Goal: Task Accomplishment & Management: Manage account settings

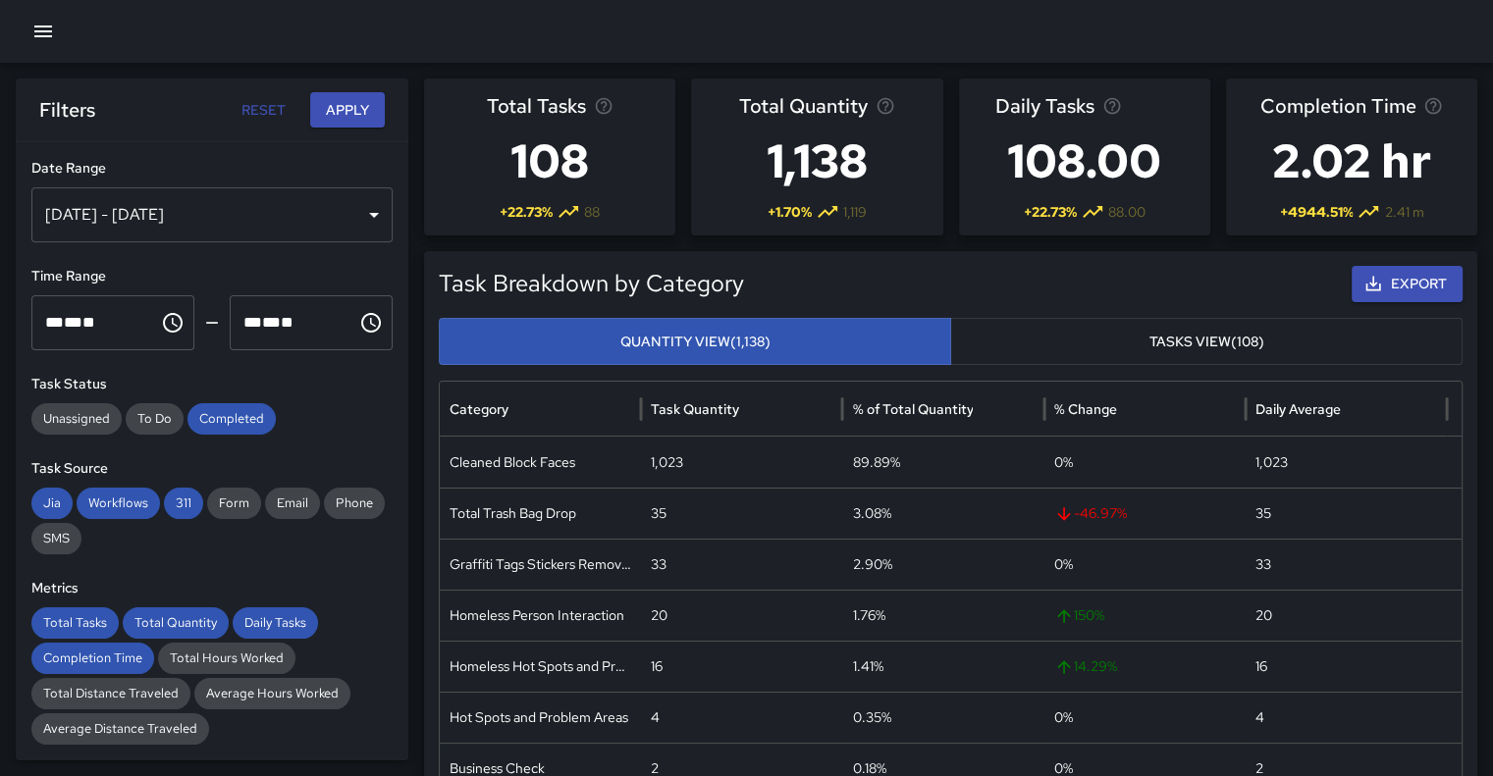
click at [53, 106] on h6 "Filters" at bounding box center [67, 109] width 56 height 31
click at [353, 89] on div "Filters Reset Apply" at bounding box center [212, 110] width 393 height 63
click at [342, 115] on button "Apply" at bounding box center [347, 110] width 75 height 36
click at [43, 36] on icon "button" at bounding box center [43, 32] width 18 height 12
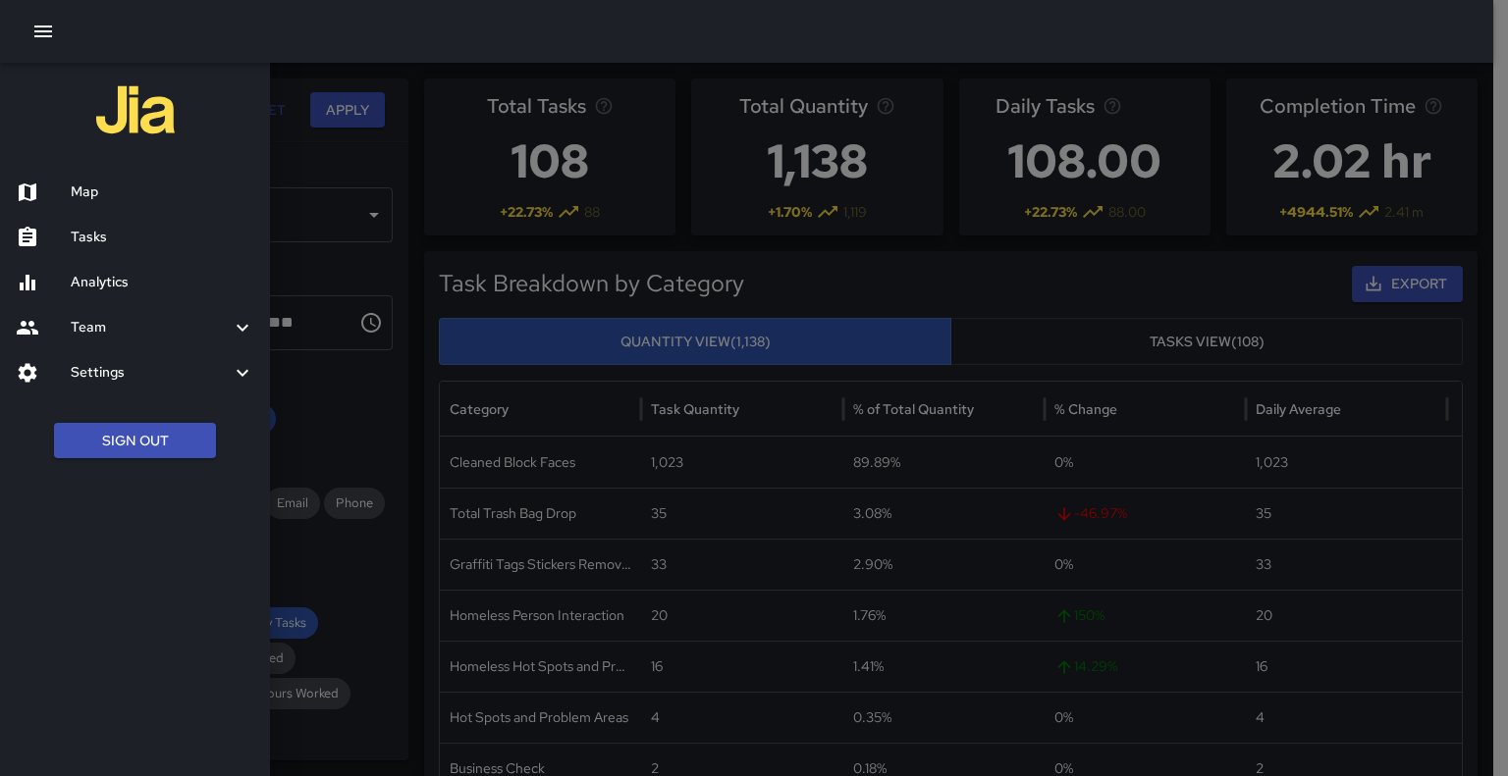
click at [79, 239] on h6 "Tasks" at bounding box center [163, 238] width 184 height 22
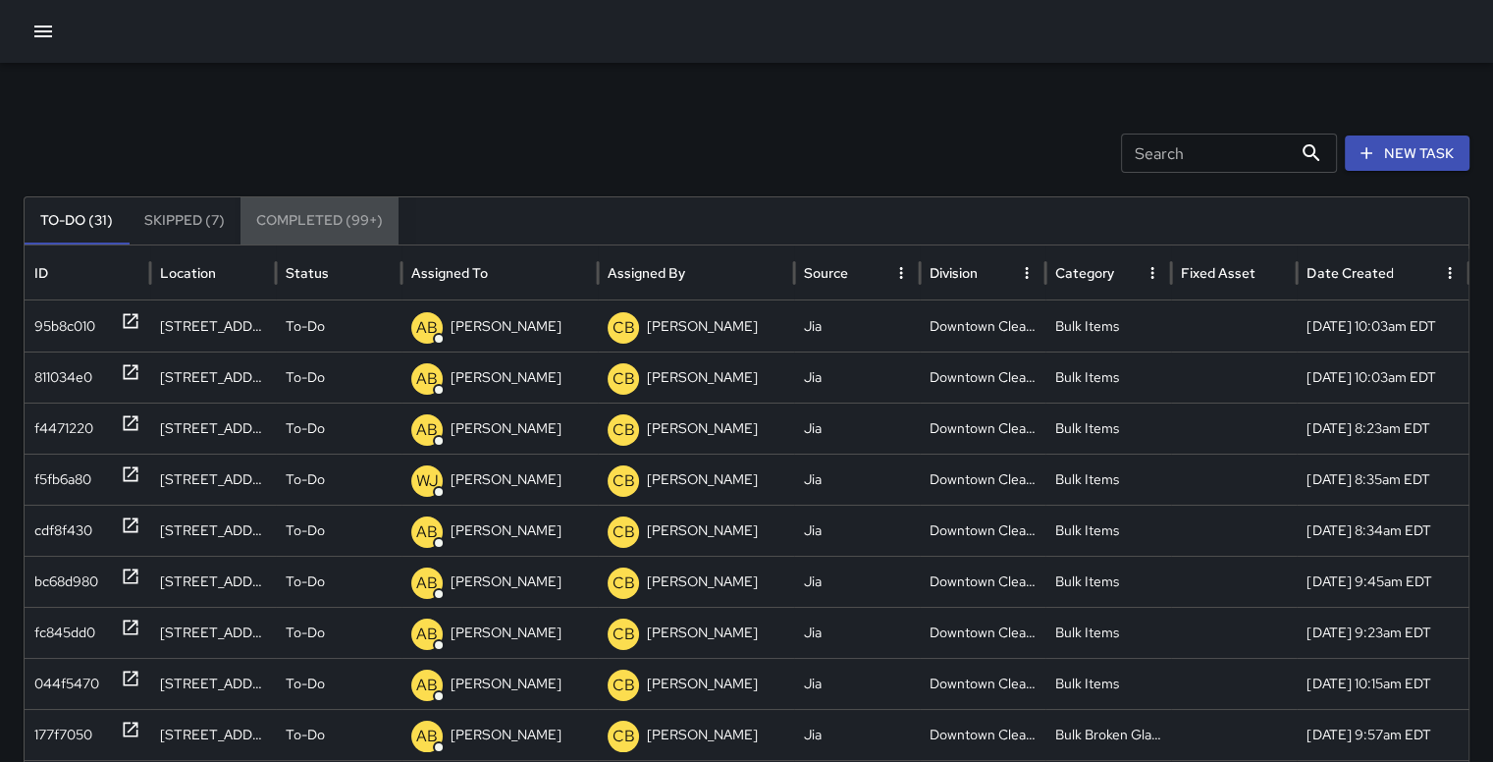
click at [326, 225] on button "Completed (99+)" at bounding box center [319, 220] width 158 height 47
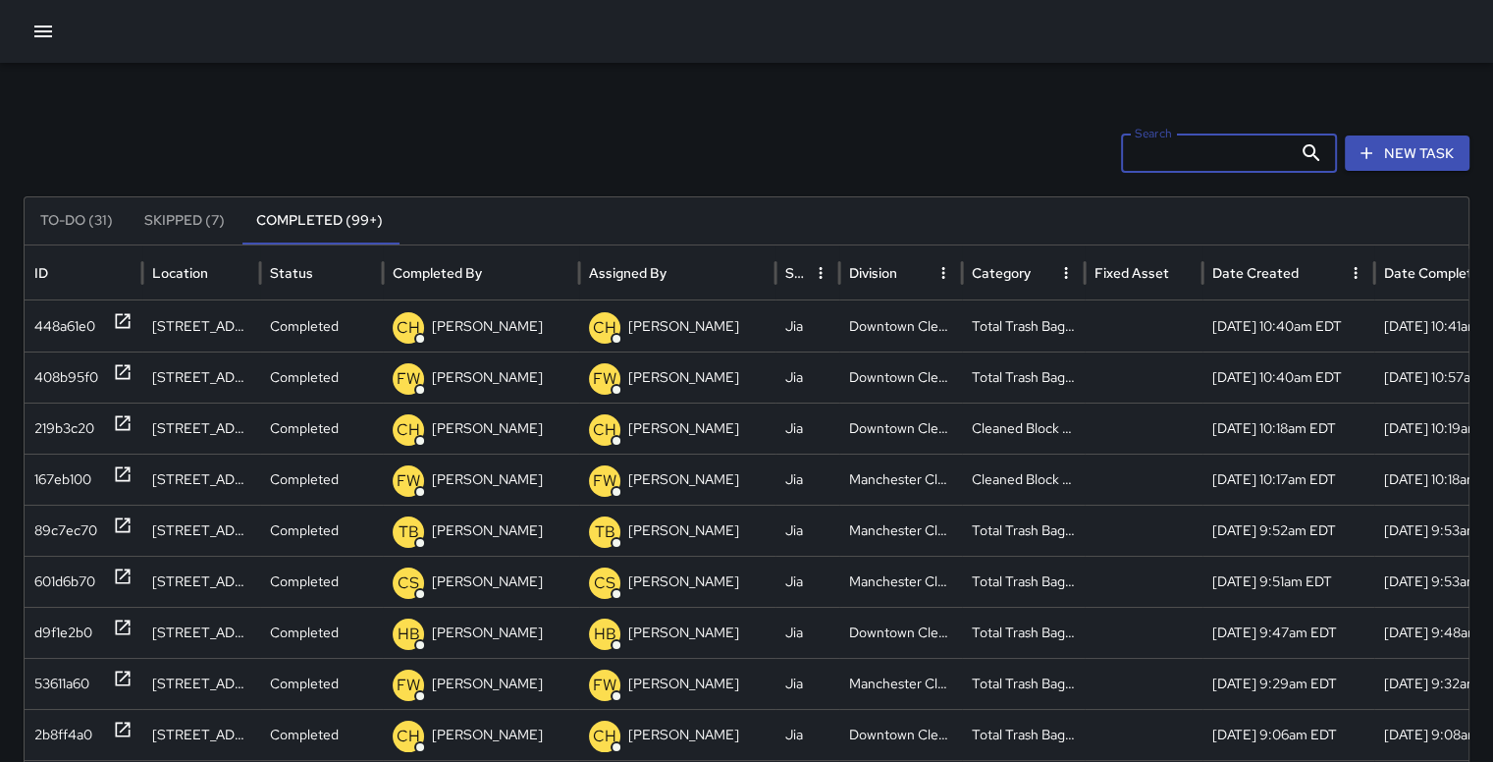
click at [1154, 161] on input "Search" at bounding box center [1206, 152] width 171 height 39
click at [1186, 160] on input "Search" at bounding box center [1206, 152] width 171 height 39
type input "*******"
click at [1295, 264] on div "Date Created" at bounding box center [1255, 273] width 86 height 18
click at [1302, 275] on button "Sort" at bounding box center [1314, 272] width 27 height 27
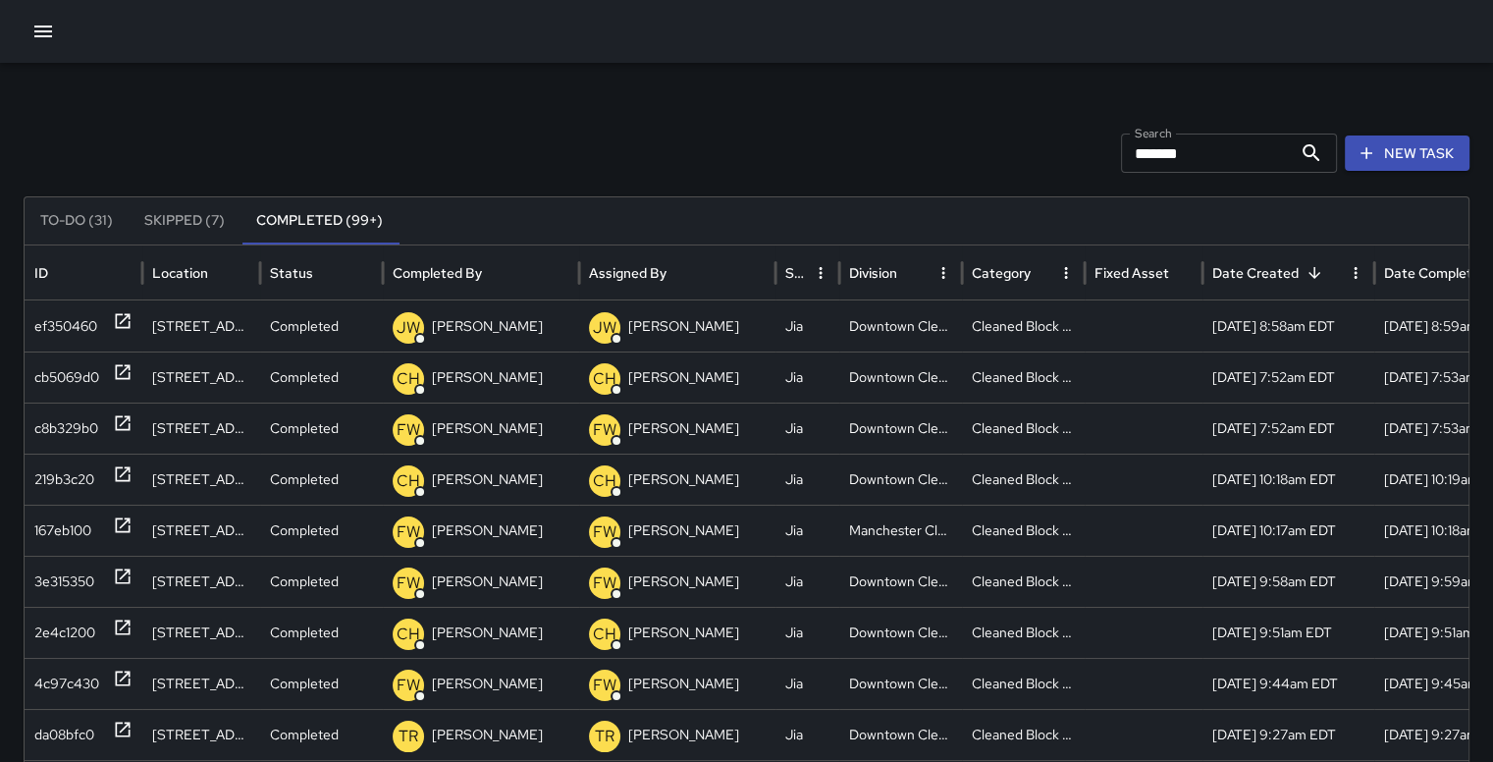
click at [1305, 277] on icon "Sort" at bounding box center [1314, 273] width 18 height 18
click at [1301, 284] on div at bounding box center [1301, 272] width 0 height 27
click at [1305, 268] on icon "Sort" at bounding box center [1314, 273] width 18 height 18
click at [667, 324] on p "[PERSON_NAME]" at bounding box center [683, 326] width 111 height 50
click at [54, 319] on div "ef350460" at bounding box center [65, 326] width 63 height 50
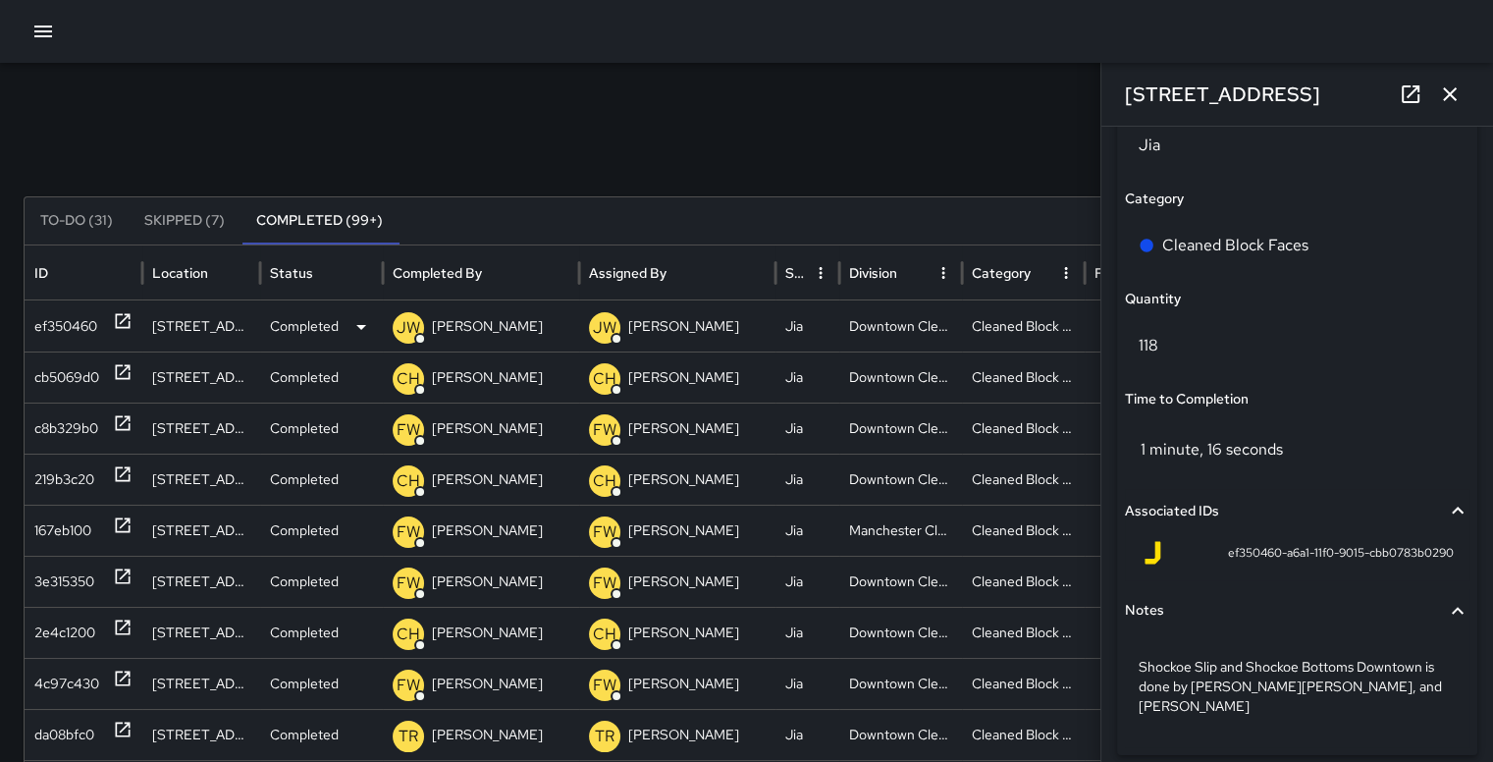
scroll to position [1407, 0]
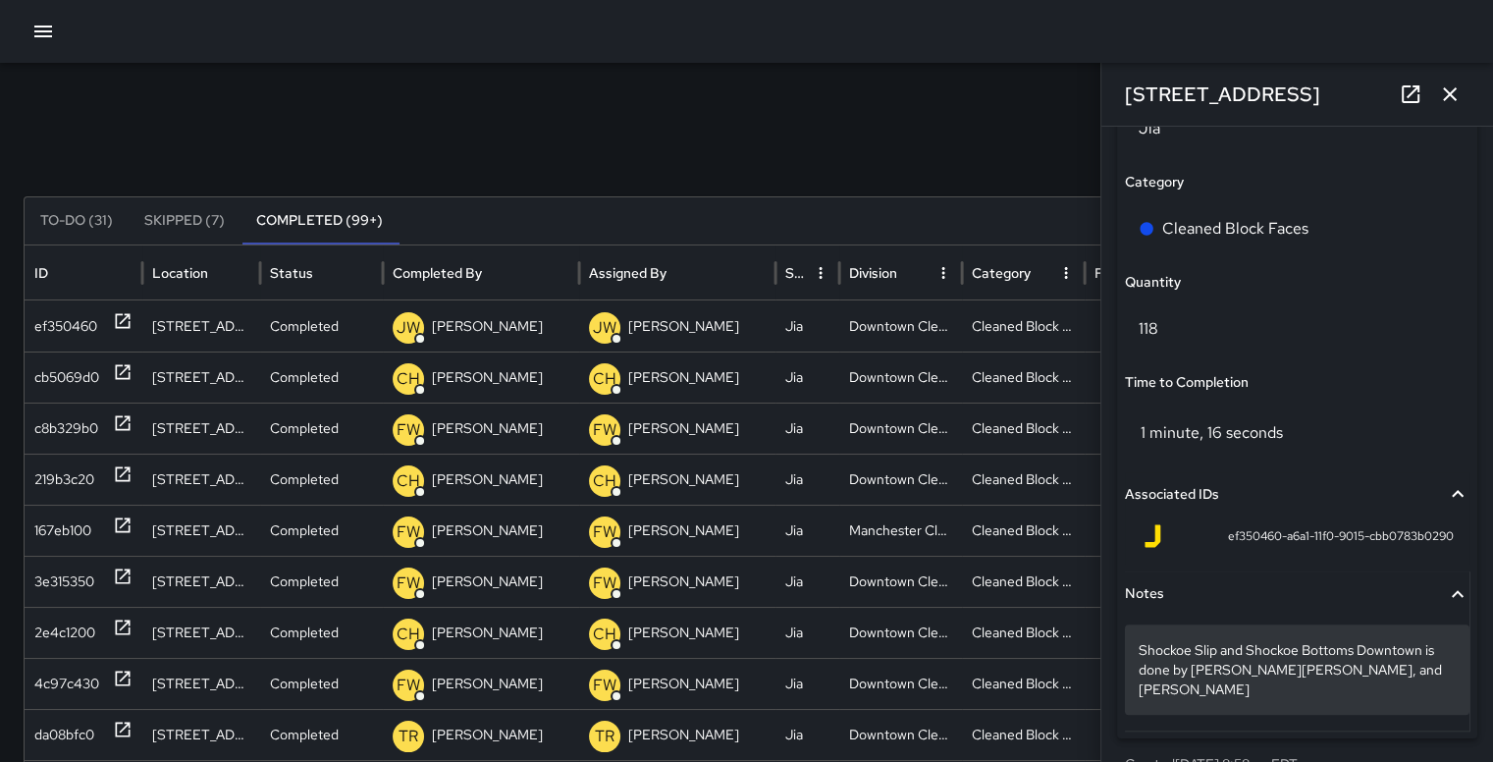
click at [1241, 667] on p "Shockoe Slip and Shockoe Bottoms Downtown is done by [PERSON_NAME][PERSON_NAME]…" at bounding box center [1297, 669] width 317 height 59
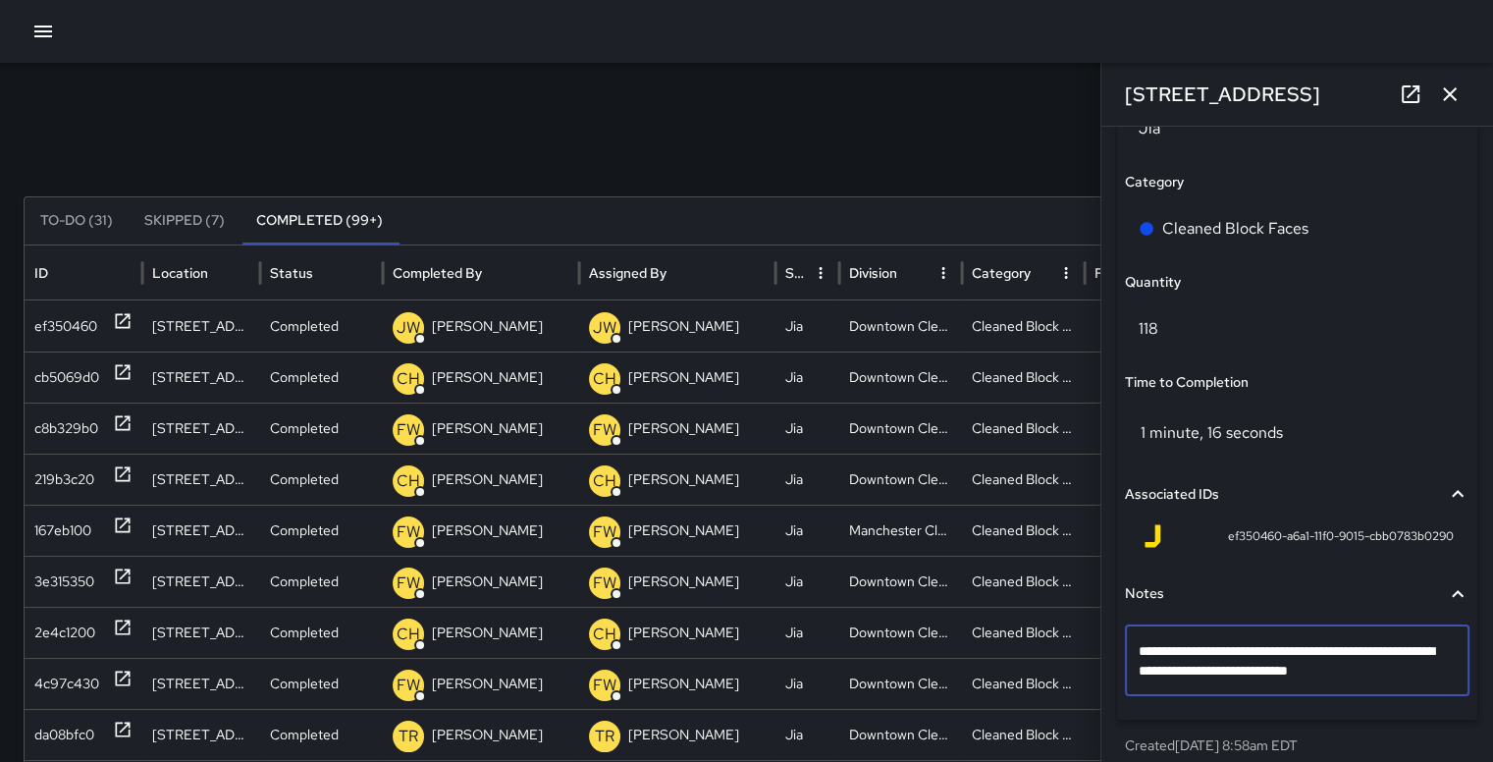
click at [1243, 675] on textarea "**********" at bounding box center [1290, 660] width 302 height 39
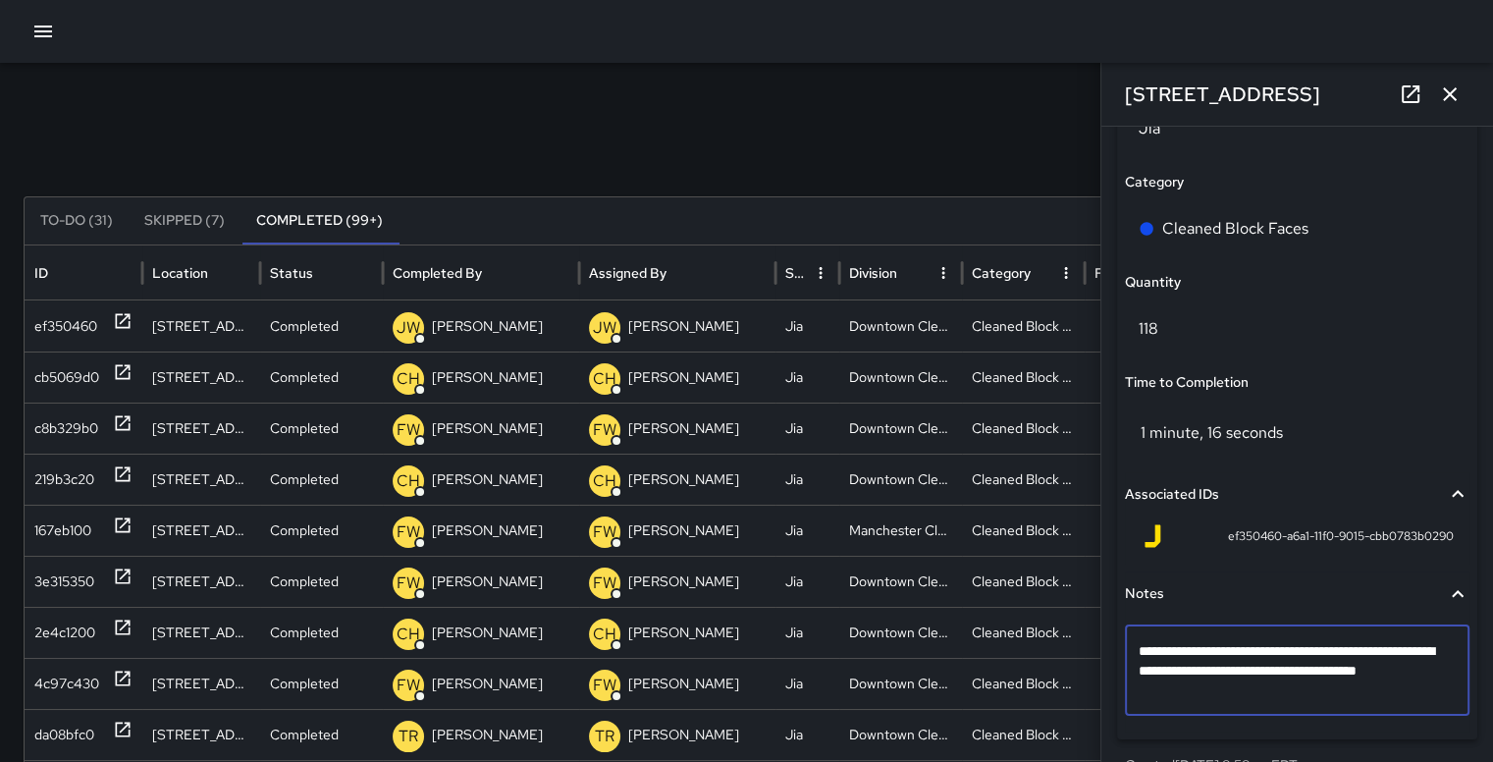
click at [1231, 694] on textarea "**********" at bounding box center [1290, 670] width 302 height 59
type textarea "**********"
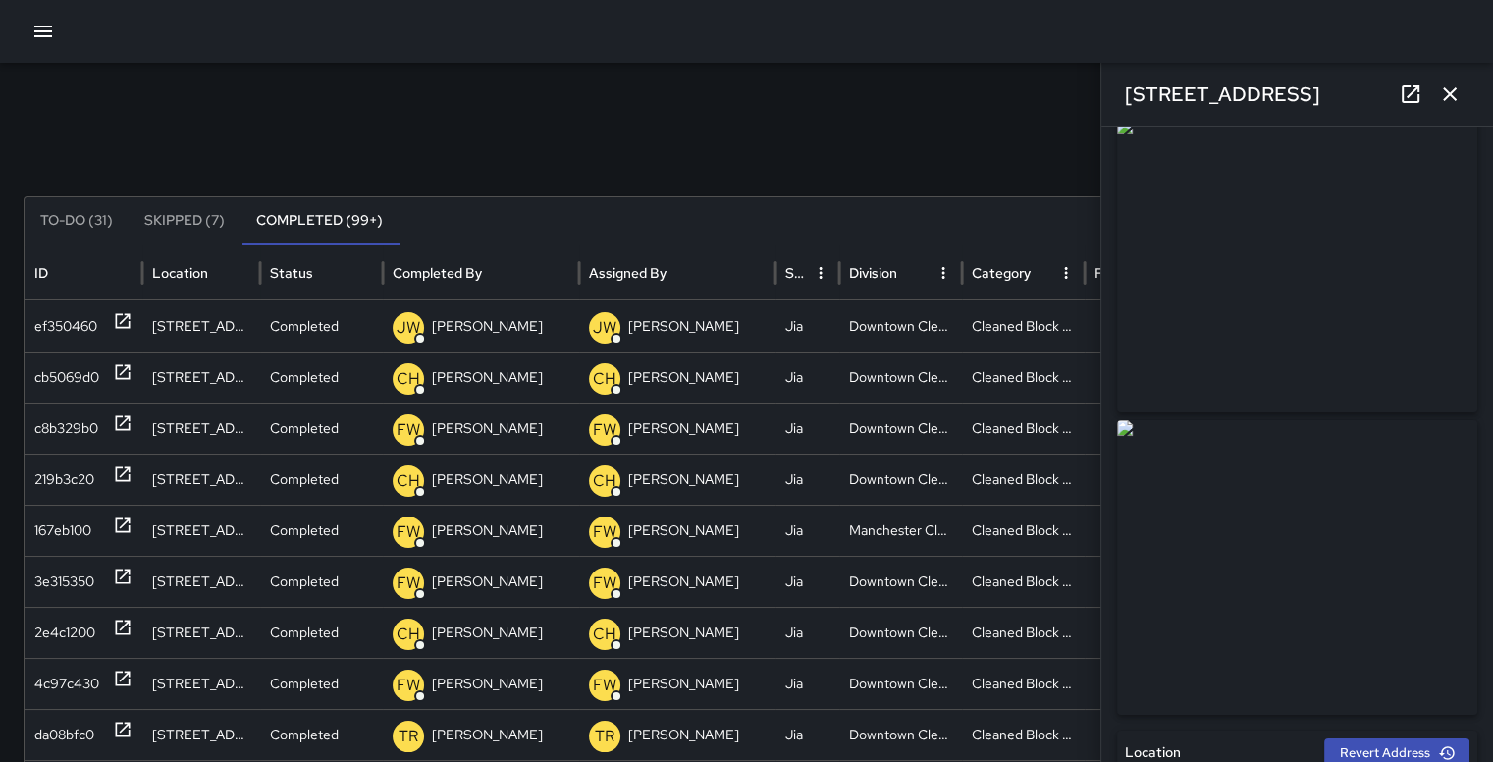
scroll to position [0, 0]
click at [64, 377] on div "cb5069d0" at bounding box center [66, 377] width 65 height 50
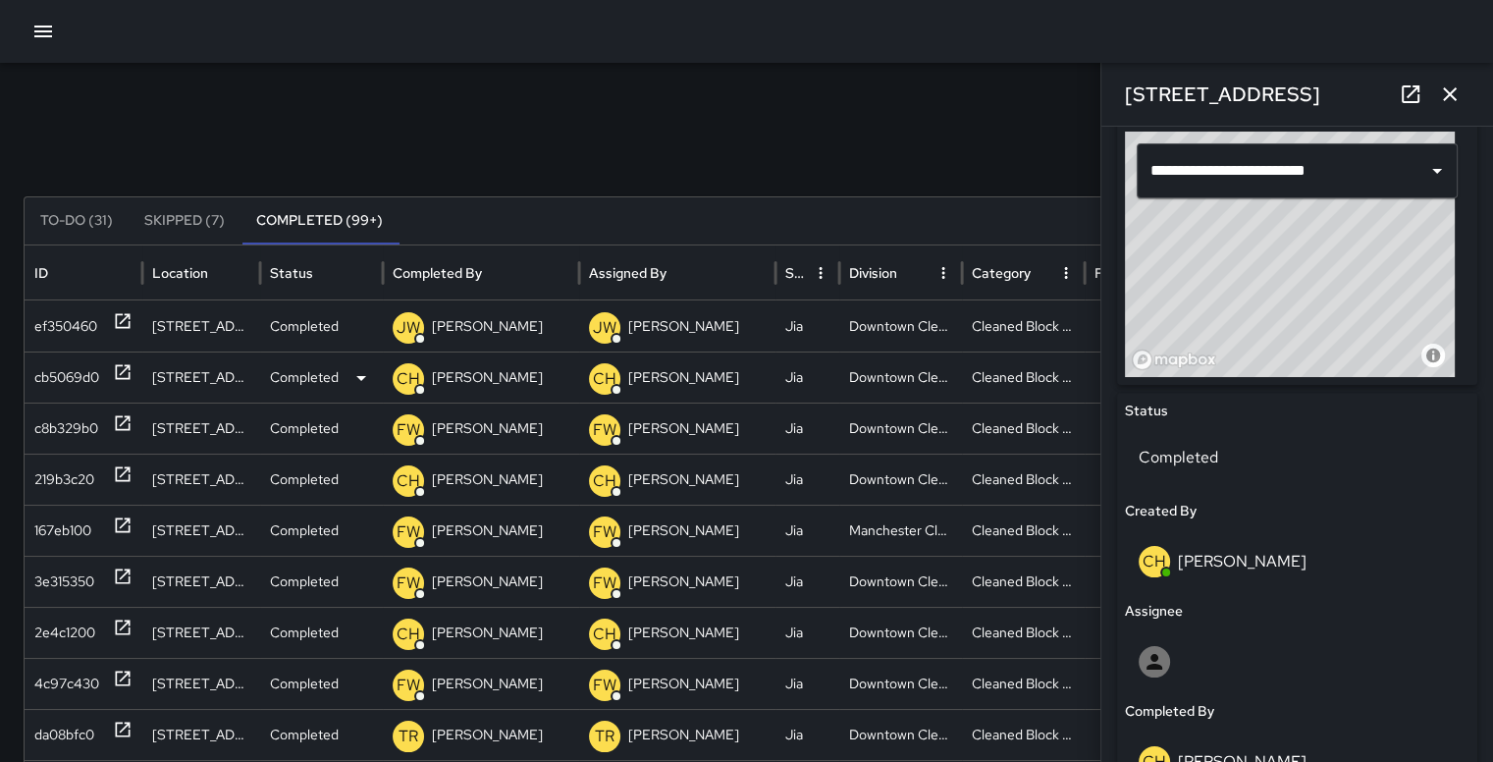
type input "**********"
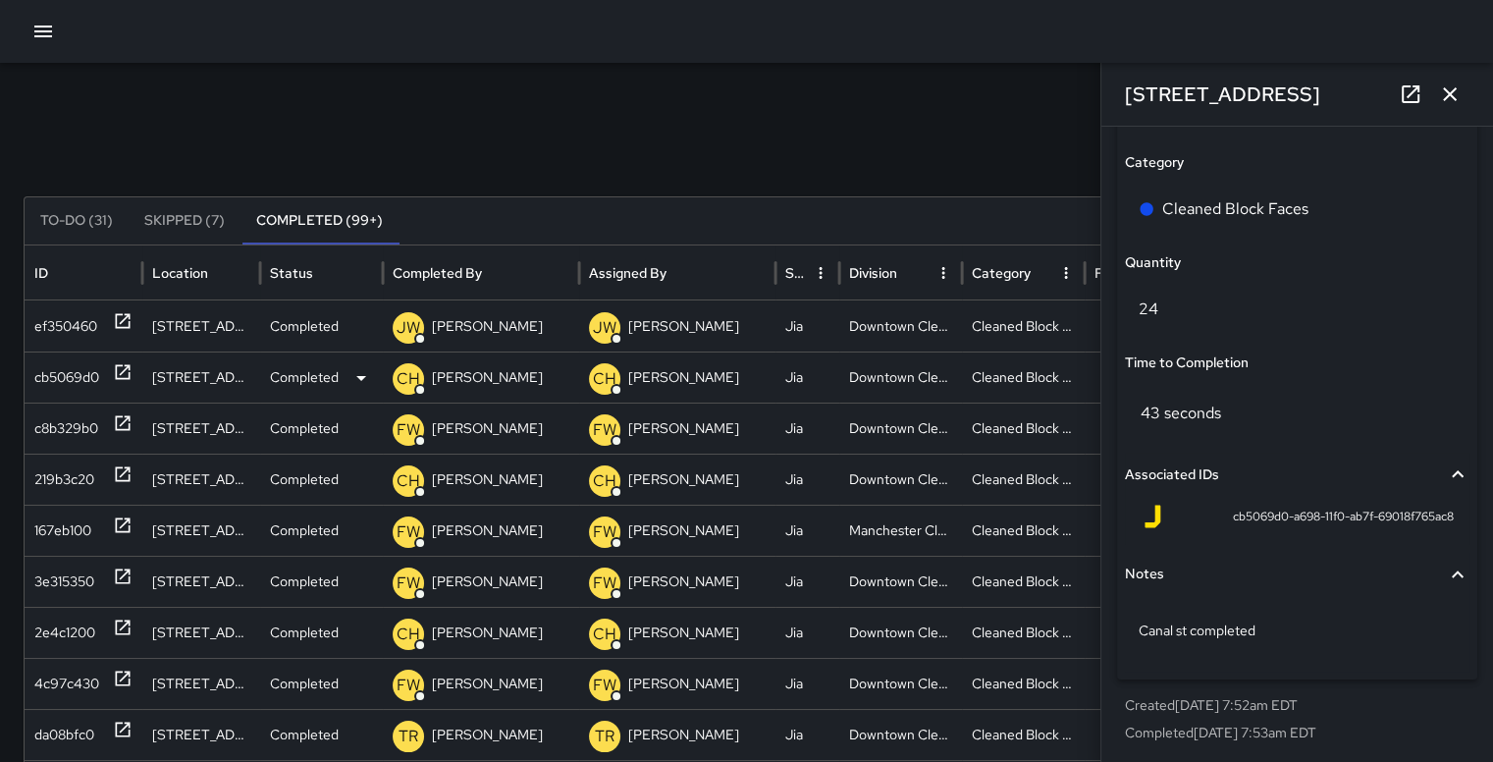
scroll to position [1430, 0]
click at [68, 426] on div "c8b329b0" at bounding box center [66, 428] width 64 height 50
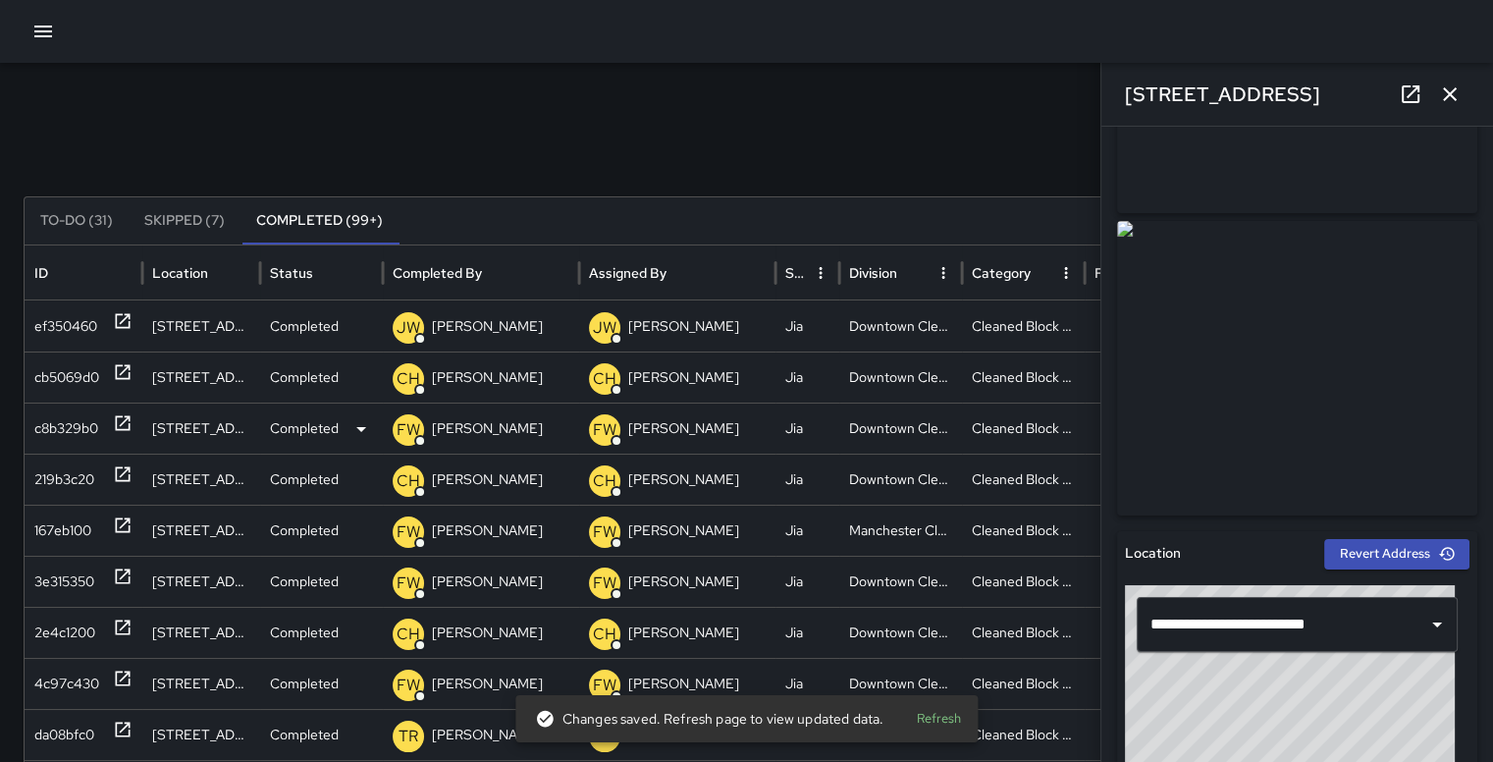
scroll to position [0, 0]
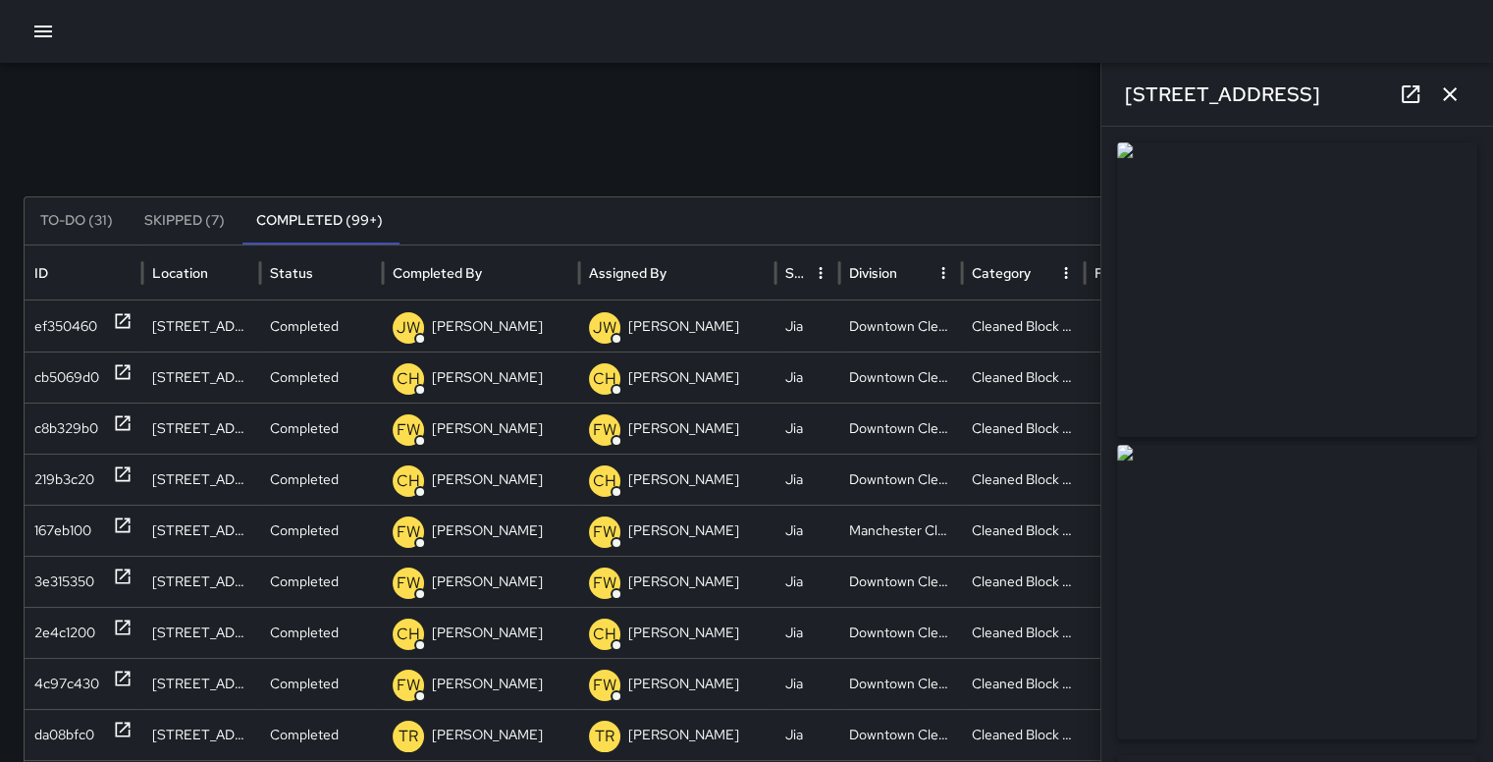
click at [1456, 94] on icon "button" at bounding box center [1450, 94] width 24 height 24
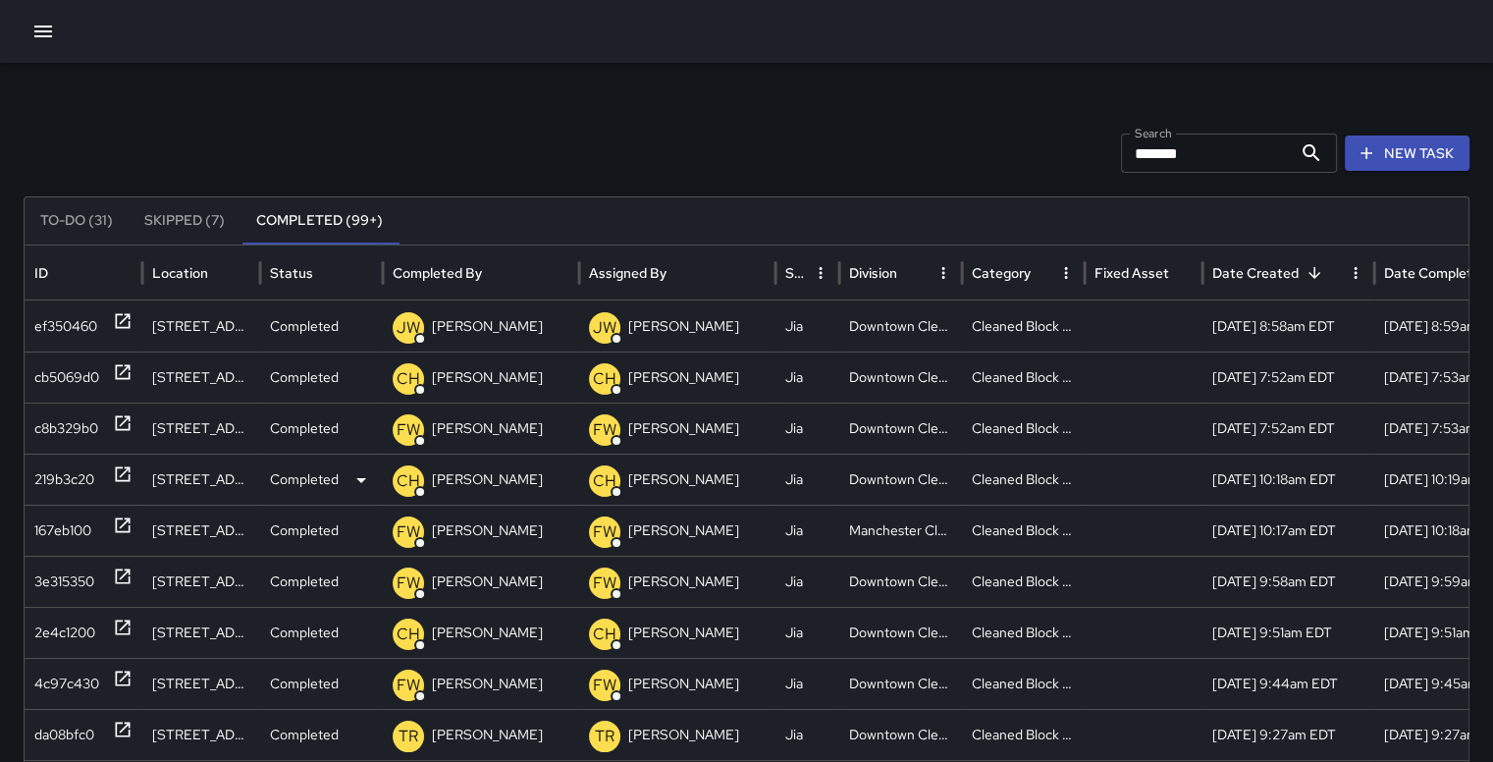
click at [53, 476] on div "219b3c20" at bounding box center [64, 479] width 60 height 50
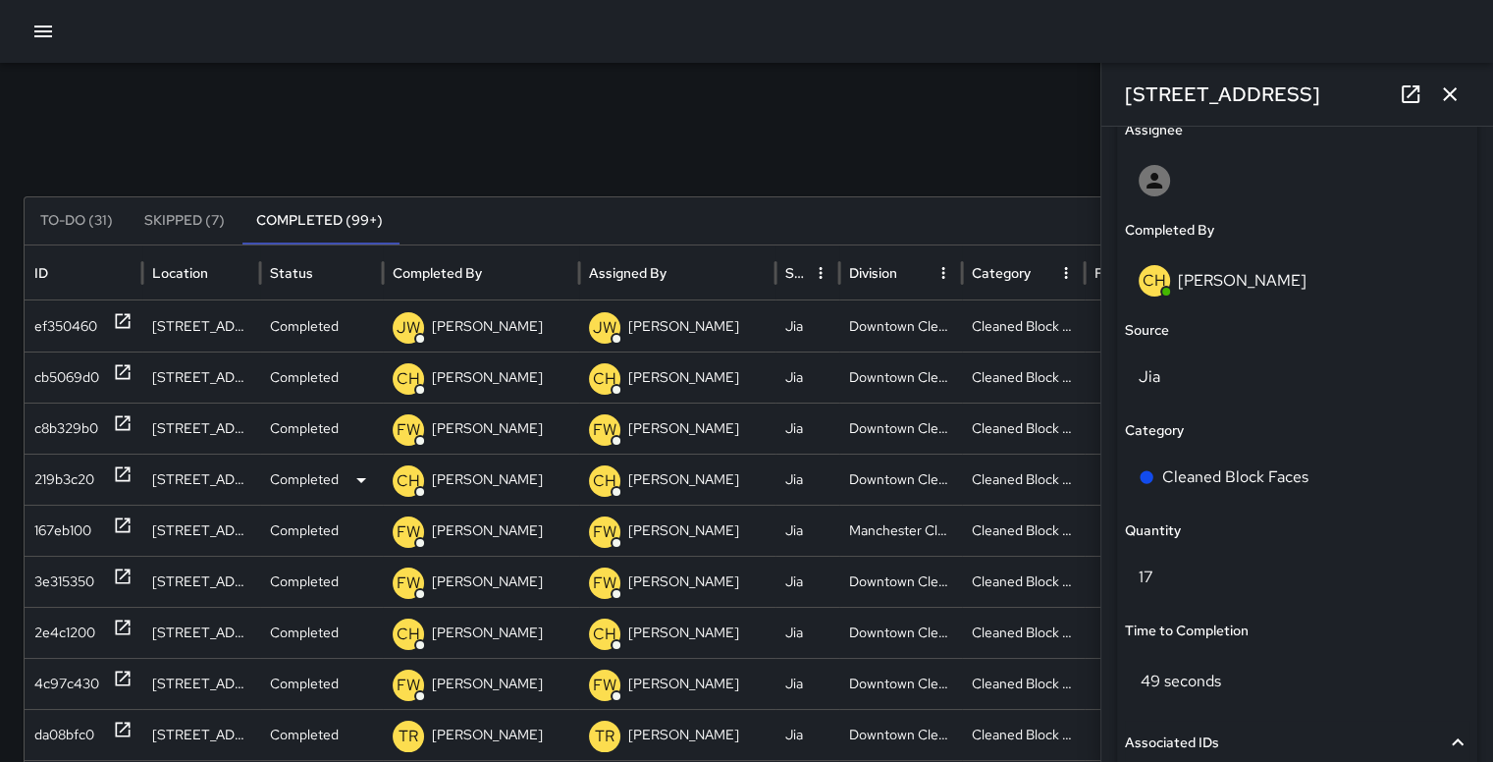
scroll to position [1162, 0]
click at [58, 533] on div "167eb100" at bounding box center [62, 531] width 57 height 50
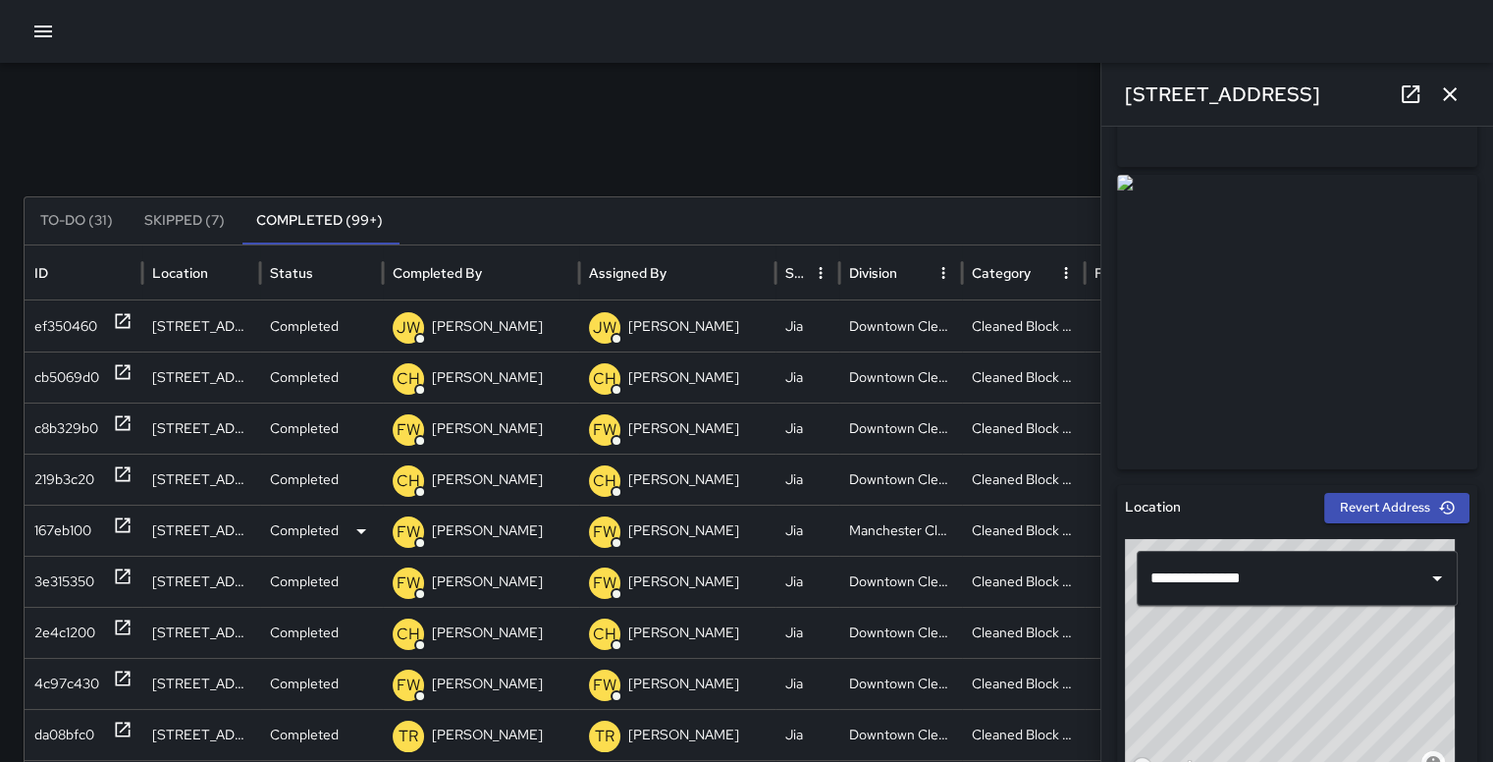
scroll to position [286, 0]
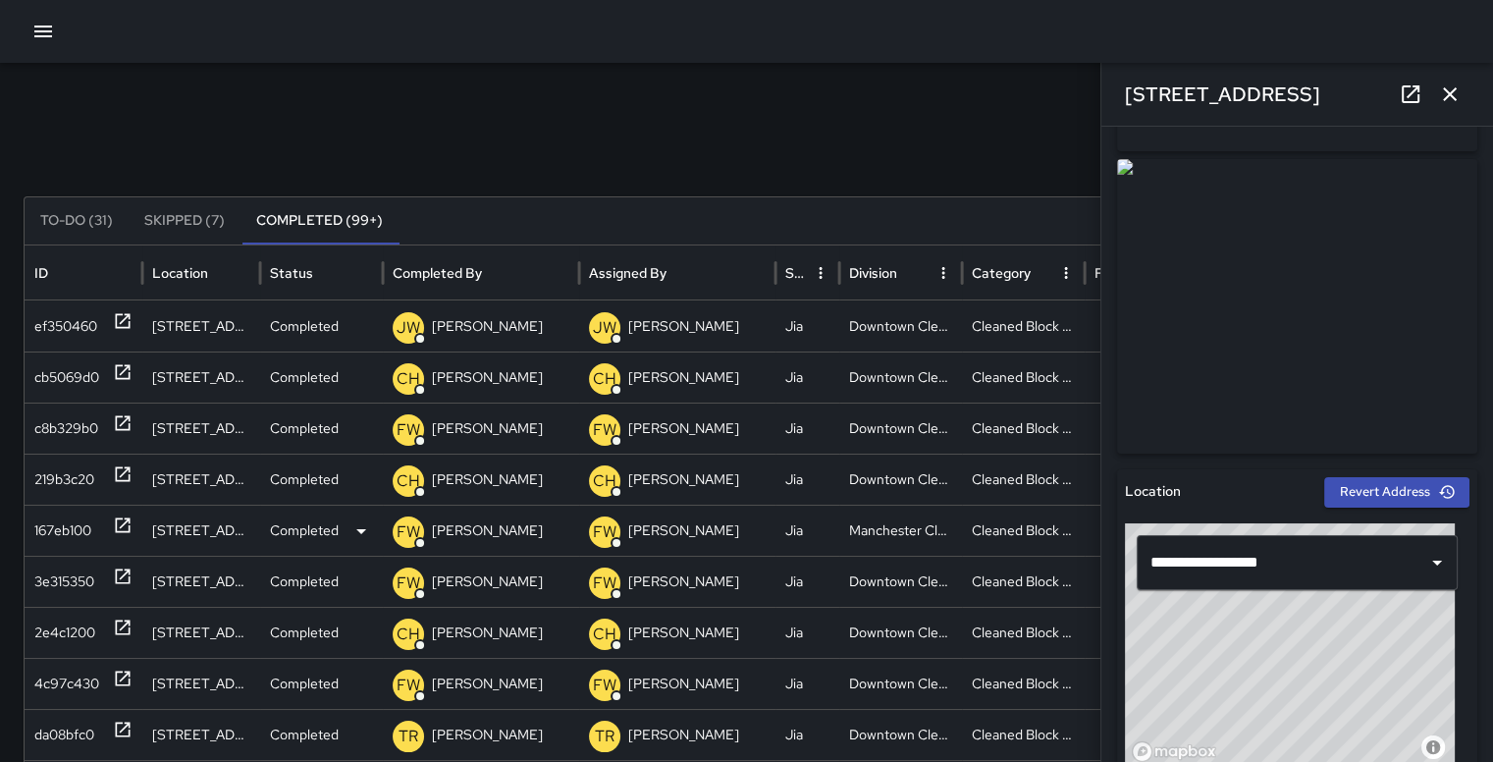
type input "**********"
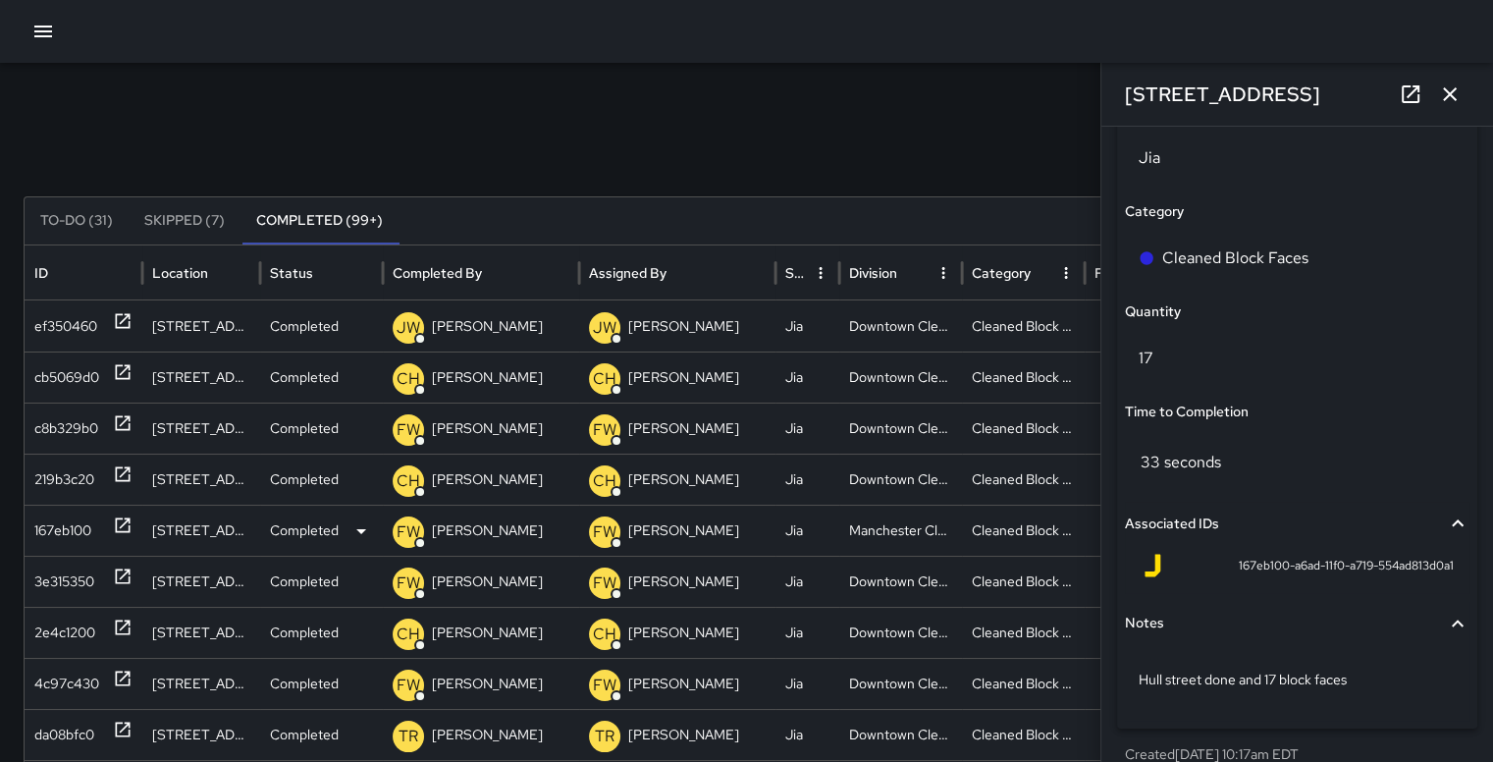
scroll to position [1430, 0]
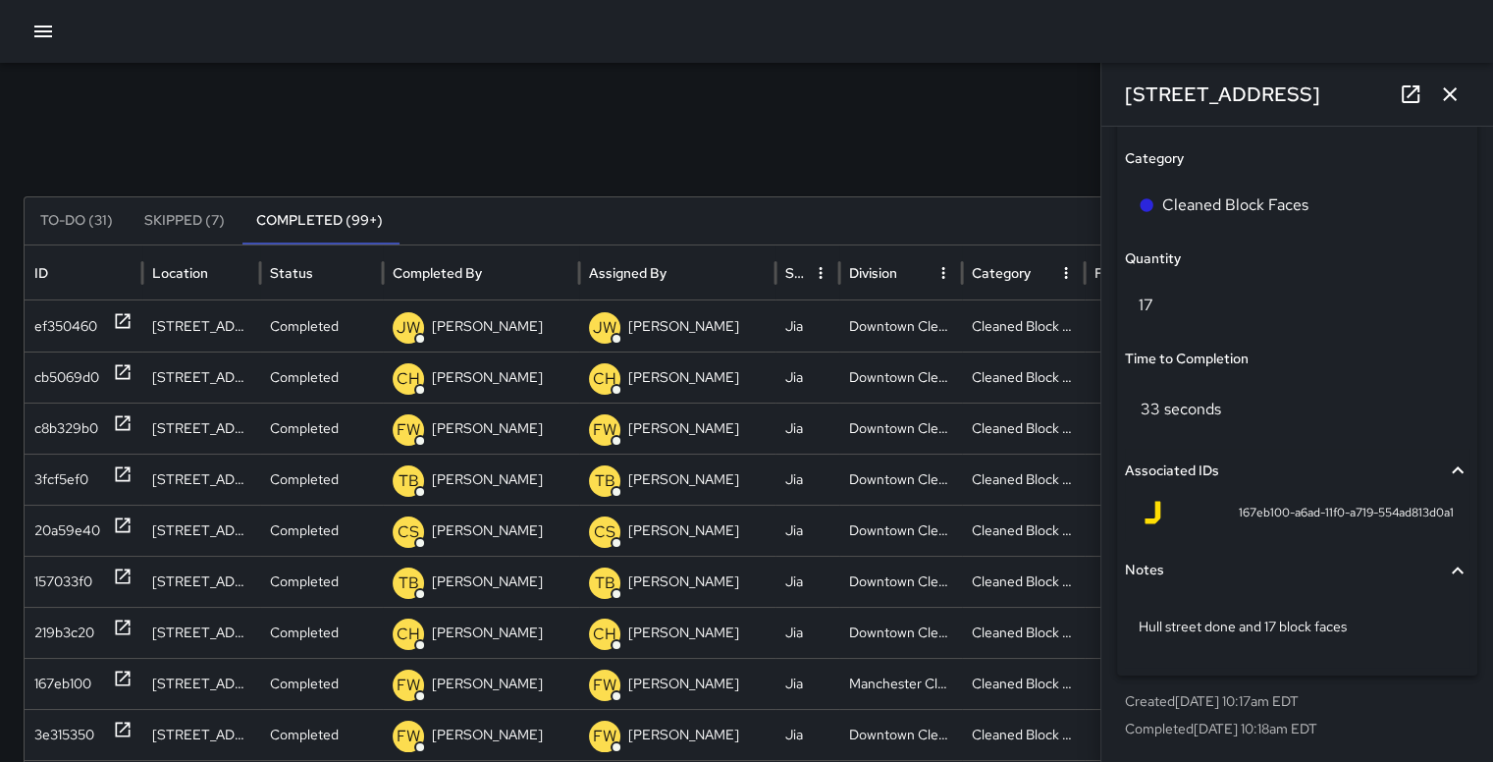
click at [1451, 97] on icon "button" at bounding box center [1450, 94] width 14 height 14
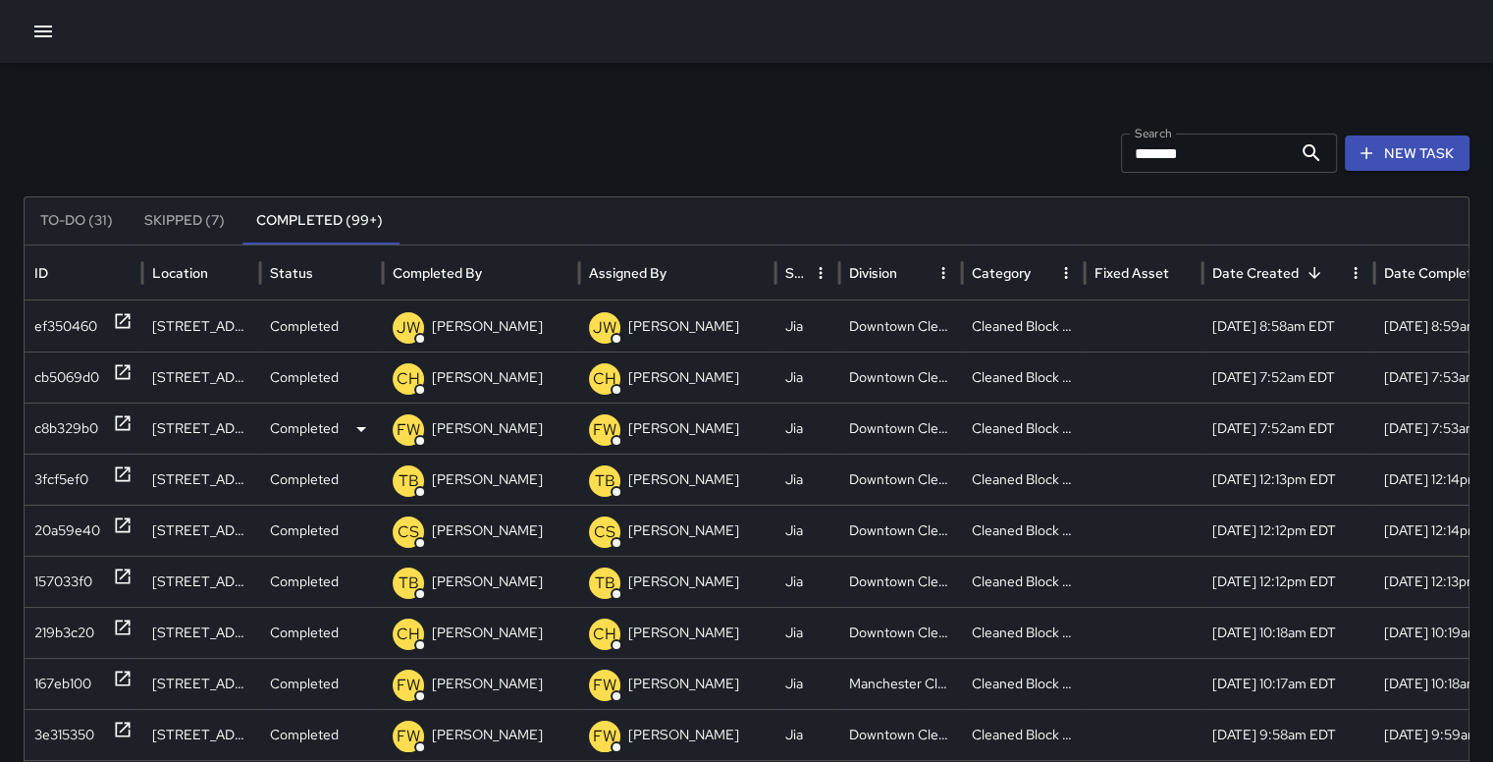
drag, startPoint x: 934, startPoint y: 433, endPoint x: 709, endPoint y: 407, distance: 227.2
click at [709, 407] on div "c8b329b0 [STREET_ADDRESS] Completed FW [PERSON_NAME] FW [PERSON_NAME] Jia Downt…" at bounding box center [793, 427] width 1536 height 51
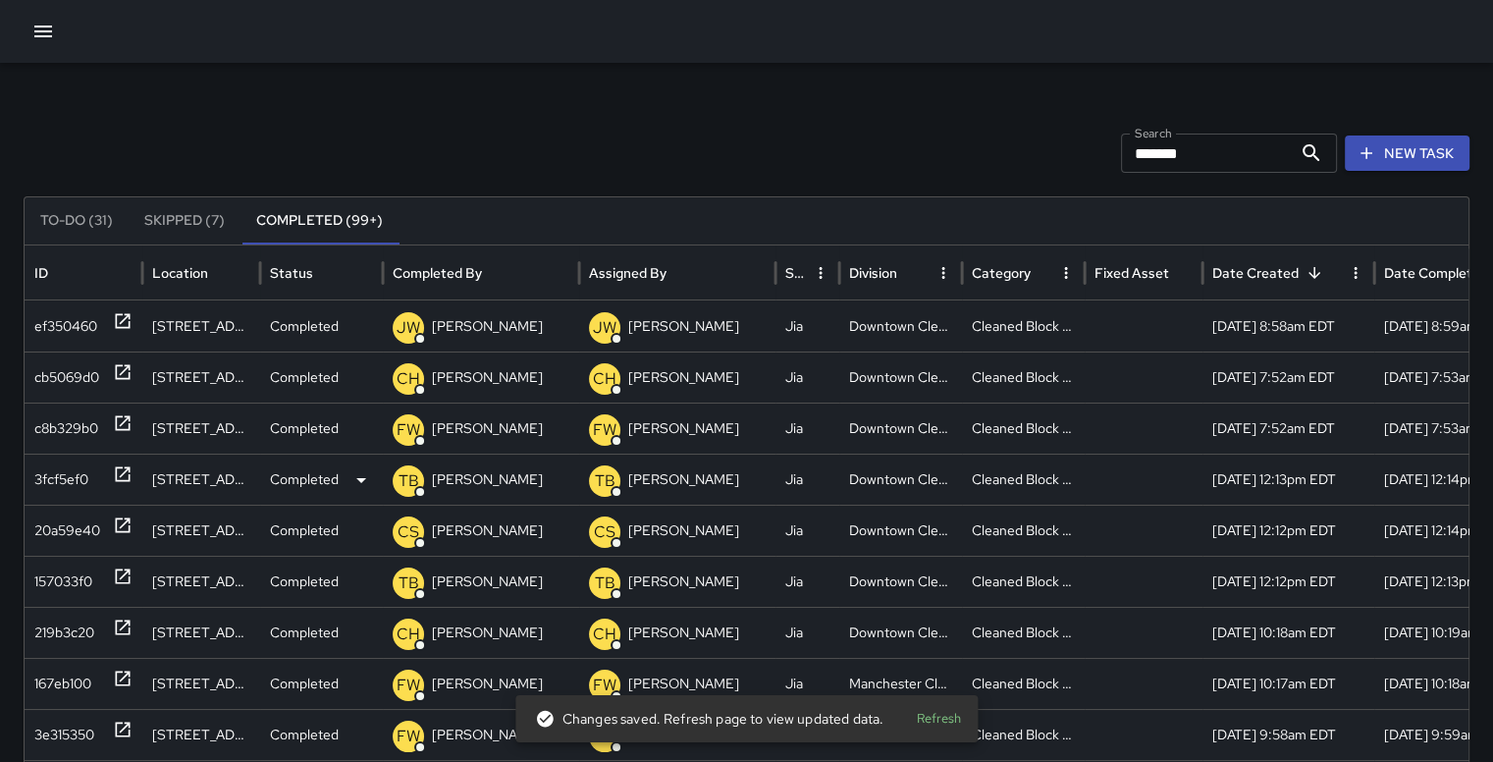
click at [61, 478] on div "3fcf5ef0" at bounding box center [61, 479] width 54 height 50
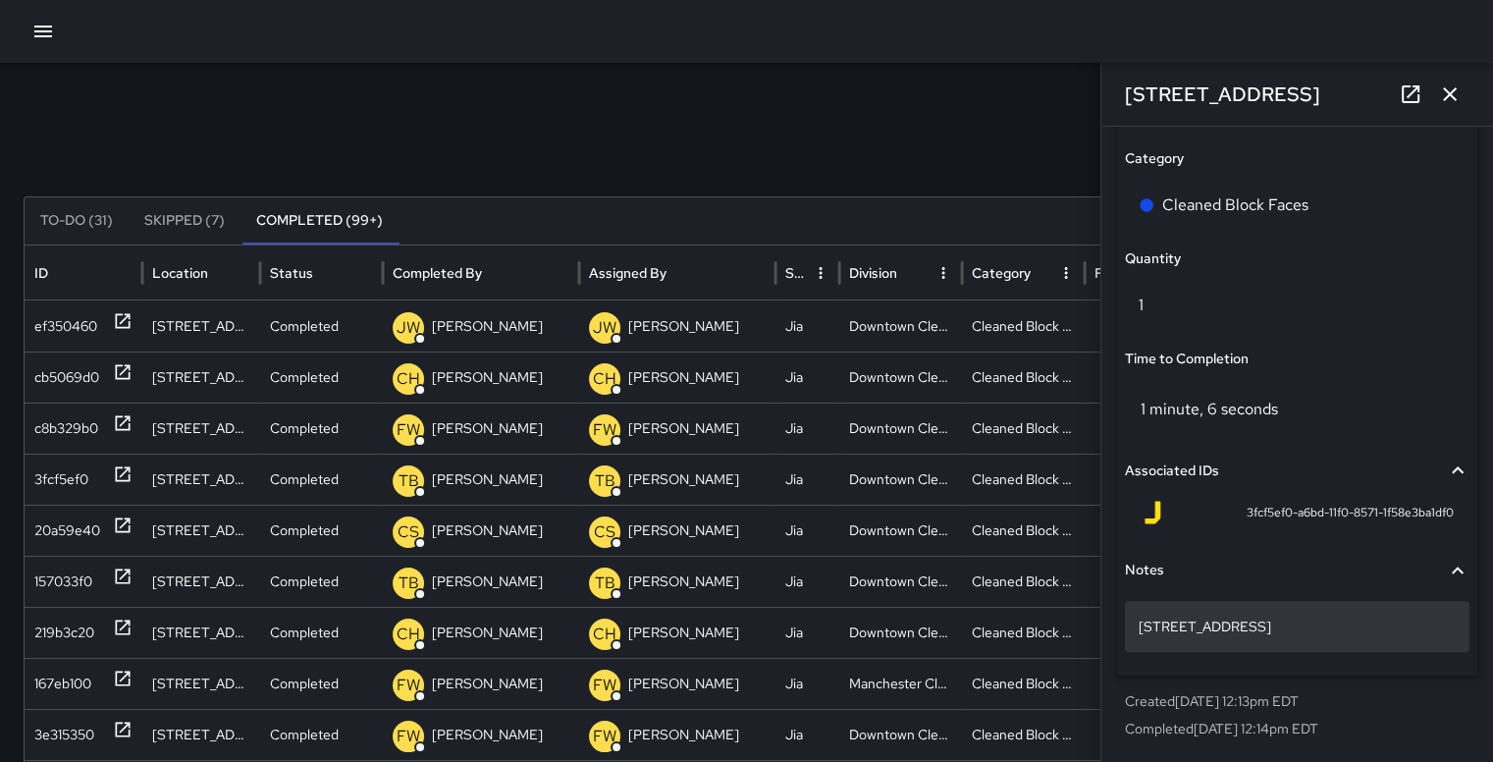
click at [1336, 629] on p "[STREET_ADDRESS]" at bounding box center [1297, 626] width 317 height 20
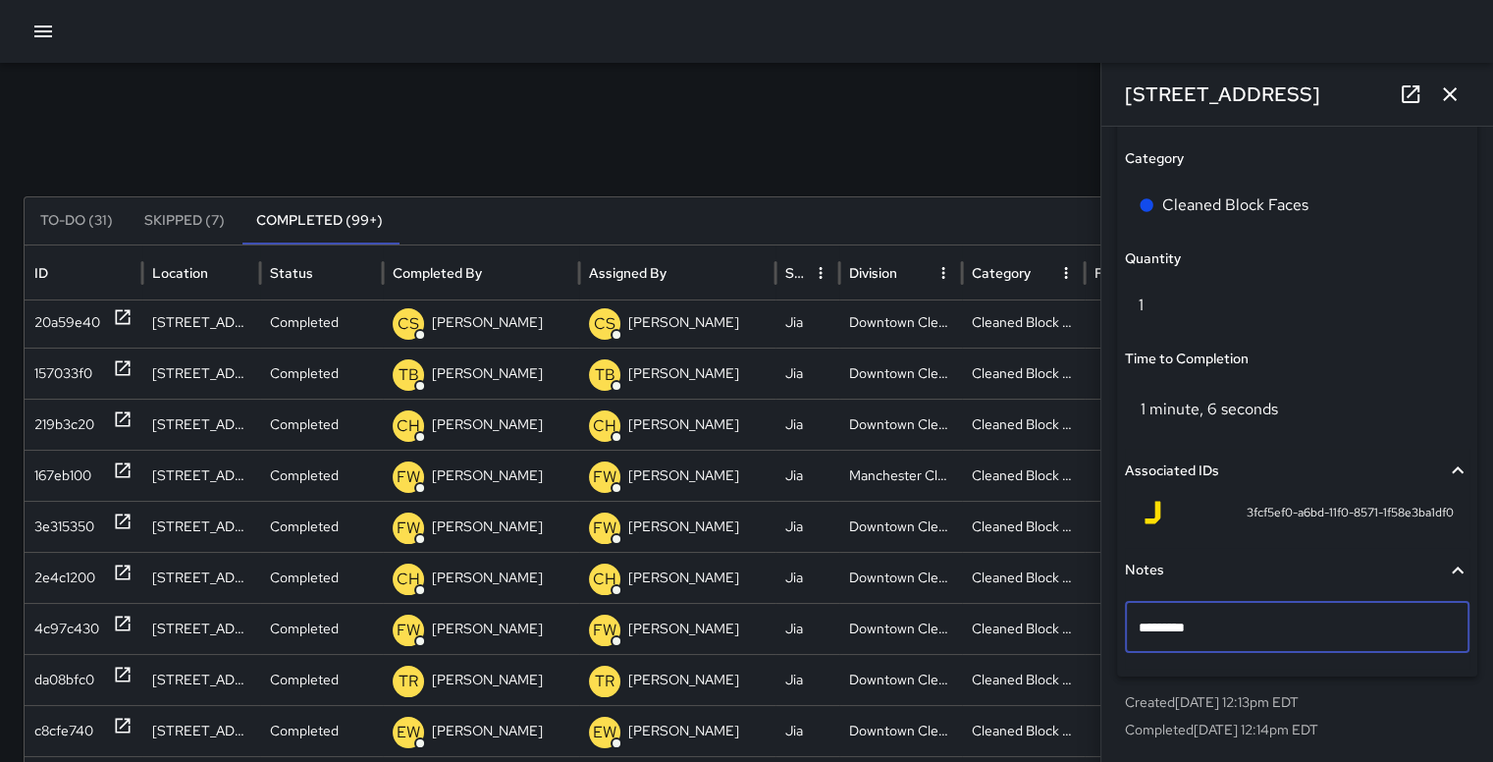
scroll to position [0, 0]
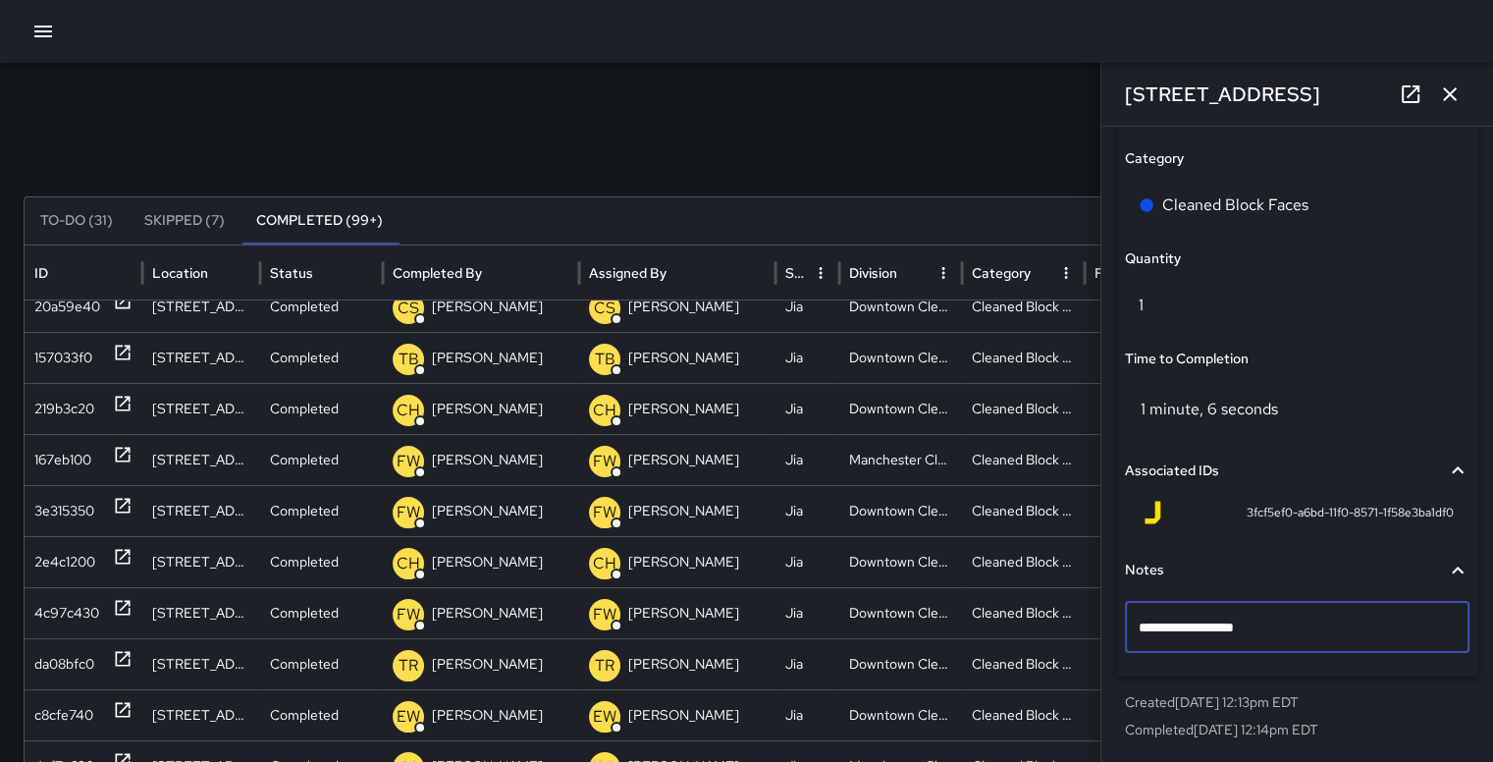
click at [1307, 619] on textarea "**********" at bounding box center [1290, 627] width 302 height 20
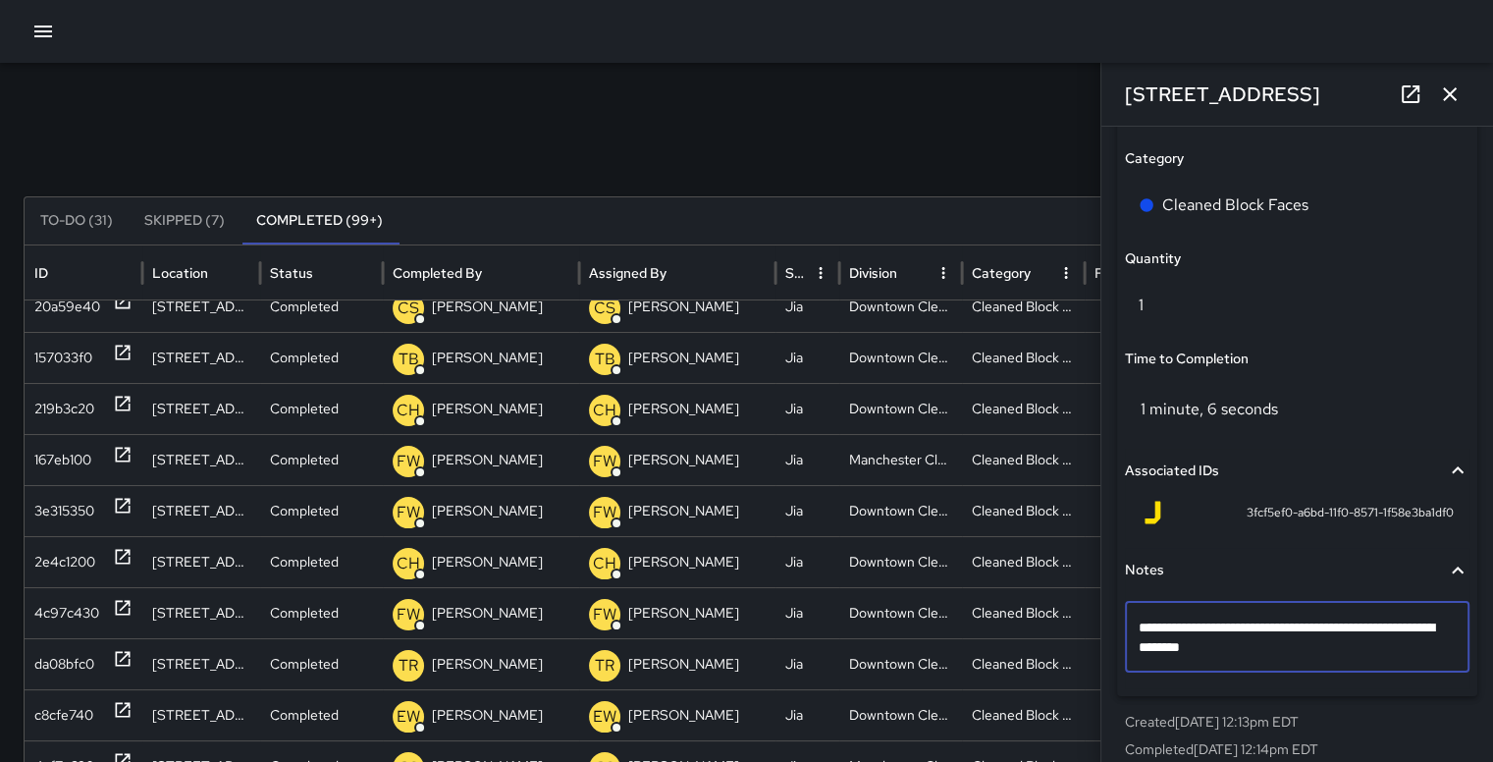
type textarea "**********"
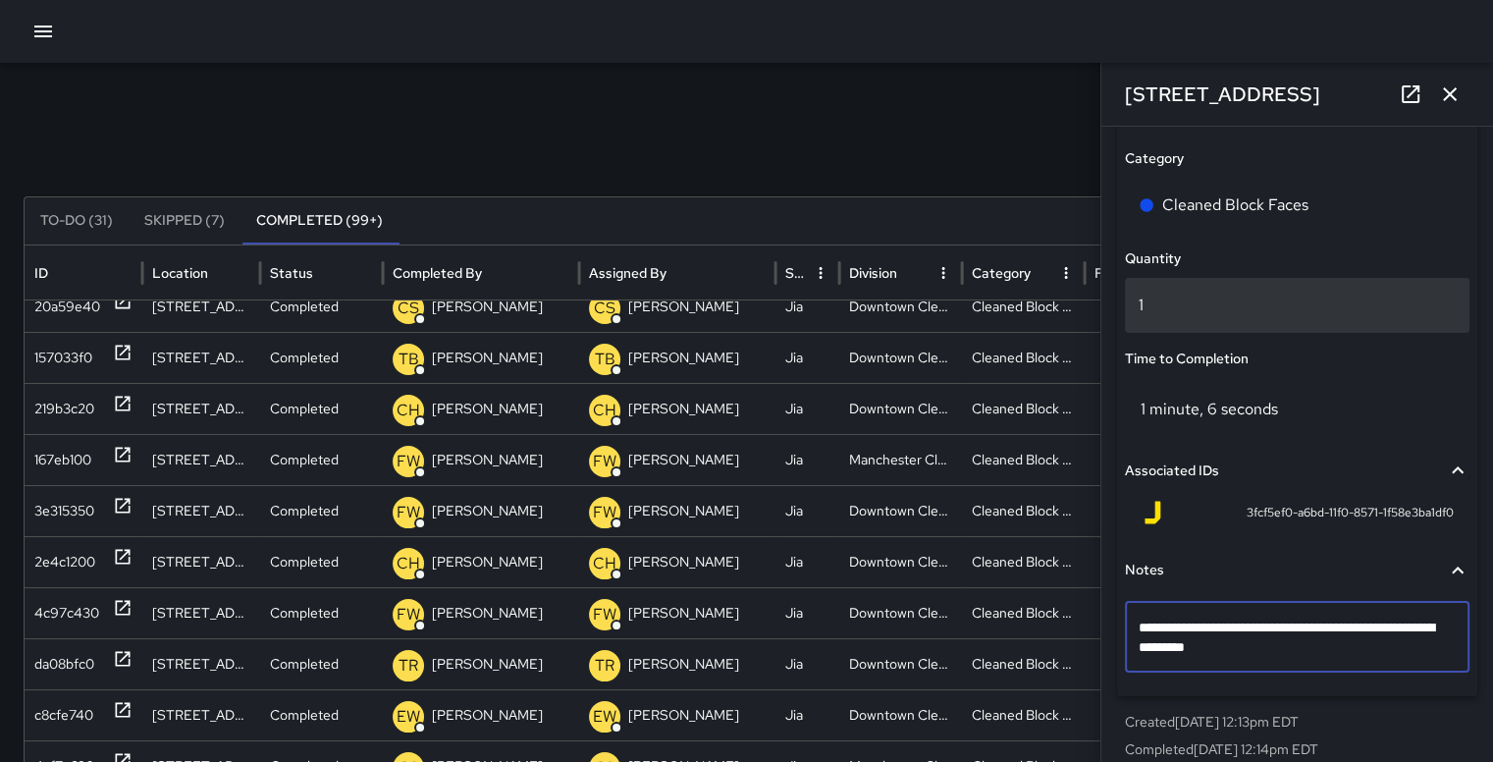
click at [1186, 302] on p "1" at bounding box center [1297, 305] width 317 height 24
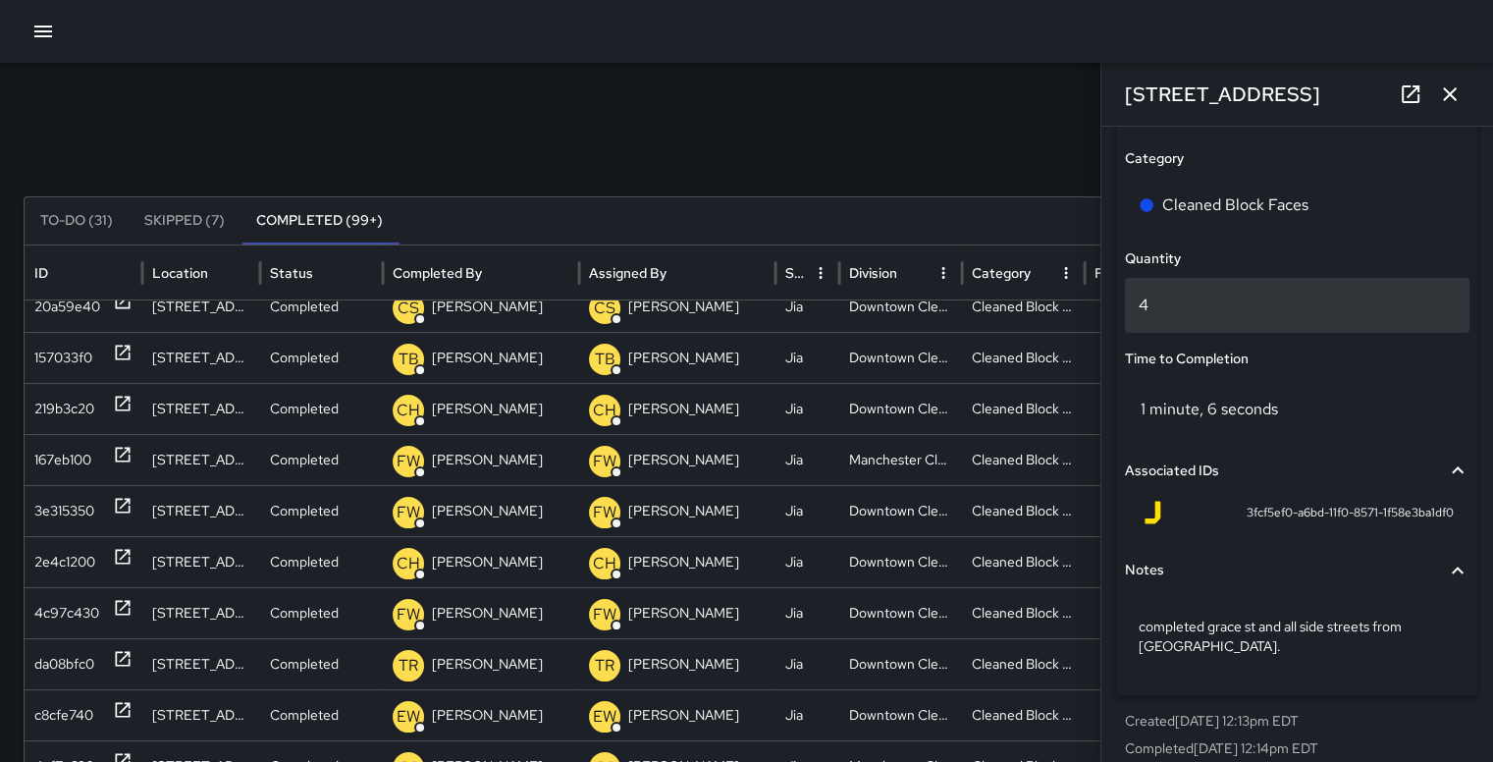
click at [1185, 314] on p "4" at bounding box center [1297, 305] width 317 height 24
type input "**"
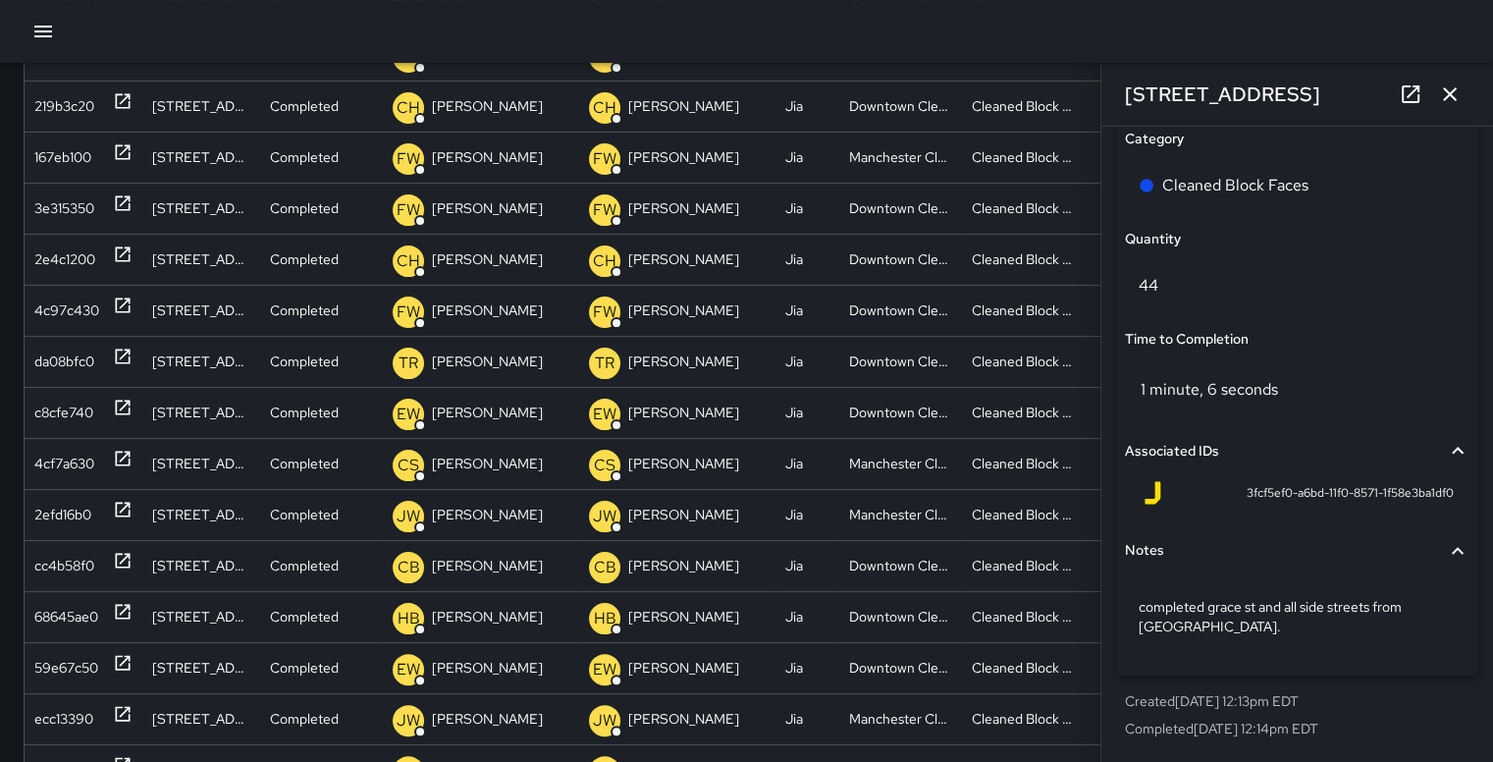
scroll to position [310, 0]
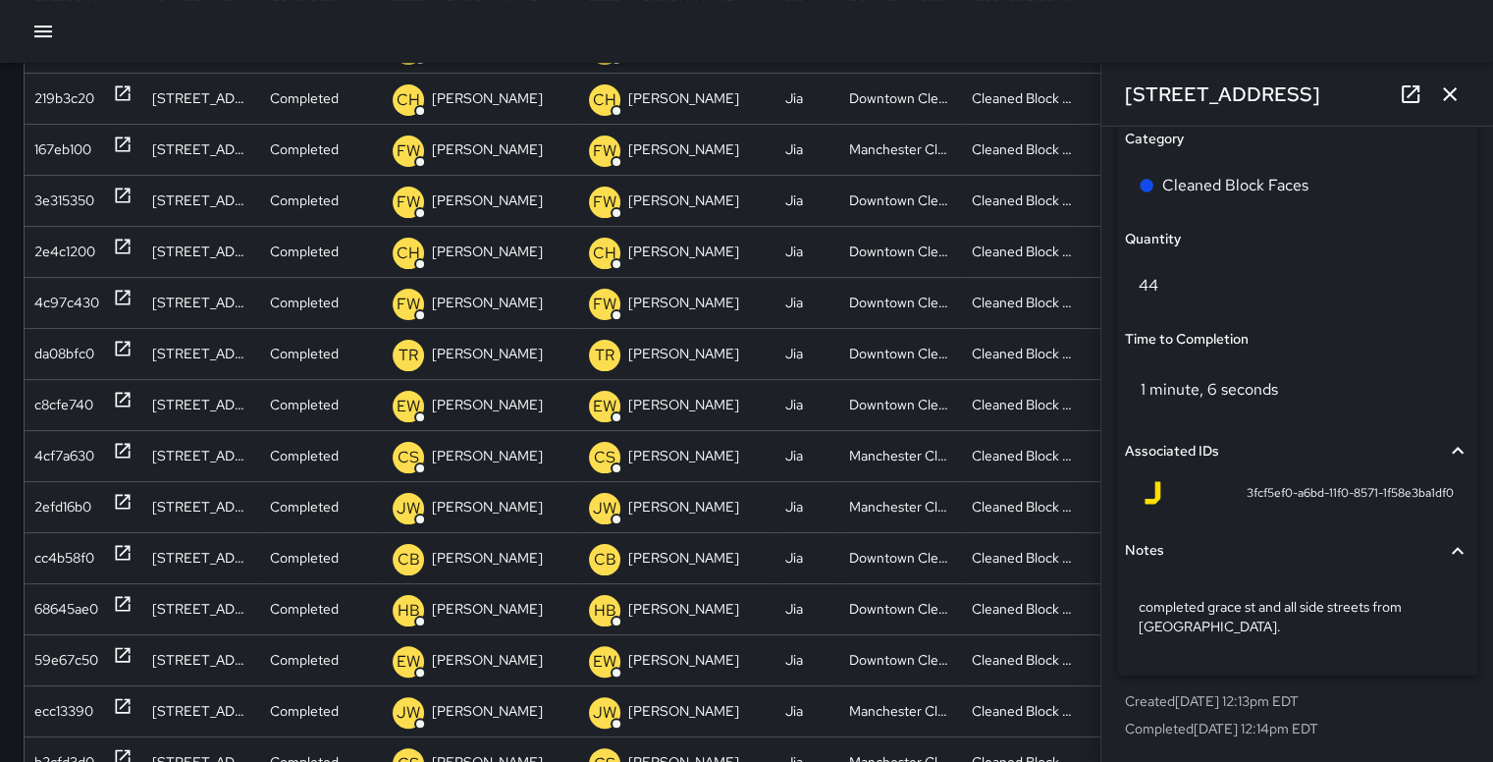
click at [1450, 87] on icon "button" at bounding box center [1450, 94] width 24 height 24
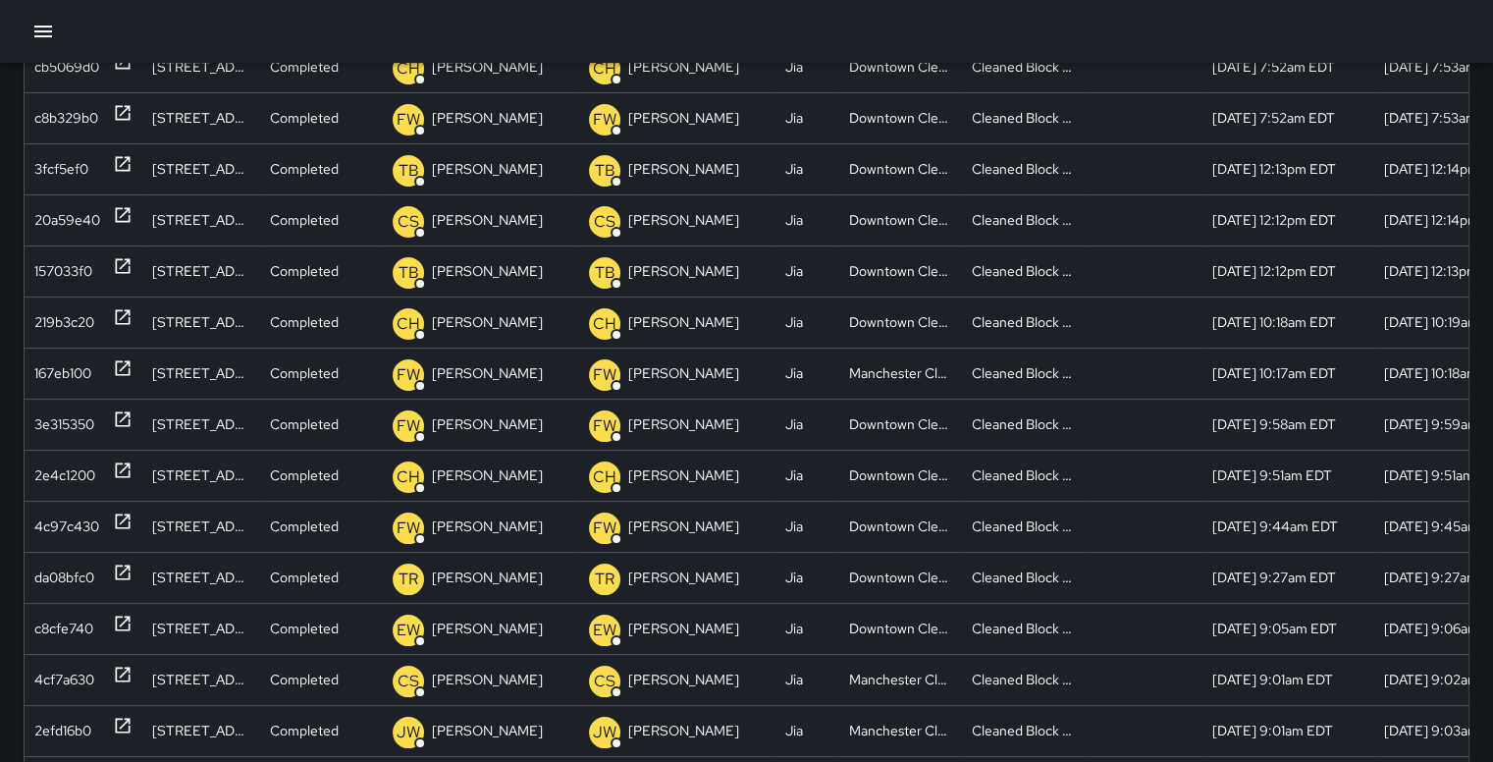
scroll to position [0, 0]
click at [887, 327] on div "Downtown Cleaning" at bounding box center [900, 321] width 123 height 51
click at [883, 322] on div "Downtown Cleaning" at bounding box center [900, 321] width 123 height 51
click at [46, 220] on div "20a59e40" at bounding box center [67, 220] width 66 height 50
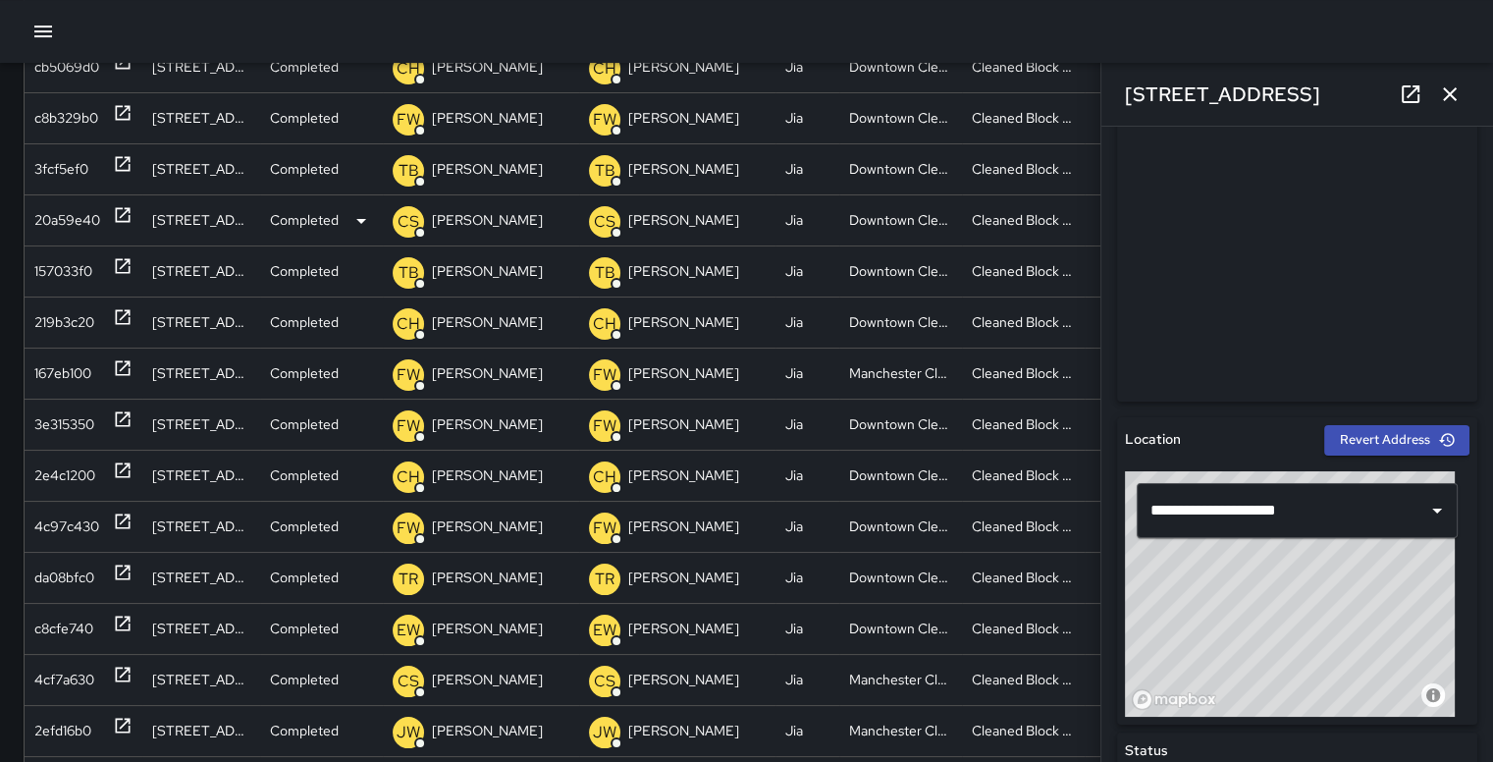
scroll to position [346, 0]
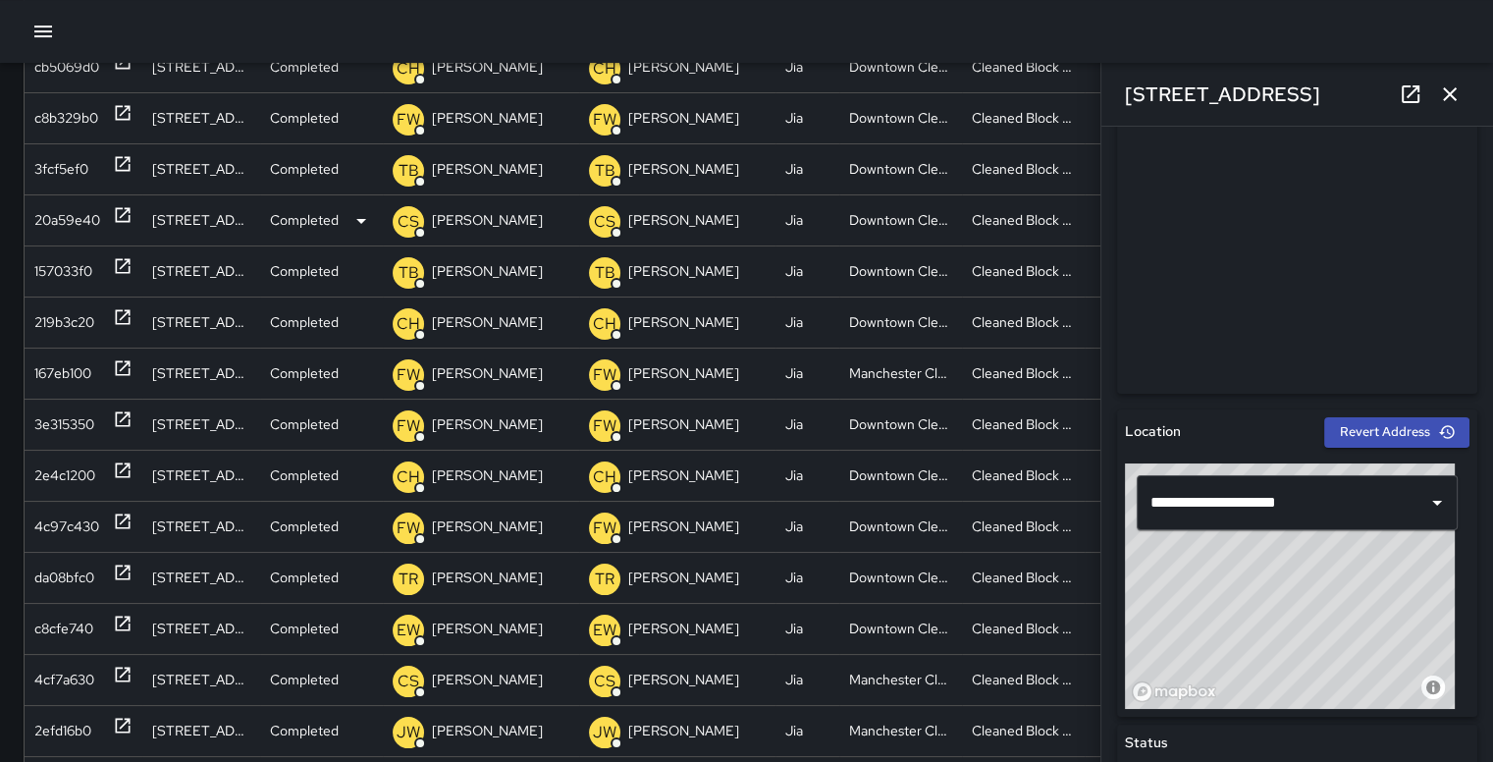
type input "**********"
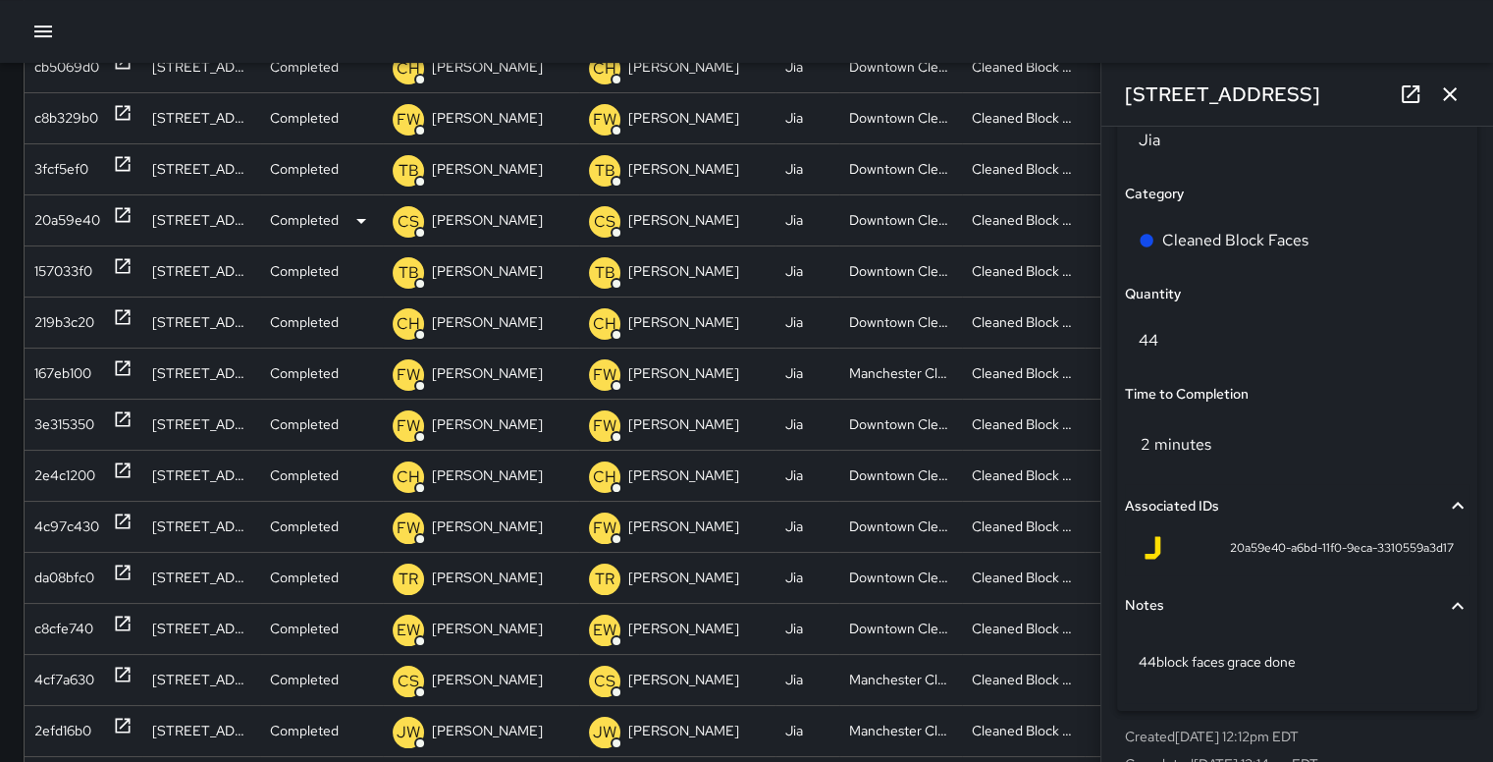
scroll to position [1430, 0]
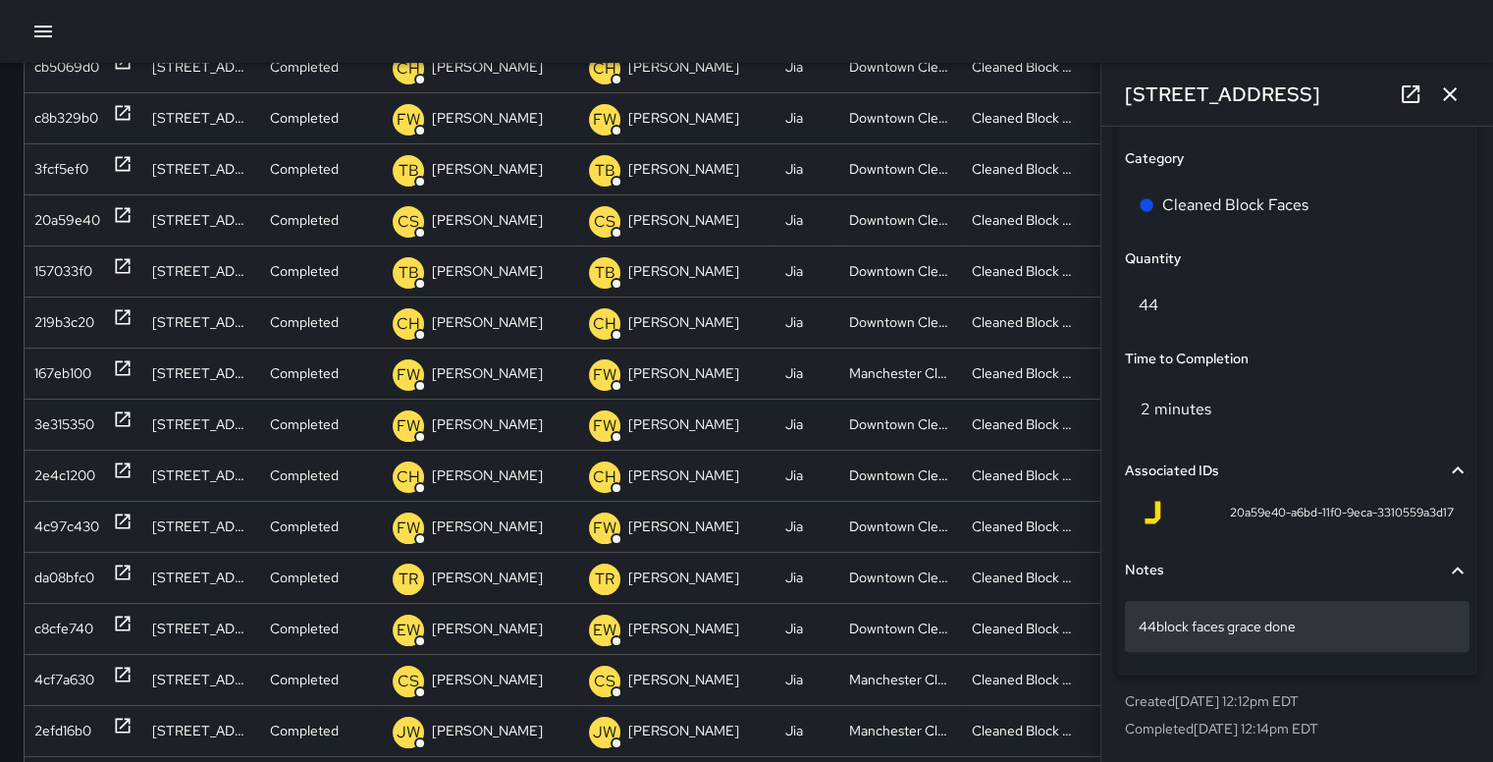
click at [1338, 628] on p "44block faces grace done" at bounding box center [1297, 626] width 317 height 20
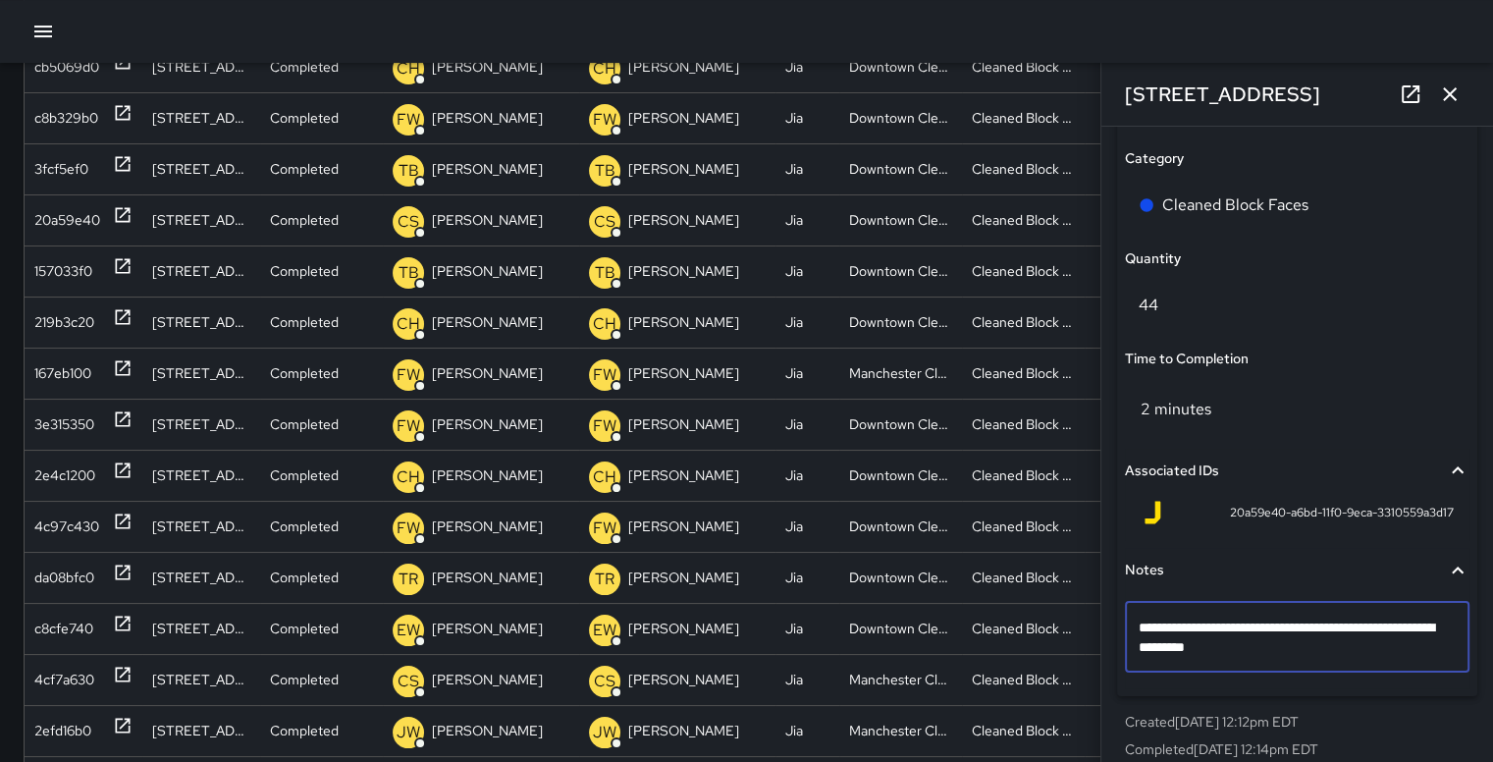
type textarea "**********"
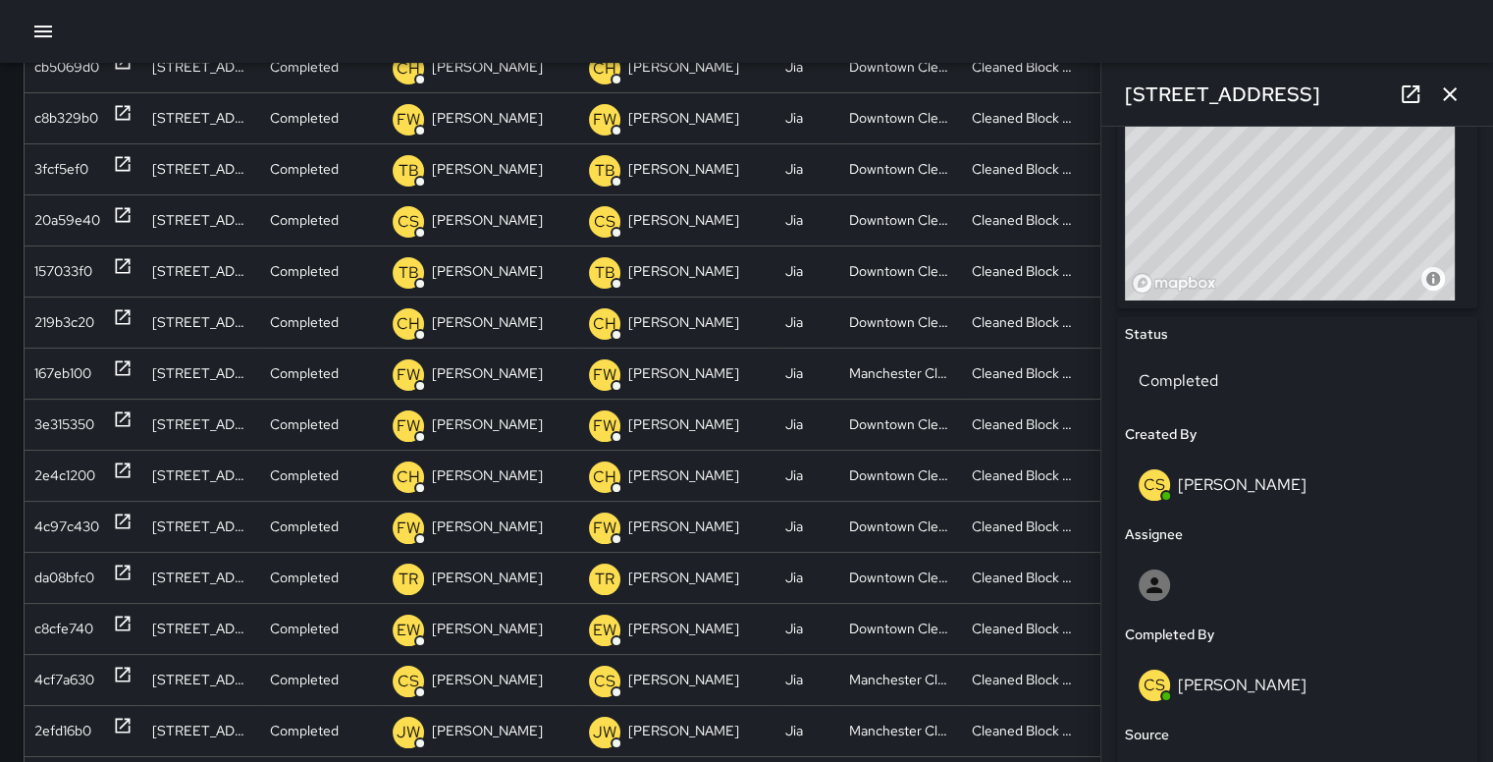
scroll to position [682, 0]
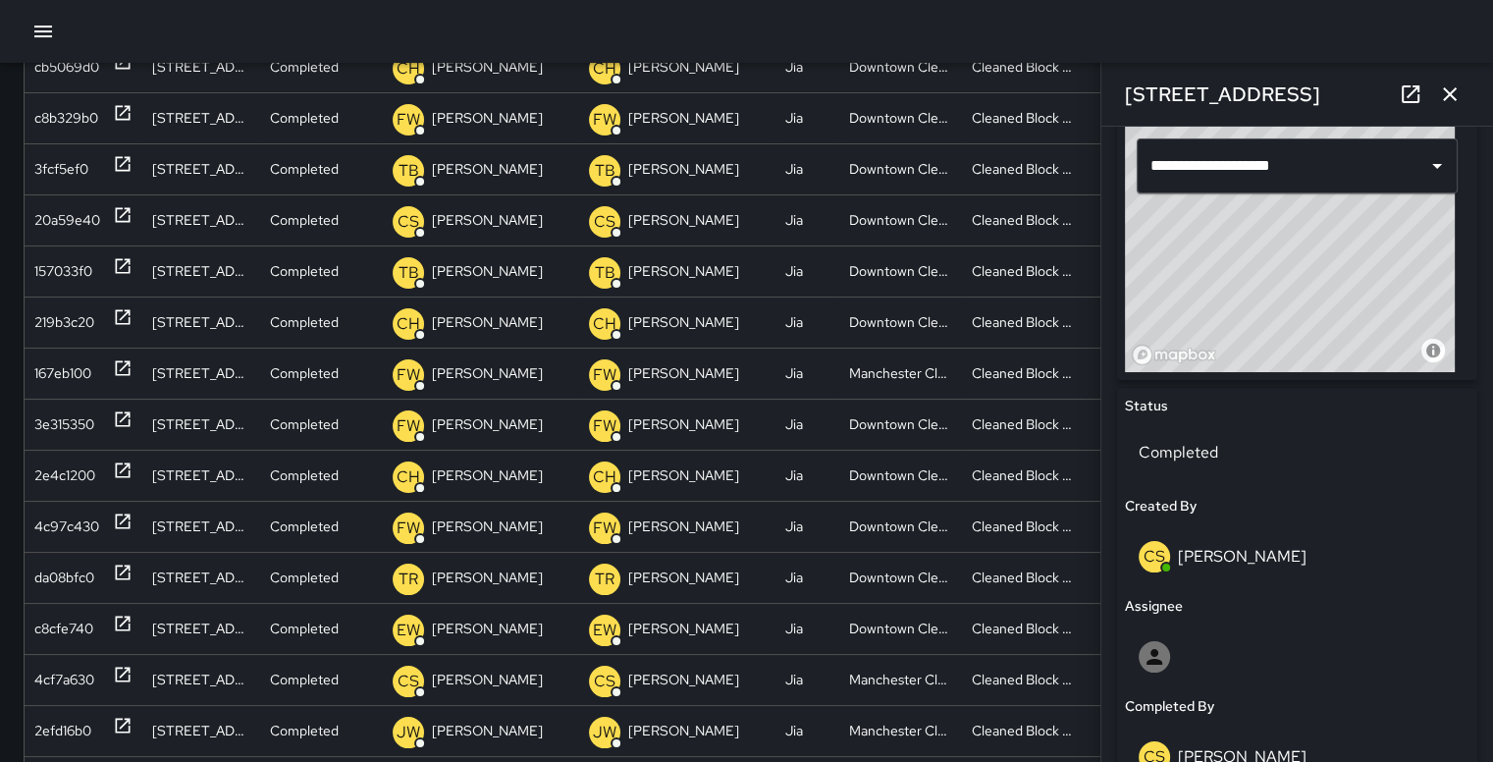
click at [1457, 96] on icon "button" at bounding box center [1450, 94] width 24 height 24
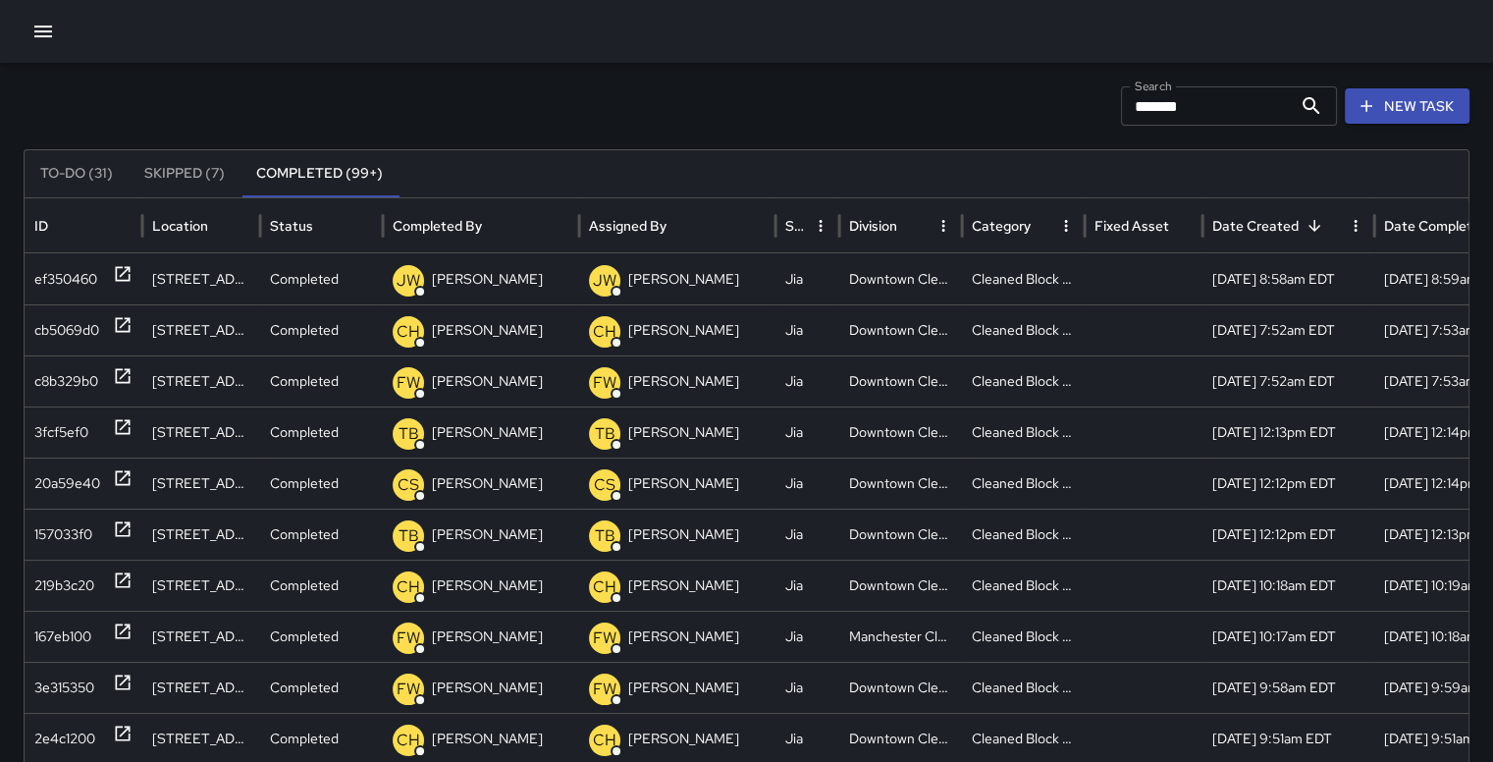
scroll to position [37, 0]
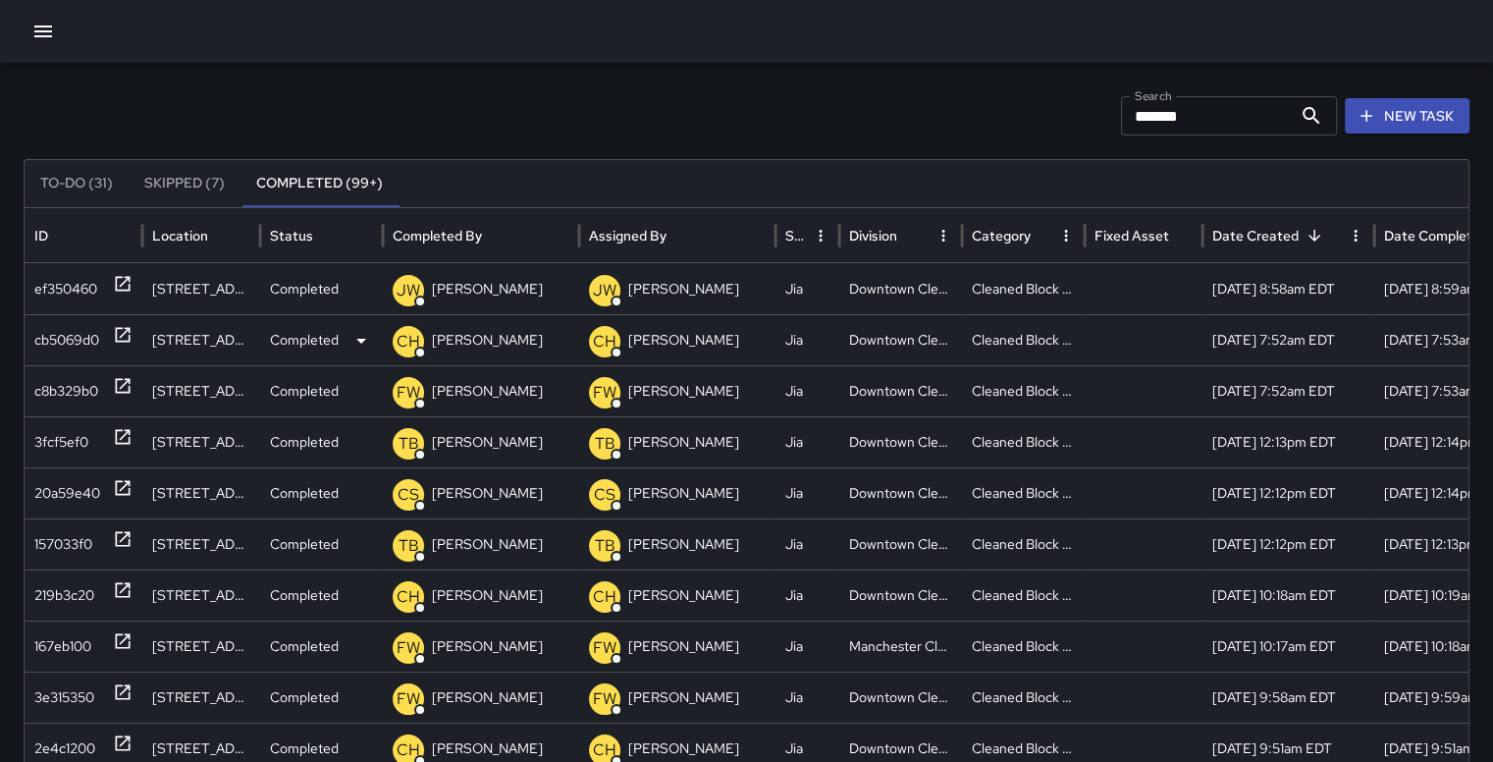
click at [69, 338] on div "cb5069d0" at bounding box center [66, 340] width 65 height 50
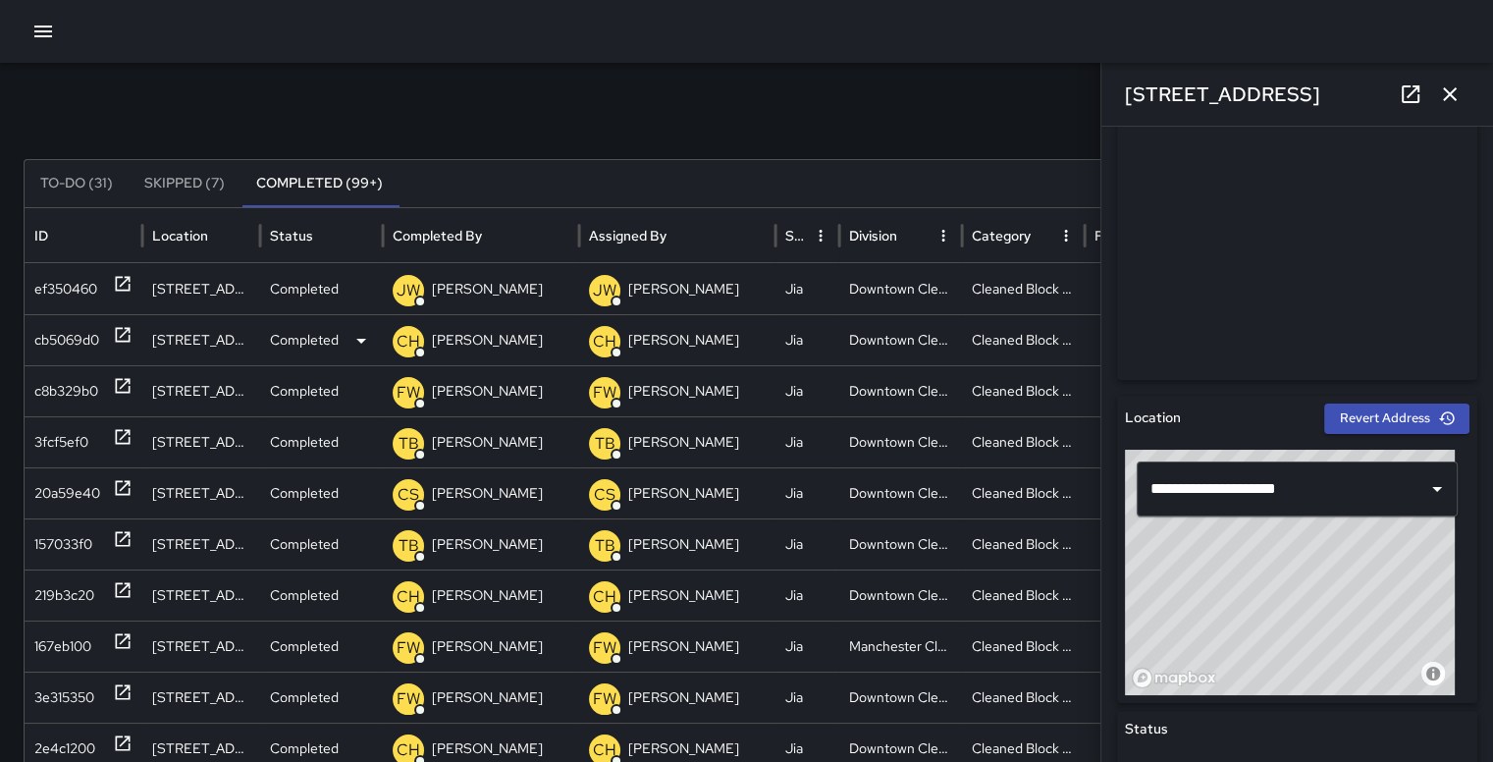
scroll to position [381, 0]
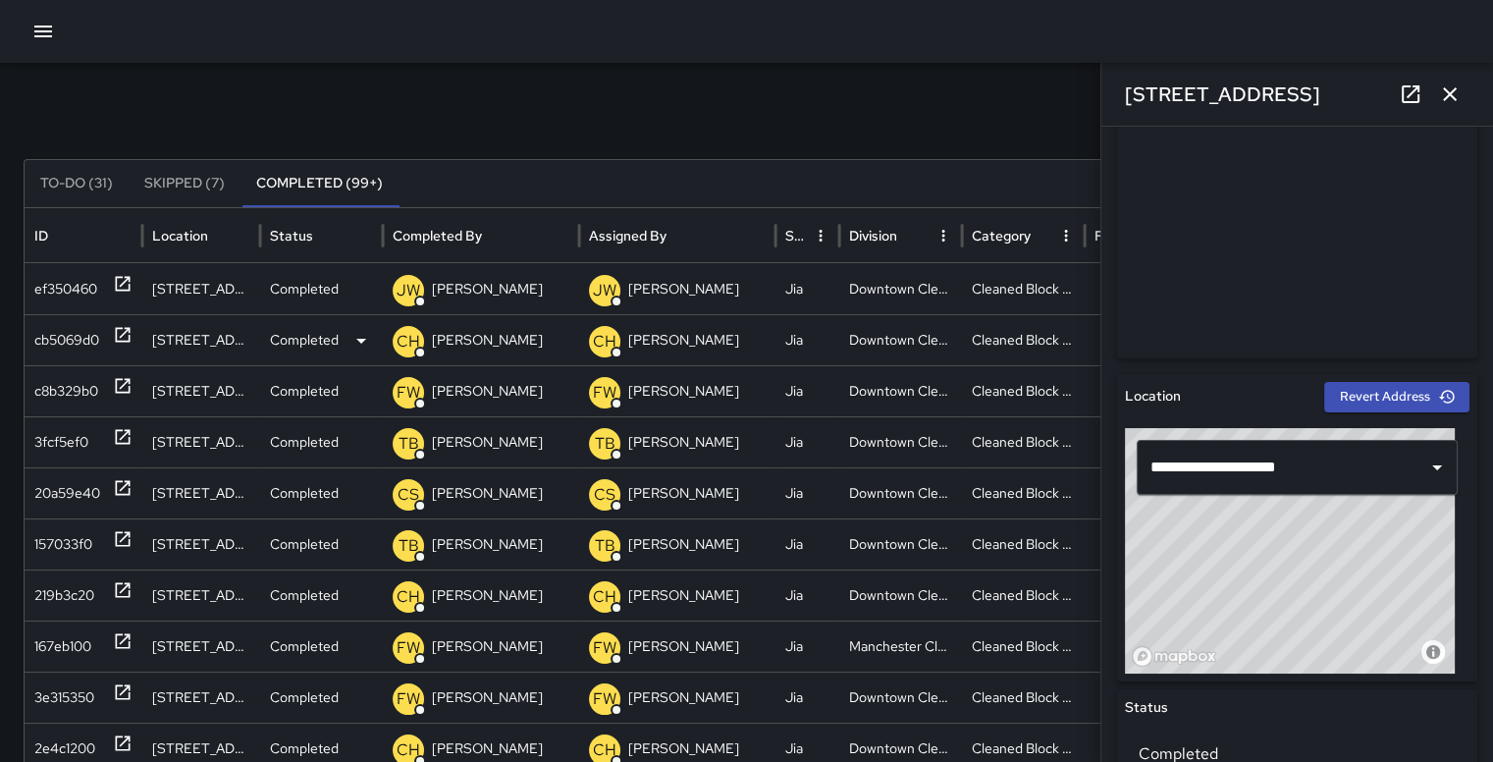
type input "**********"
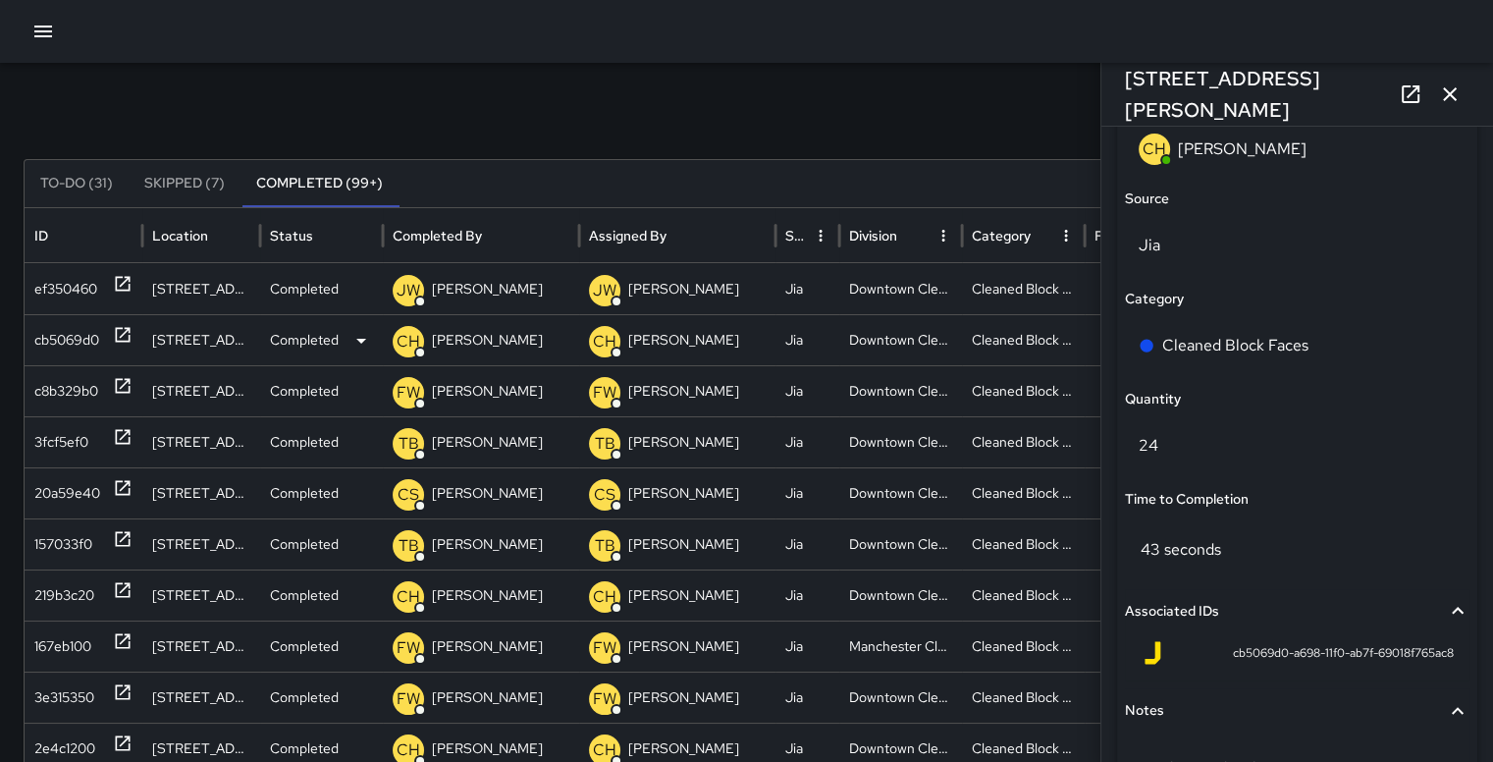
scroll to position [1304, 0]
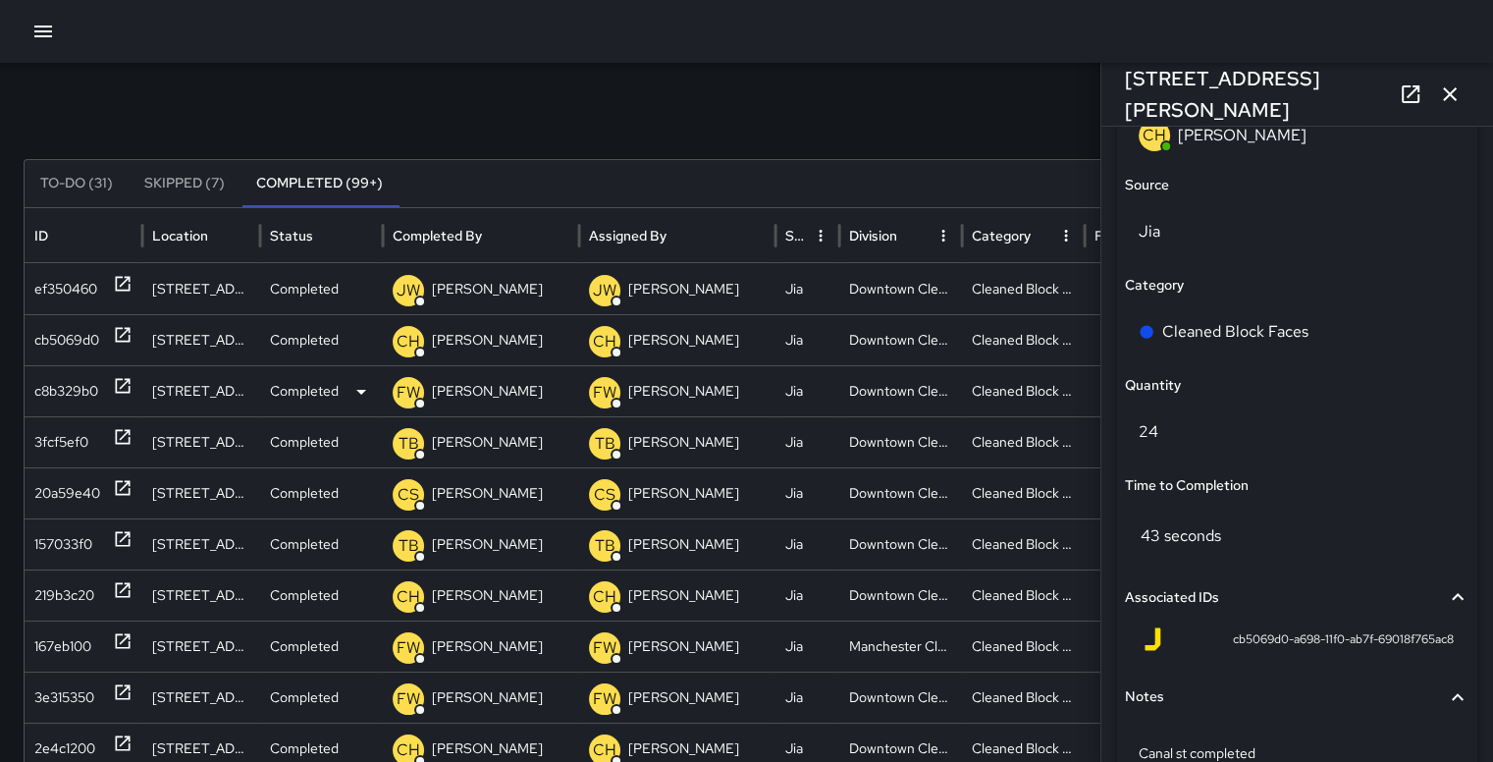
click at [53, 393] on div "c8b329b0" at bounding box center [66, 391] width 64 height 50
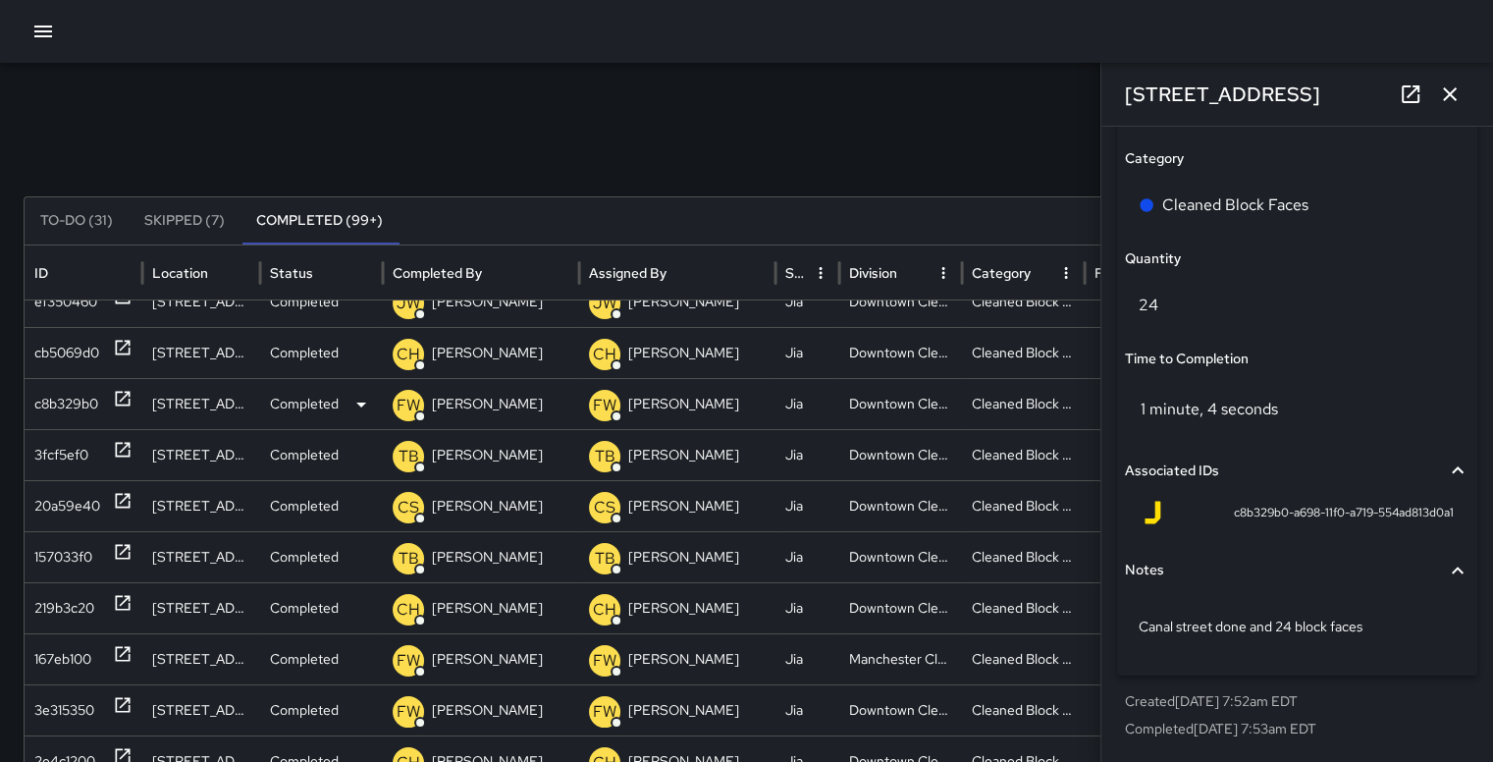
scroll to position [23, 0]
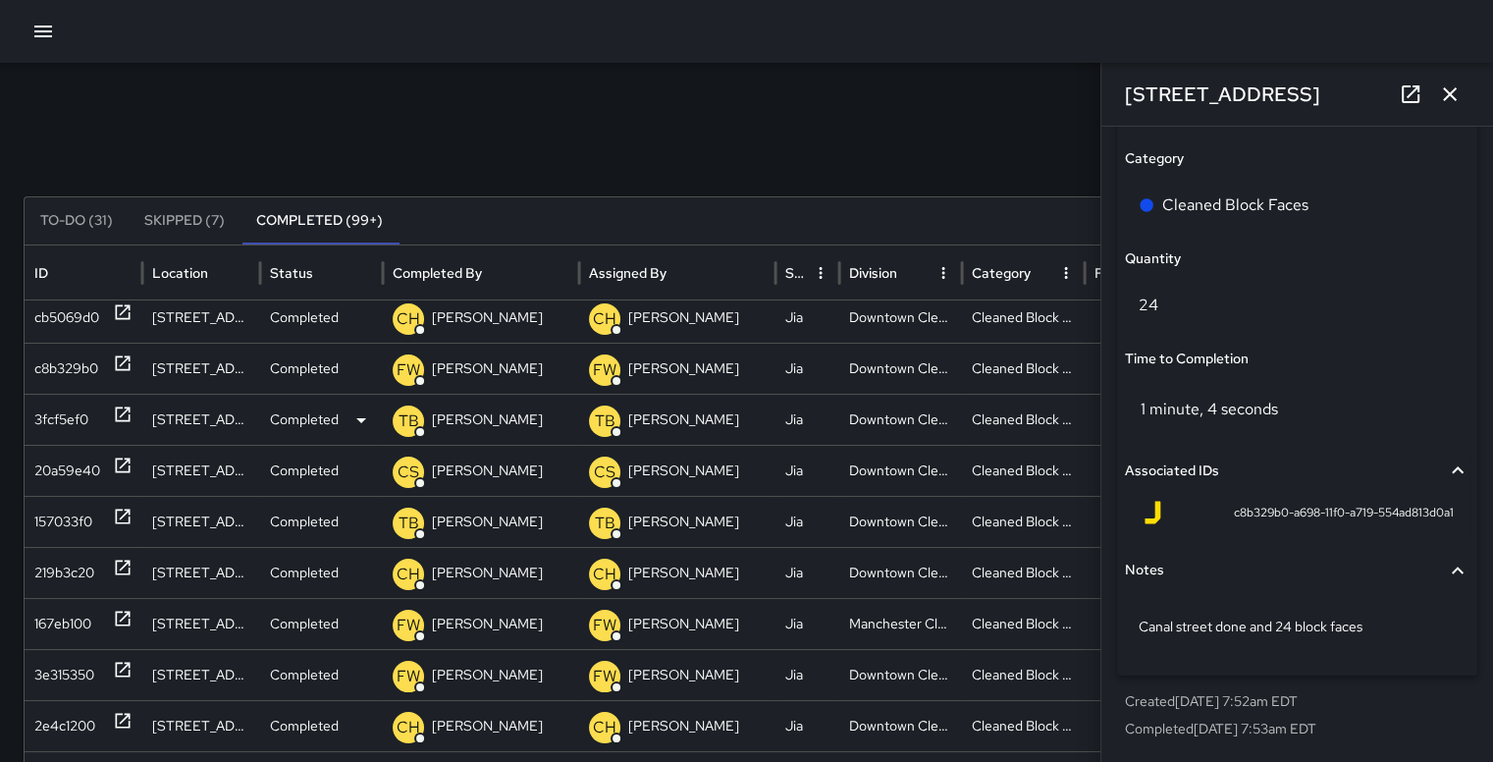
click at [49, 415] on div "3fcf5ef0" at bounding box center [61, 420] width 54 height 50
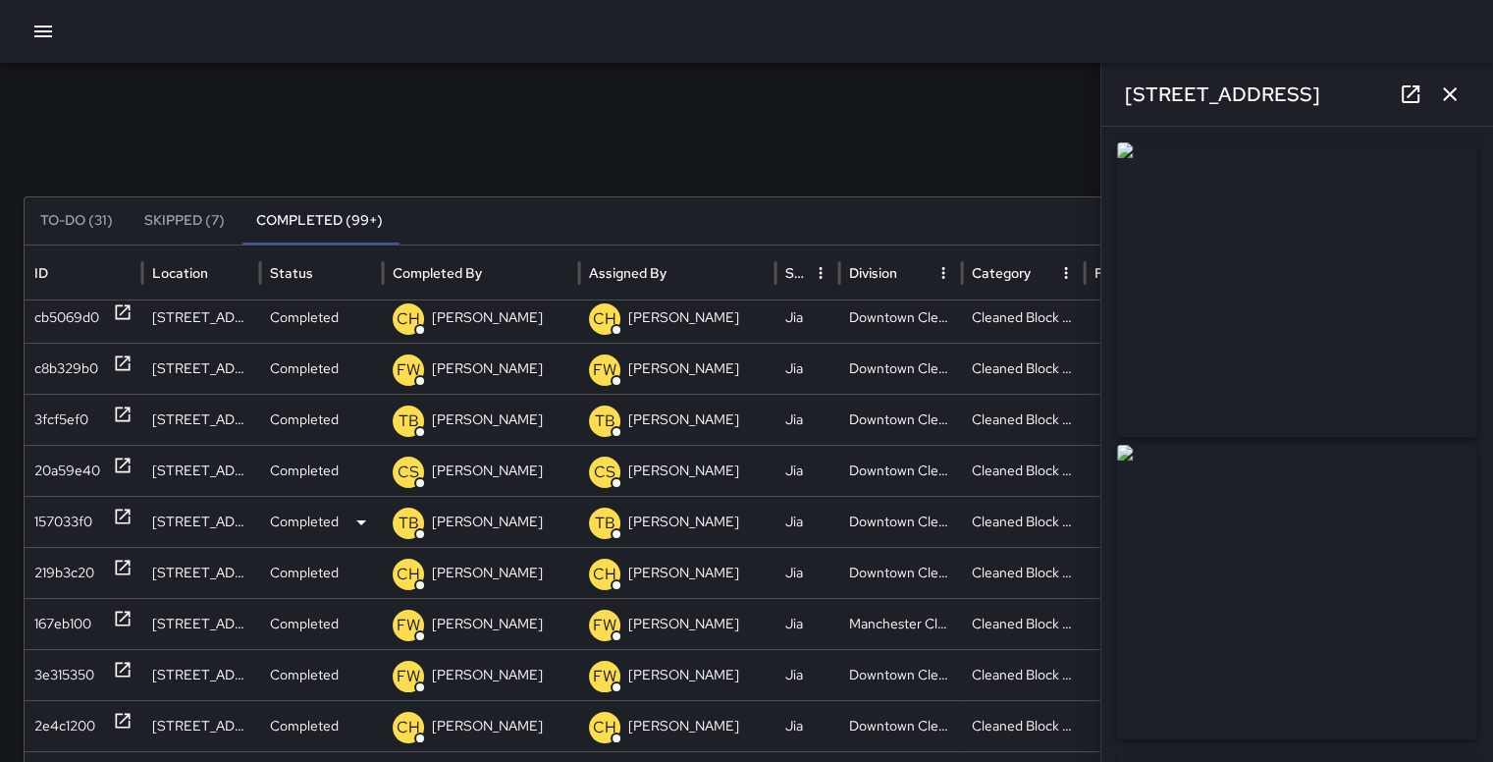
click at [55, 522] on div "157033f0" at bounding box center [63, 522] width 58 height 50
click at [47, 424] on div "3fcf5ef0" at bounding box center [61, 420] width 54 height 50
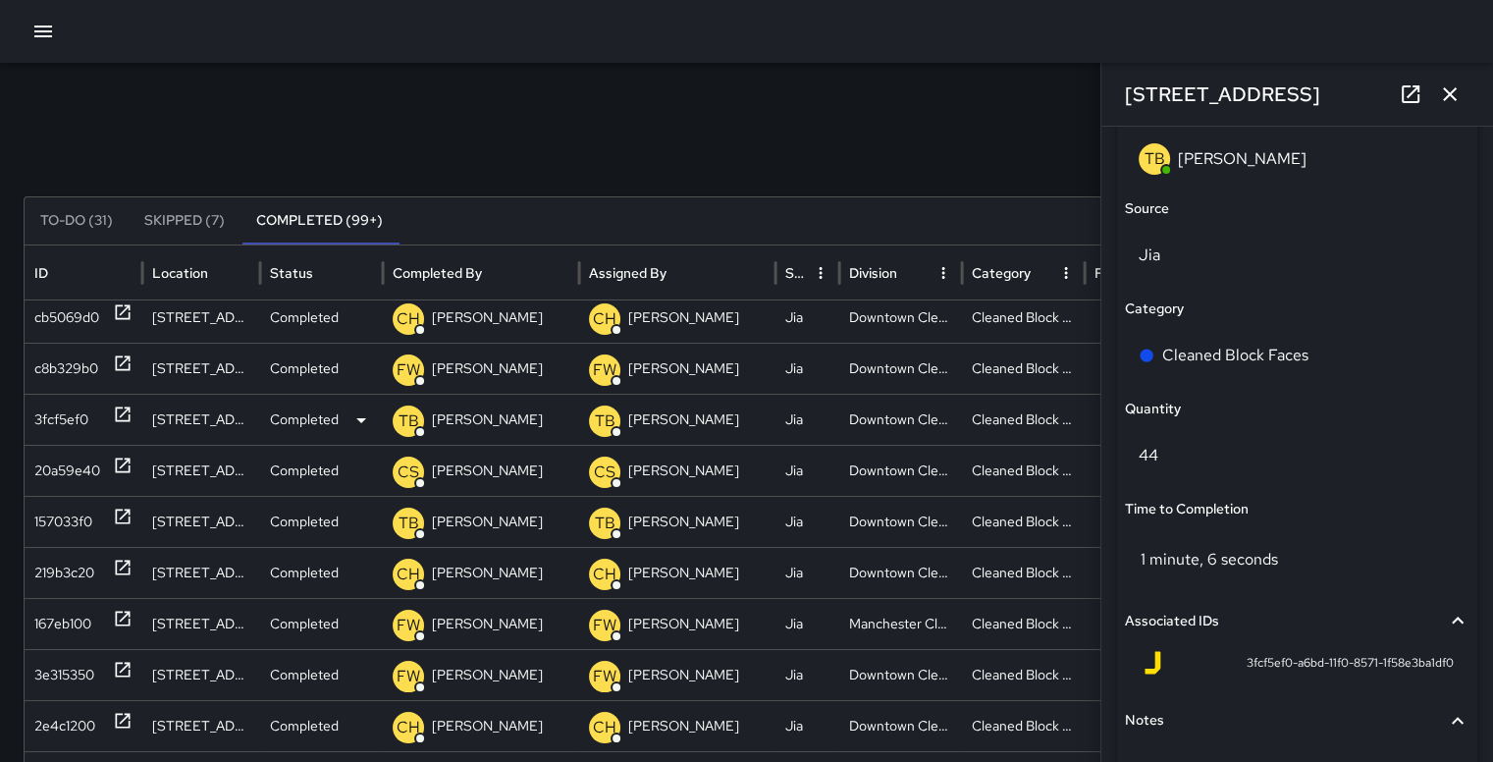
scroll to position [1448, 0]
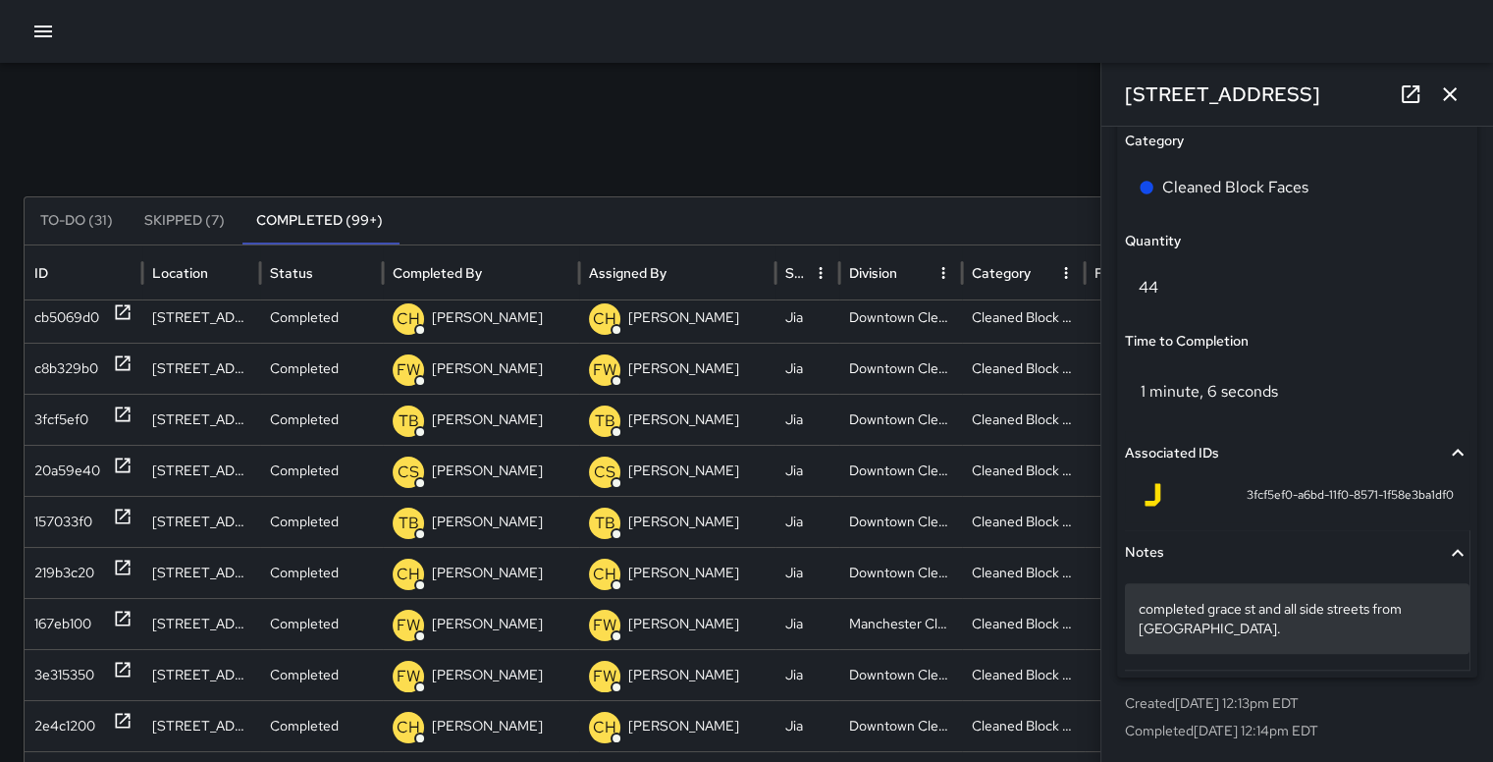
click at [1425, 514] on div "3fcf5ef0-a6bd-11f0-8571-1f58e3ba1df0" at bounding box center [1297, 498] width 345 height 47
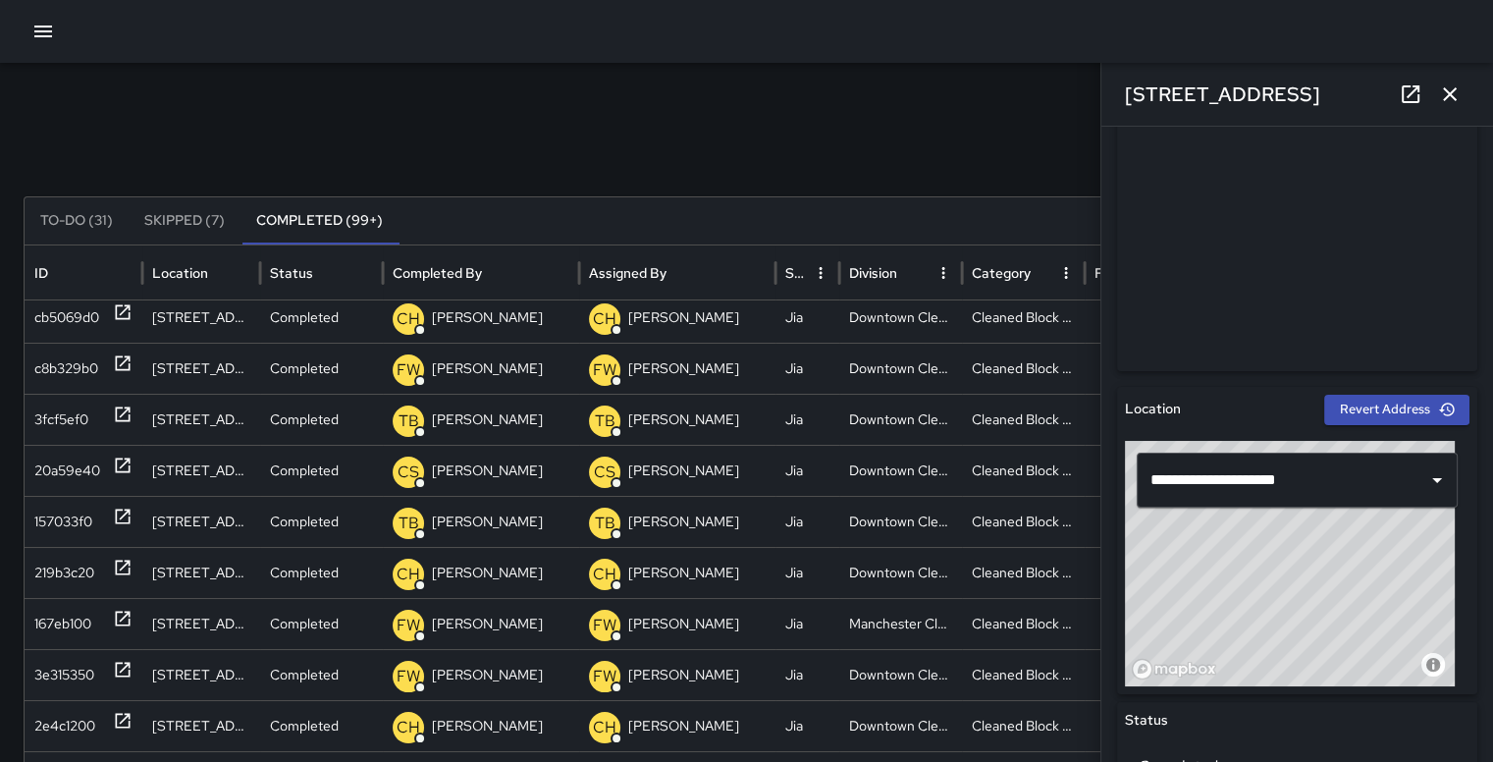
scroll to position [365, 0]
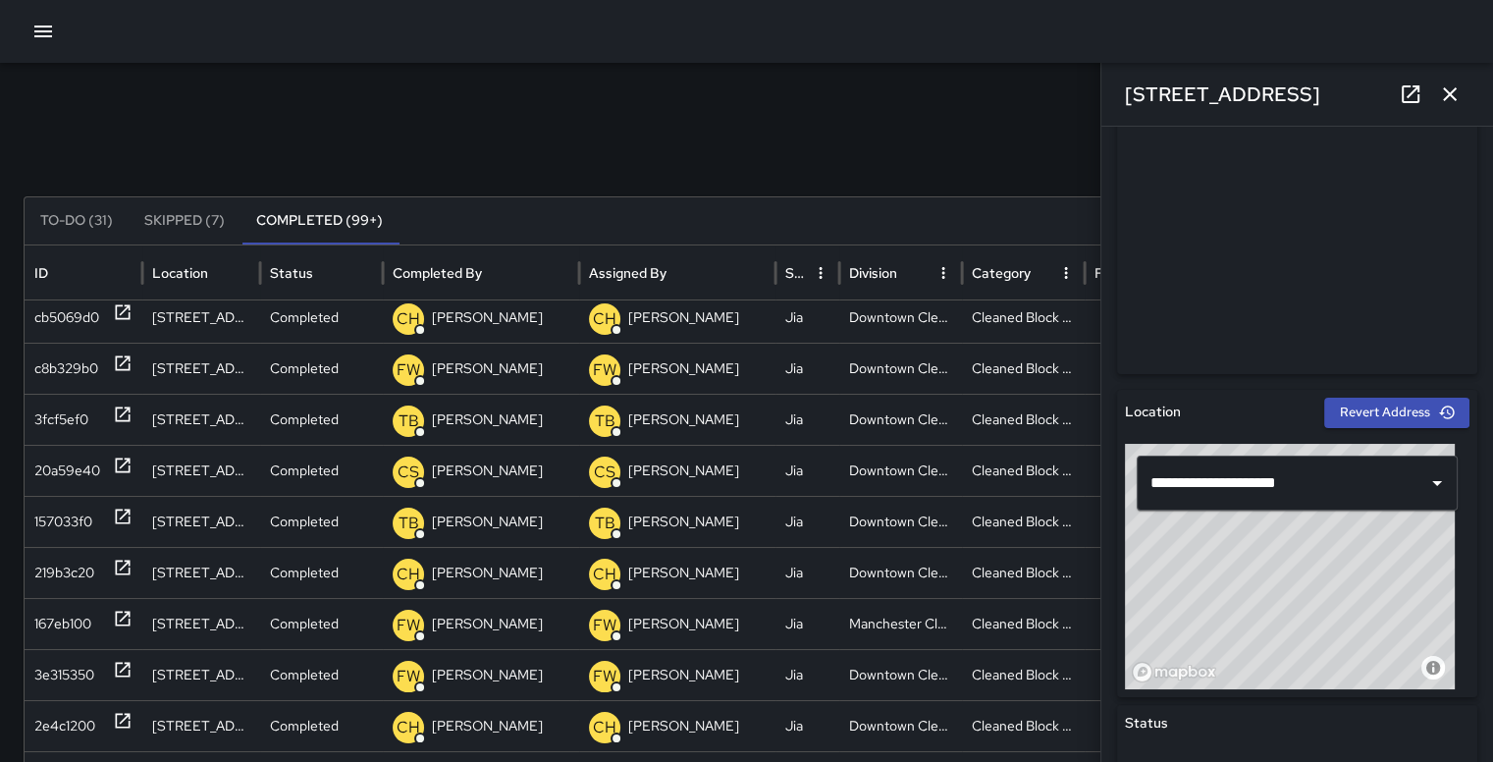
type input "**********"
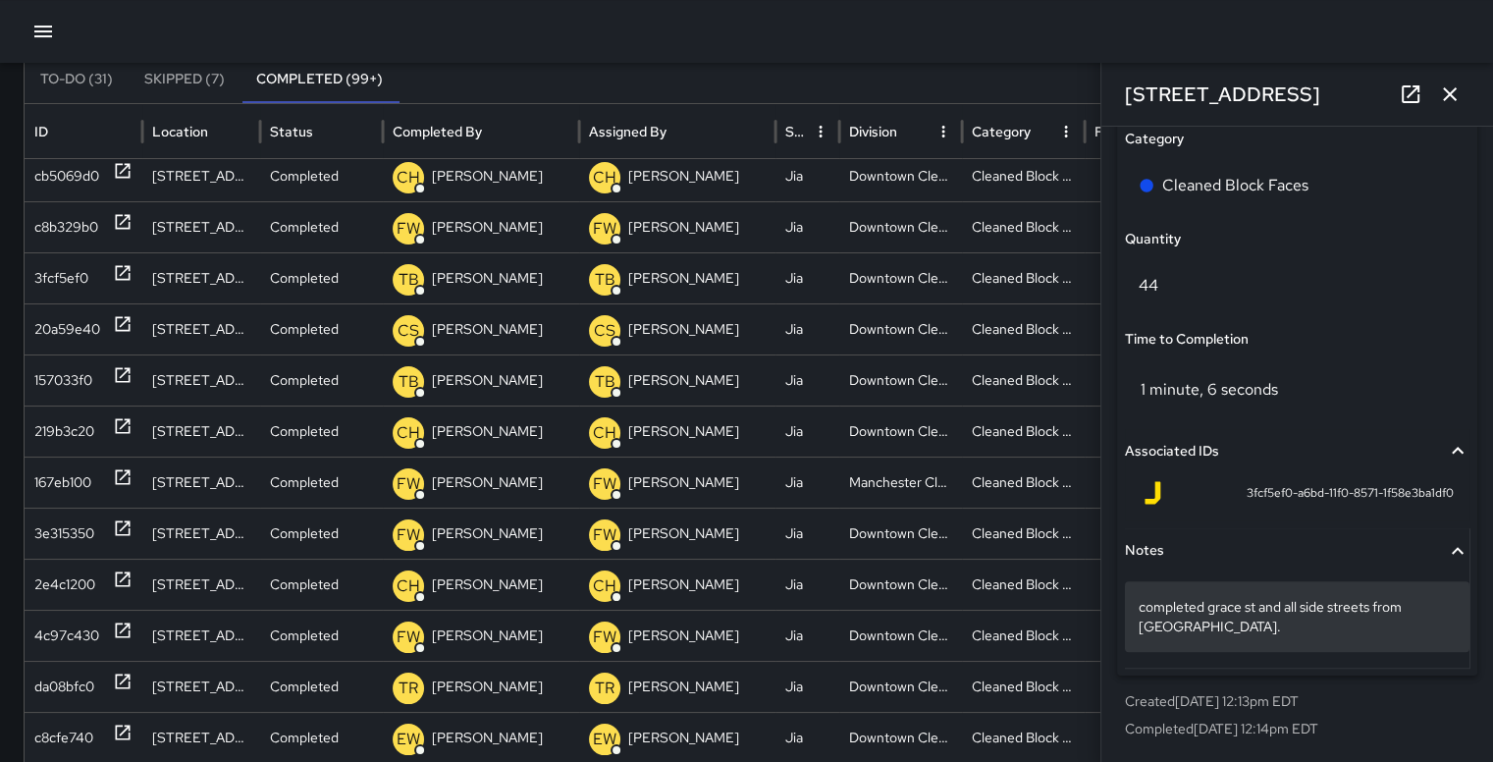
scroll to position [145, 0]
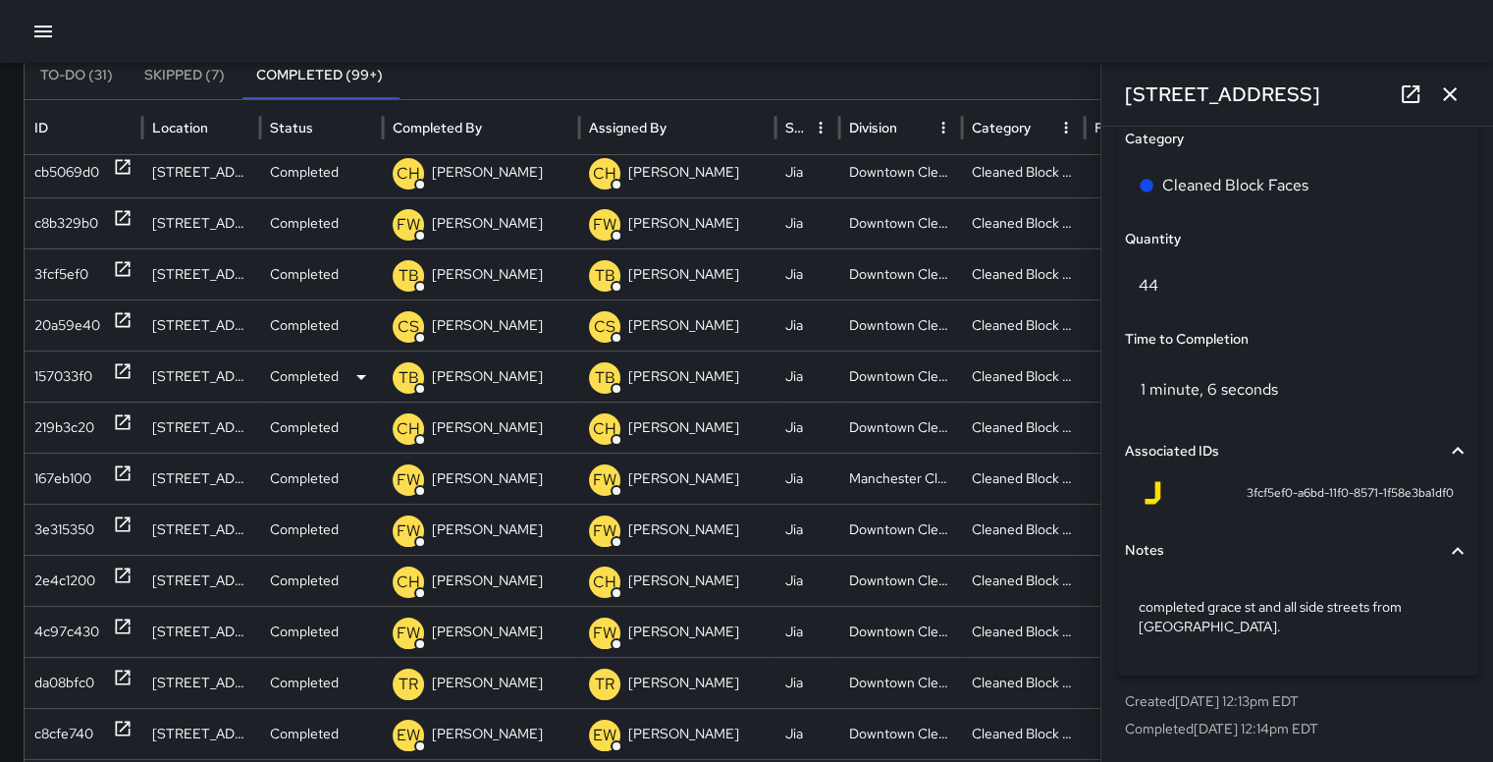
click at [63, 378] on div "157033f0" at bounding box center [63, 376] width 58 height 50
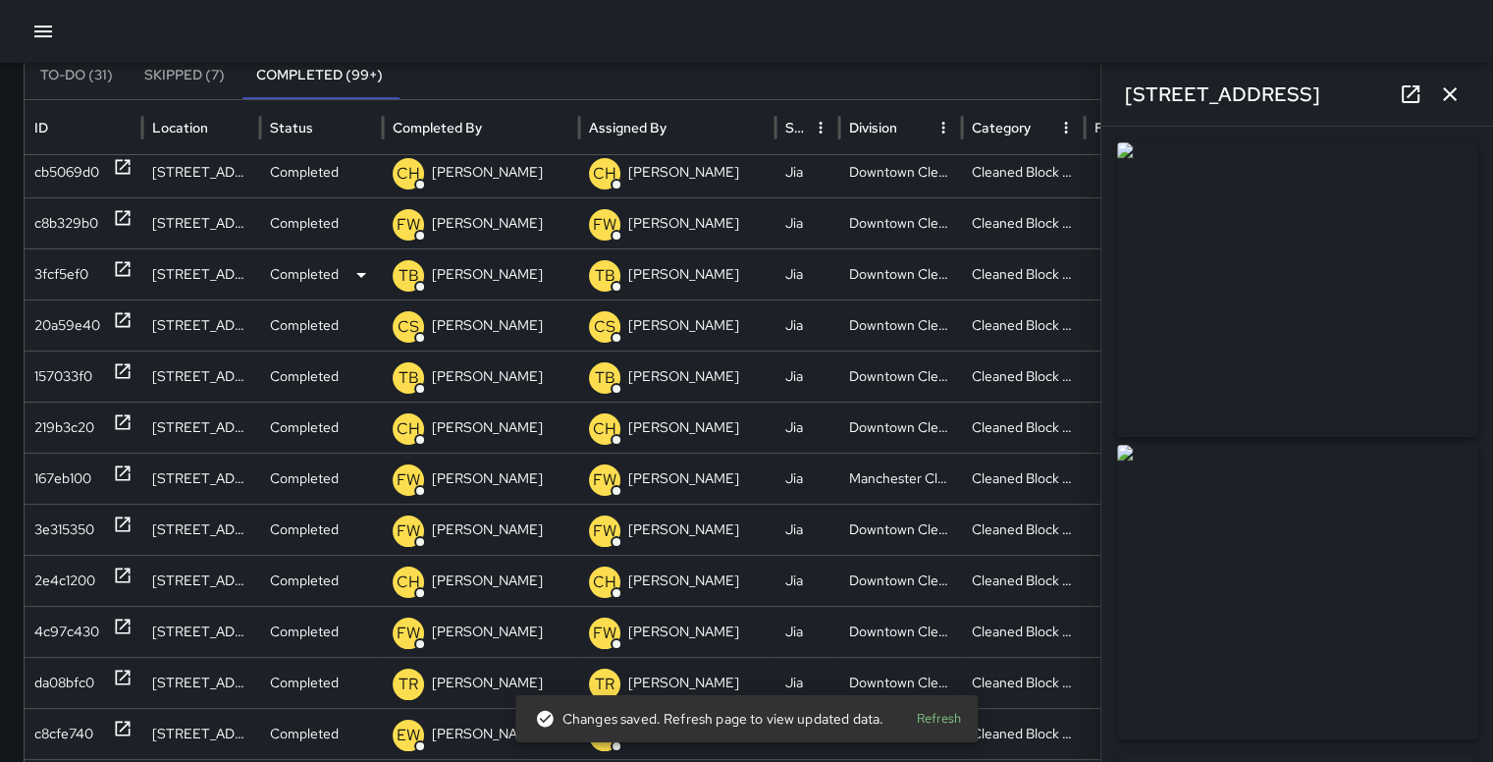
click at [53, 274] on div "3fcf5ef0" at bounding box center [61, 274] width 54 height 50
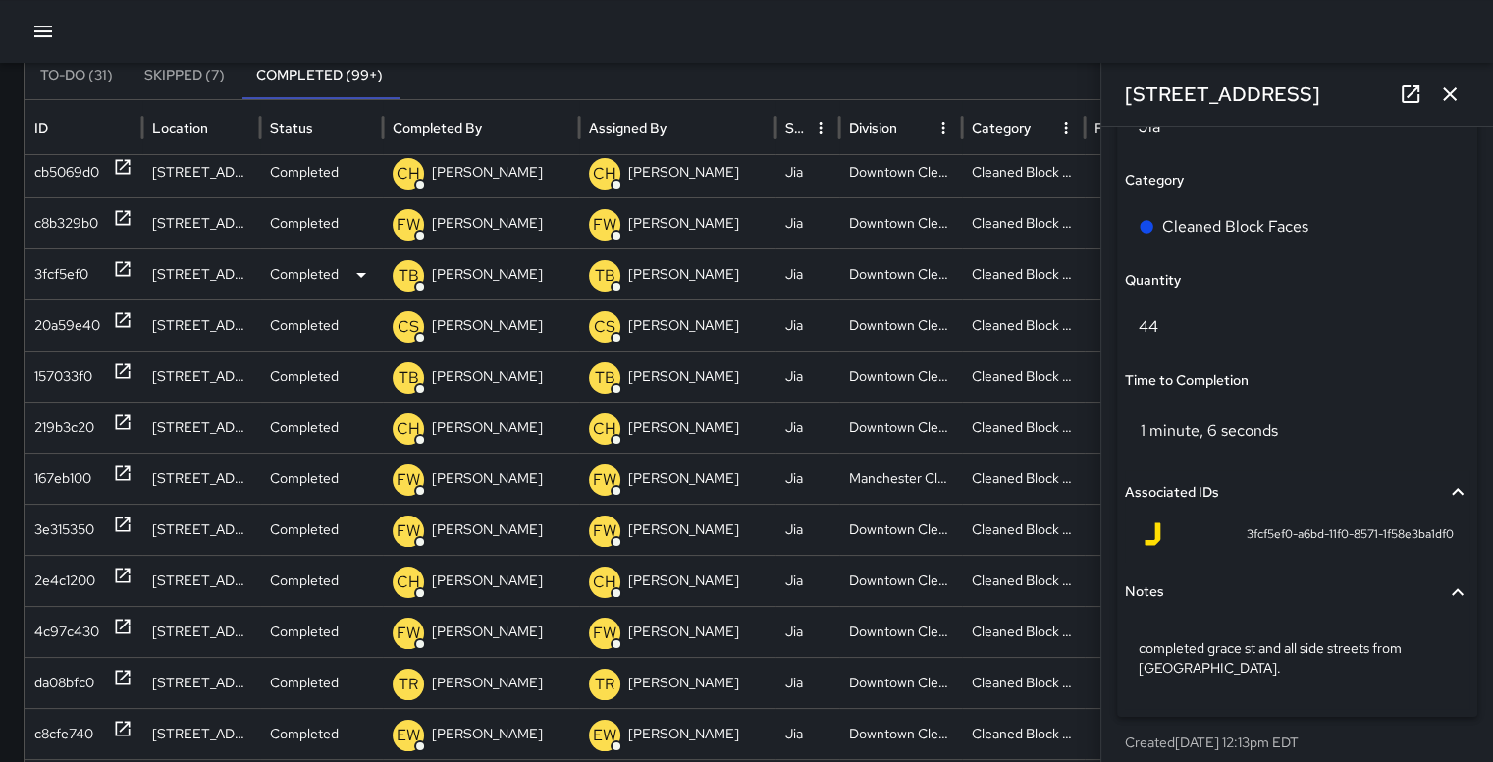
scroll to position [1410, 0]
click at [57, 328] on div "20a59e40" at bounding box center [67, 325] width 66 height 50
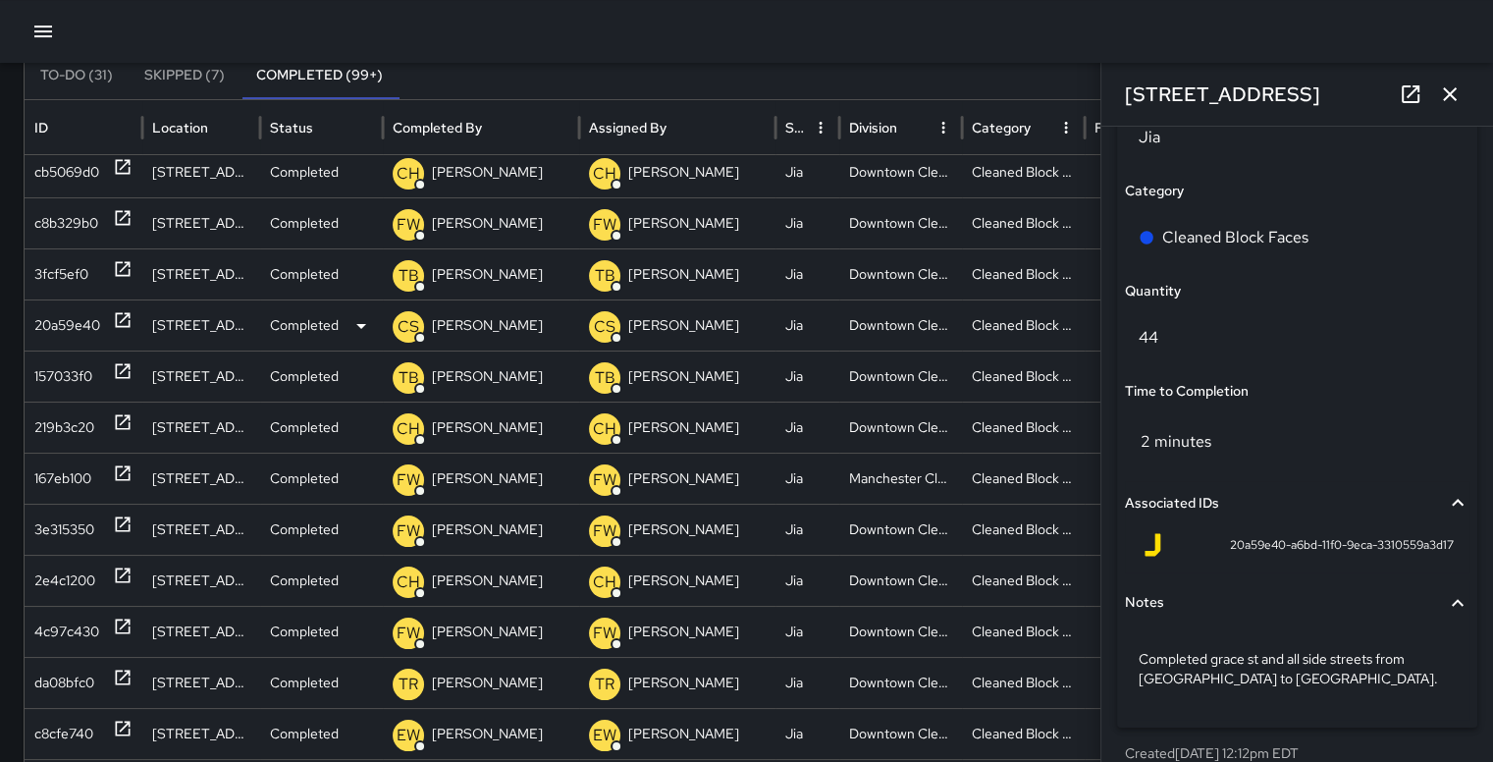
scroll to position [1406, 0]
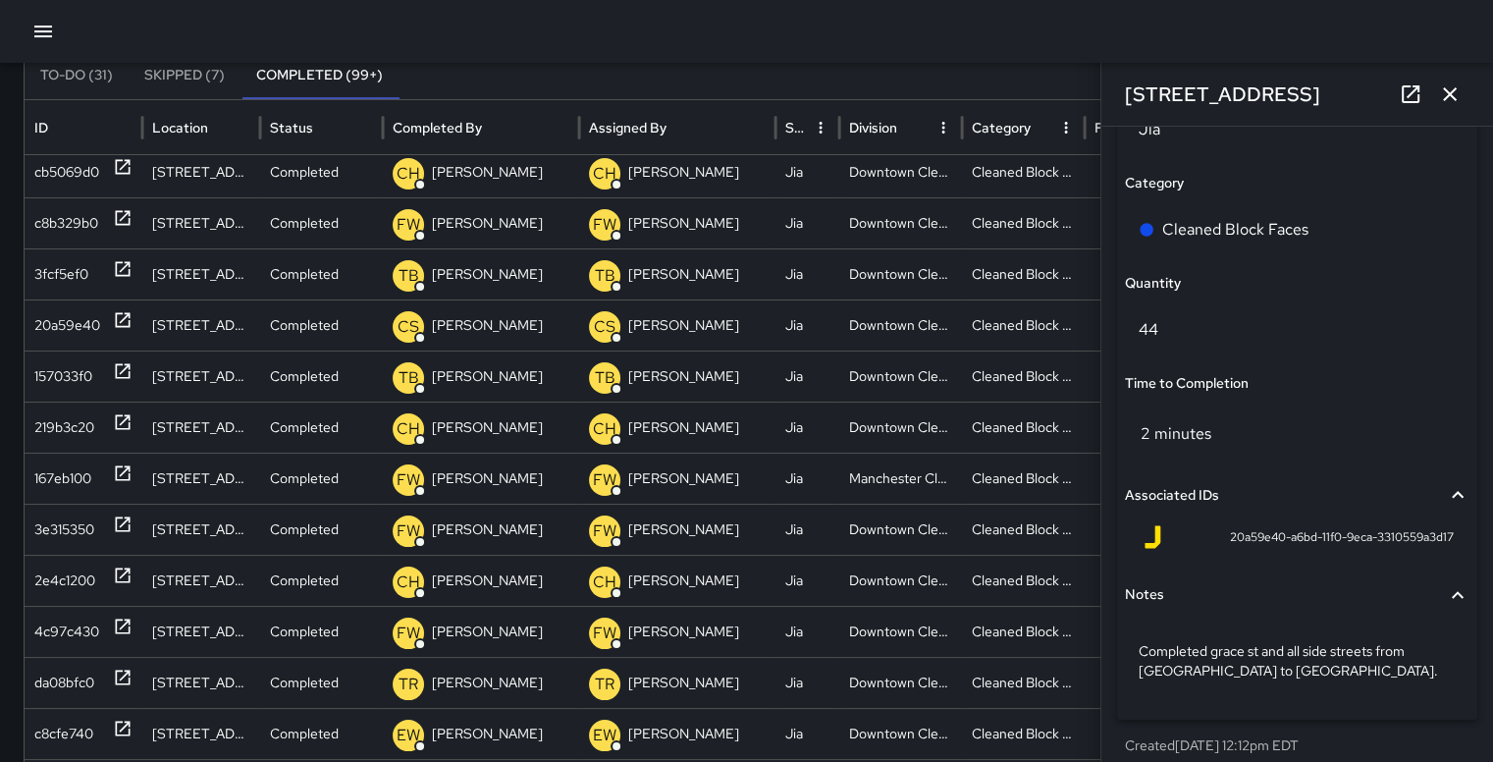
click at [903, 128] on button "Sort" at bounding box center [912, 127] width 27 height 27
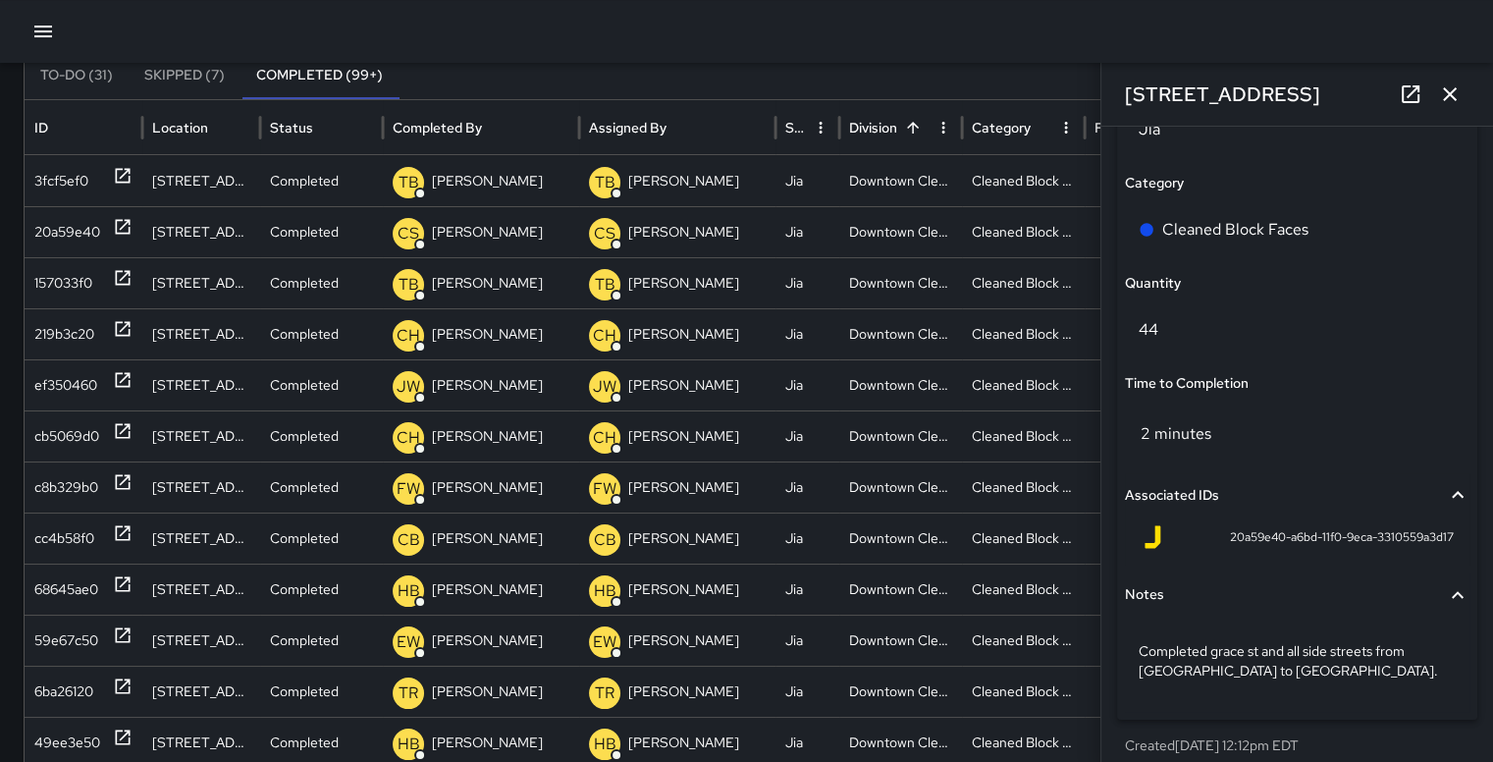
click at [941, 134] on icon "Division column menu" at bounding box center [943, 128] width 18 height 18
click at [829, 168] on span "Filter" at bounding box center [853, 166] width 177 height 24
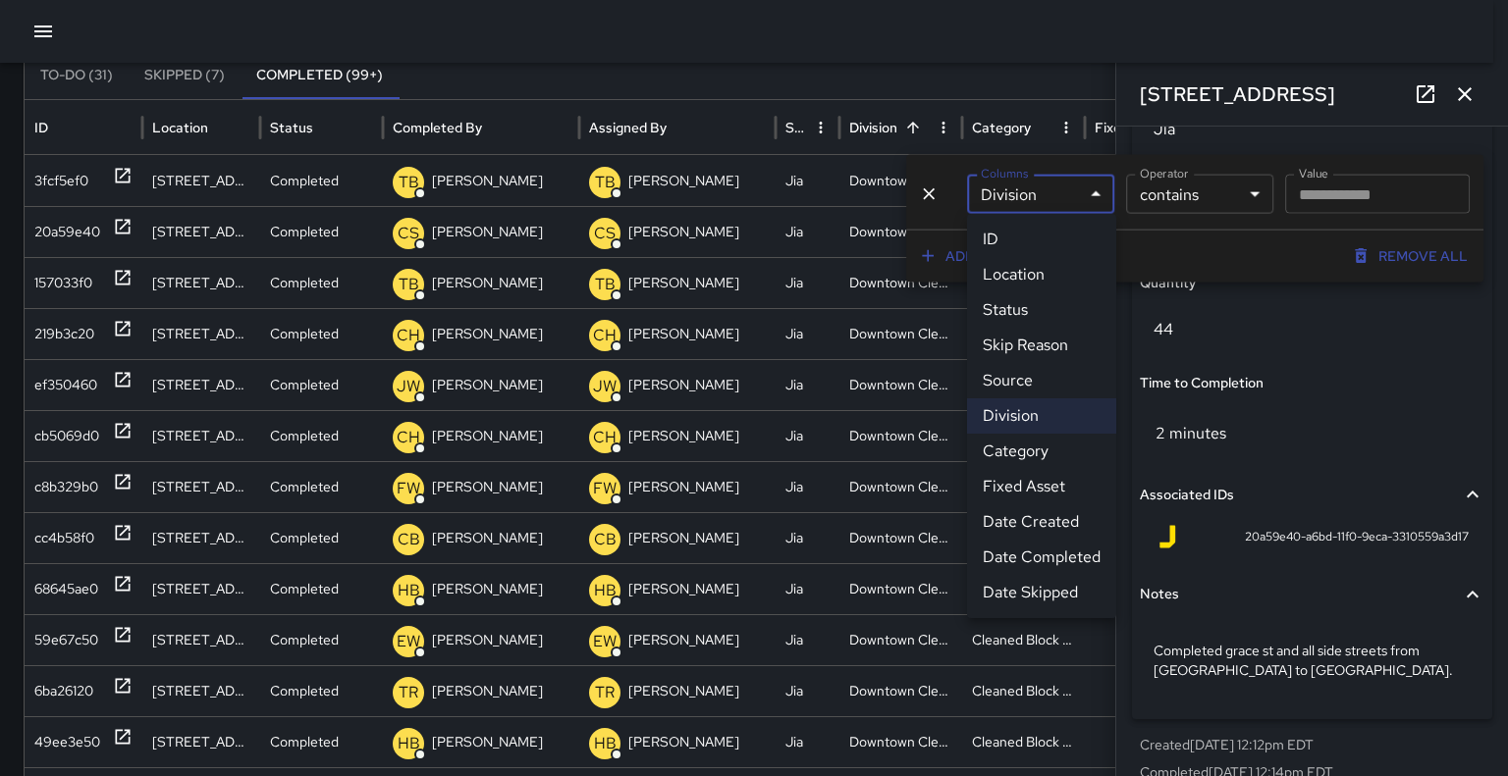
click at [1077, 193] on body "Search ******* Search New Task To-Do (31) Skipped (7) Completed (99+) ID Locati…" at bounding box center [754, 443] width 1508 height 1177
click at [1025, 496] on li "Fixed Asset" at bounding box center [1041, 486] width 149 height 35
type input "**********"
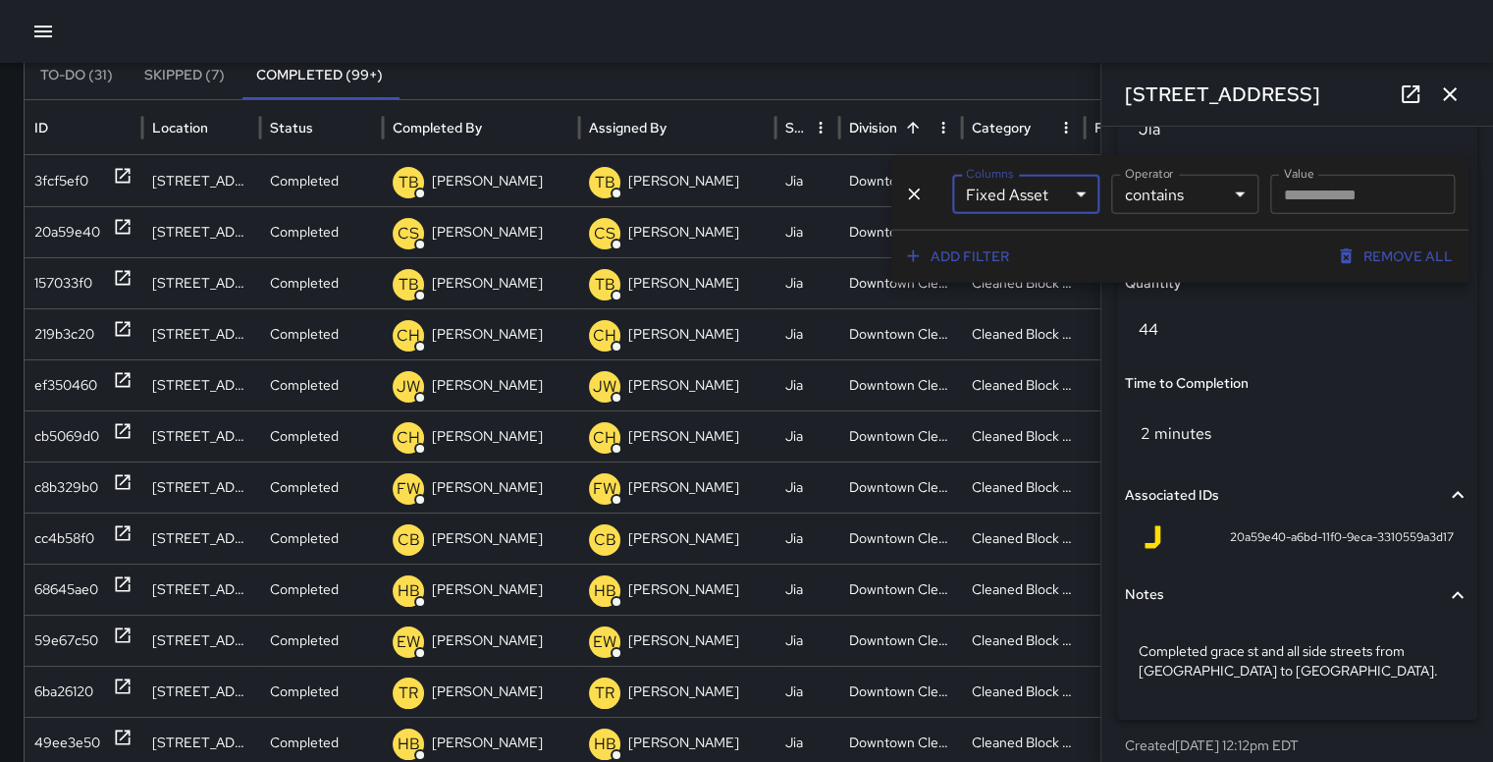
click at [1462, 99] on button "button" at bounding box center [1449, 94] width 39 height 39
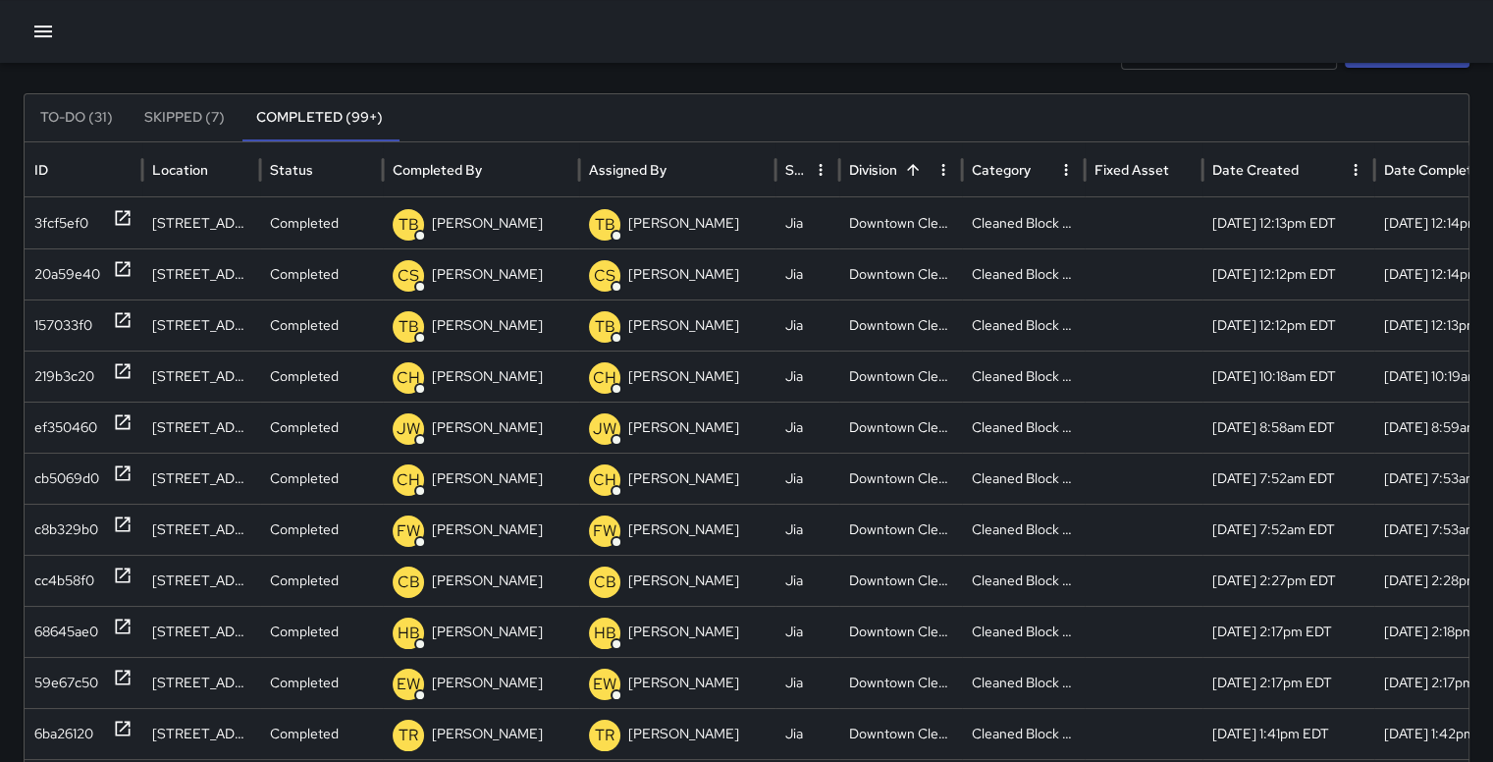
scroll to position [106, 0]
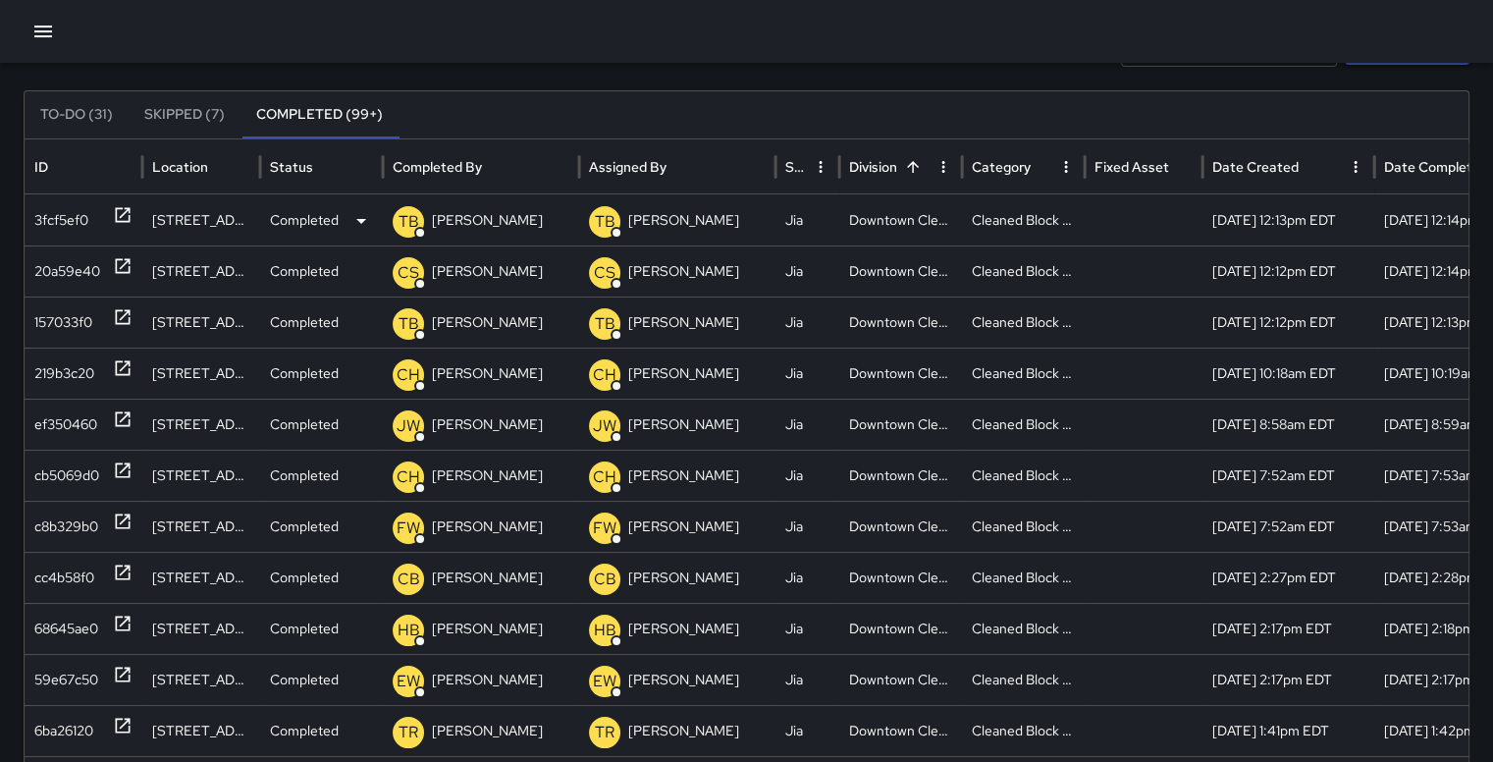
click at [64, 222] on div "3fcf5ef0" at bounding box center [61, 220] width 54 height 50
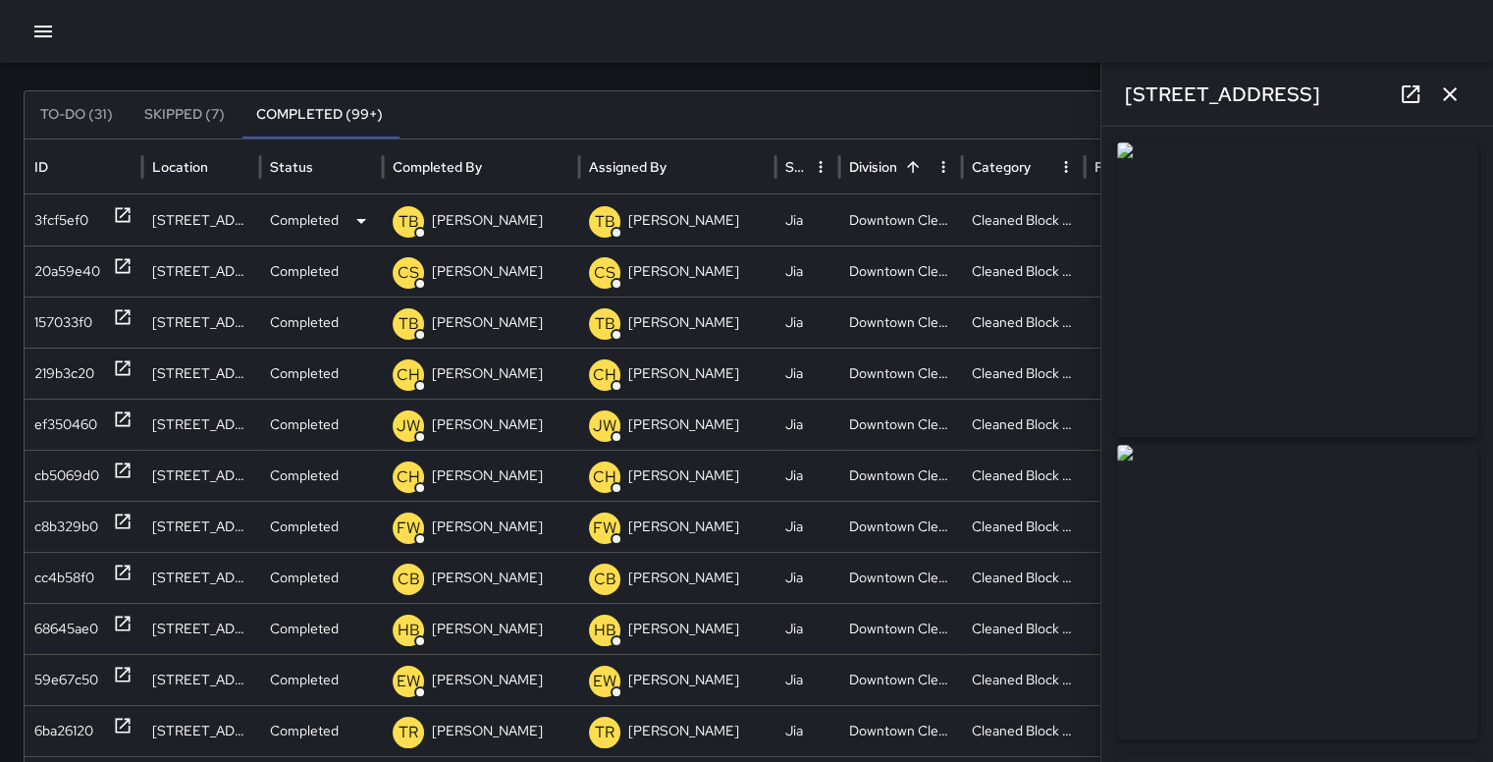
click at [65, 221] on div "3fcf5ef0" at bounding box center [61, 220] width 54 height 50
click at [75, 326] on div "157033f0" at bounding box center [63, 322] width 58 height 50
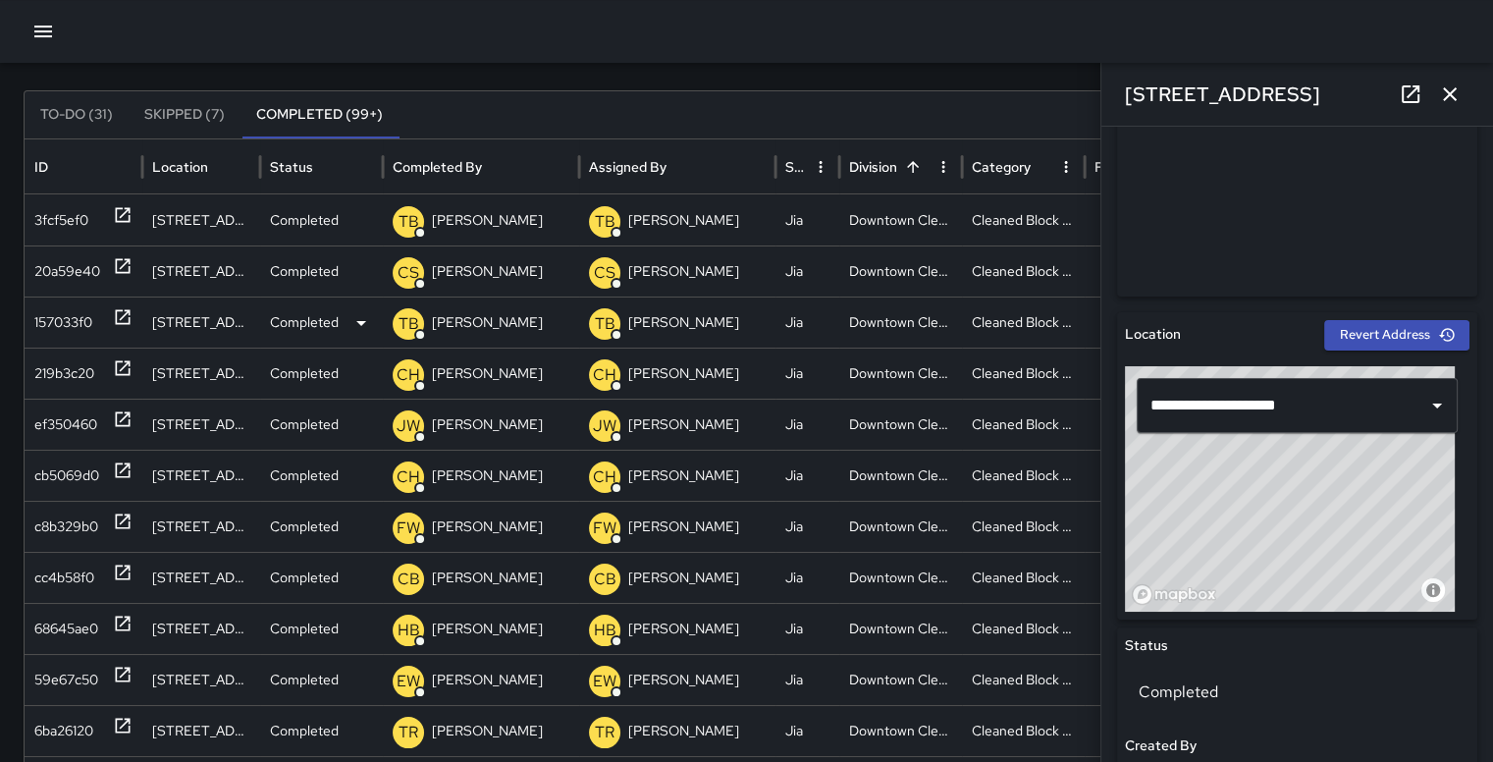
scroll to position [442, 0]
click at [1457, 82] on icon "button" at bounding box center [1450, 94] width 24 height 24
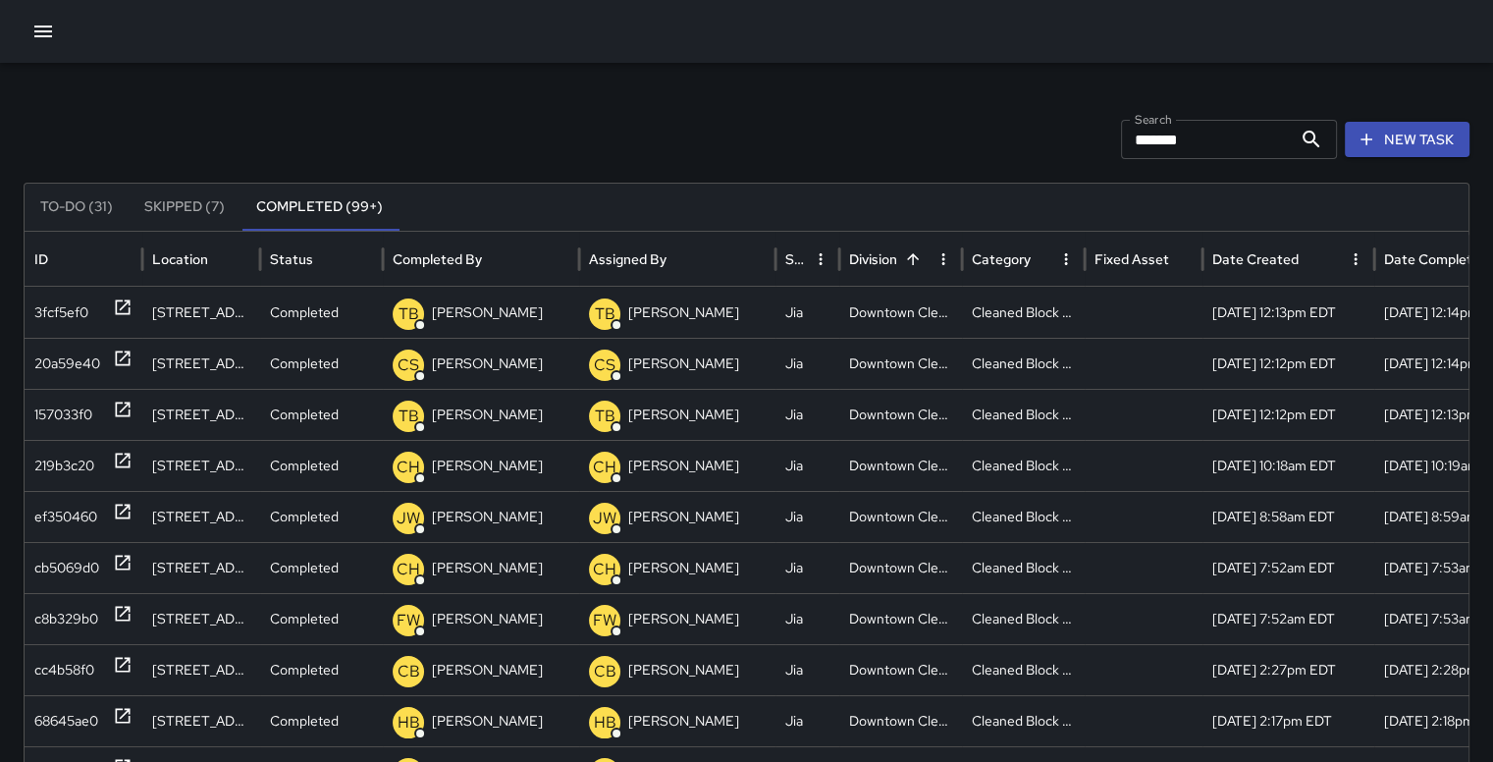
scroll to position [0, 0]
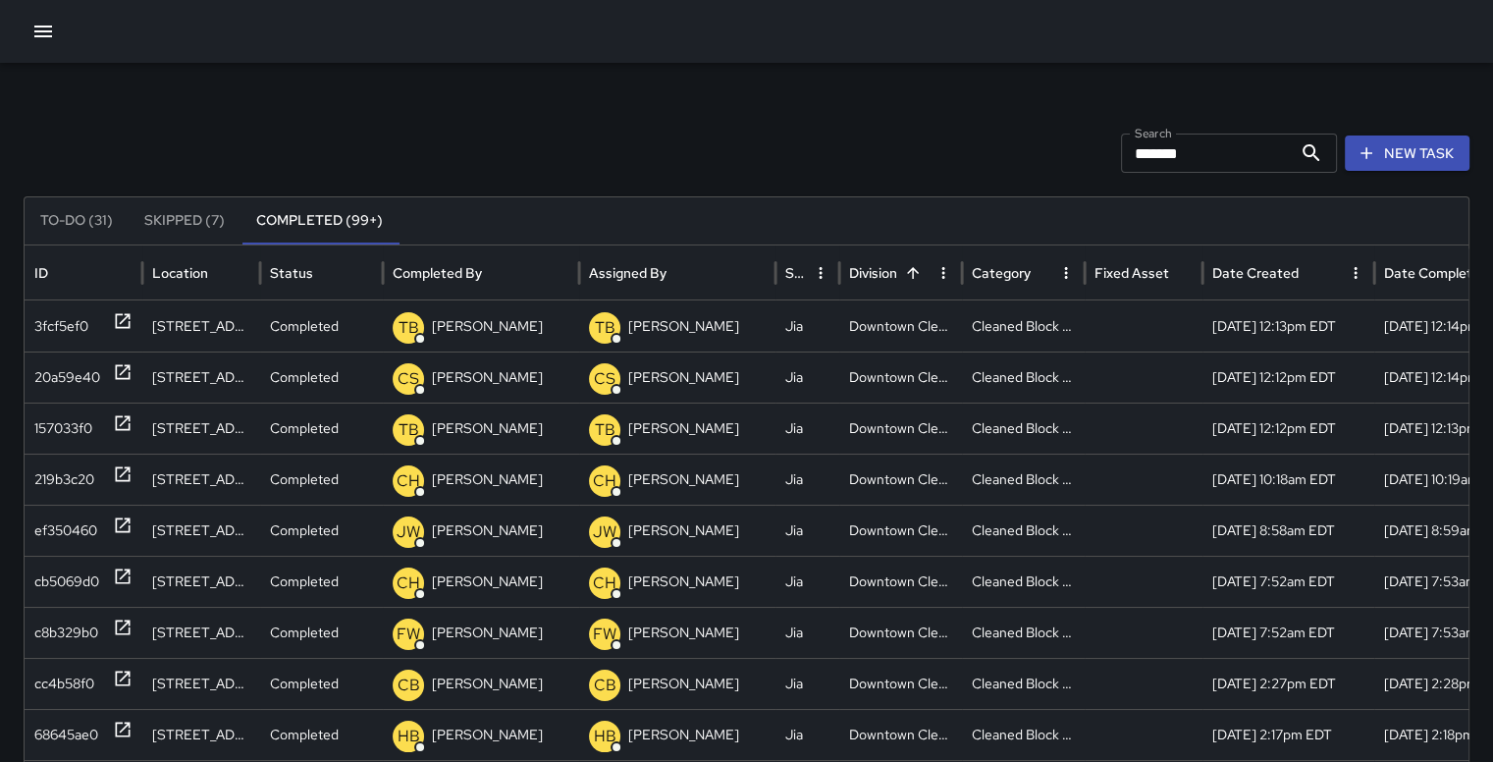
click at [1245, 159] on input "*******" at bounding box center [1206, 152] width 171 height 39
type input "*"
type input "*****"
click at [61, 428] on div "d9f1e2b0" at bounding box center [63, 428] width 58 height 50
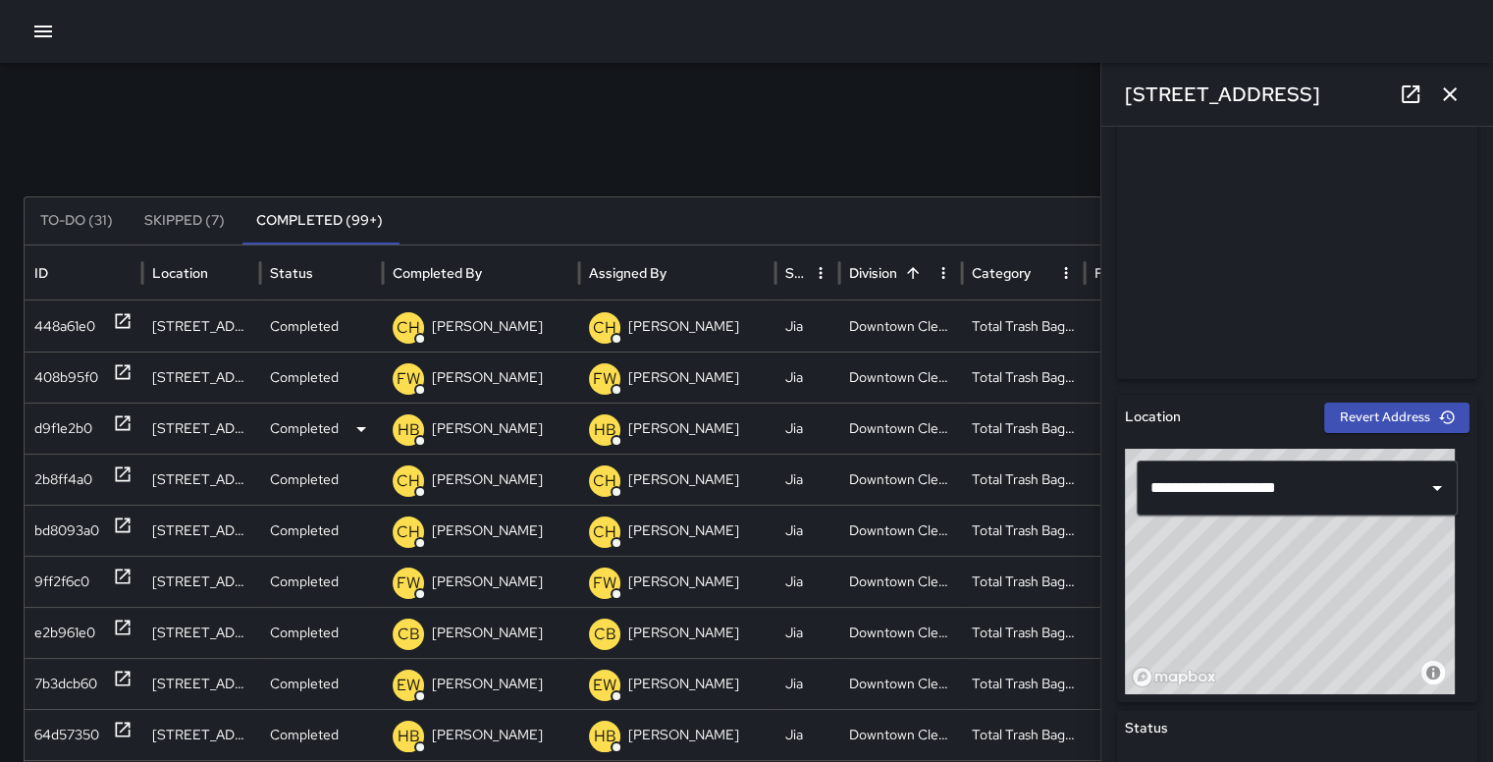
scroll to position [381, 0]
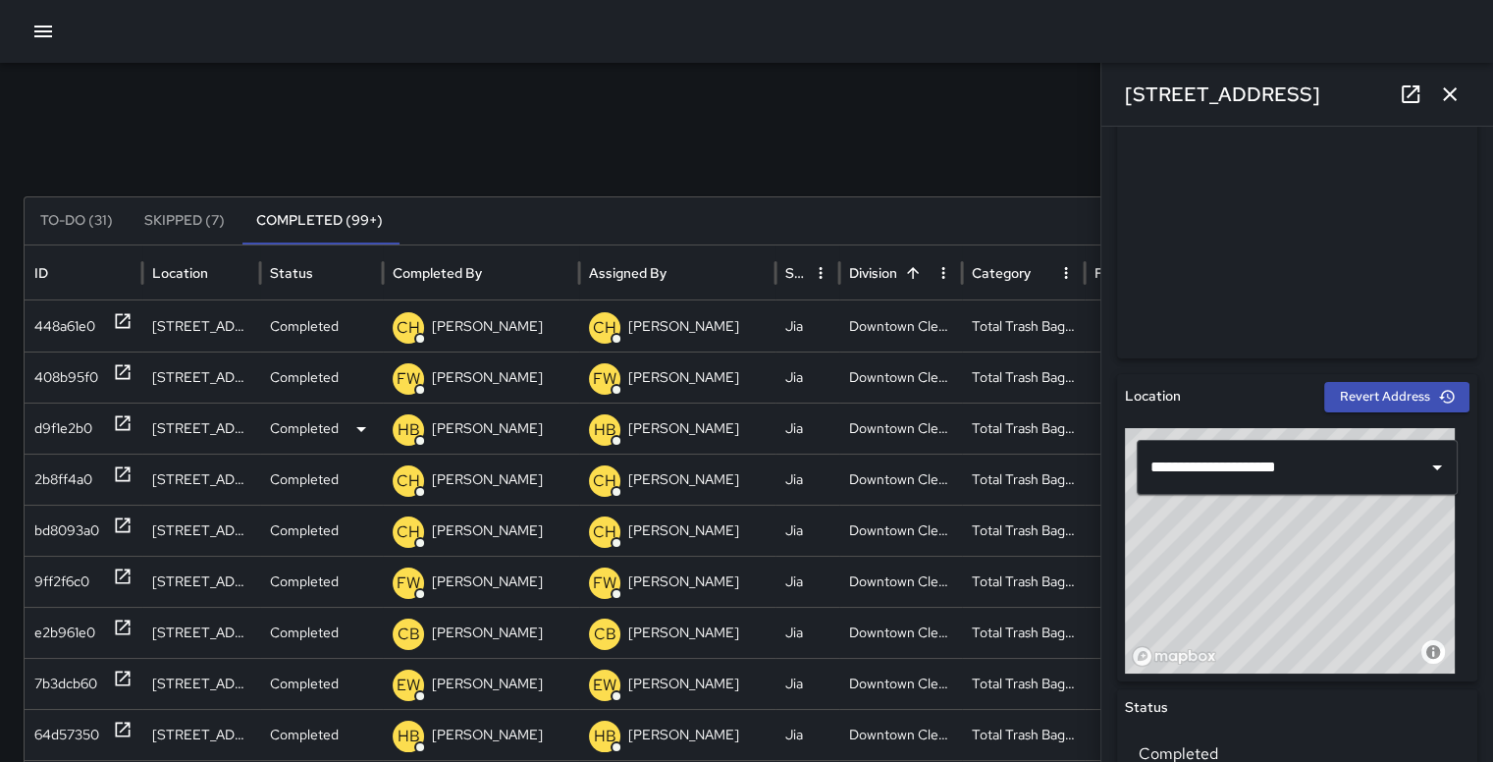
type input "**********"
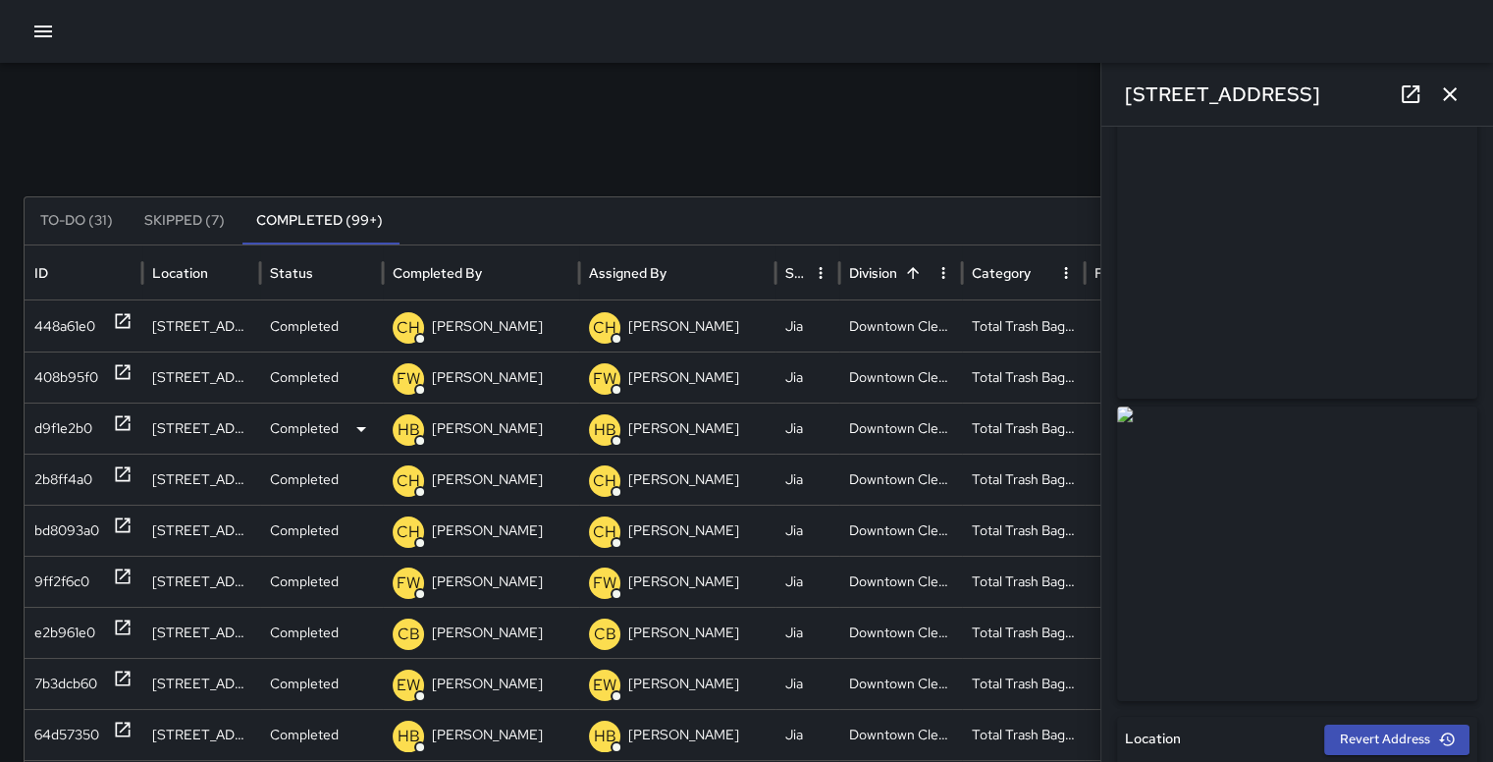
scroll to position [0, 0]
click at [1462, 90] on button "button" at bounding box center [1449, 94] width 39 height 39
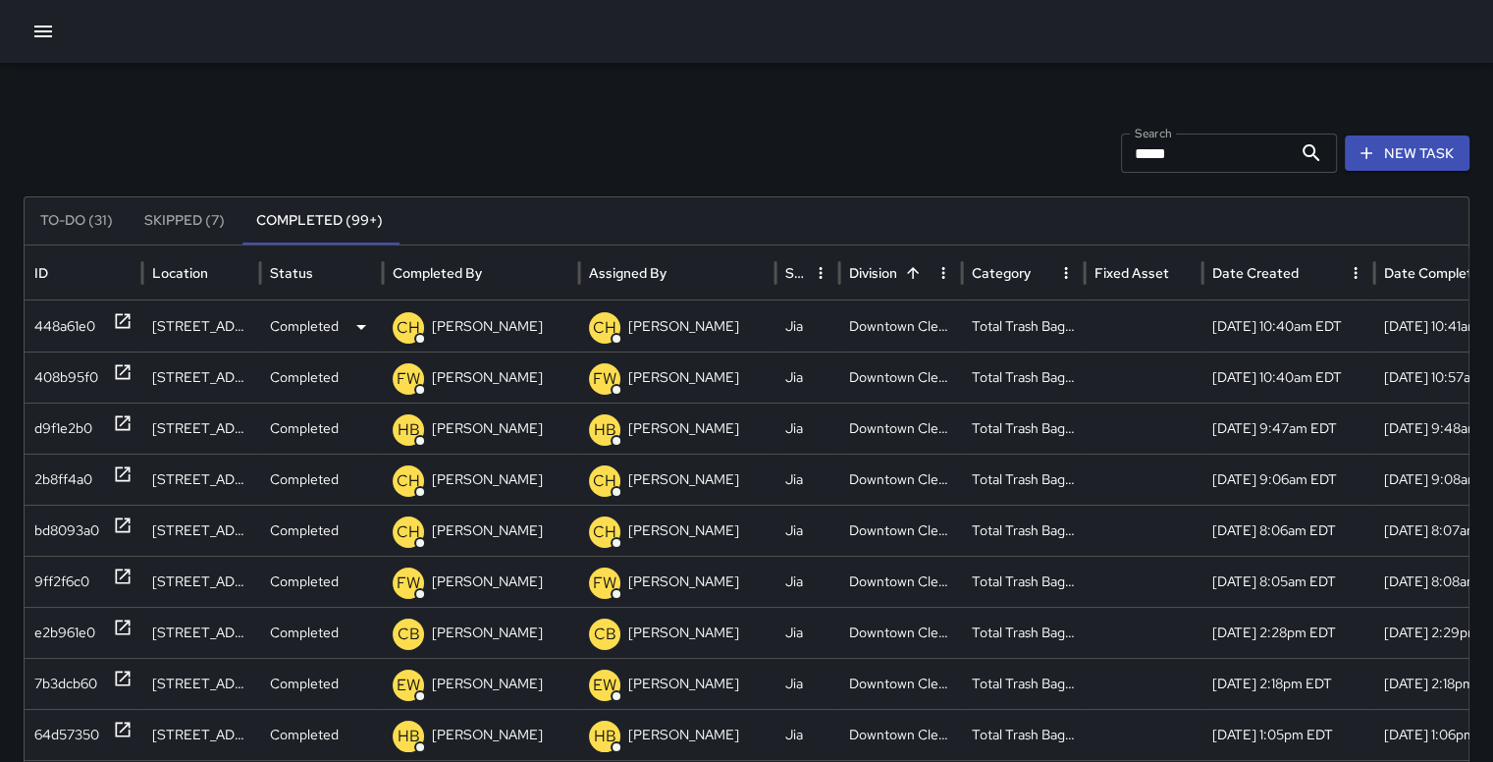
click at [47, 333] on div "448a61e0" at bounding box center [64, 326] width 61 height 50
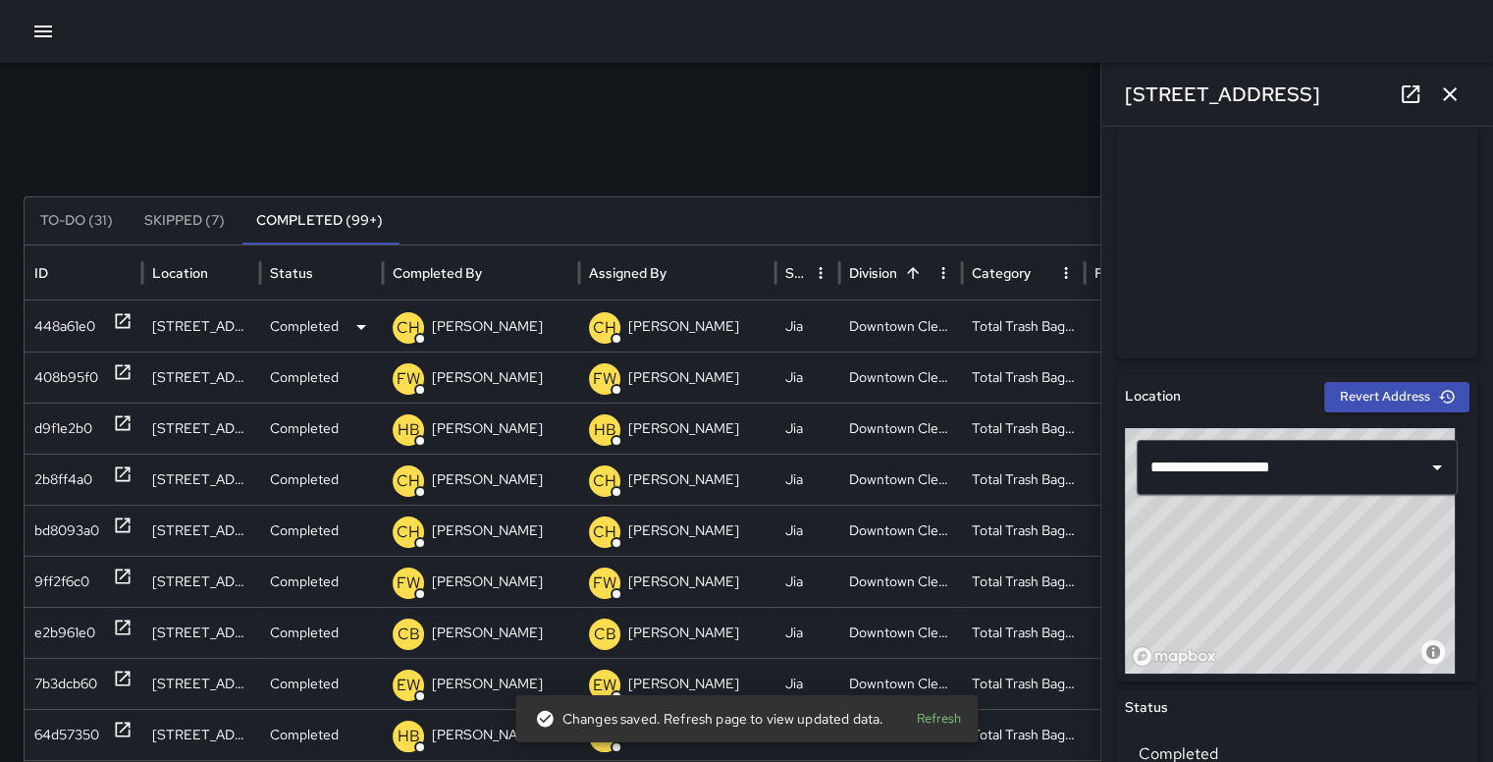
scroll to position [385, 0]
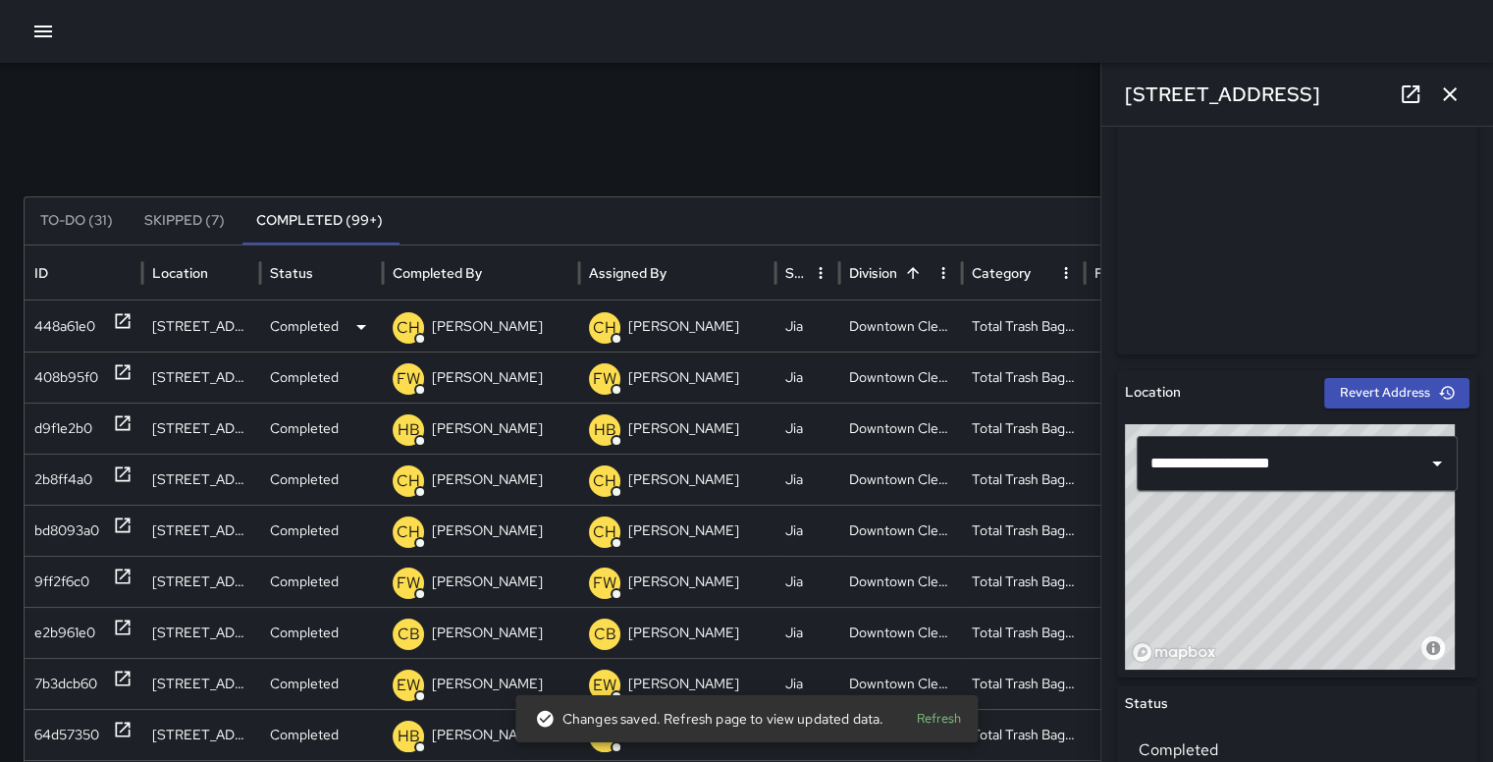
type input "**********"
click at [67, 381] on div "408b95f0" at bounding box center [66, 377] width 64 height 50
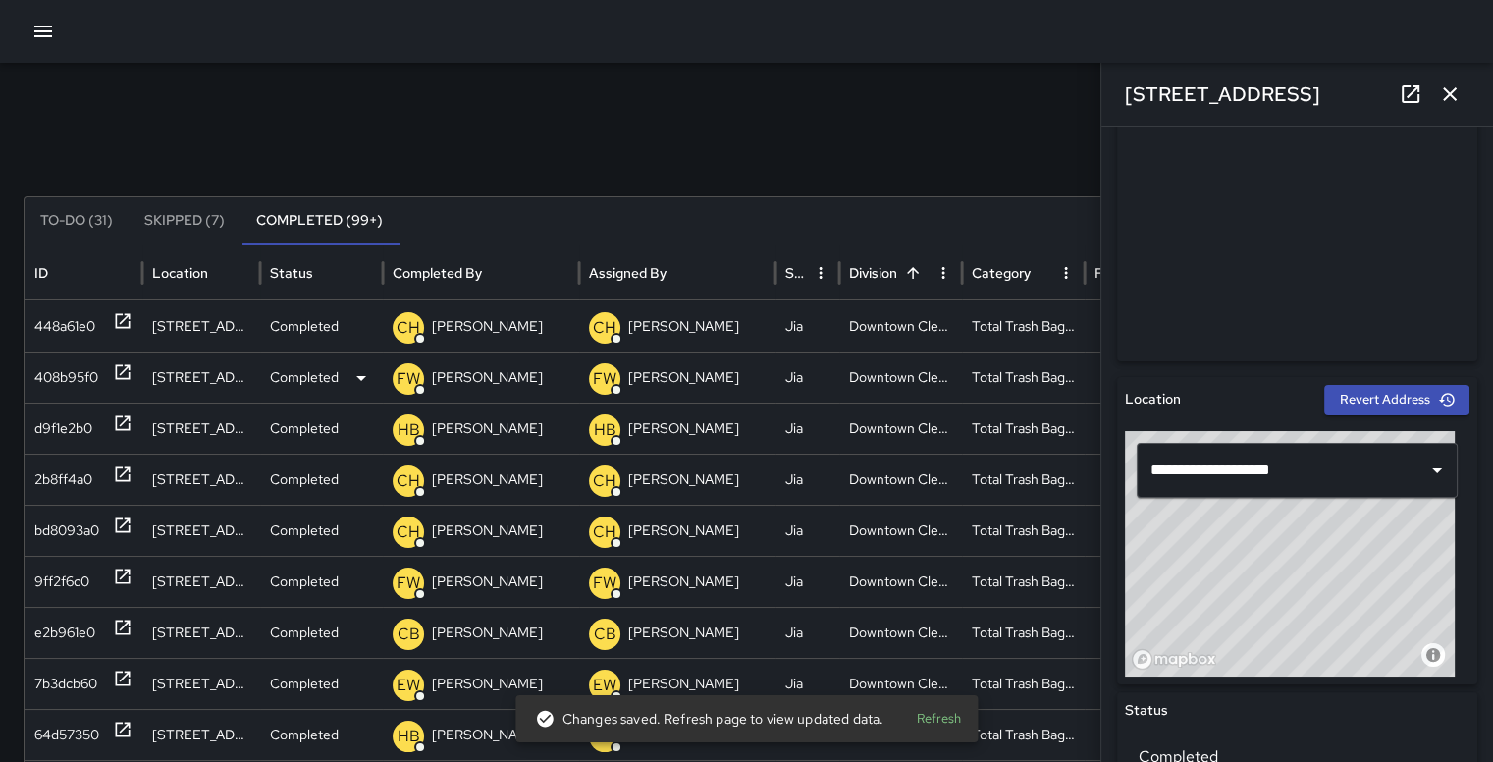
type input "**********"
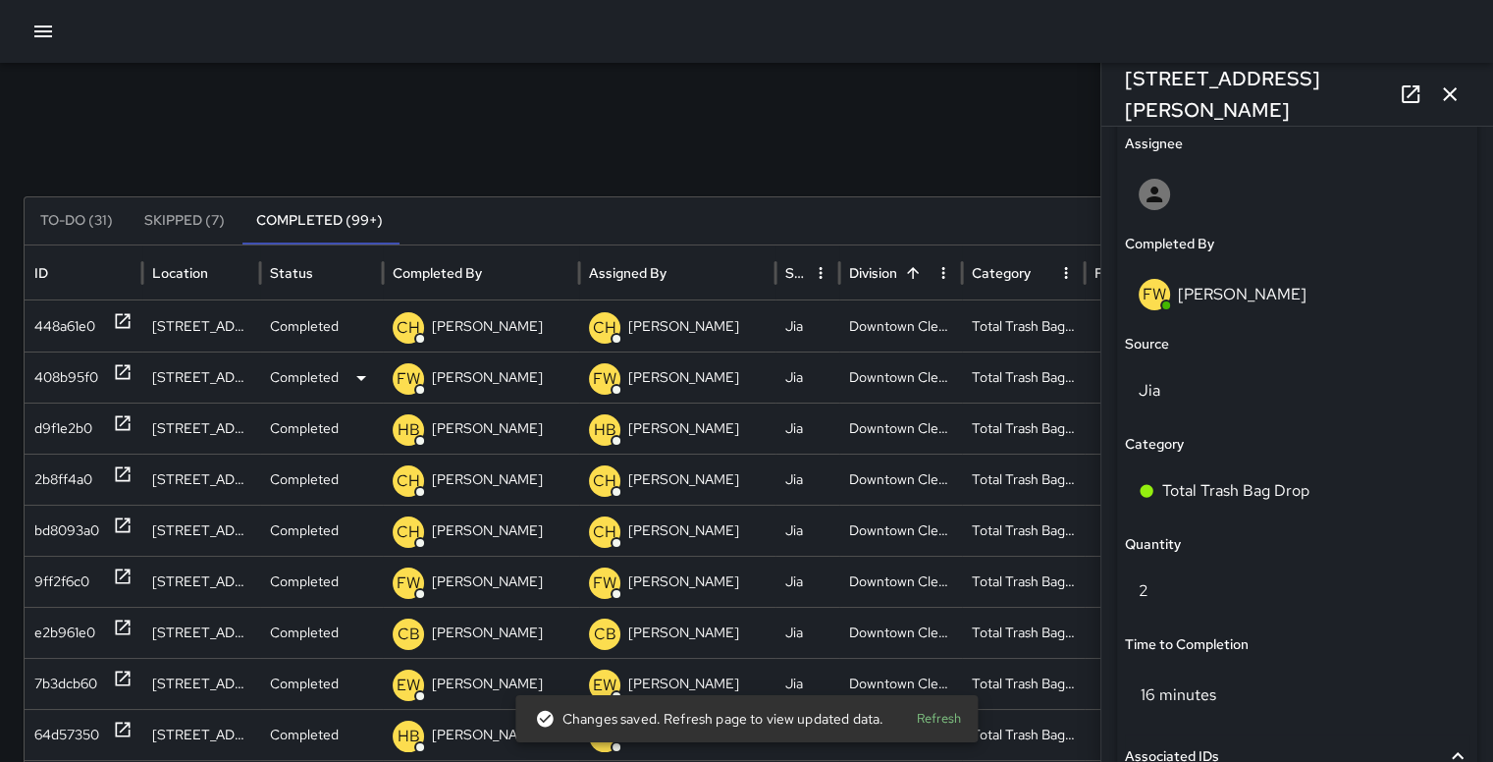
scroll to position [1154, 0]
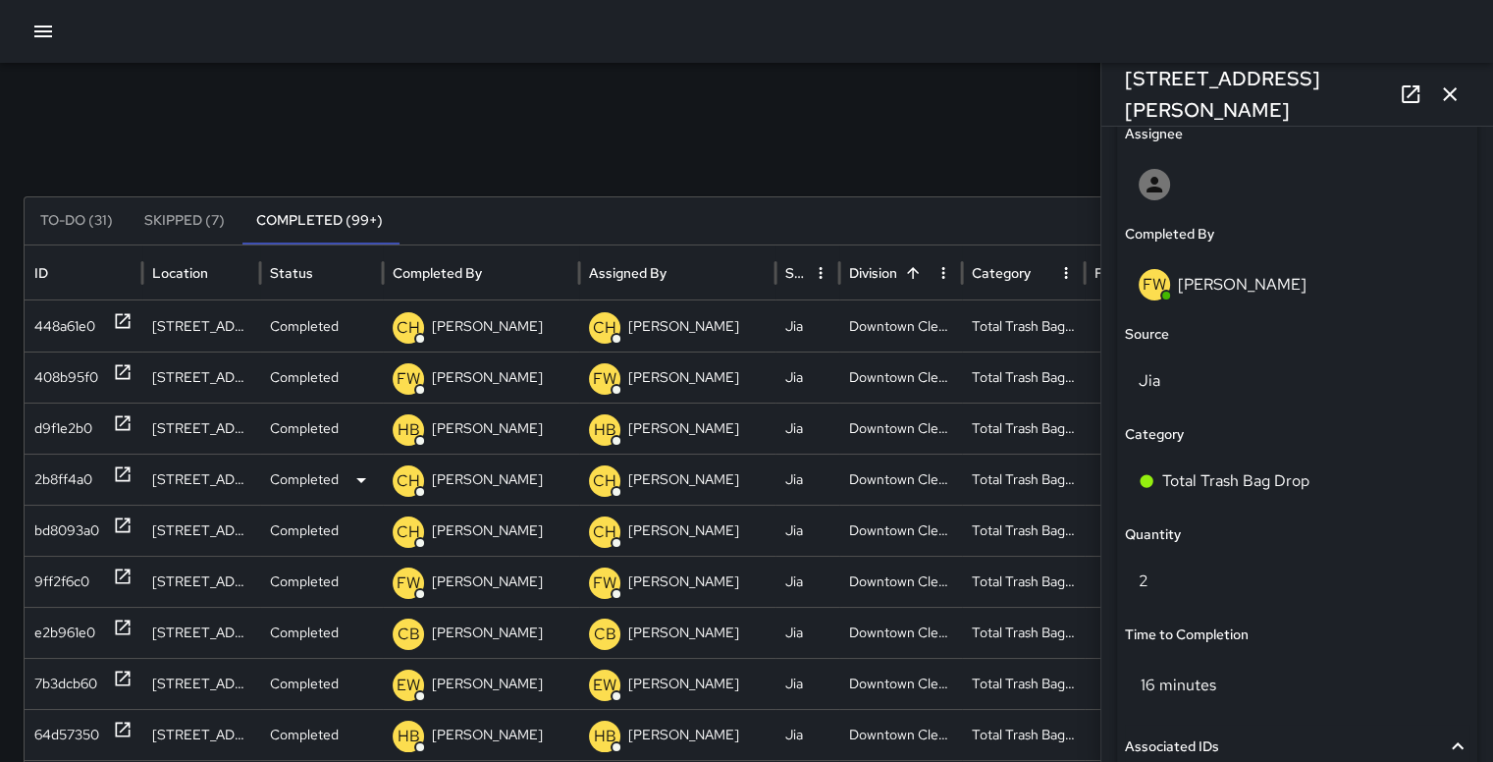
click at [55, 479] on div "2b8ff4a0" at bounding box center [63, 479] width 58 height 50
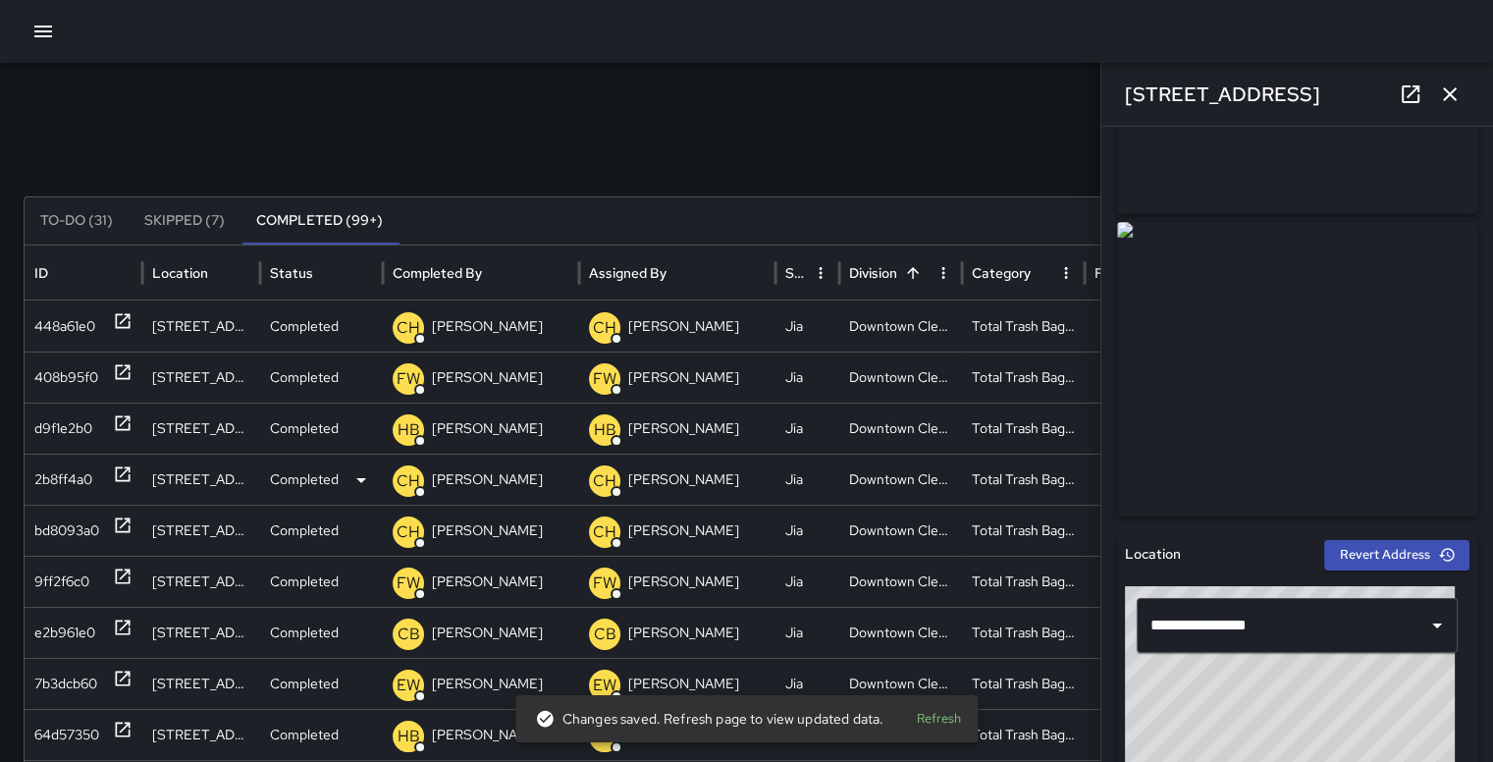
scroll to position [209, 0]
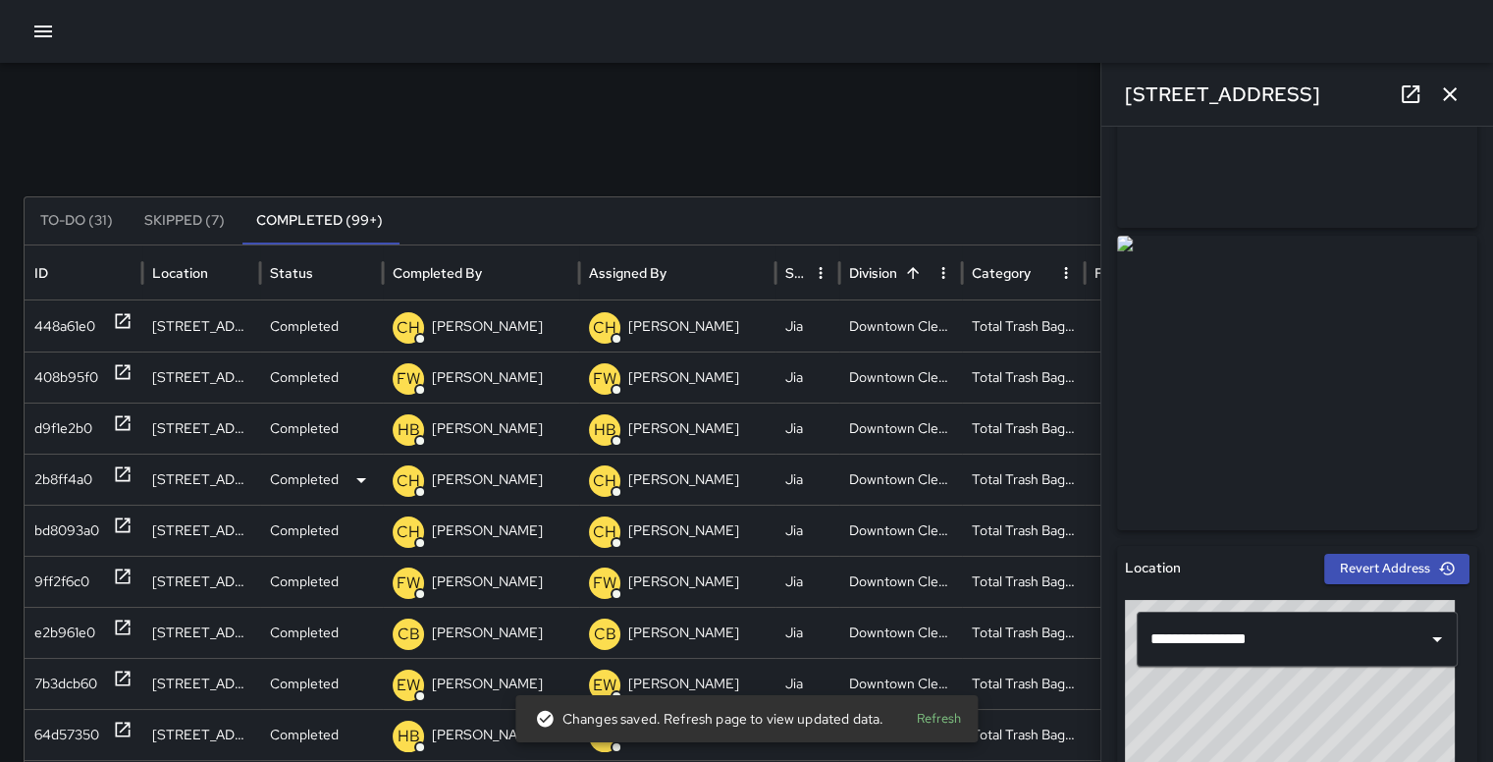
type input "**********"
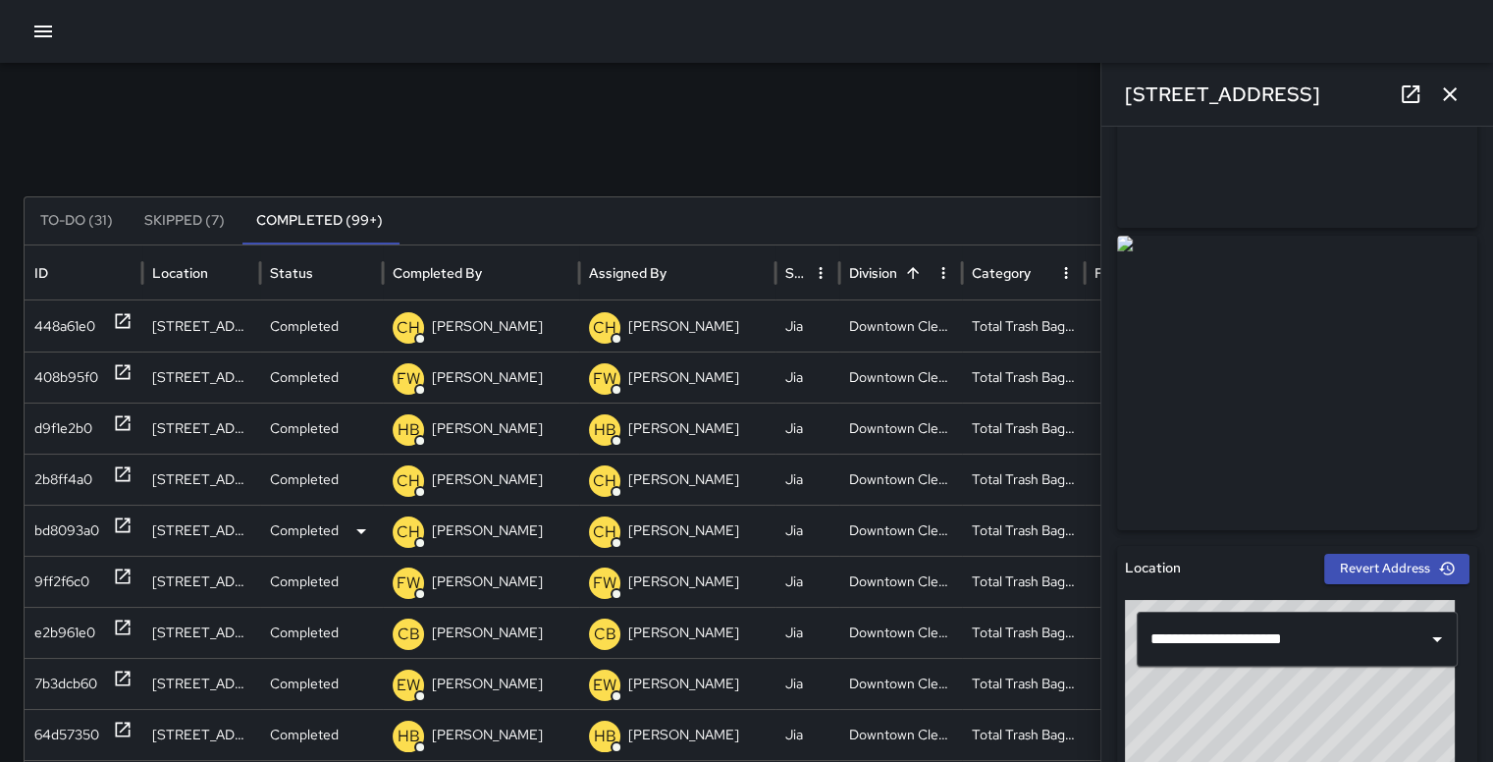
click at [59, 529] on div "bd8093a0" at bounding box center [66, 531] width 65 height 50
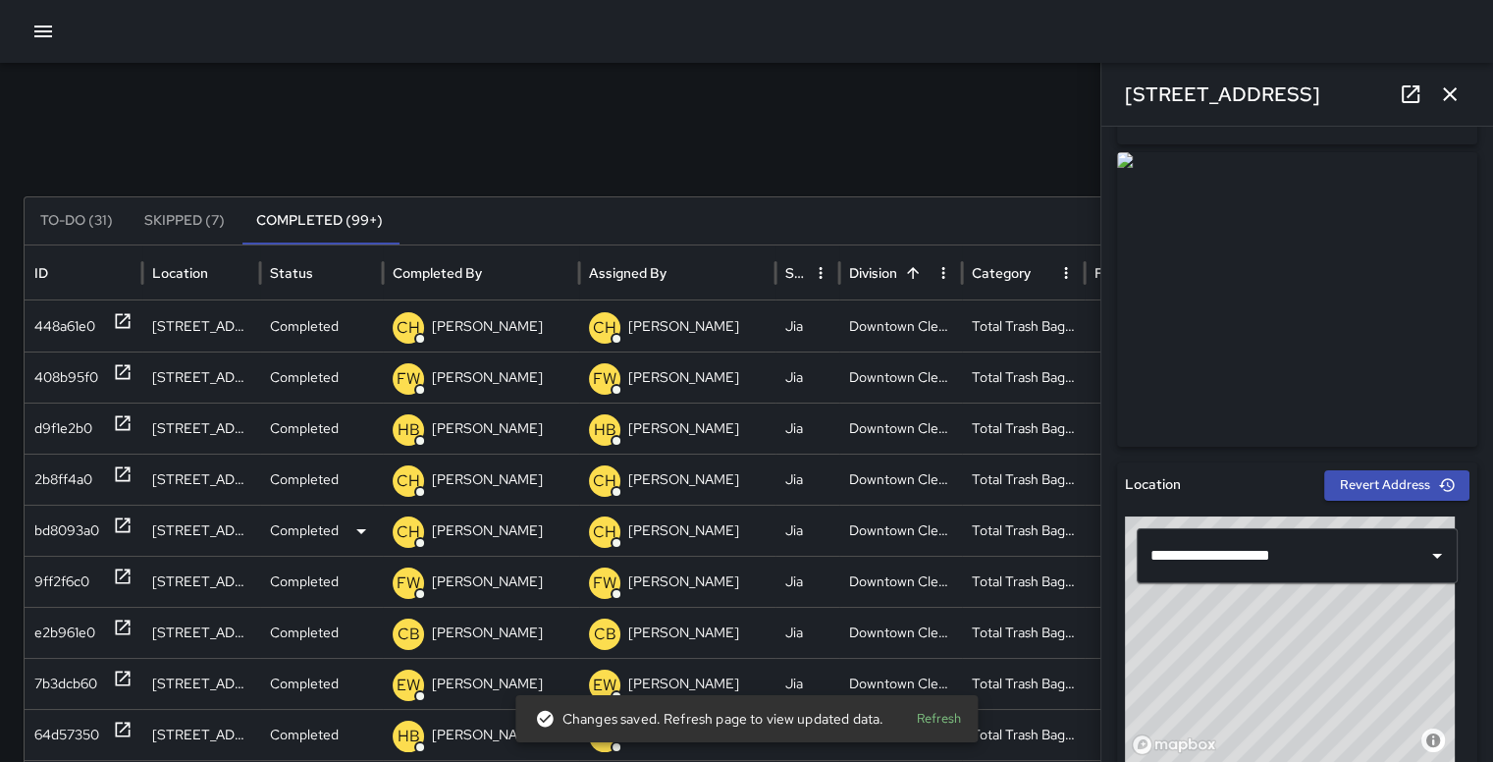
scroll to position [294, 0]
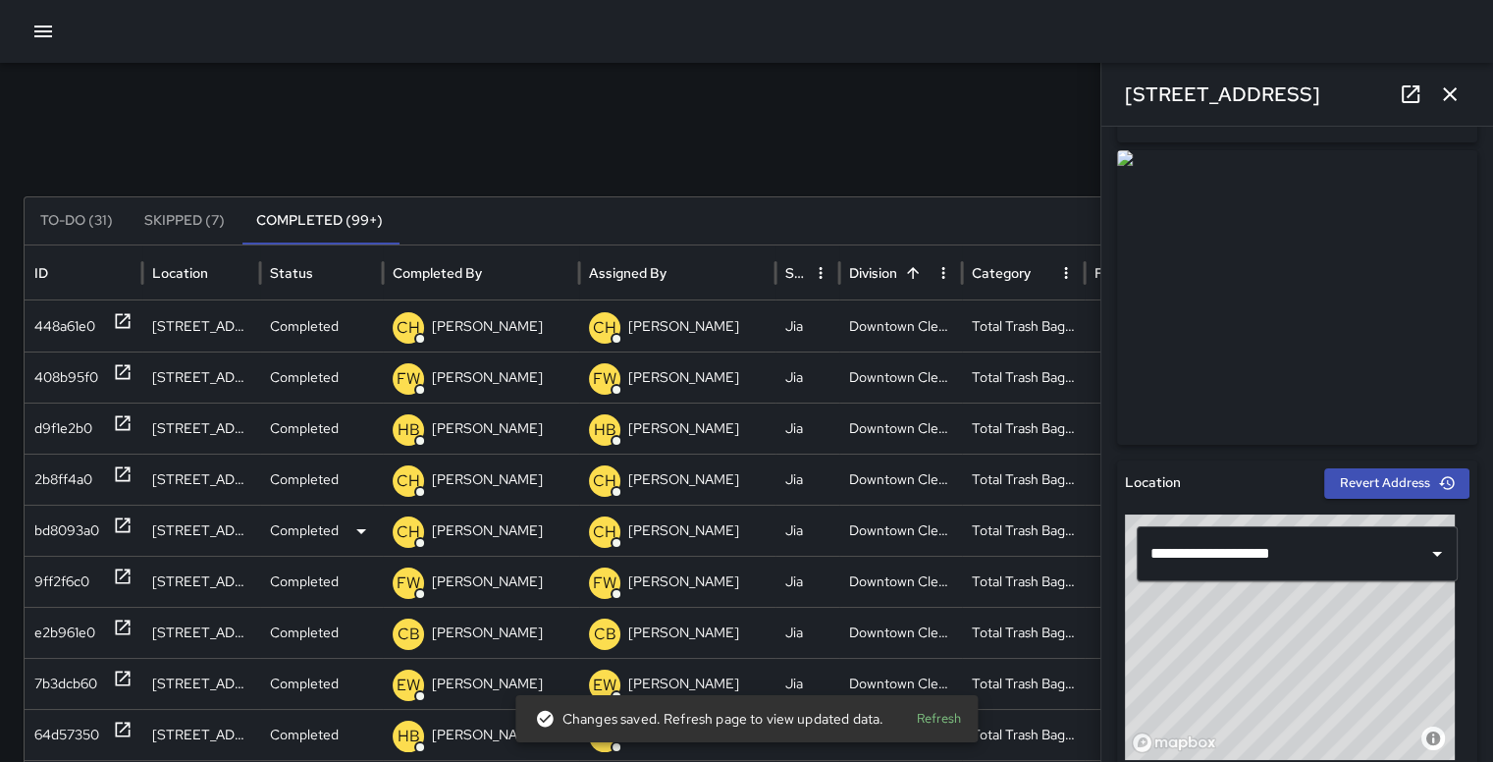
type input "**********"
click at [54, 578] on div "9ff2f6c0" at bounding box center [61, 582] width 55 height 50
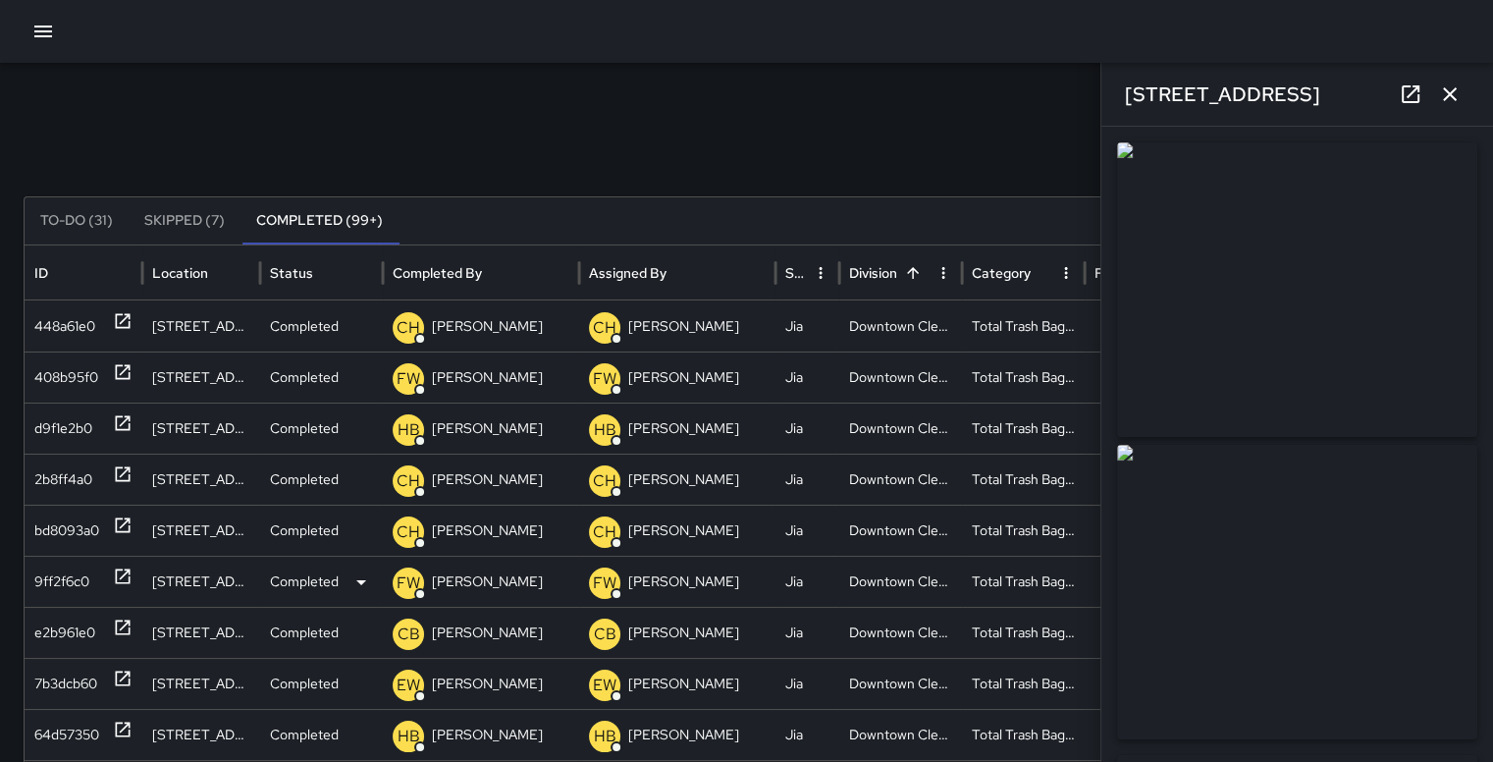
scroll to position [0, 0]
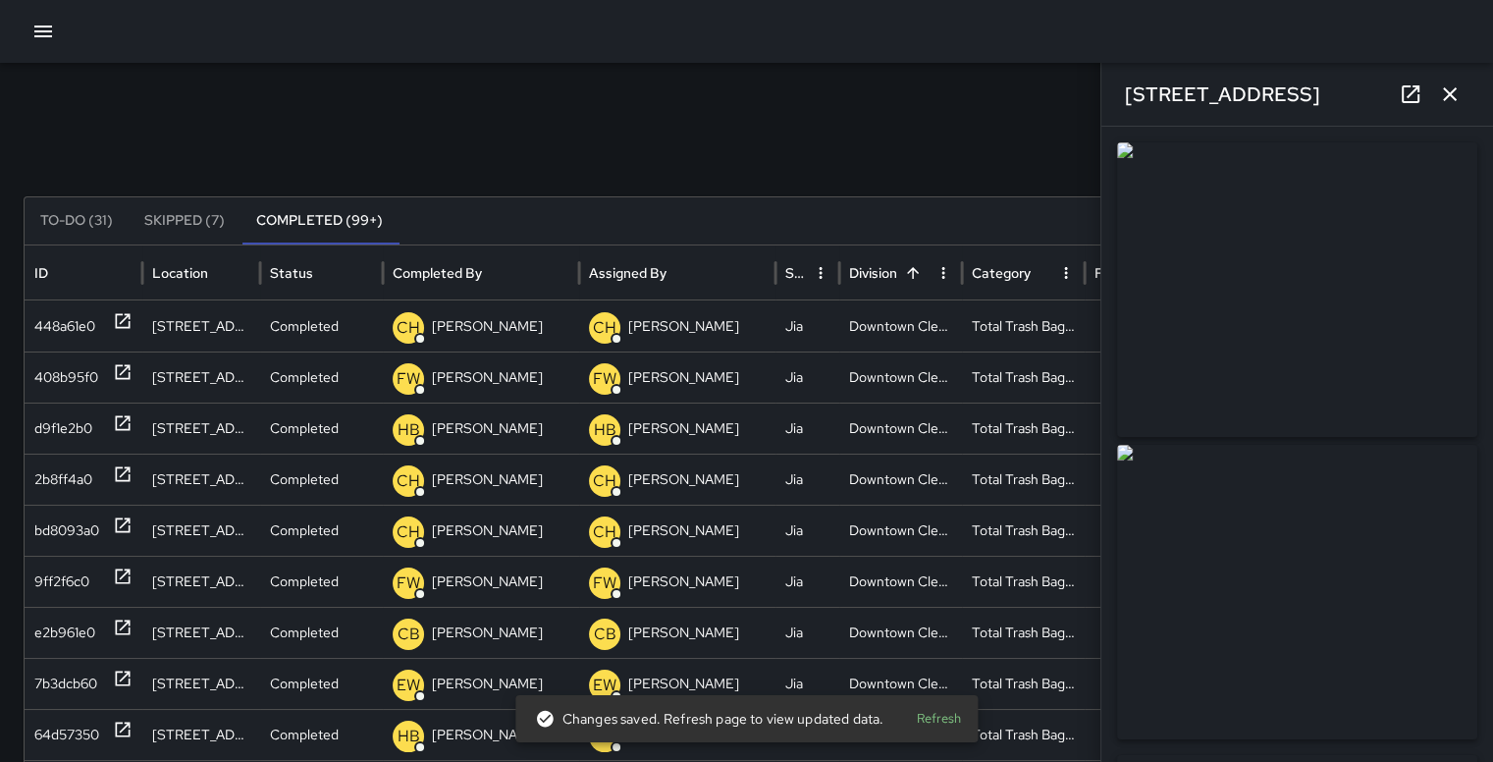
click at [1447, 96] on icon "button" at bounding box center [1450, 94] width 14 height 14
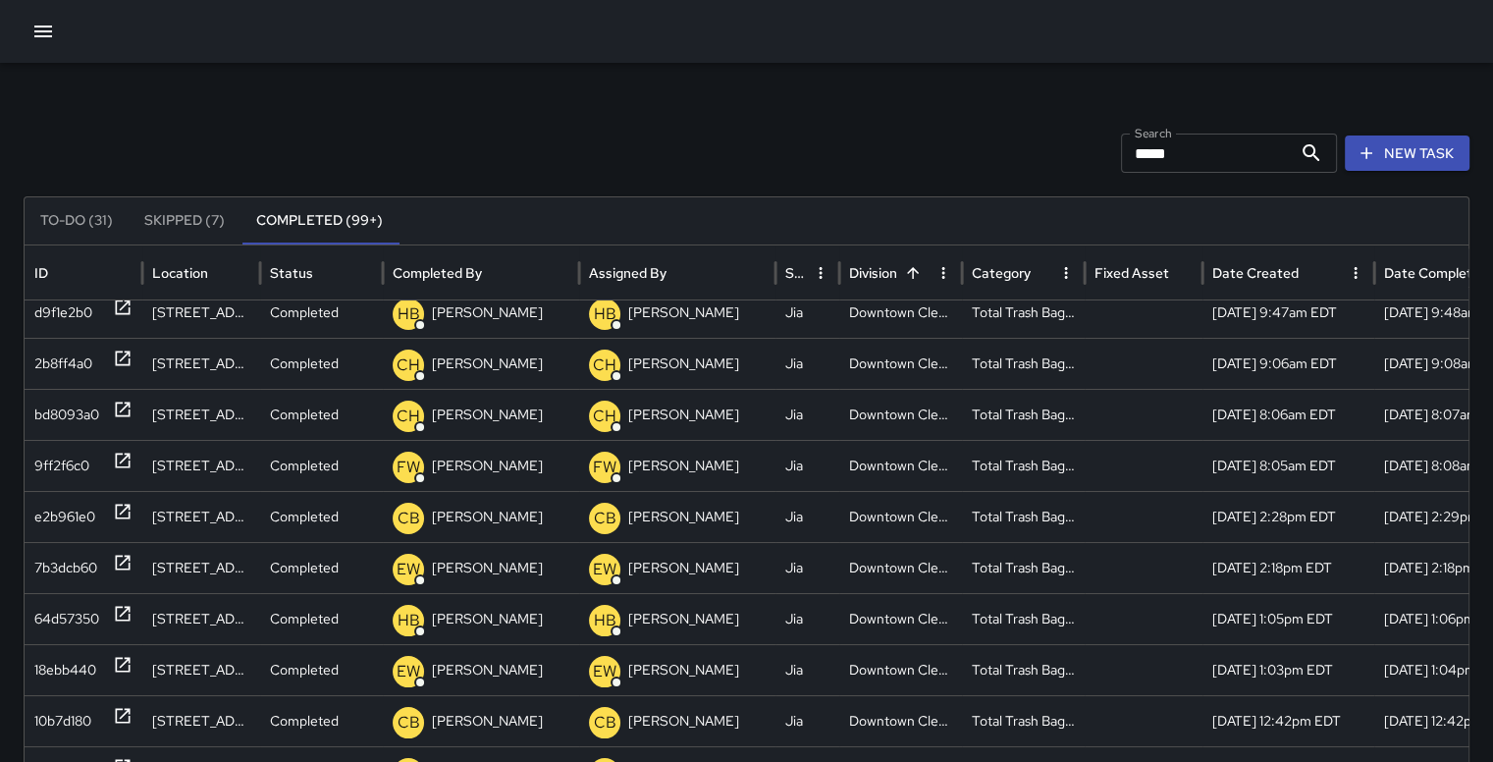
scroll to position [112, 0]
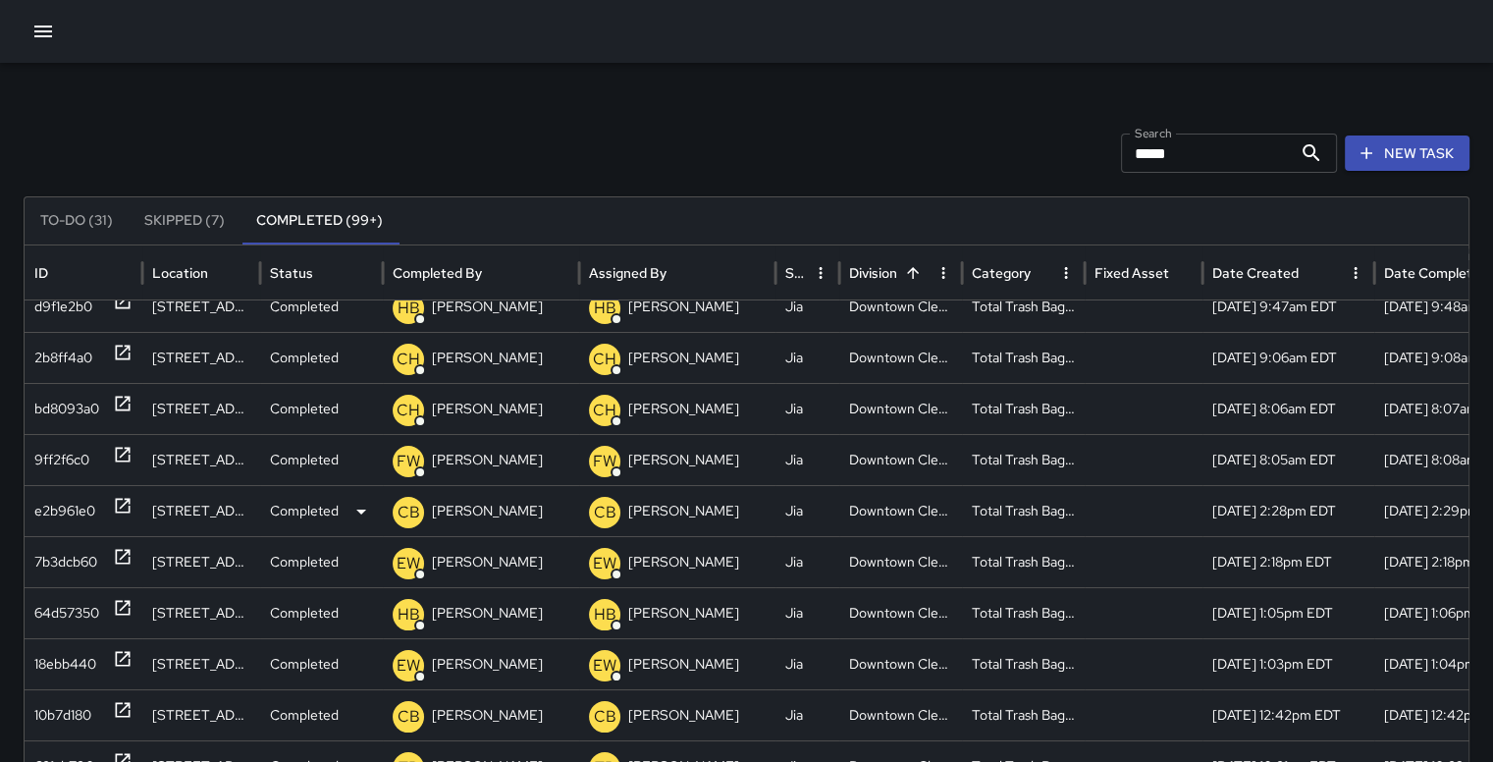
click at [54, 504] on div "e2b961e0" at bounding box center [64, 511] width 61 height 50
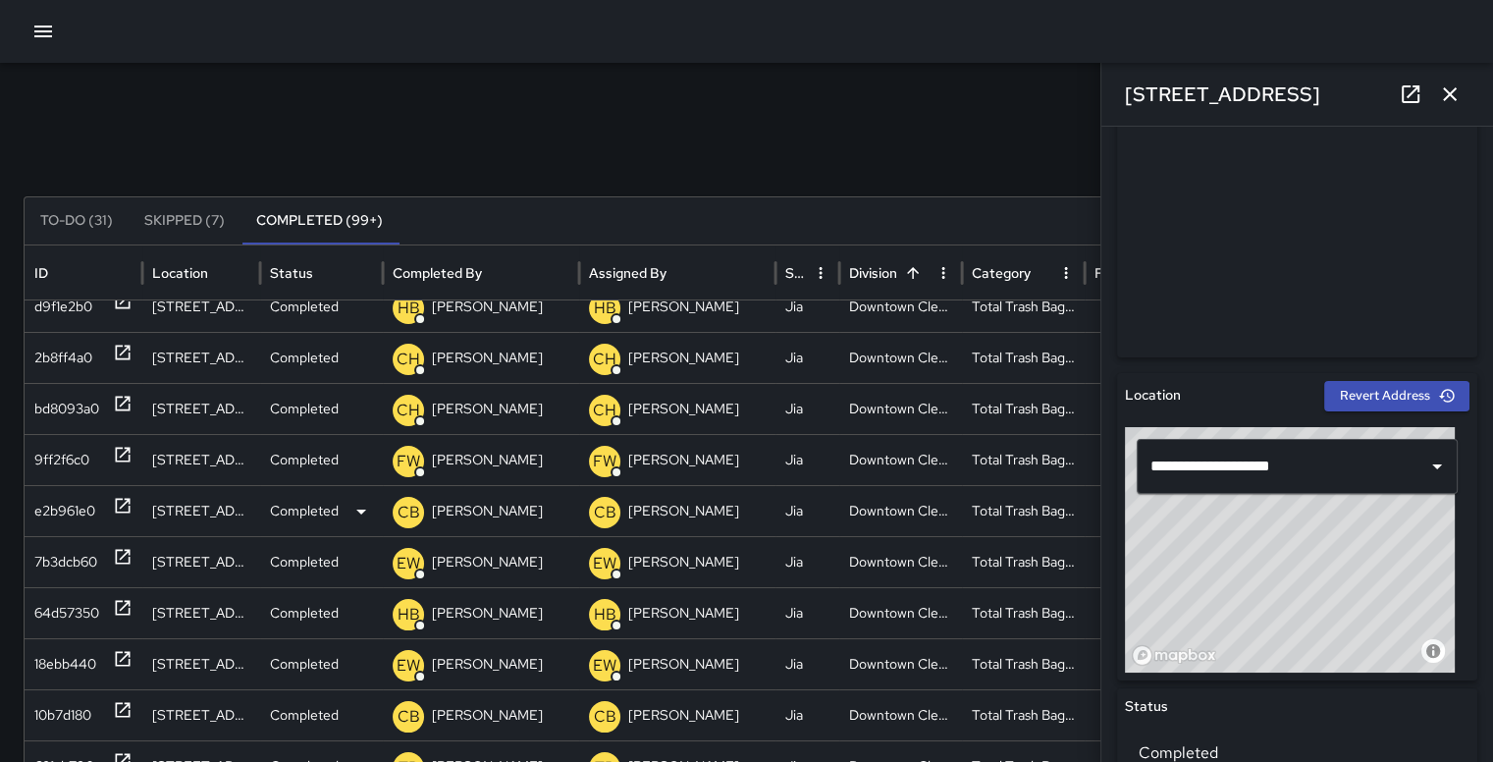
scroll to position [383, 0]
type input "**********"
click at [1463, 94] on button "button" at bounding box center [1449, 94] width 39 height 39
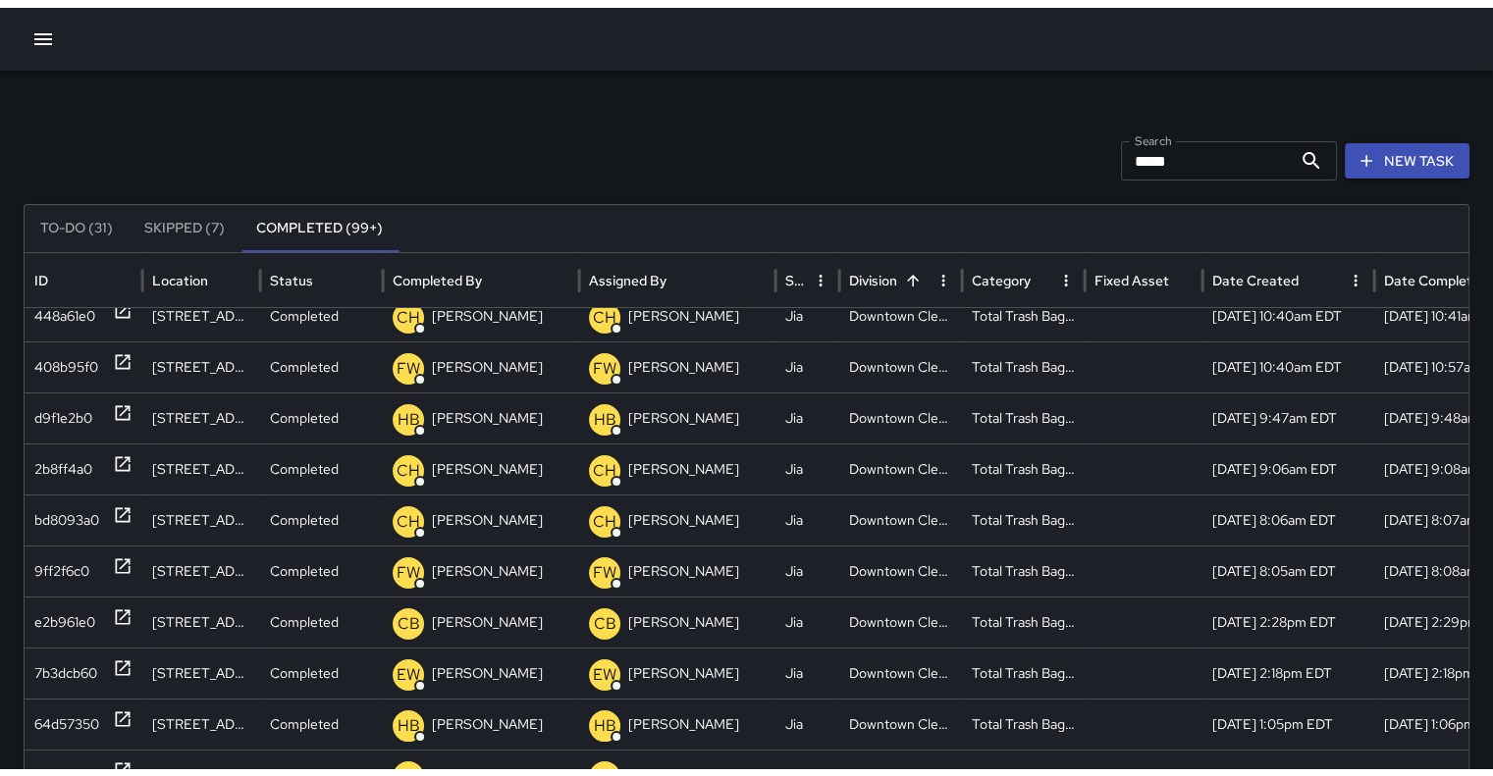
scroll to position [0, 0]
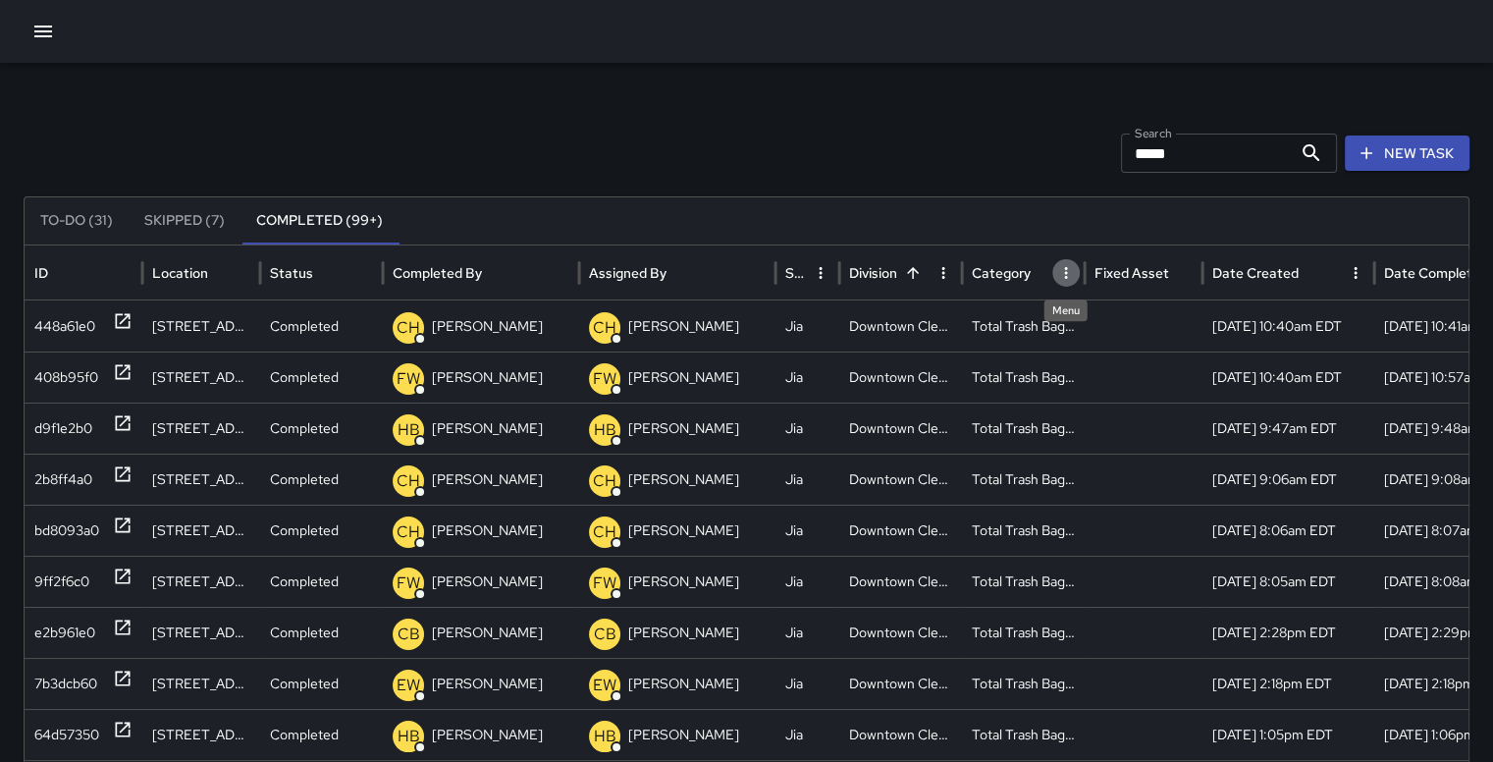
click at [1062, 280] on icon "Category column menu" at bounding box center [1066, 273] width 18 height 18
click at [1058, 275] on icon "Category column menu" at bounding box center [1066, 273] width 18 height 18
click at [1067, 269] on icon "Category column menu" at bounding box center [1066, 273] width 18 height 18
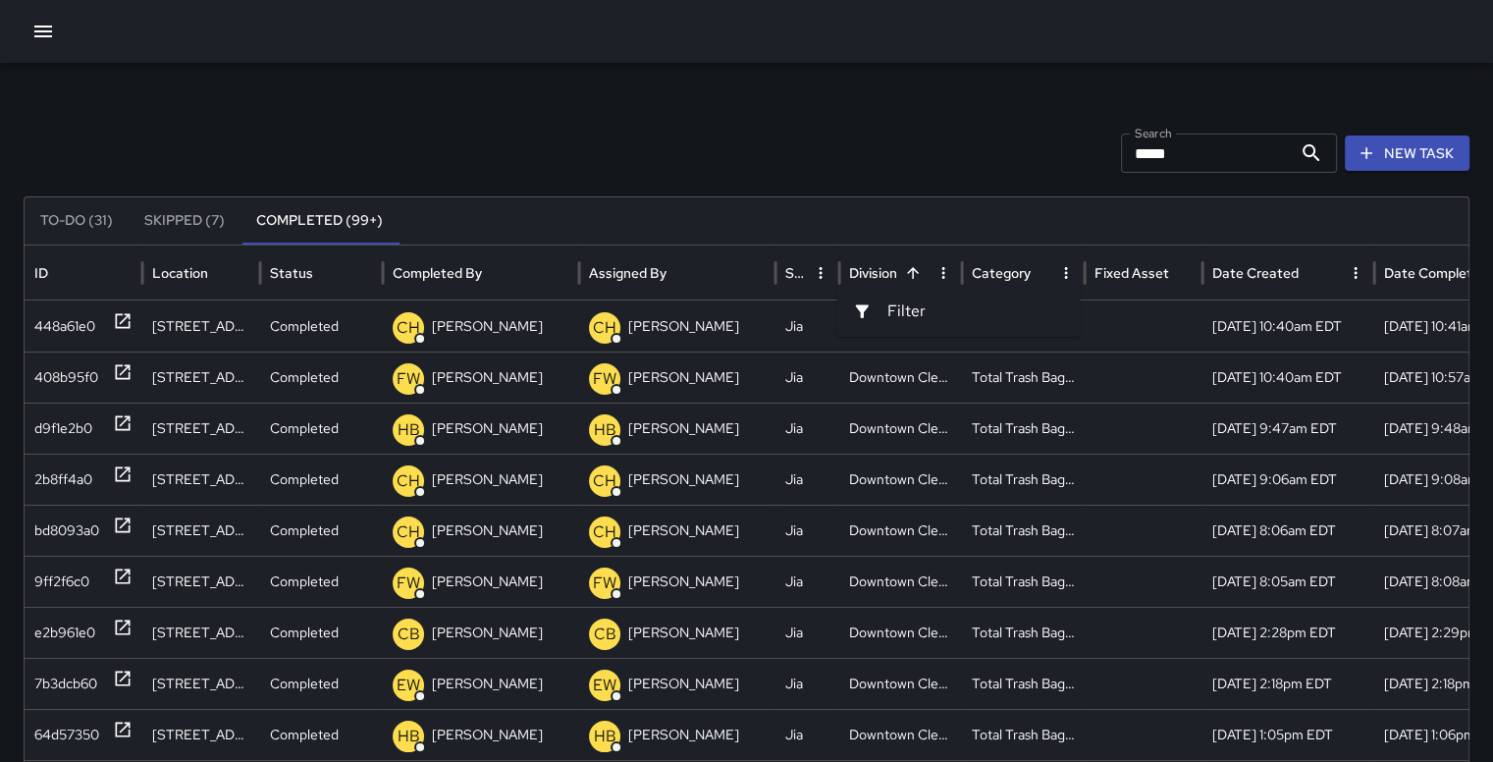
click at [883, 314] on div at bounding box center [869, 311] width 35 height 20
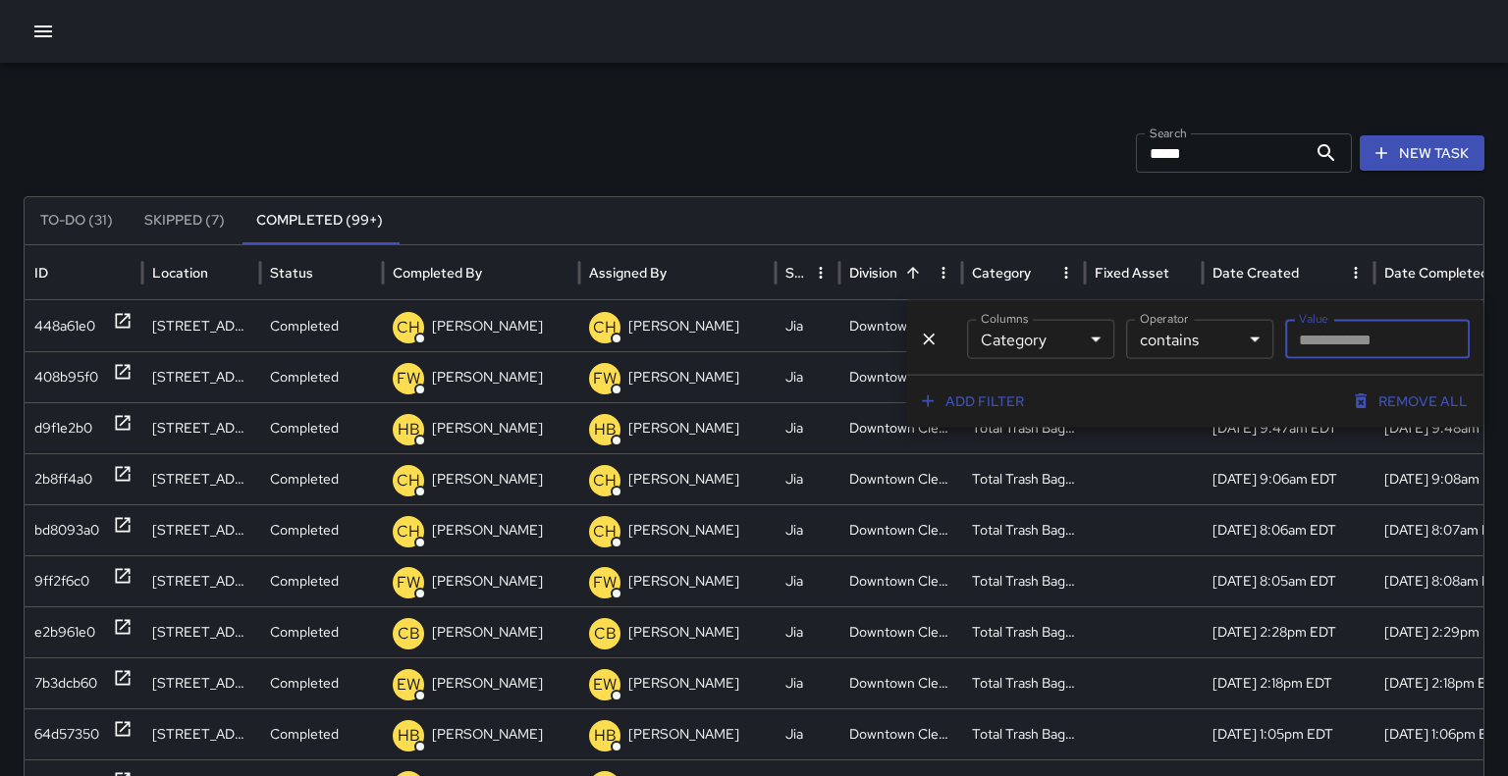
click at [1233, 340] on body "Search ***** Search New Task To-Do (31) Skipped (7) Completed (99+) ID Location…" at bounding box center [754, 588] width 1508 height 1177
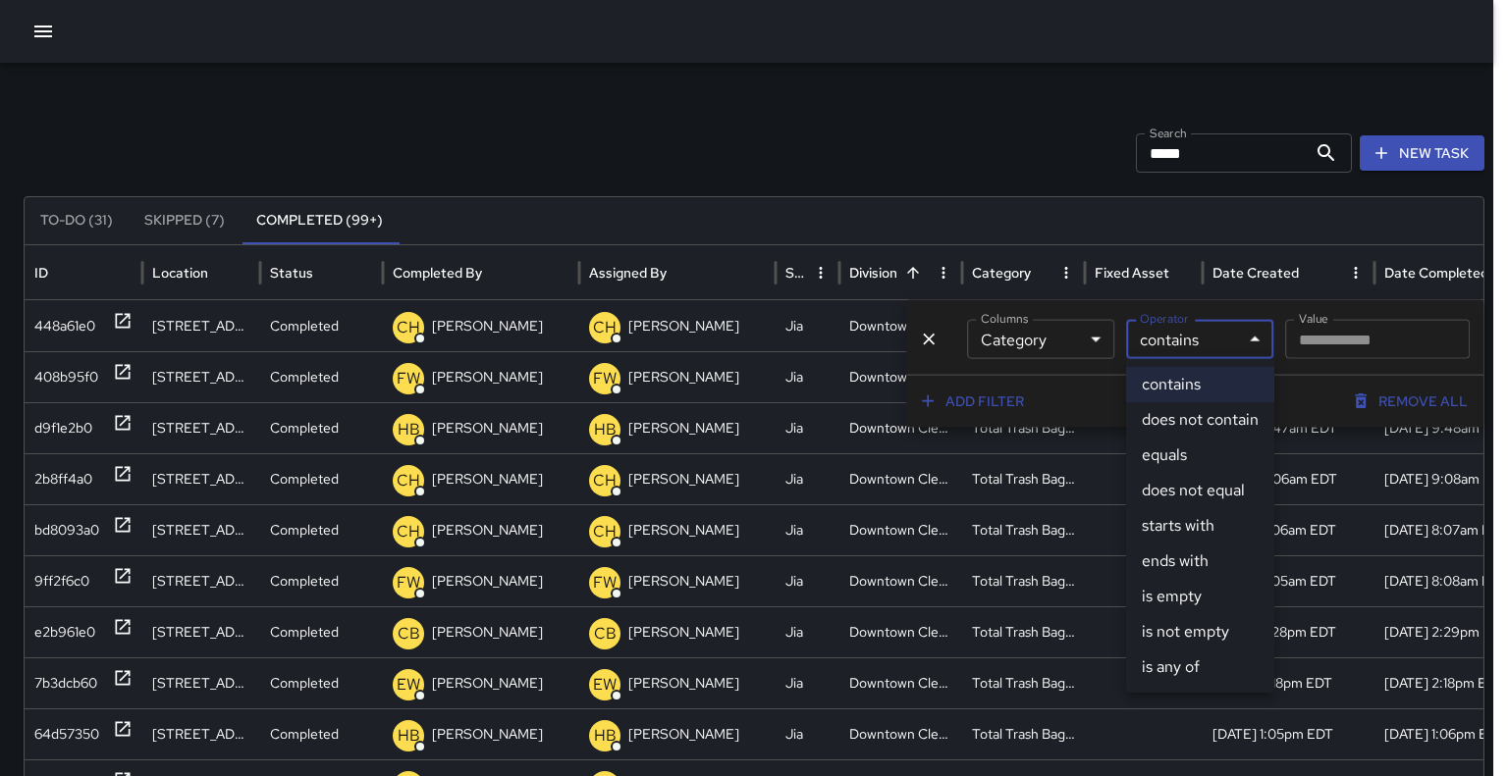
click at [1095, 336] on div at bounding box center [754, 388] width 1508 height 776
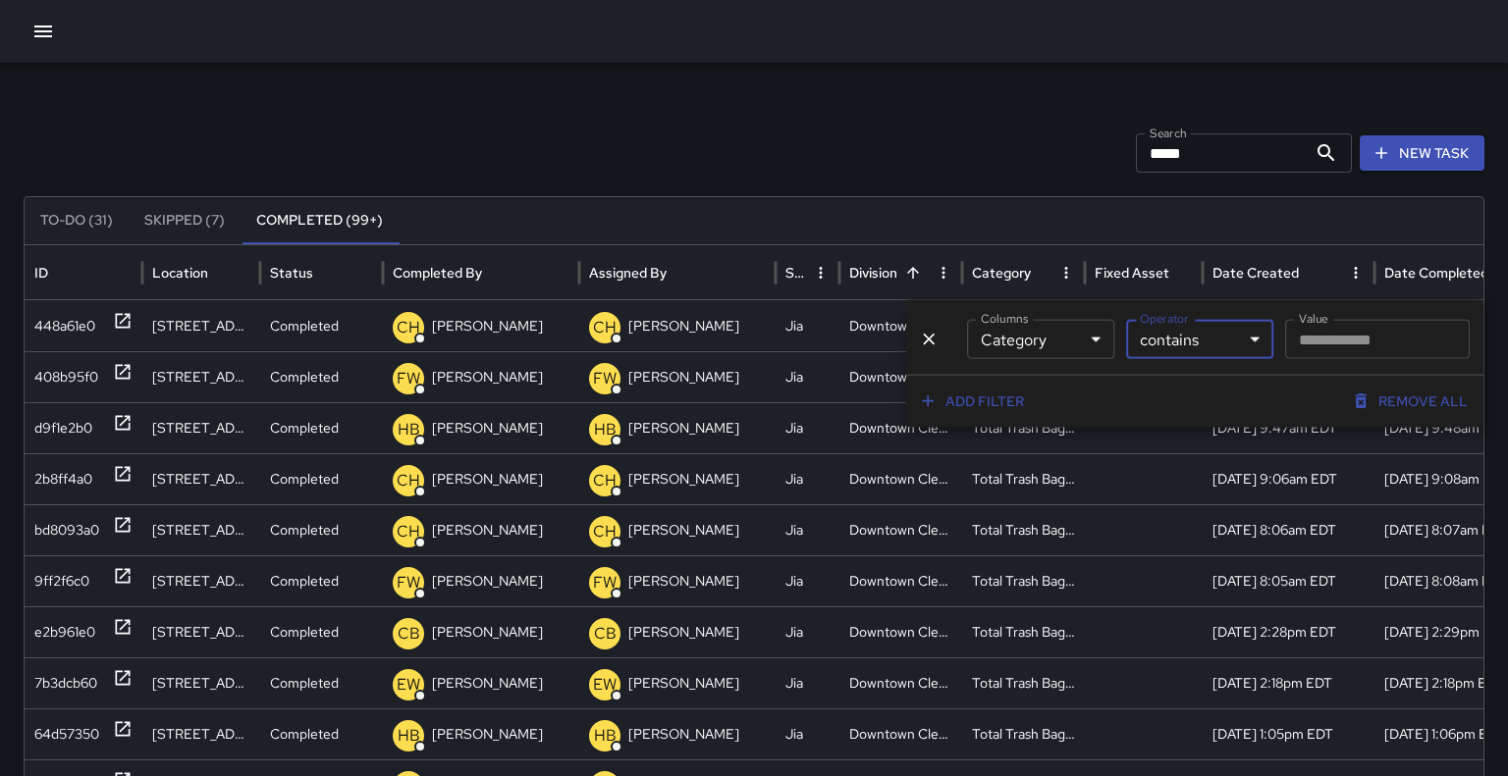
click at [1080, 341] on body "Search ***** Search New Task To-Do (31) Skipped (7) Completed (99+) ID Location…" at bounding box center [754, 588] width 1508 height 1177
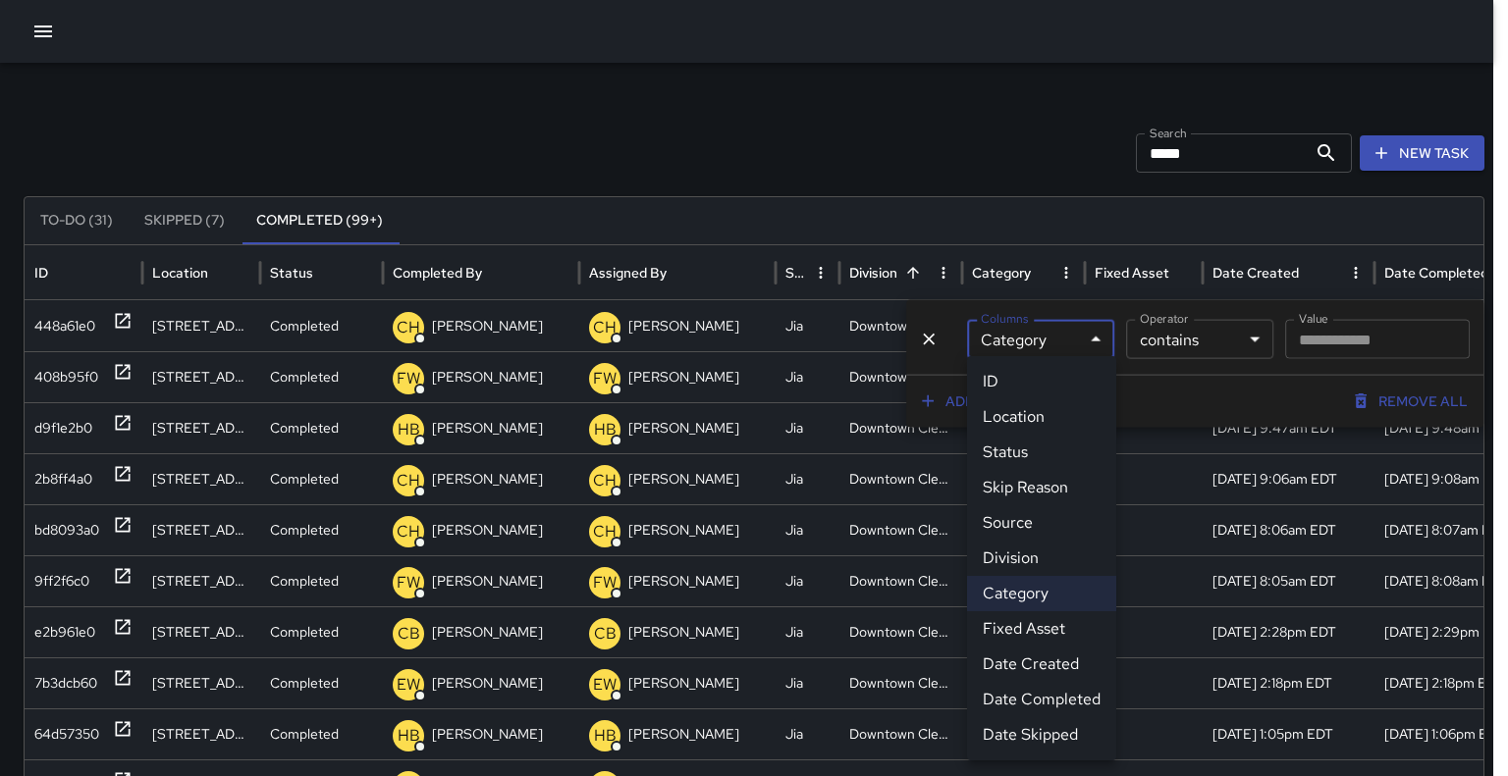
click at [1026, 550] on li "Division" at bounding box center [1041, 558] width 149 height 35
type input "********"
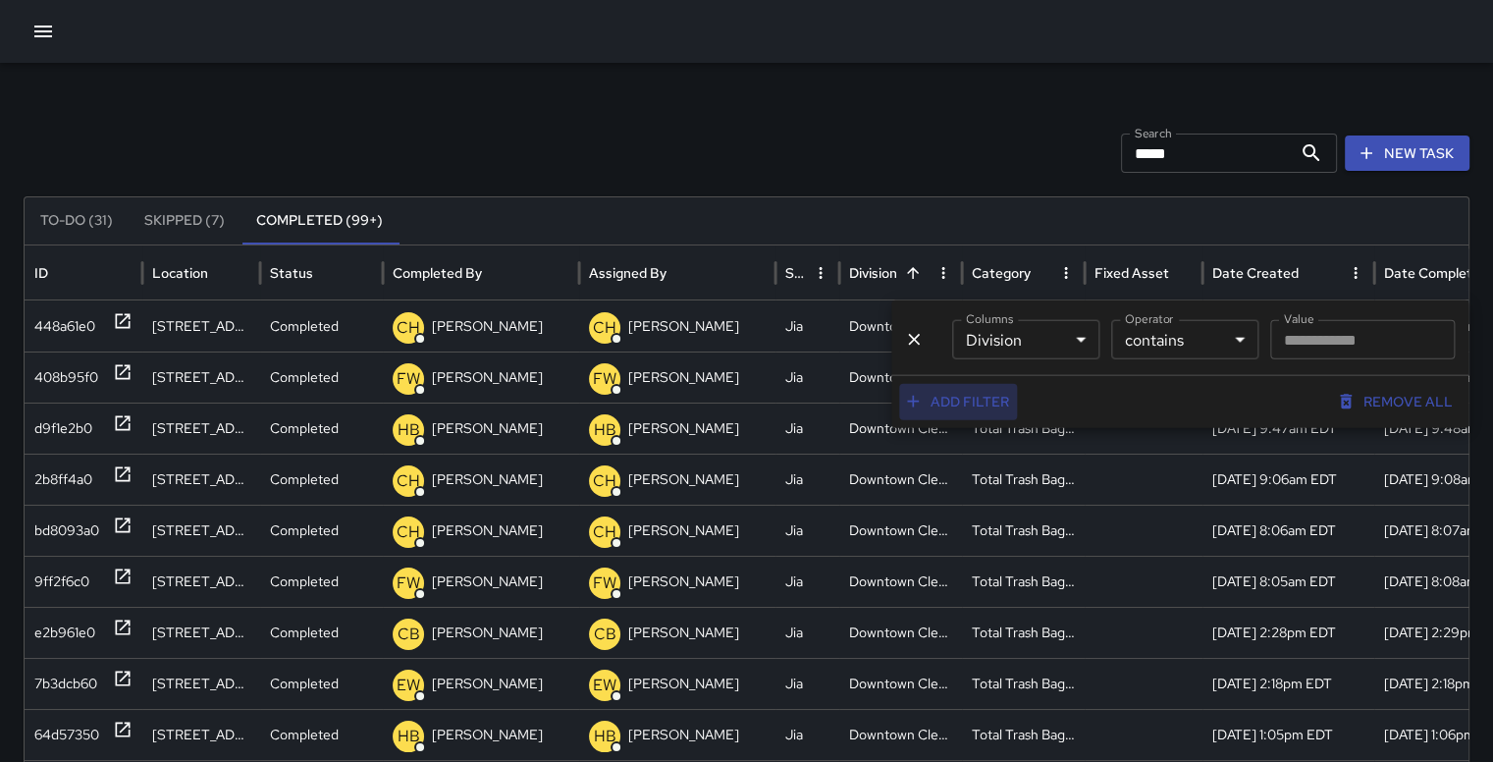
click at [966, 401] on button "Add filter" at bounding box center [958, 402] width 118 height 36
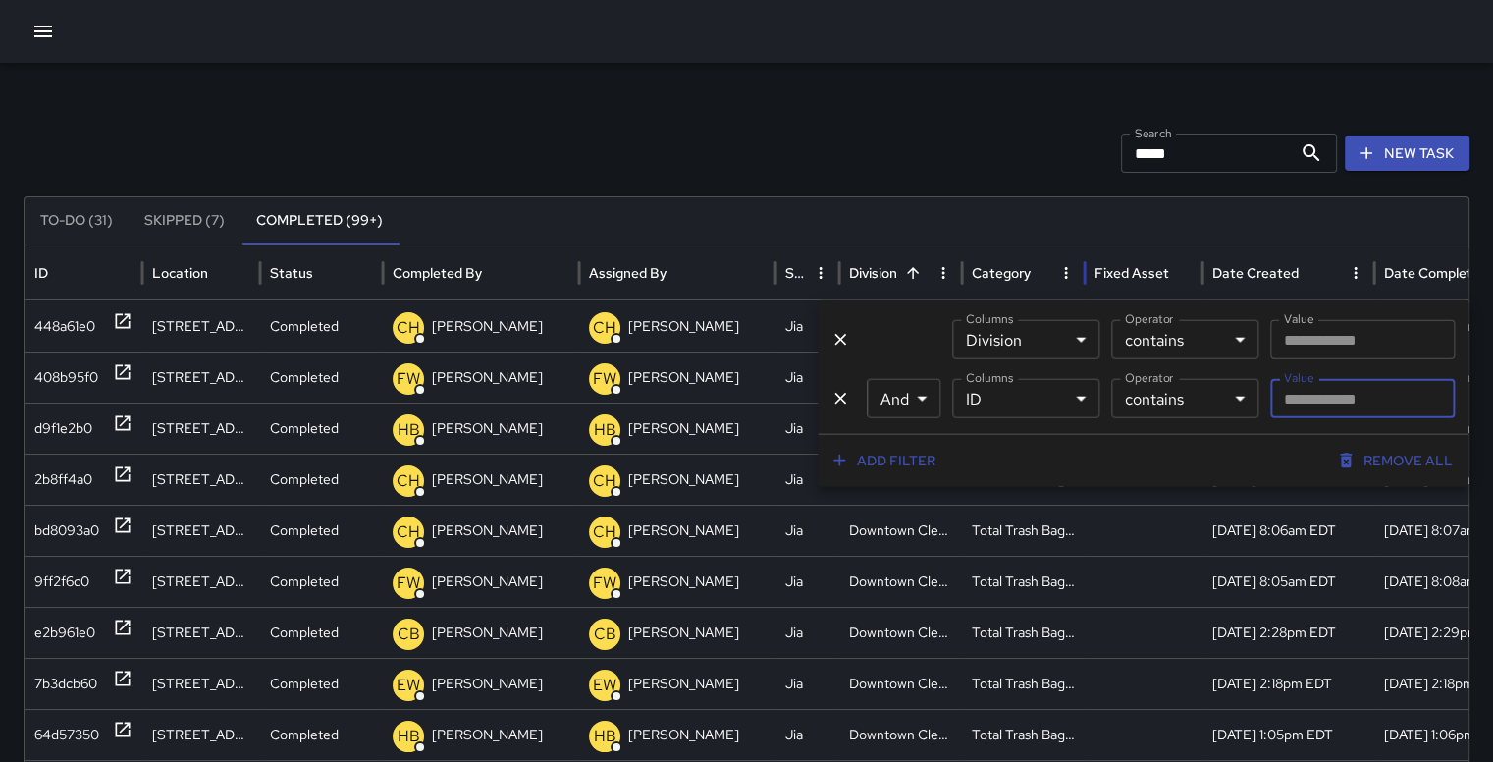
click at [45, 29] on icon "button" at bounding box center [43, 32] width 24 height 24
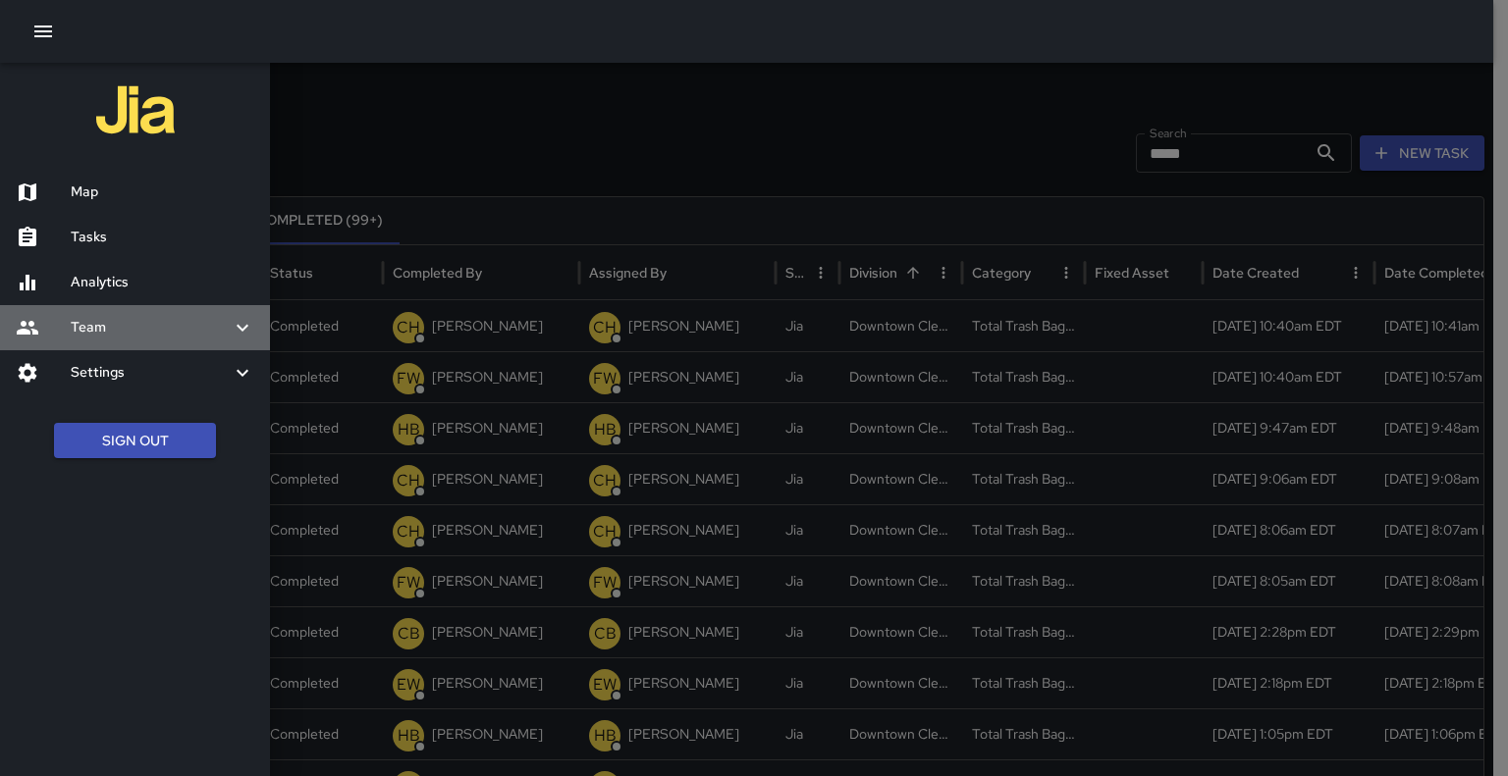
click at [83, 329] on h6 "Team" at bounding box center [151, 328] width 160 height 22
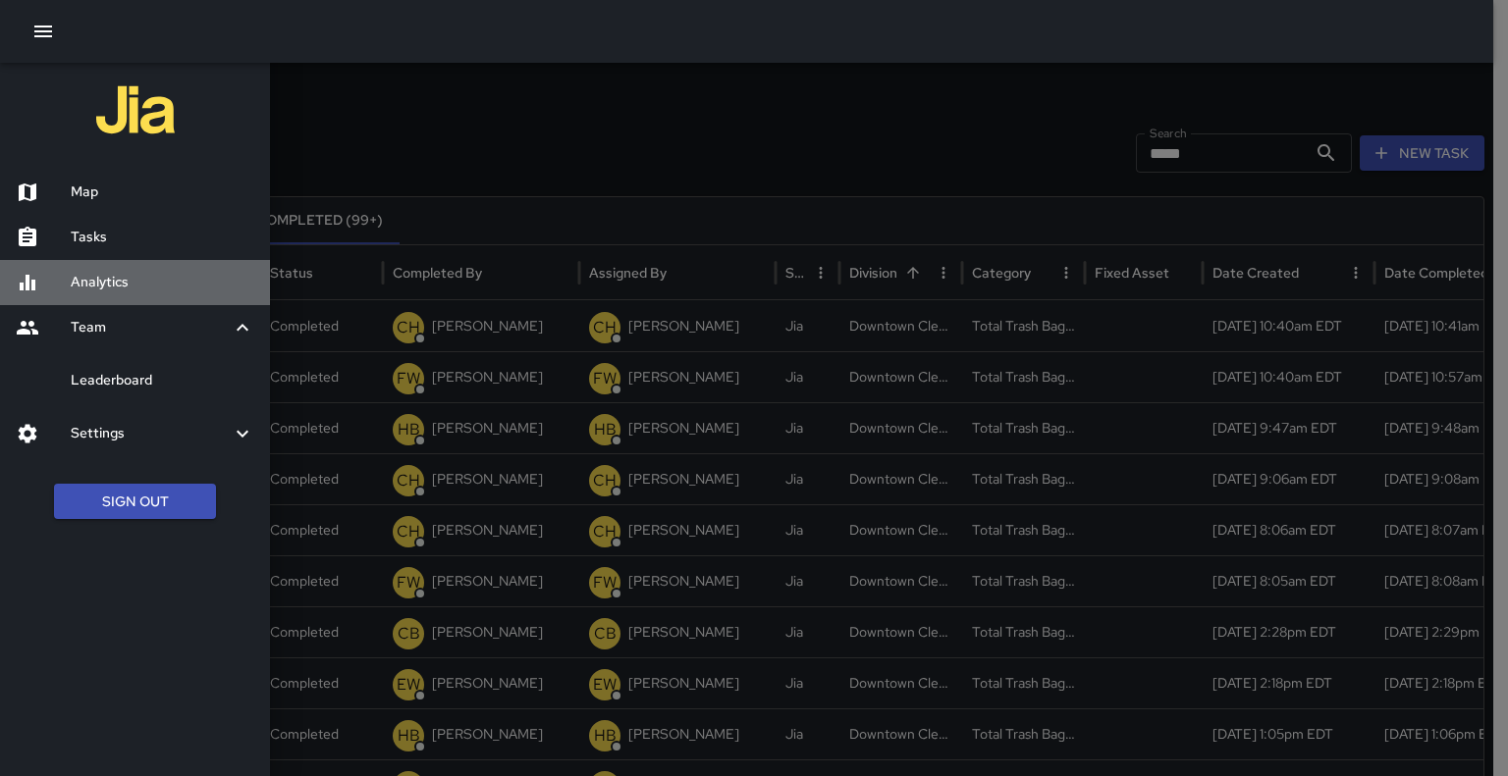
click at [90, 286] on h6 "Analytics" at bounding box center [163, 283] width 184 height 22
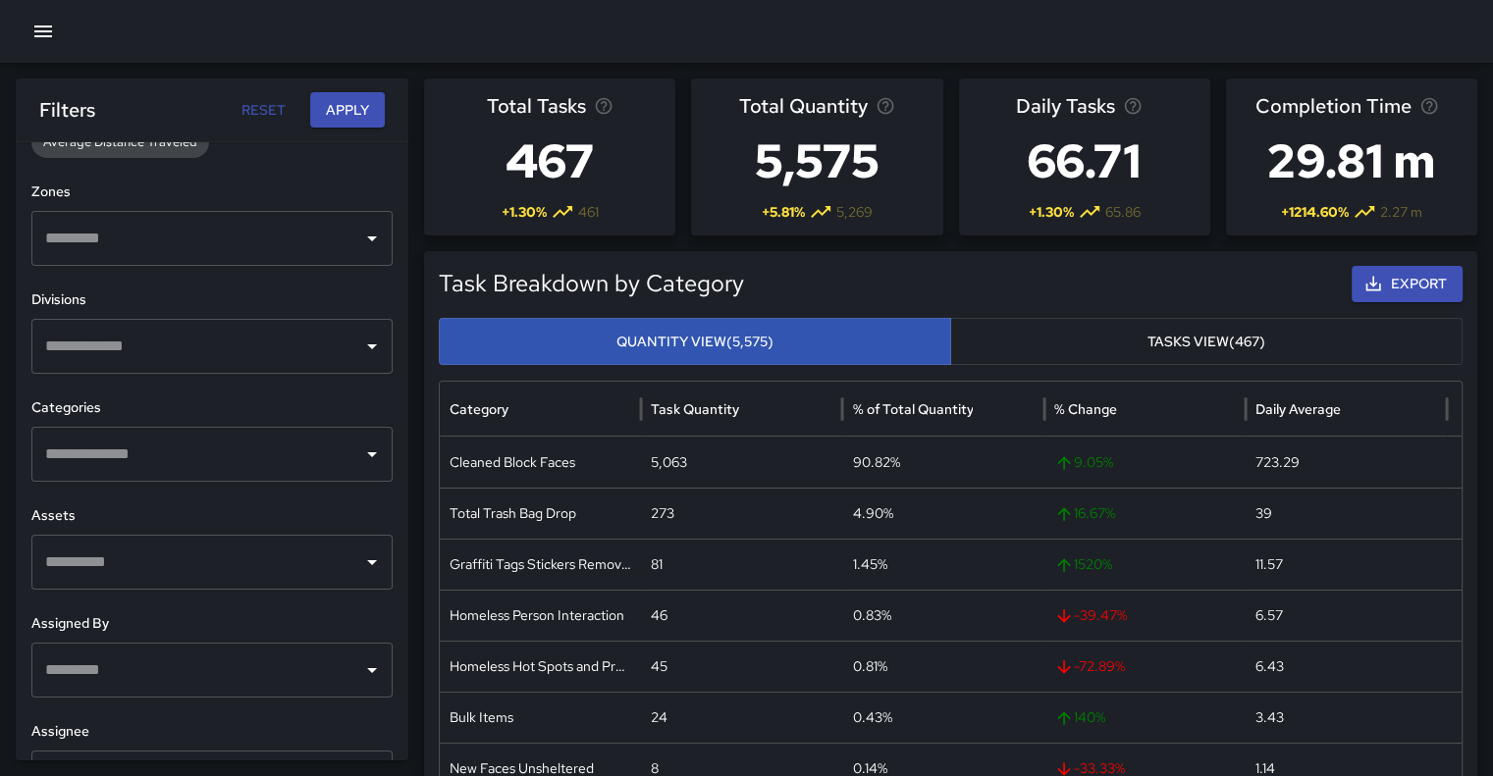
scroll to position [647, 0]
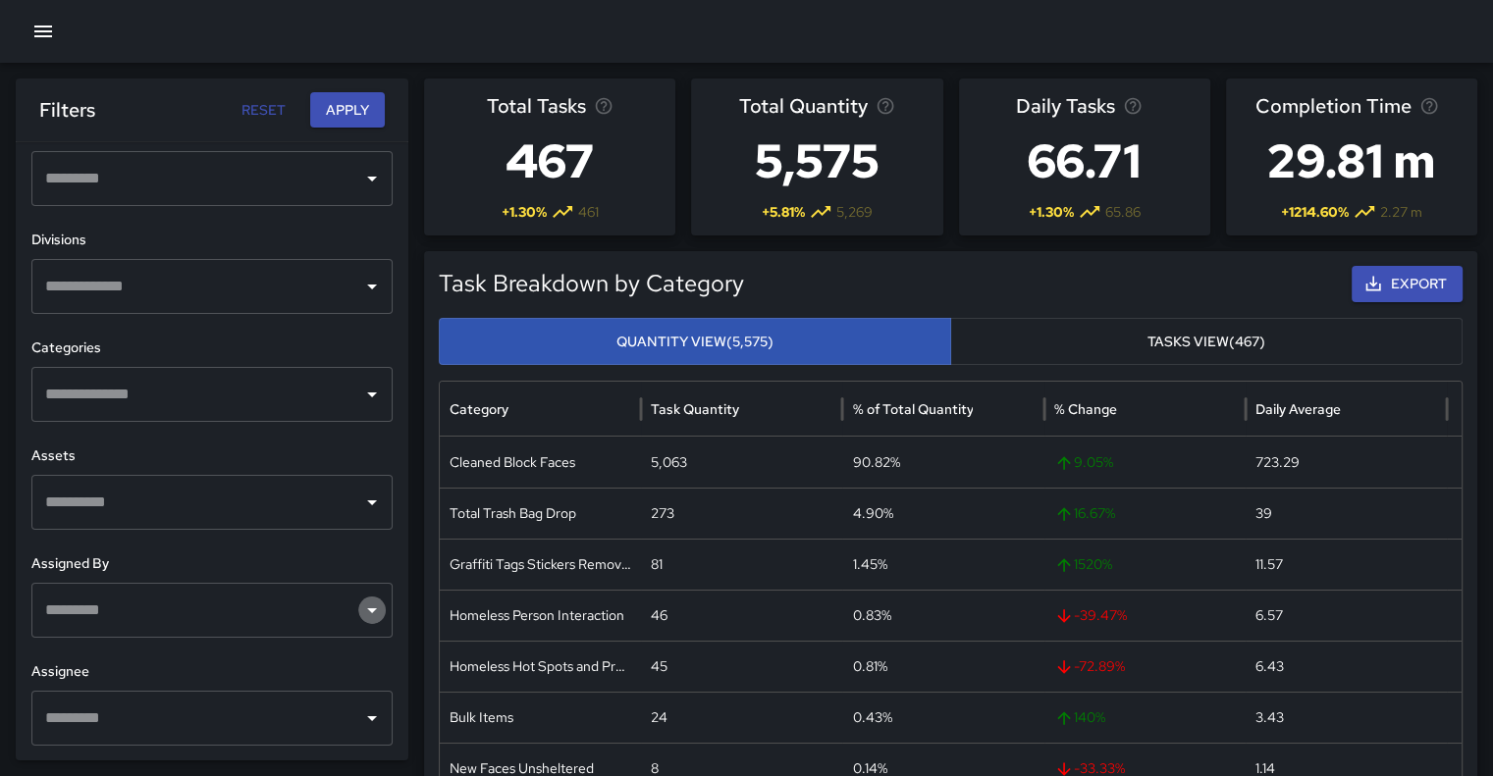
click at [360, 620] on icon "Open" at bounding box center [372, 611] width 24 height 24
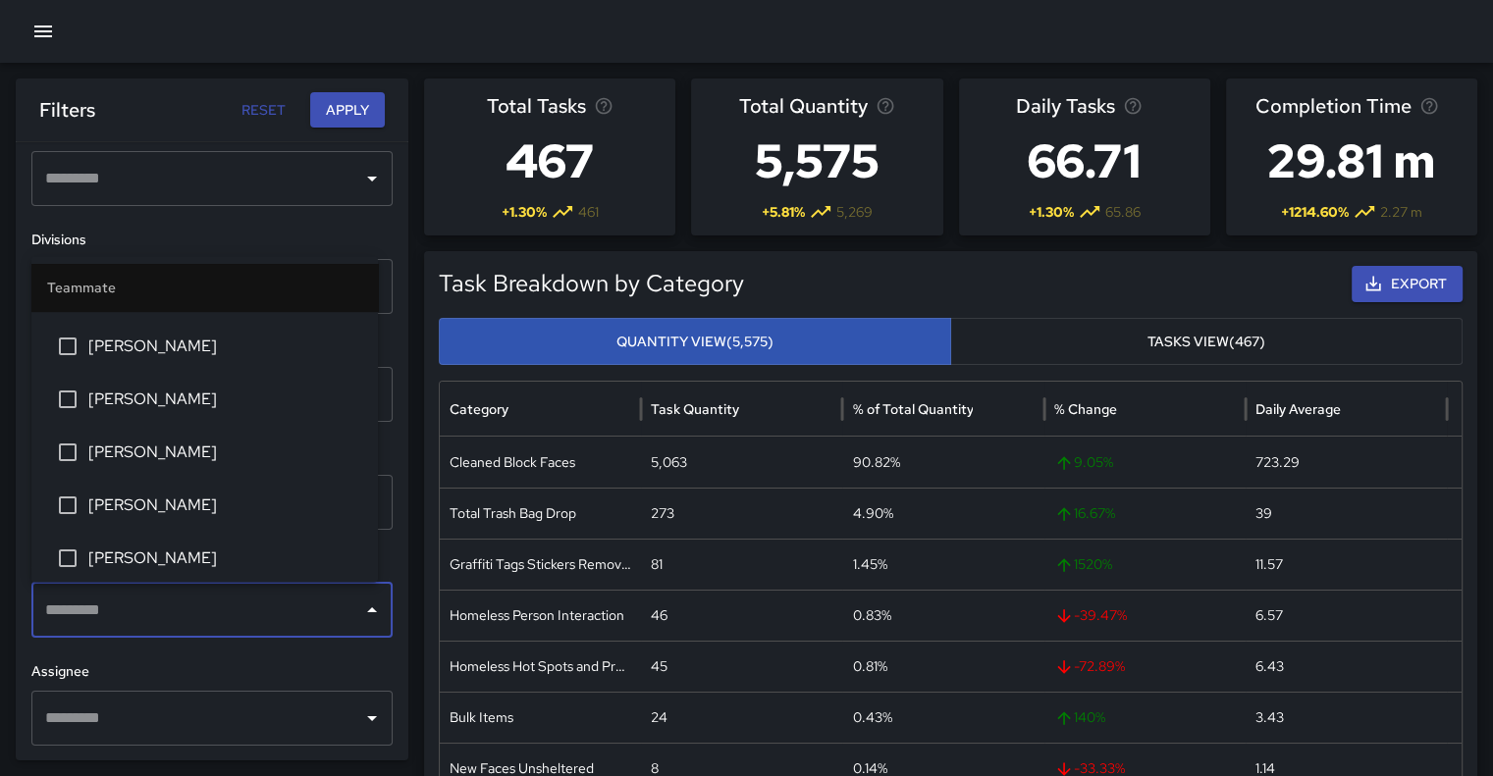
scroll to position [518, 0]
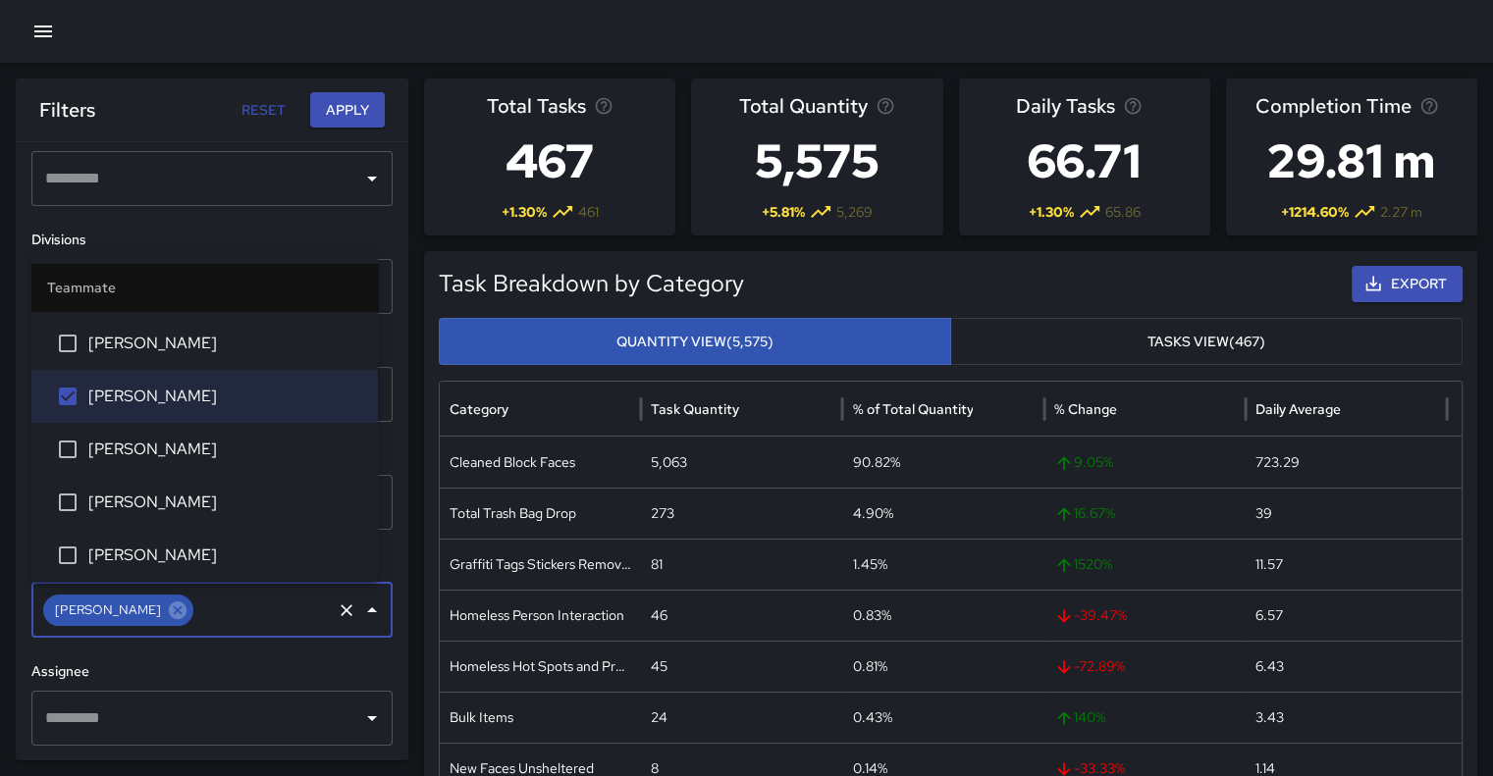
click at [360, 719] on icon "Open" at bounding box center [372, 719] width 24 height 24
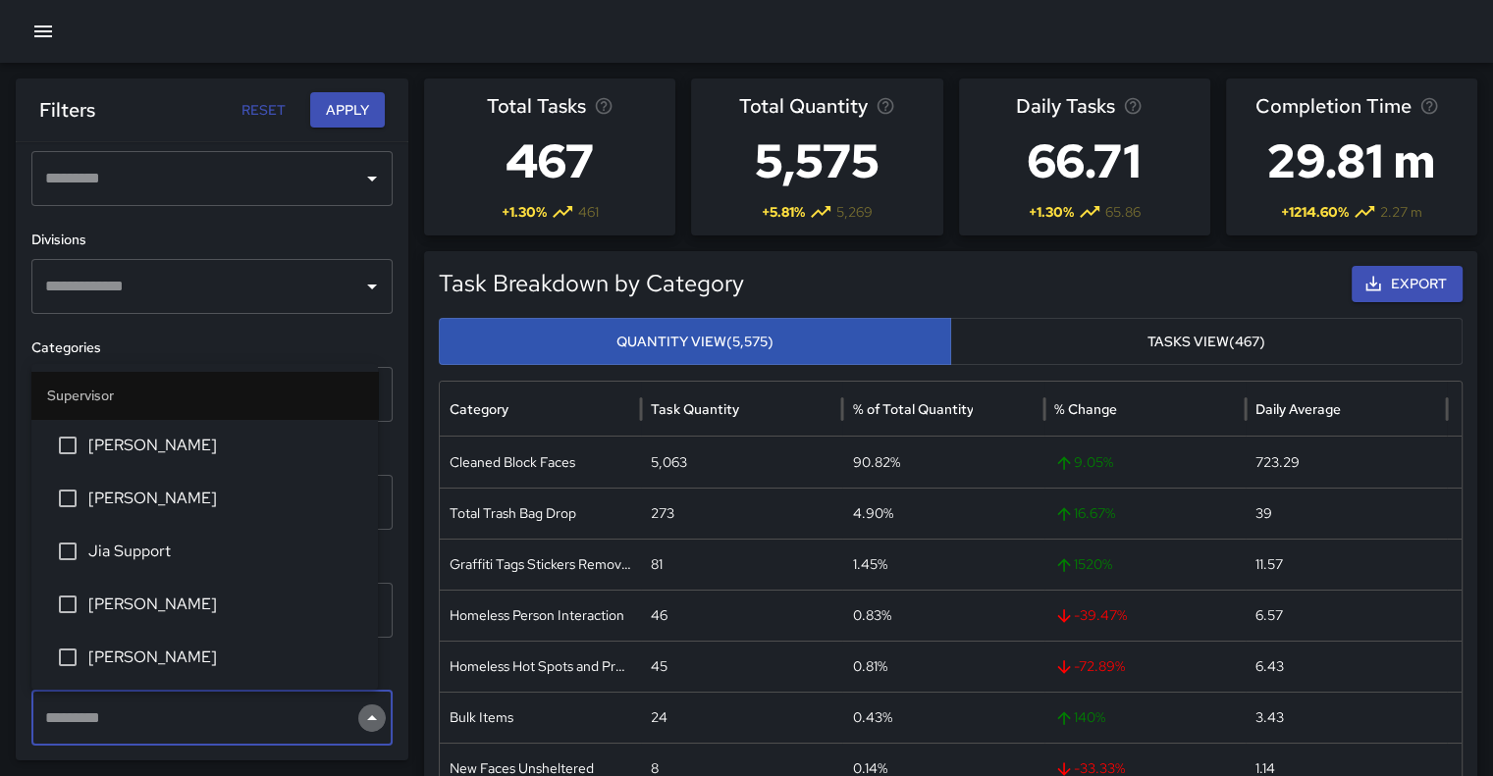
click at [360, 719] on icon "Close" at bounding box center [372, 719] width 24 height 24
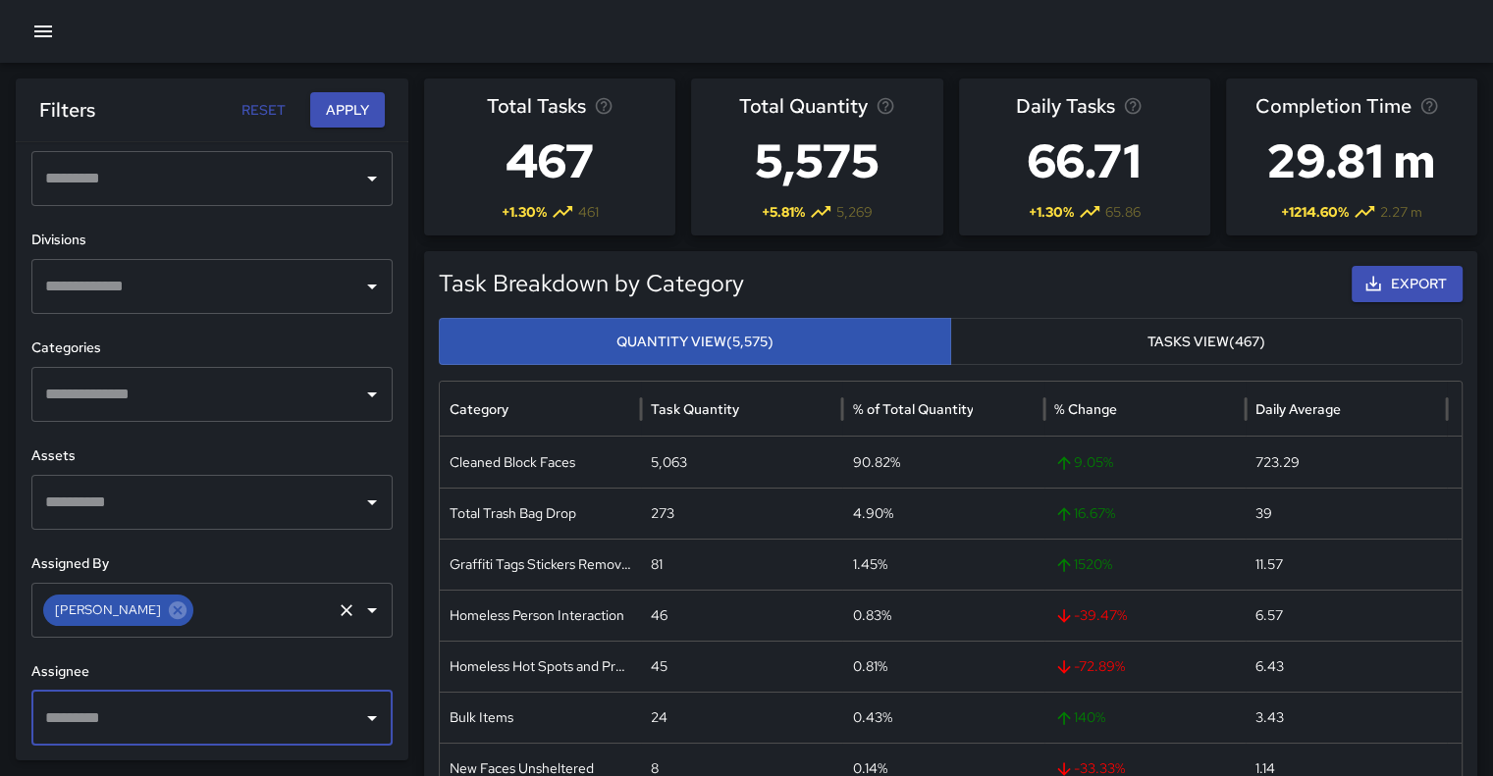
click at [337, 610] on icon "Clear" at bounding box center [347, 611] width 20 height 20
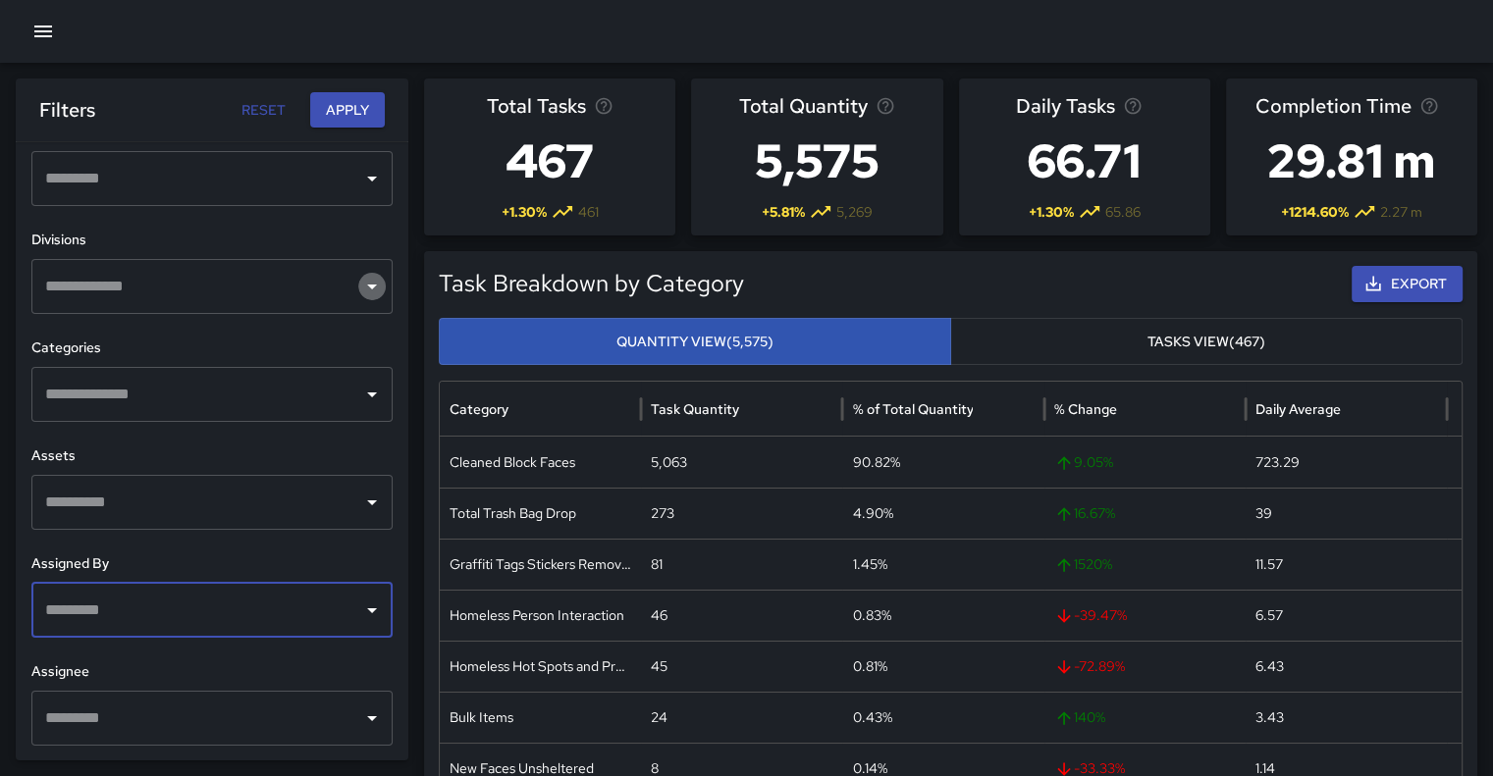
click at [360, 288] on icon "Open" at bounding box center [372, 287] width 24 height 24
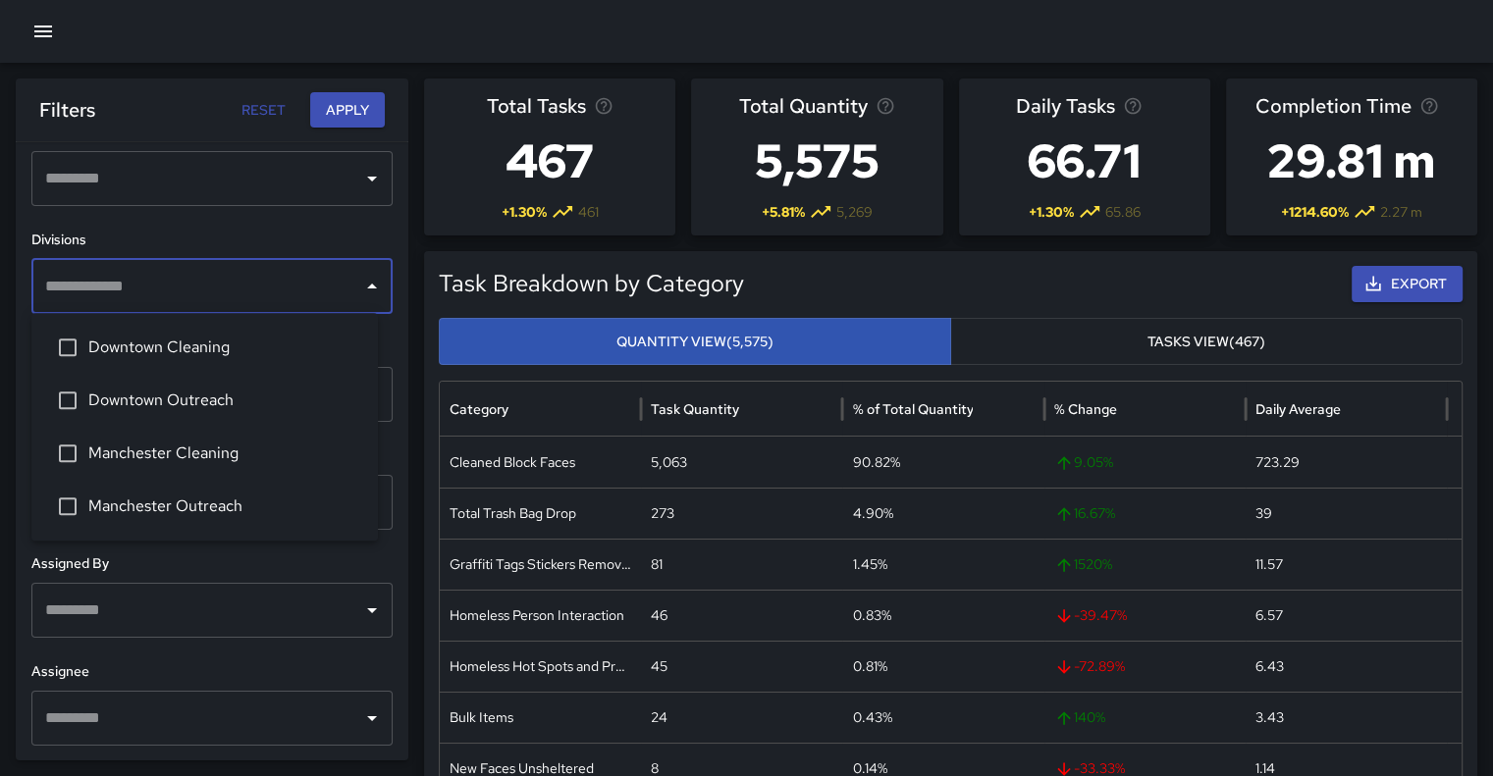
click at [362, 718] on icon "Open" at bounding box center [372, 719] width 24 height 24
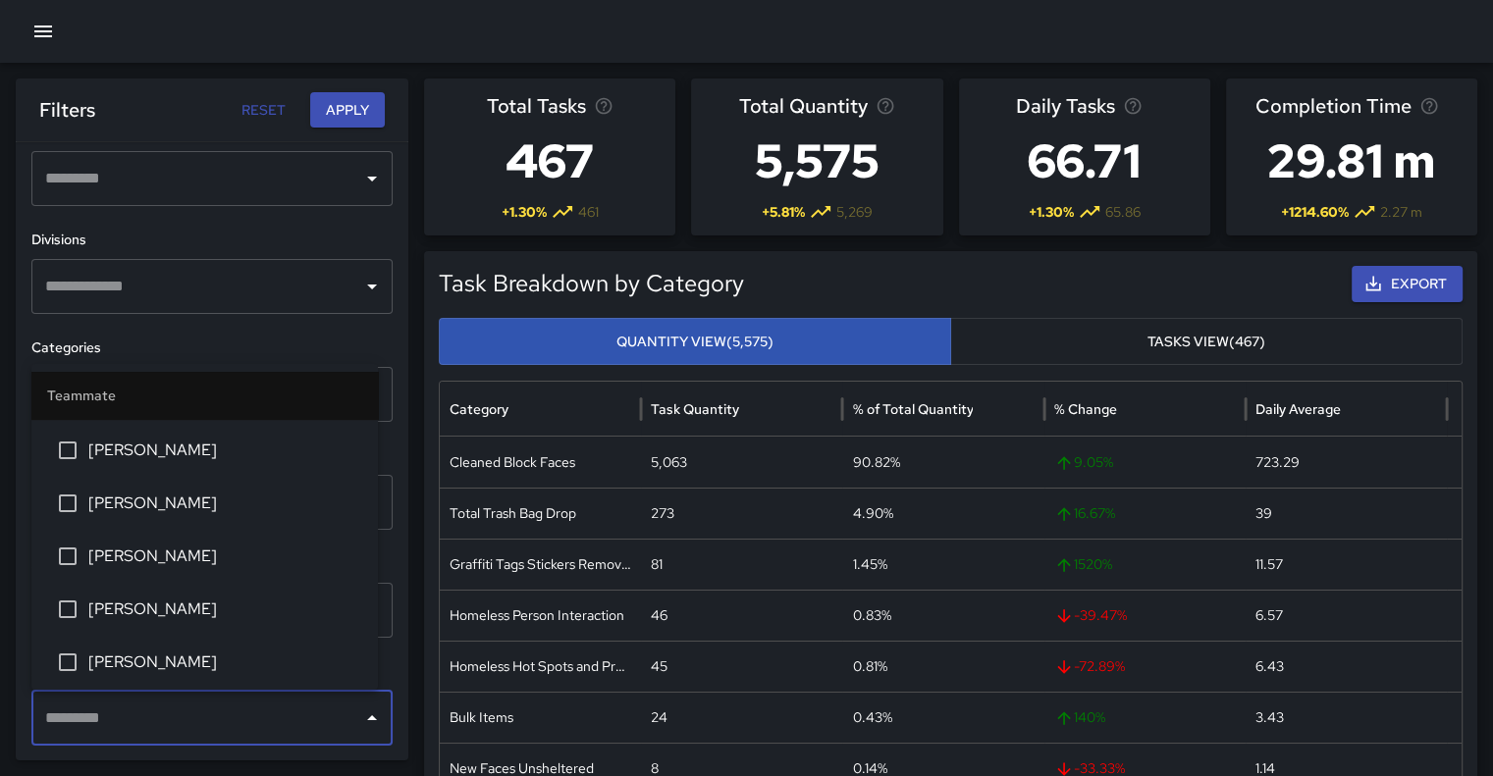
scroll to position [534, 0]
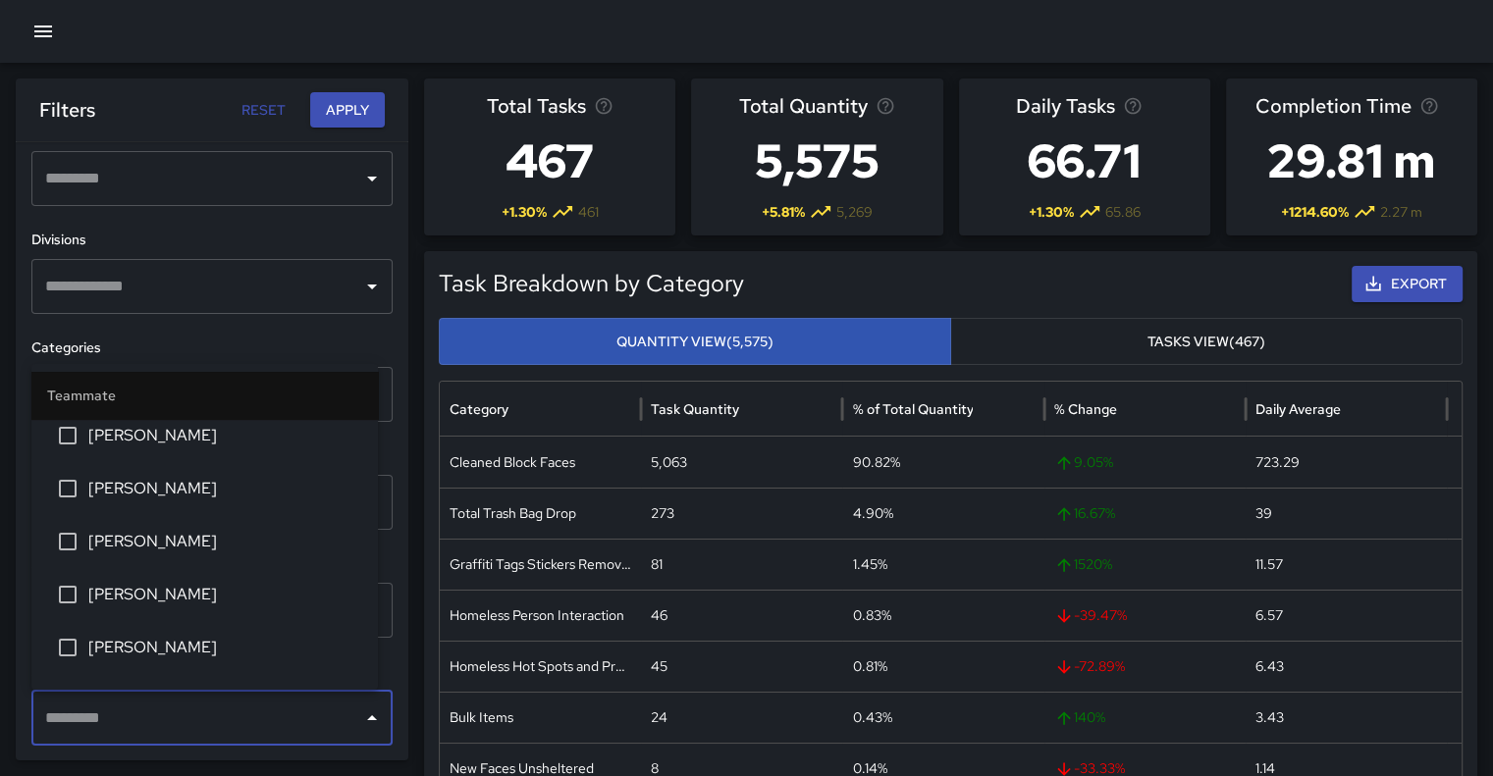
click at [367, 177] on icon "Open" at bounding box center [372, 179] width 10 height 5
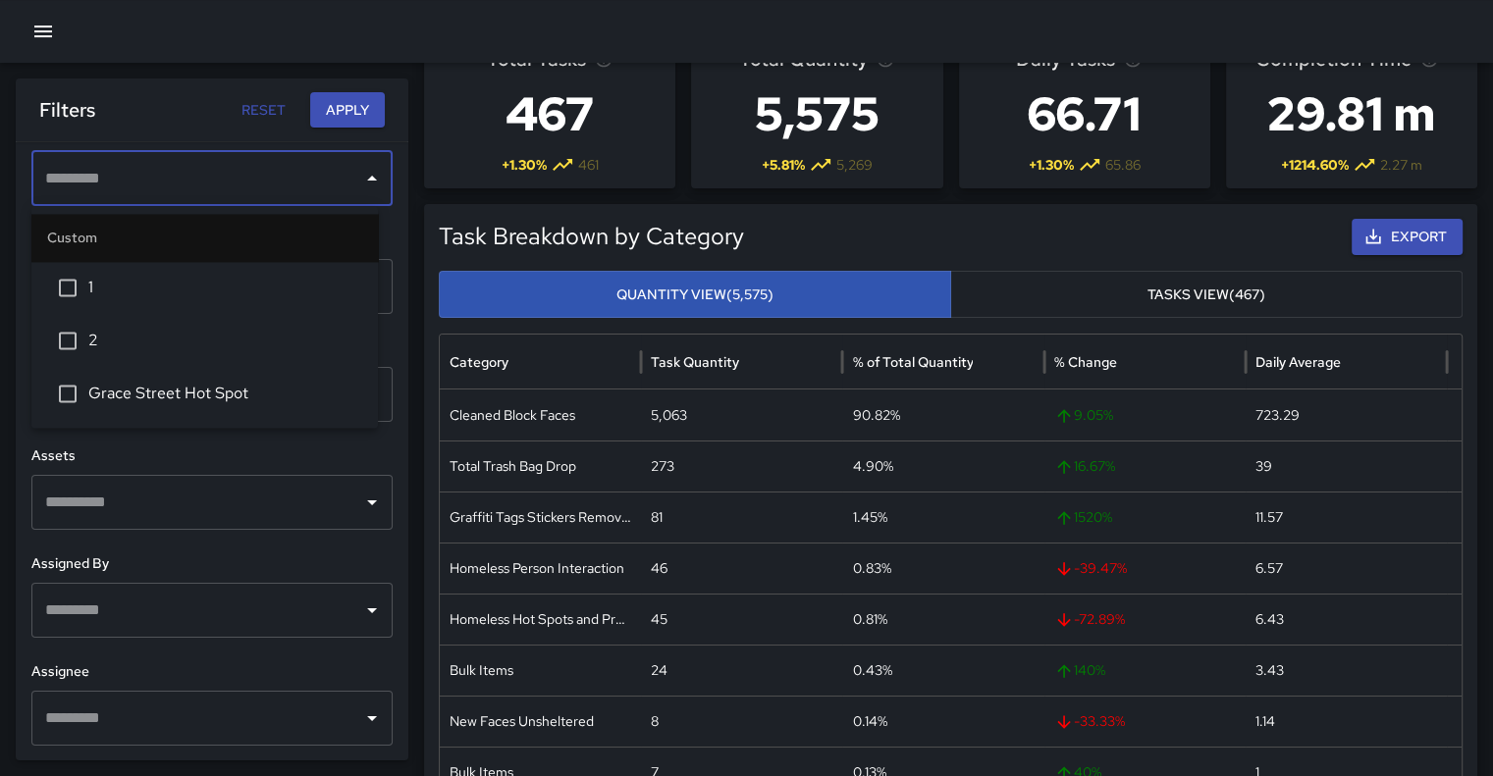
scroll to position [0, 0]
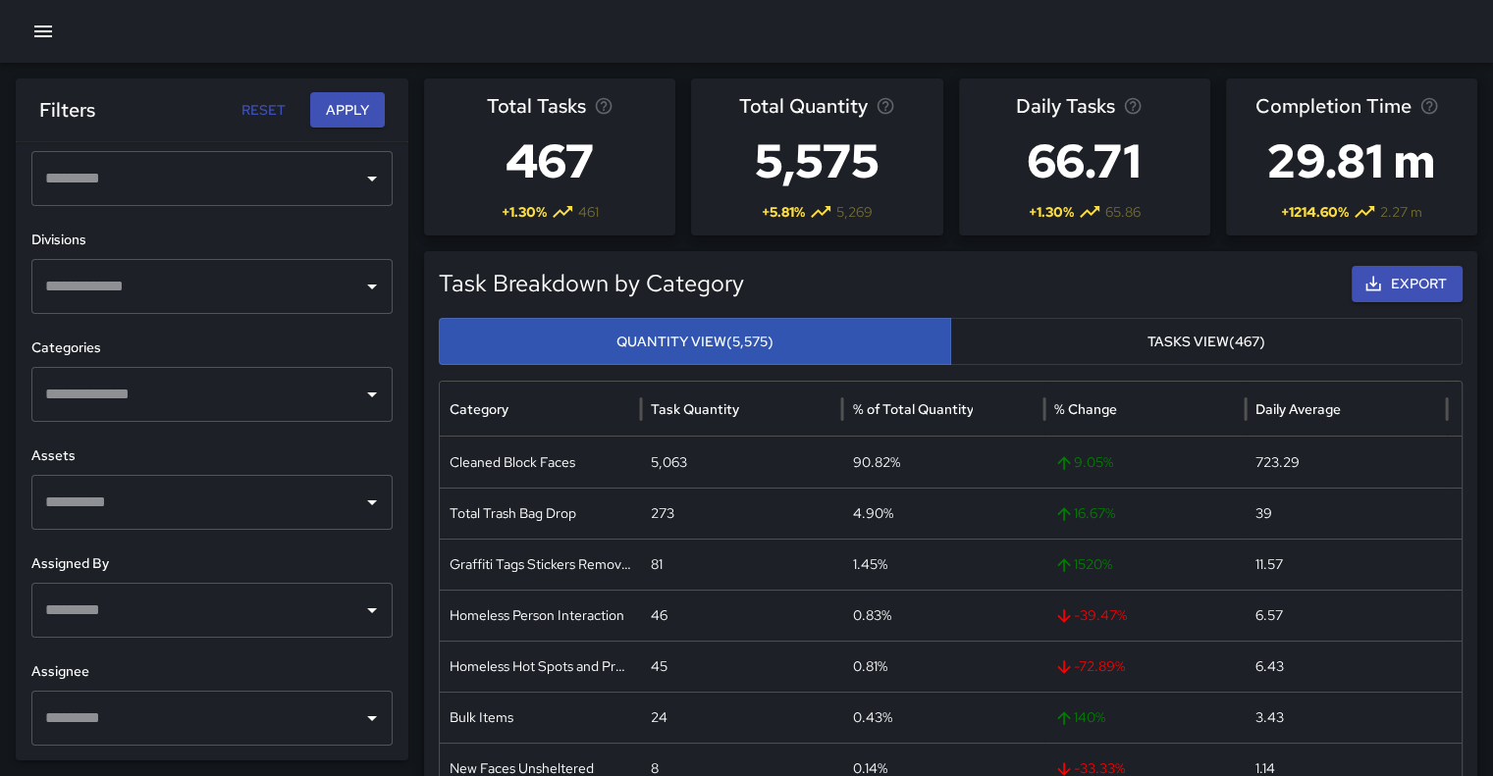
drag, startPoint x: 67, startPoint y: 33, endPoint x: 47, endPoint y: 27, distance: 20.8
click at [47, 27] on div at bounding box center [746, 31] width 1493 height 63
click at [42, 27] on icon "button" at bounding box center [43, 32] width 24 height 24
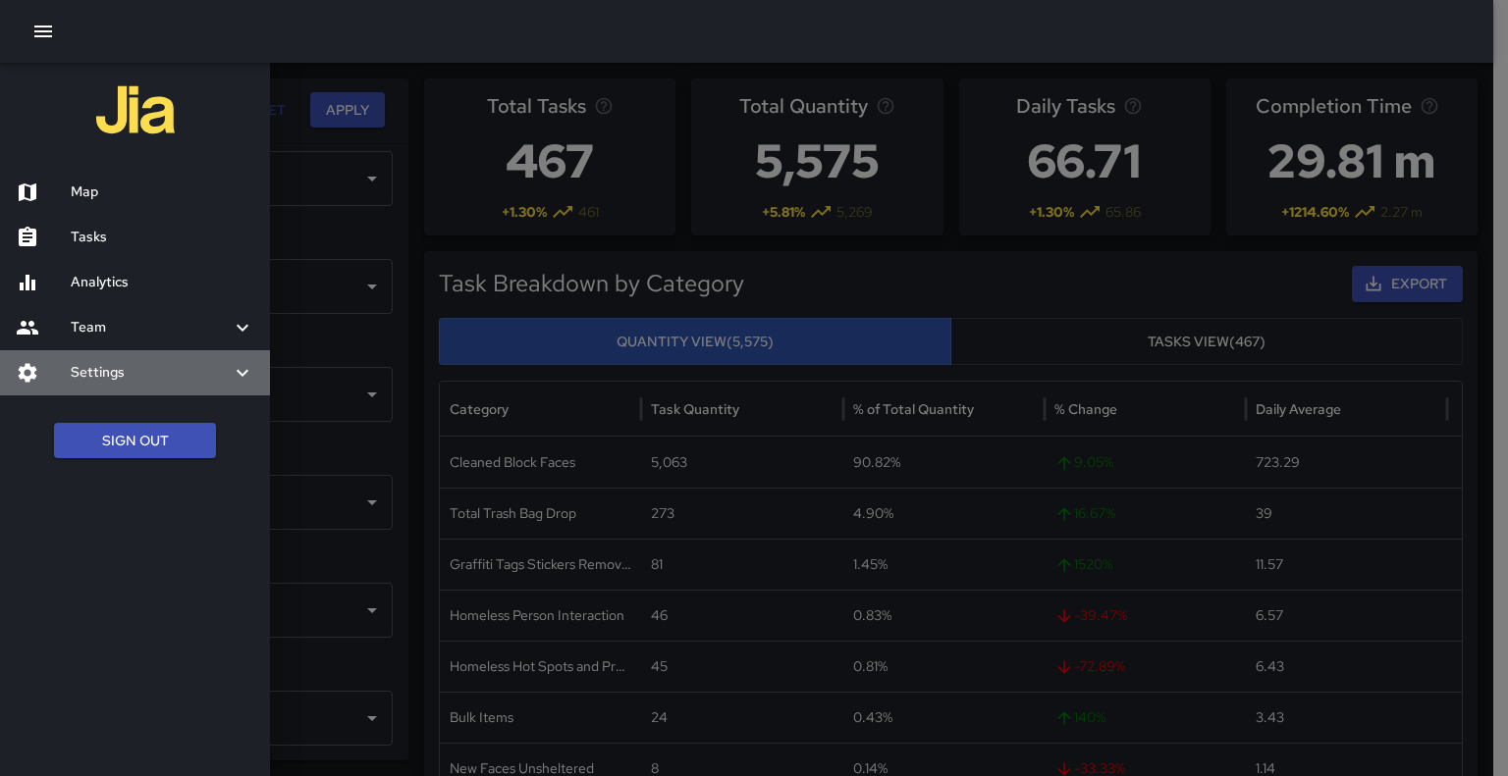
click at [133, 373] on h6 "Settings" at bounding box center [151, 373] width 160 height 22
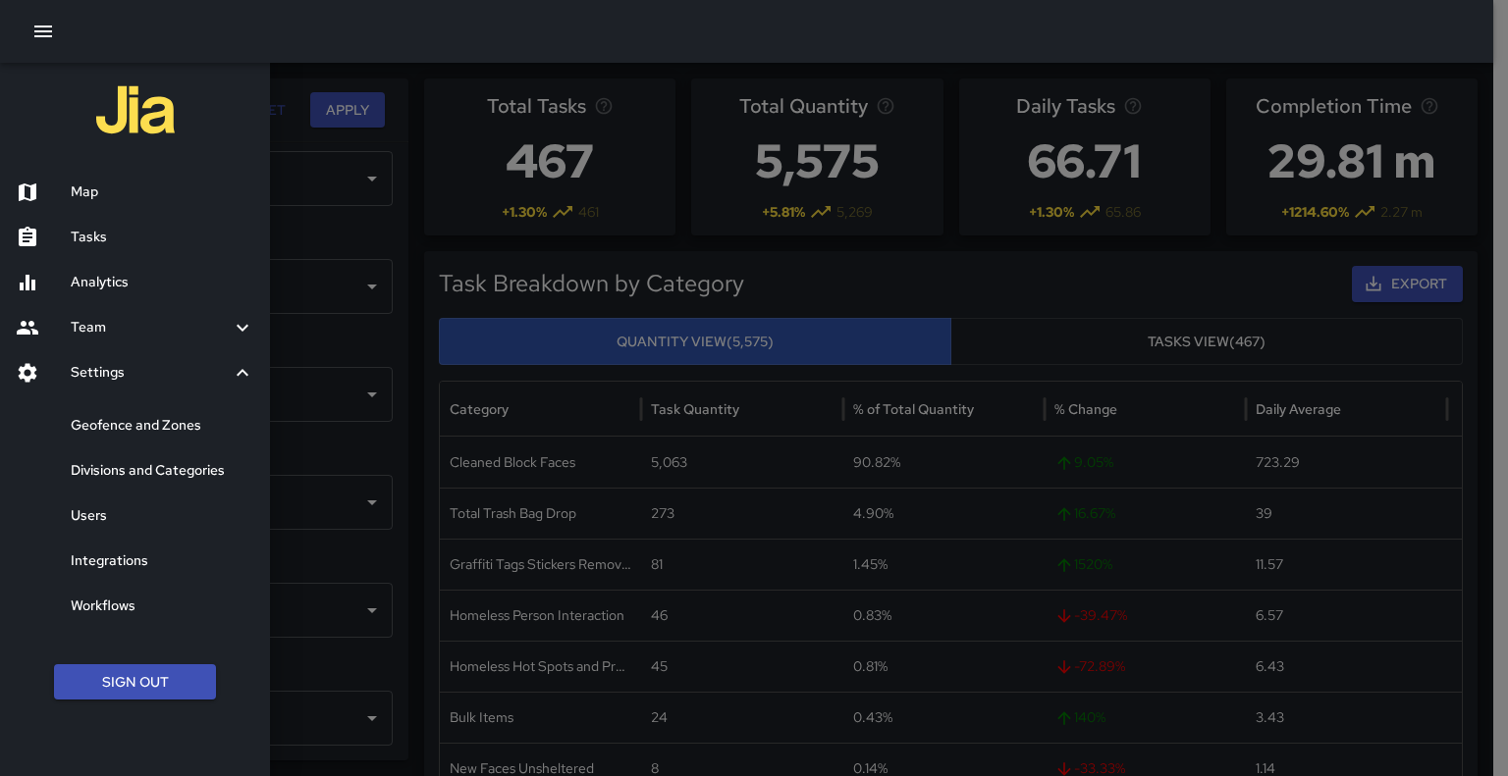
click at [149, 468] on h6 "Divisions and Categories" at bounding box center [163, 471] width 184 height 22
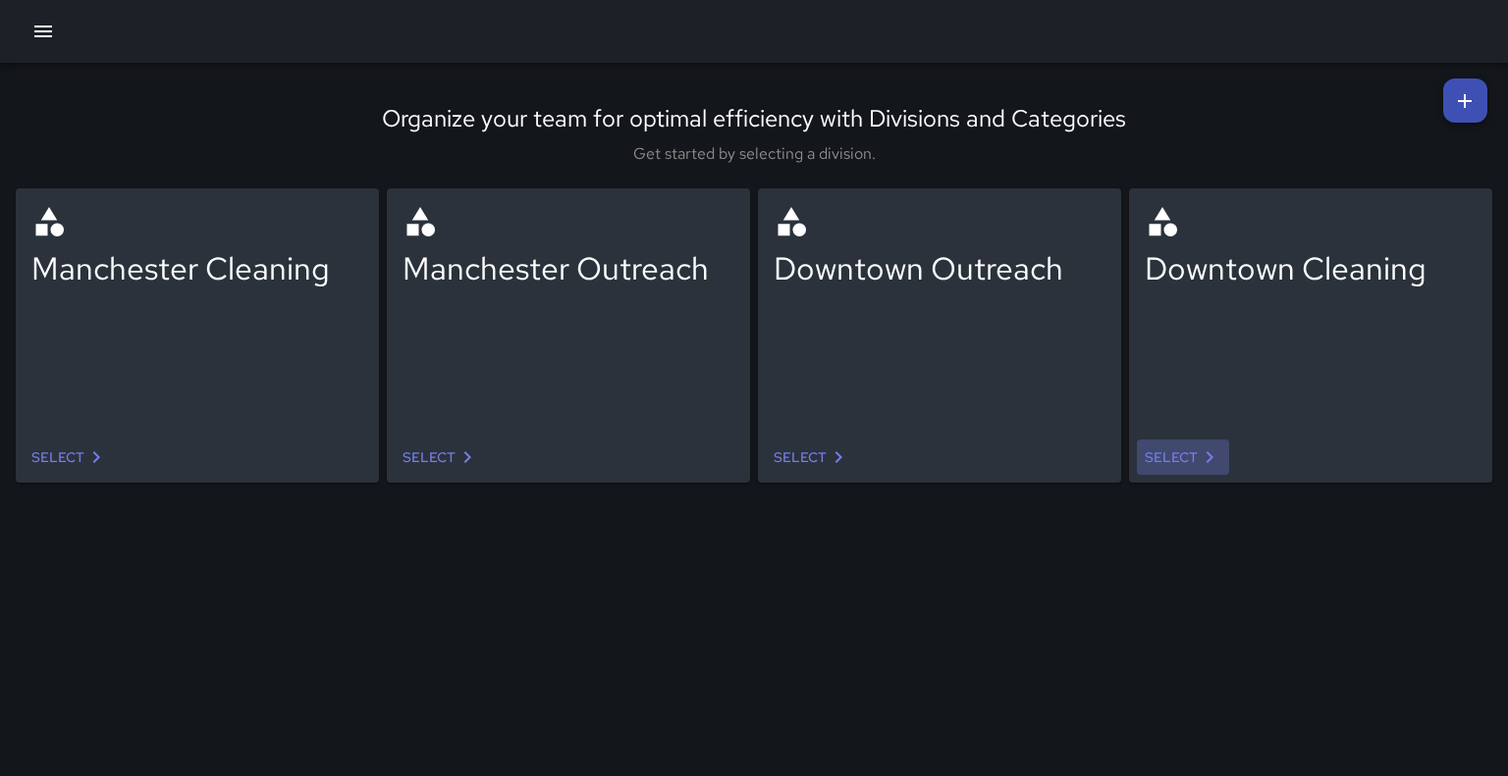
click at [1194, 466] on link "Select" at bounding box center [1183, 458] width 92 height 36
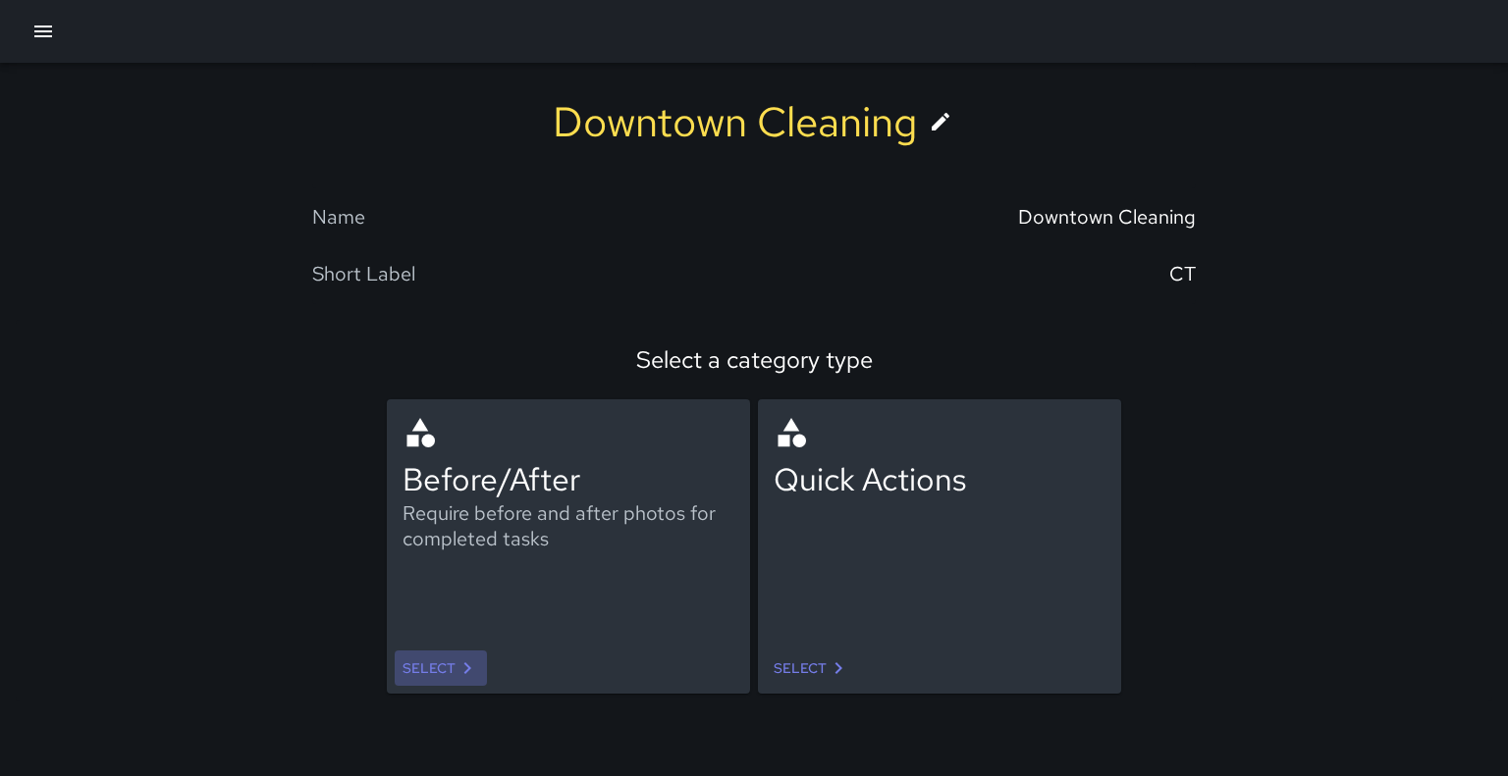
click at [448, 666] on link "Select" at bounding box center [441, 669] width 92 height 36
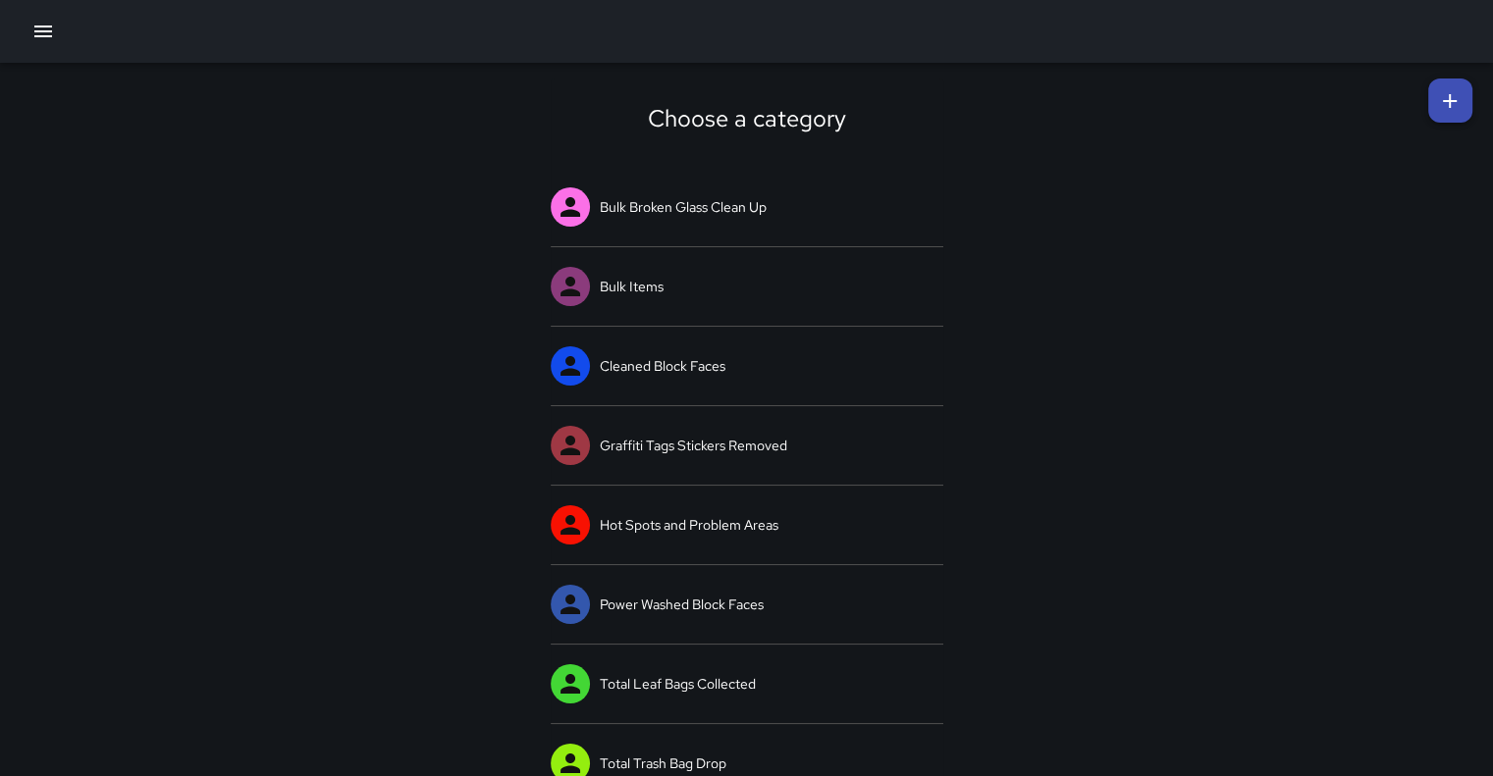
click at [39, 38] on icon "button" at bounding box center [43, 32] width 24 height 24
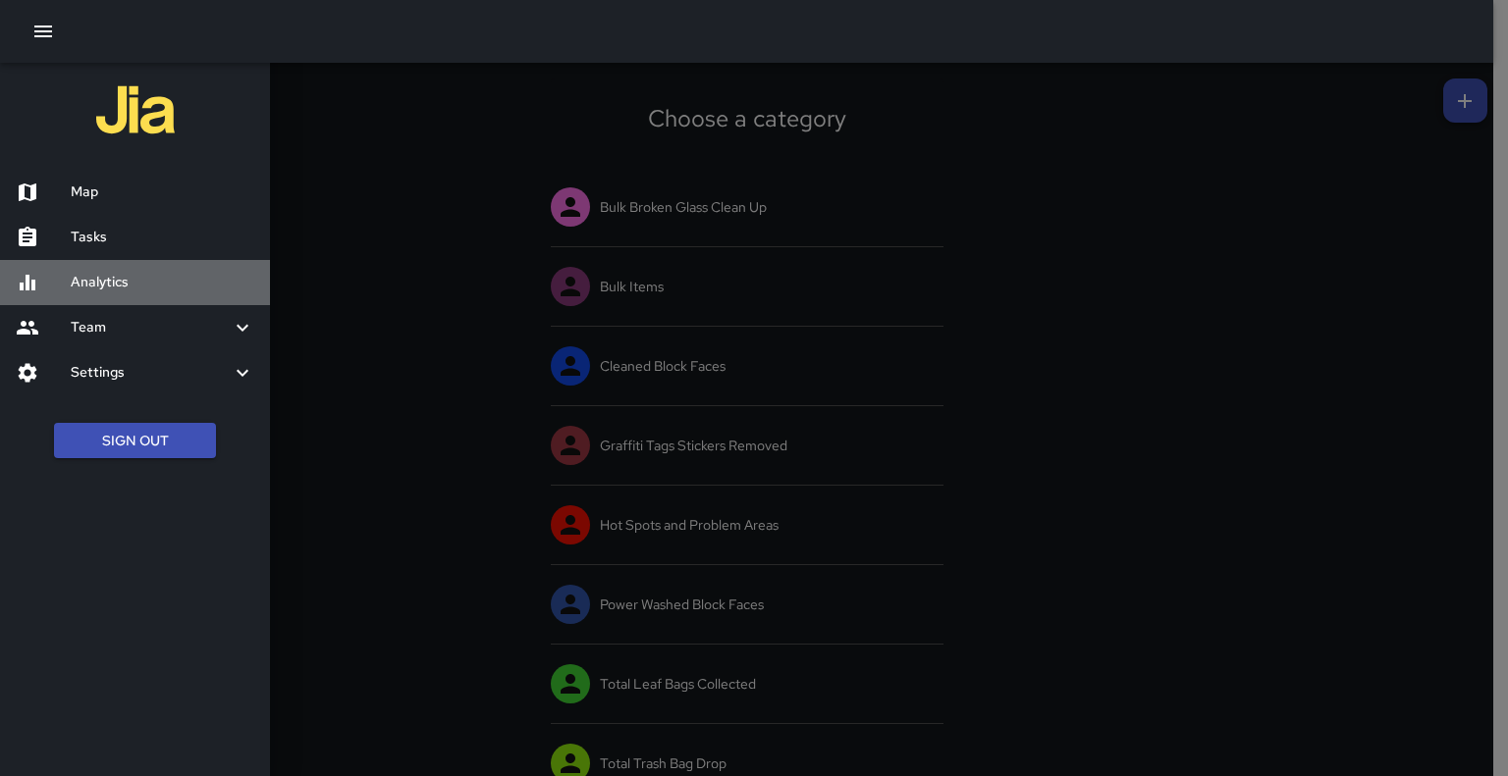
click at [92, 282] on h6 "Analytics" at bounding box center [163, 283] width 184 height 22
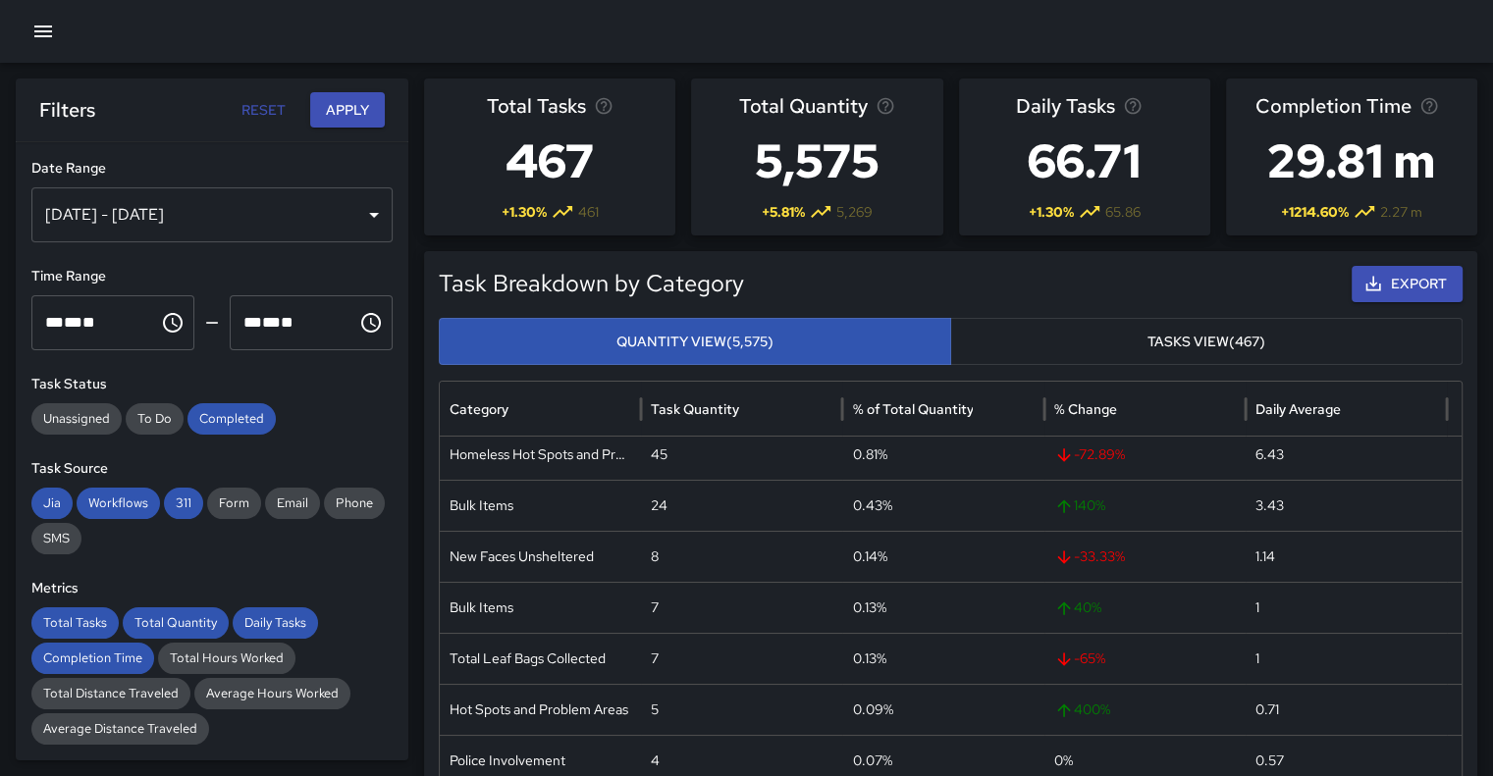
scroll to position [196, 0]
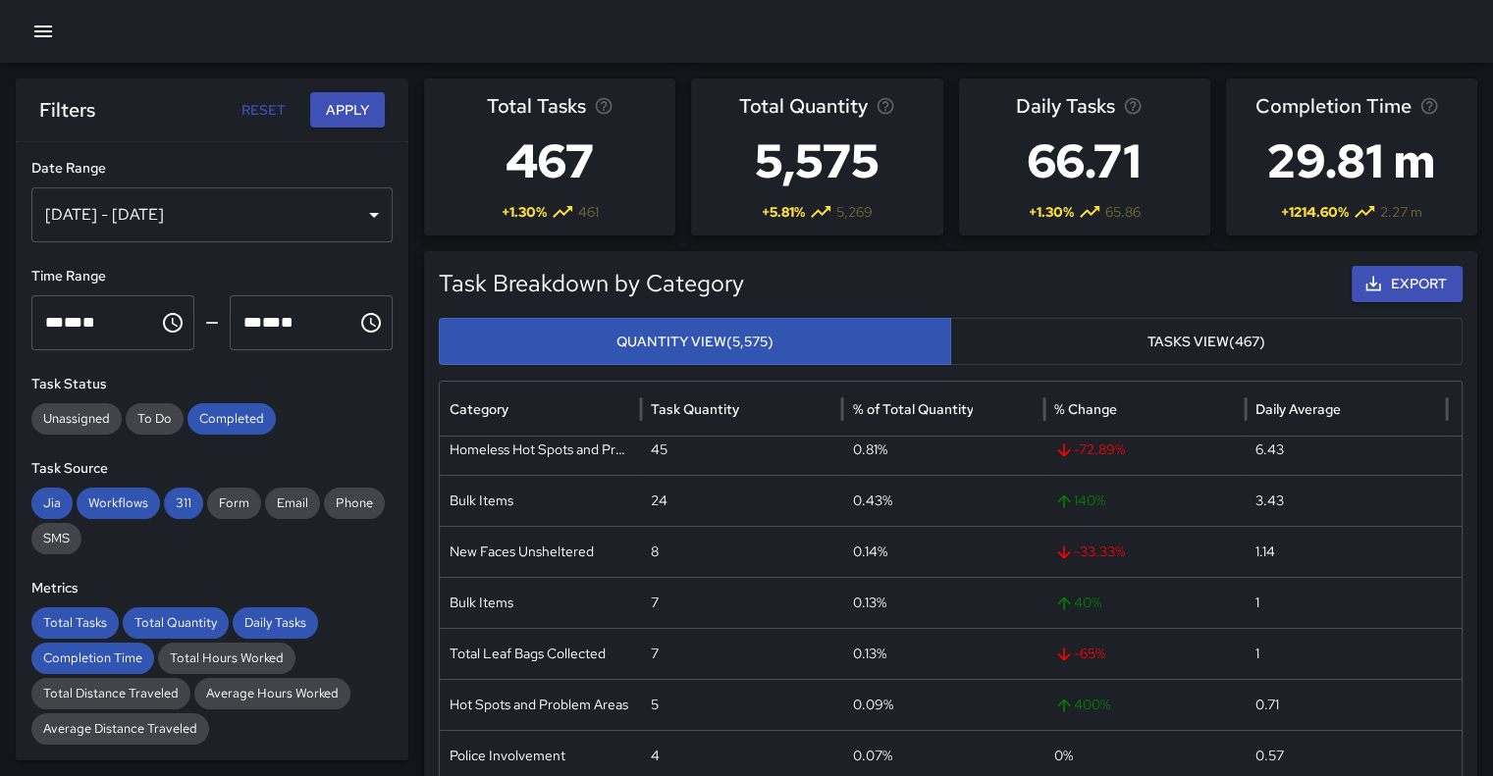
click at [352, 215] on div "[DATE] - [DATE]" at bounding box center [211, 214] width 361 height 55
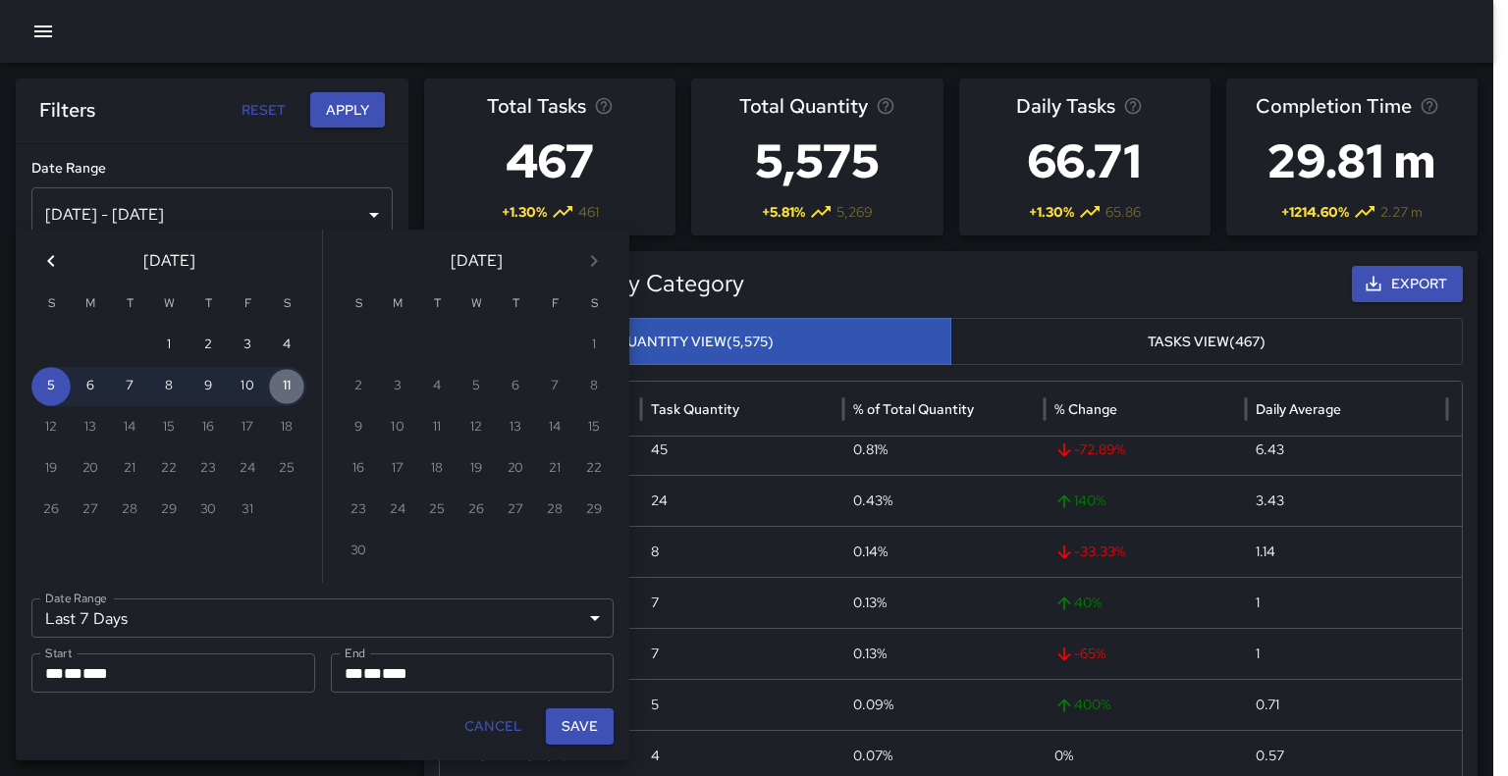
click at [280, 395] on button "11" at bounding box center [286, 386] width 39 height 39
type input "******"
type input "**********"
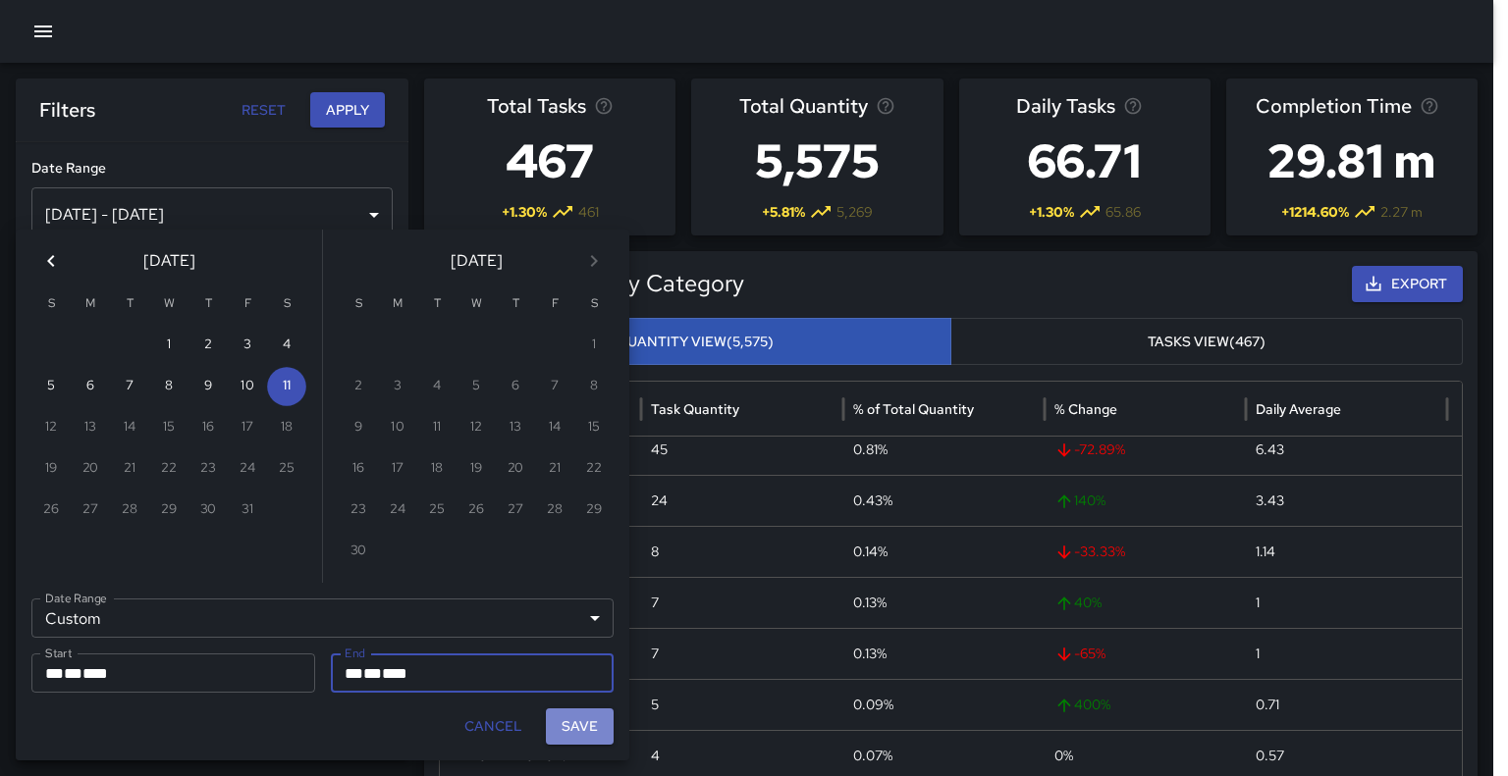
click at [594, 729] on button "Save" at bounding box center [580, 727] width 68 height 36
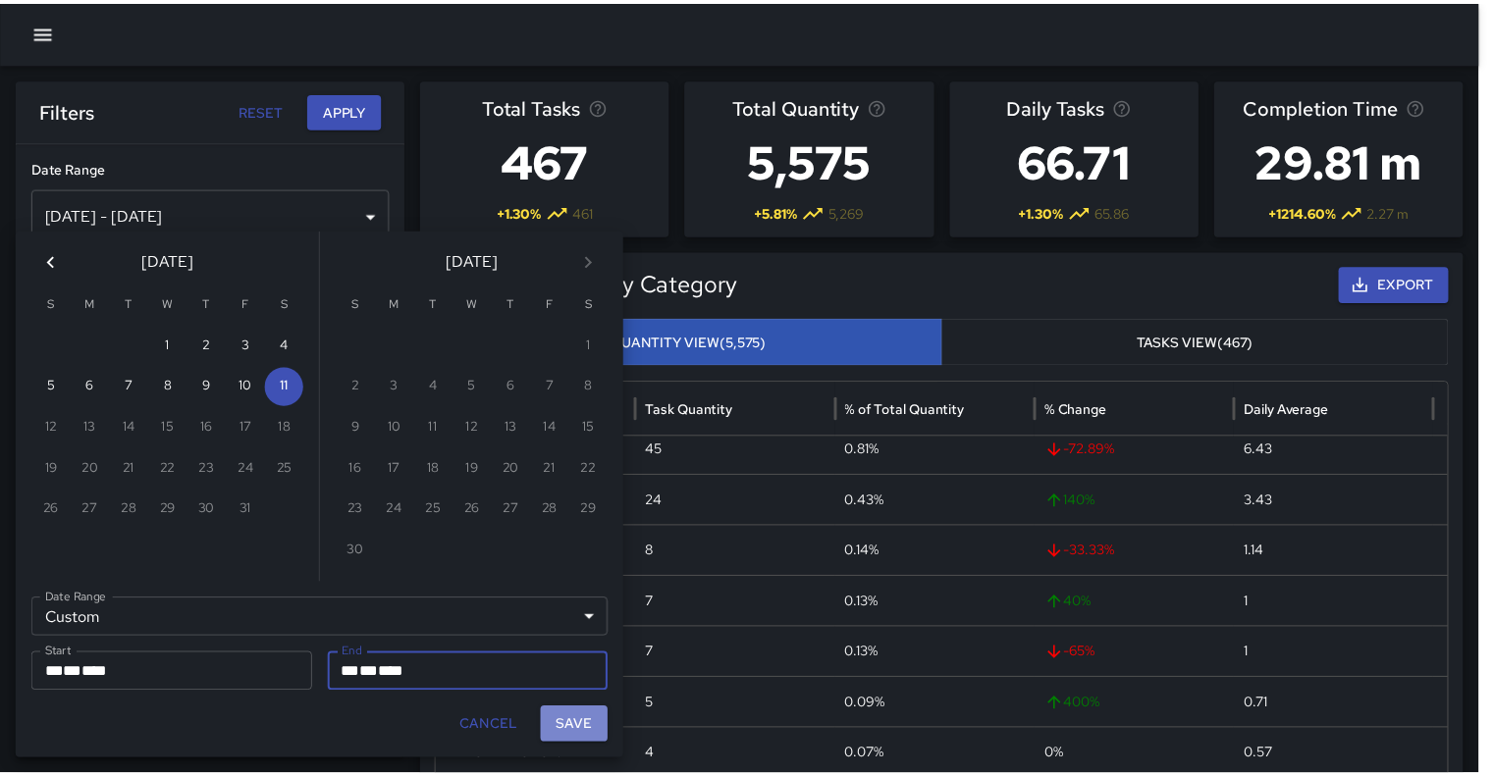
type input "**********"
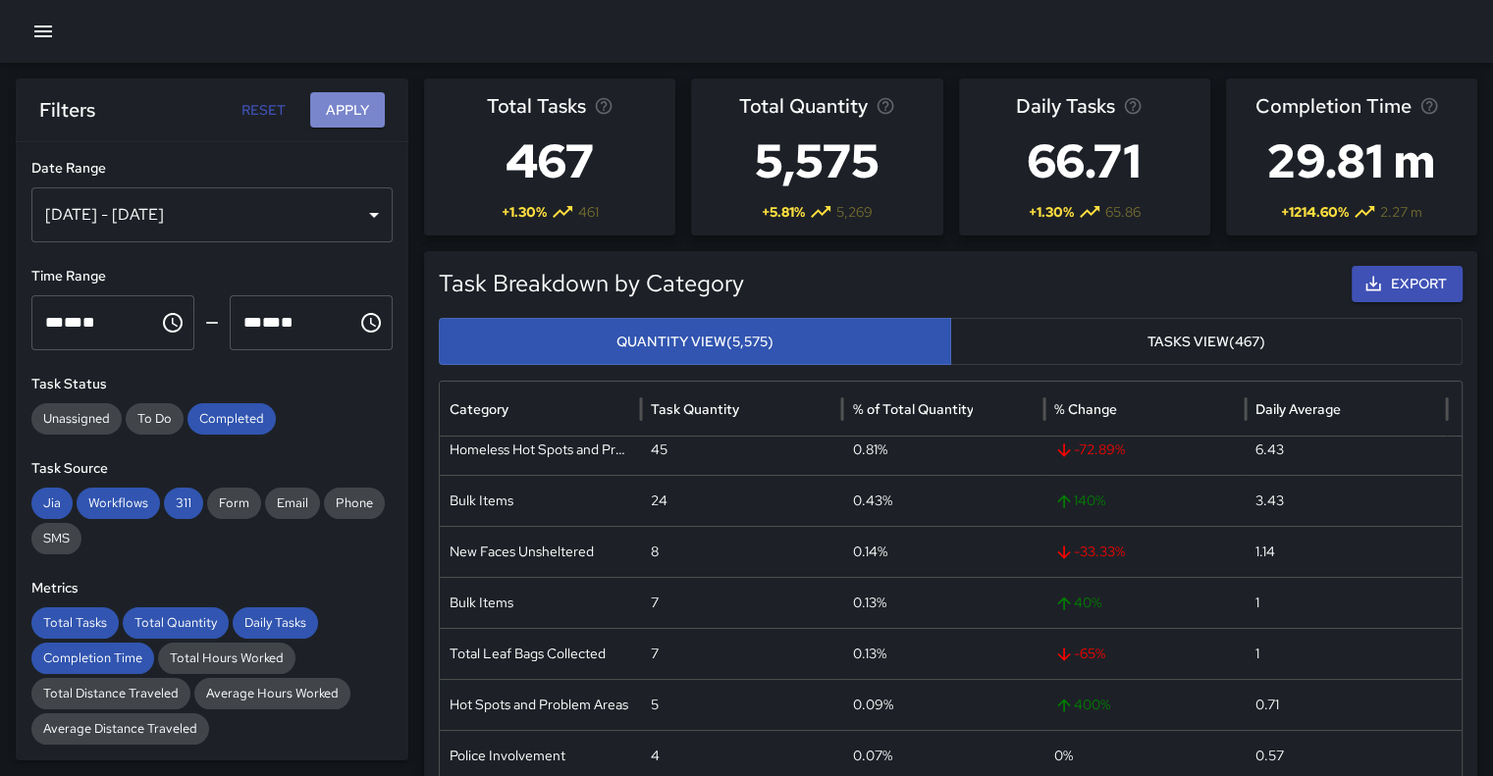
click at [346, 117] on button "Apply" at bounding box center [347, 110] width 75 height 36
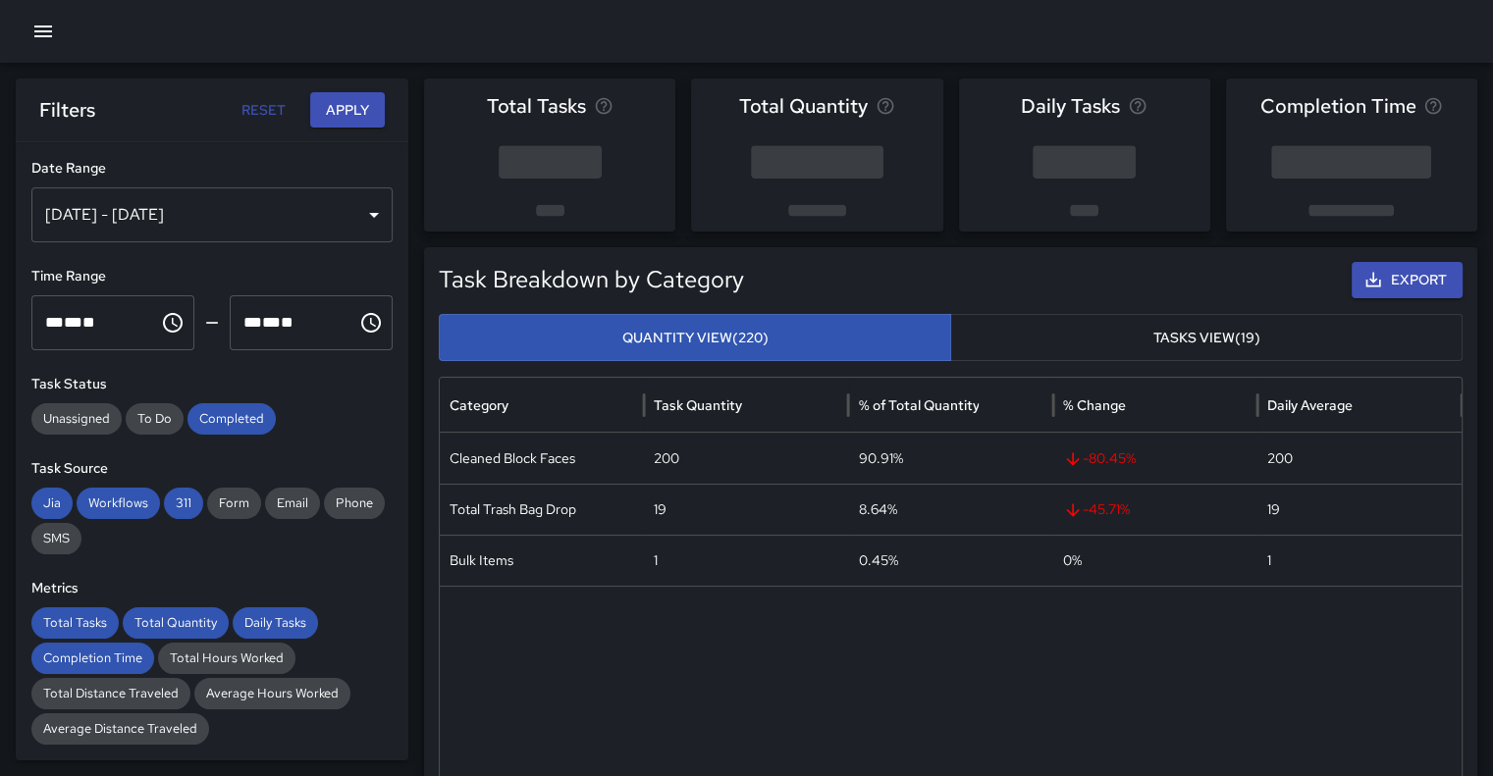
scroll to position [0, 0]
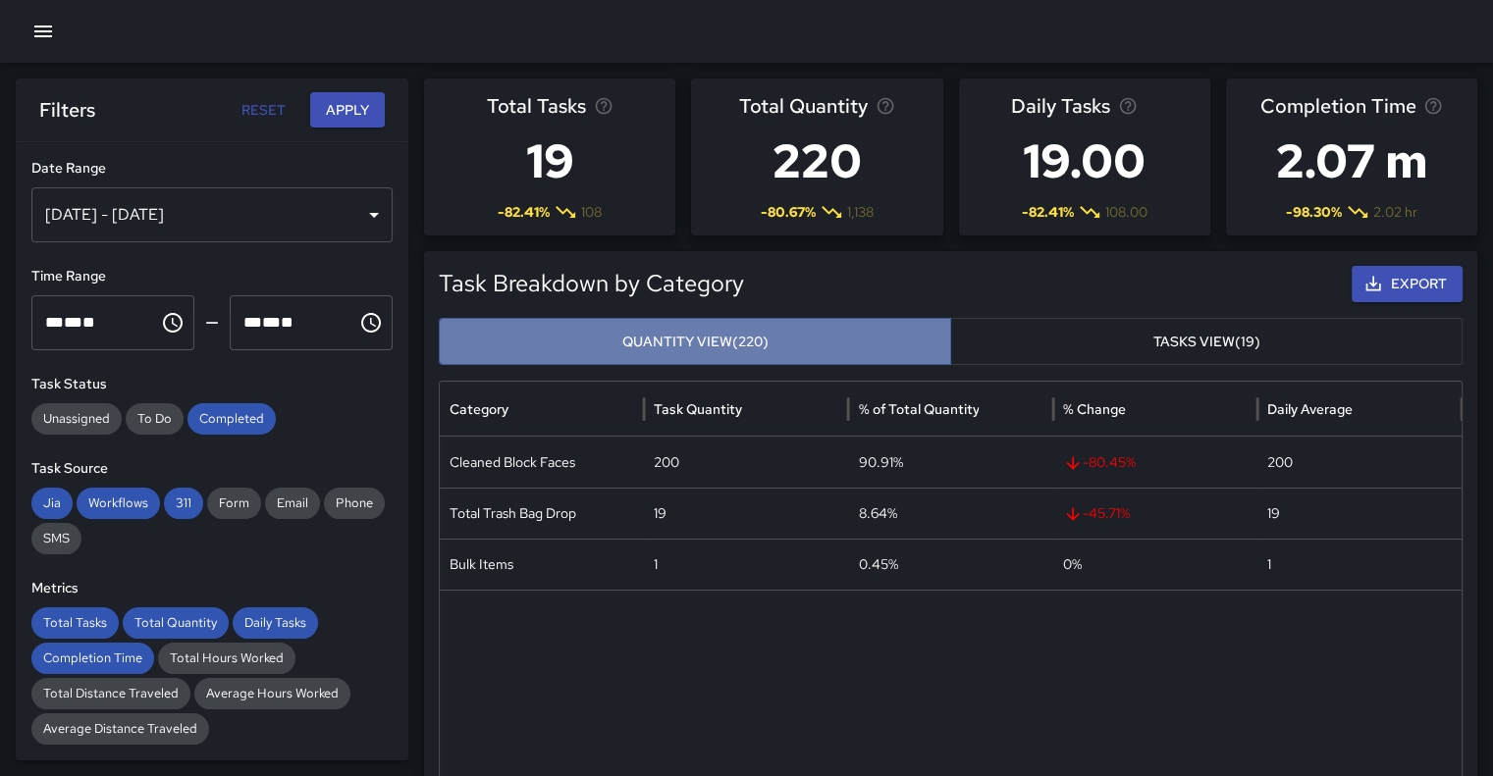
click at [734, 352] on button "Quantity View (220)" at bounding box center [695, 342] width 512 height 48
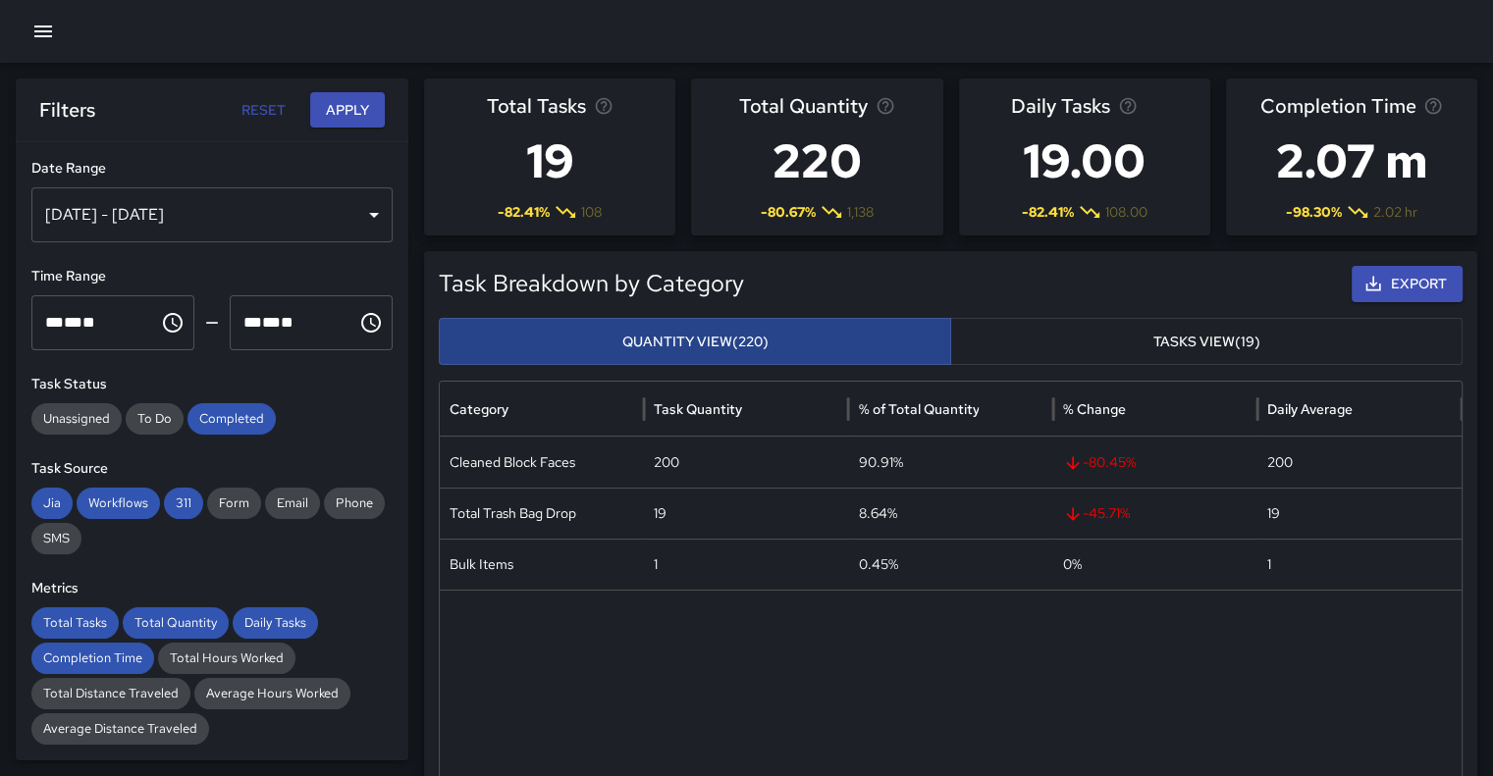
click at [734, 352] on button "Quantity View (220)" at bounding box center [695, 342] width 512 height 48
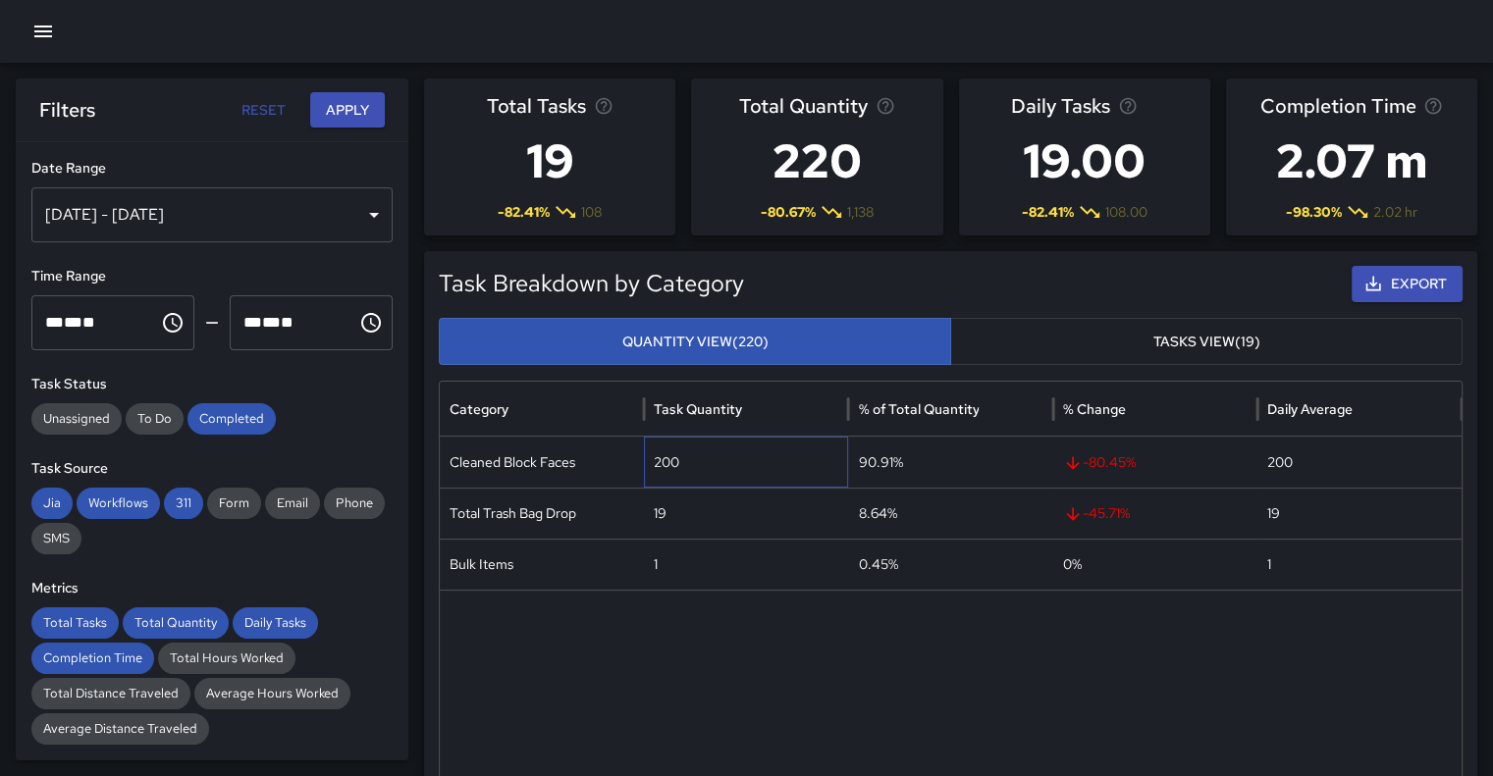
click at [669, 478] on div "200" at bounding box center [746, 462] width 204 height 51
click at [693, 461] on div "200" at bounding box center [746, 462] width 204 height 51
click at [695, 471] on div "200" at bounding box center [746, 462] width 204 height 51
click at [548, 478] on div "Cleaned Block Faces" at bounding box center [542, 462] width 204 height 51
click at [546, 472] on div "Cleaned Block Faces" at bounding box center [542, 462] width 204 height 51
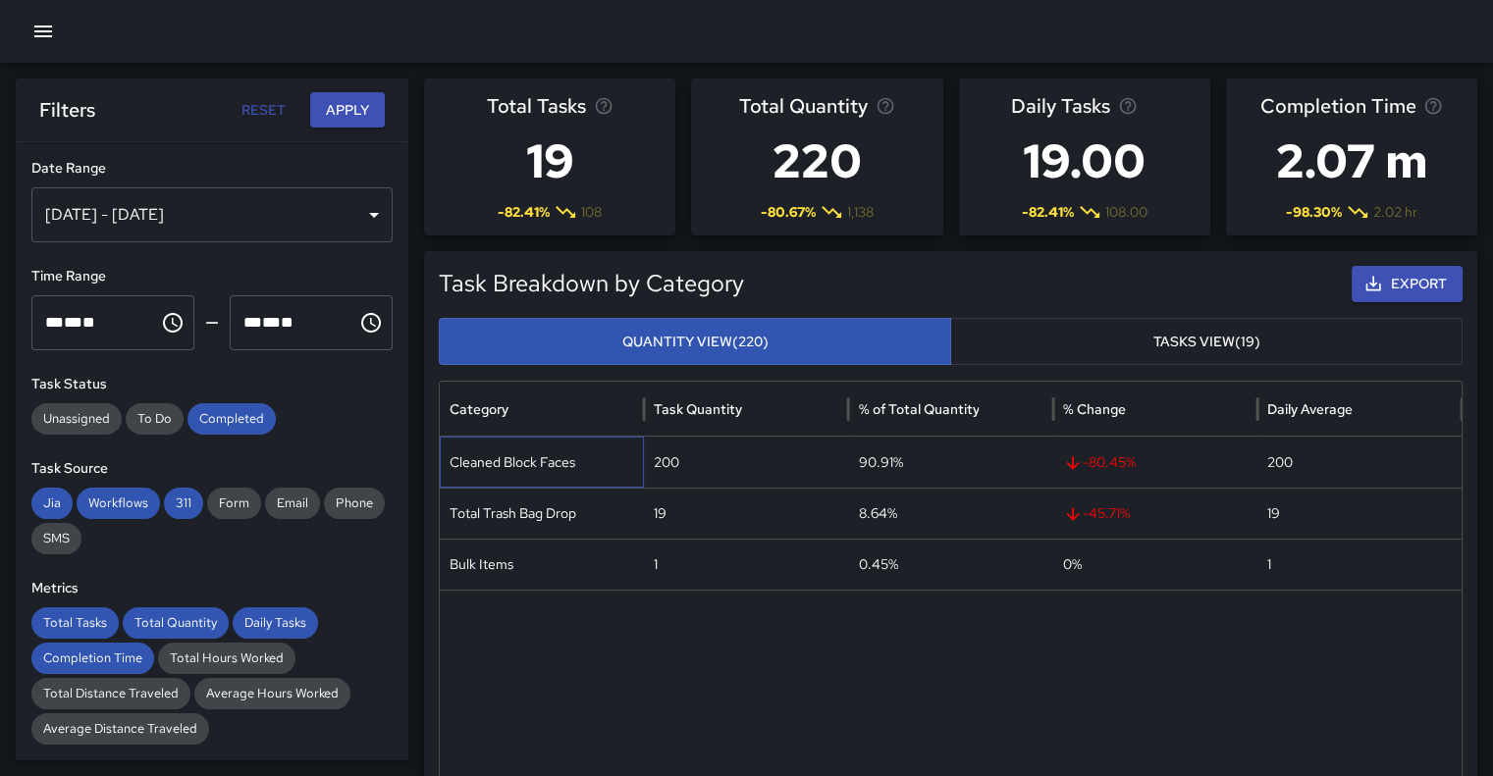
click at [548, 468] on div "Cleaned Block Faces" at bounding box center [542, 462] width 204 height 51
click at [563, 471] on div "Cleaned Block Faces" at bounding box center [542, 462] width 204 height 51
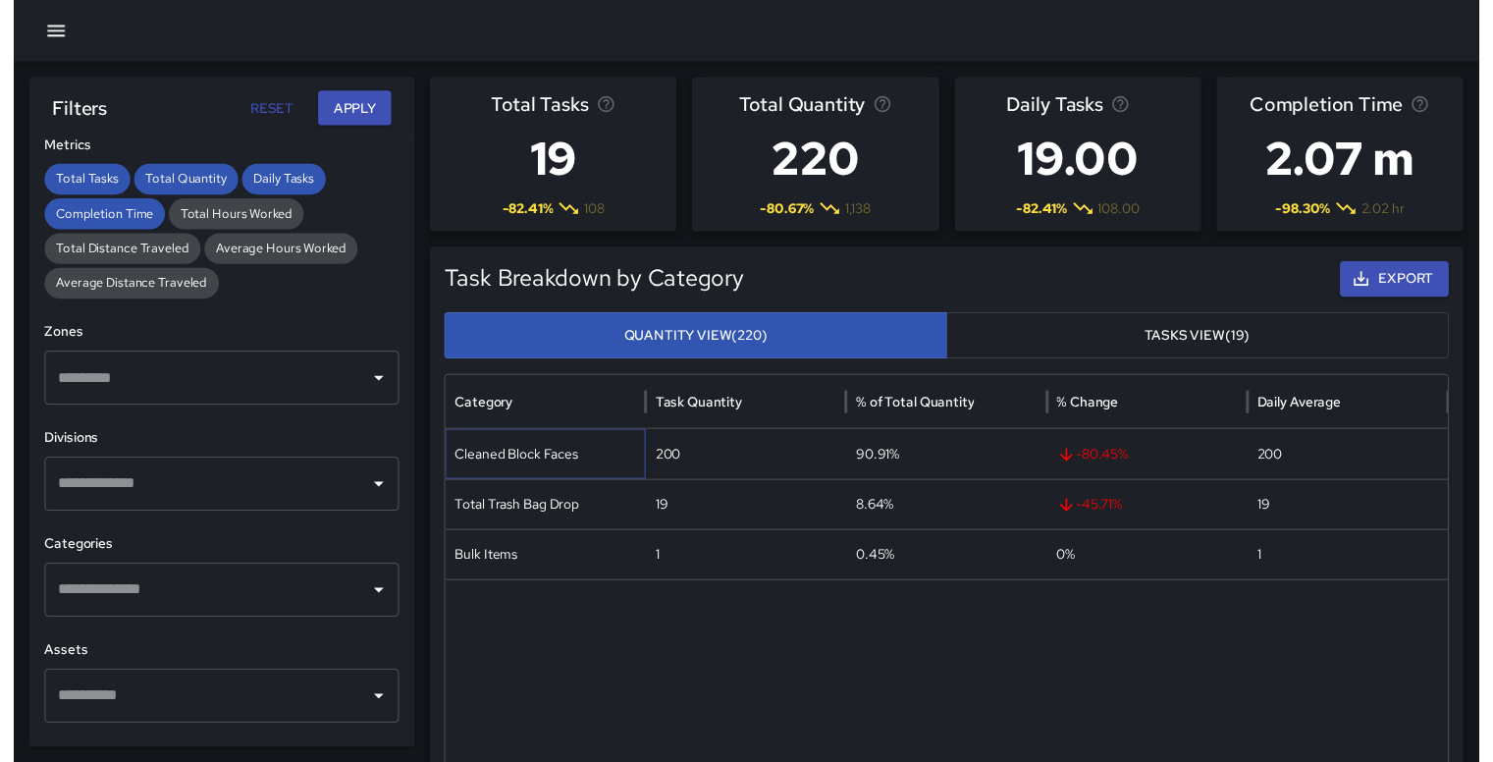
scroll to position [447, 0]
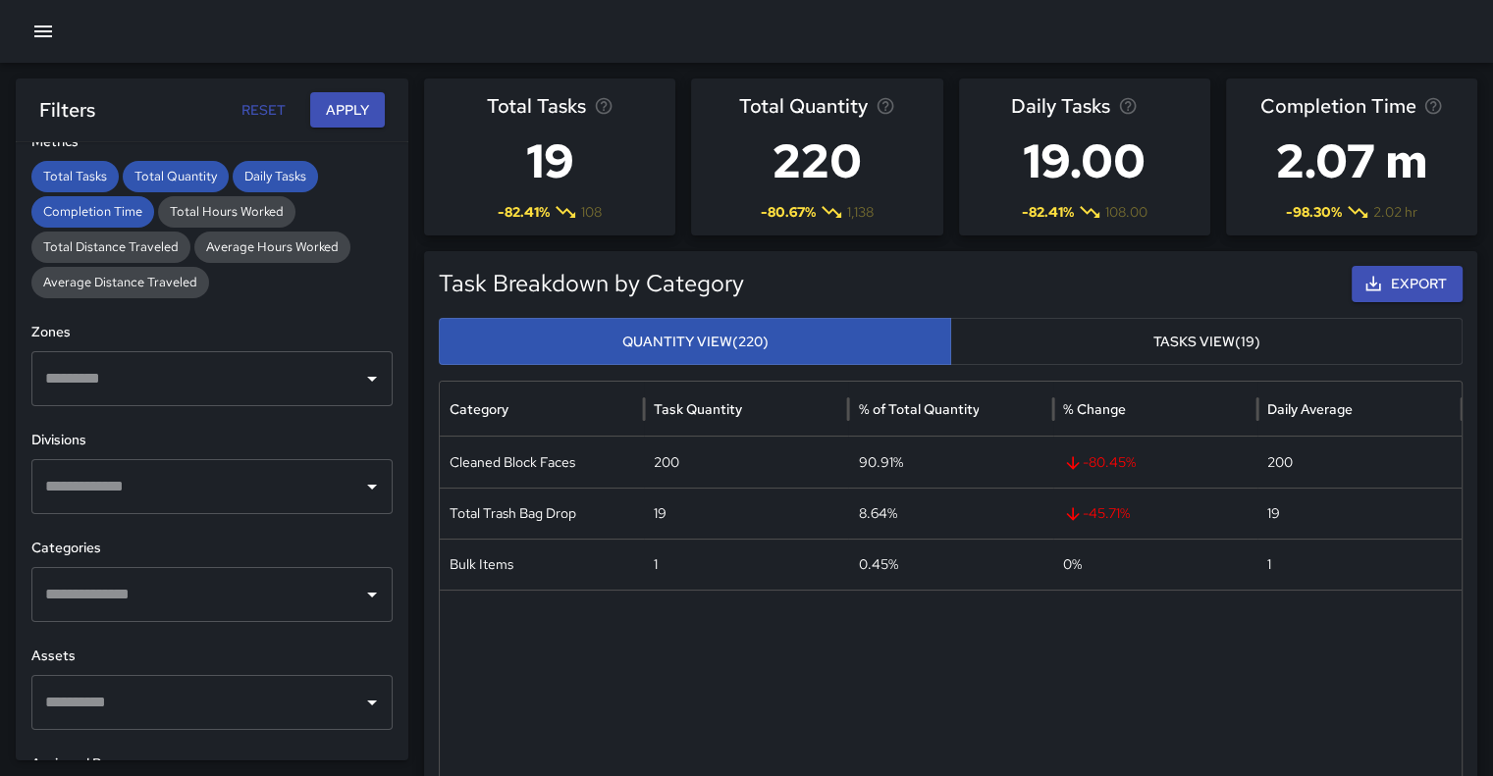
click at [52, 37] on icon "button" at bounding box center [43, 32] width 24 height 24
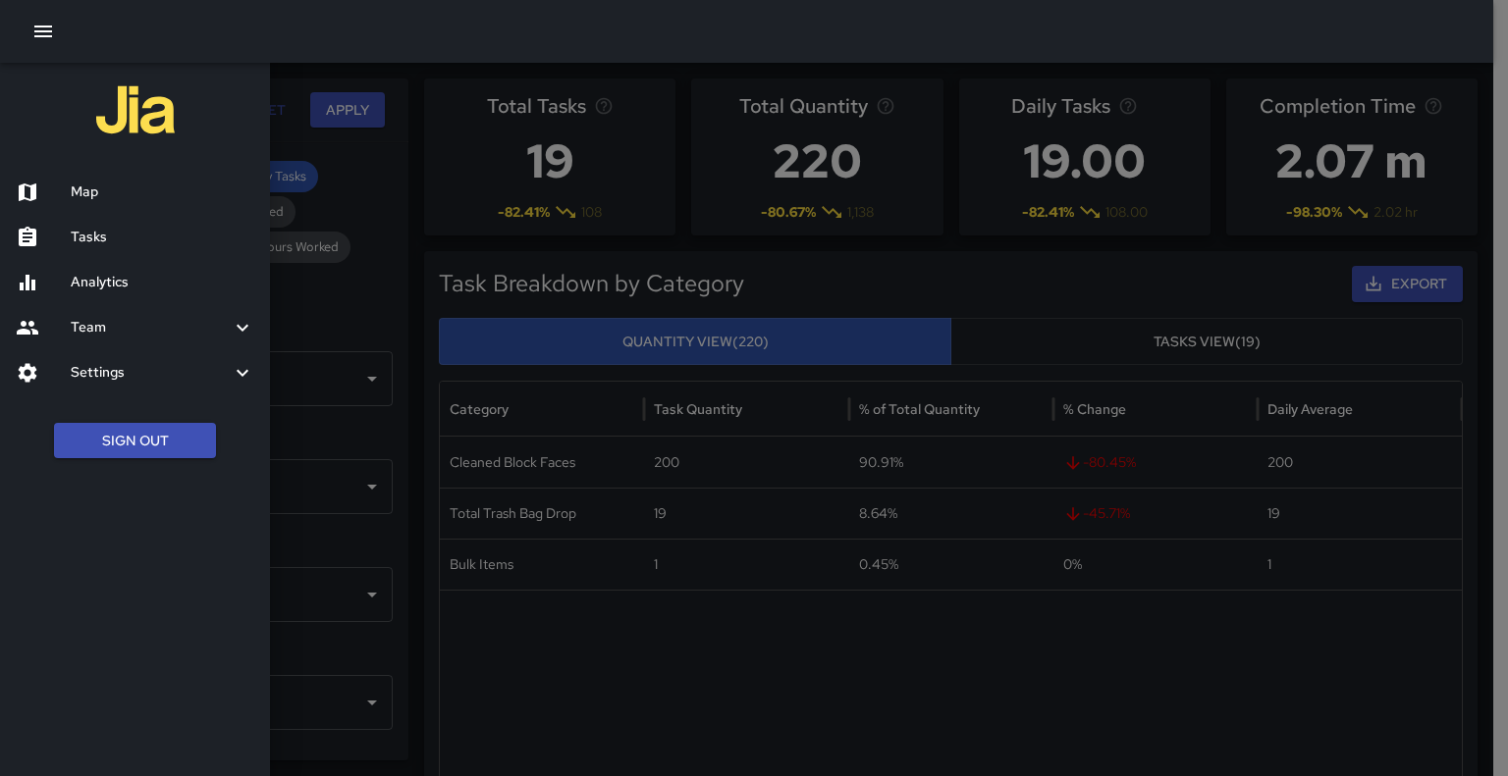
click at [84, 239] on h6 "Tasks" at bounding box center [163, 238] width 184 height 22
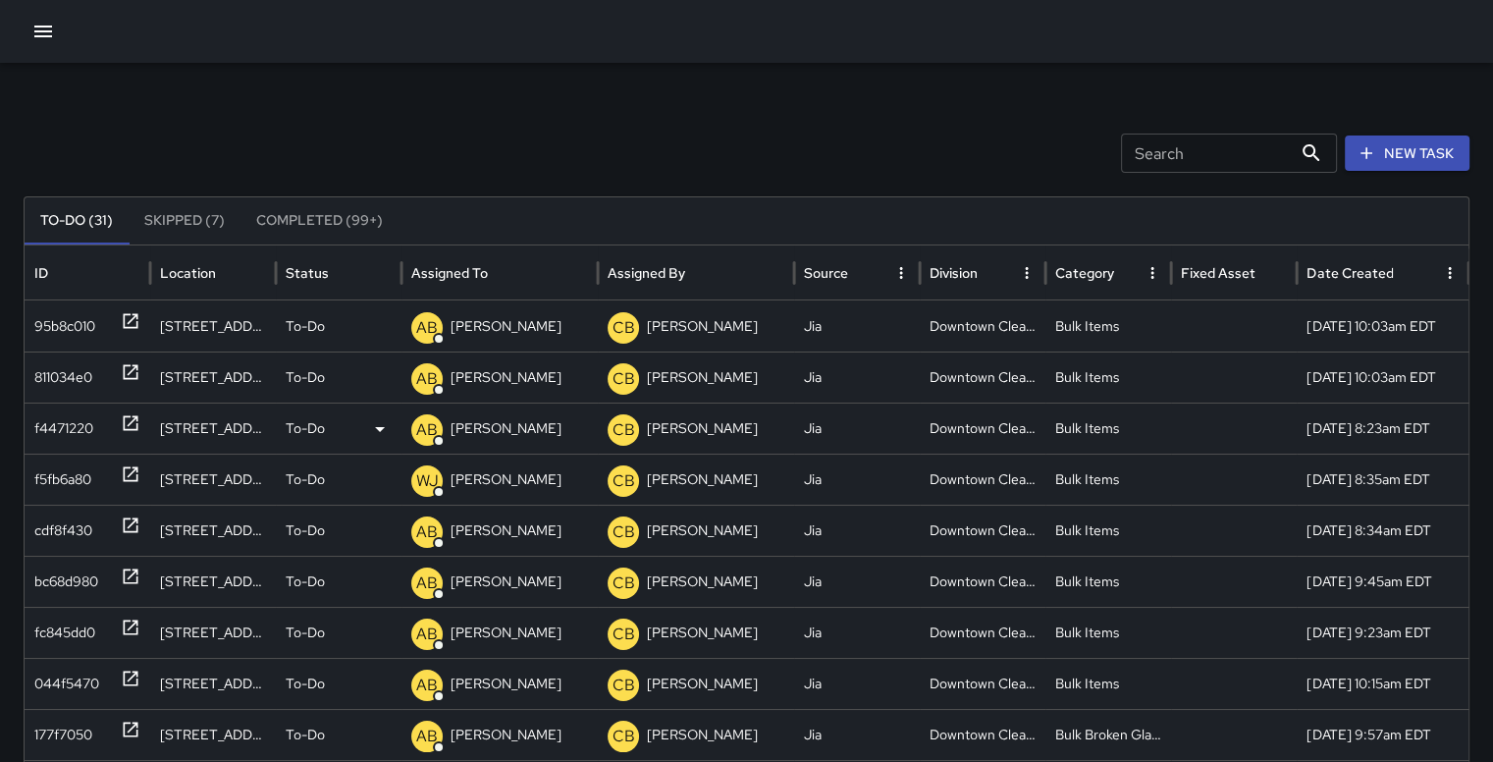
click at [968, 436] on div "Downtown Cleaning" at bounding box center [983, 427] width 126 height 51
click at [1189, 159] on input "Search" at bounding box center [1206, 152] width 171 height 39
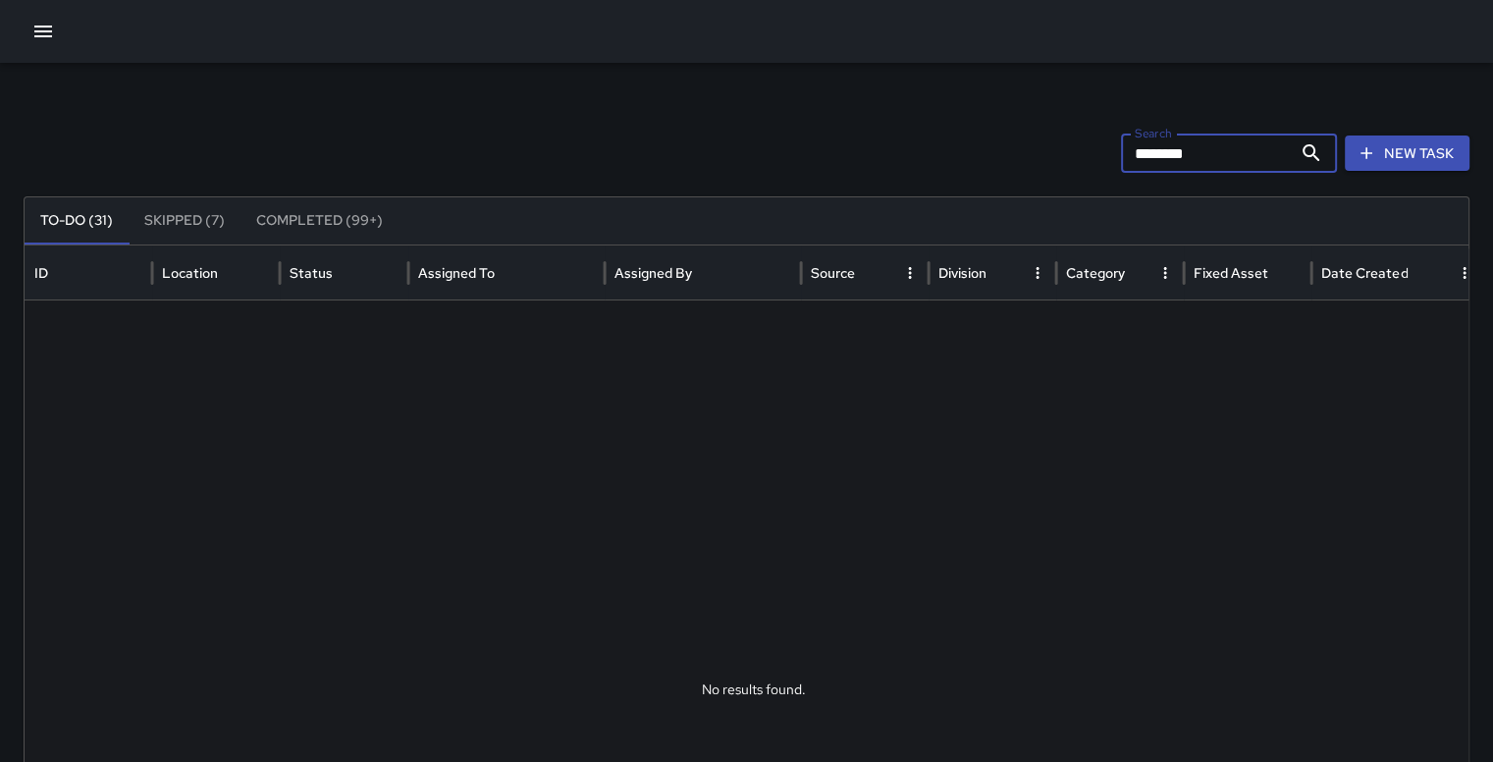
type input "*******"
click at [311, 215] on button "Completed (99+)" at bounding box center [319, 220] width 158 height 47
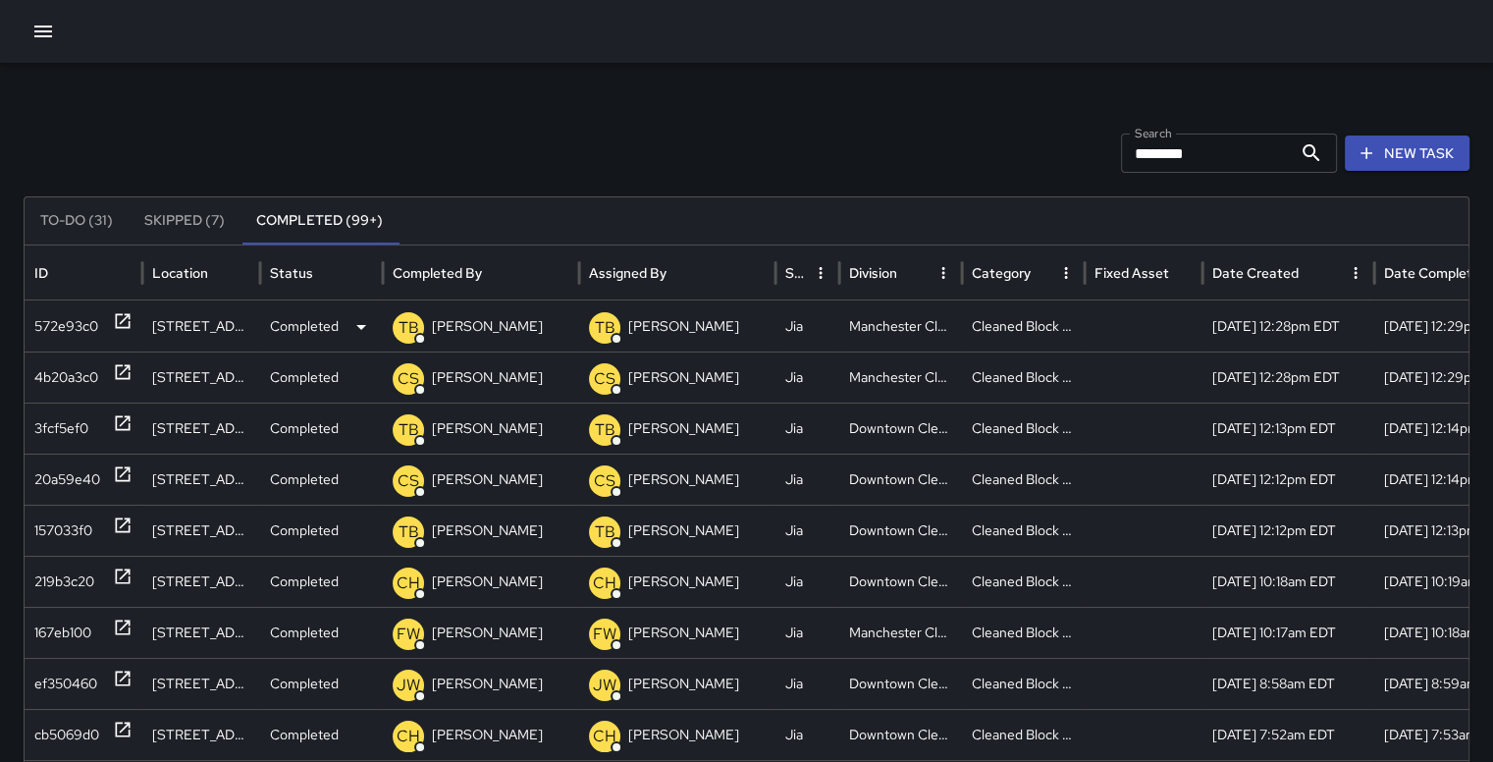
click at [63, 322] on div "572e93c0" at bounding box center [66, 326] width 64 height 50
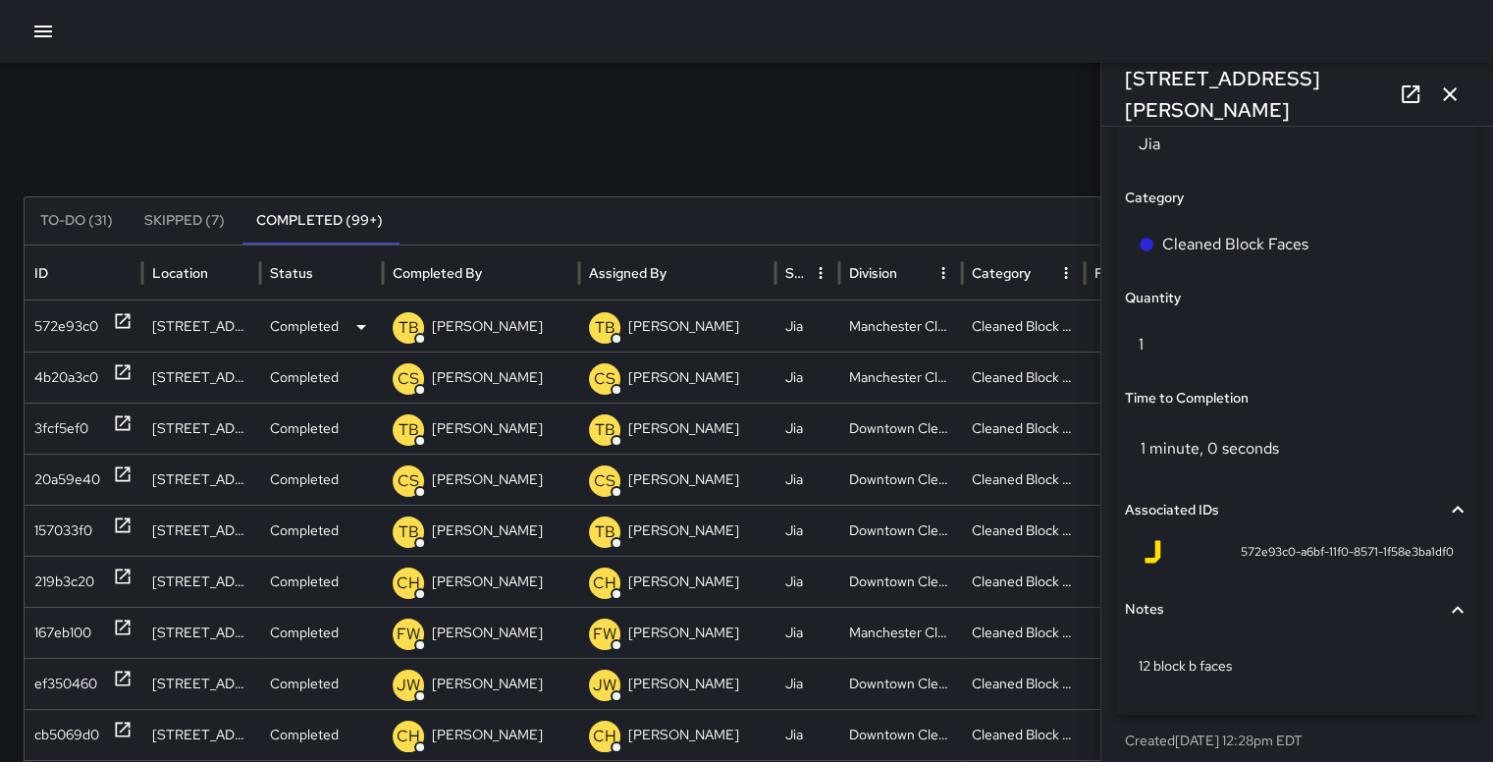
scroll to position [1430, 0]
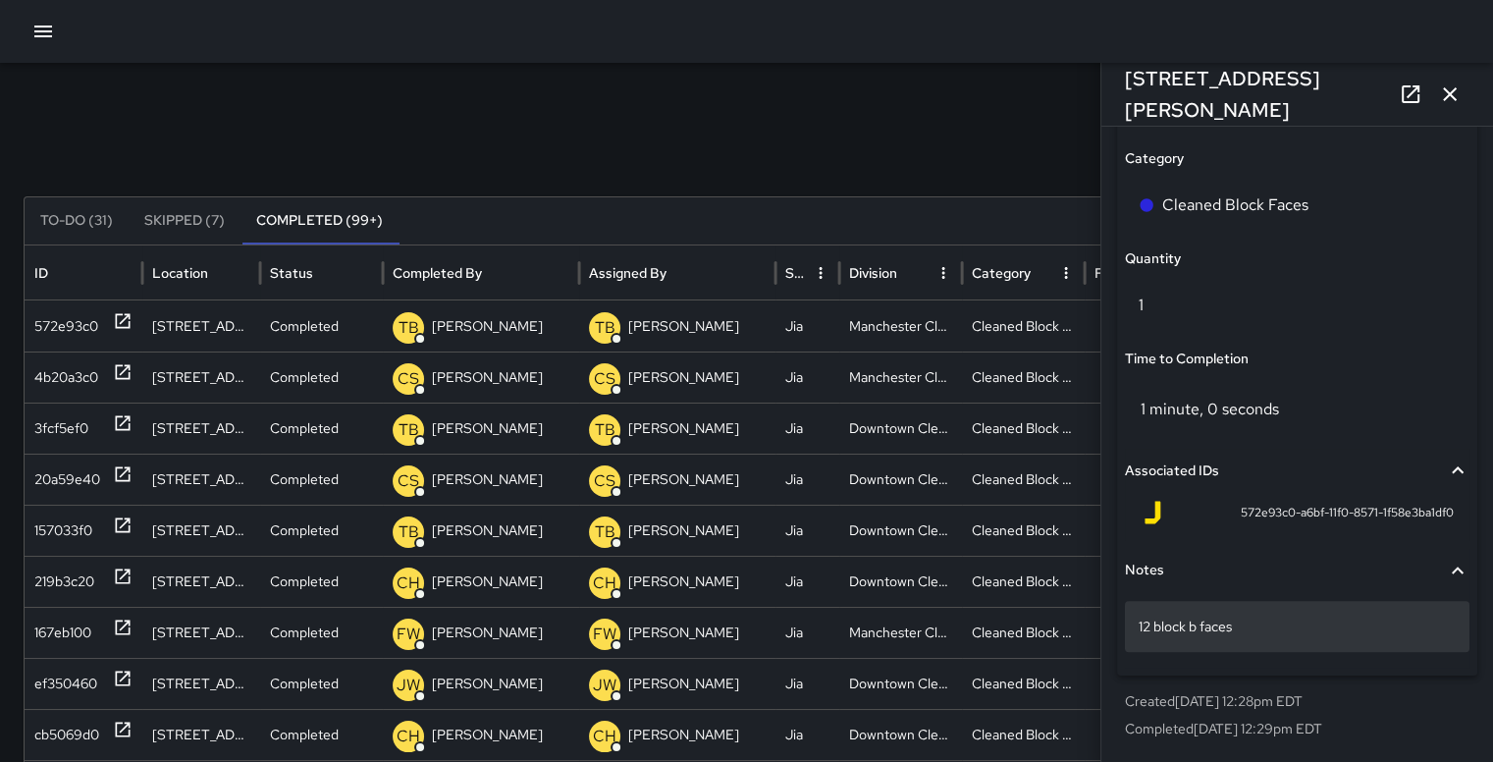
click at [1249, 635] on p "12 block b faces" at bounding box center [1297, 626] width 317 height 20
type textarea "*"
type textarea "**********"
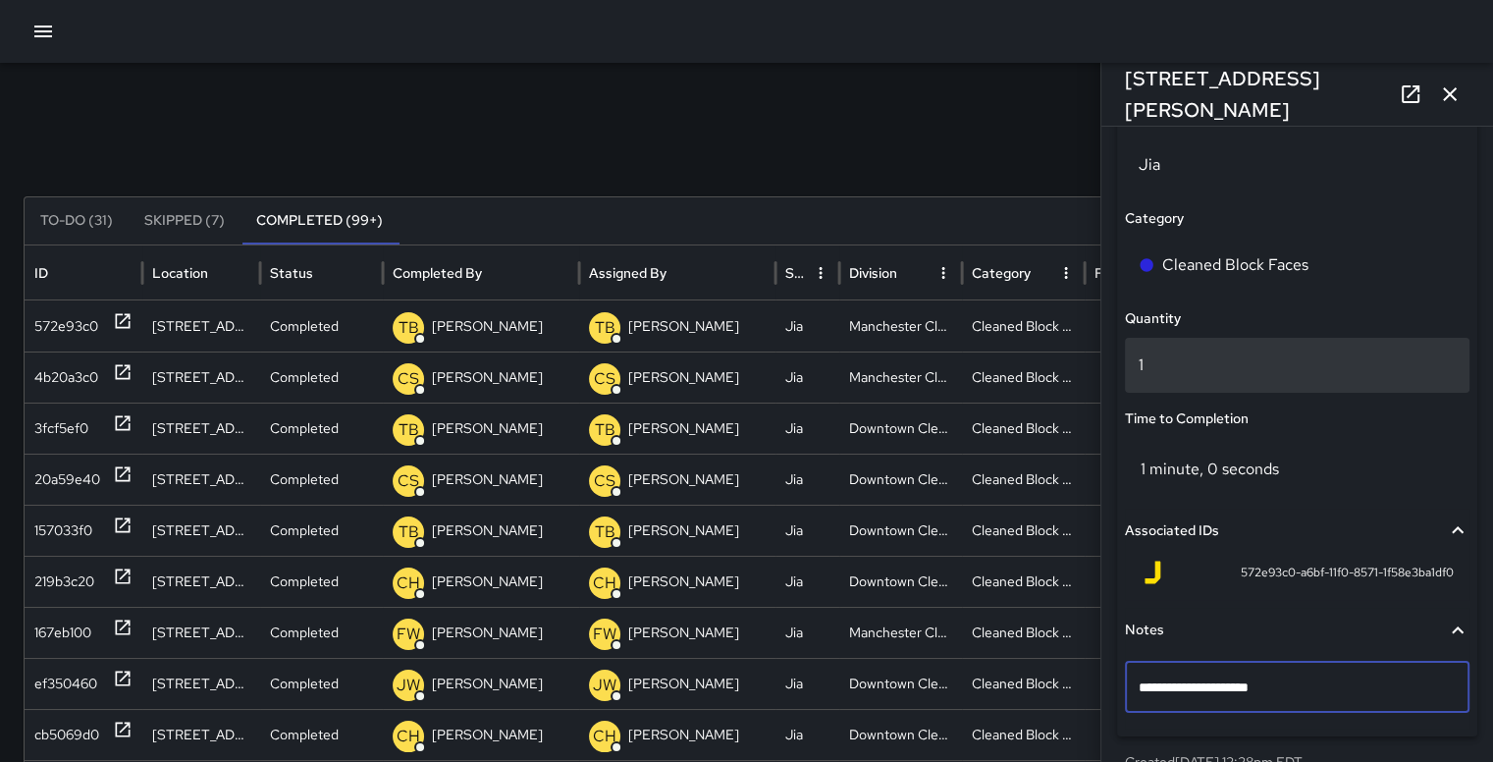
scroll to position [1376, 0]
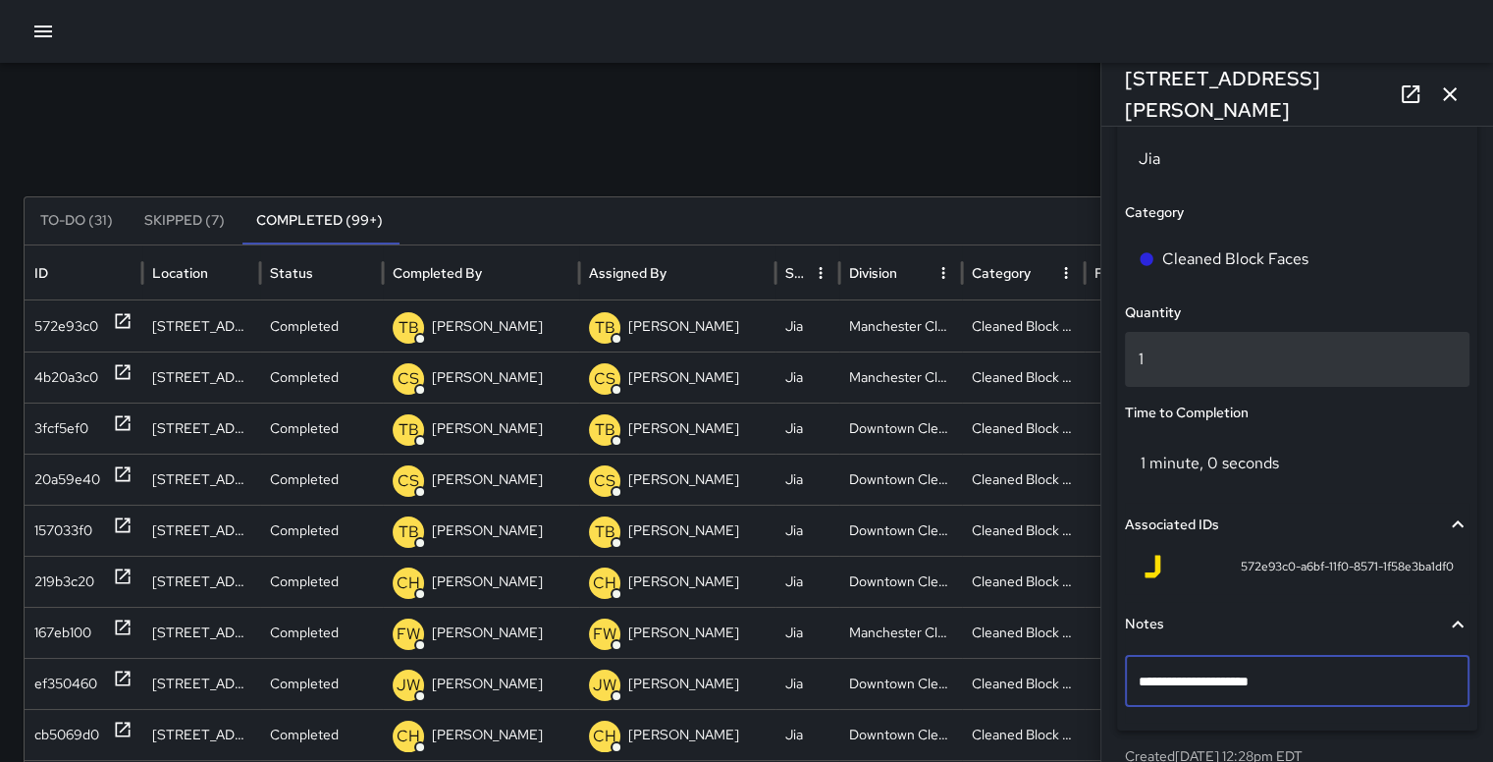
click at [1220, 356] on p "1" at bounding box center [1297, 359] width 317 height 24
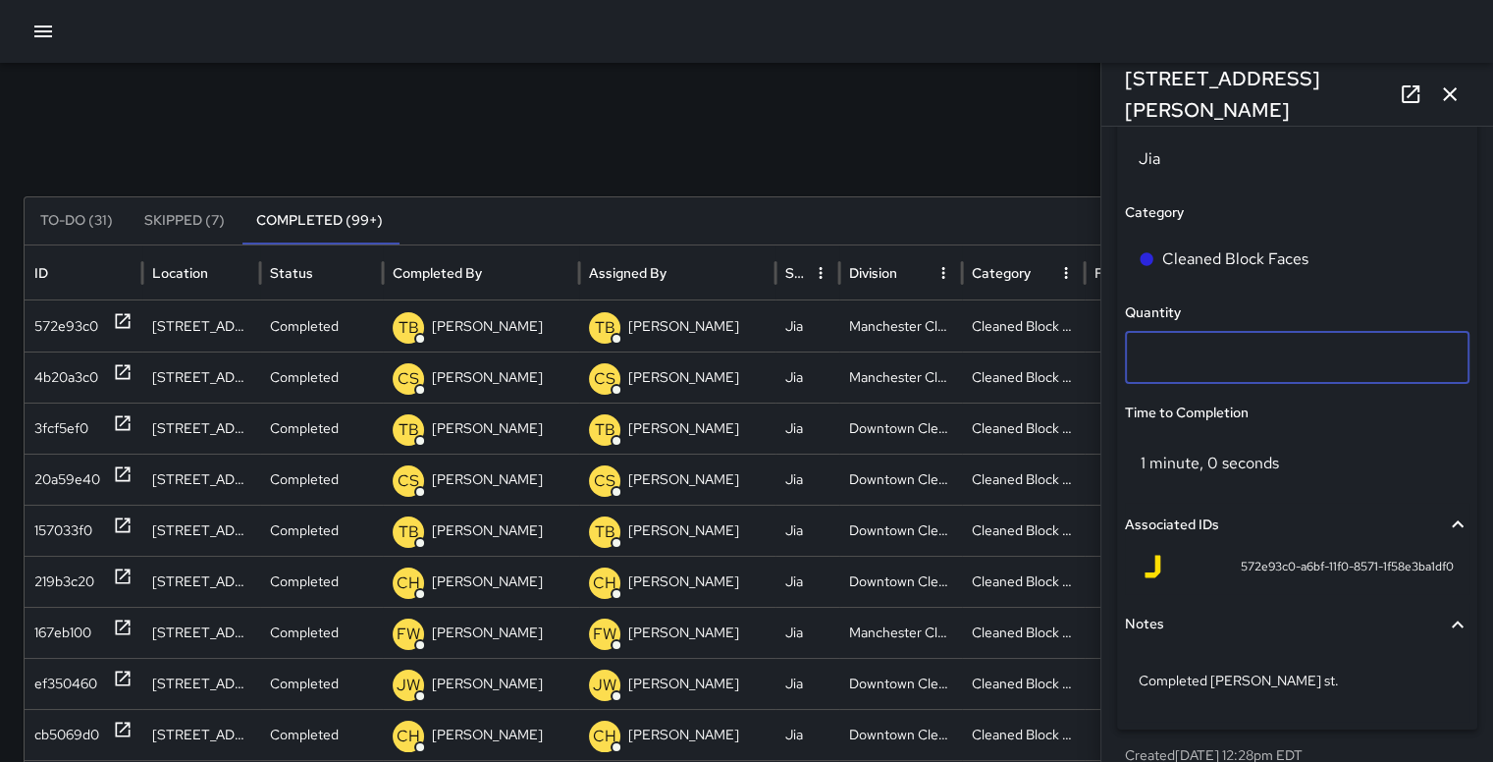
type input "*"
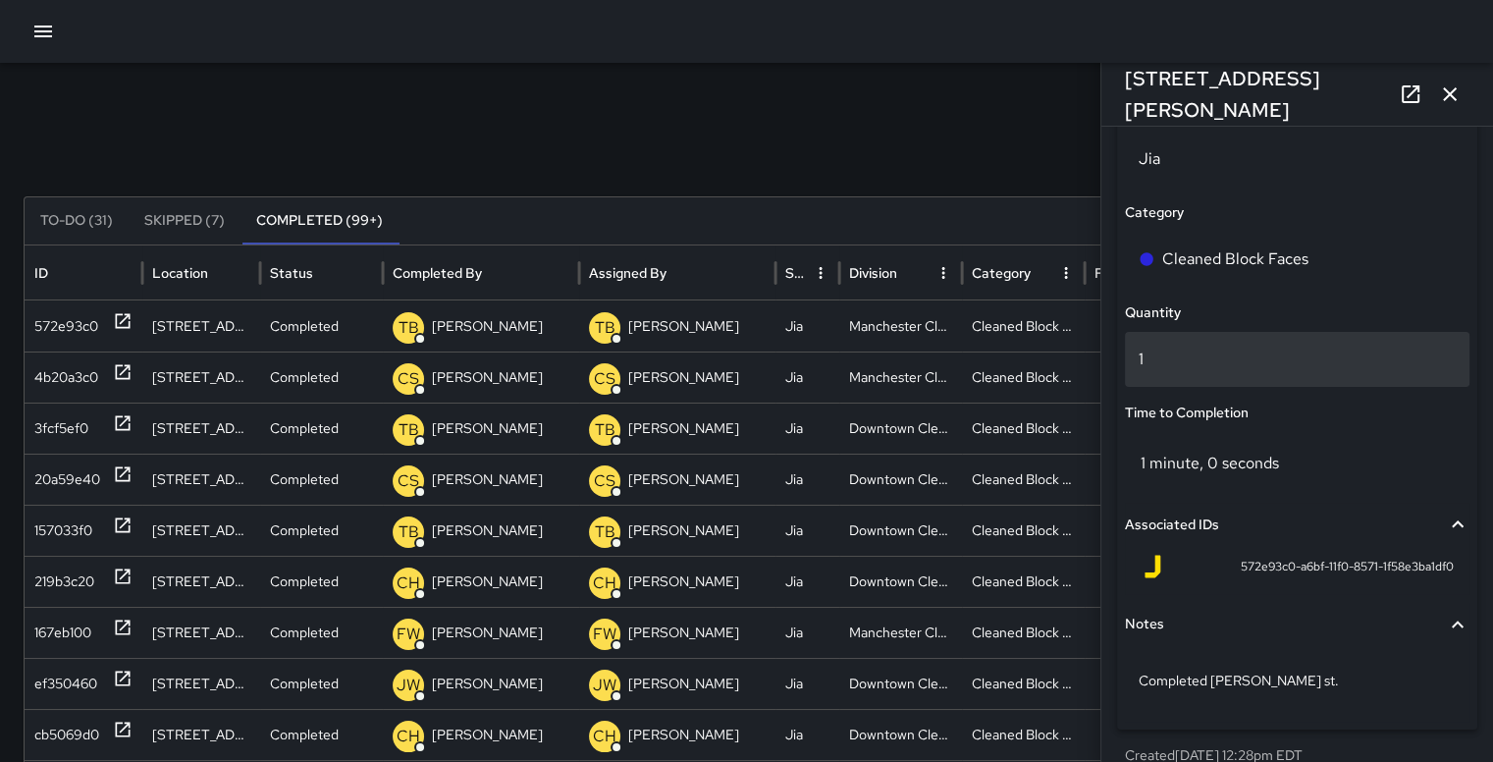
click at [1214, 361] on p "1" at bounding box center [1297, 359] width 317 height 24
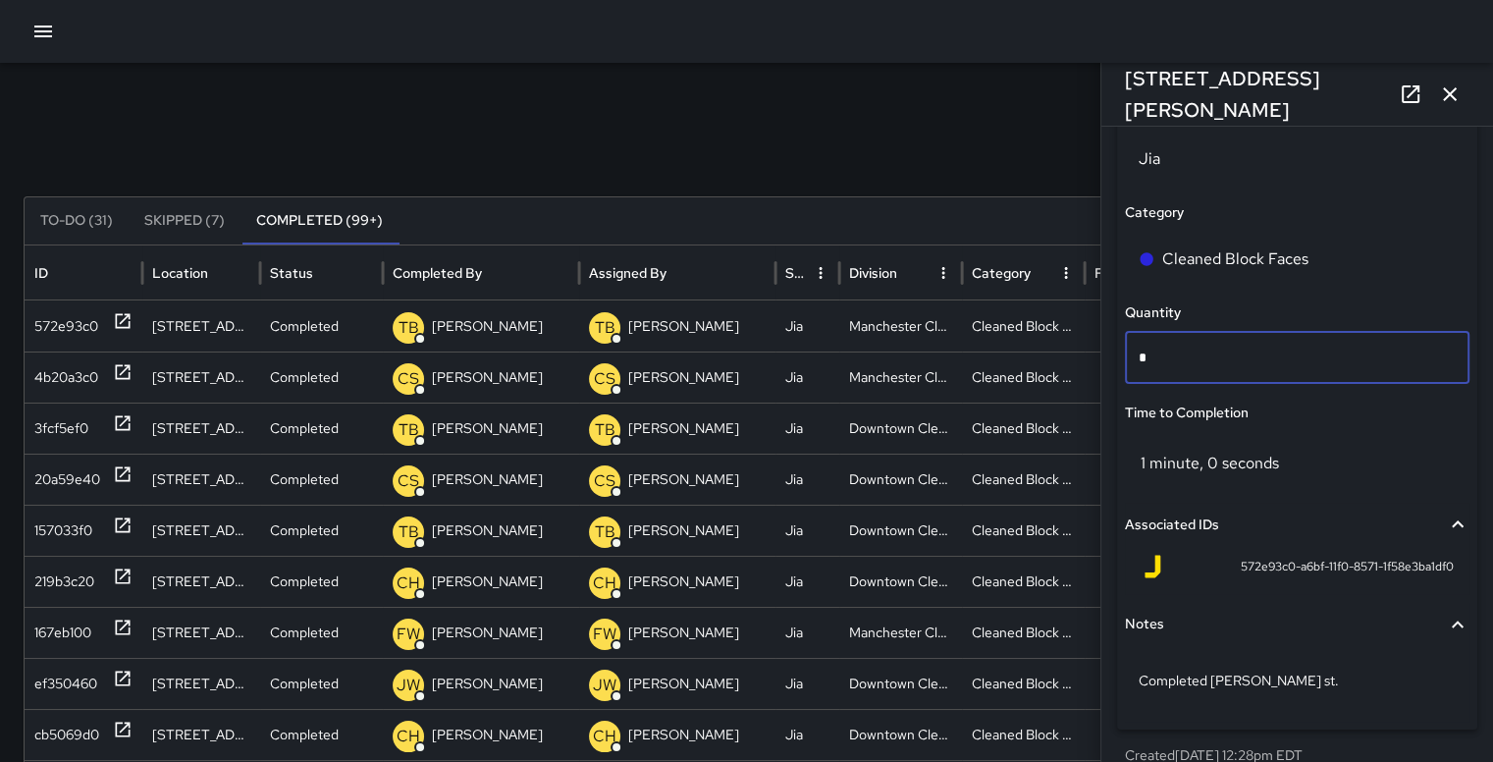
type input "**"
click at [1458, 87] on icon "button" at bounding box center [1450, 94] width 24 height 24
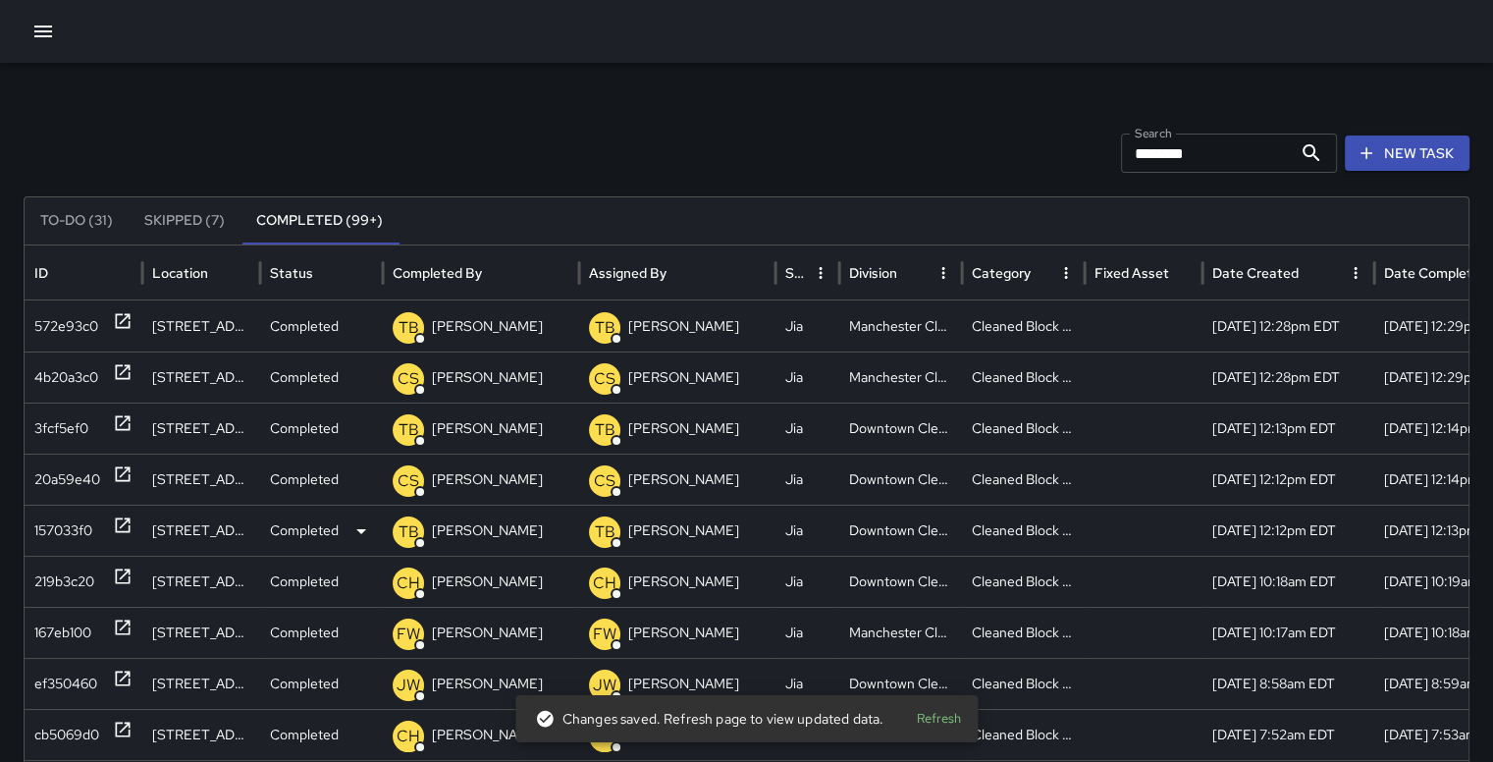
click at [67, 518] on div "157033f0" at bounding box center [63, 531] width 58 height 50
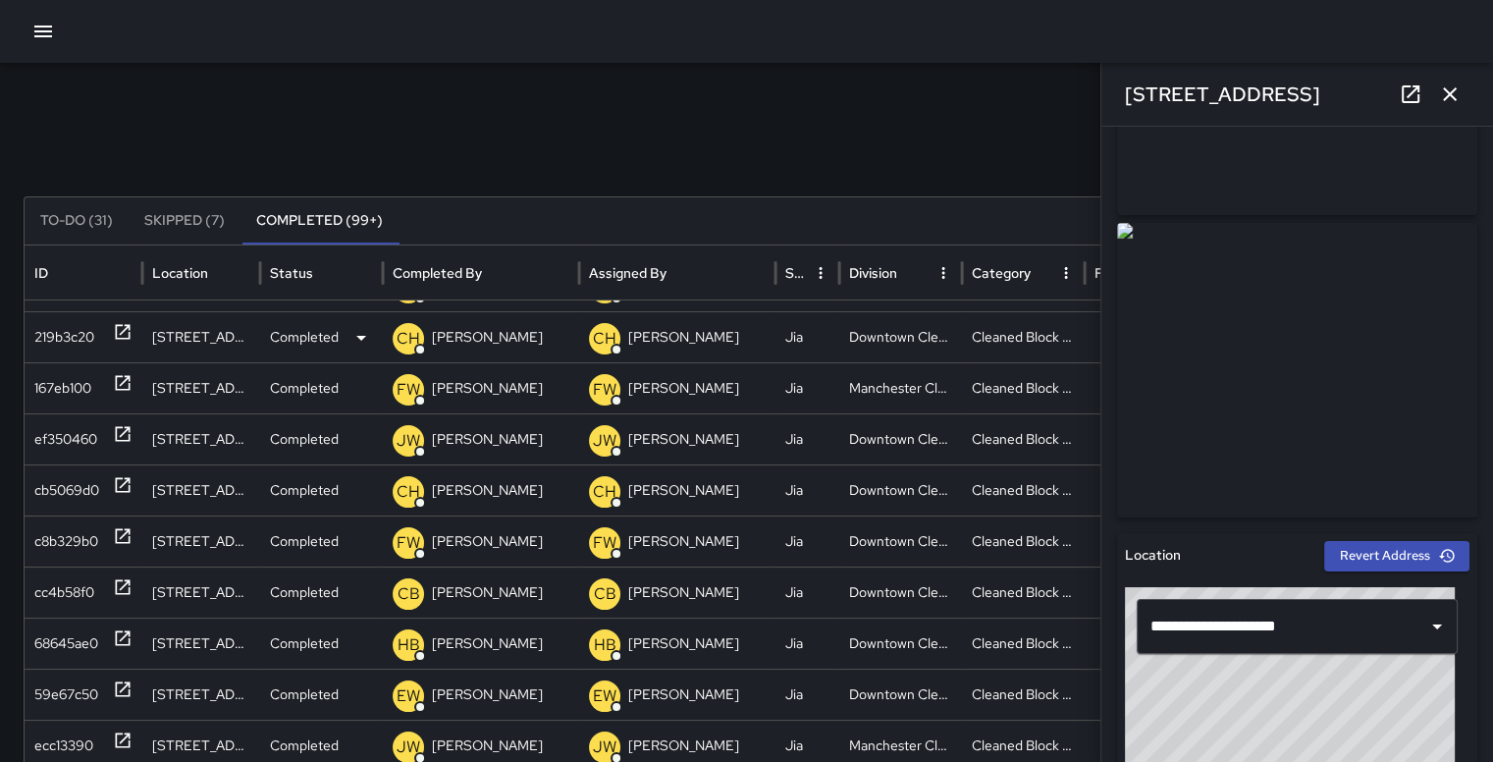
scroll to position [225, 0]
click at [1453, 97] on icon "button" at bounding box center [1450, 94] width 14 height 14
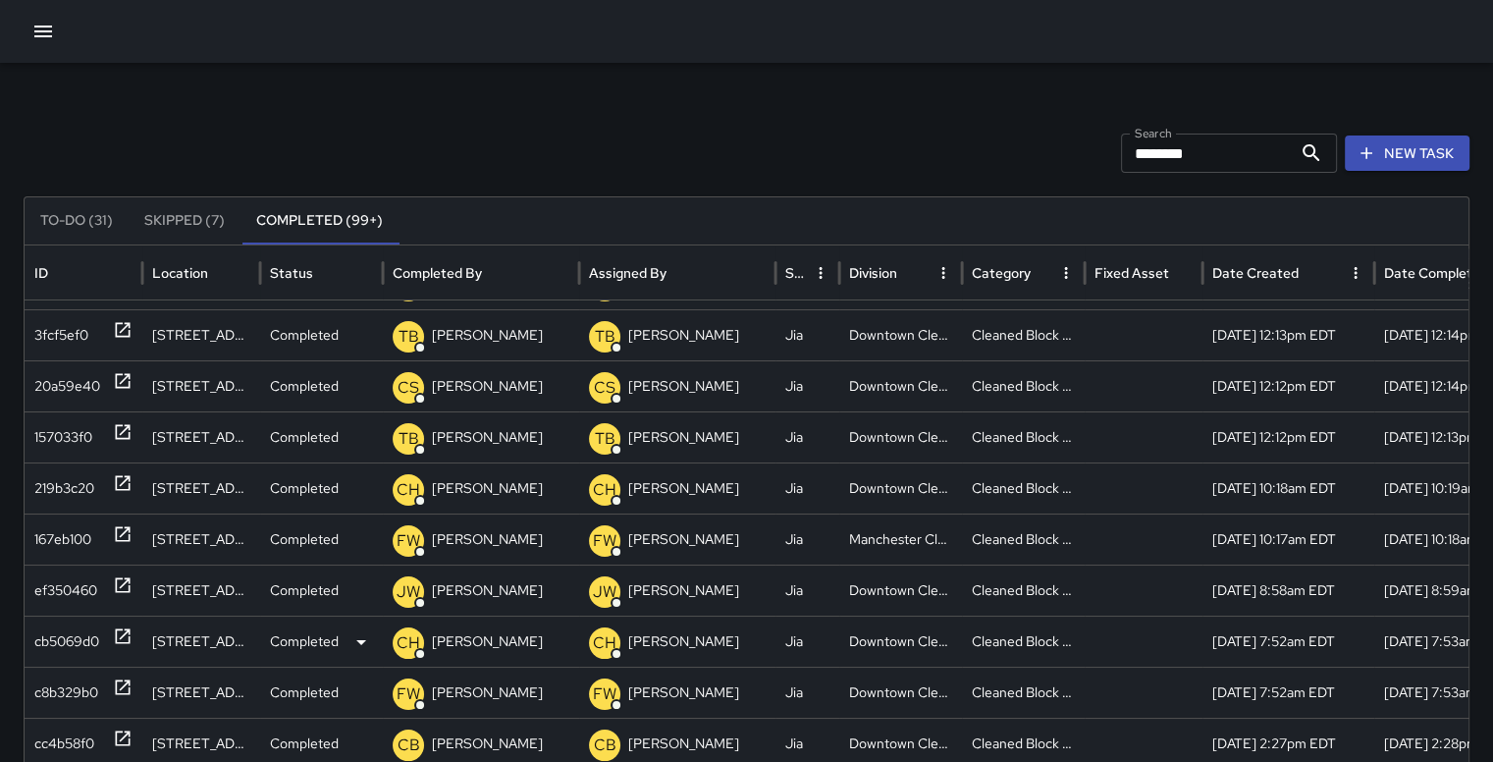
scroll to position [83, 0]
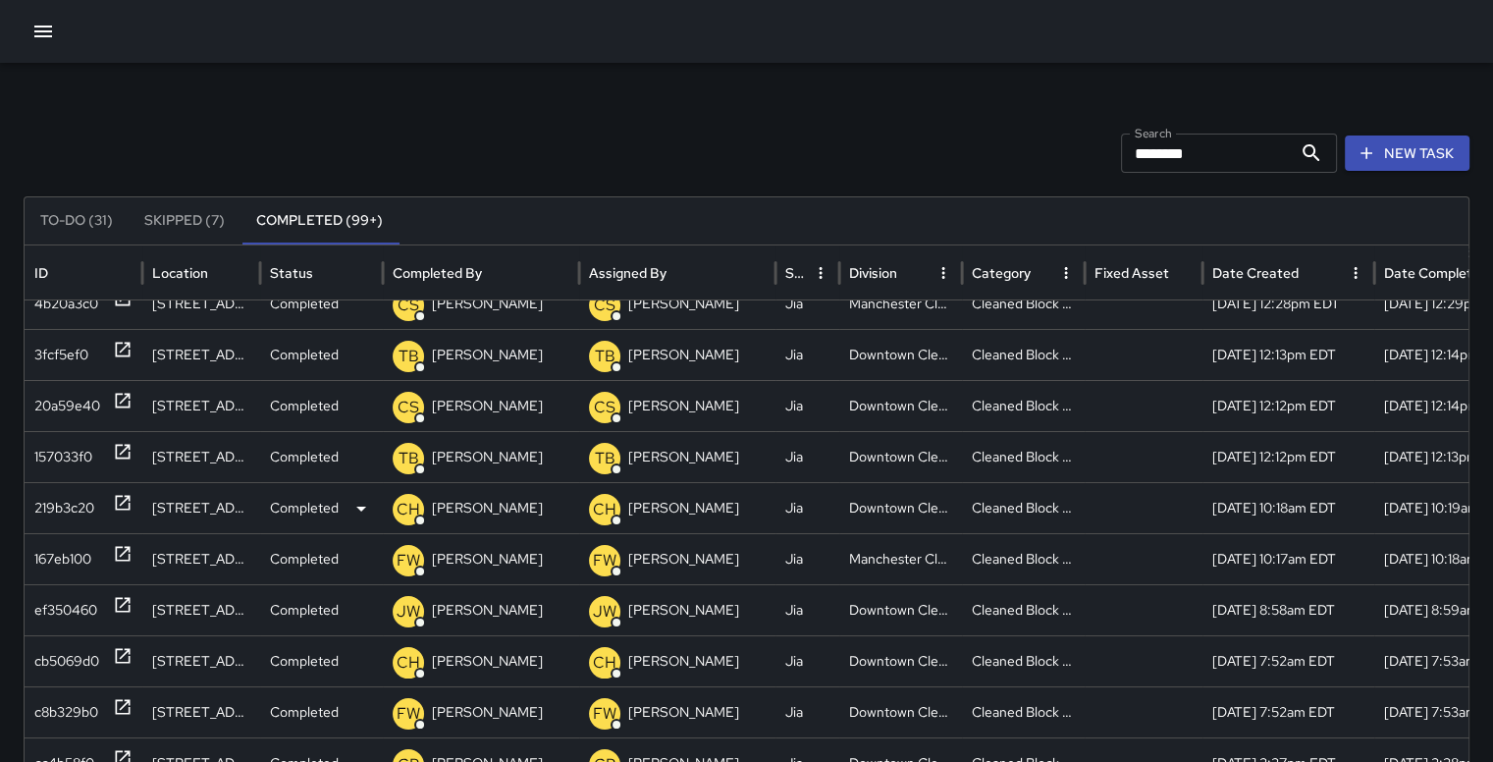
click at [68, 502] on div "219b3c20" at bounding box center [64, 508] width 60 height 50
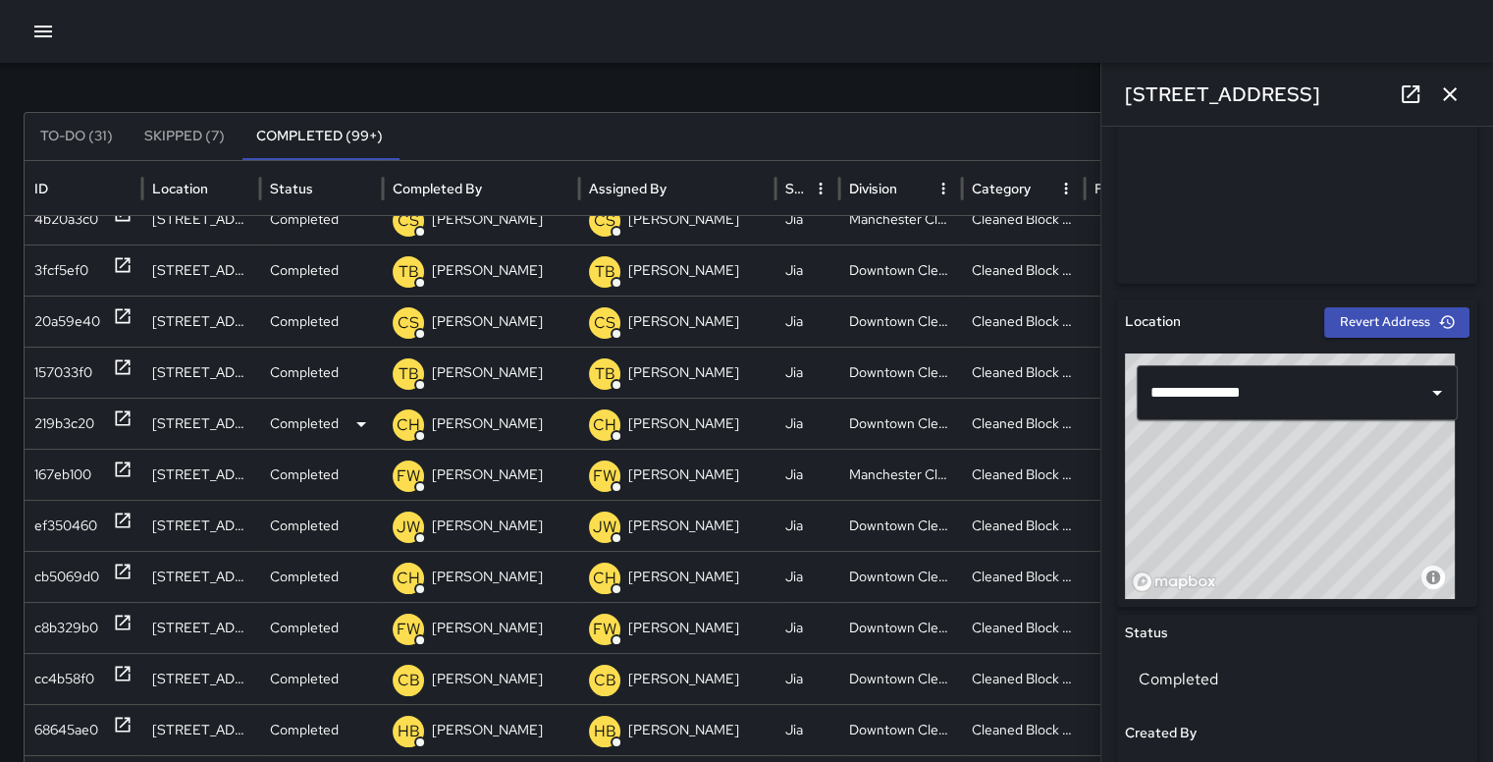
type input "**********"
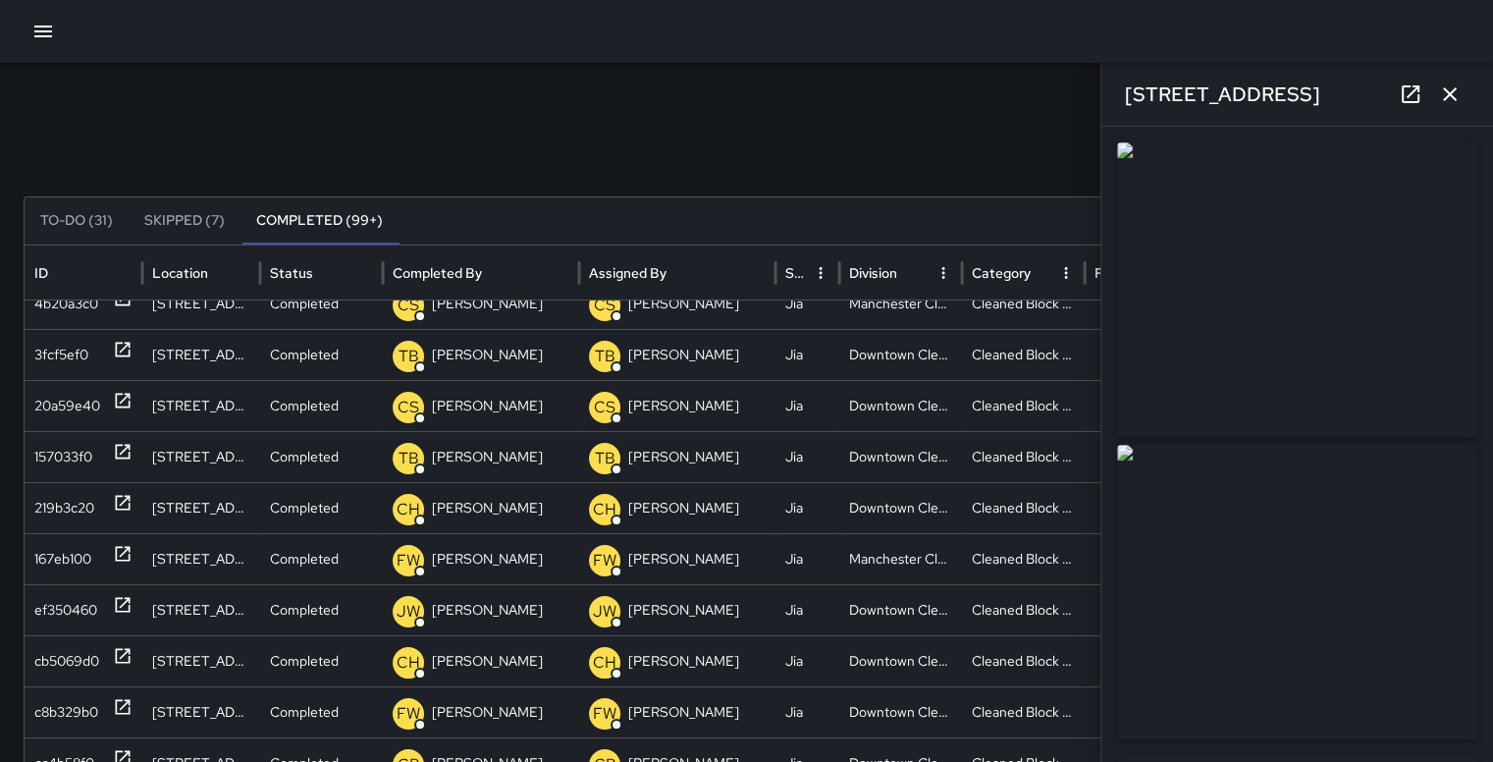
click at [1413, 94] on icon at bounding box center [1411, 94] width 24 height 24
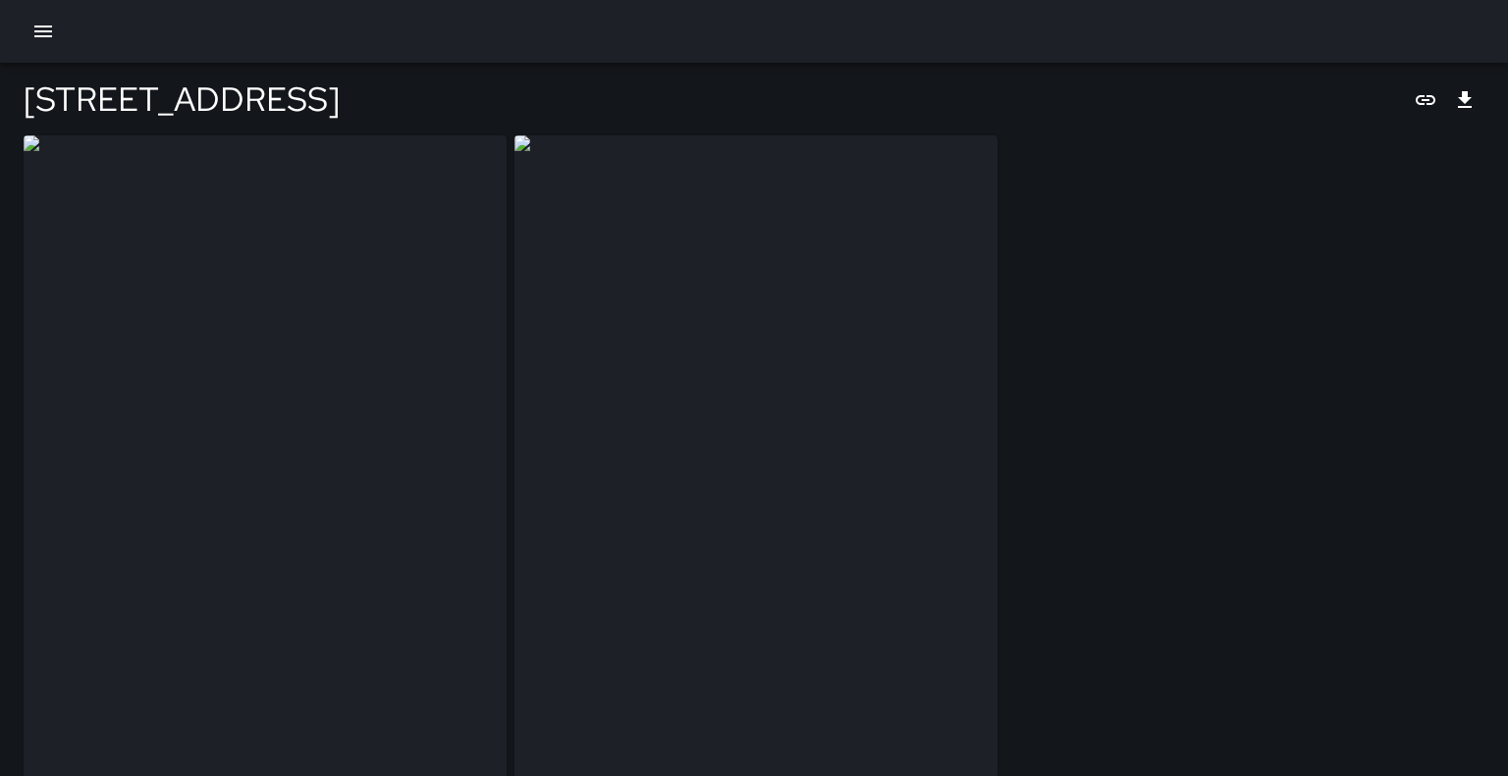
type input "**********"
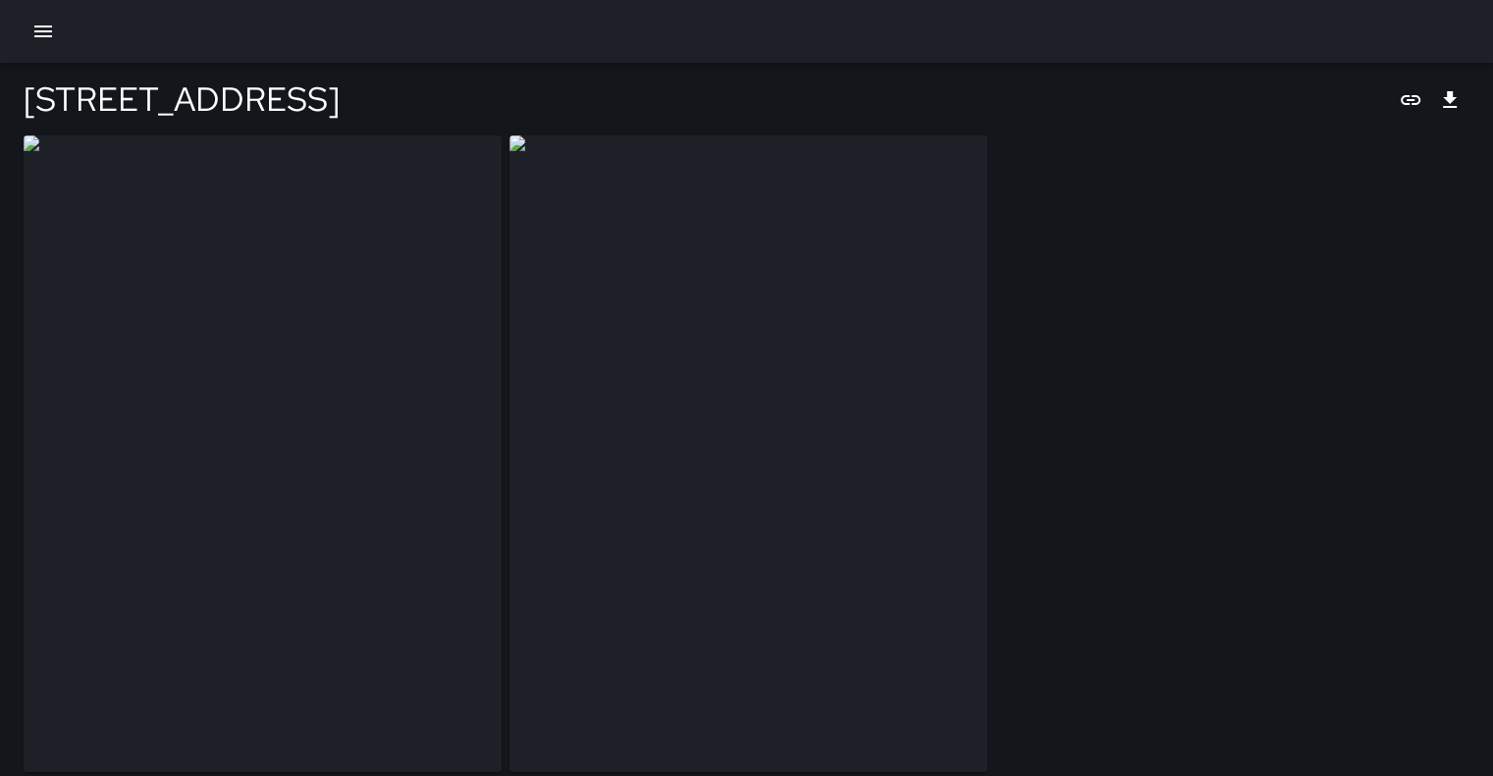
click at [42, 36] on icon "button" at bounding box center [43, 32] width 18 height 12
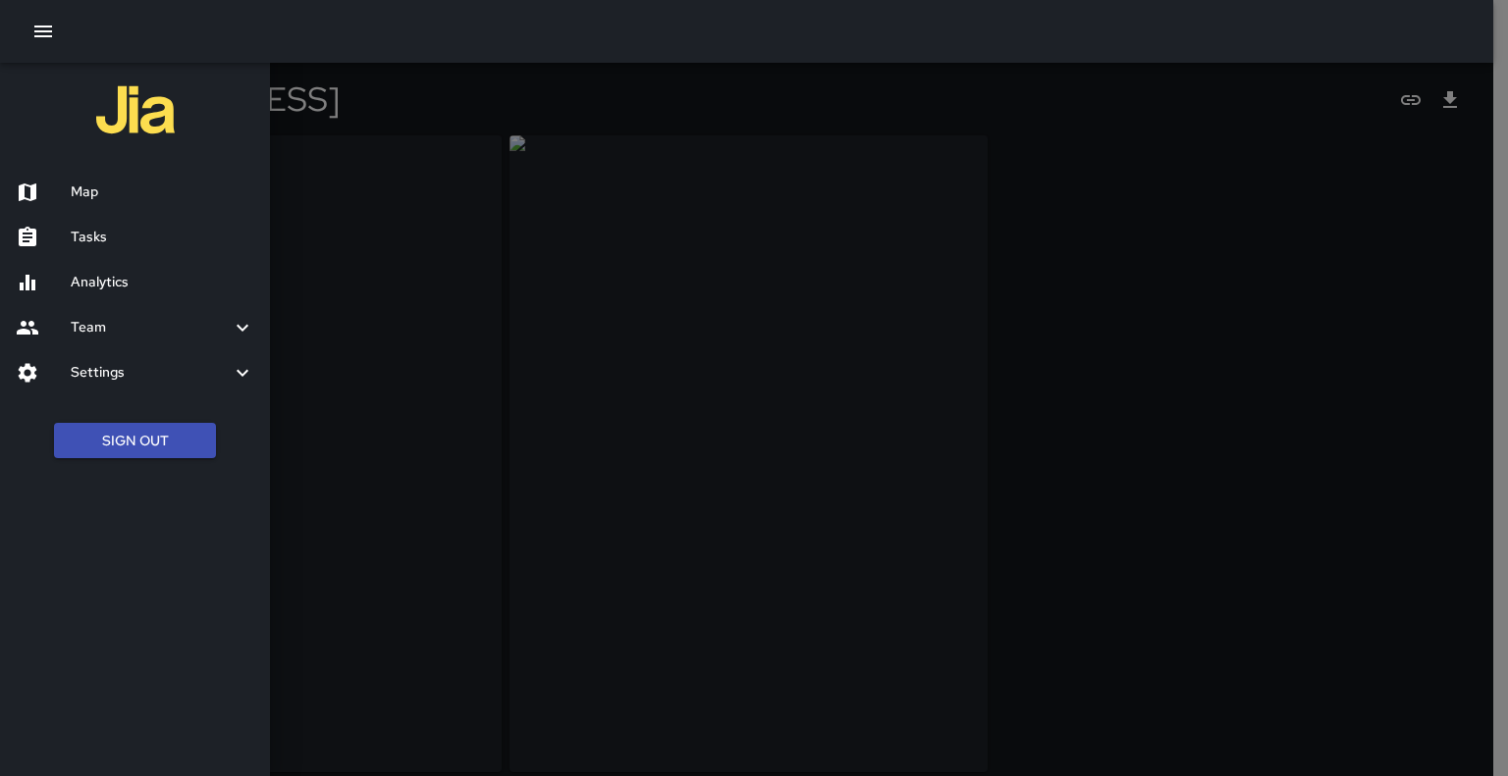
click at [82, 334] on h6 "Team" at bounding box center [151, 328] width 160 height 22
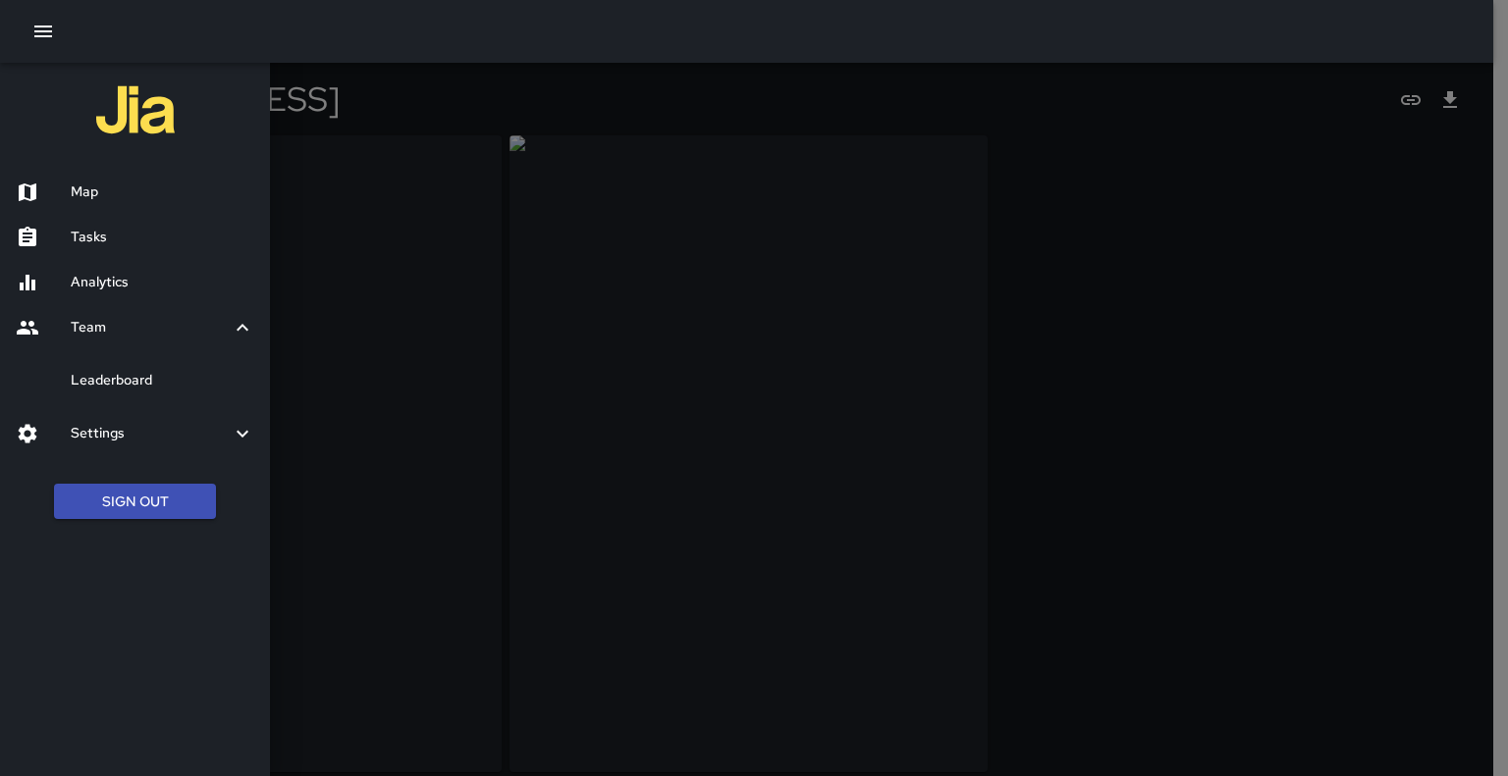
click at [91, 440] on h6 "Settings" at bounding box center [151, 434] width 160 height 22
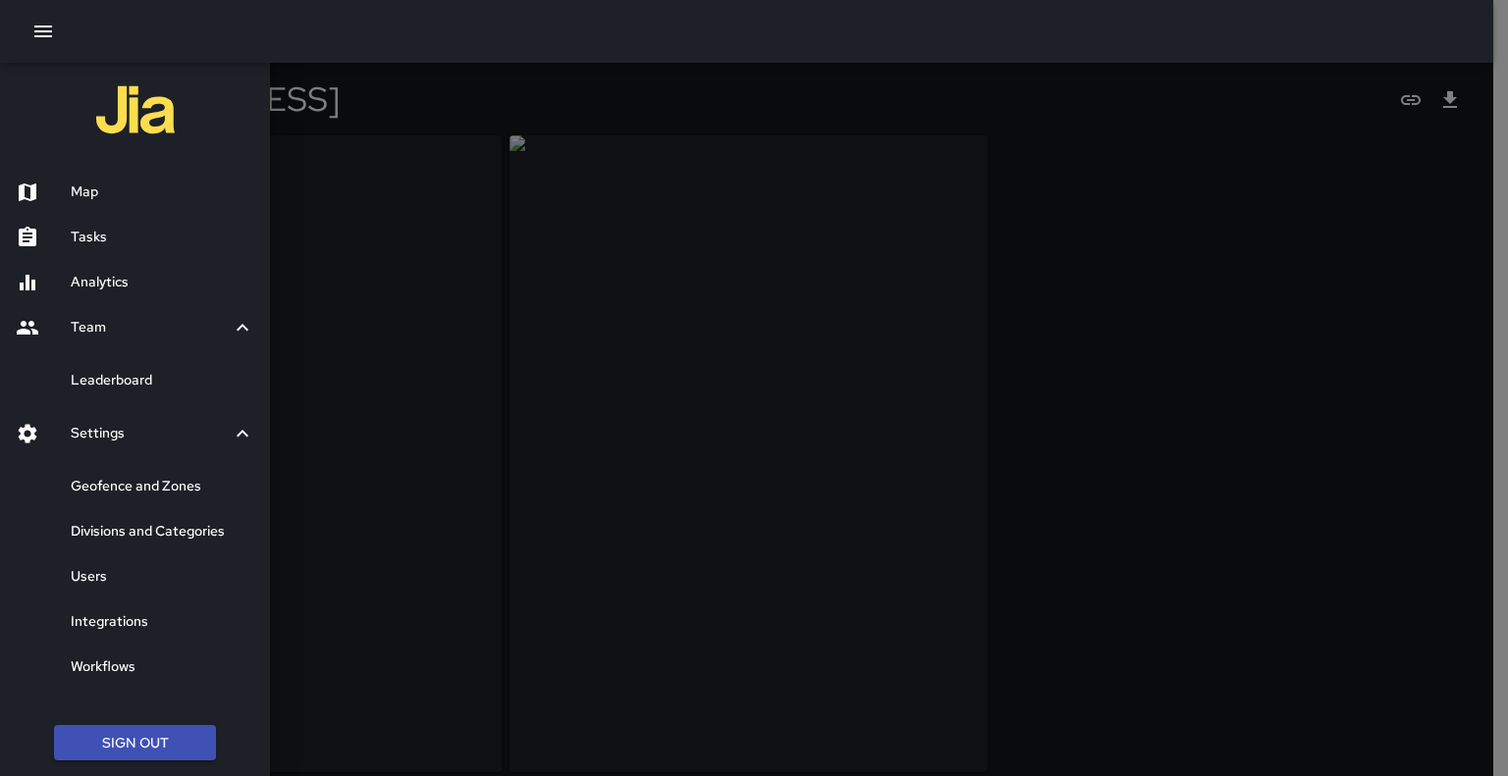
click at [83, 274] on h6 "Analytics" at bounding box center [163, 283] width 184 height 22
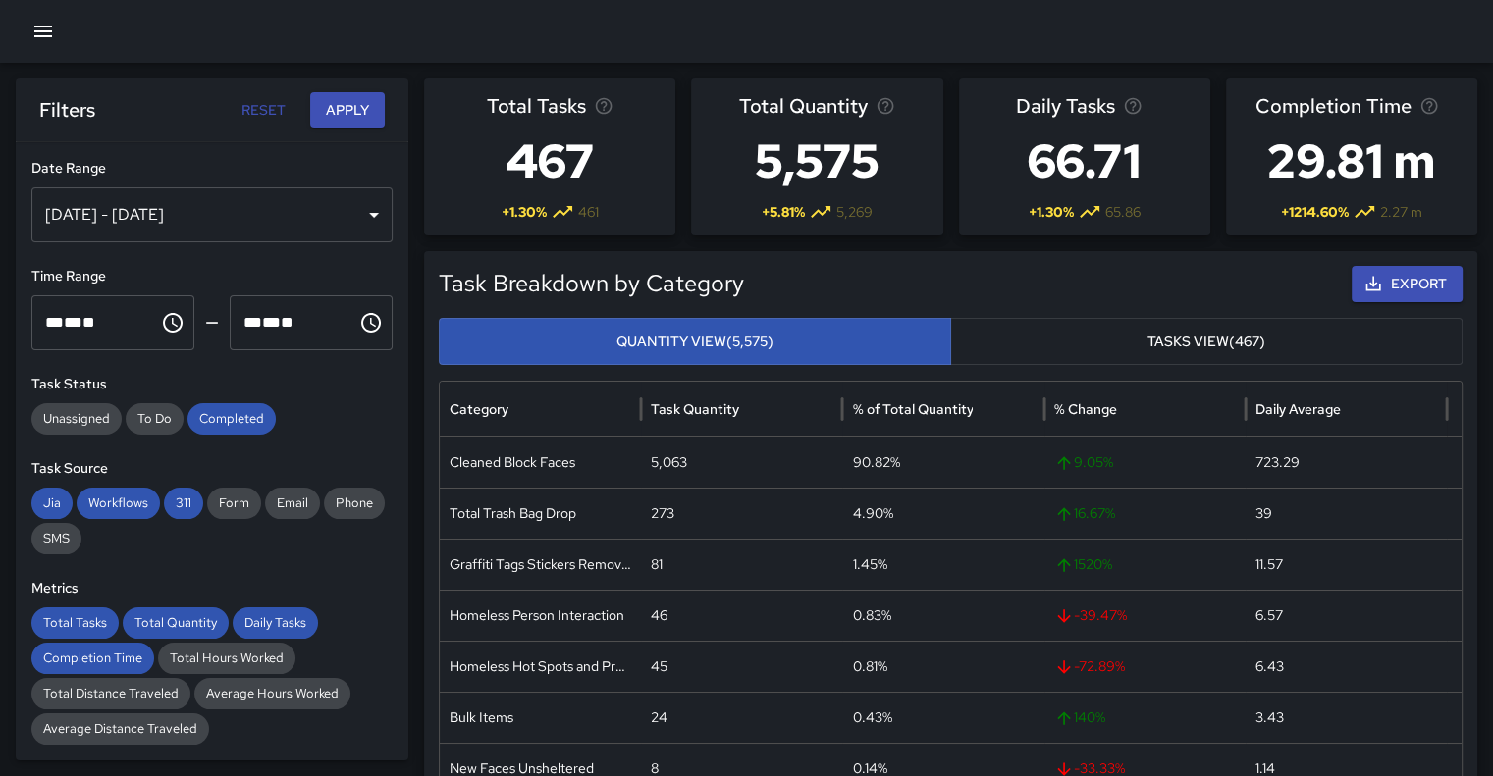
click at [334, 216] on div "[DATE] - [DATE]" at bounding box center [211, 214] width 361 height 55
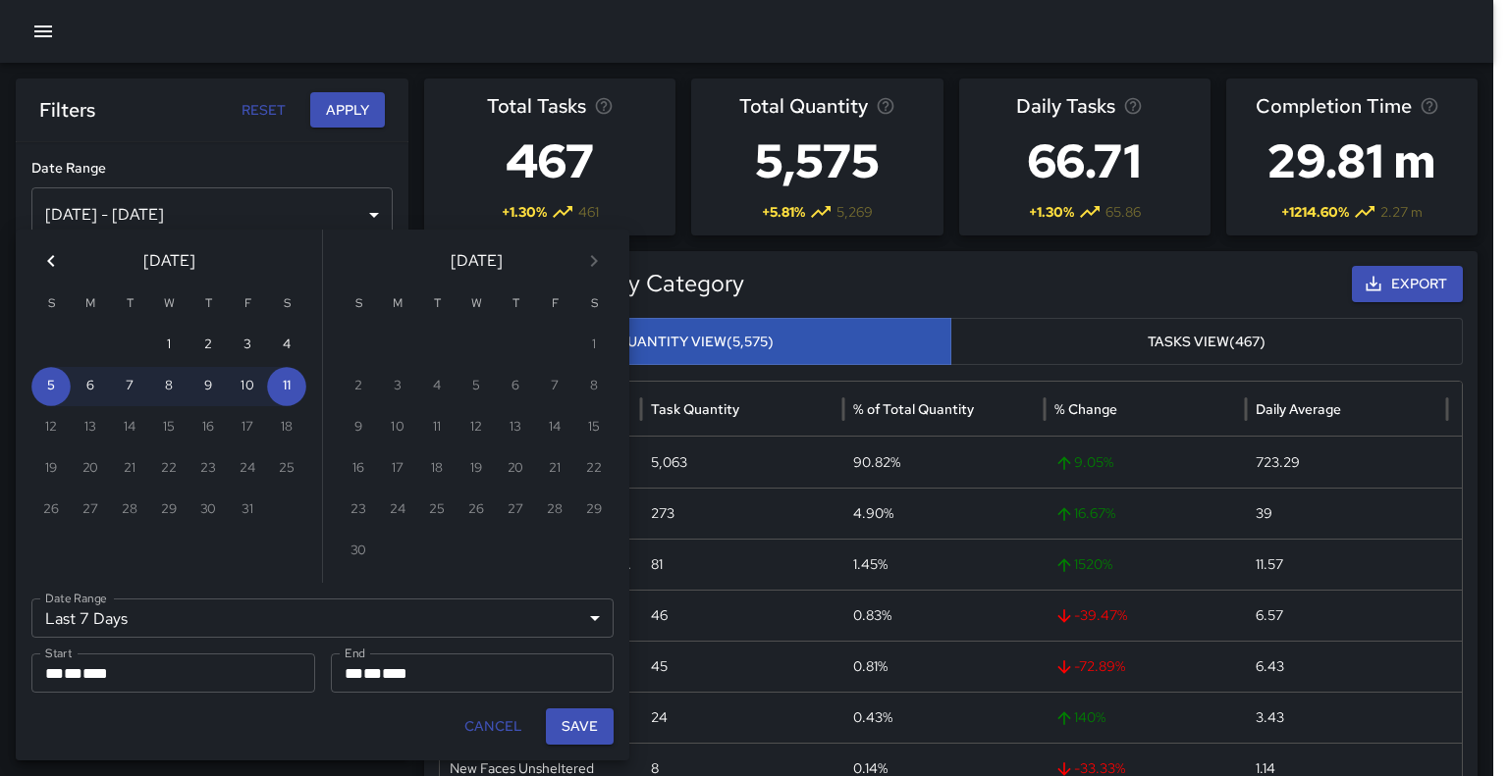
click at [39, 31] on icon "button" at bounding box center [43, 32] width 18 height 12
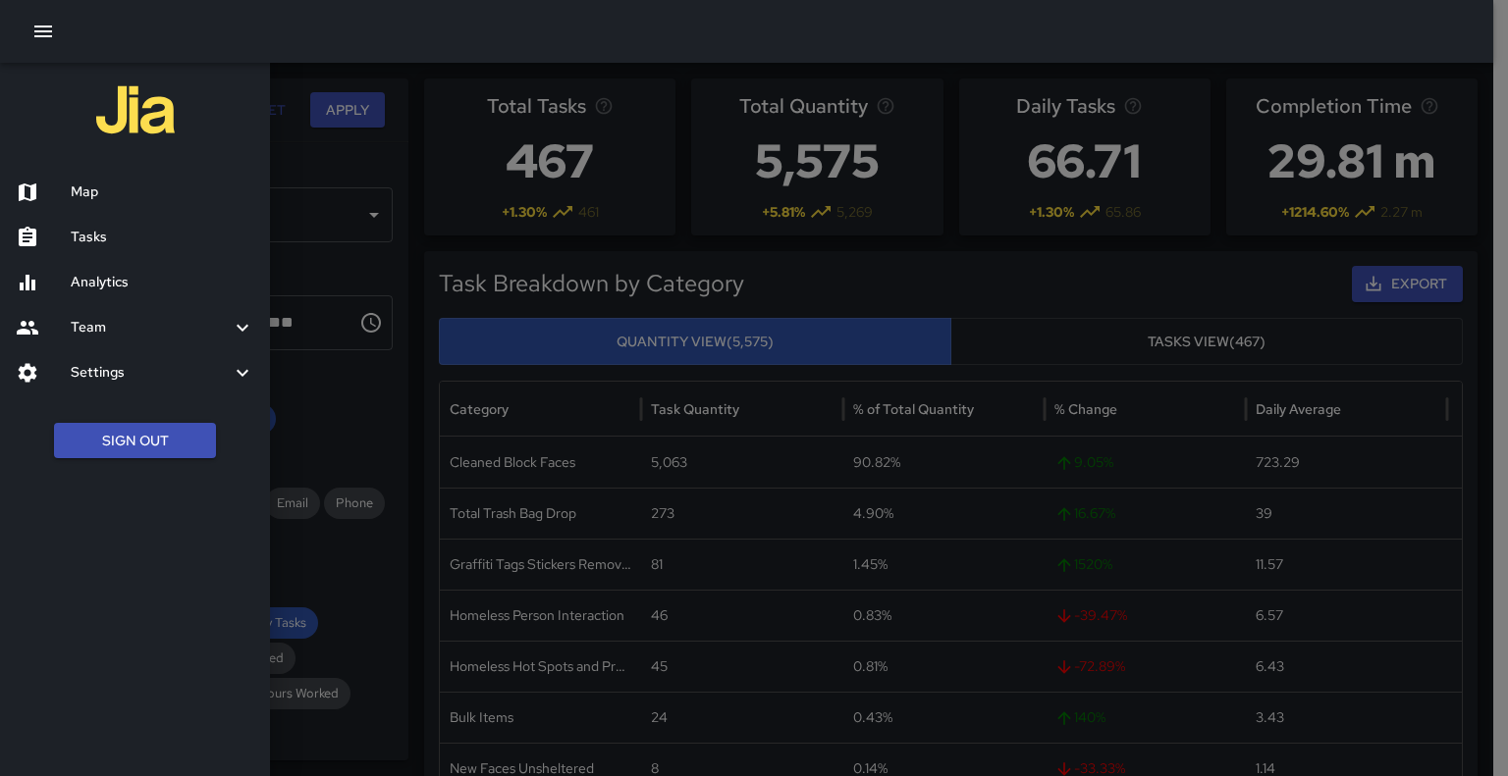
click at [120, 247] on h6 "Tasks" at bounding box center [163, 238] width 184 height 22
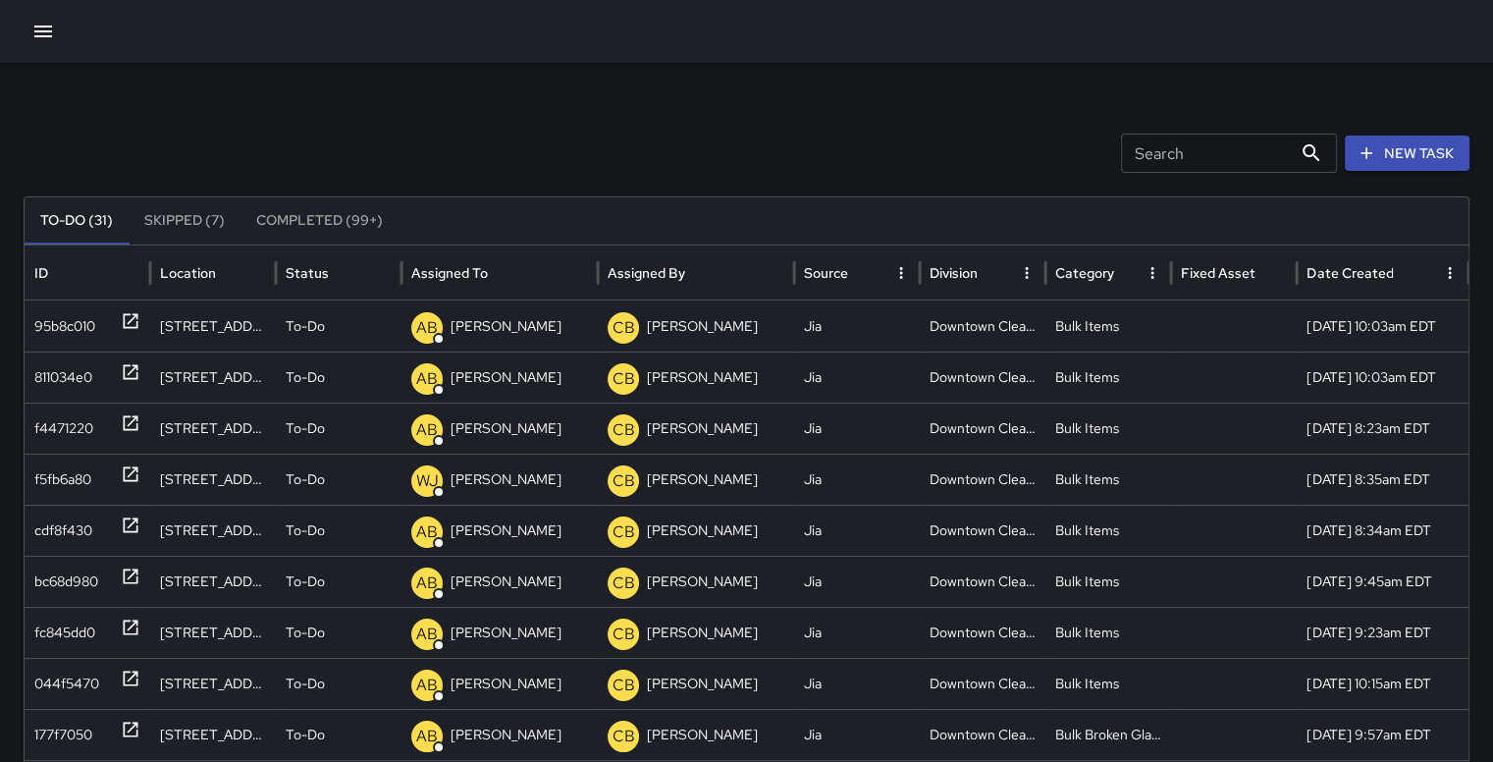
click at [323, 216] on button "Completed (99+)" at bounding box center [319, 220] width 158 height 47
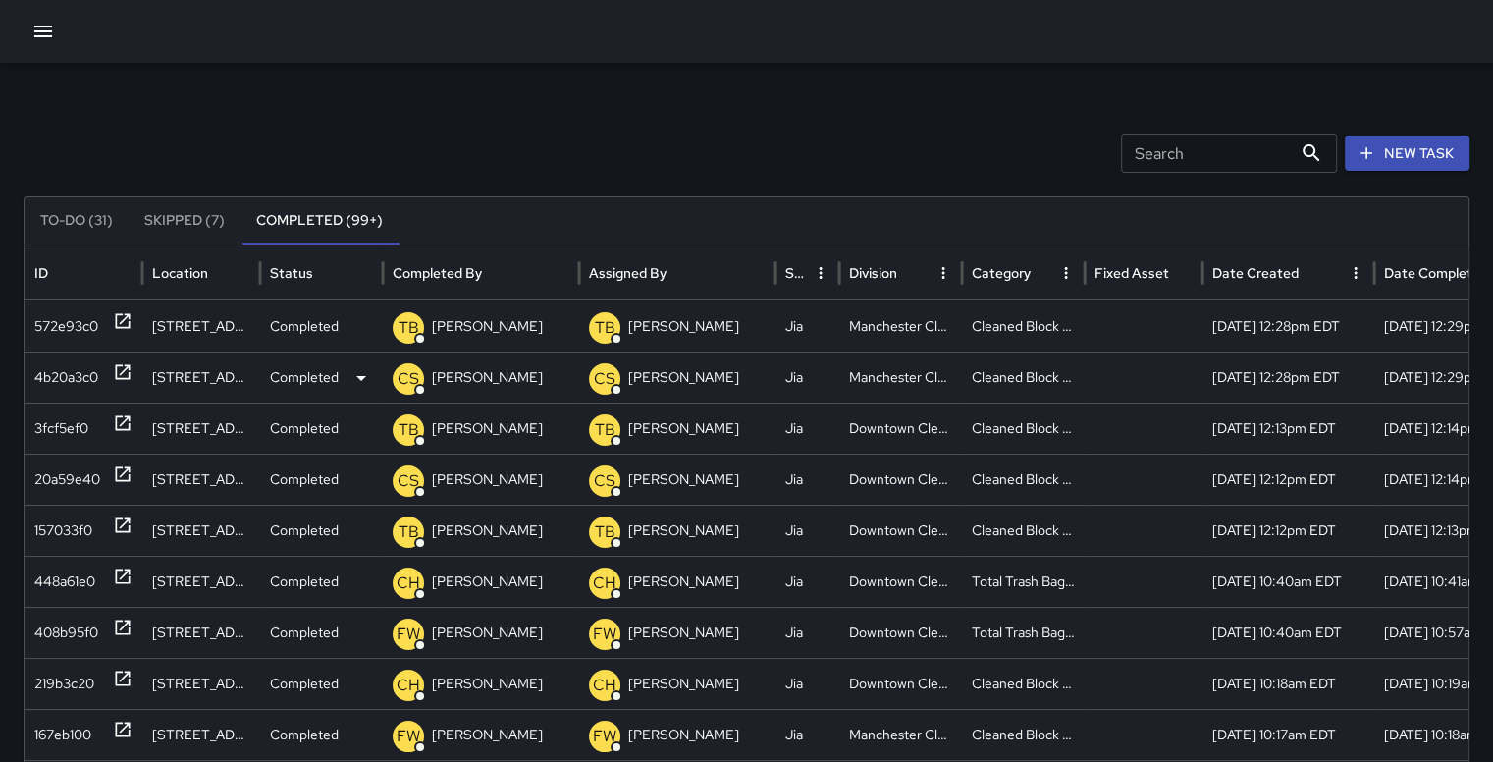
click at [55, 372] on div "4b20a3c0" at bounding box center [66, 377] width 64 height 50
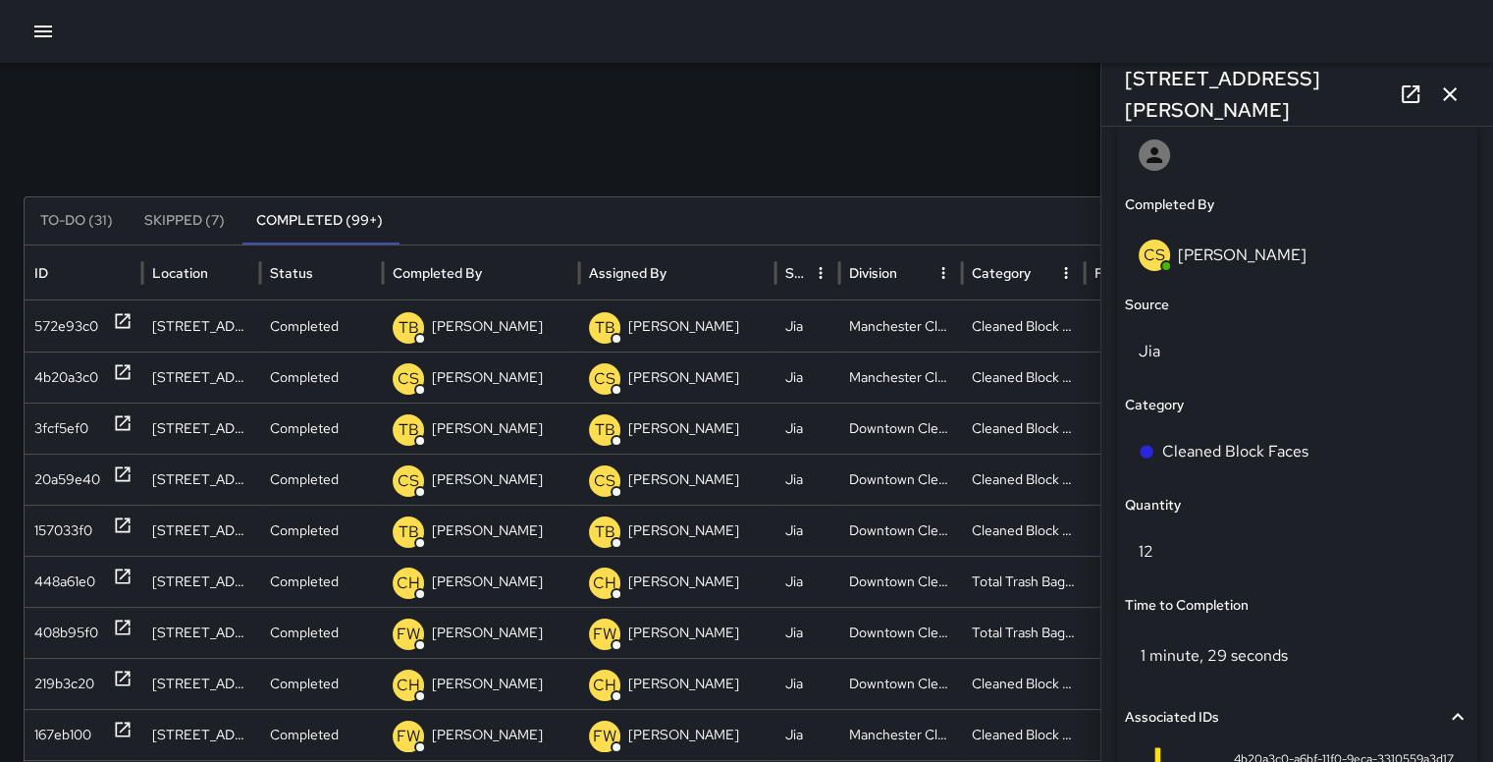
scroll to position [1198, 0]
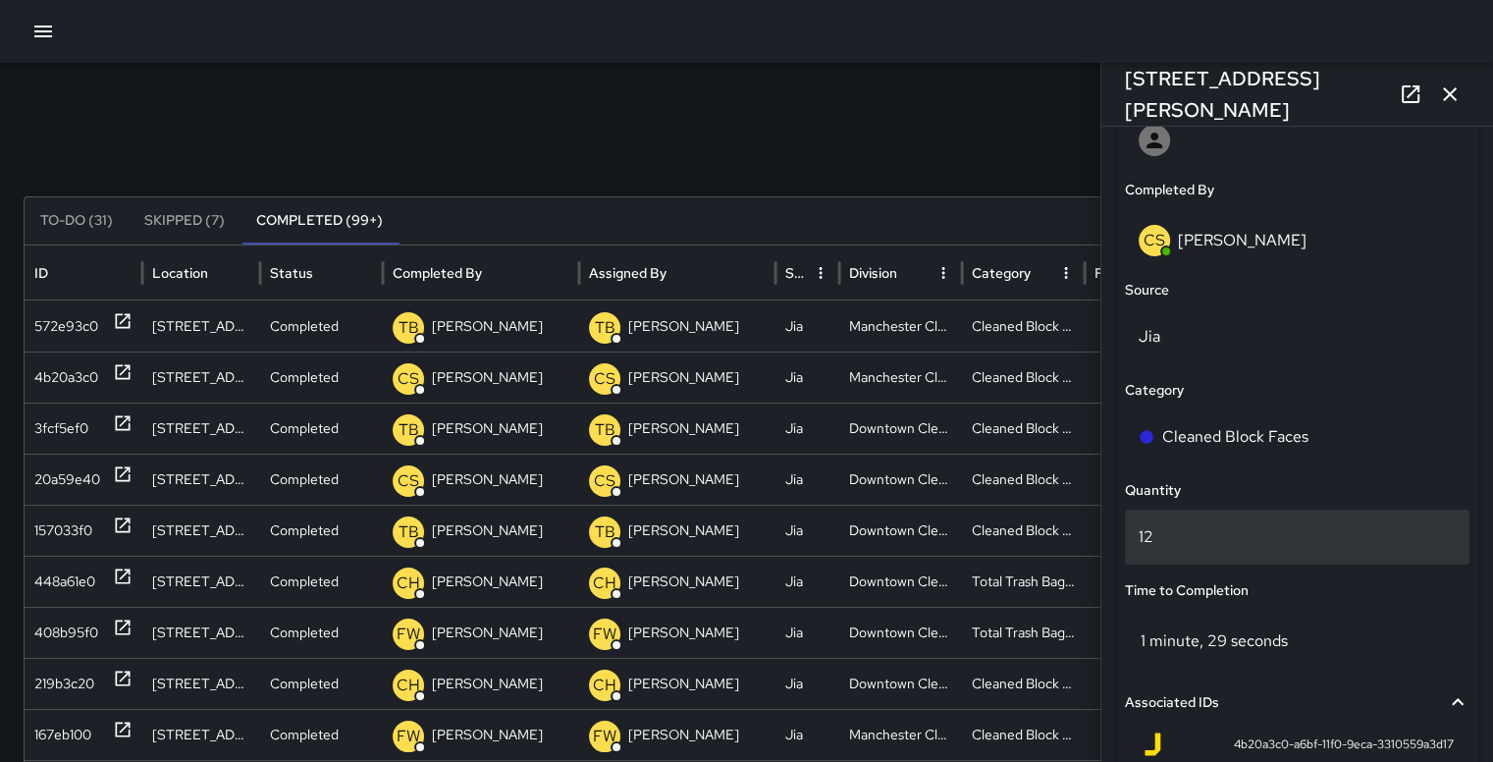
click at [1182, 539] on p "12" at bounding box center [1297, 537] width 317 height 24
type input "**"
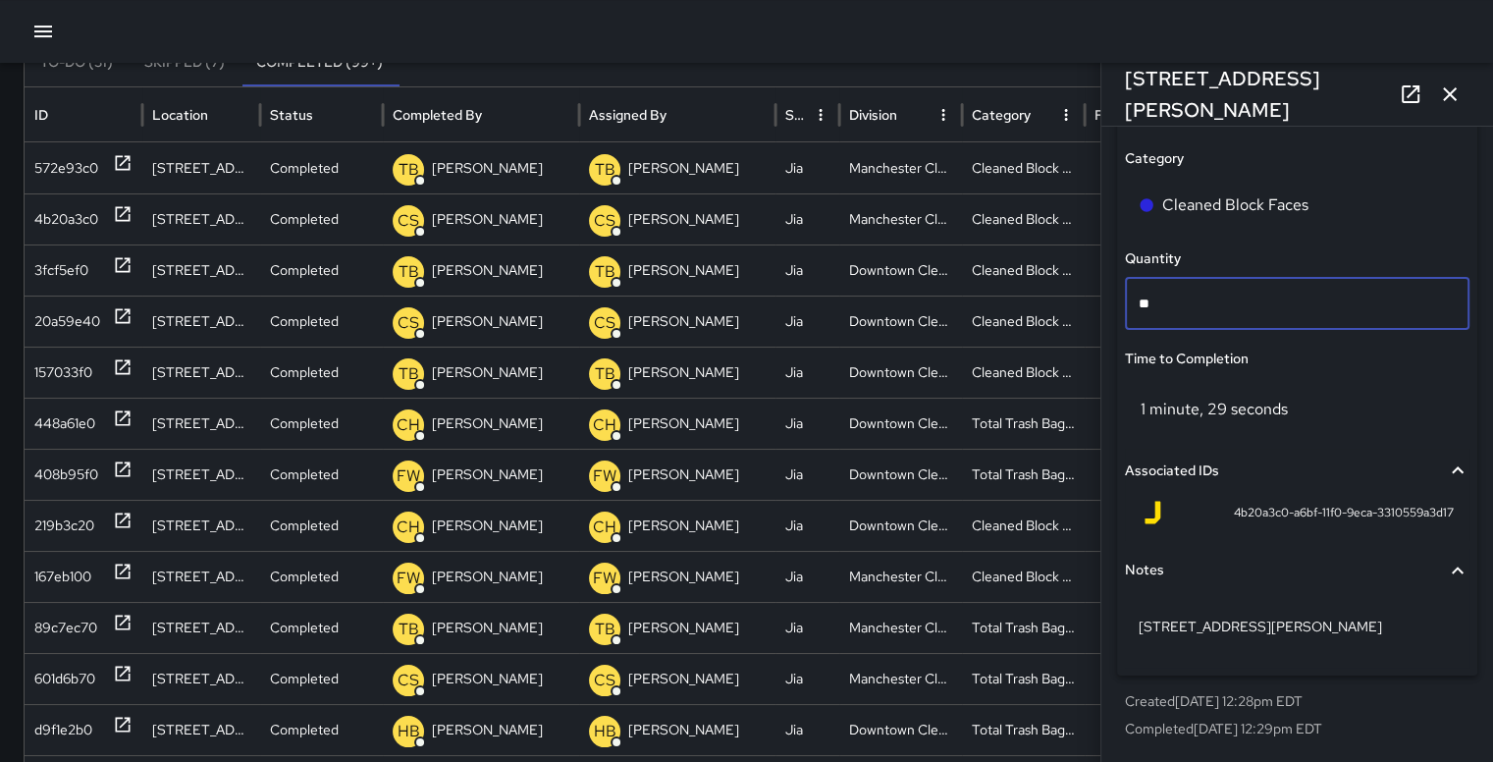
scroll to position [161, 0]
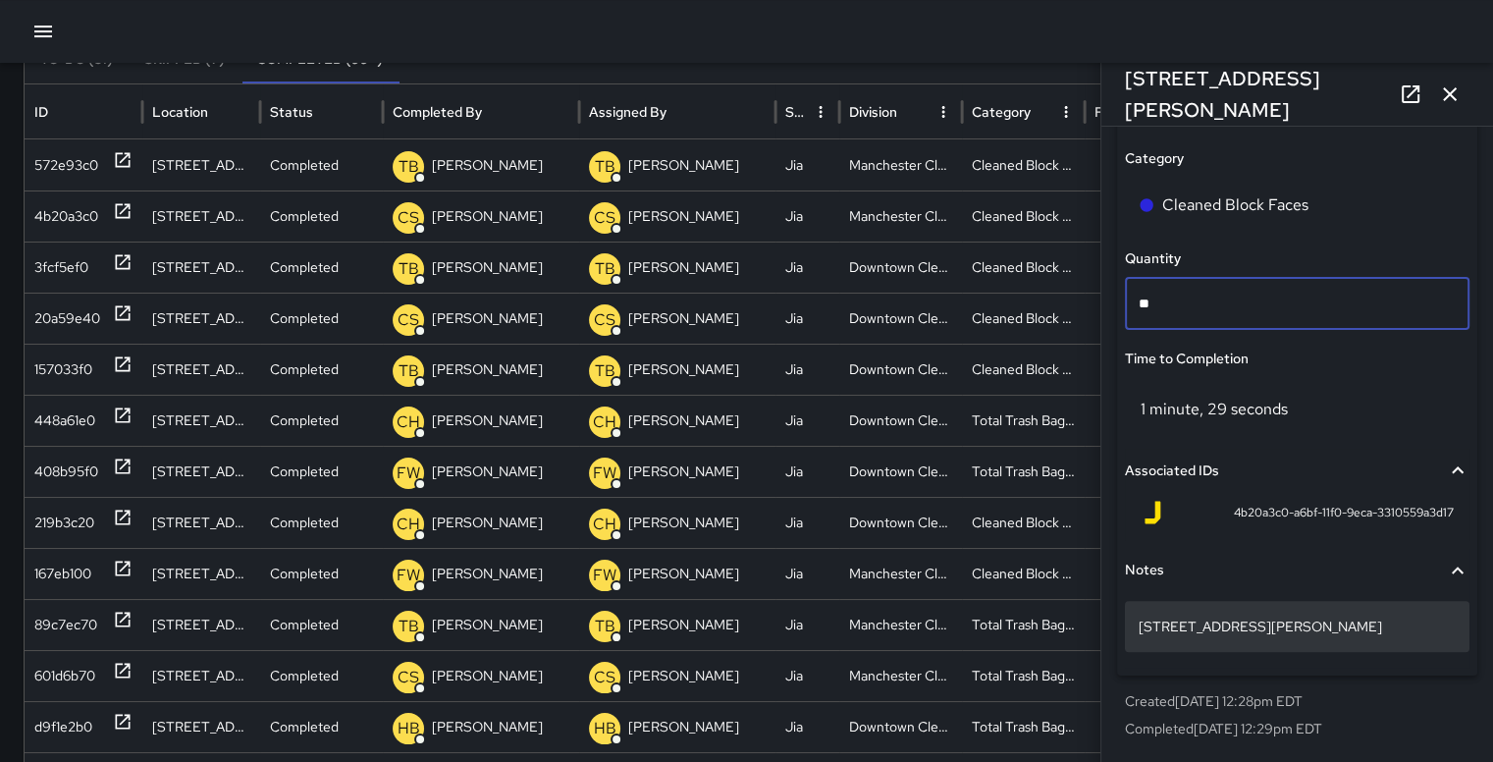
click at [1259, 627] on p "12 block faces done marshall street" at bounding box center [1297, 626] width 317 height 20
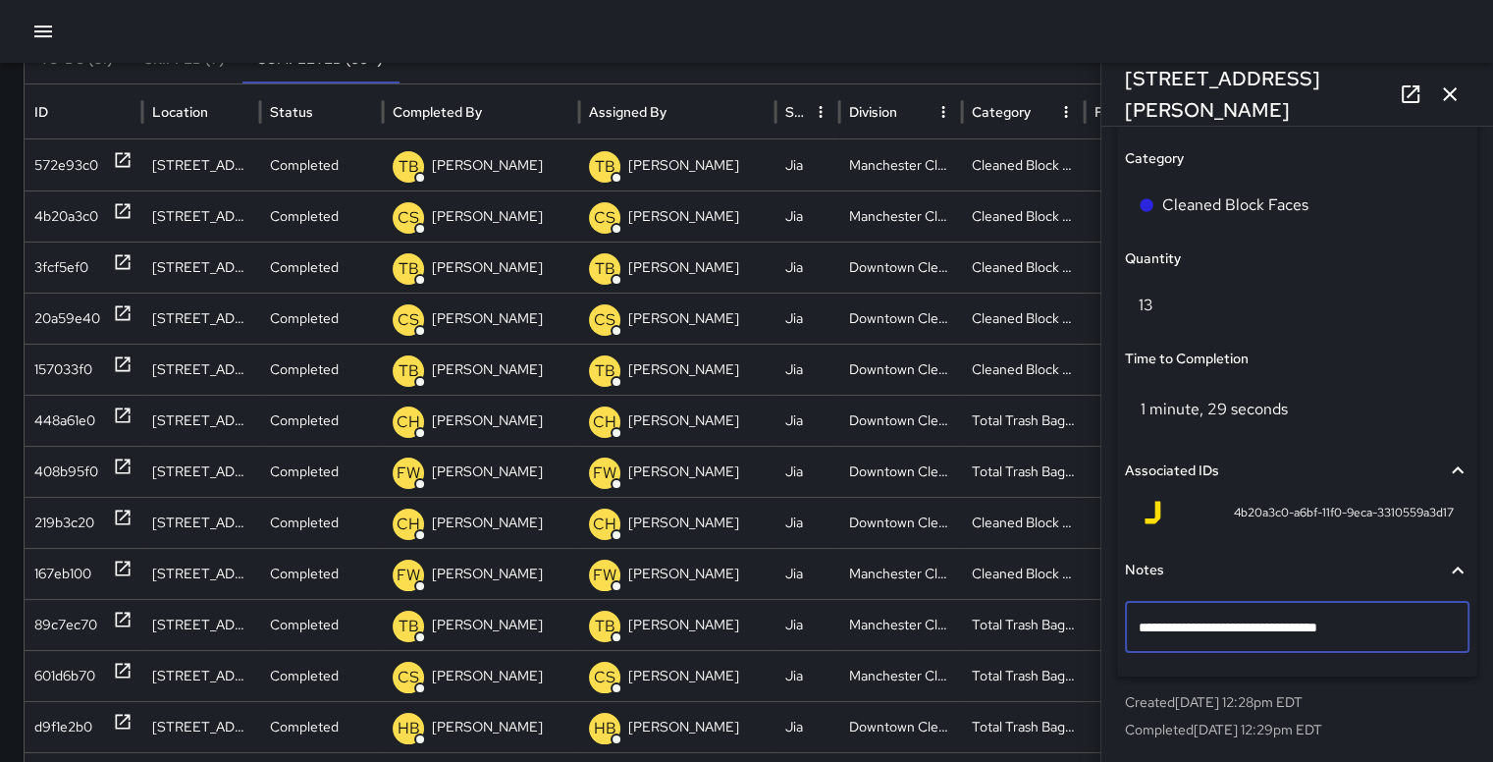
click at [1227, 623] on textarea "**********" at bounding box center [1290, 627] width 302 height 20
click at [1309, 624] on textarea "**********" at bounding box center [1290, 627] width 302 height 20
click at [1262, 625] on textarea "**********" at bounding box center [1290, 627] width 302 height 20
type textarea "**********"
click at [1352, 631] on textarea "**********" at bounding box center [1290, 627] width 302 height 20
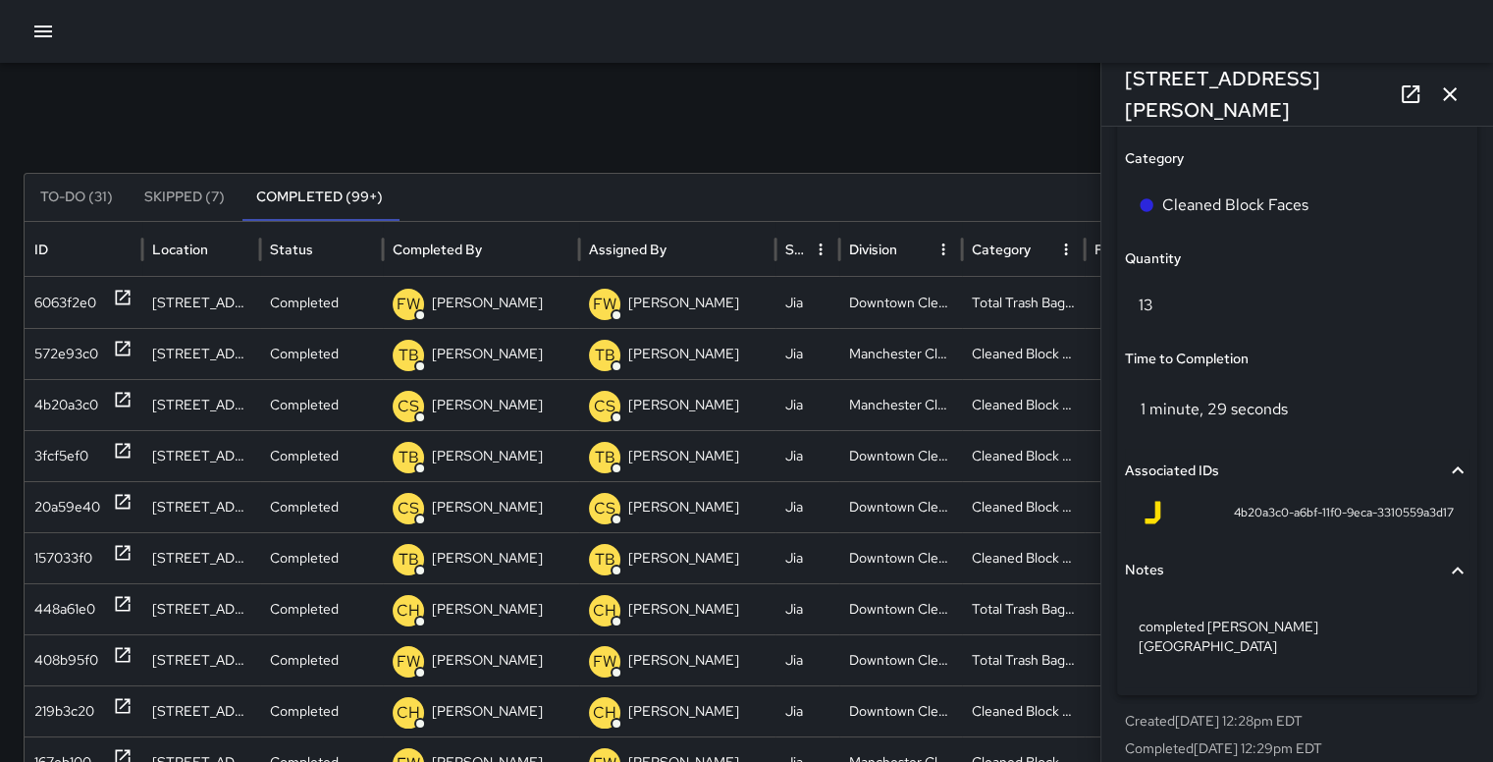
scroll to position [34, 0]
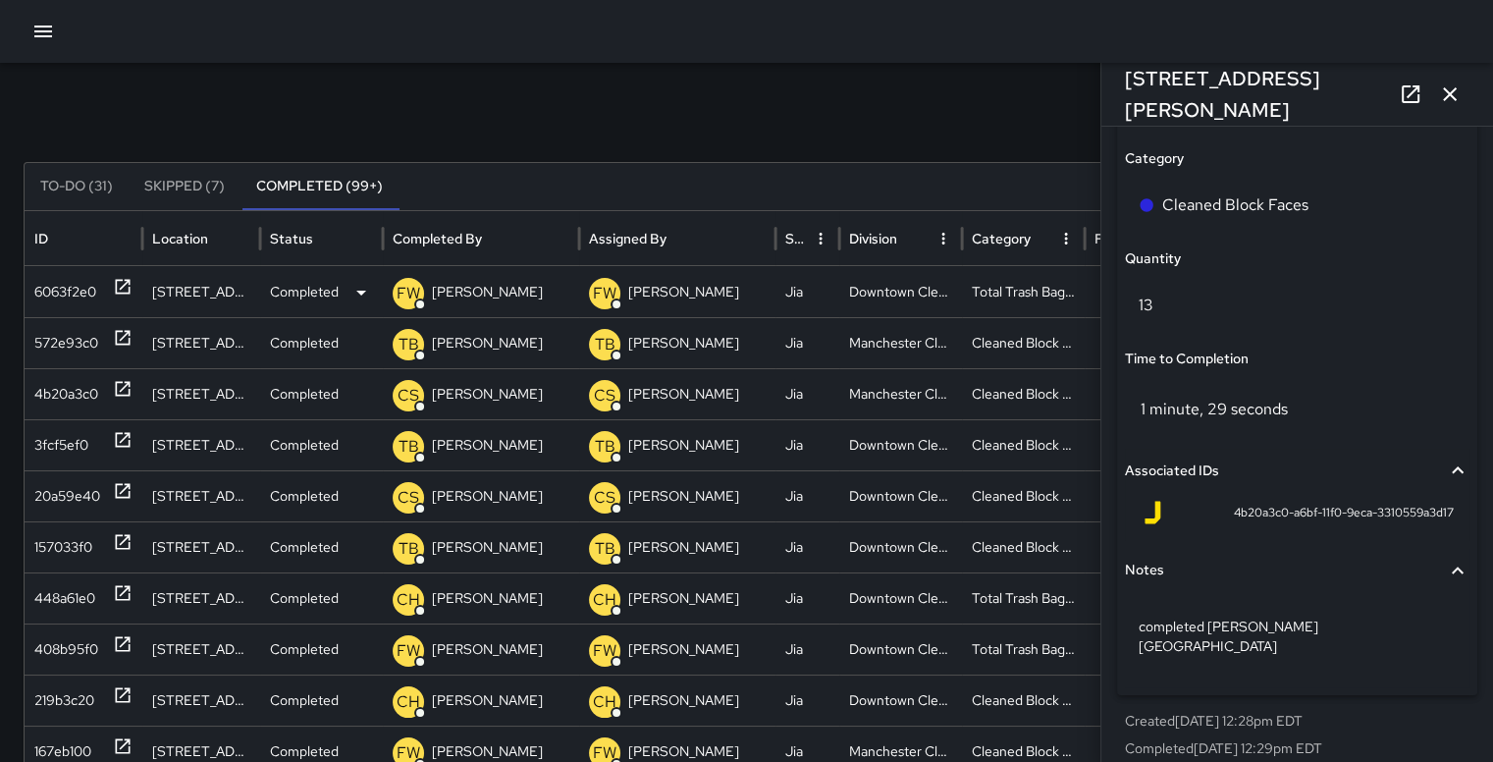
click at [49, 289] on div "6063f2e0" at bounding box center [65, 292] width 62 height 50
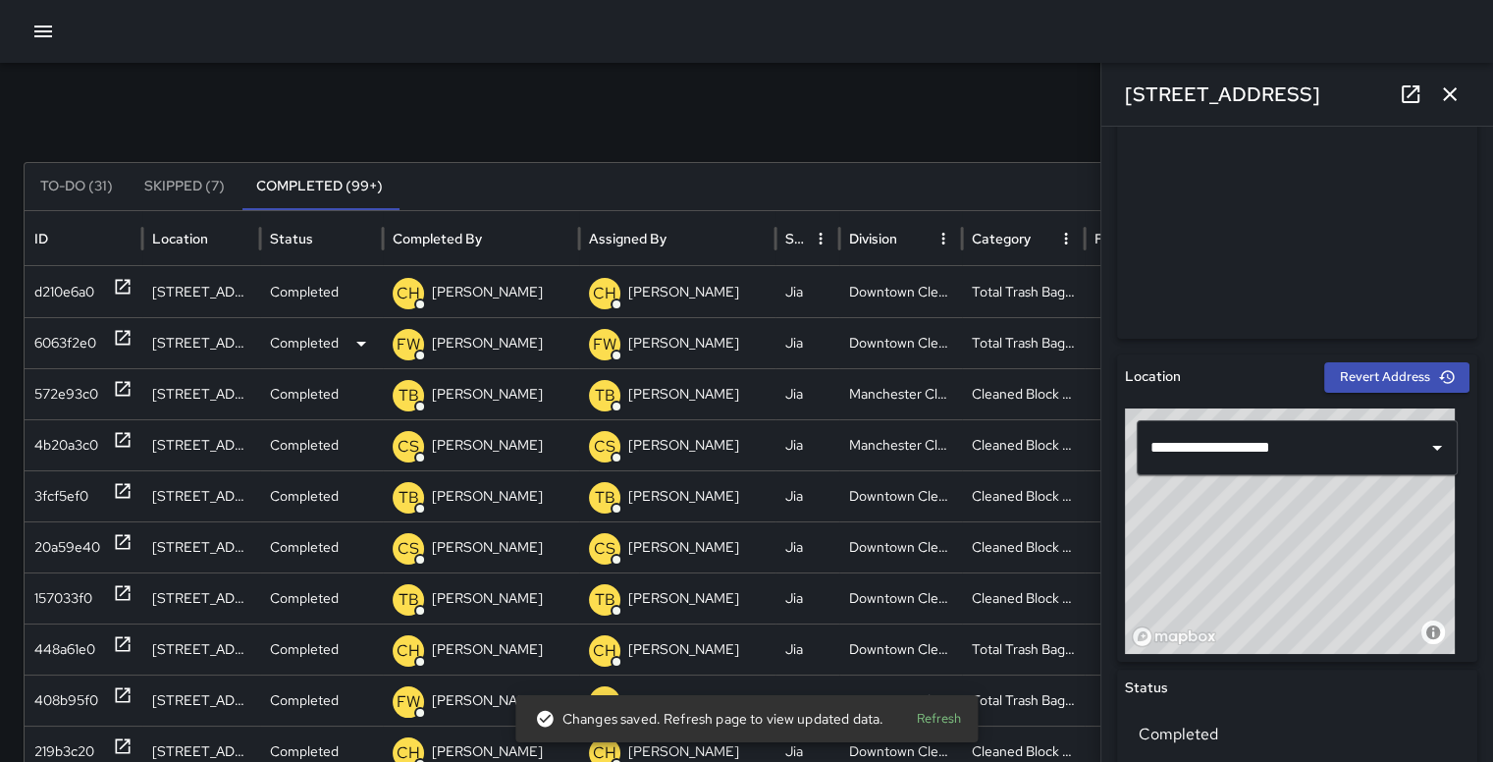
type input "**********"
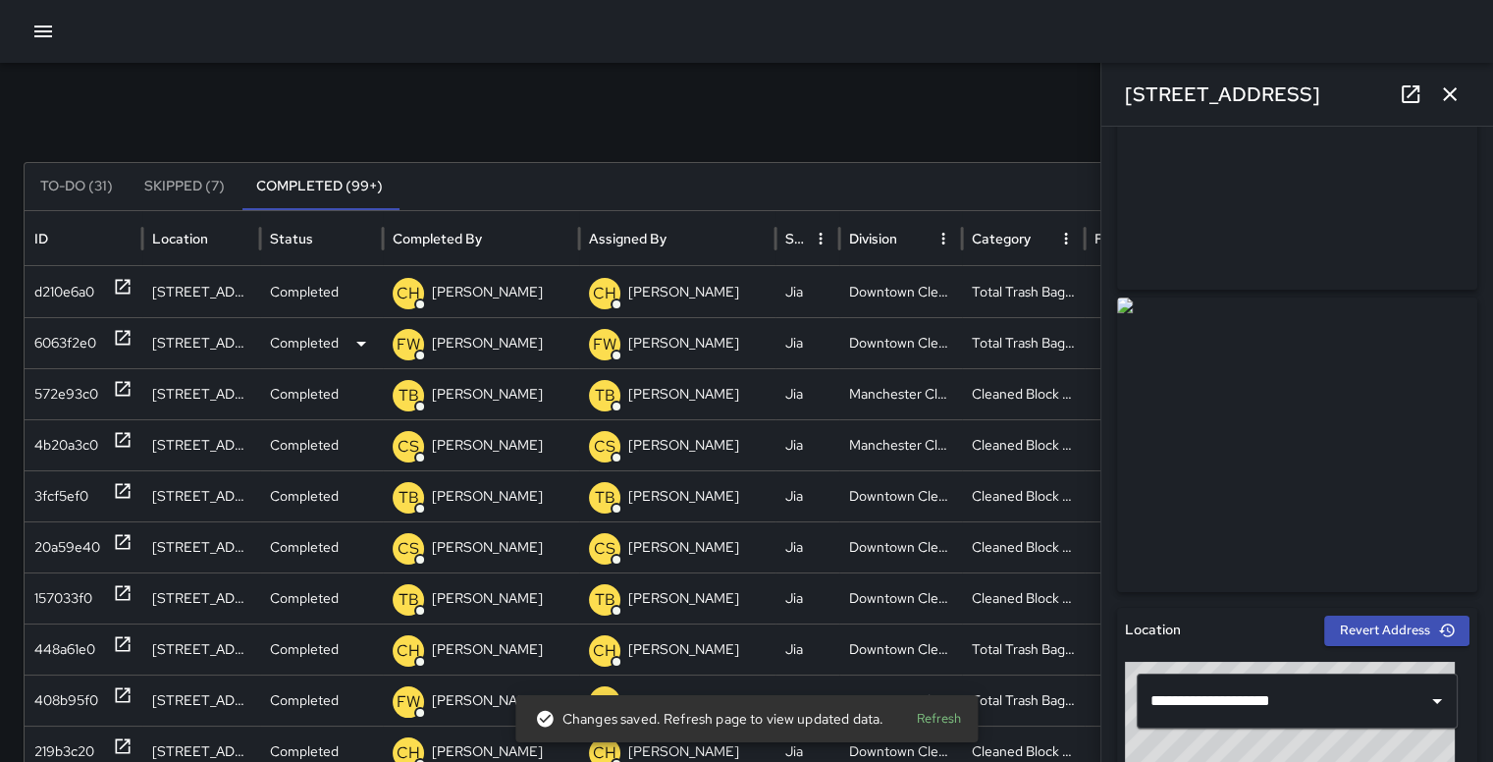
scroll to position [0, 0]
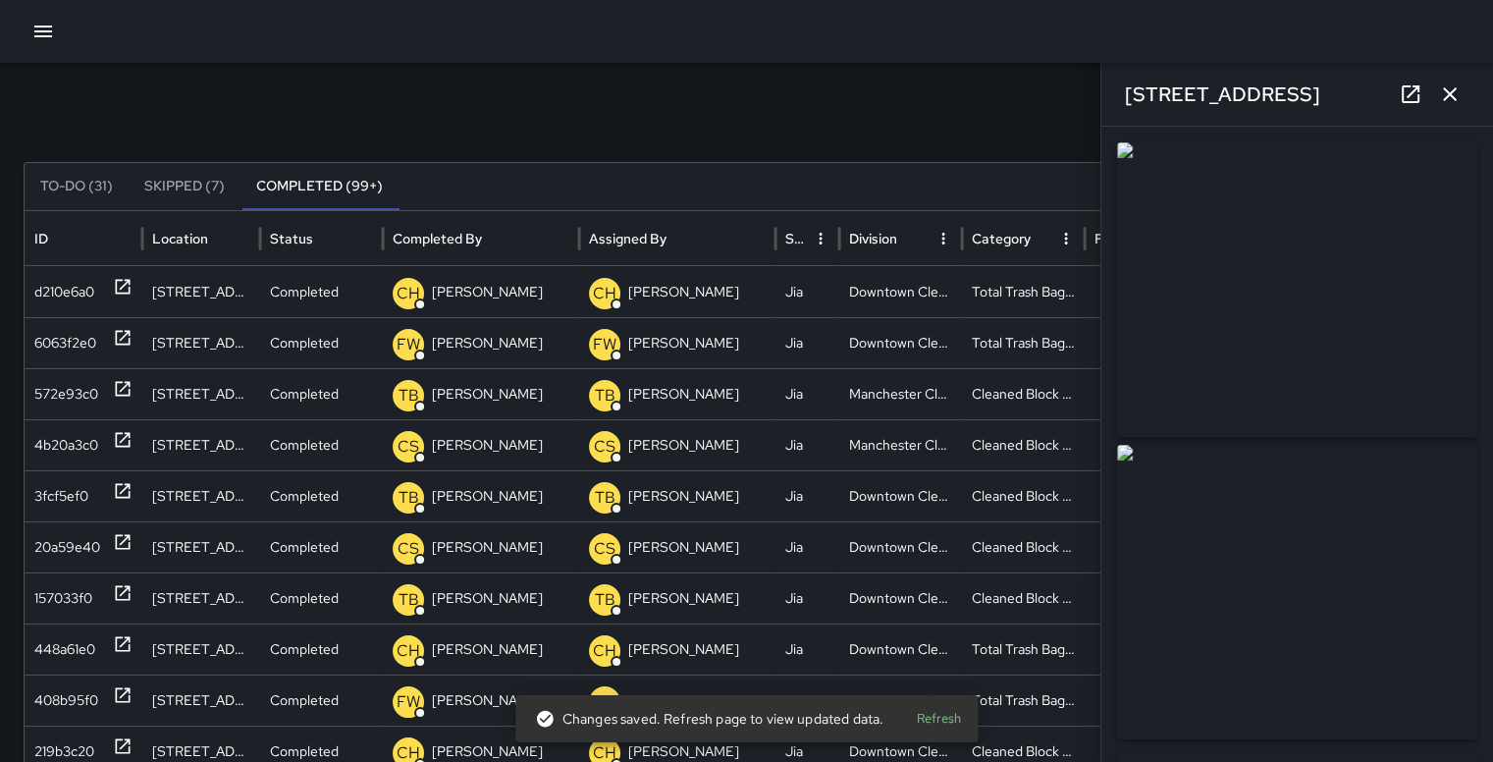
click at [1461, 97] on icon "button" at bounding box center [1450, 94] width 24 height 24
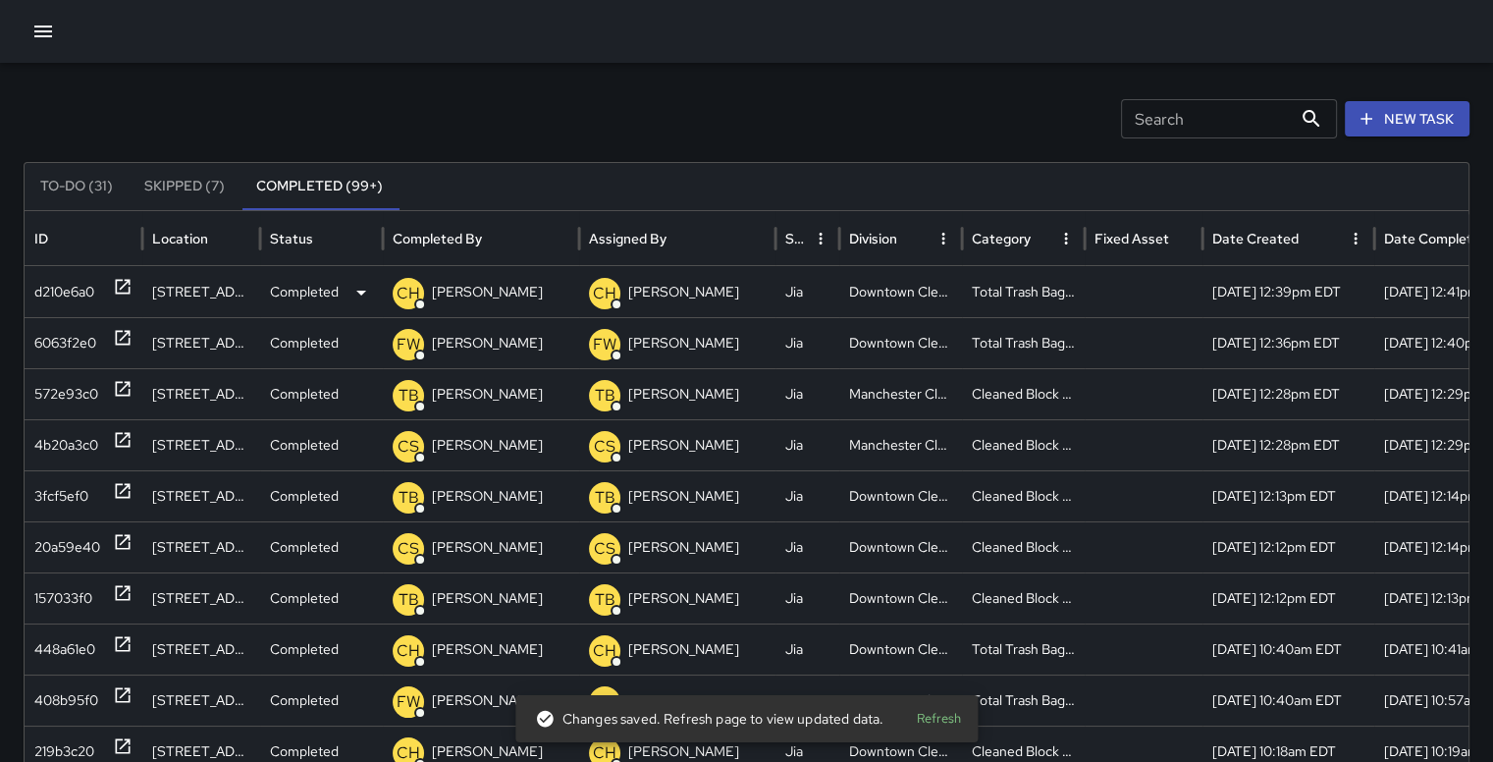
click at [63, 294] on div "d210e6a0" at bounding box center [64, 292] width 60 height 50
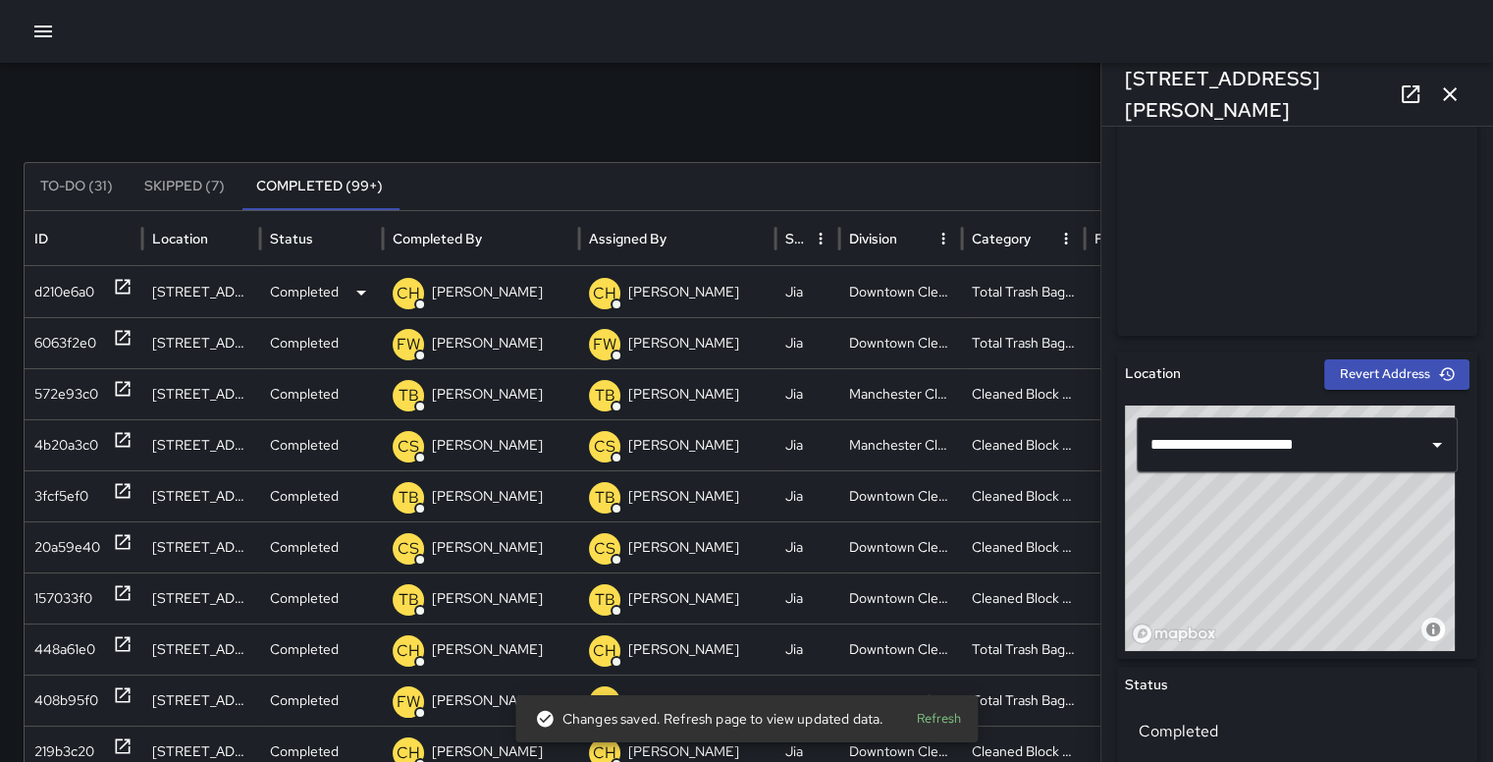
scroll to position [406, 0]
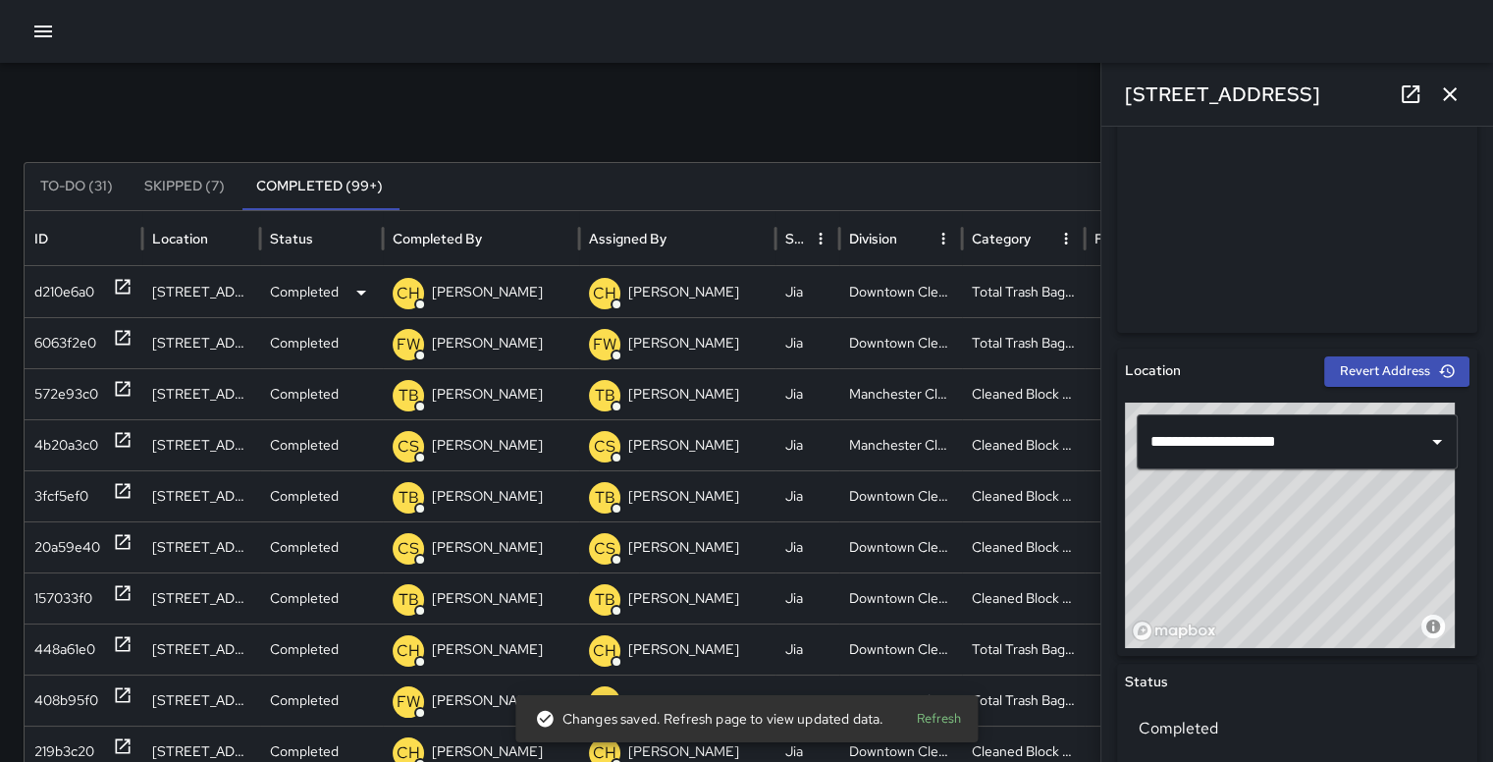
type input "**********"
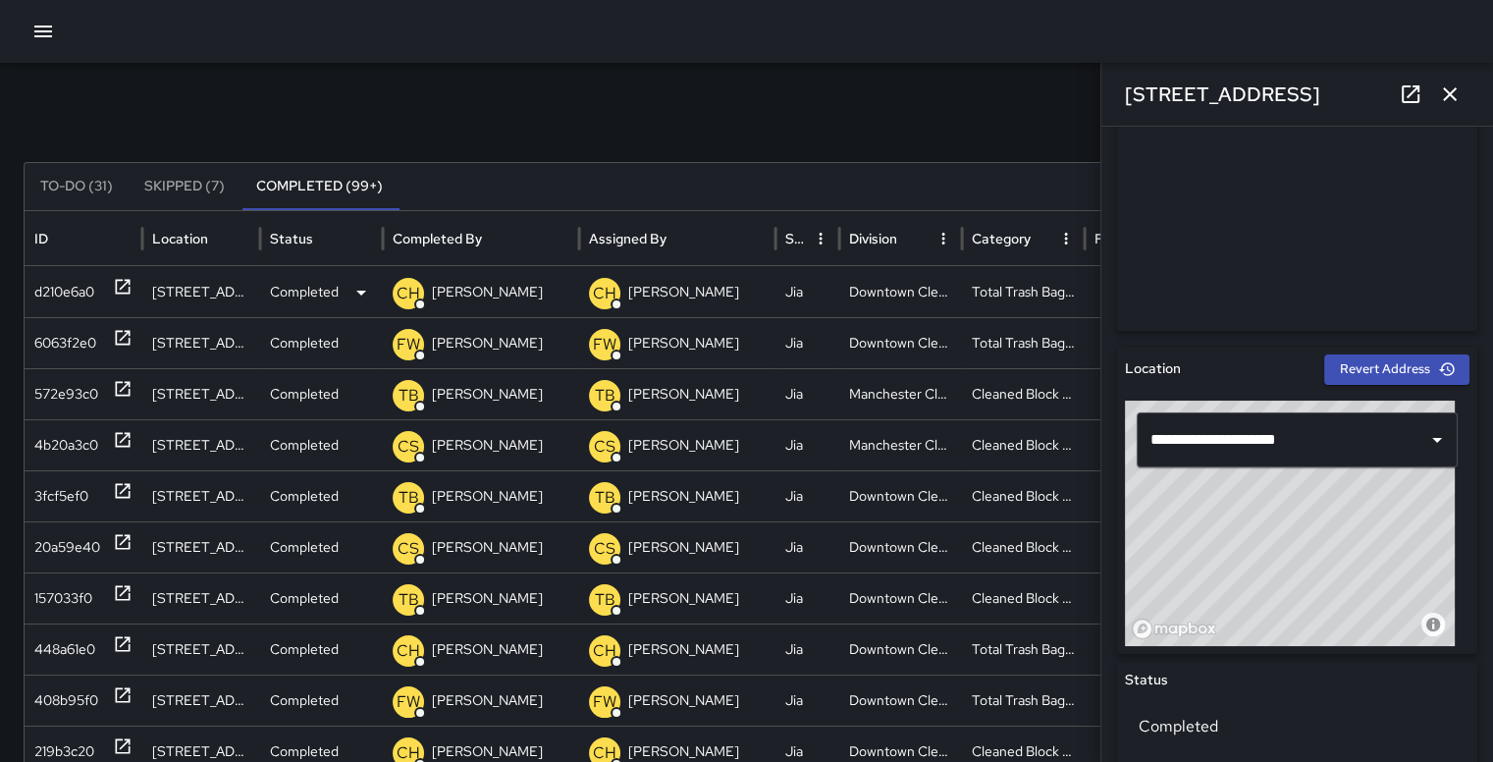
scroll to position [306, 0]
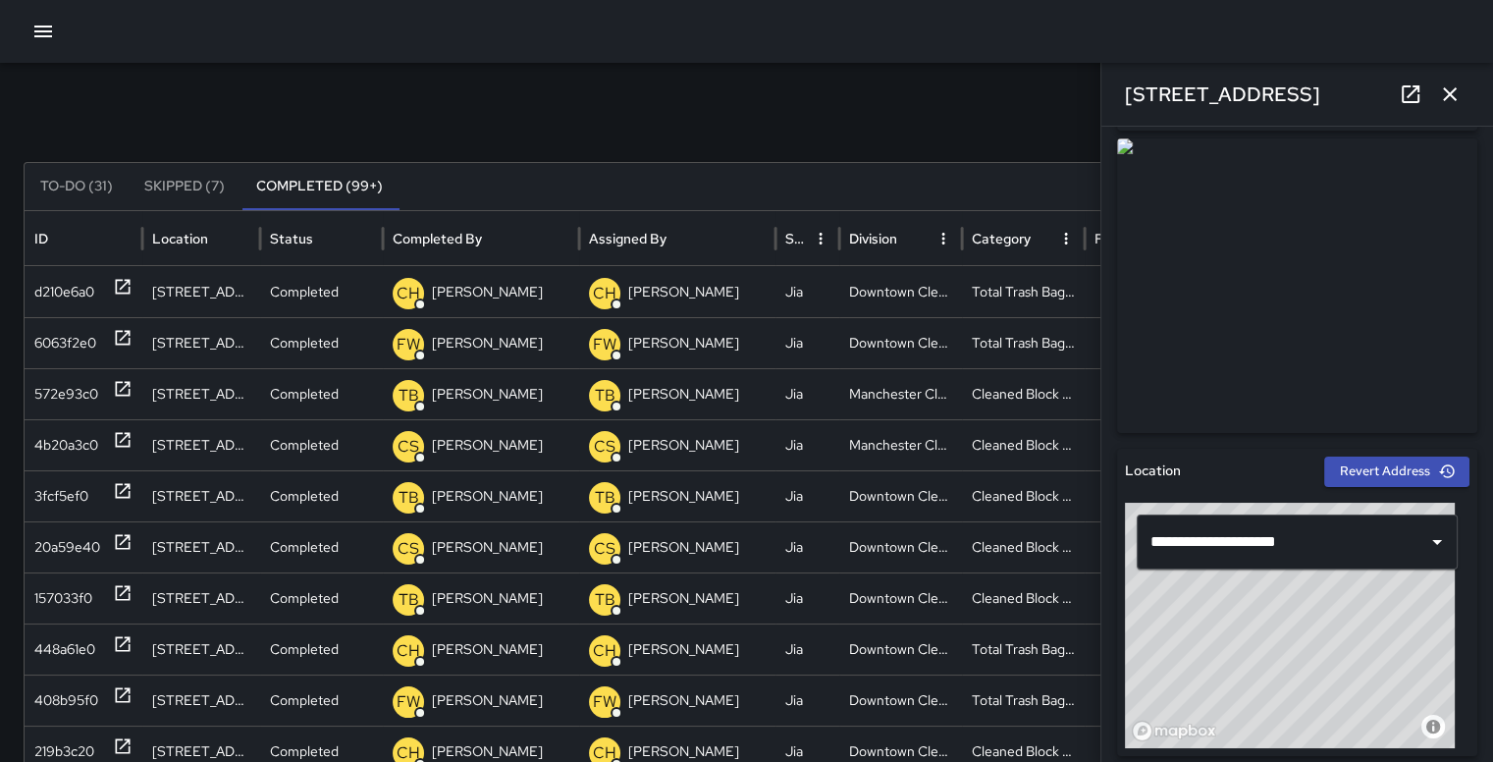
click at [1461, 96] on button "button" at bounding box center [1449, 94] width 39 height 39
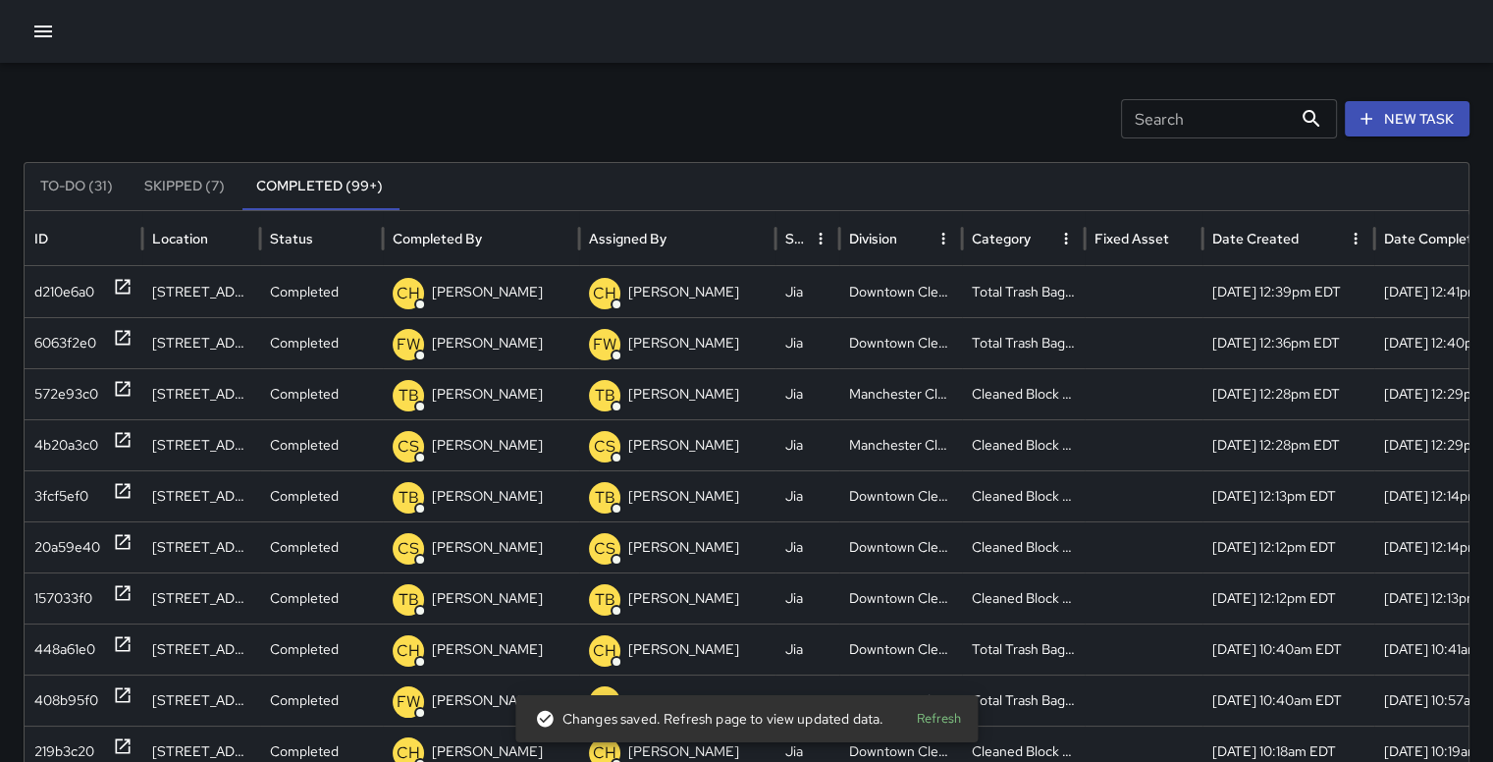
scroll to position [0, 0]
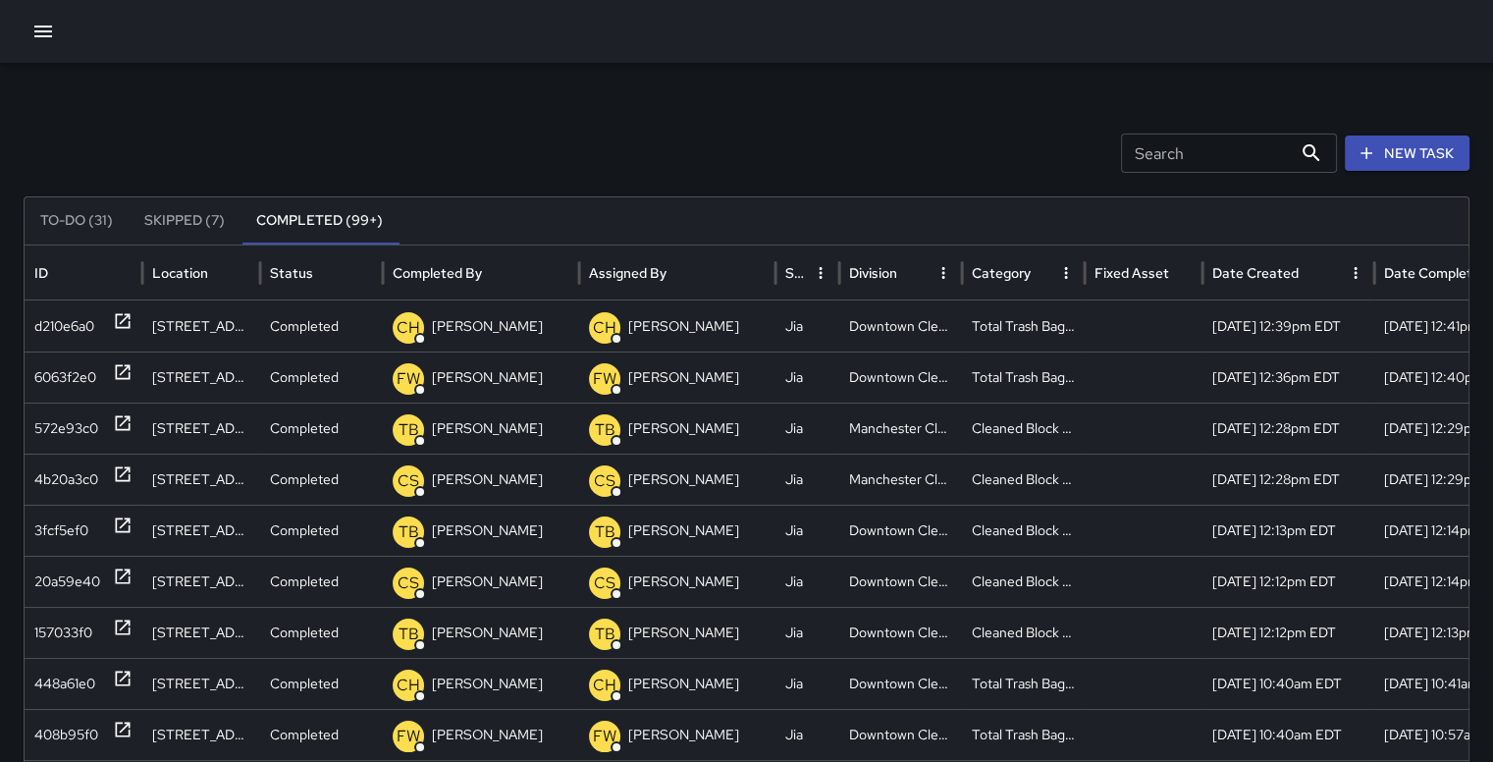
click at [915, 271] on icon "Sort" at bounding box center [913, 273] width 18 height 18
click at [939, 329] on div "Manchester Cleaning" at bounding box center [900, 325] width 123 height 51
click at [943, 279] on icon "Division column menu" at bounding box center [943, 273] width 18 height 18
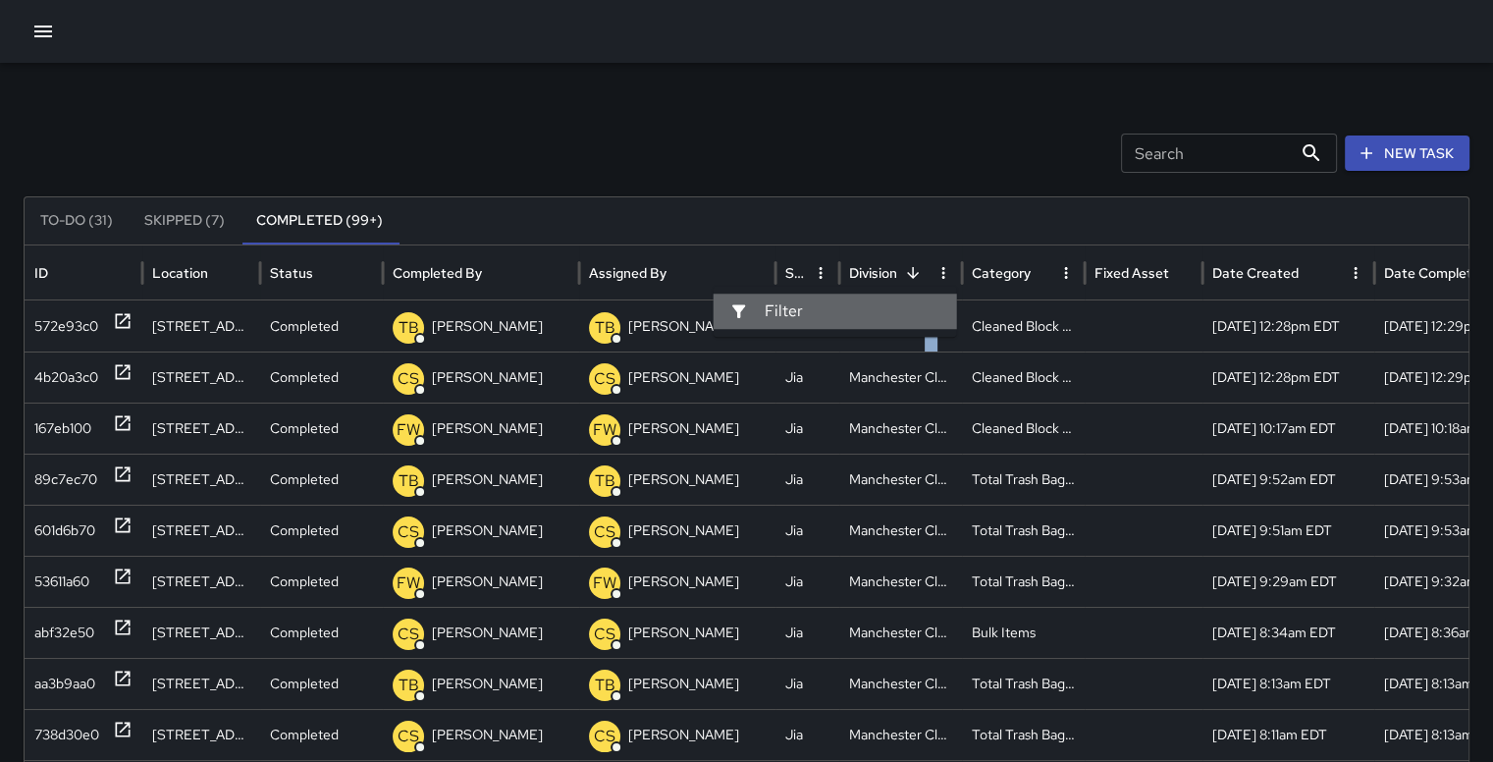
click at [781, 321] on span "Filter" at bounding box center [853, 311] width 177 height 24
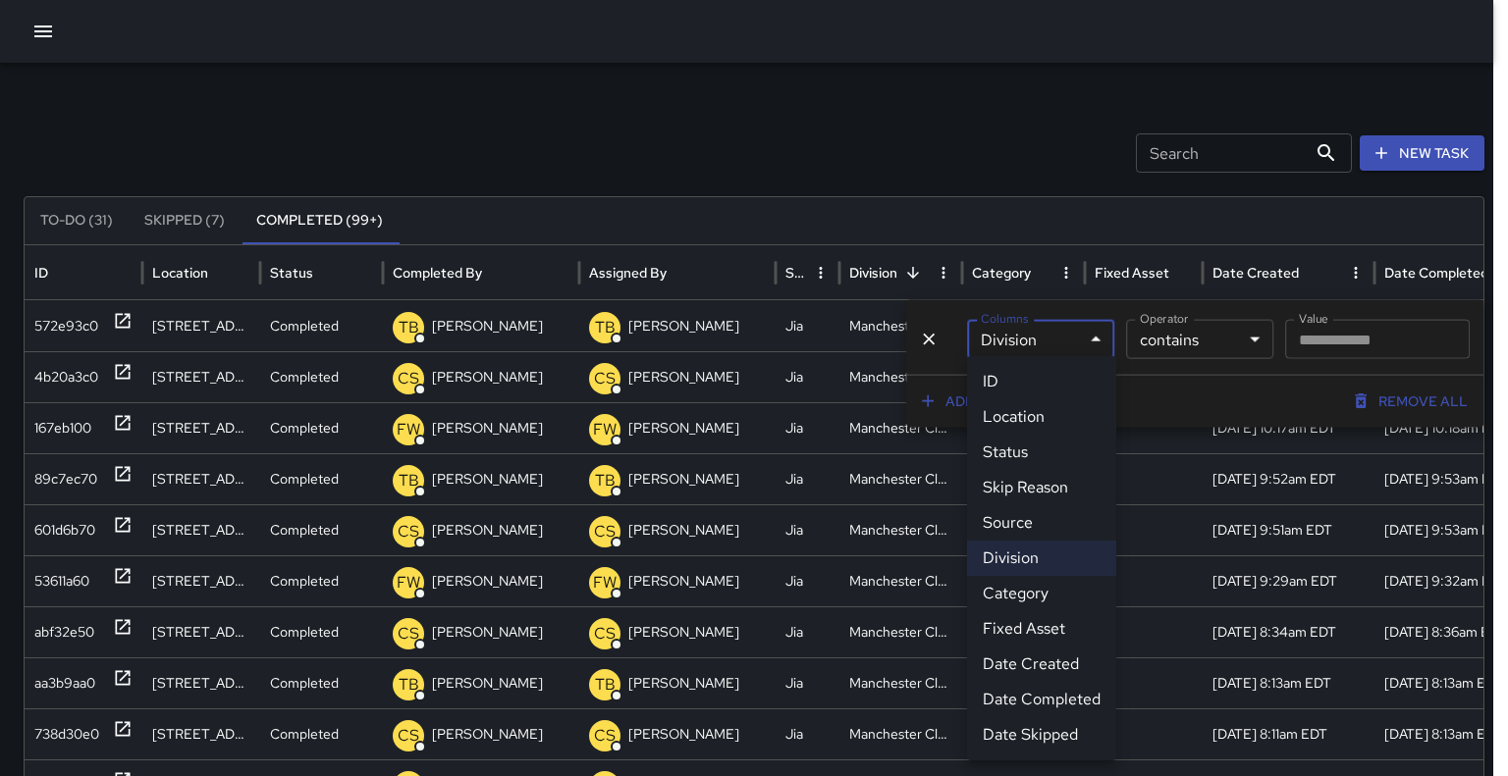
click at [1080, 342] on body "Search Search New Task To-Do (31) Skipped (7) Completed (99+) ID Location Statu…" at bounding box center [754, 588] width 1508 height 1177
click at [1013, 418] on li "Location" at bounding box center [1041, 416] width 149 height 35
type input "*******"
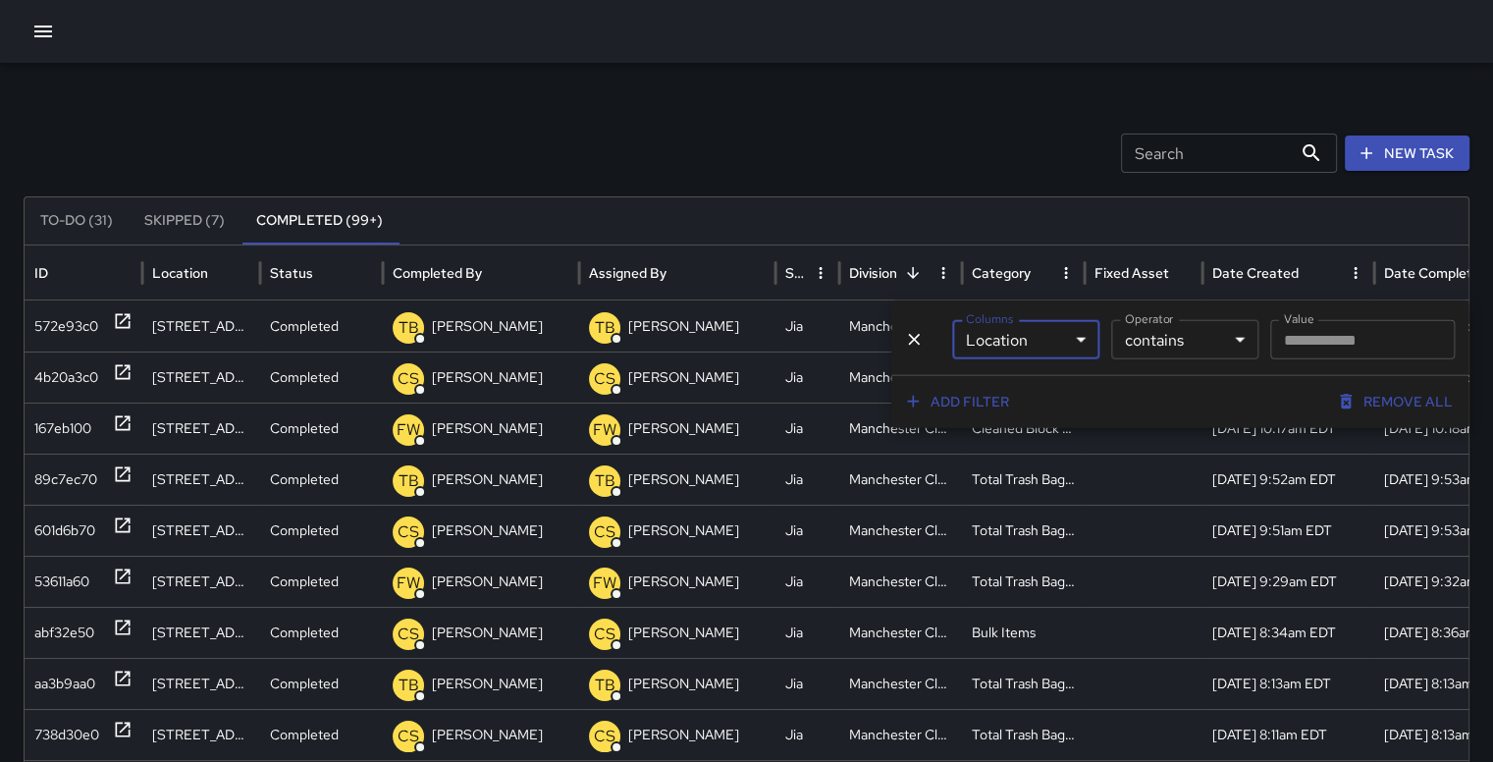
click at [977, 389] on button "Add filter" at bounding box center [958, 402] width 118 height 36
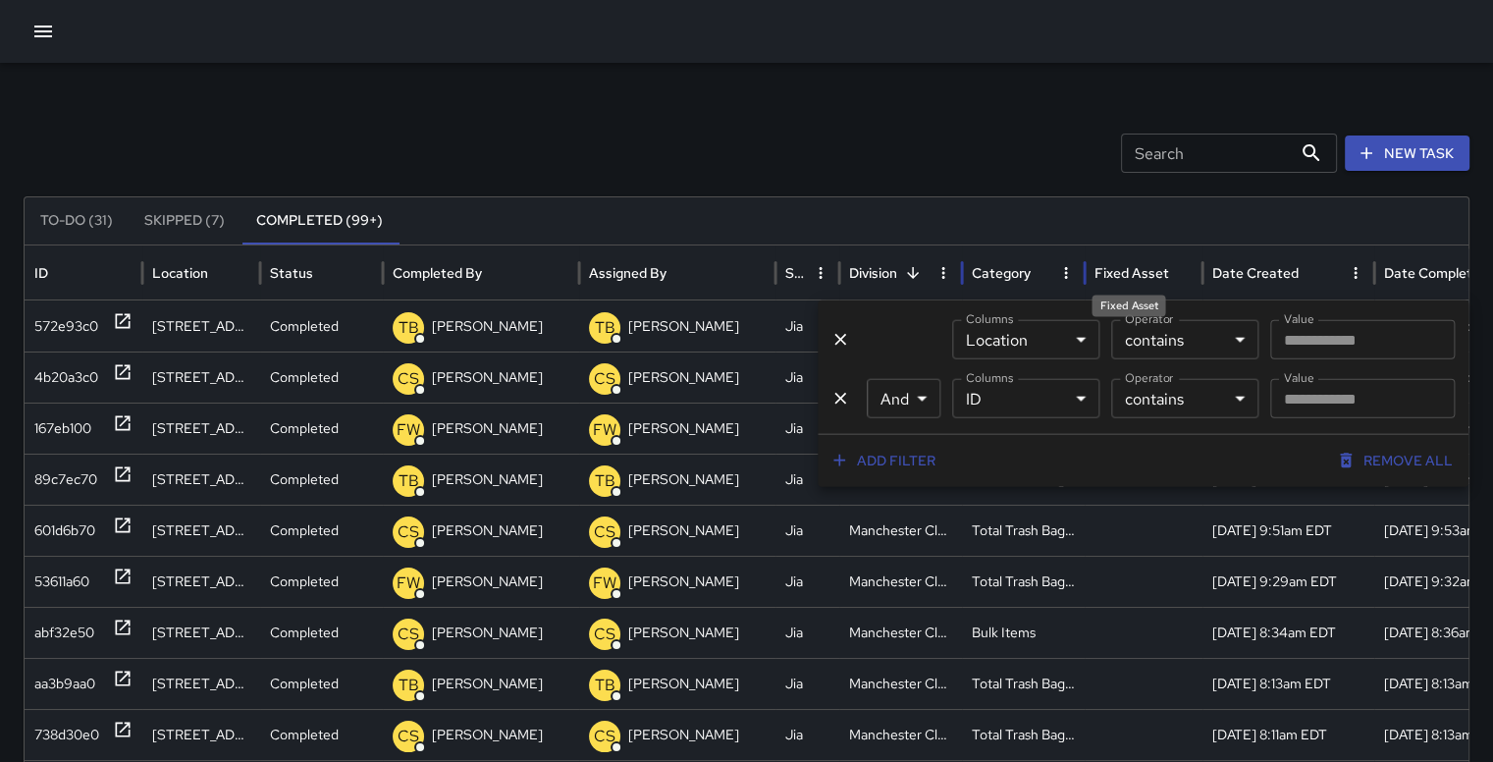
click at [1151, 275] on div "Fixed Asset" at bounding box center [1131, 273] width 75 height 18
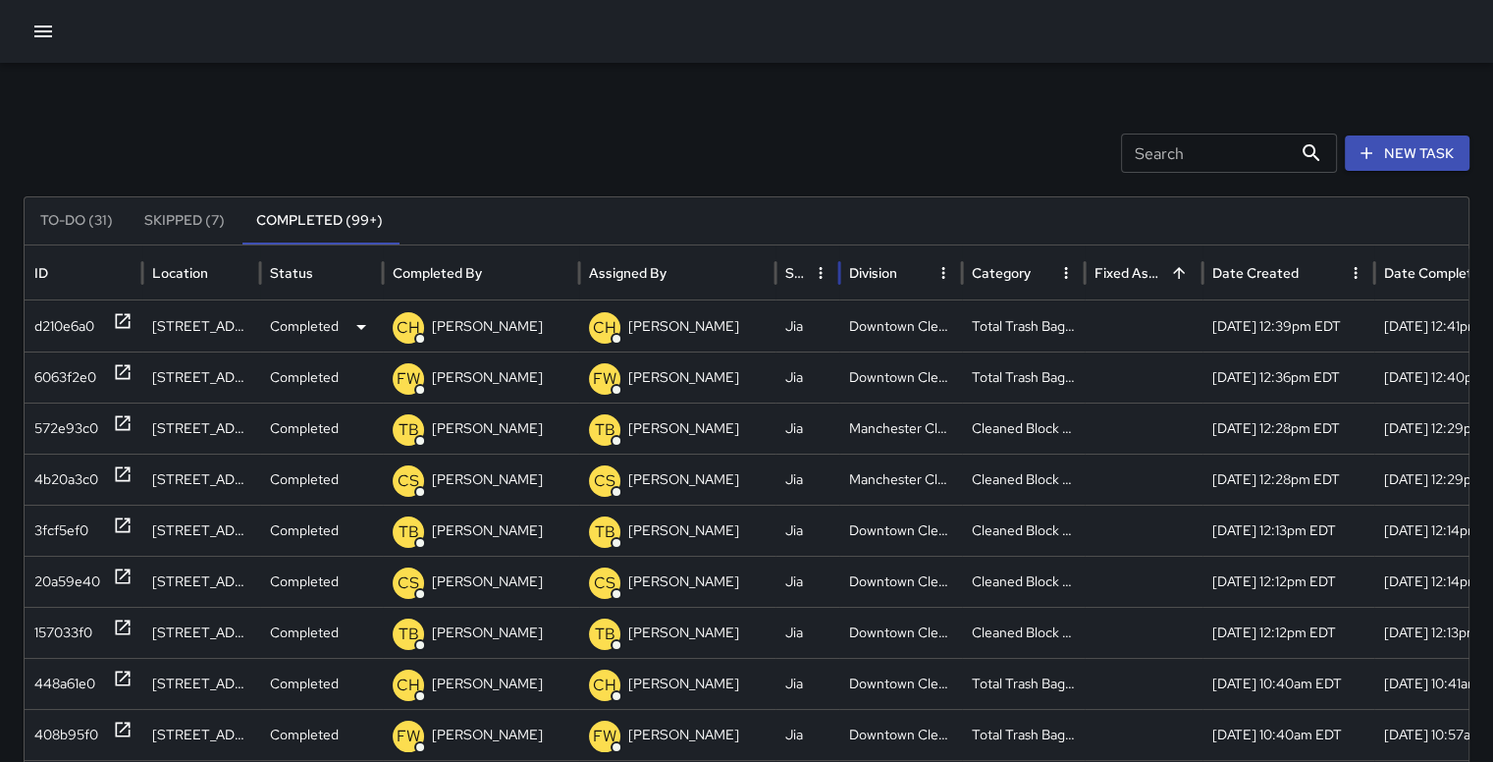
click at [915, 328] on div "Downtown Cleaning" at bounding box center [900, 325] width 123 height 51
click at [67, 432] on div "572e93c0" at bounding box center [66, 428] width 64 height 50
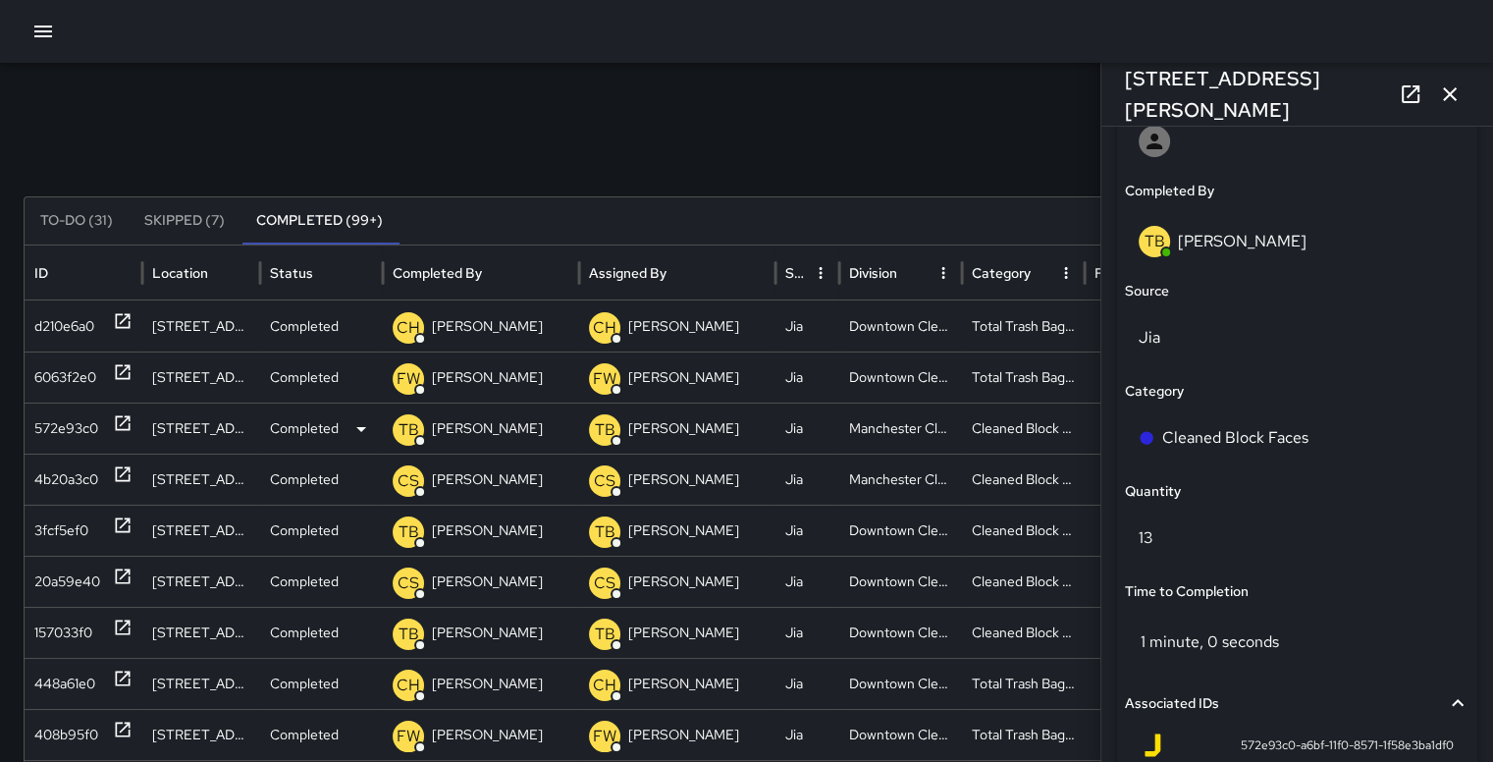
scroll to position [1198, 0]
click at [1456, 89] on icon "button" at bounding box center [1450, 94] width 24 height 24
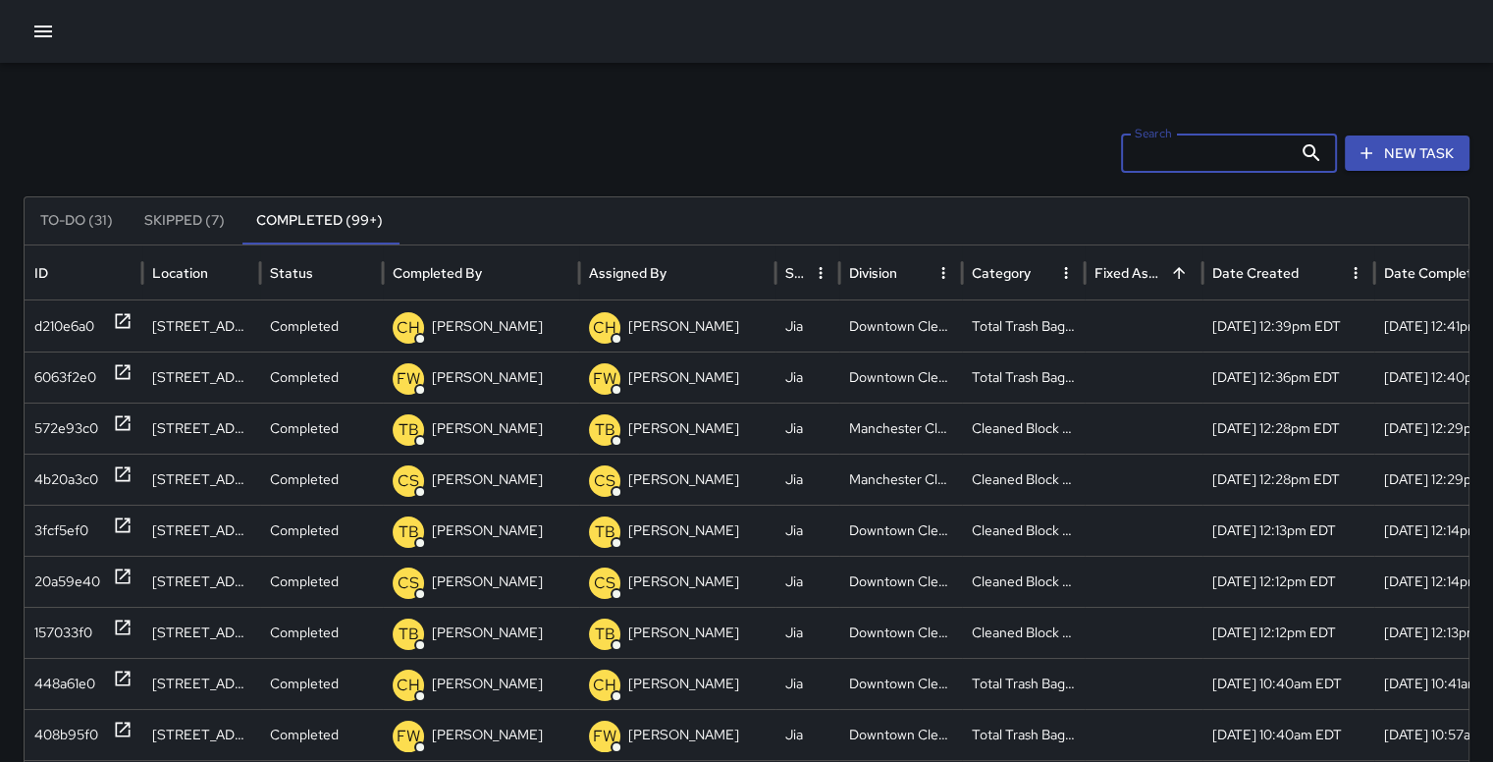
click at [1170, 148] on input "Search" at bounding box center [1206, 152] width 171 height 39
type input "*"
type input "*****"
click at [59, 380] on div "4b20a3c0" at bounding box center [66, 377] width 64 height 50
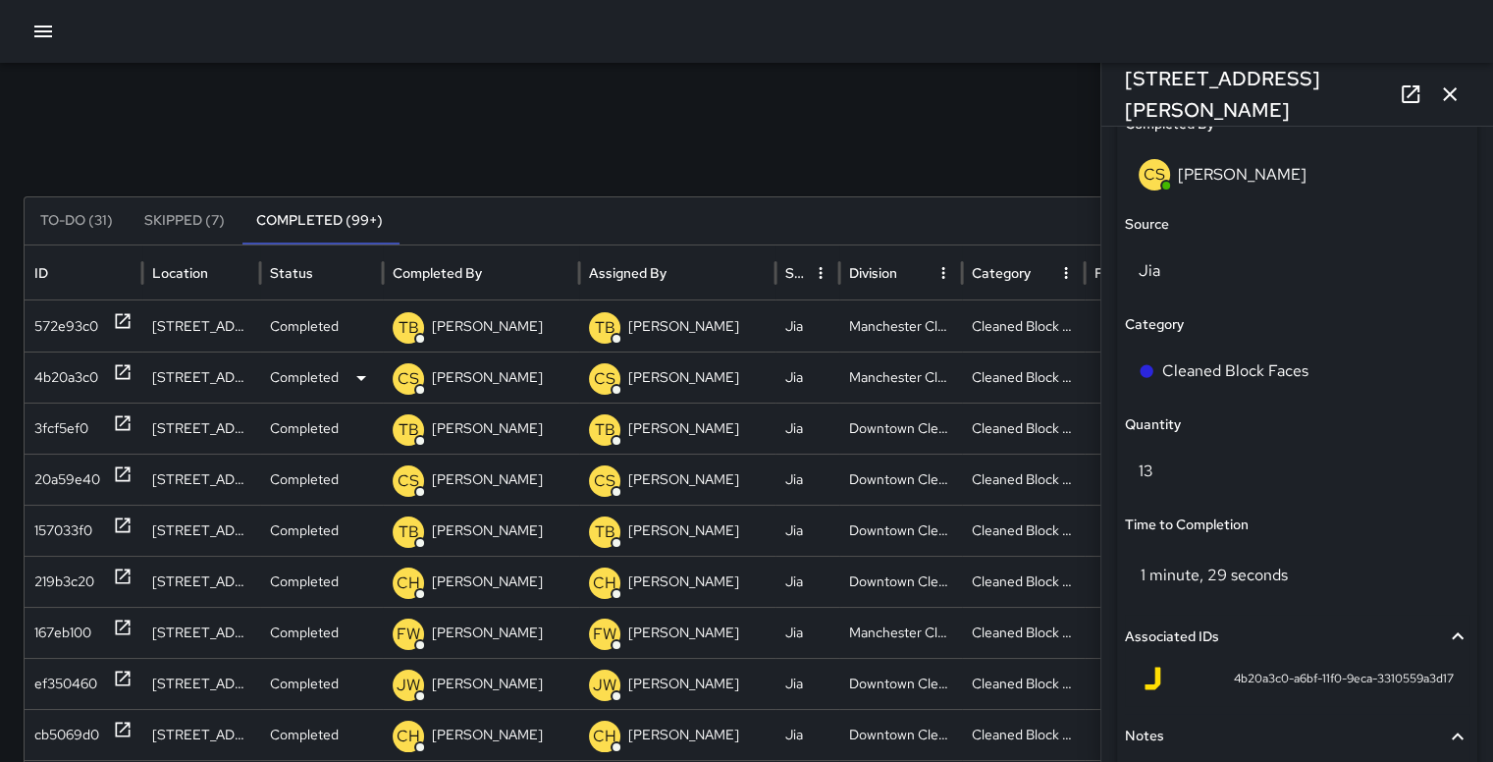
scroll to position [1430, 0]
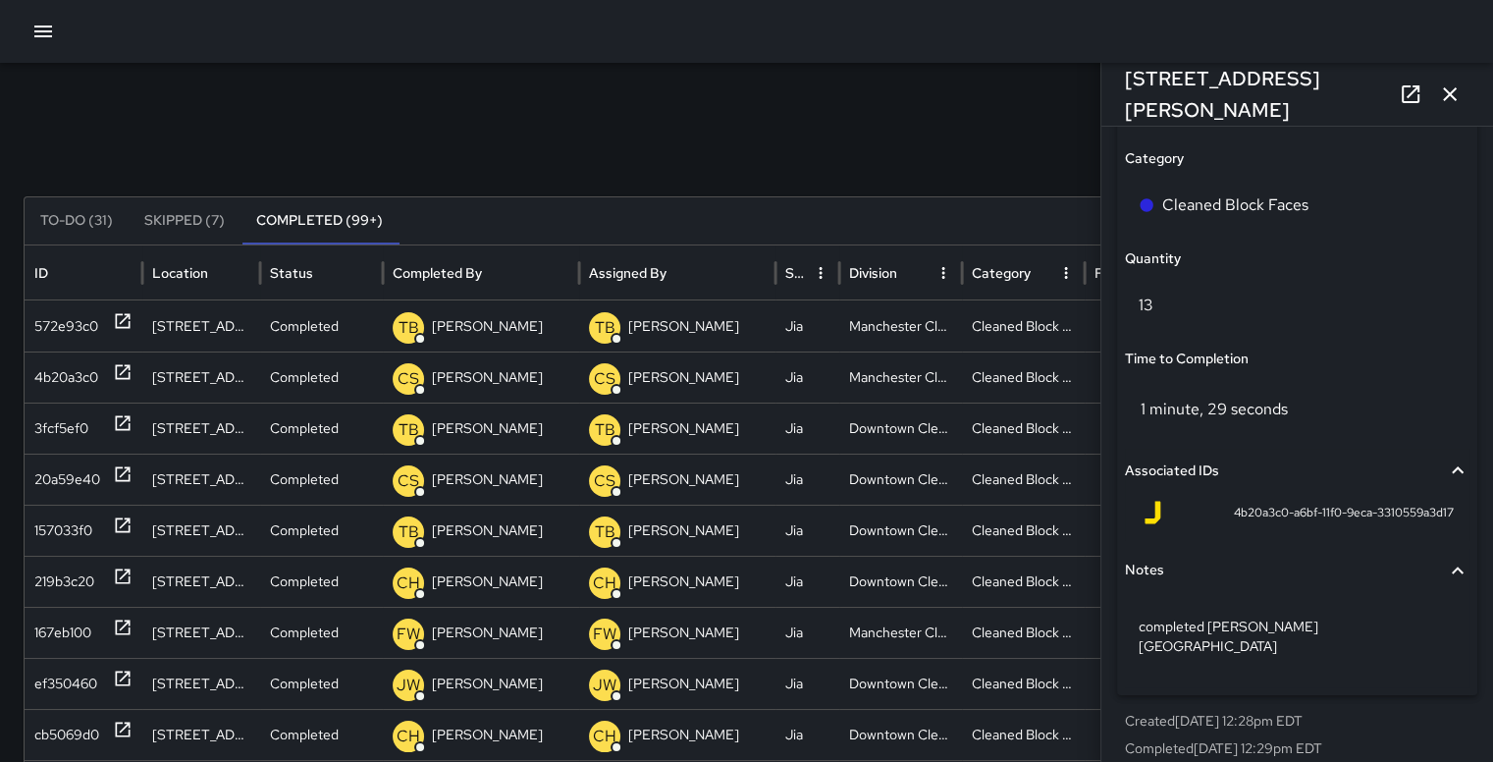
click at [1460, 91] on icon "button" at bounding box center [1450, 94] width 24 height 24
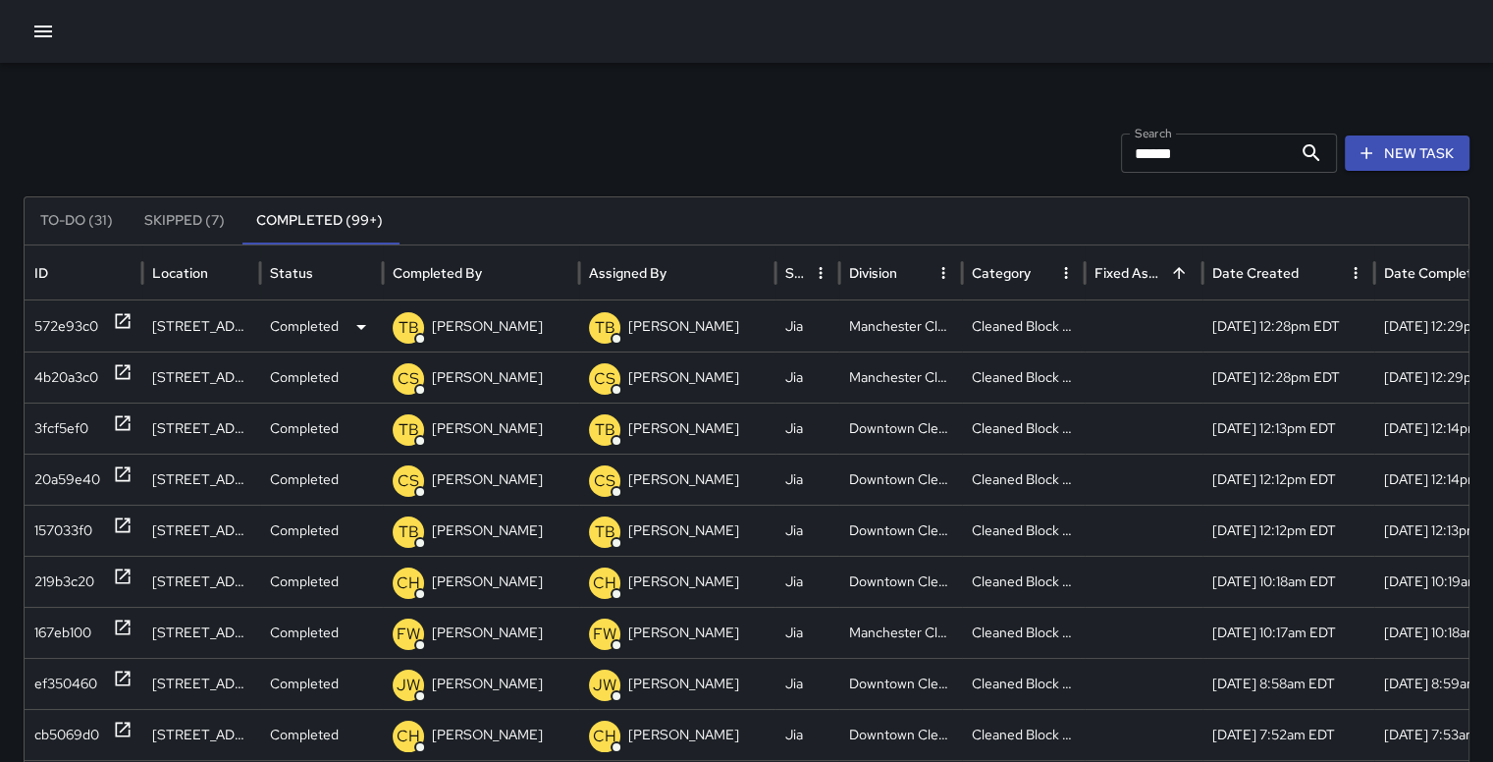
click at [66, 319] on div "572e93c0" at bounding box center [66, 326] width 64 height 50
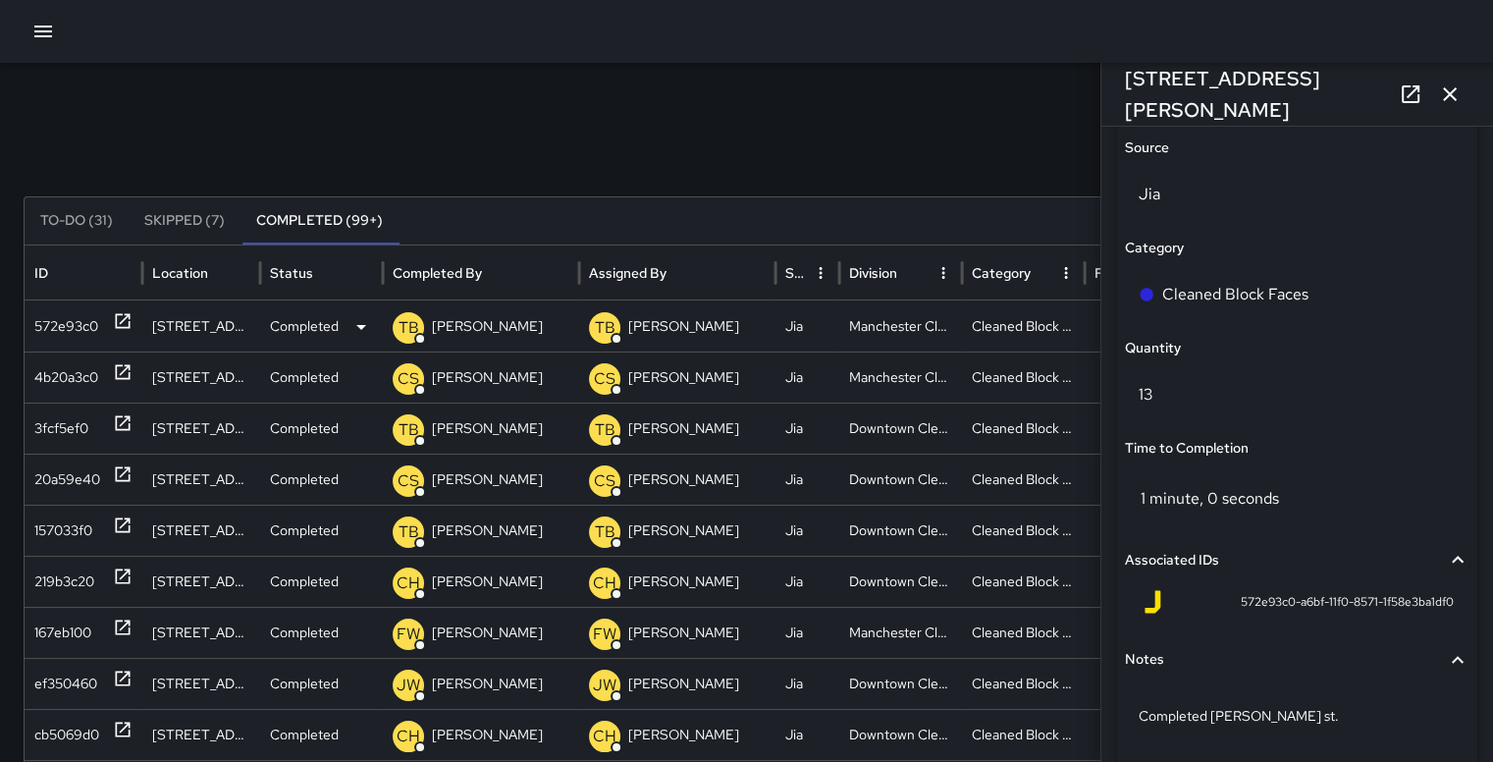
scroll to position [1356, 0]
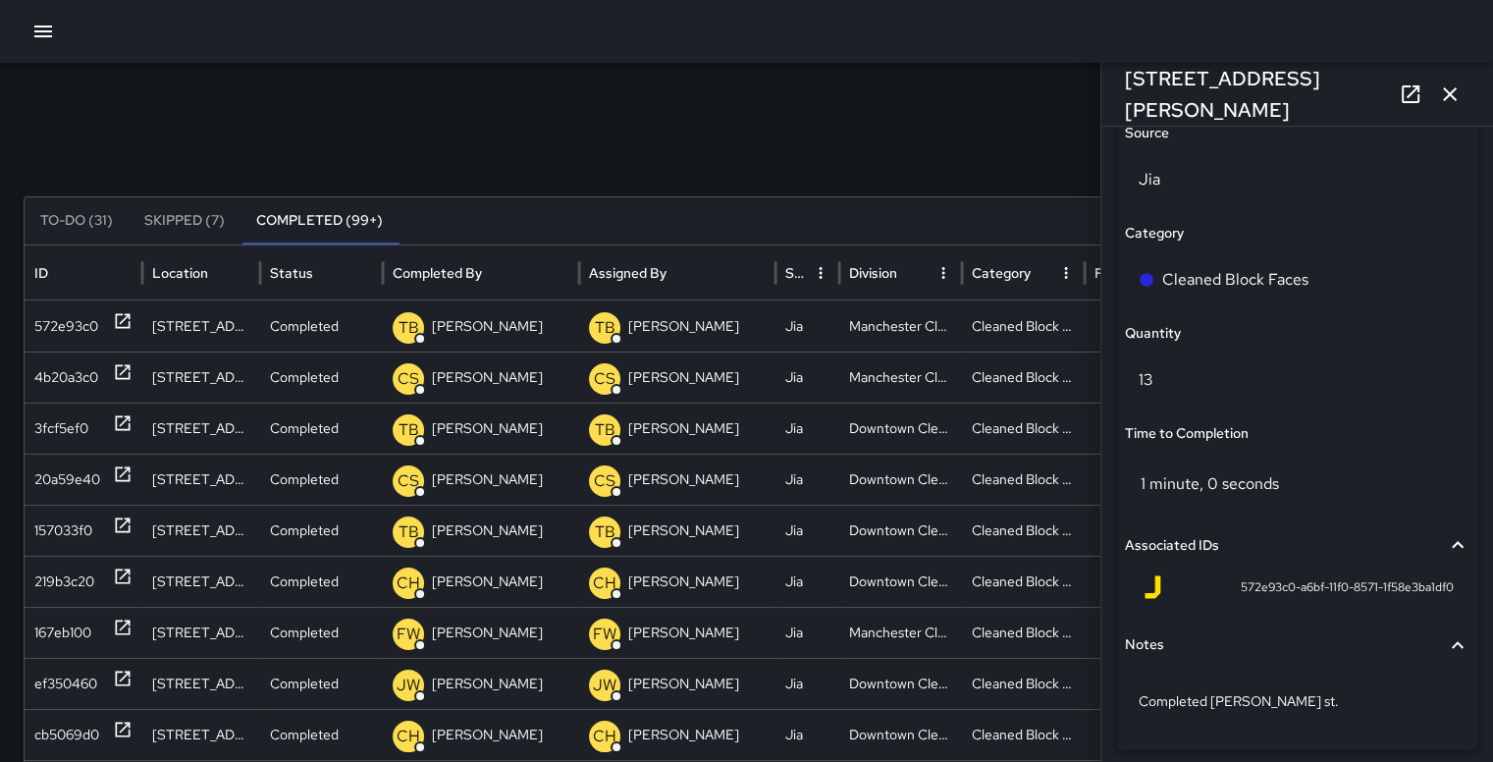
click at [1331, 565] on button "Associated IDs" at bounding box center [1297, 545] width 345 height 45
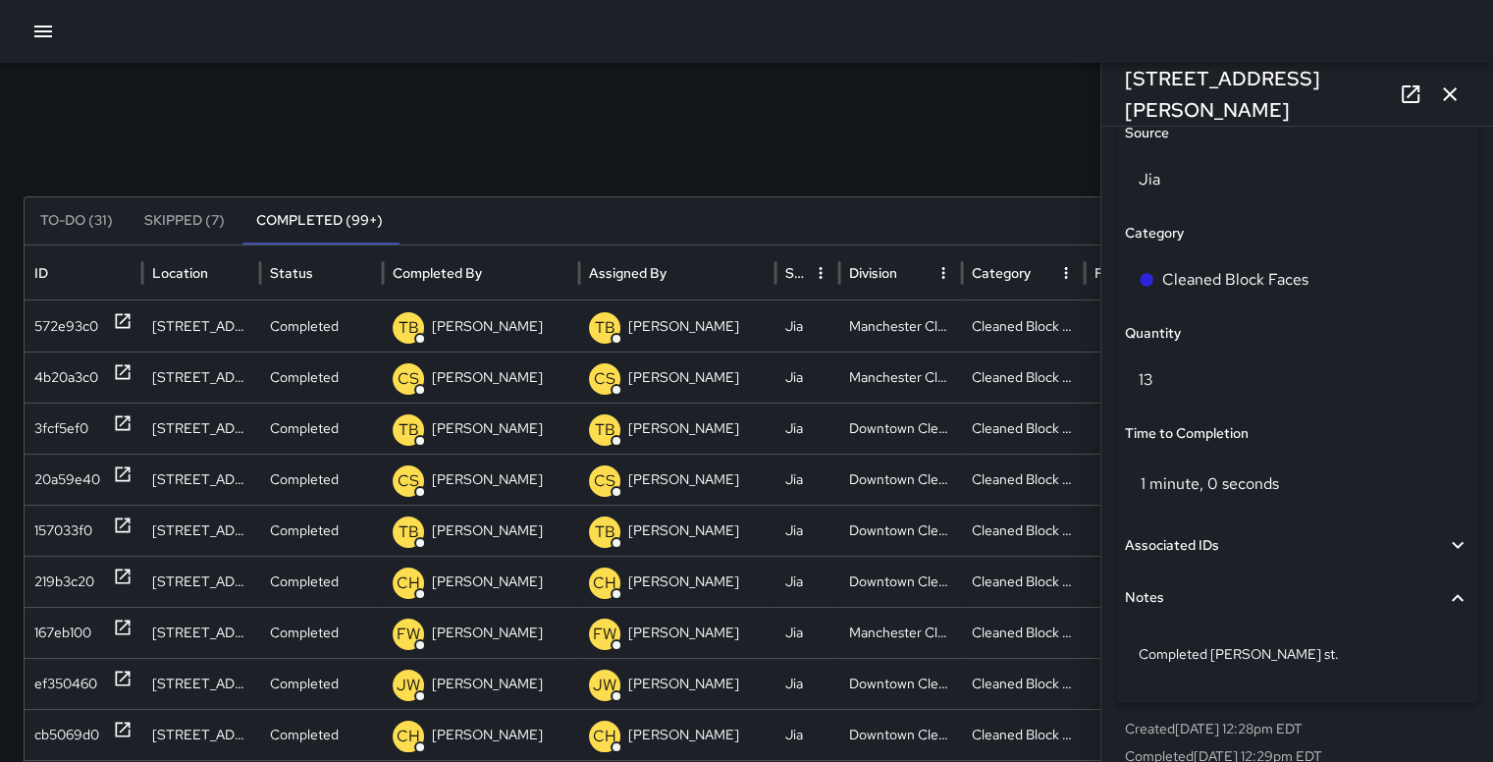
click at [1452, 599] on icon "button" at bounding box center [1458, 597] width 12 height 7
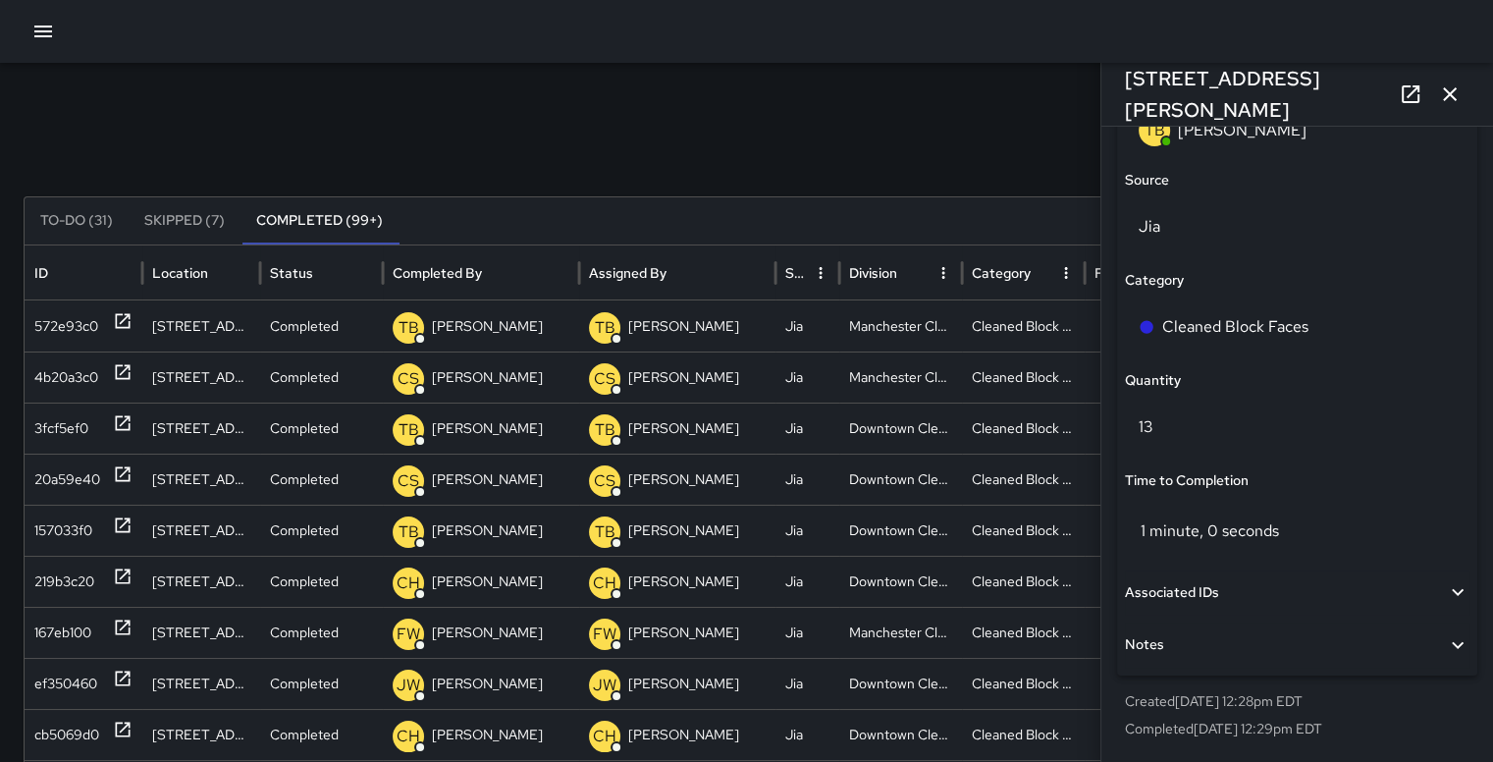
scroll to position [1308, 0]
click at [1448, 589] on icon "button" at bounding box center [1458, 592] width 24 height 24
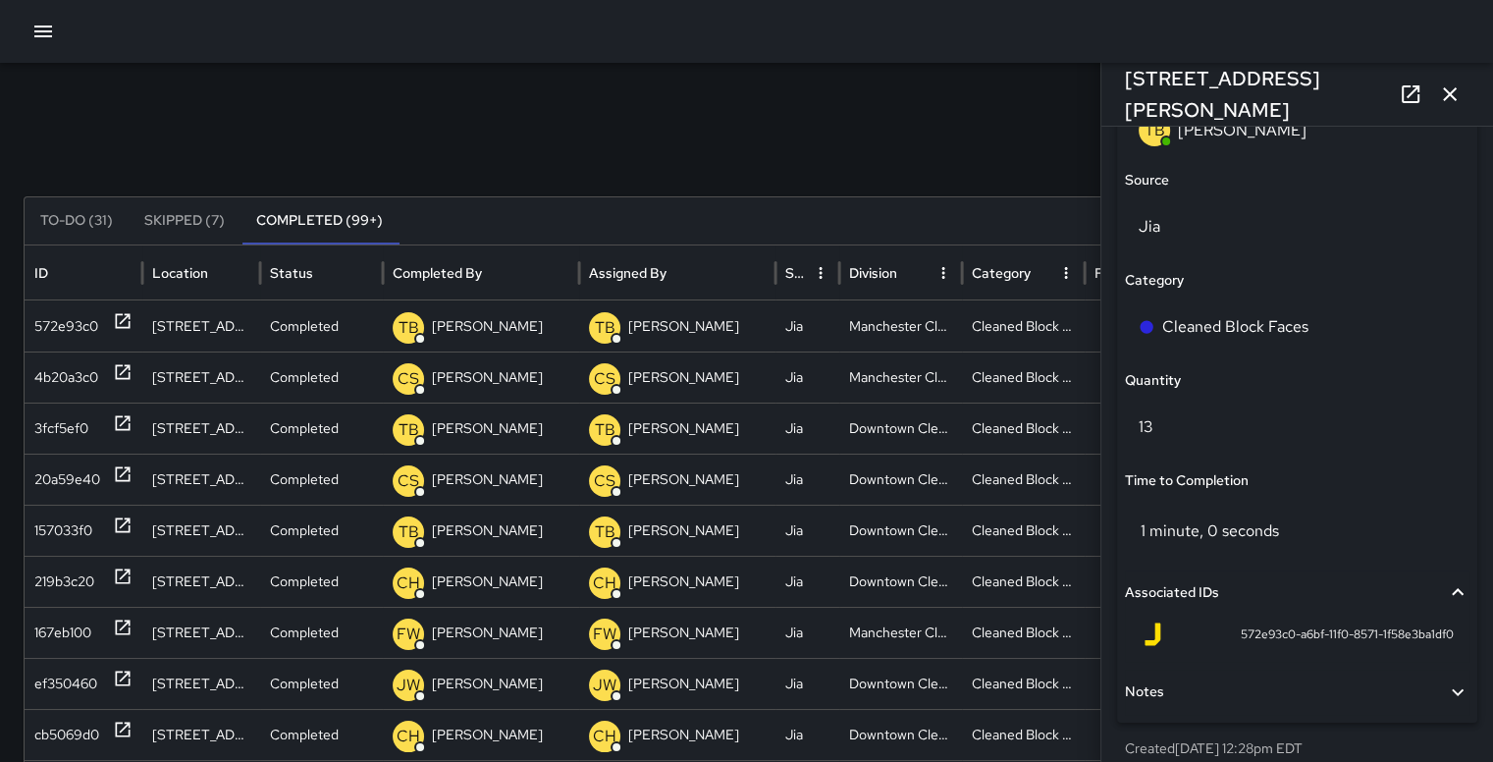
click at [1358, 532] on div "1 minute, 0 seconds" at bounding box center [1297, 531] width 345 height 63
click at [1316, 486] on div "Time to Completion" at bounding box center [1297, 481] width 345 height 22
click at [1264, 428] on p "13" at bounding box center [1297, 427] width 317 height 24
click at [1268, 385] on div "Quantity" at bounding box center [1297, 381] width 345 height 22
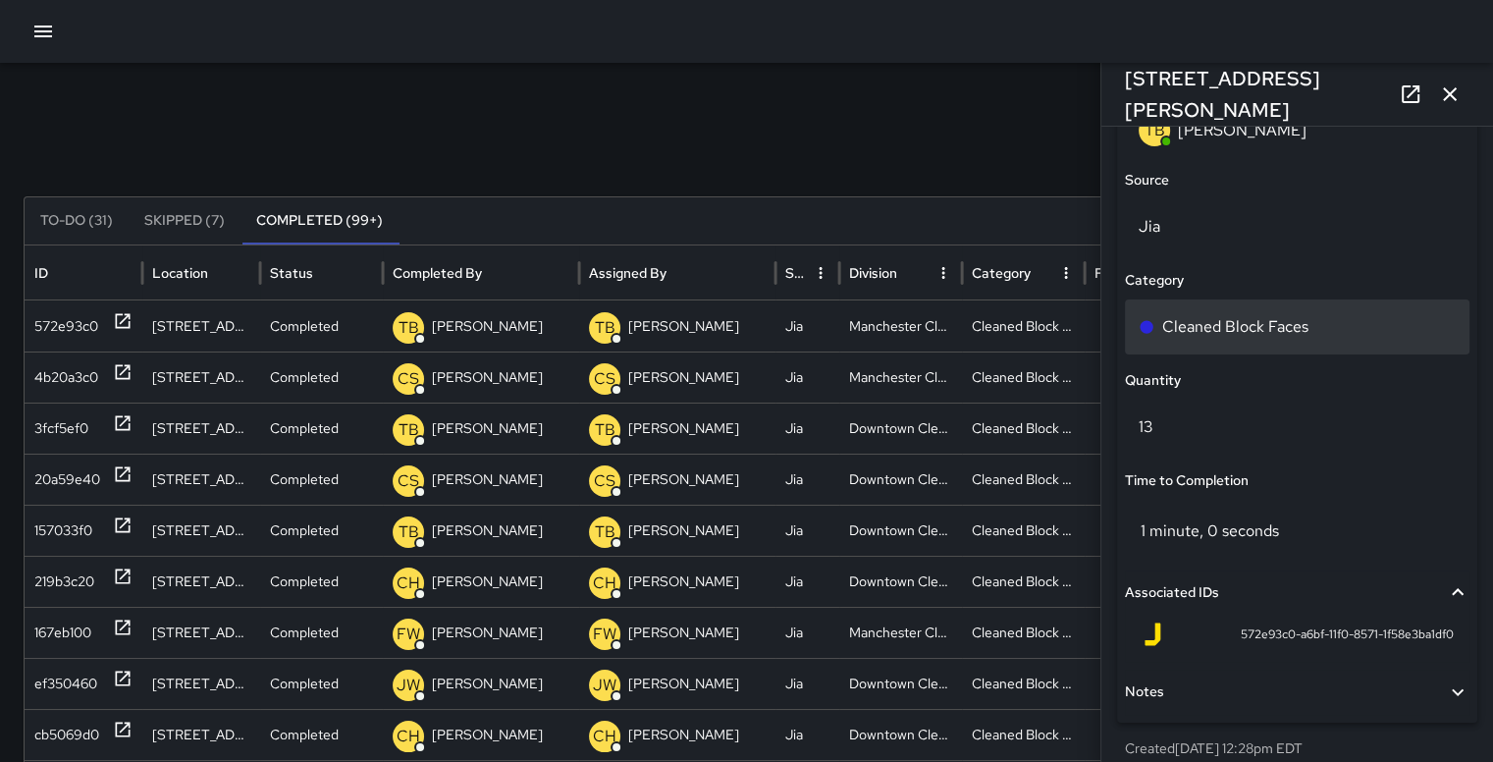
click at [1331, 322] on div "Cleaned Block Faces" at bounding box center [1297, 327] width 317 height 24
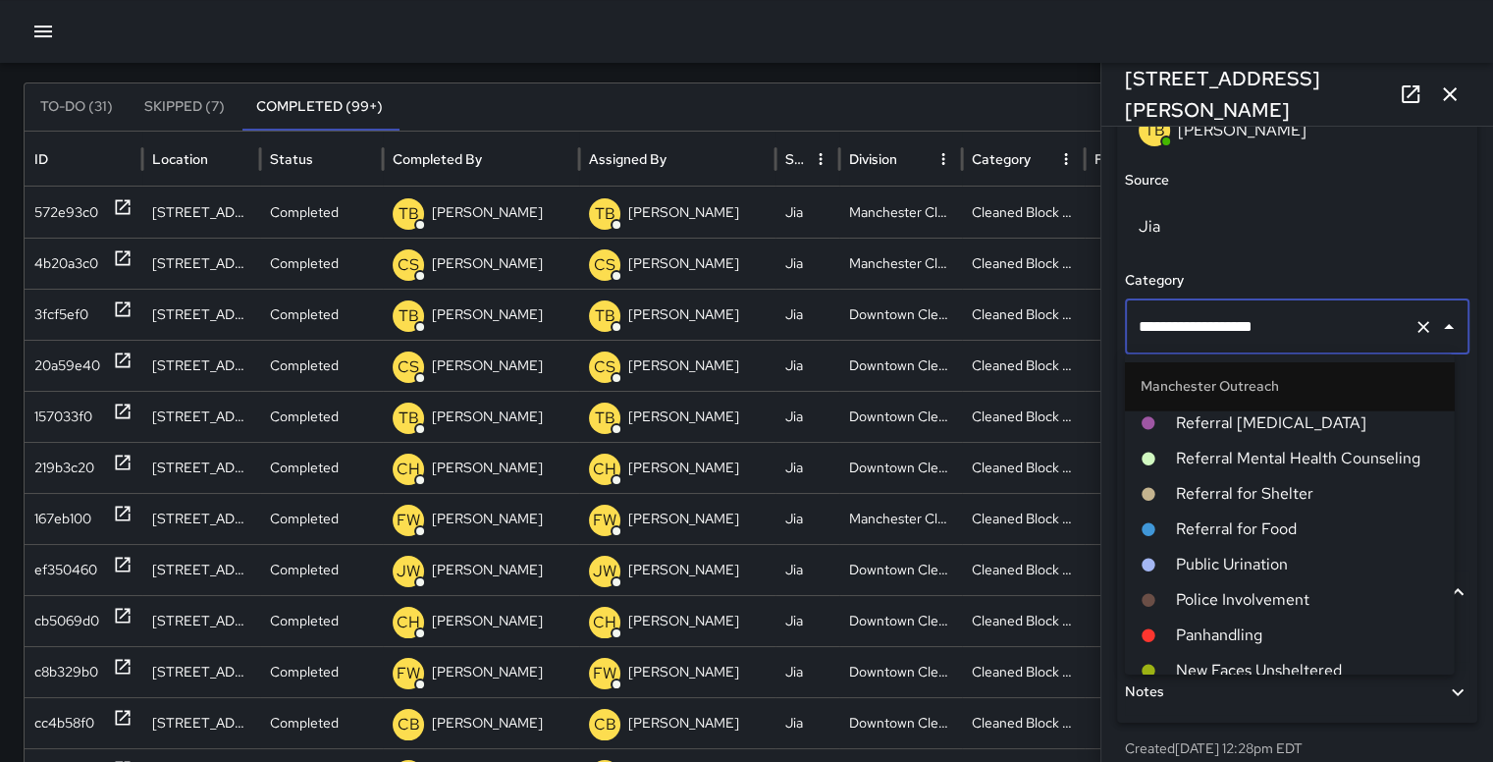
scroll to position [1508, 0]
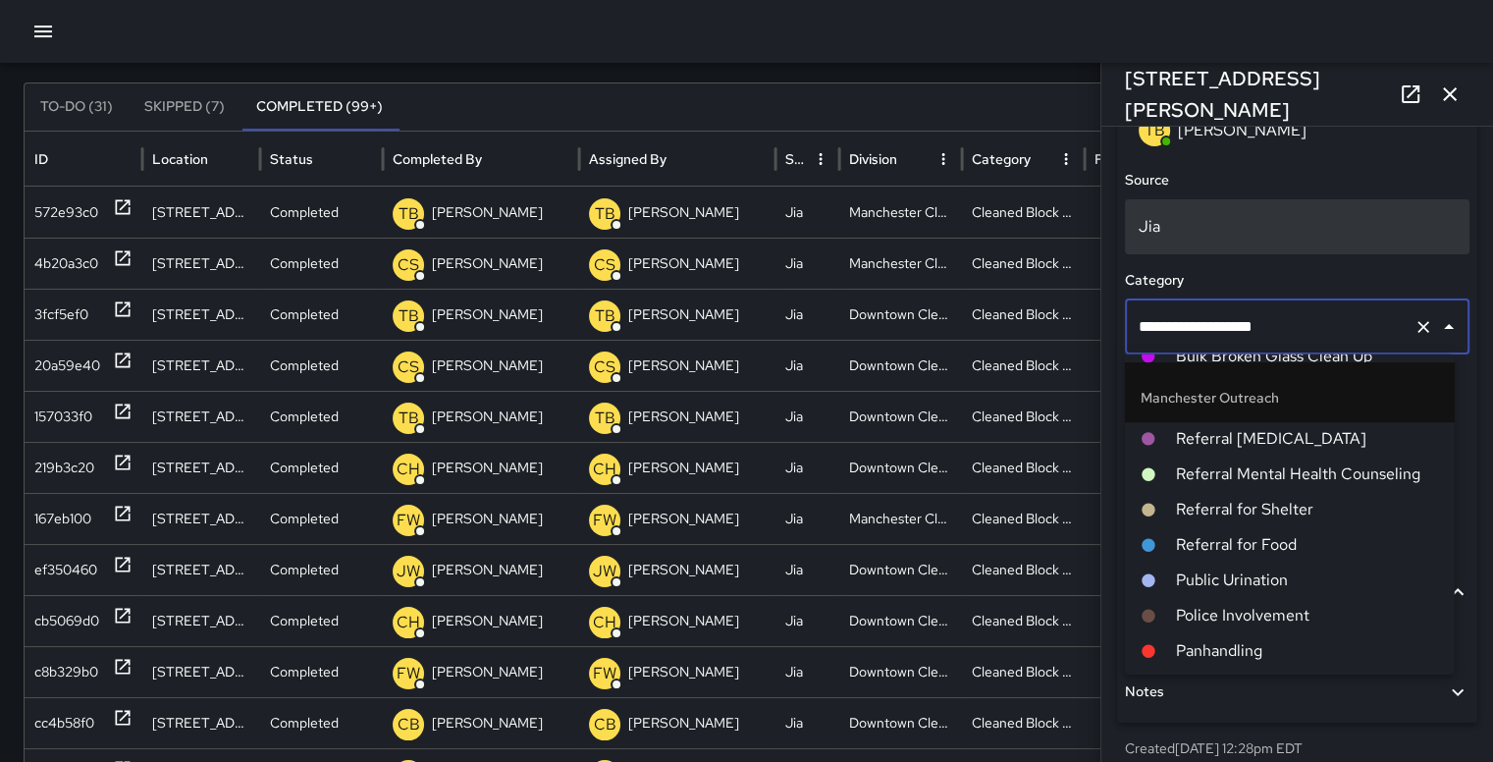
click at [1425, 240] on div "Jia" at bounding box center [1297, 226] width 345 height 55
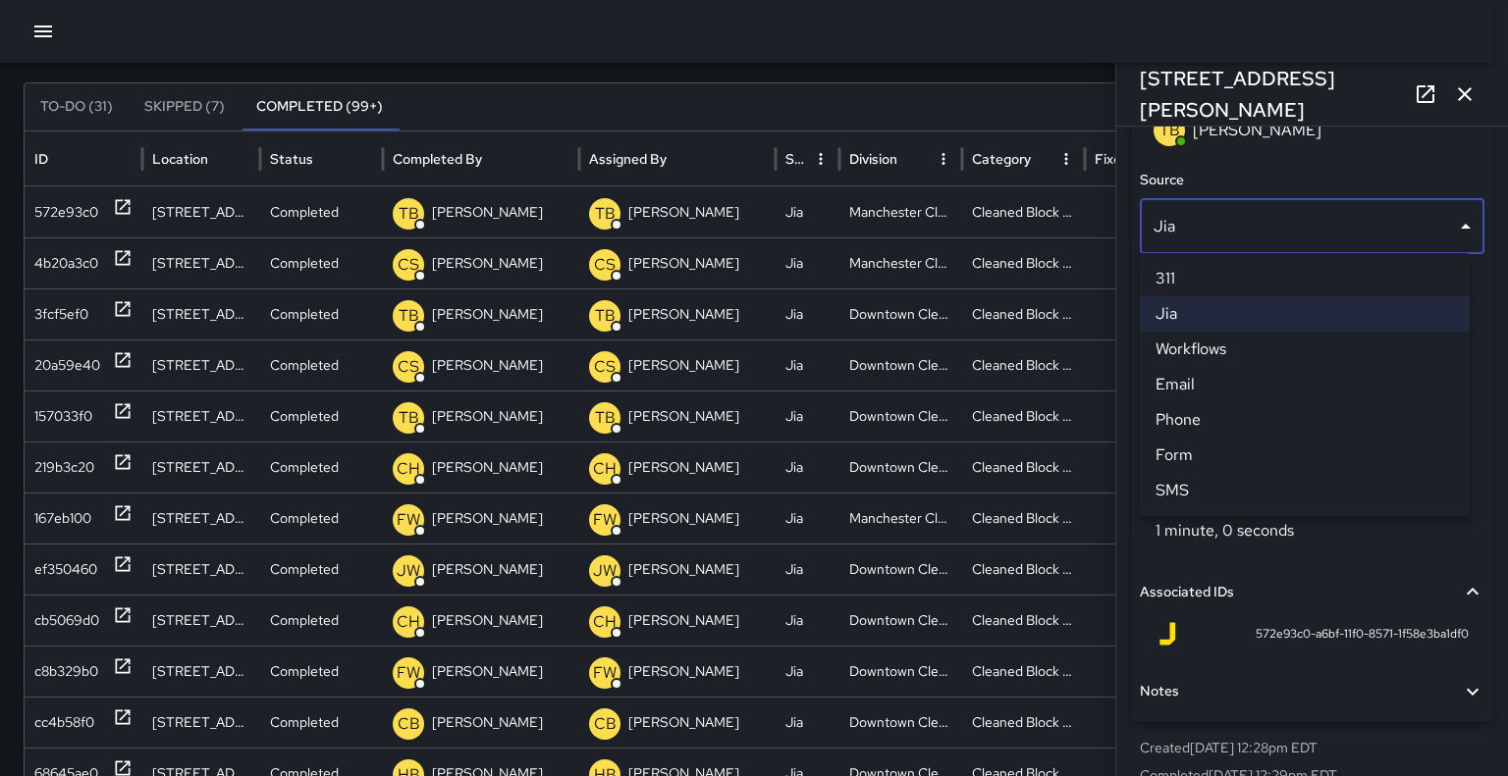
click at [1383, 578] on div at bounding box center [754, 388] width 1508 height 776
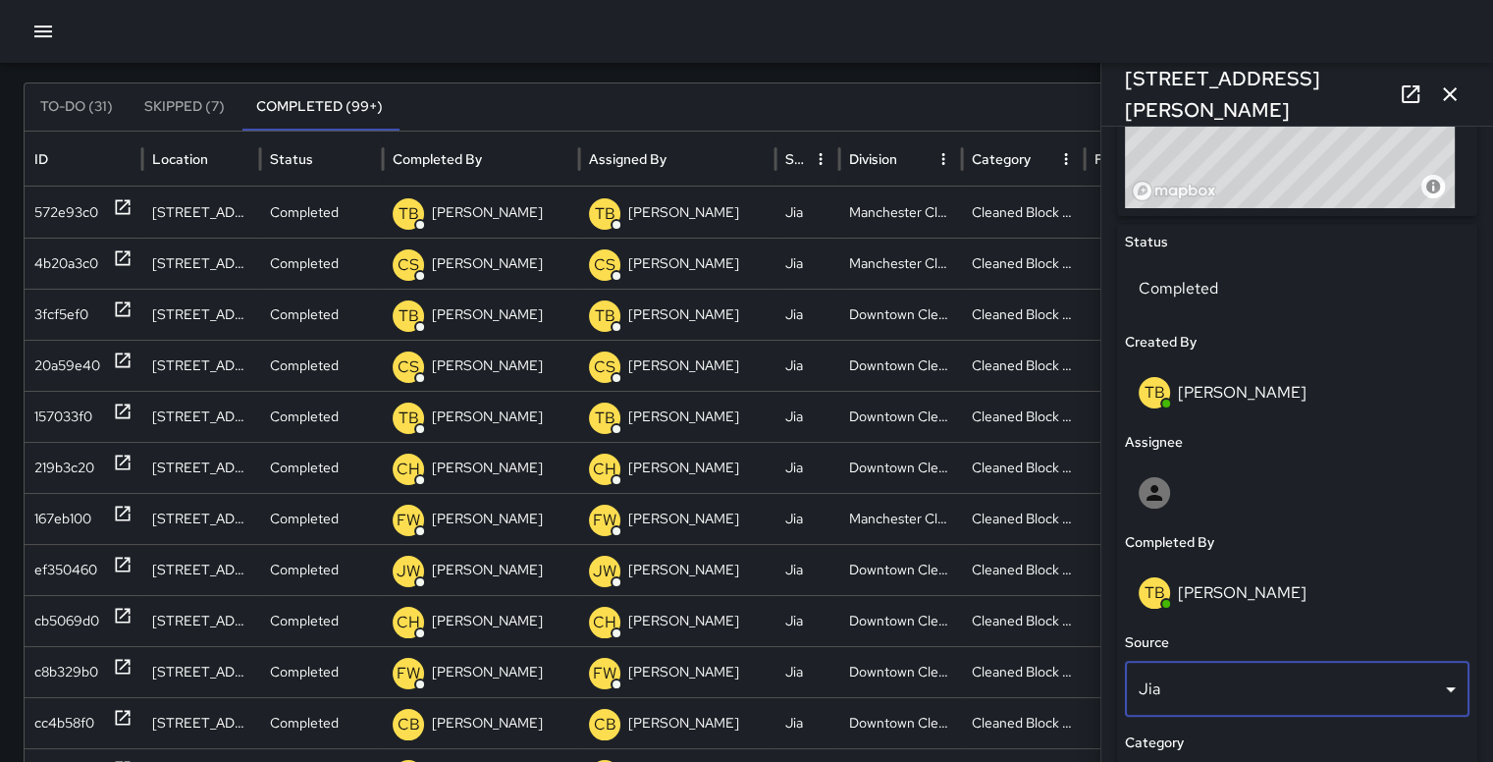
scroll to position [844, 0]
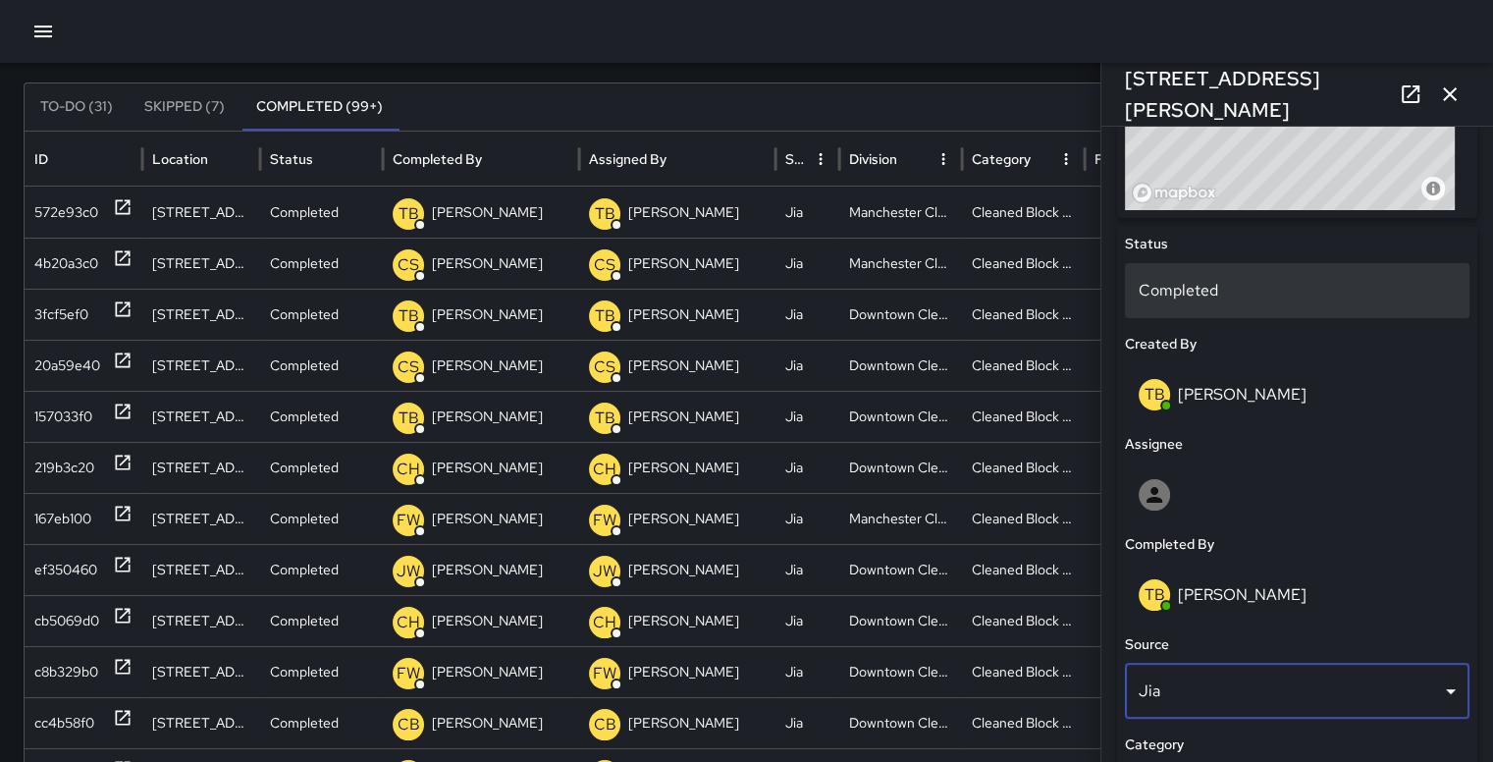
click at [1349, 295] on p "Completed" at bounding box center [1297, 291] width 317 height 24
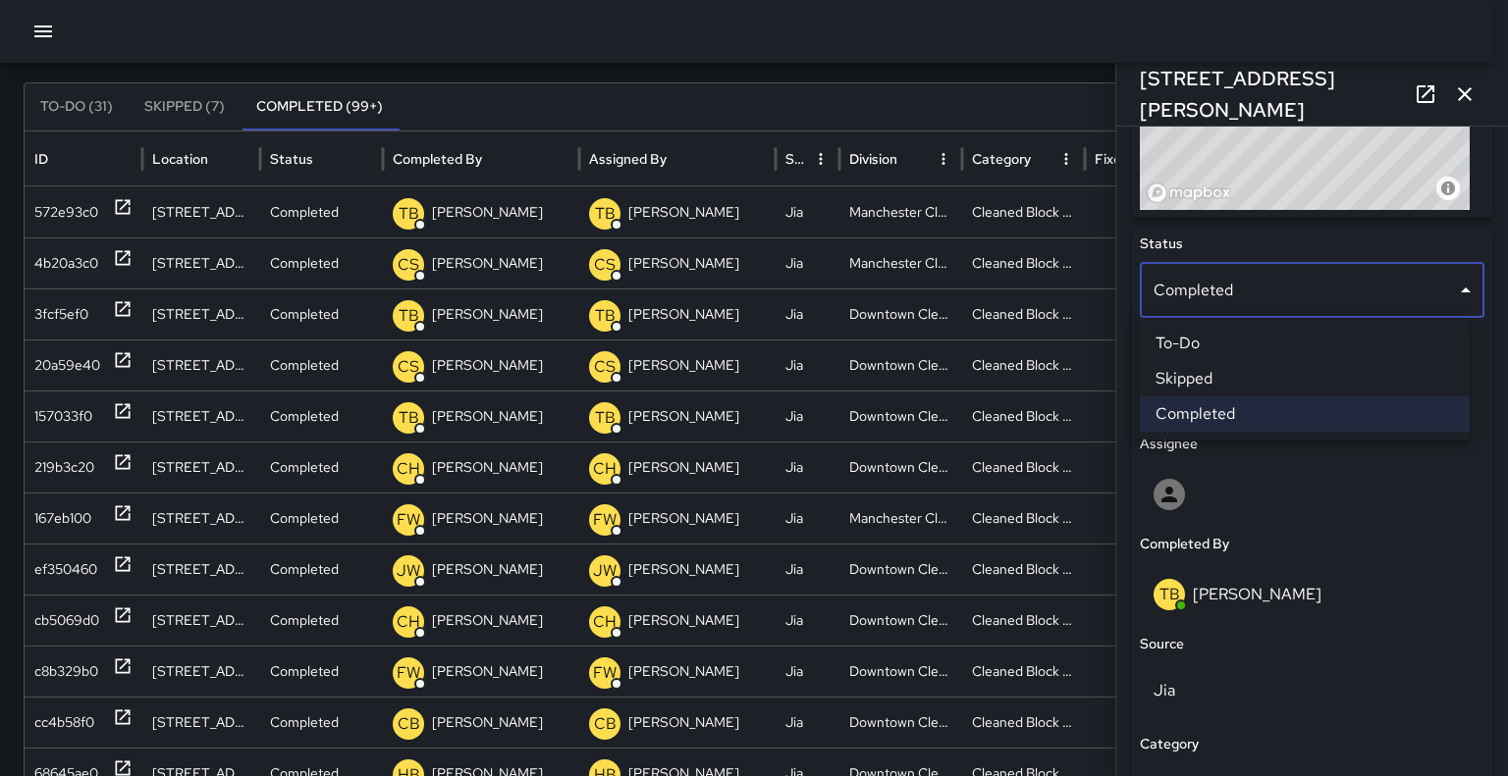
click at [1377, 485] on div at bounding box center [754, 388] width 1508 height 776
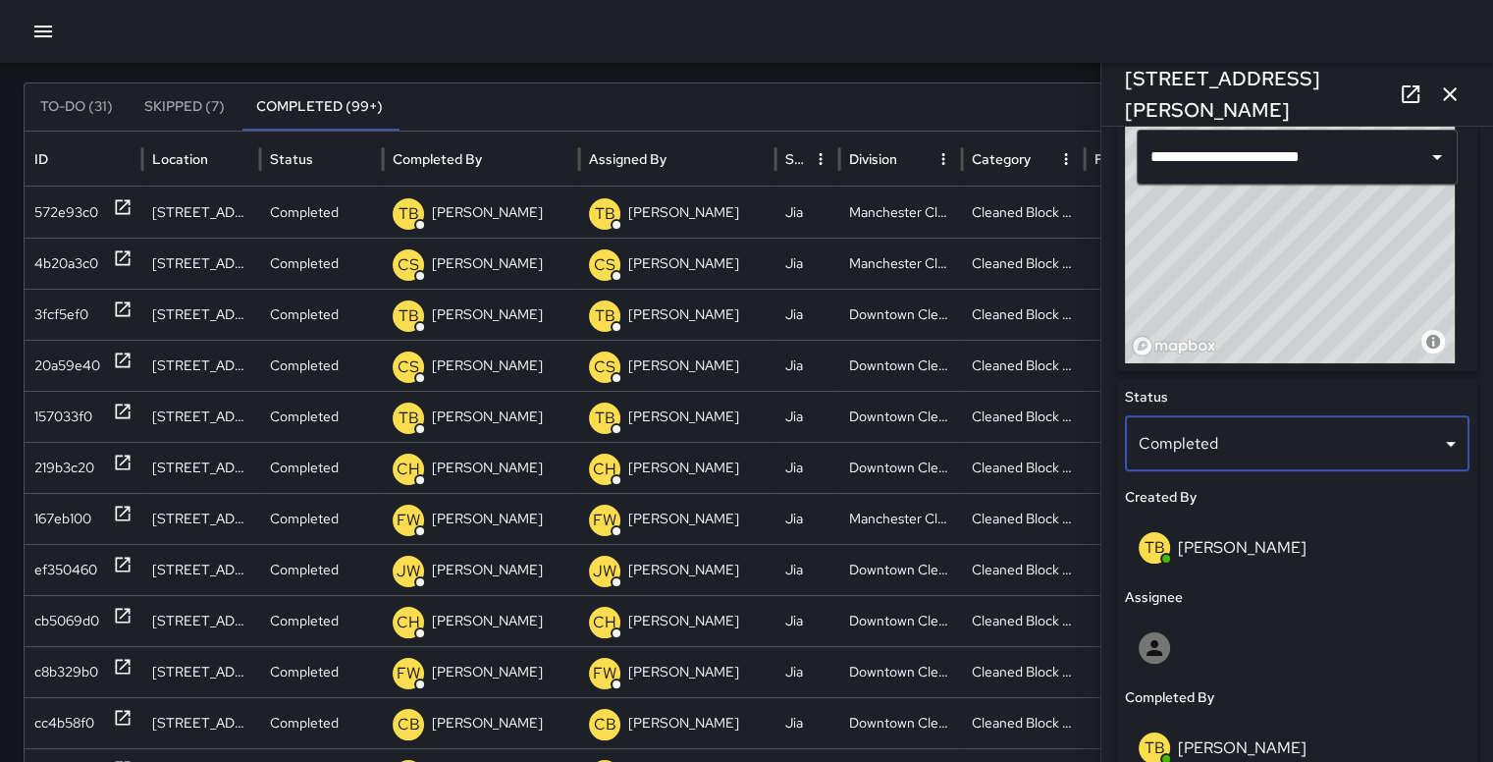
scroll to position [682, 0]
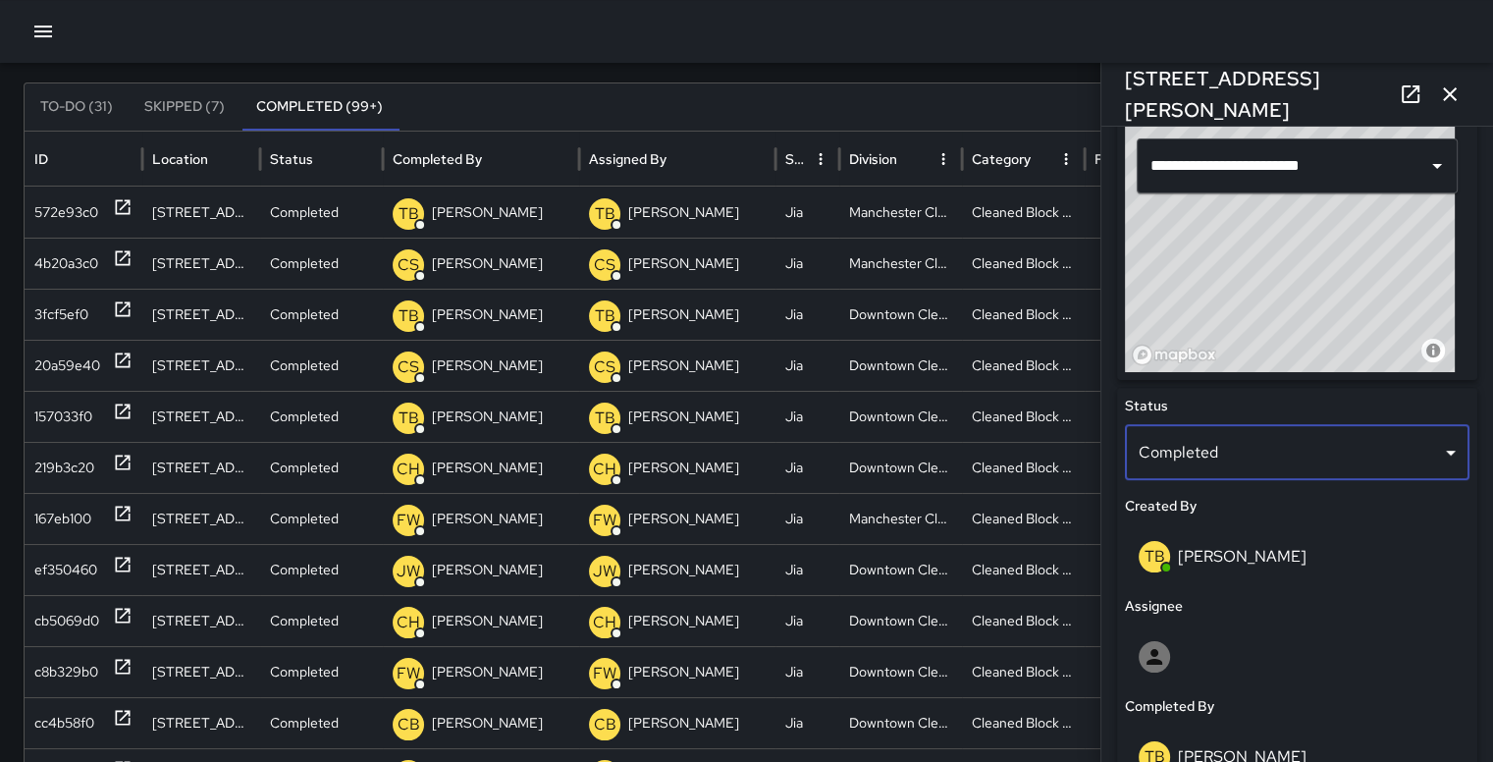
type input "**********"
click at [1425, 173] on icon "Open" at bounding box center [1437, 166] width 24 height 24
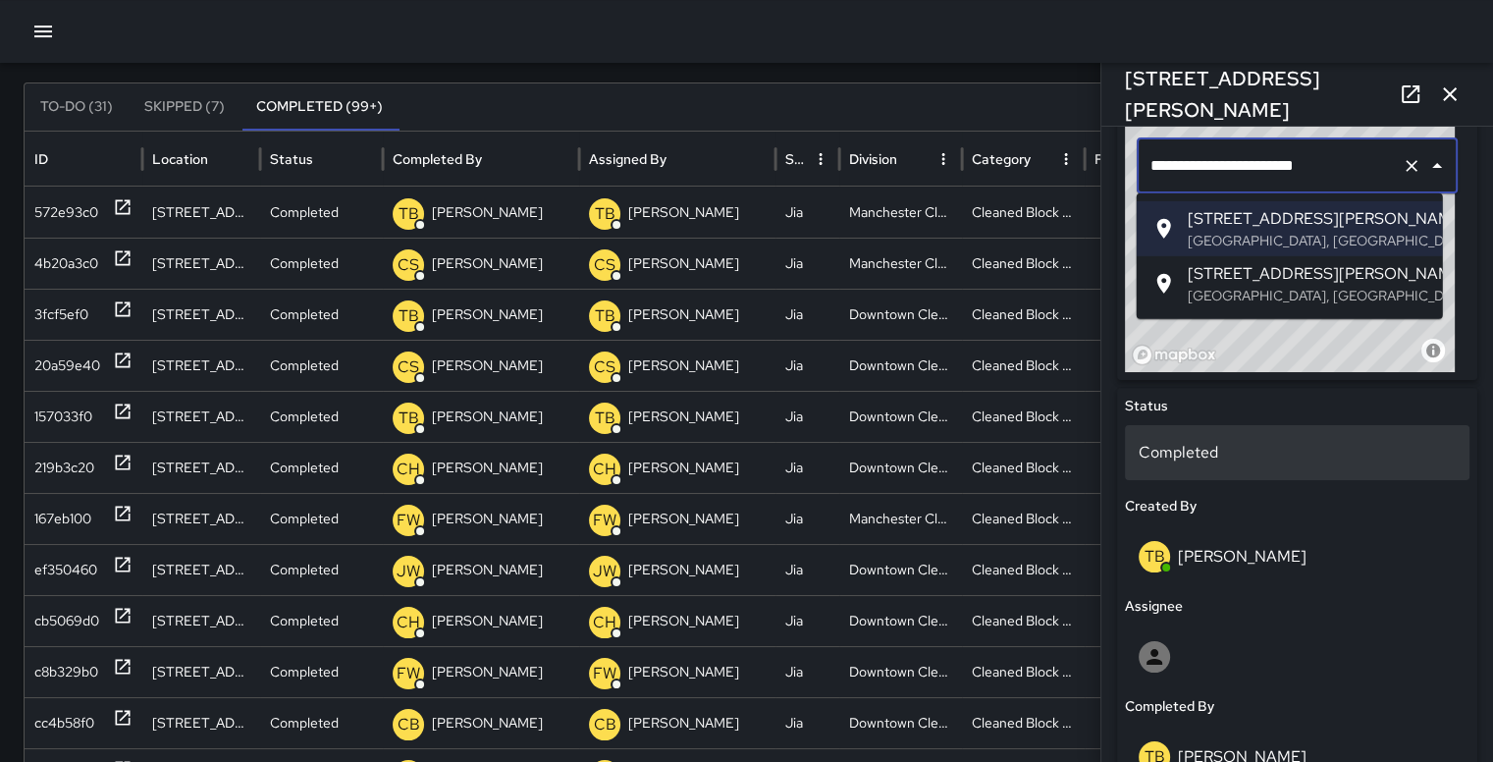
click at [1399, 478] on div "Completed" at bounding box center [1297, 452] width 345 height 55
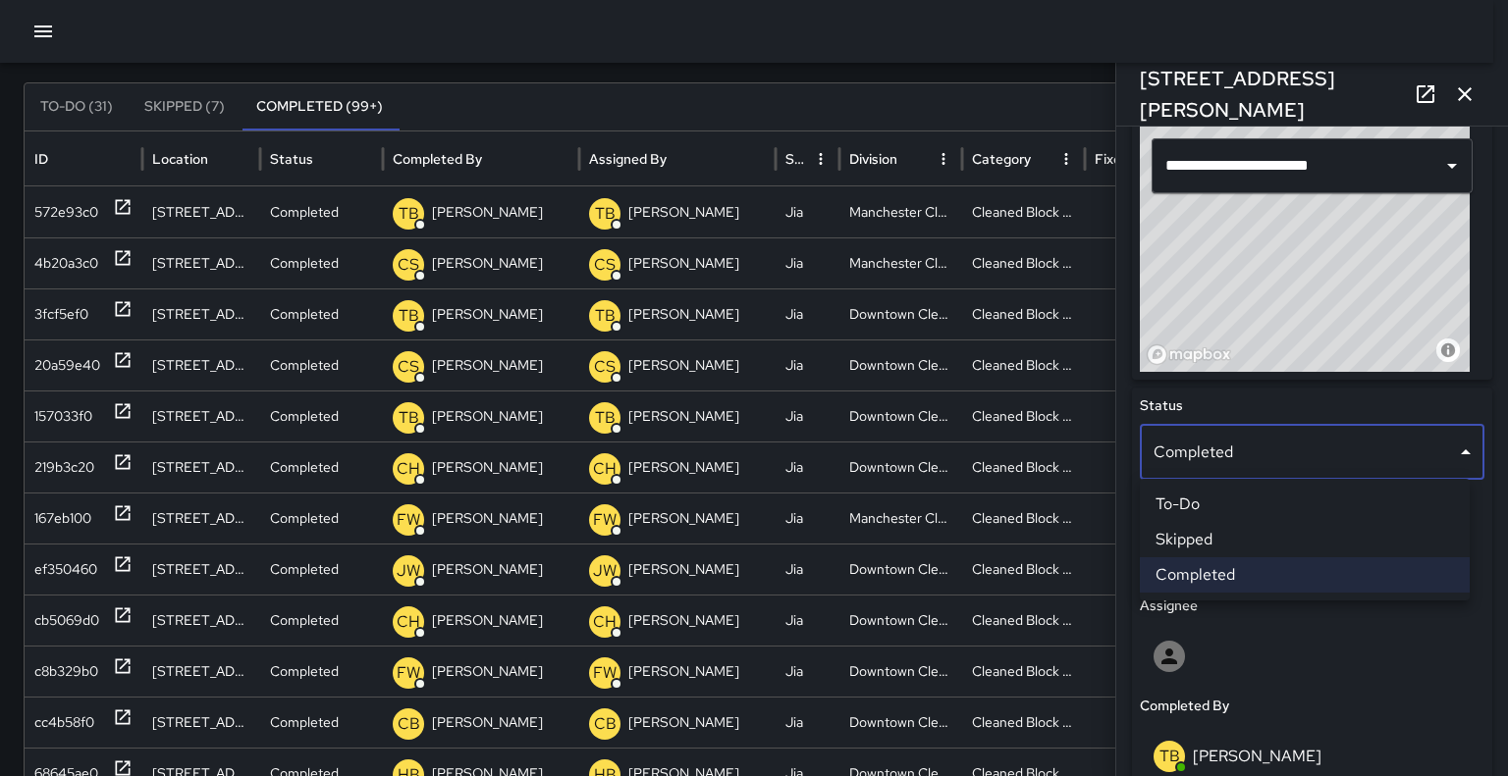
click at [1360, 497] on li "To-Do" at bounding box center [1305, 504] width 330 height 35
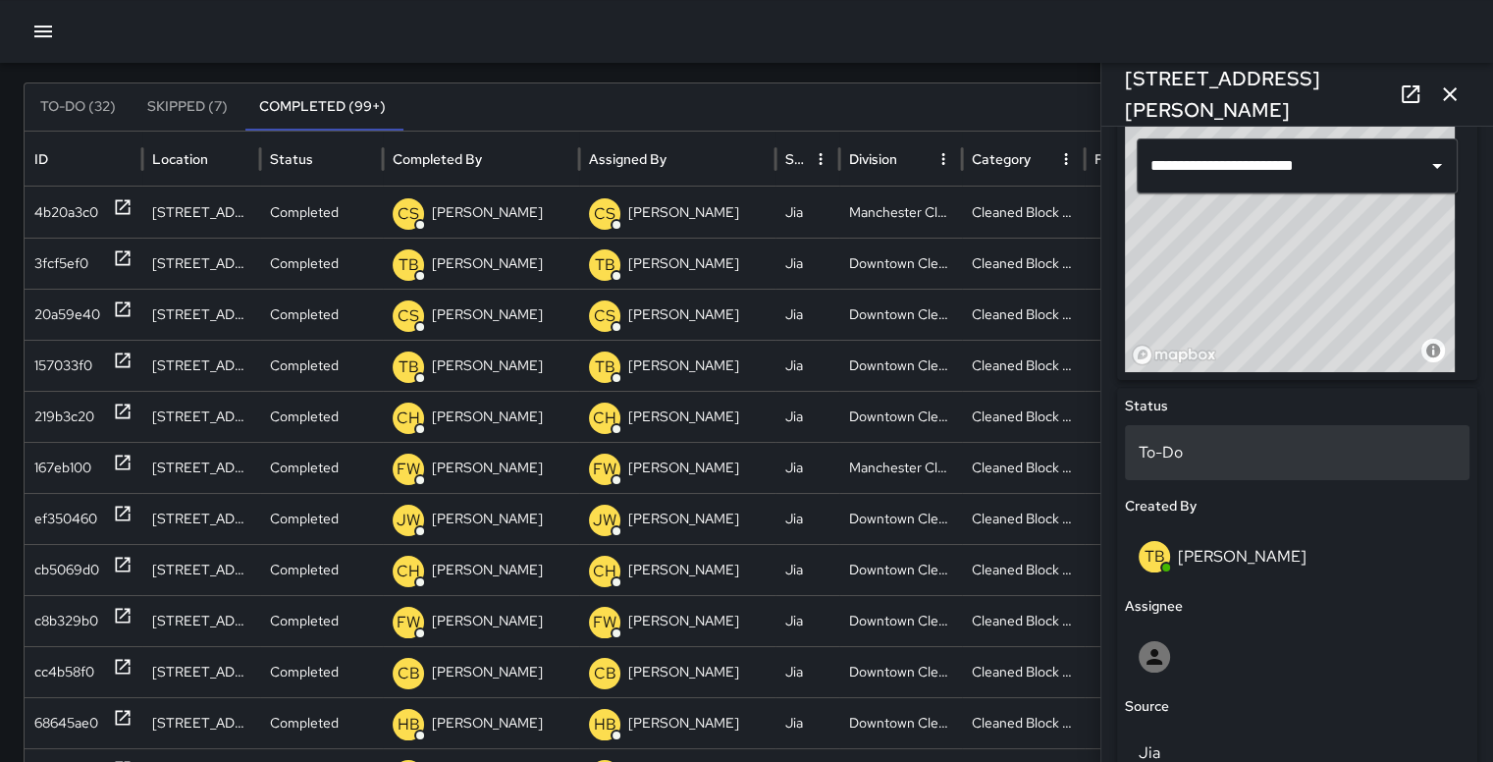
click at [1289, 452] on p "To-Do" at bounding box center [1297, 453] width 317 height 24
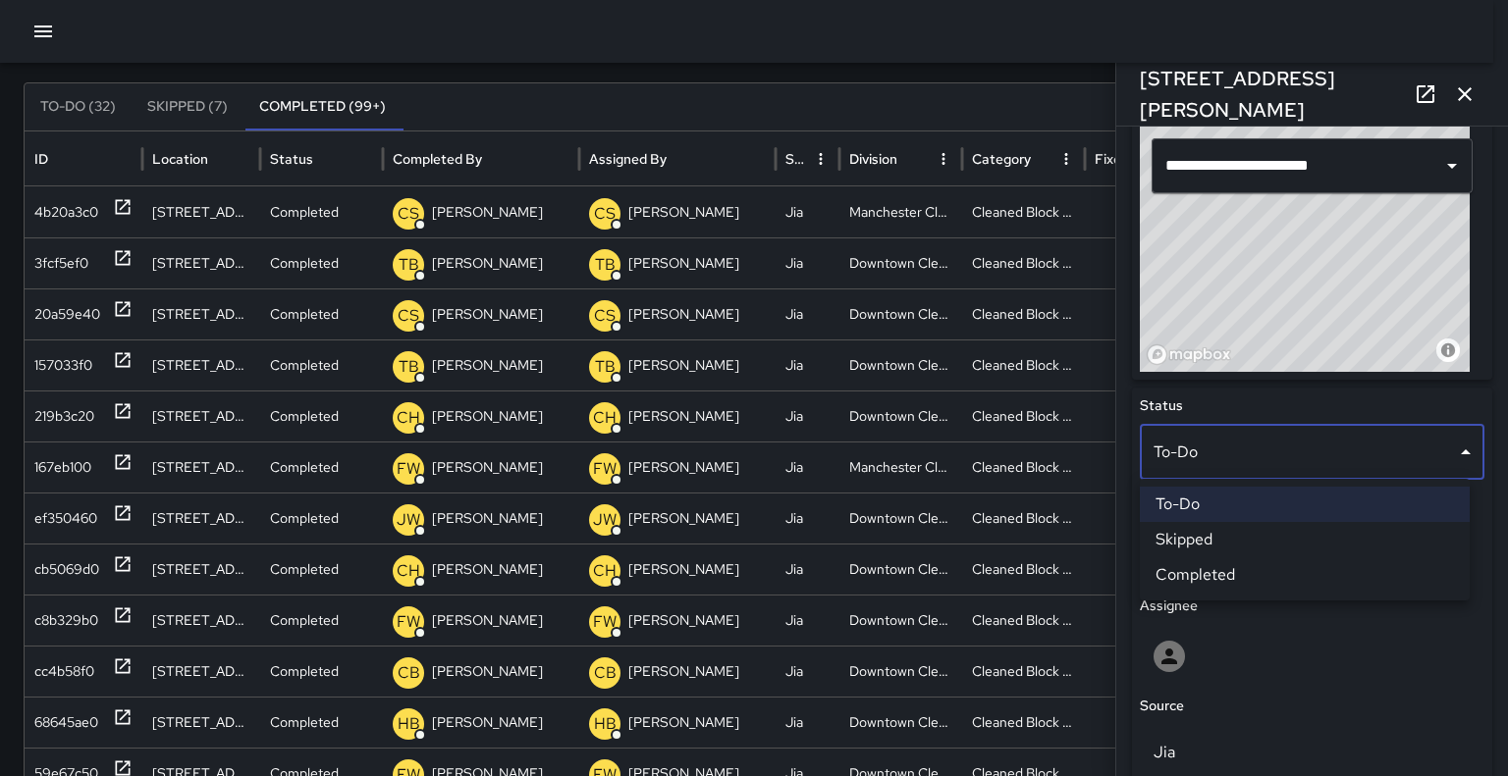
click at [1306, 577] on li "Completed" at bounding box center [1305, 575] width 330 height 35
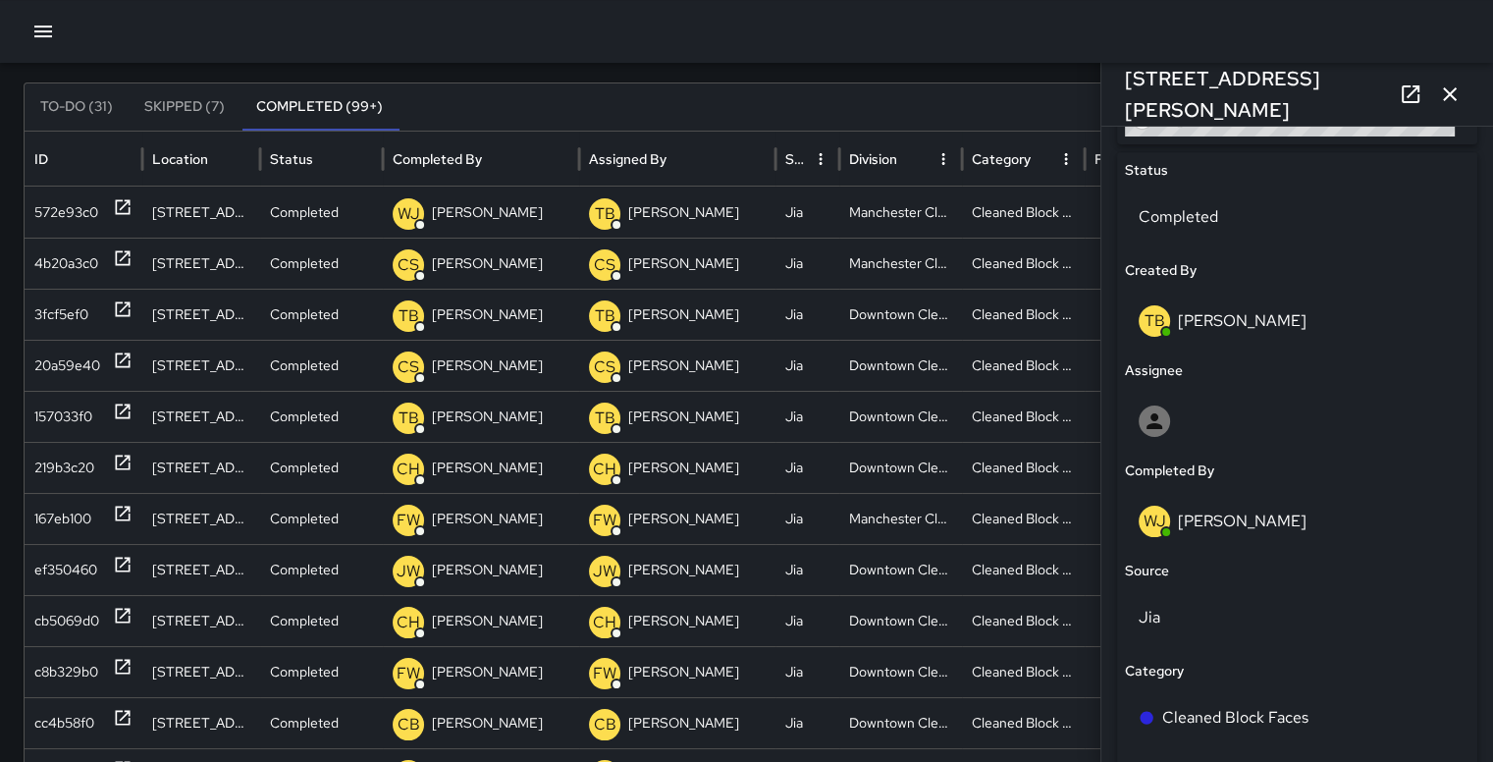
scroll to position [916, 0]
click at [48, 260] on div "4b20a3c0" at bounding box center [66, 264] width 64 height 50
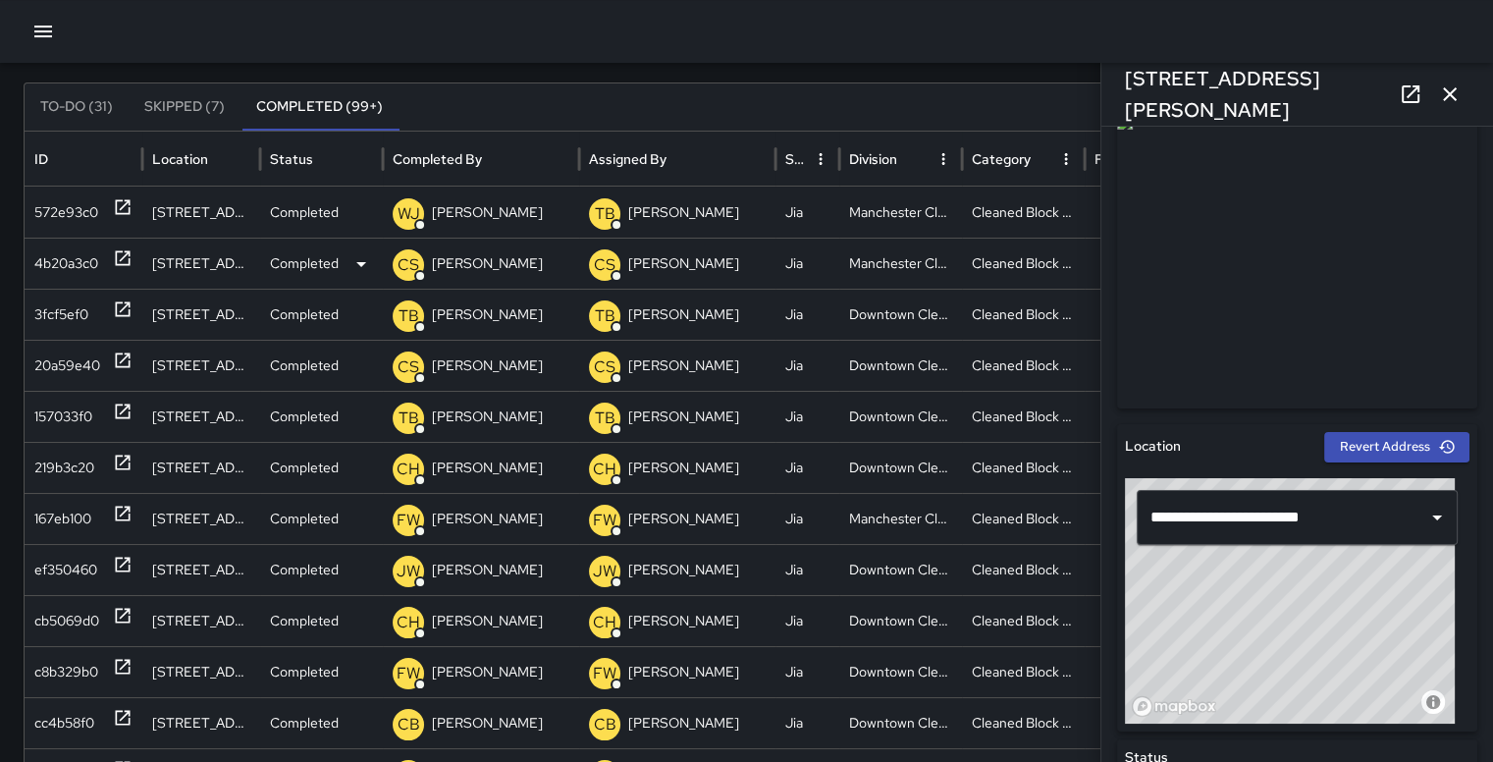
scroll to position [376, 0]
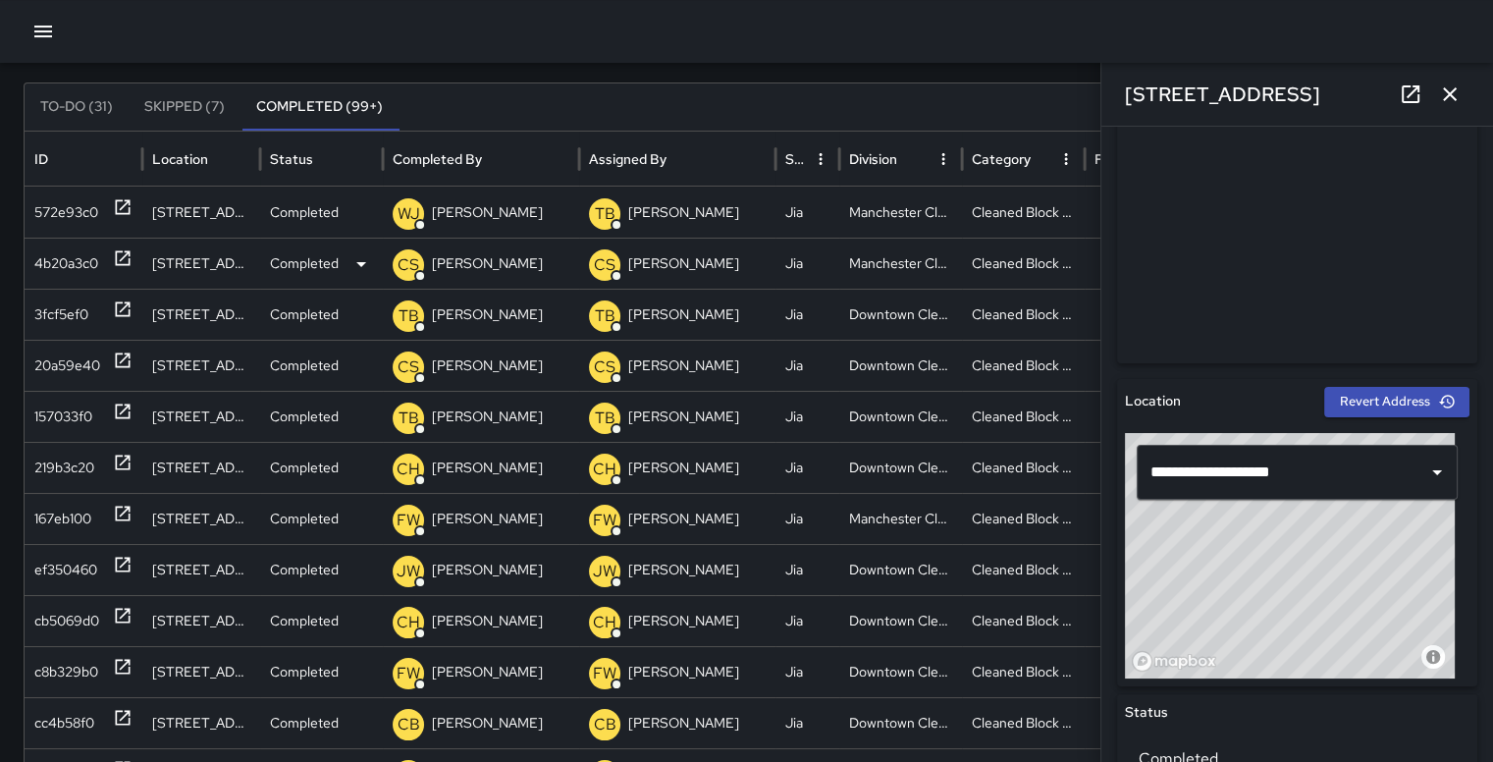
type input "**********"
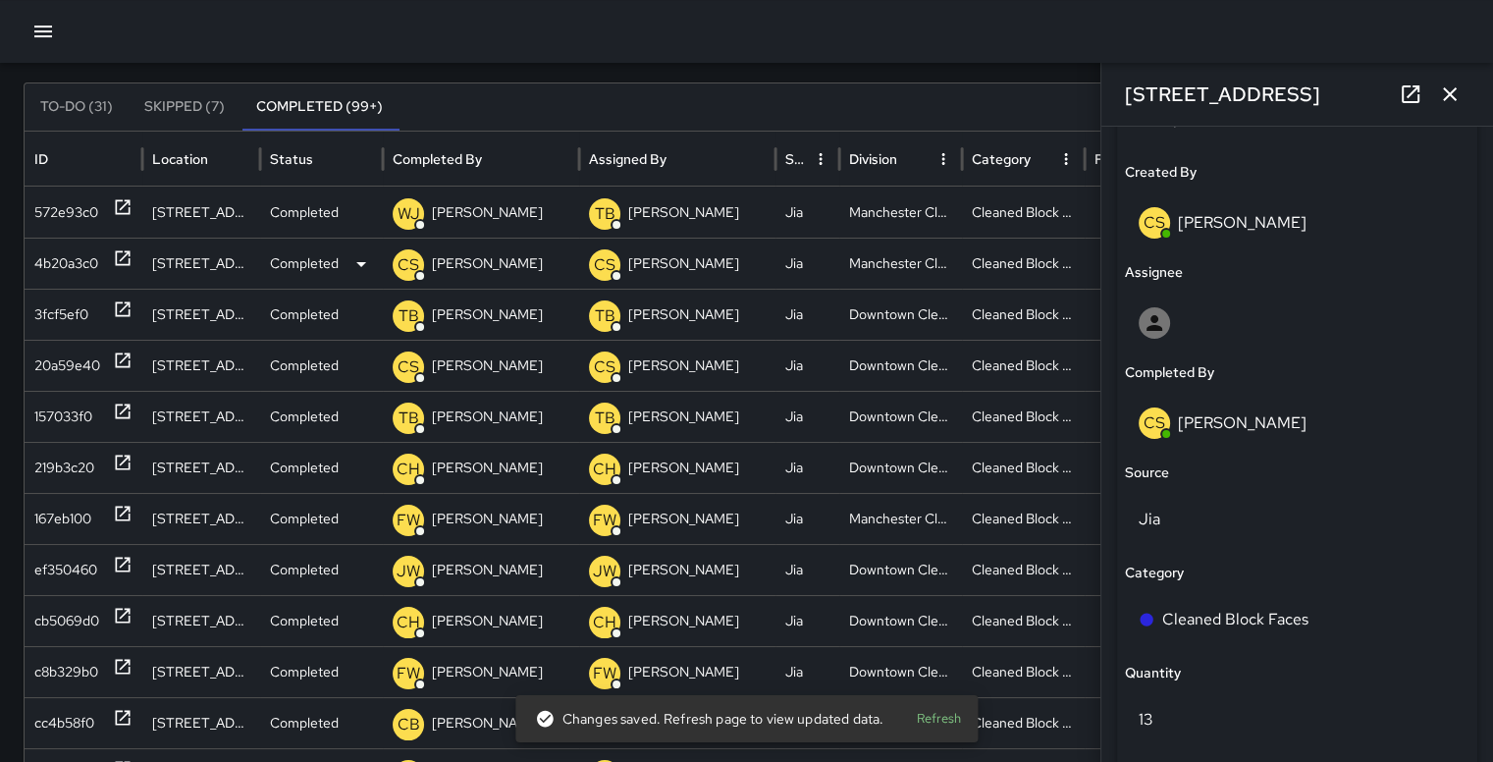
scroll to position [1056, 0]
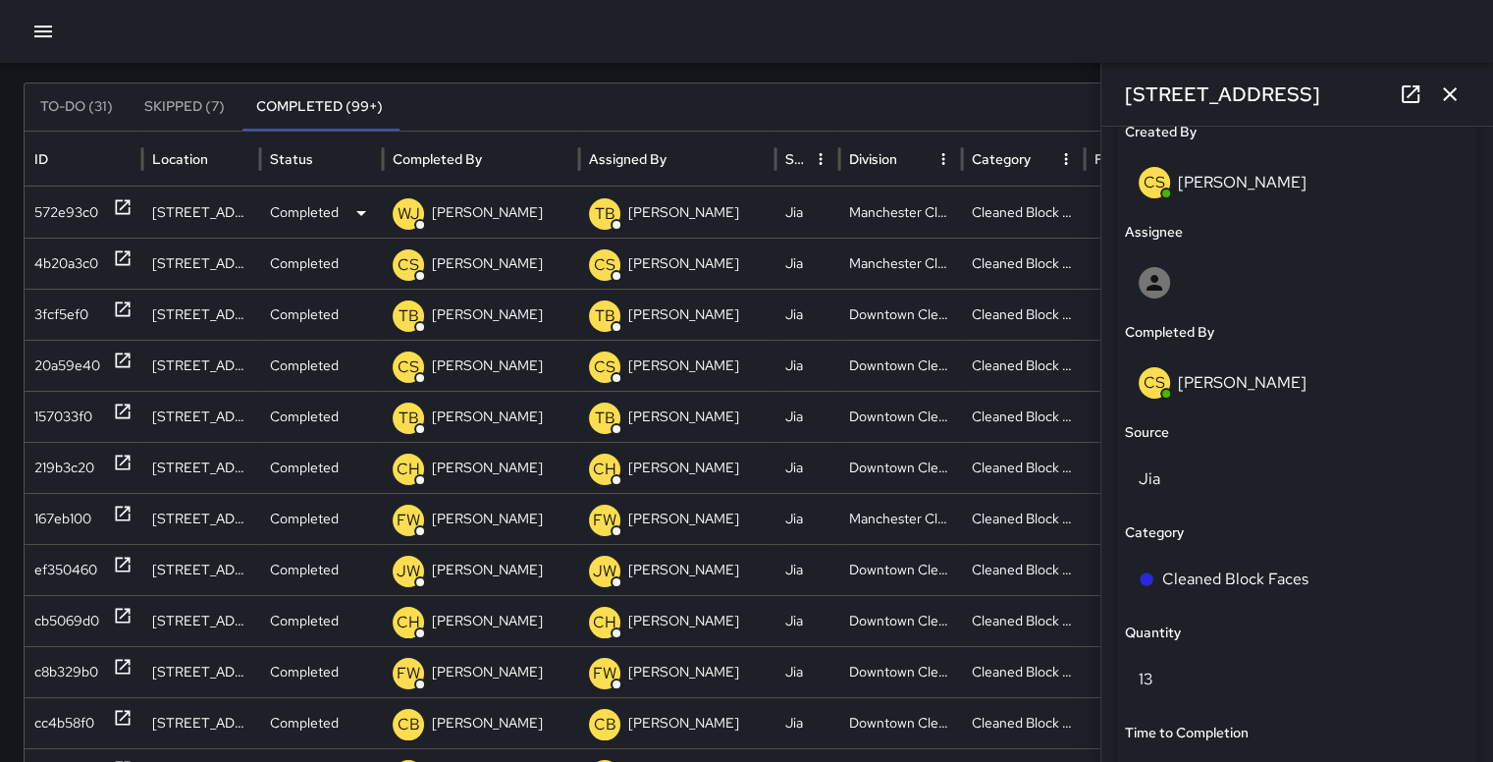
click at [51, 212] on div "572e93c0" at bounding box center [66, 212] width 64 height 50
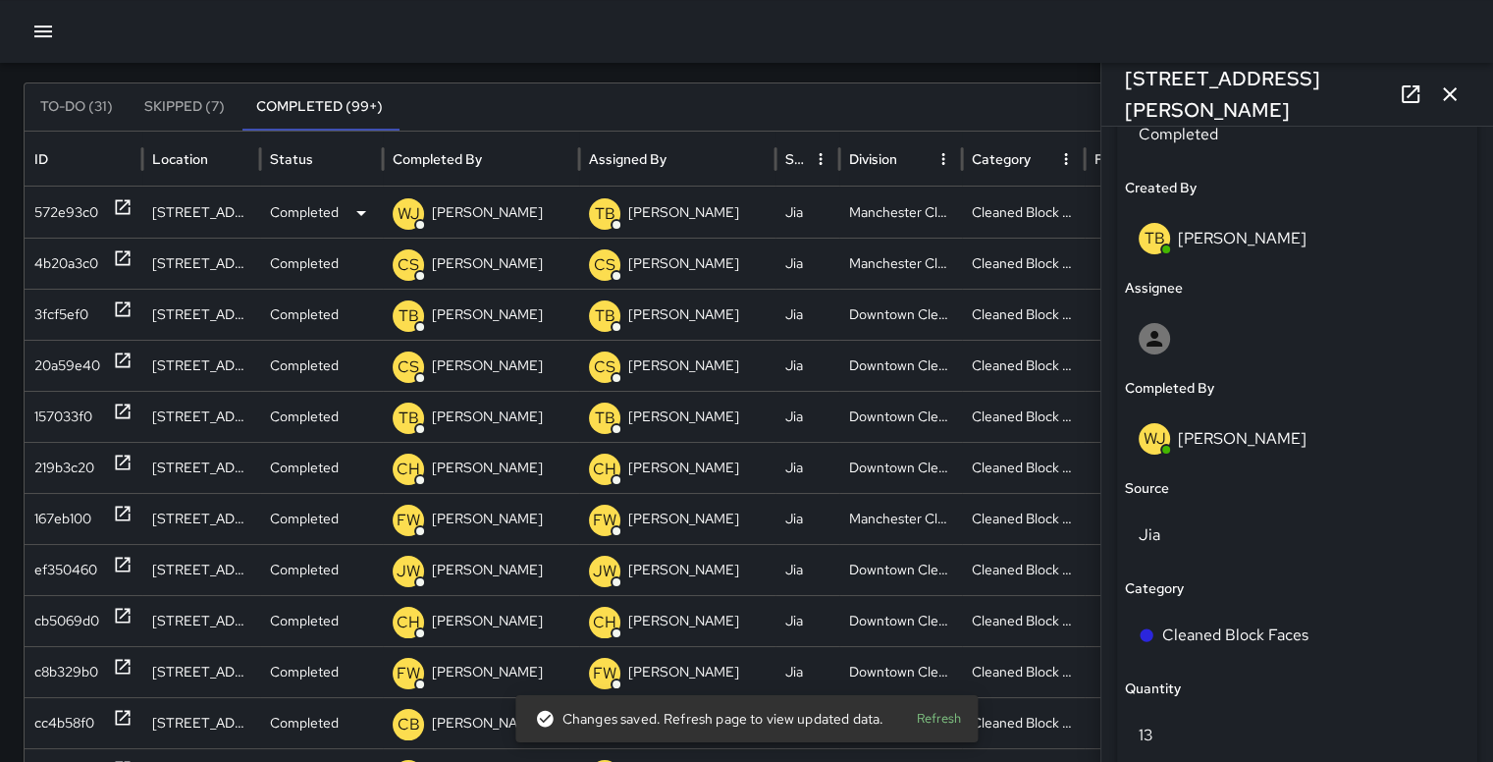
scroll to position [1004, 0]
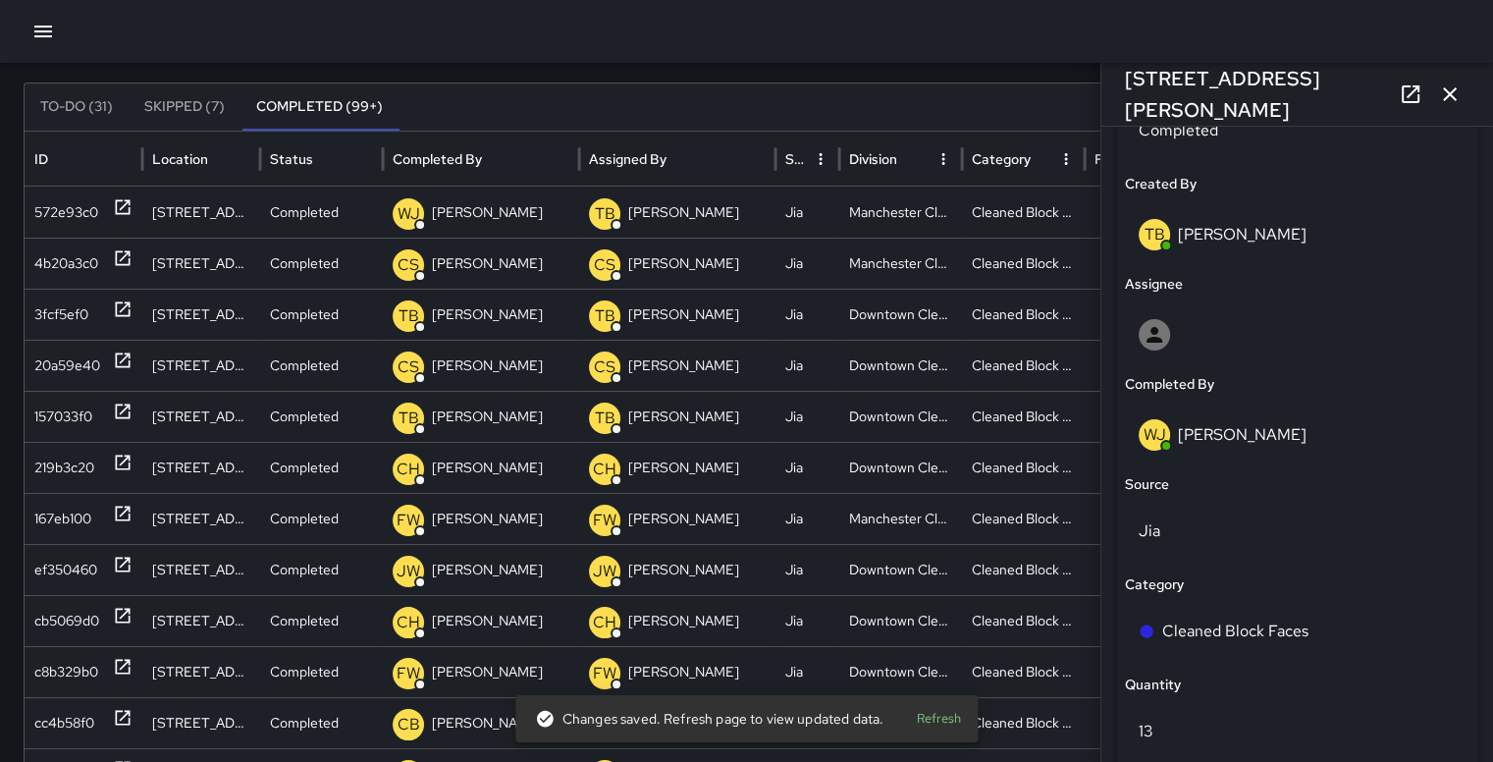
click at [1339, 432] on div "WJ Willie Jennings" at bounding box center [1297, 434] width 317 height 31
click at [1237, 437] on p "[PERSON_NAME]" at bounding box center [1242, 434] width 129 height 21
click at [1216, 381] on div "Completed By" at bounding box center [1297, 385] width 345 height 22
click at [1250, 443] on p "[PERSON_NAME]" at bounding box center [1242, 434] width 129 height 21
click at [1300, 442] on div "WJ Willie Jennings" at bounding box center [1297, 434] width 317 height 31
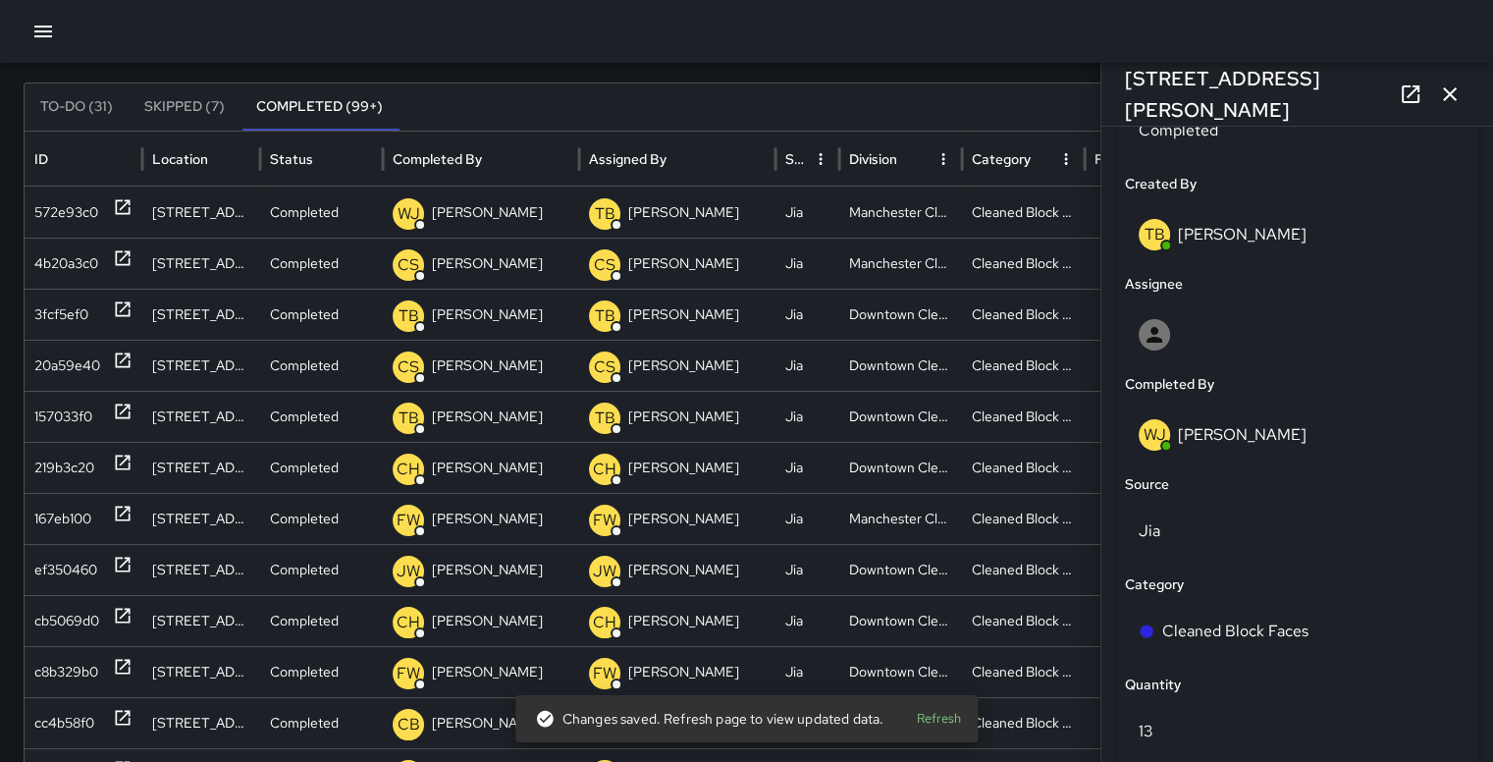
click at [1165, 453] on div "WJ Willie Jennings" at bounding box center [1297, 434] width 345 height 63
click at [1246, 233] on p "[PERSON_NAME]" at bounding box center [1242, 234] width 129 height 21
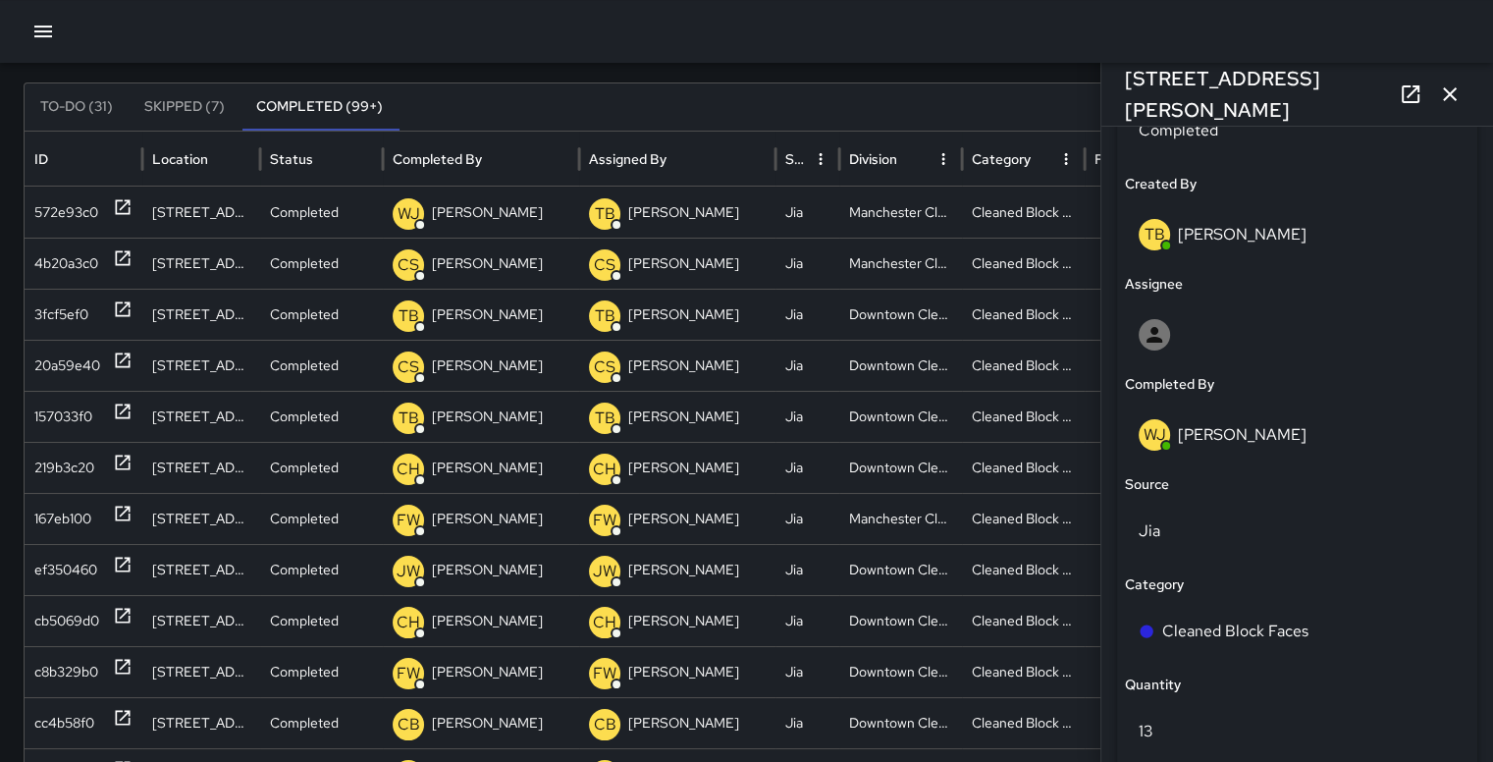
click at [1149, 236] on p "TB" at bounding box center [1155, 235] width 21 height 24
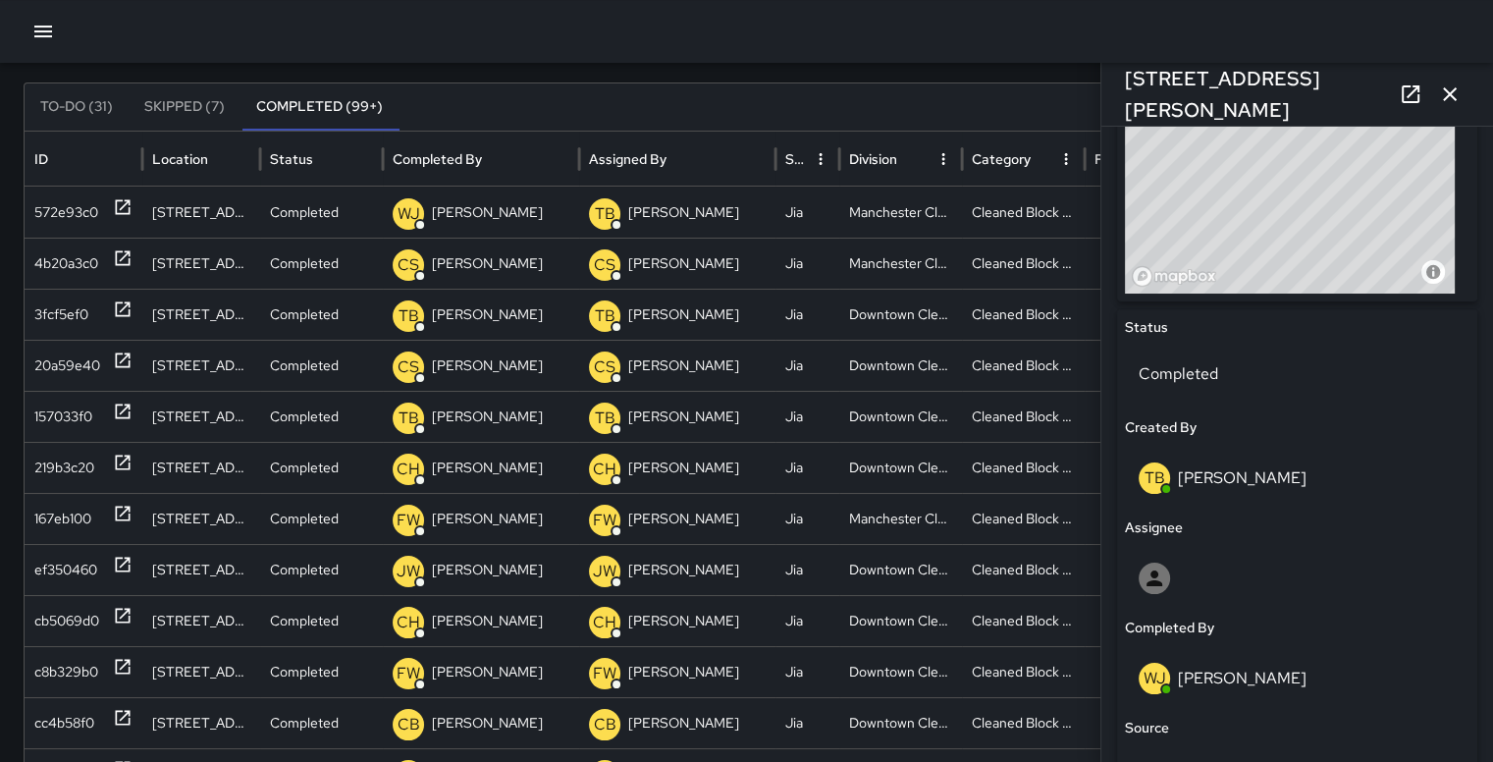
scroll to position [758, 0]
click at [1300, 481] on div "TB Trayquan Baird" at bounding box center [1297, 480] width 317 height 31
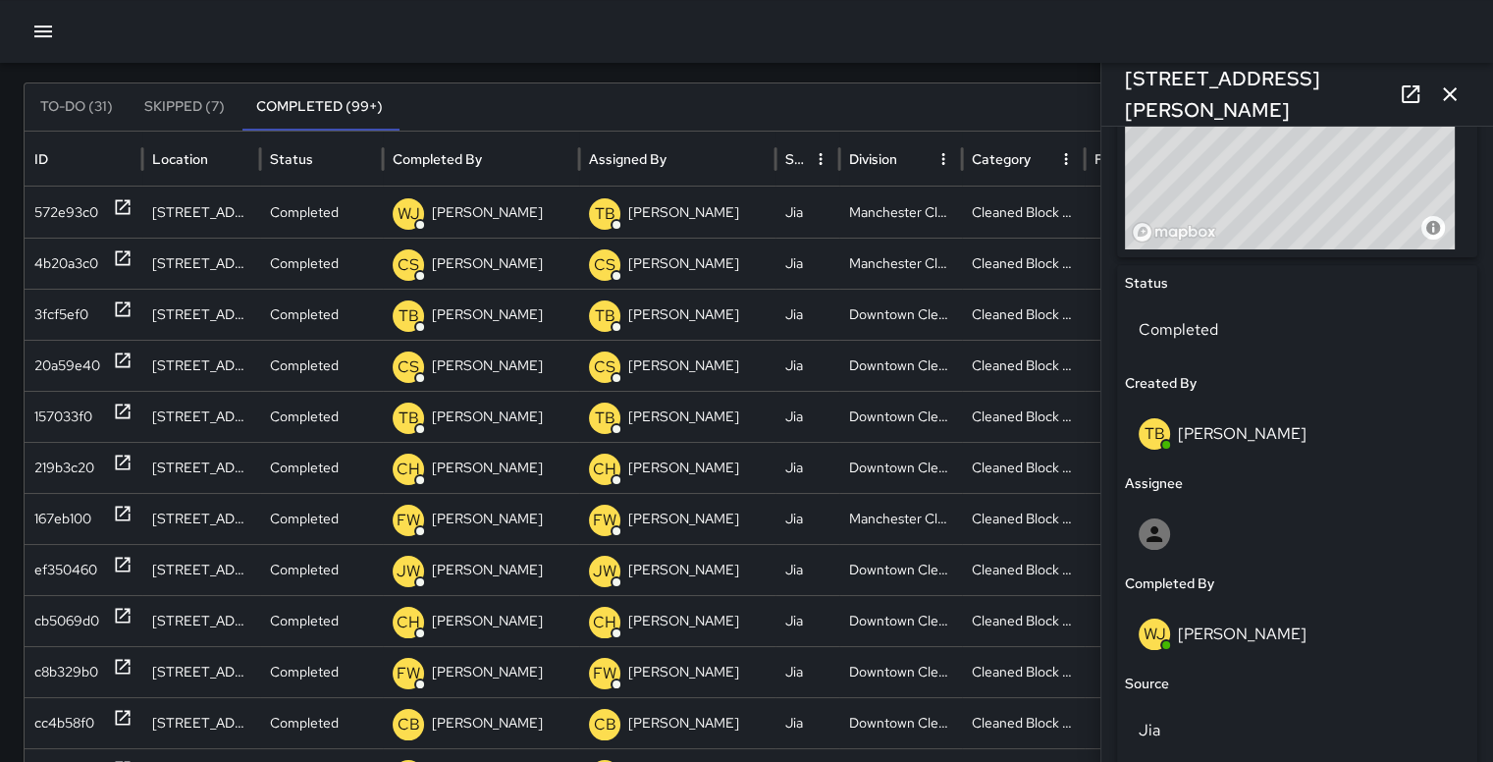
scroll to position [817, 0]
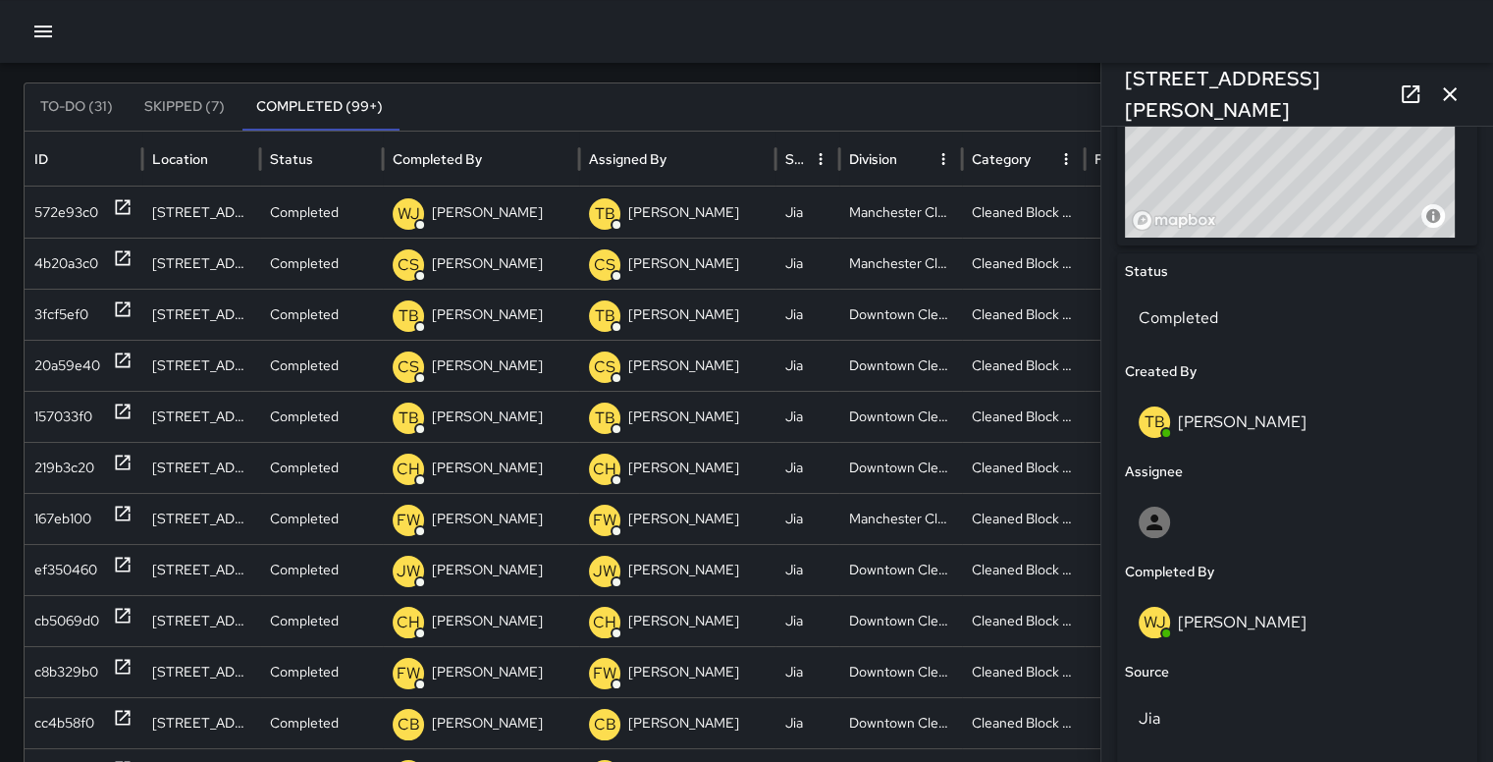
click at [1146, 430] on p "TB" at bounding box center [1155, 422] width 21 height 24
click at [1165, 412] on div "TB" at bounding box center [1154, 421] width 31 height 31
click at [1175, 377] on h6 "Created By" at bounding box center [1161, 372] width 72 height 22
click at [1174, 365] on h6 "Created By" at bounding box center [1161, 372] width 72 height 22
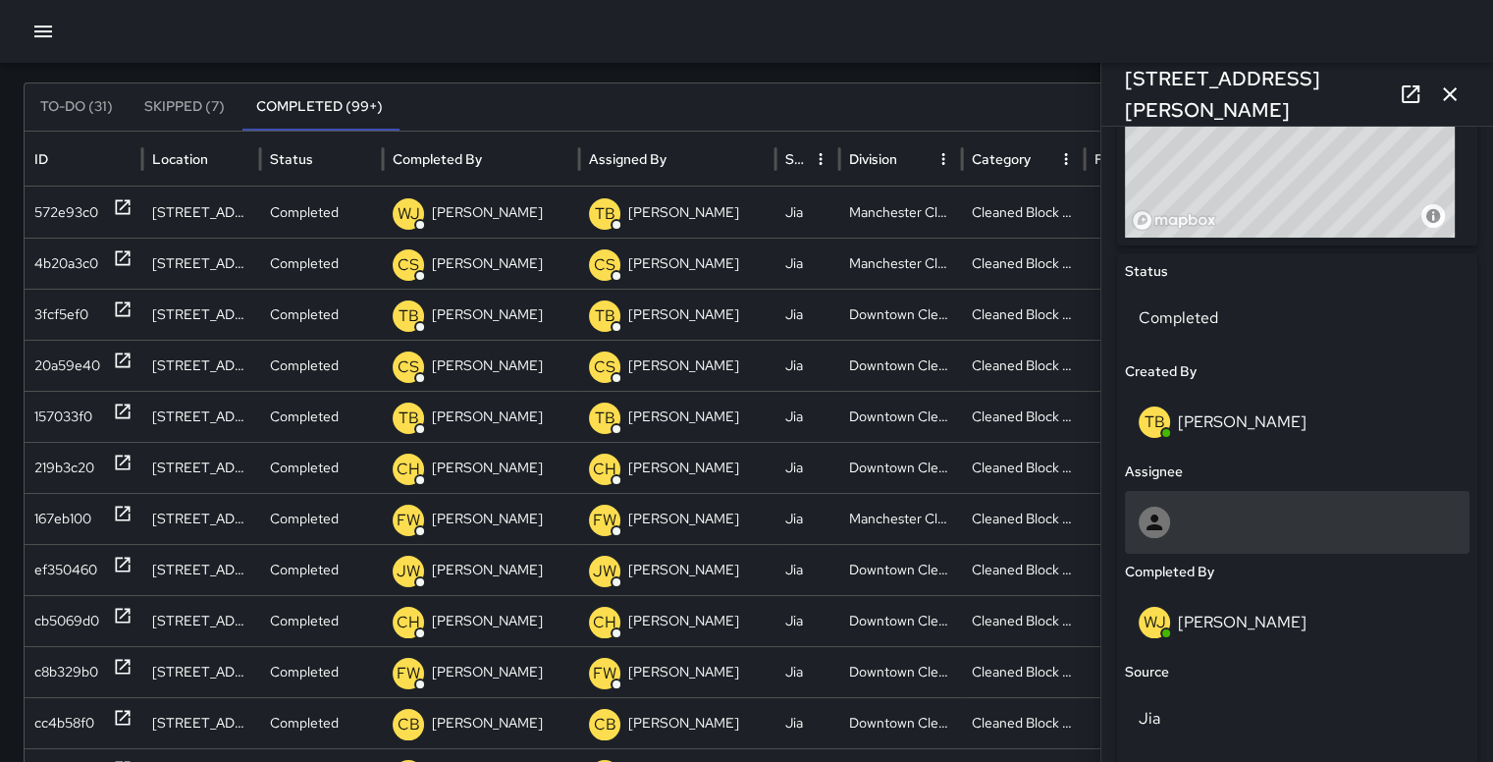
click at [1157, 536] on div at bounding box center [1154, 521] width 31 height 31
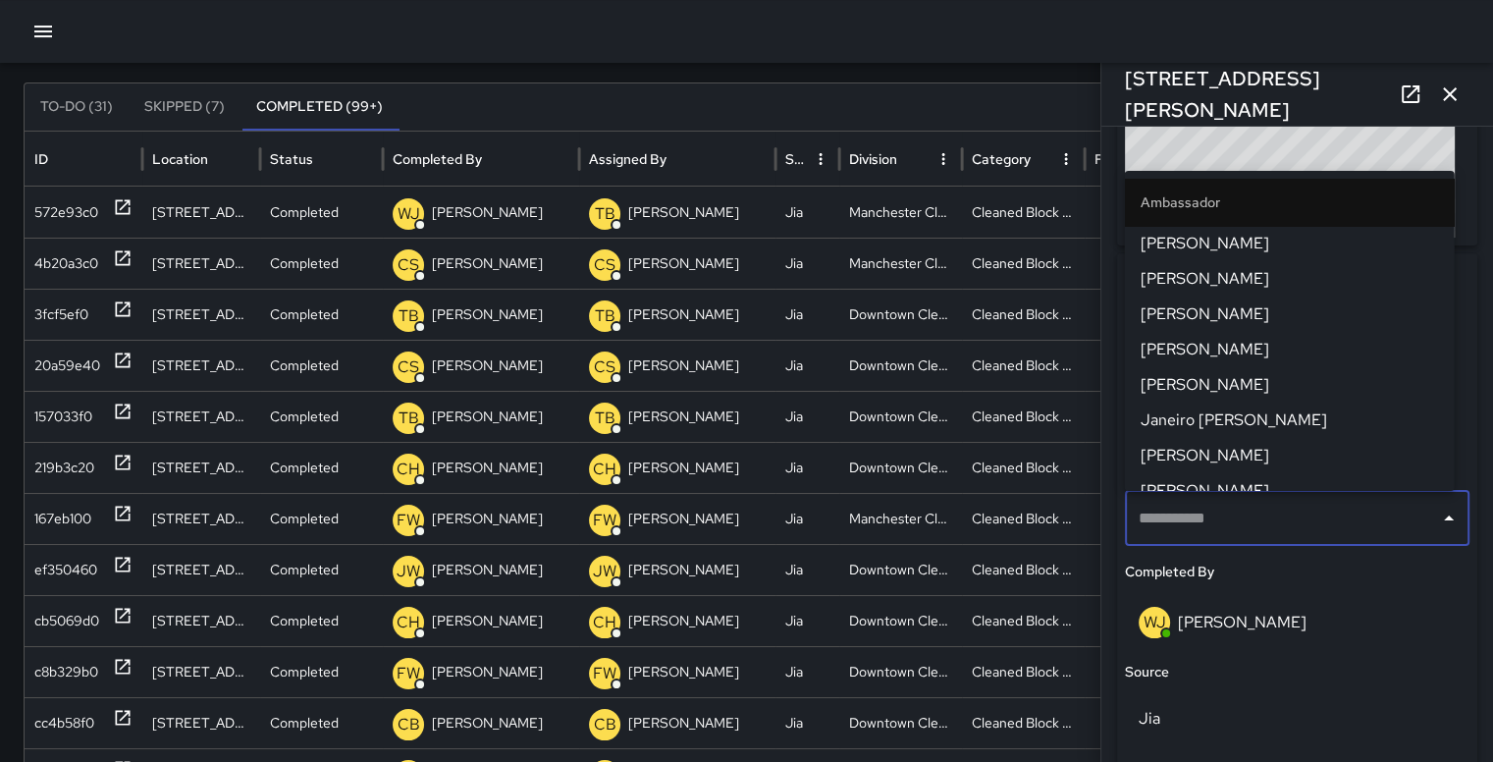
click at [1382, 597] on div "WJ Willie Jennings" at bounding box center [1297, 622] width 345 height 63
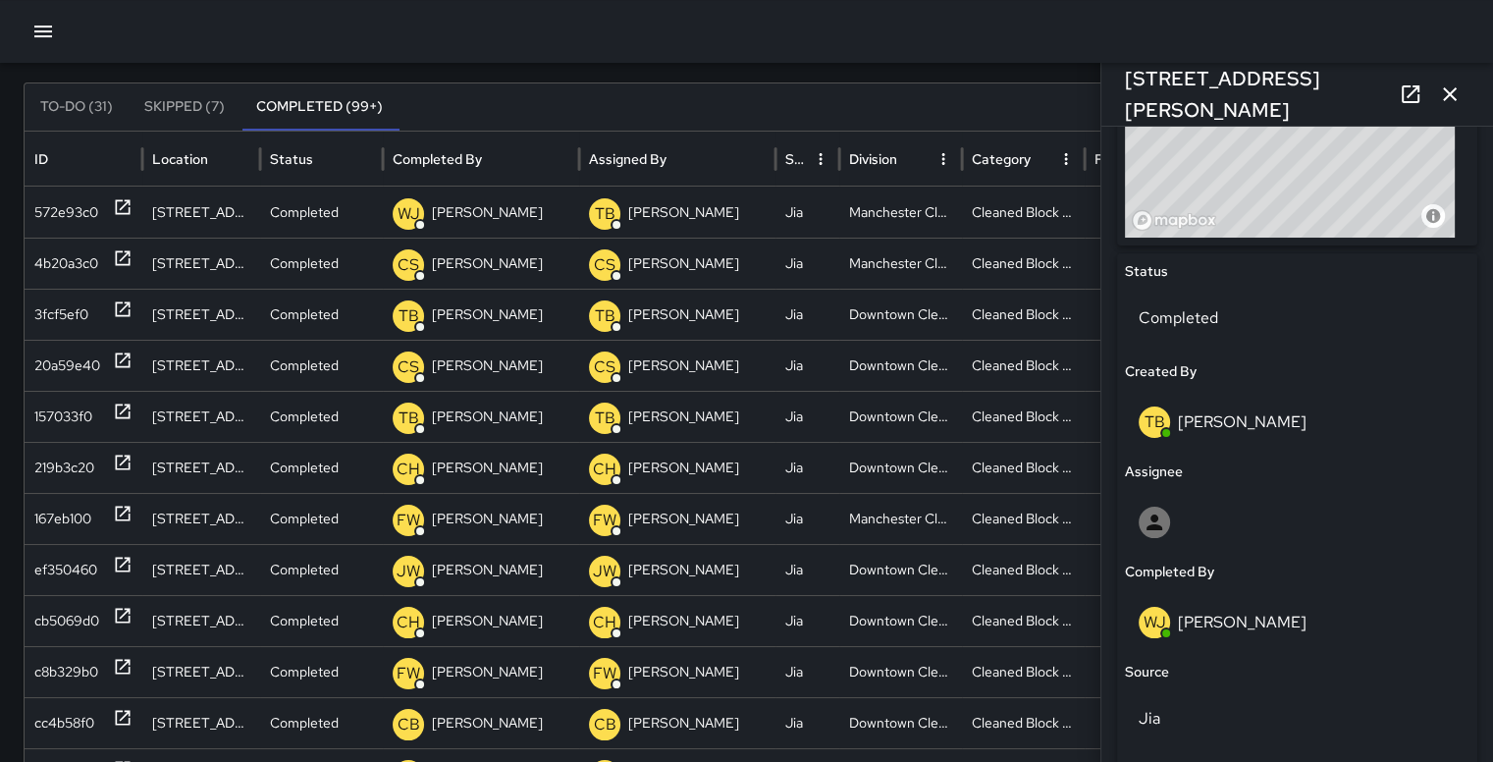
click at [1163, 613] on p "WJ" at bounding box center [1155, 623] width 23 height 24
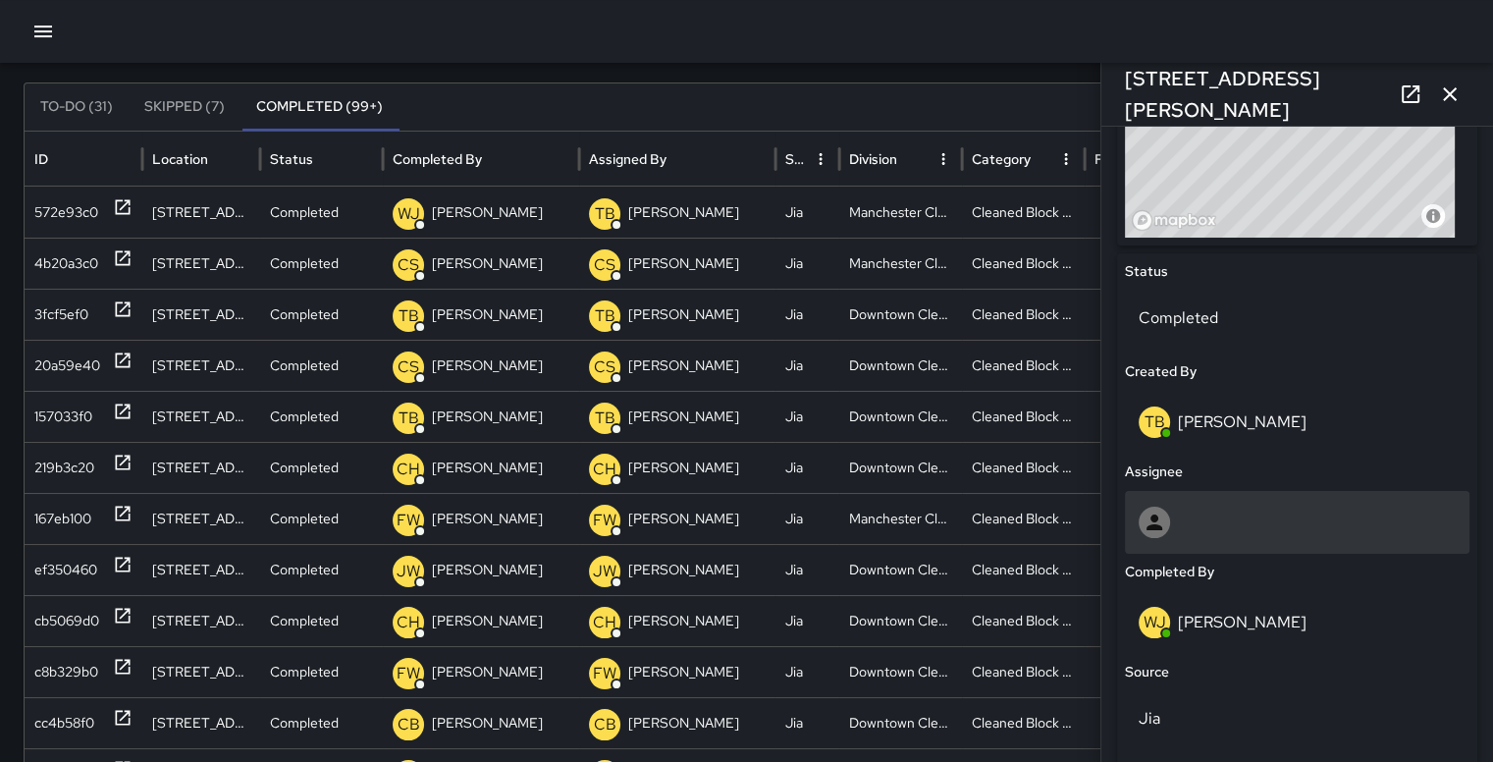
click at [1202, 553] on div at bounding box center [1297, 522] width 345 height 63
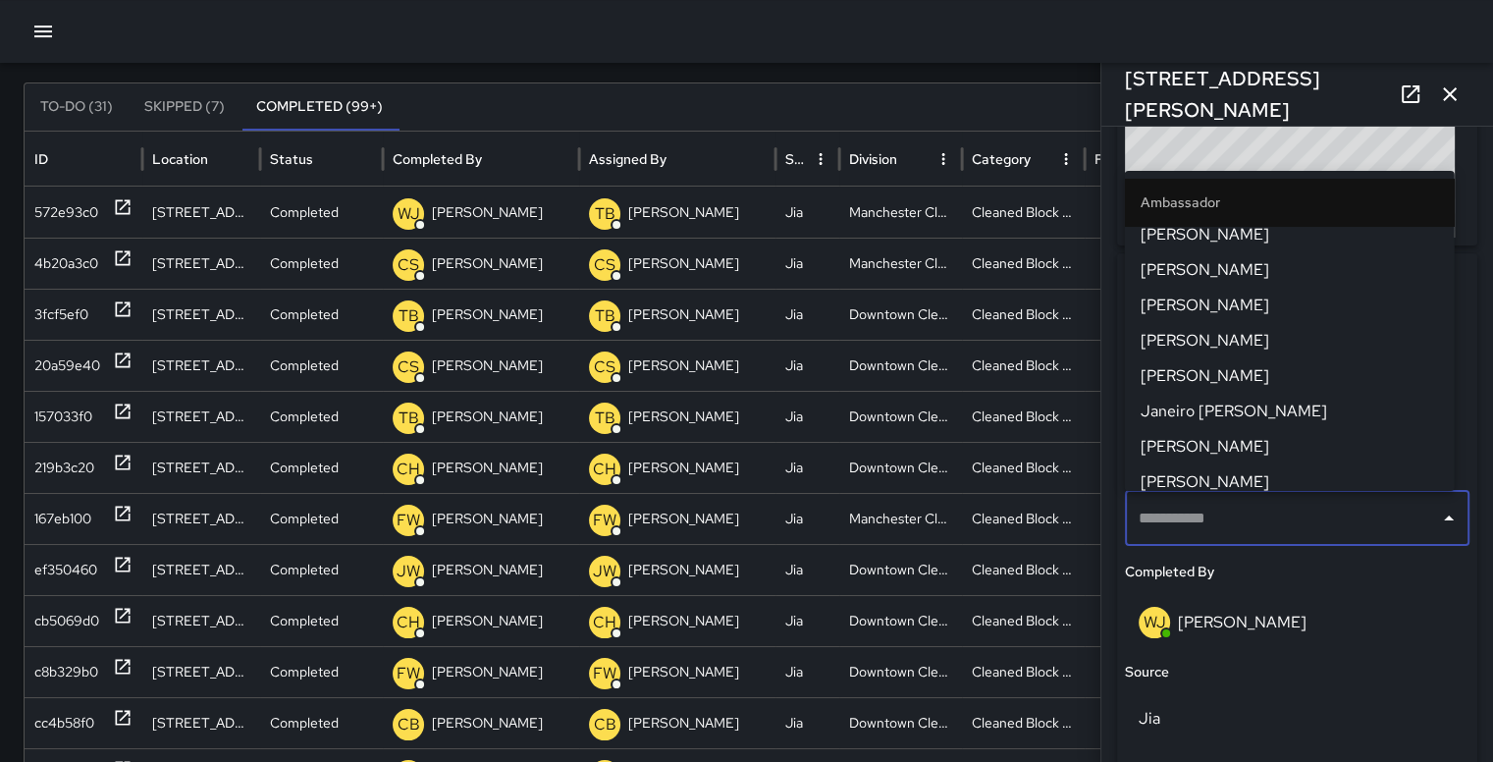
scroll to position [0, 0]
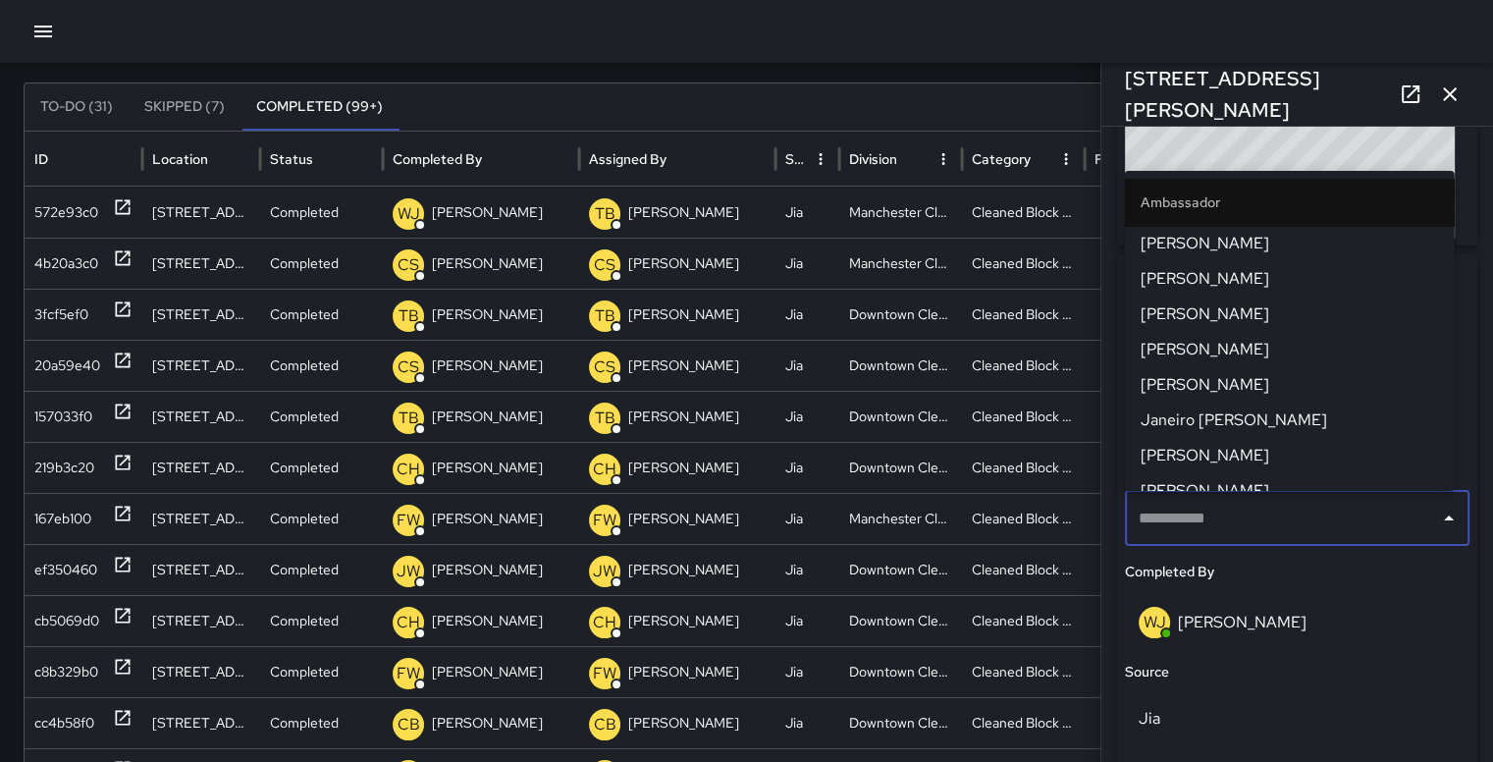
click at [1269, 311] on span "[PERSON_NAME]" at bounding box center [1290, 314] width 298 height 24
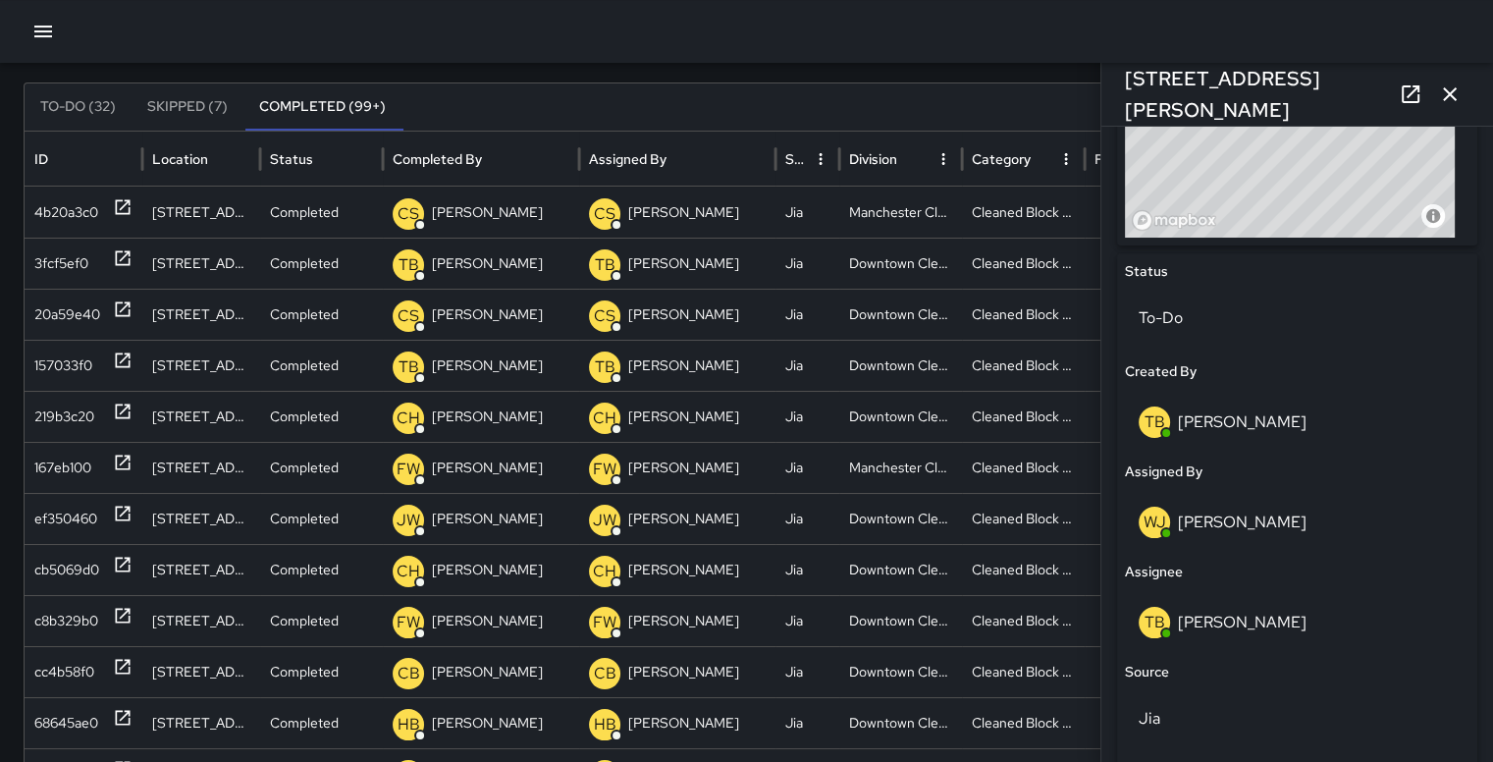
click at [1152, 521] on p "WJ" at bounding box center [1155, 522] width 23 height 24
click at [1244, 526] on p "[PERSON_NAME]" at bounding box center [1242, 521] width 129 height 21
click at [1165, 525] on div "WJ" at bounding box center [1154, 521] width 31 height 31
click at [1290, 514] on div "WJ Willie Jennings" at bounding box center [1297, 521] width 317 height 31
click at [1152, 520] on p "WJ" at bounding box center [1155, 522] width 23 height 24
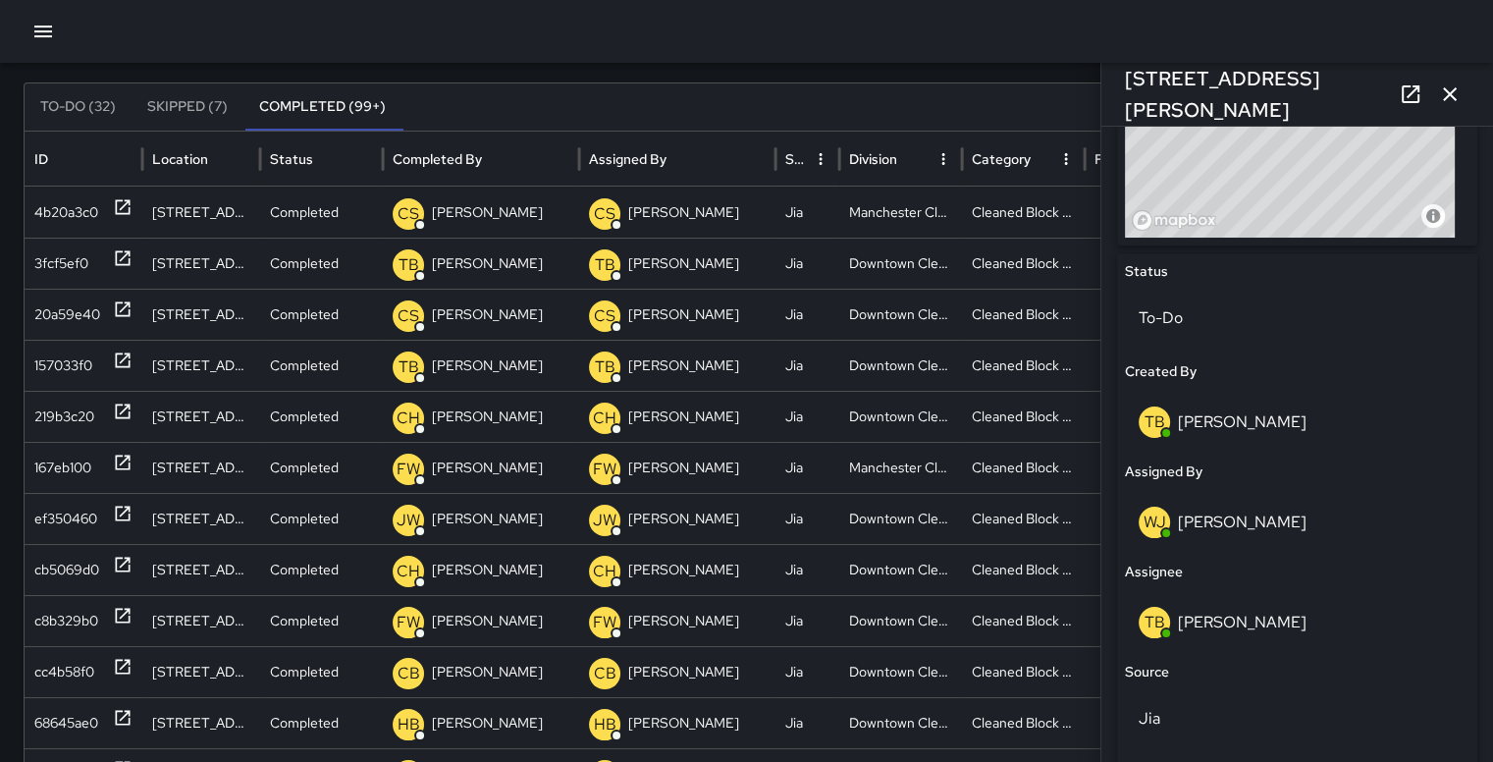
click at [1207, 506] on div "WJ Willie Jennings" at bounding box center [1297, 521] width 317 height 31
click at [1155, 525] on p "WJ" at bounding box center [1155, 522] width 23 height 24
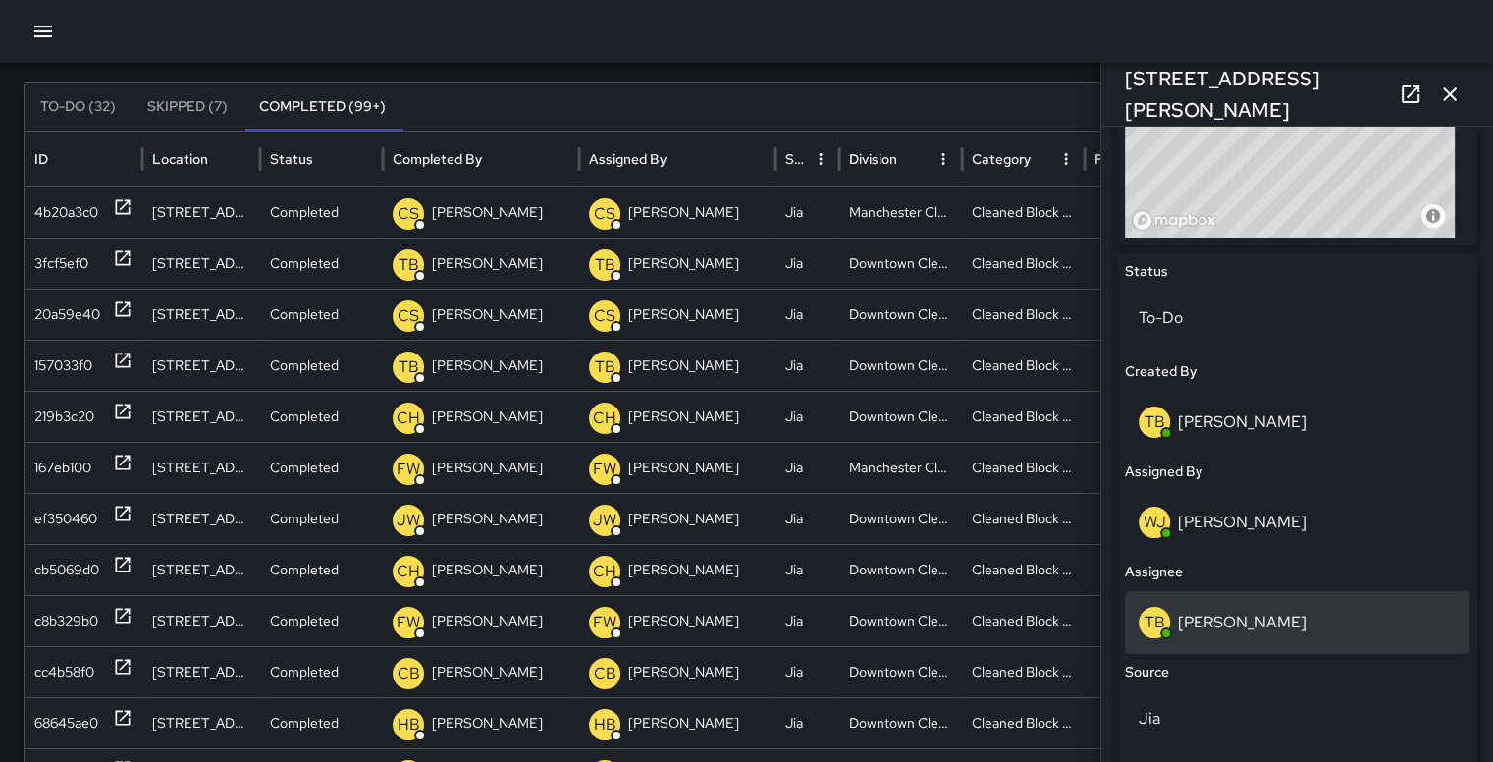
click at [1250, 622] on p "[PERSON_NAME]" at bounding box center [1242, 622] width 129 height 21
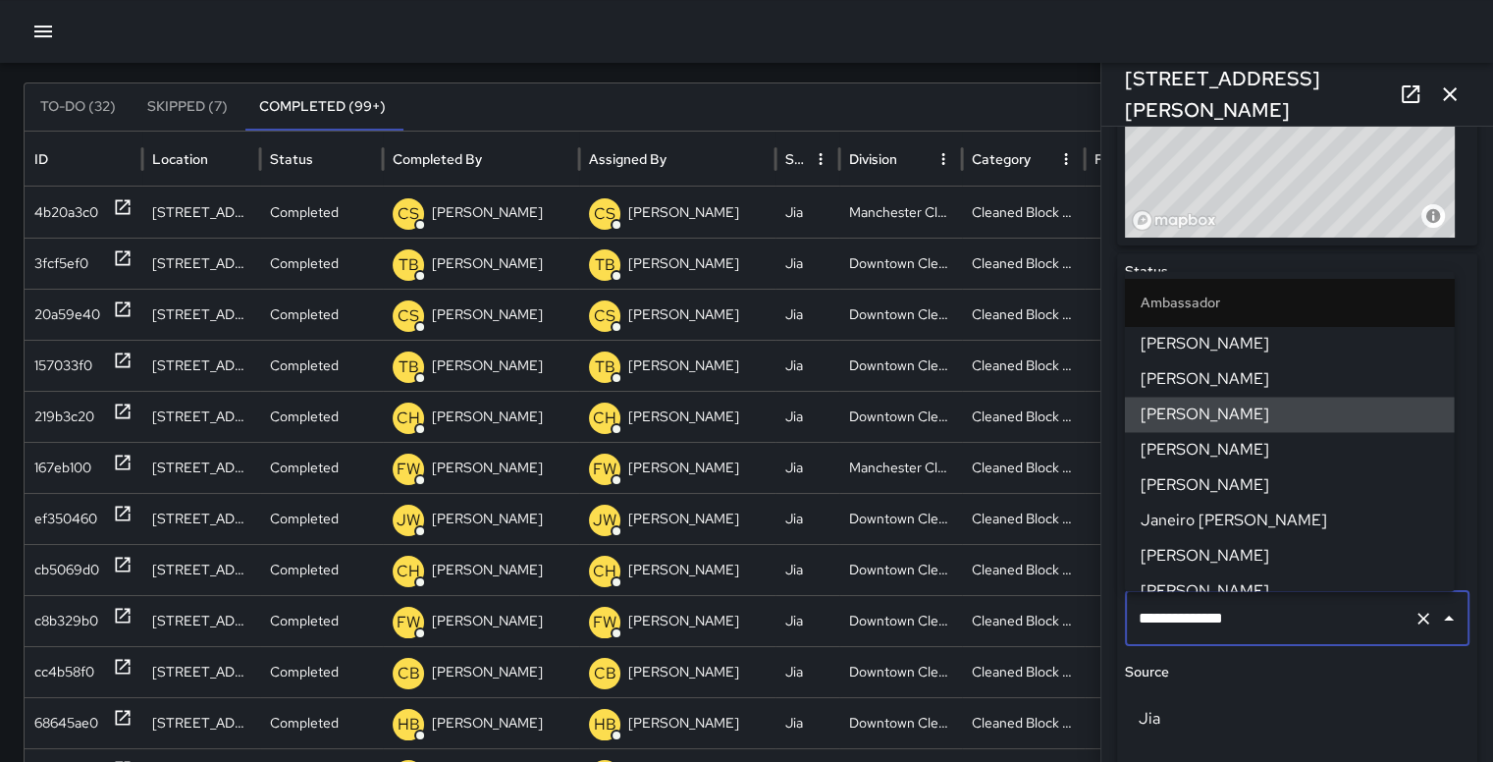
click at [1256, 193] on div "© Mapbox © OpenStreetMap Improve this map" at bounding box center [1290, 114] width 330 height 245
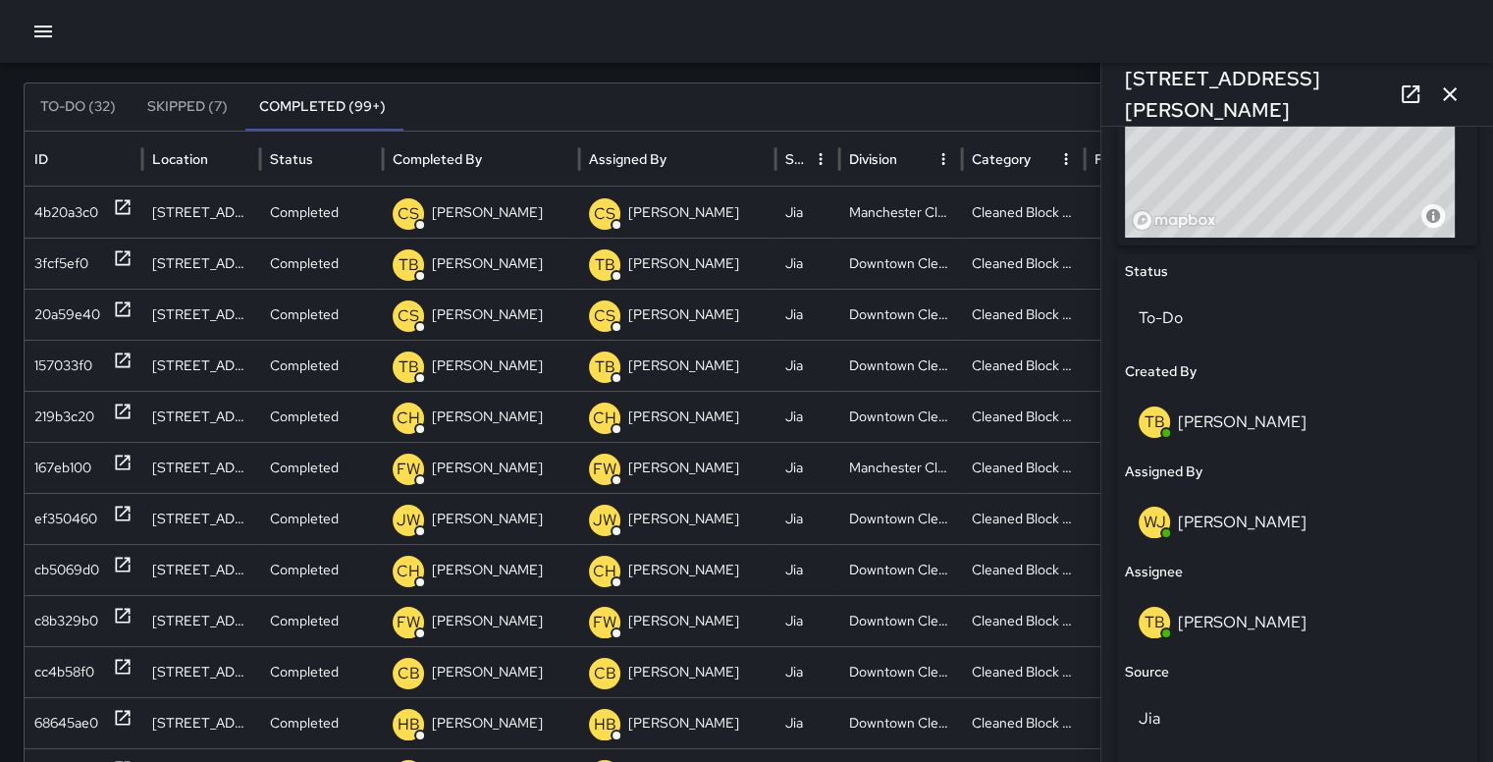
click at [1159, 525] on p "WJ" at bounding box center [1155, 522] width 23 height 24
click at [1274, 529] on p "[PERSON_NAME]" at bounding box center [1242, 521] width 129 height 21
click at [1244, 521] on p "[PERSON_NAME]" at bounding box center [1242, 521] width 129 height 21
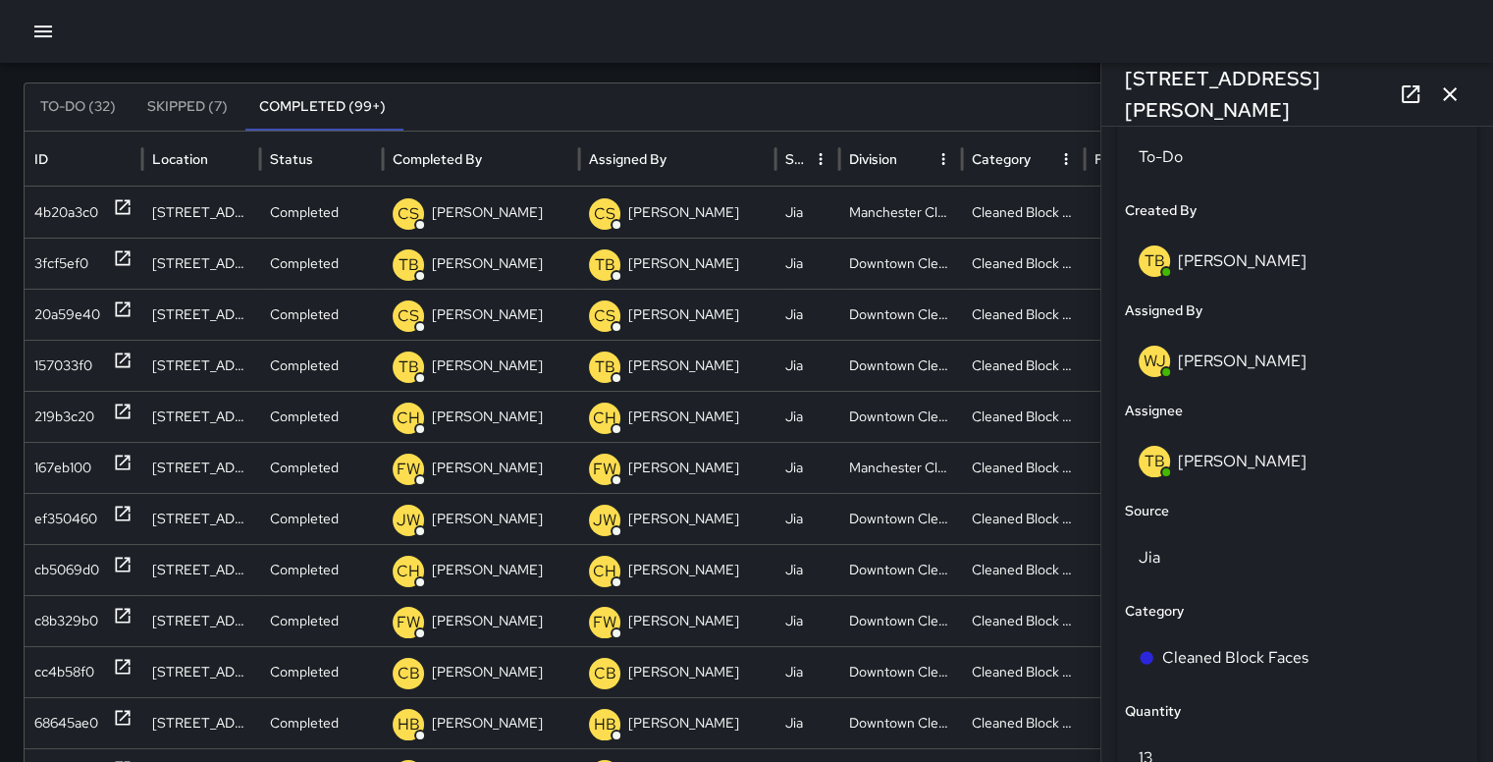
scroll to position [982, 0]
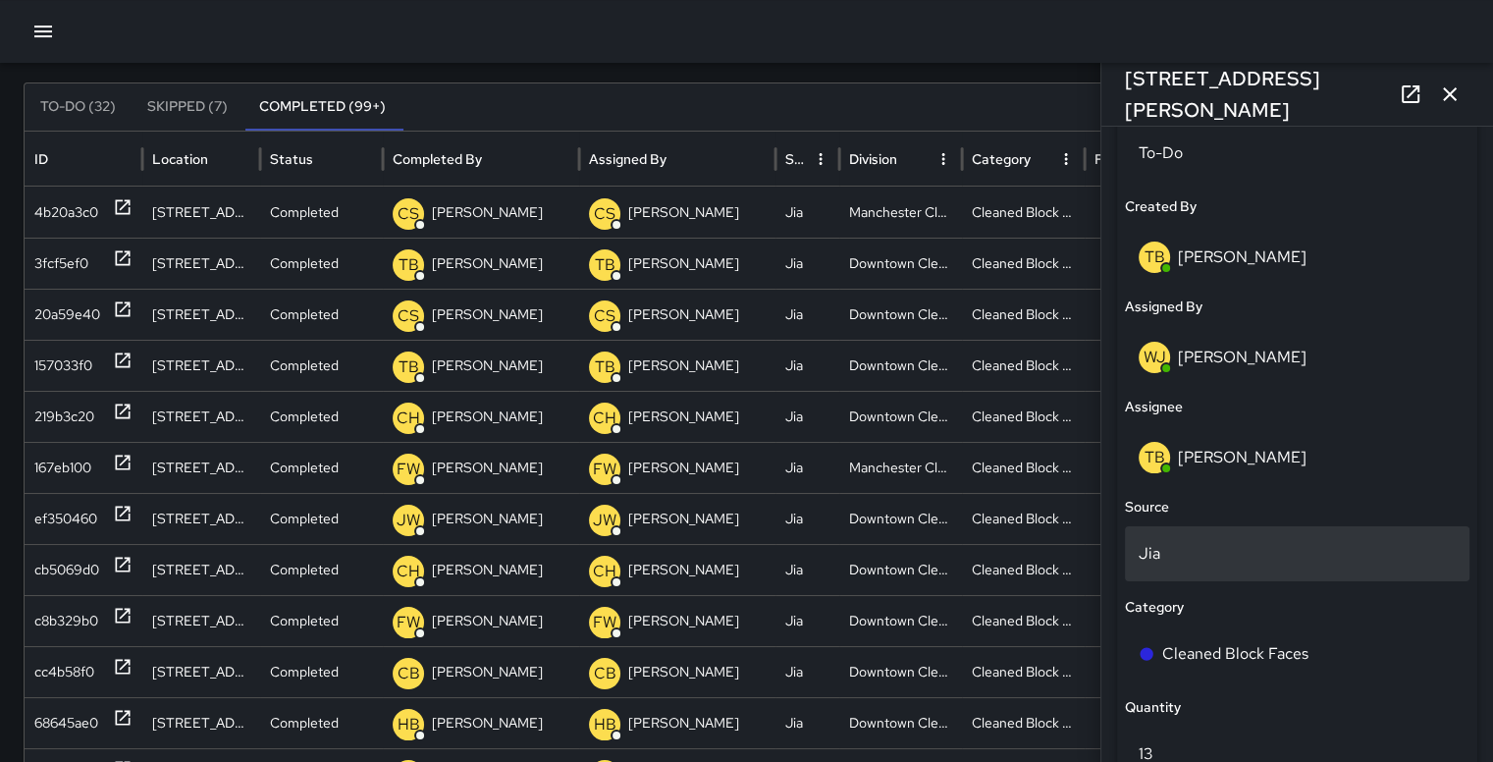
click at [1156, 553] on p "Jia" at bounding box center [1297, 554] width 317 height 24
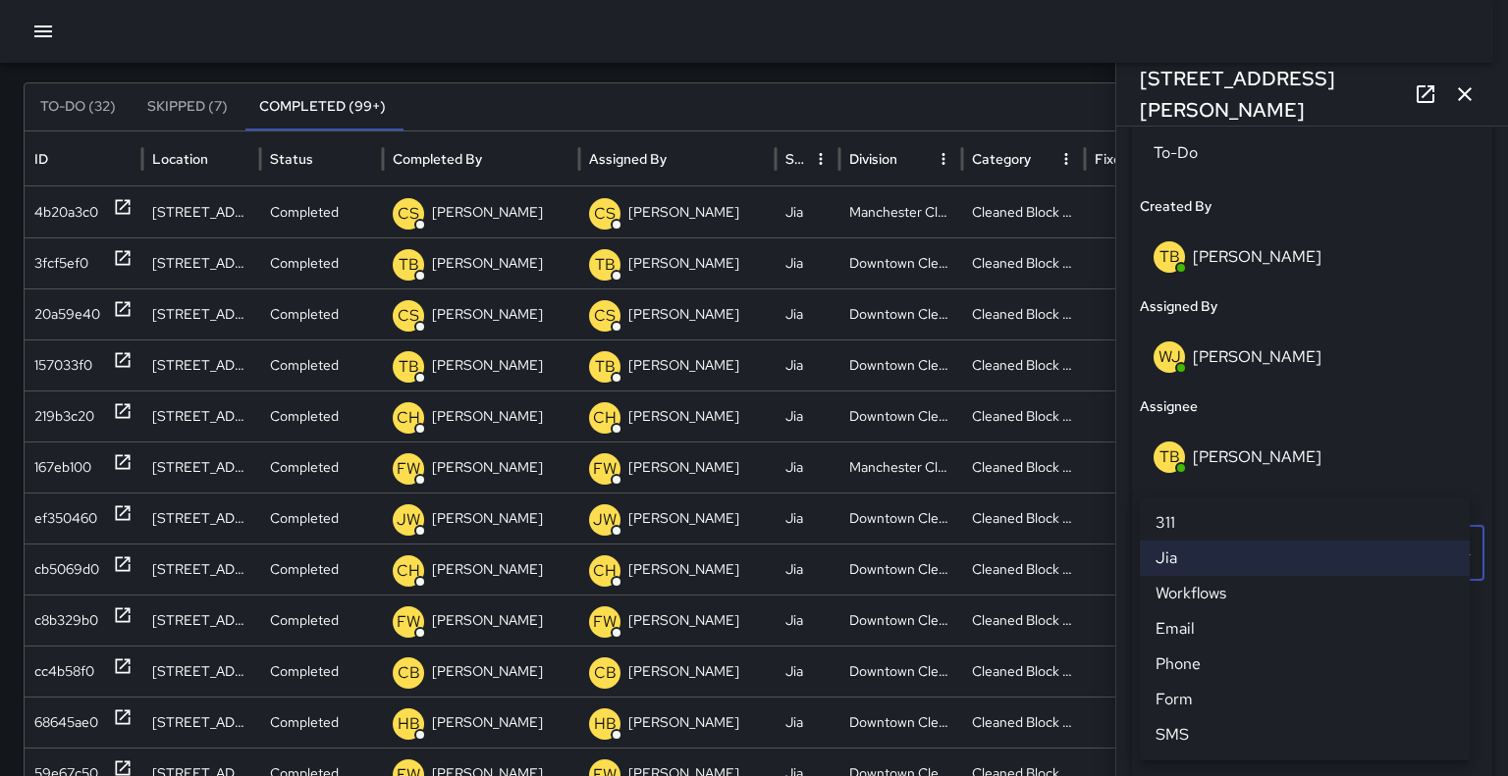
click at [1410, 397] on div at bounding box center [754, 388] width 1508 height 776
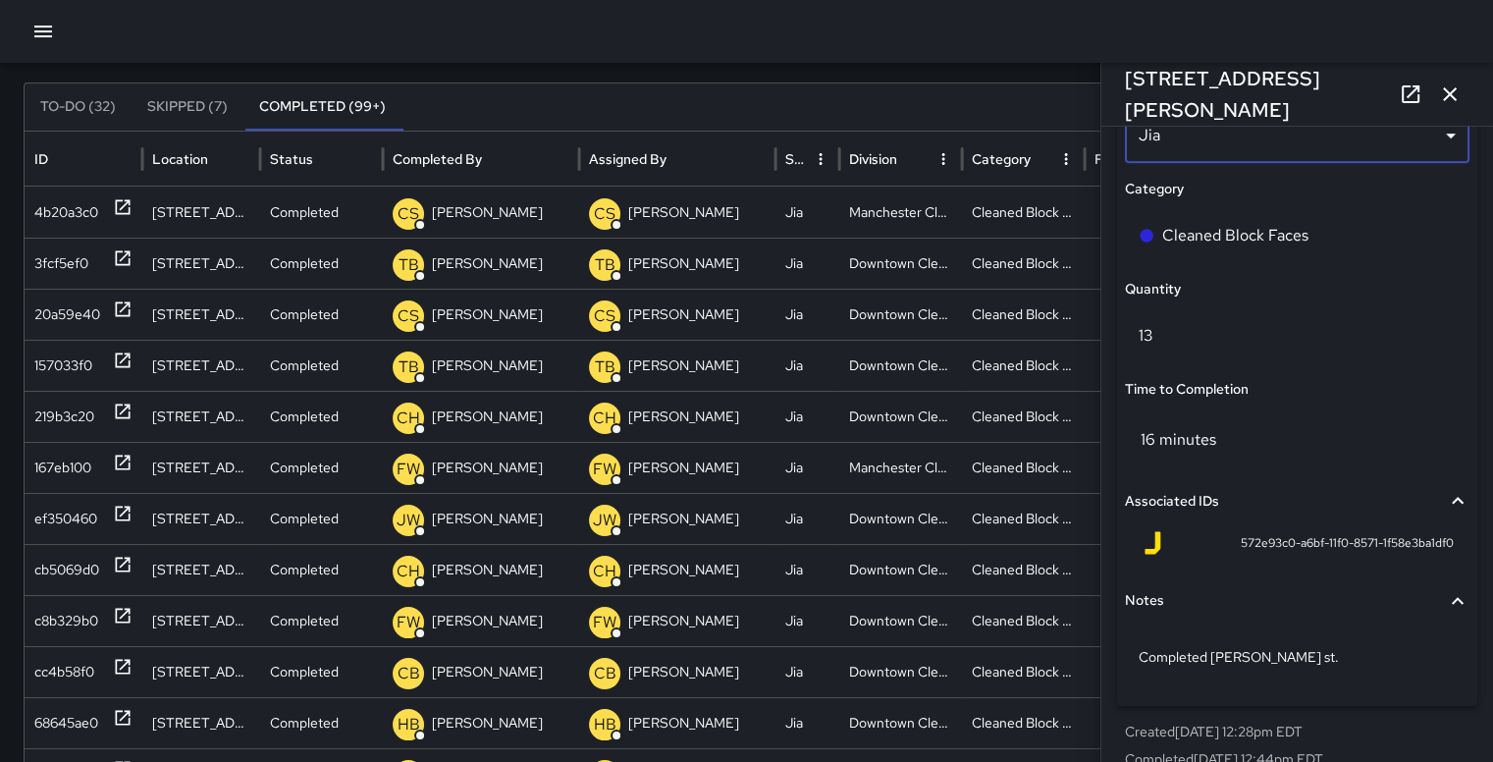
scroll to position [1401, 0]
click at [1453, 491] on icon "button" at bounding box center [1458, 500] width 24 height 24
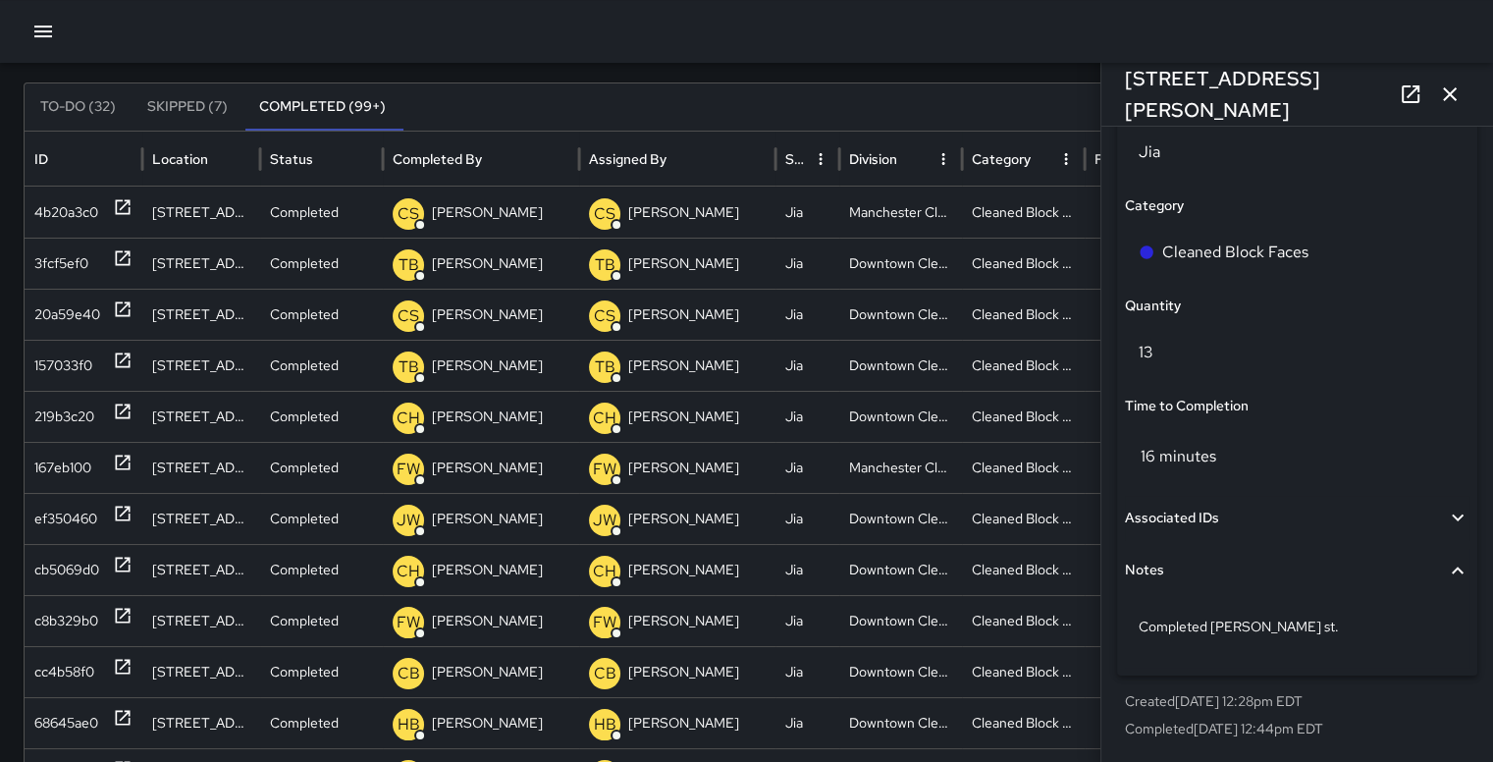
scroll to position [1383, 0]
click at [1452, 516] on icon "button" at bounding box center [1458, 517] width 12 height 7
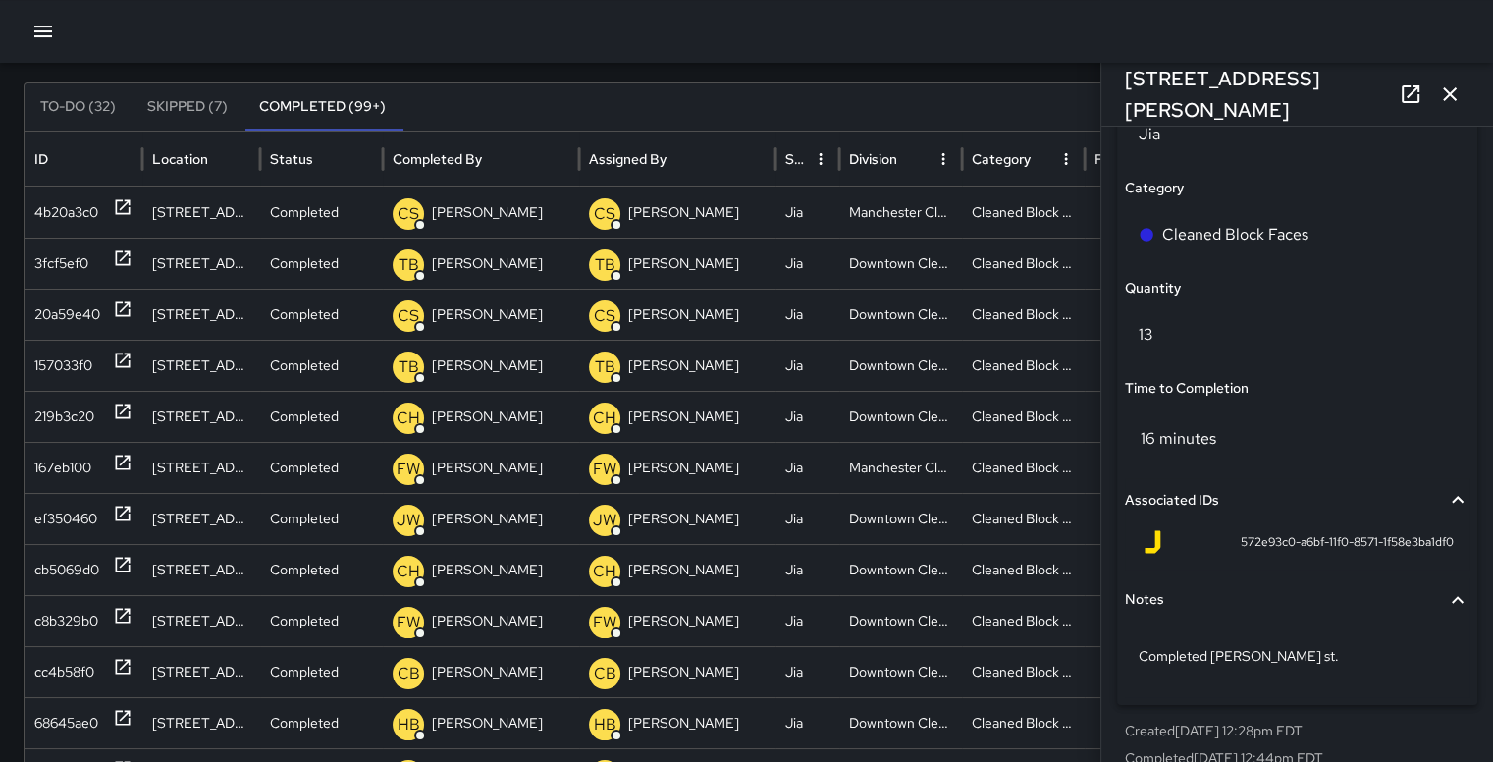
click at [1347, 546] on span "572e93c0-a6bf-11f0-8571-1f58e3ba1df0" at bounding box center [1347, 543] width 213 height 20
click at [1149, 548] on icon at bounding box center [1153, 542] width 16 height 23
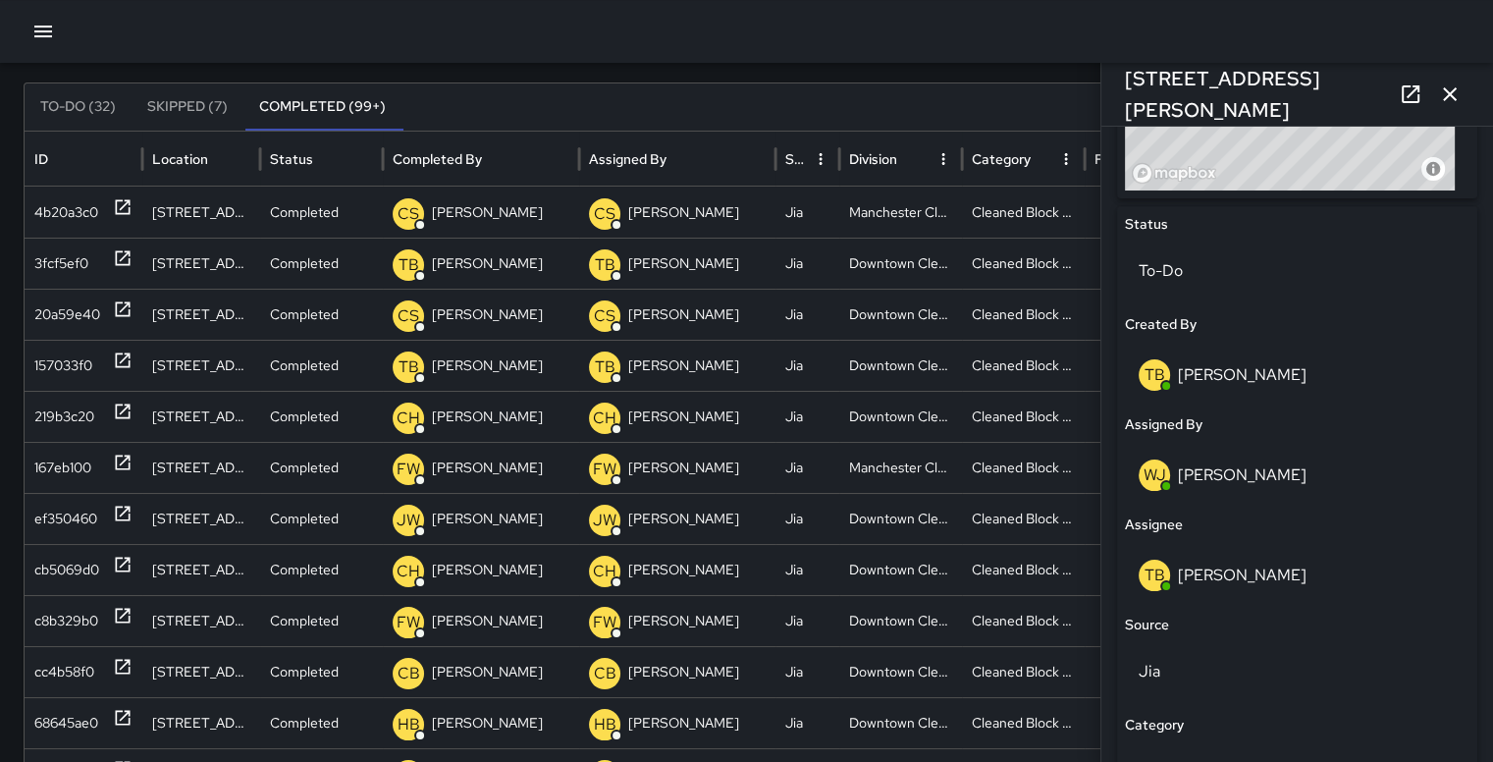
scroll to position [860, 0]
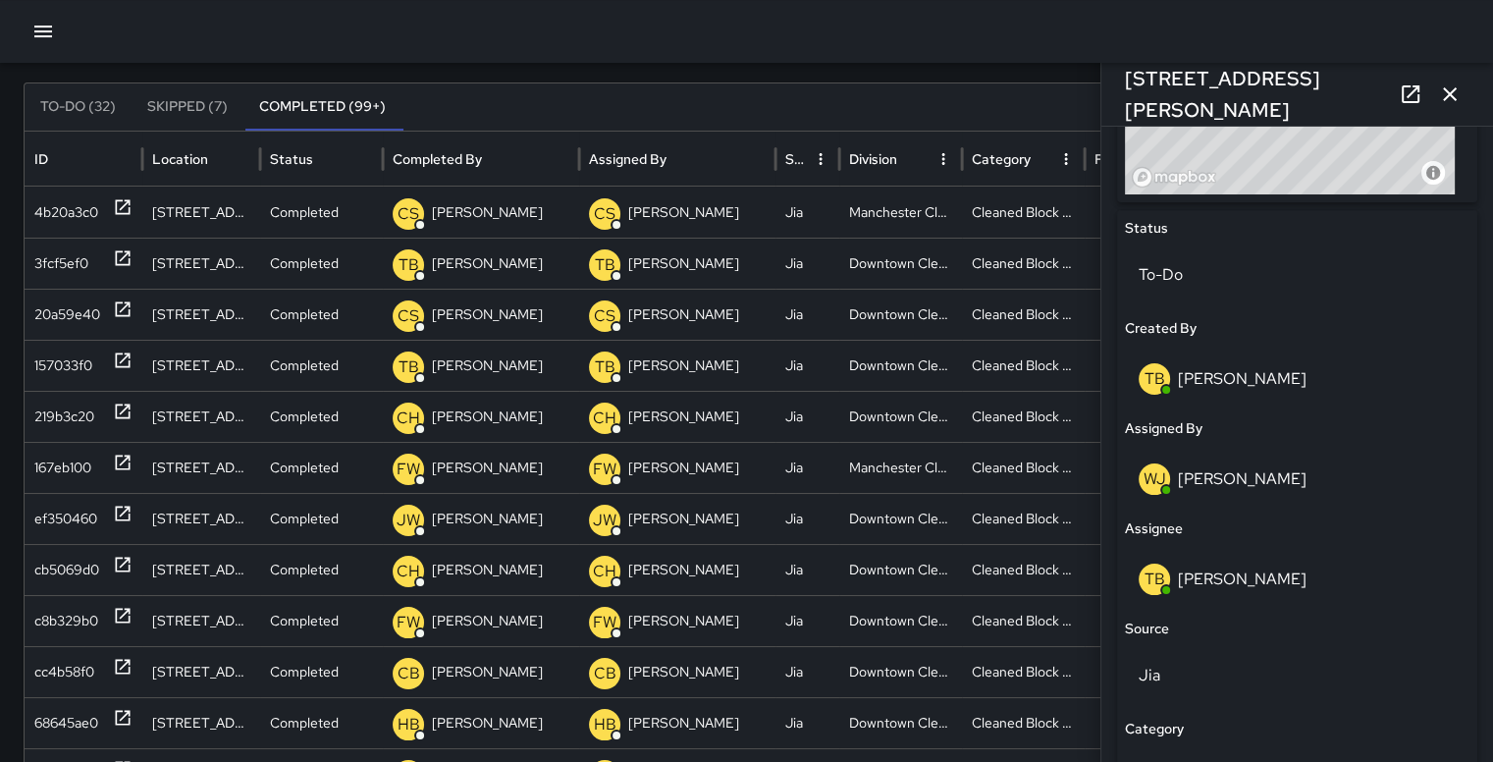
click at [1178, 472] on p "[PERSON_NAME]" at bounding box center [1242, 478] width 129 height 21
click at [1268, 473] on p "[PERSON_NAME]" at bounding box center [1242, 478] width 129 height 21
click at [1150, 481] on p "WJ" at bounding box center [1155, 479] width 23 height 24
click at [1157, 485] on p "WJ" at bounding box center [1155, 479] width 23 height 24
click at [1161, 484] on p "WJ" at bounding box center [1155, 479] width 23 height 24
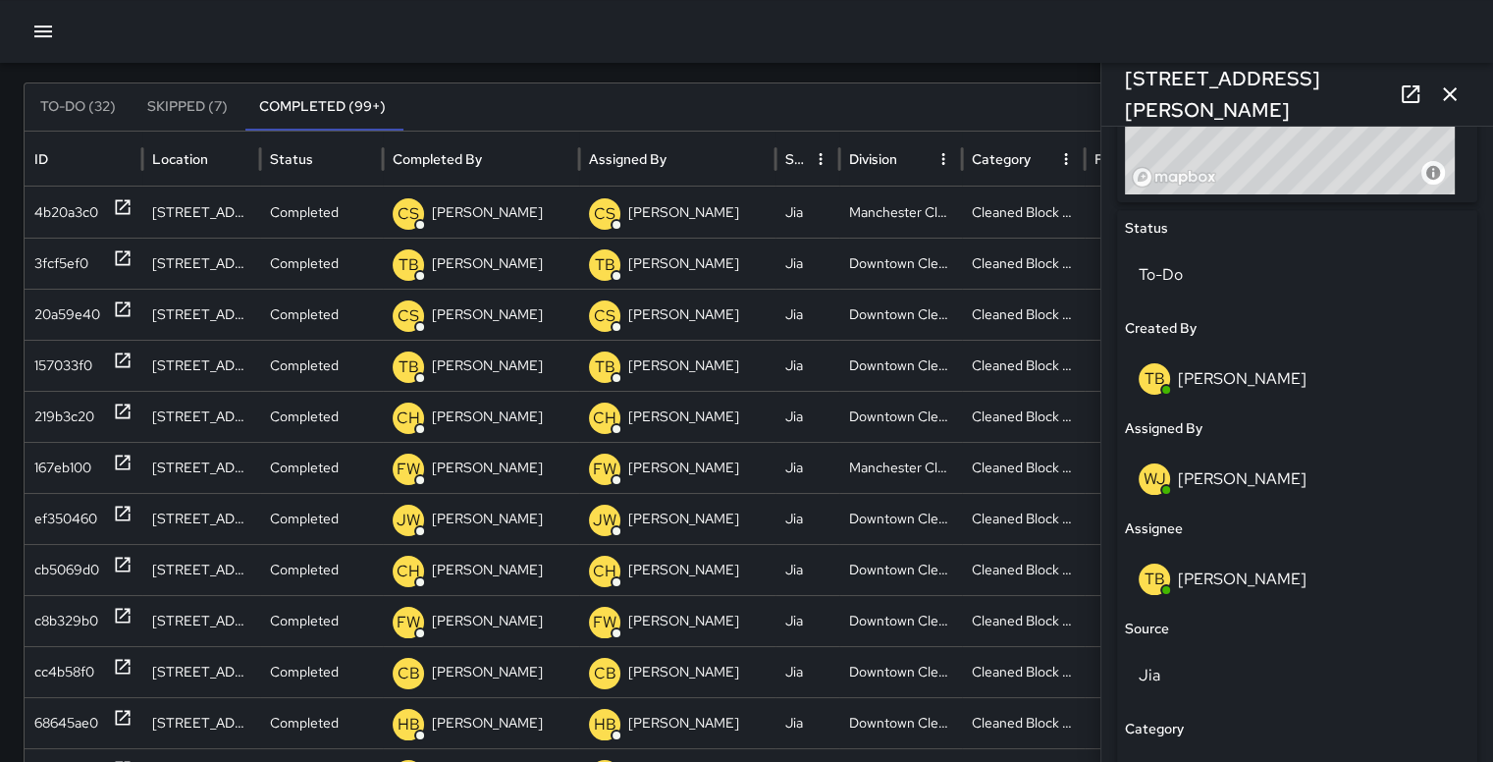
click at [1168, 481] on div "WJ" at bounding box center [1154, 478] width 31 height 31
click at [1233, 485] on p "[PERSON_NAME]" at bounding box center [1242, 478] width 129 height 21
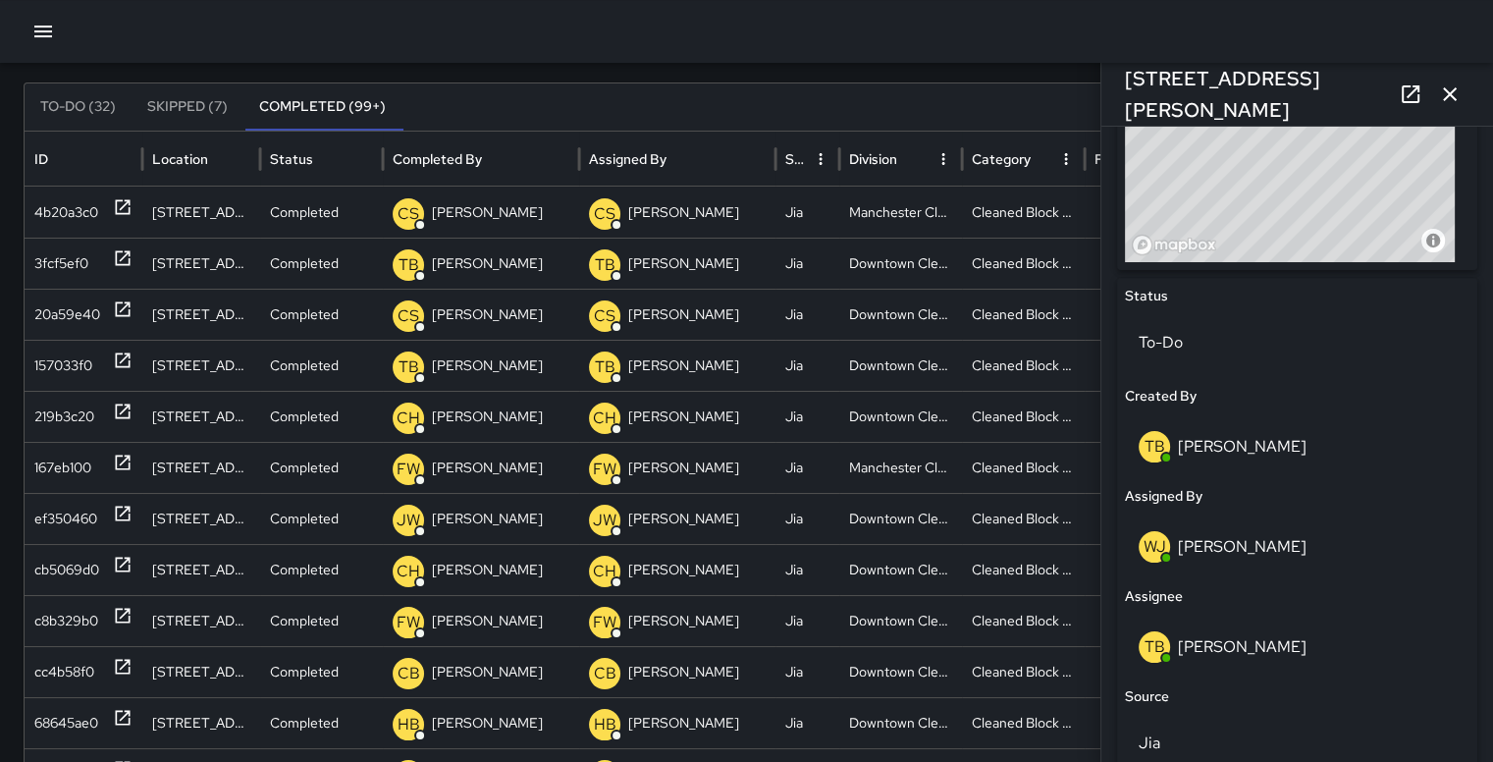
scroll to position [759, 0]
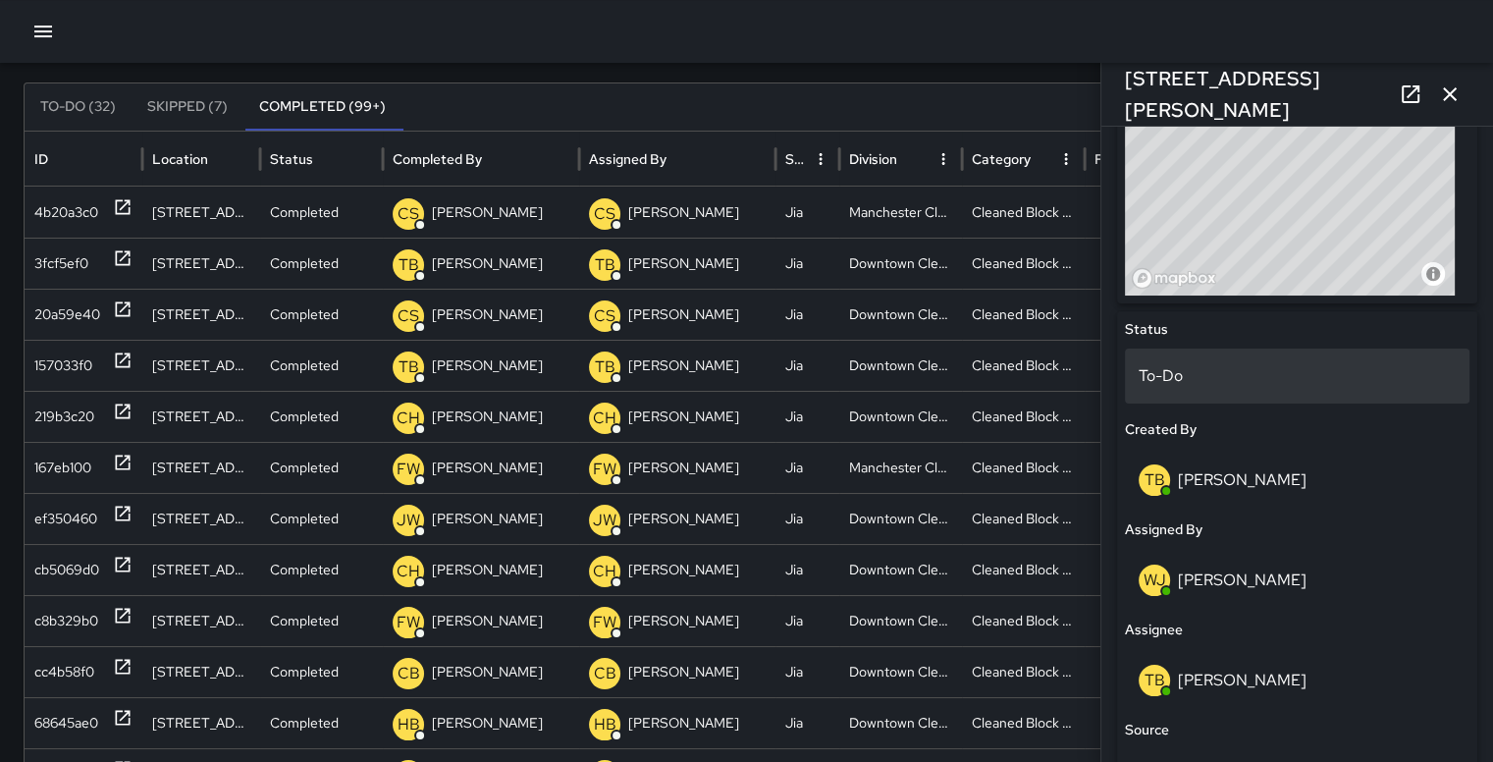
click at [1280, 375] on p "To-Do" at bounding box center [1297, 376] width 317 height 24
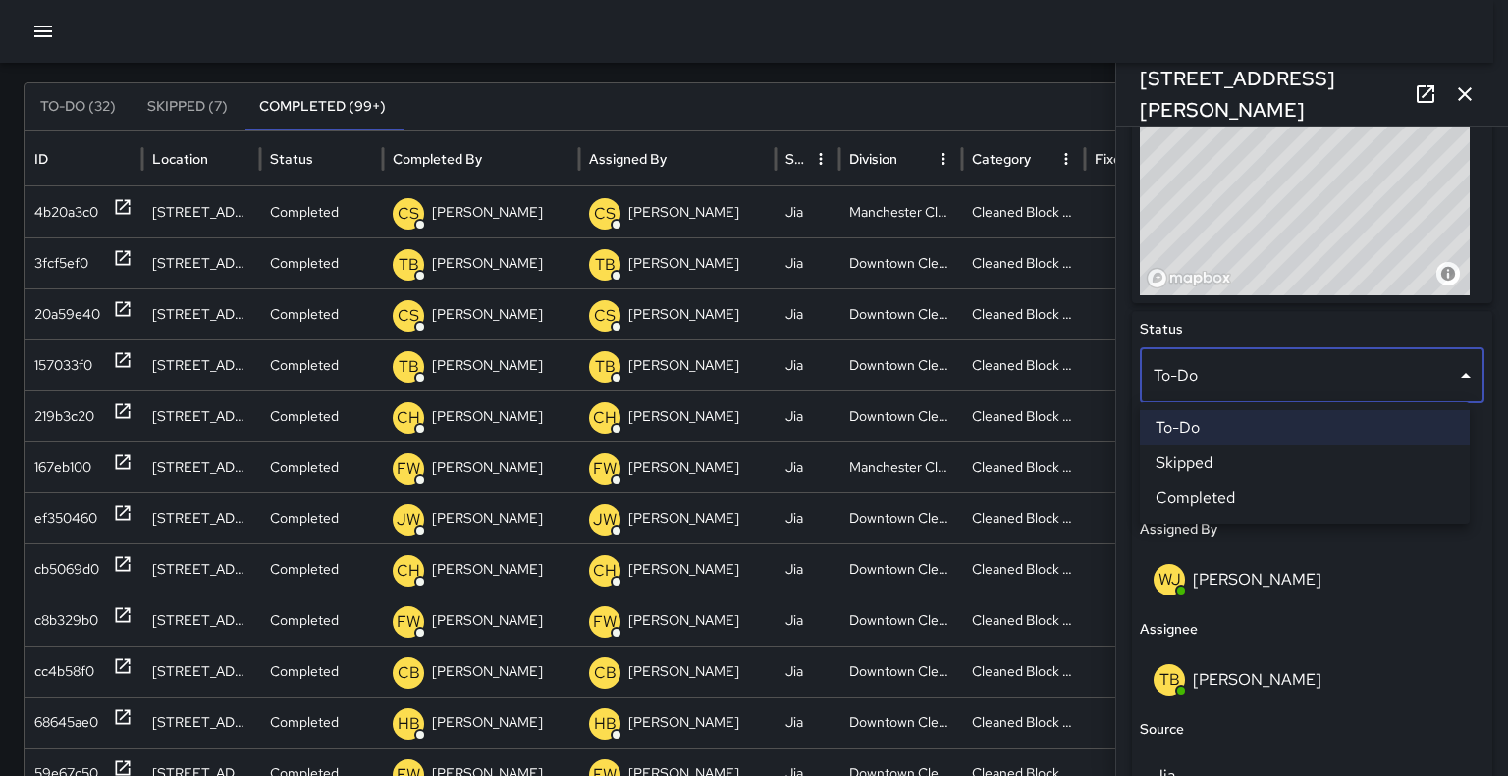
click at [1278, 499] on li "Completed" at bounding box center [1305, 498] width 330 height 35
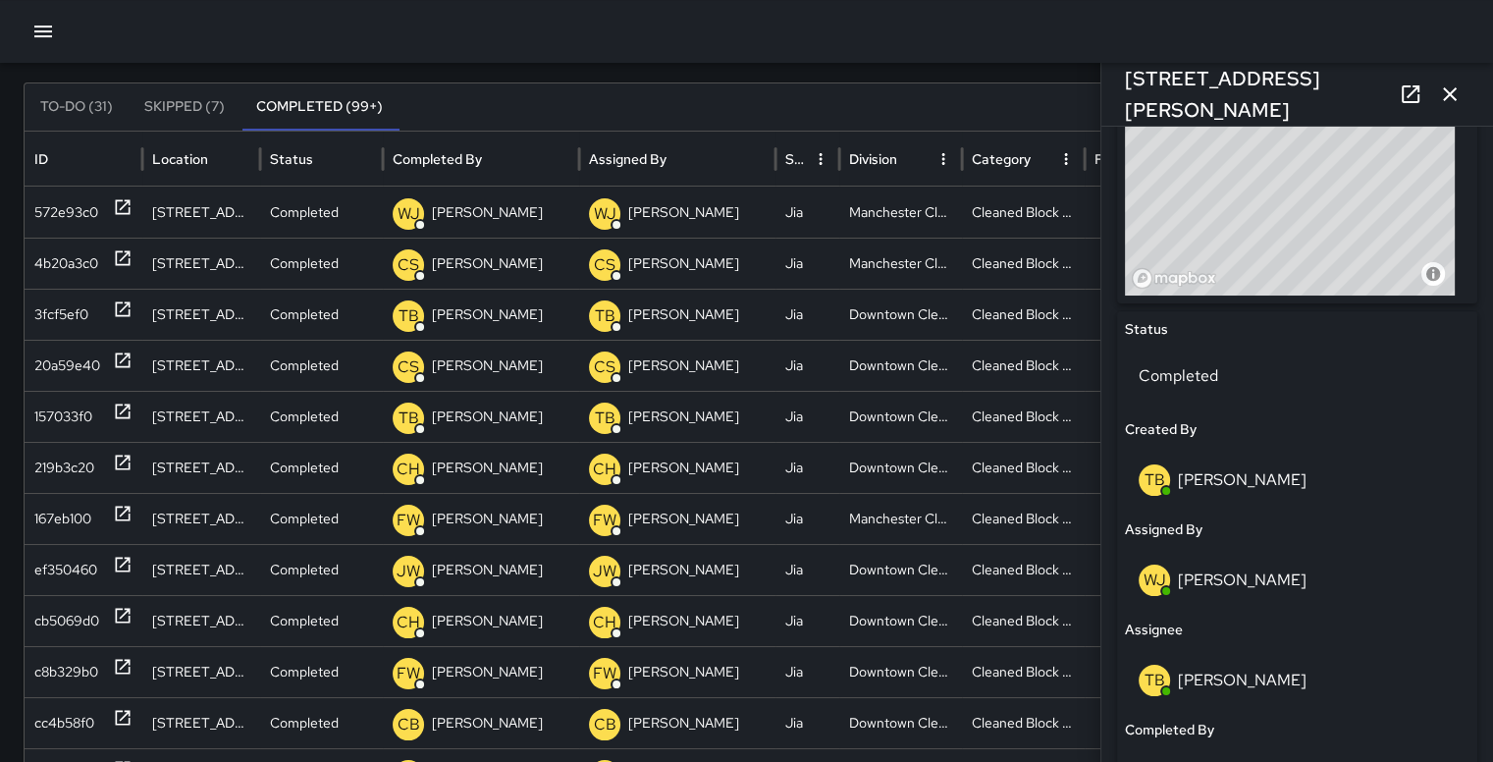
click at [1162, 577] on p "WJ" at bounding box center [1155, 580] width 23 height 24
click at [1280, 581] on p "[PERSON_NAME]" at bounding box center [1242, 579] width 129 height 21
click at [1452, 99] on icon "button" at bounding box center [1450, 94] width 24 height 24
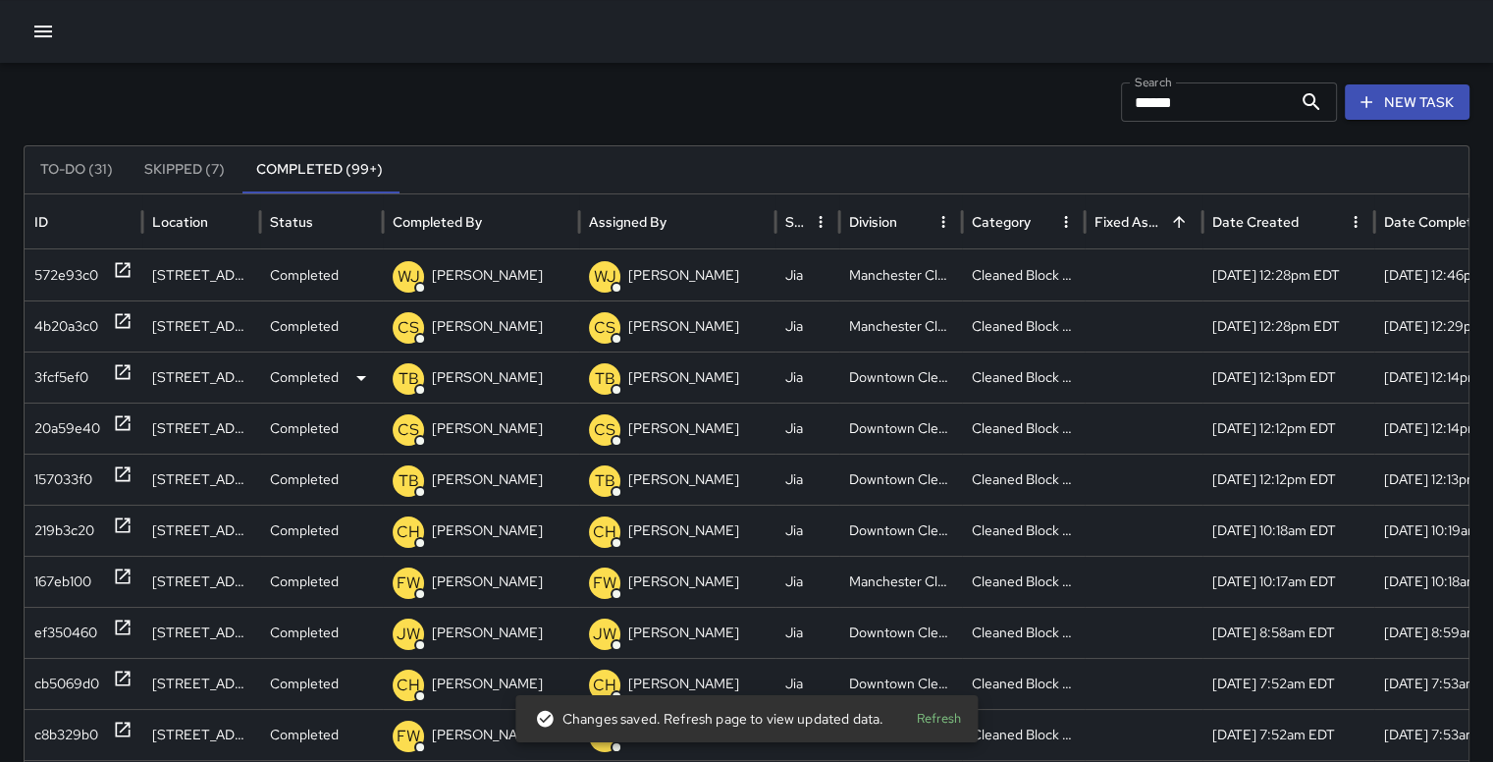
scroll to position [51, 0]
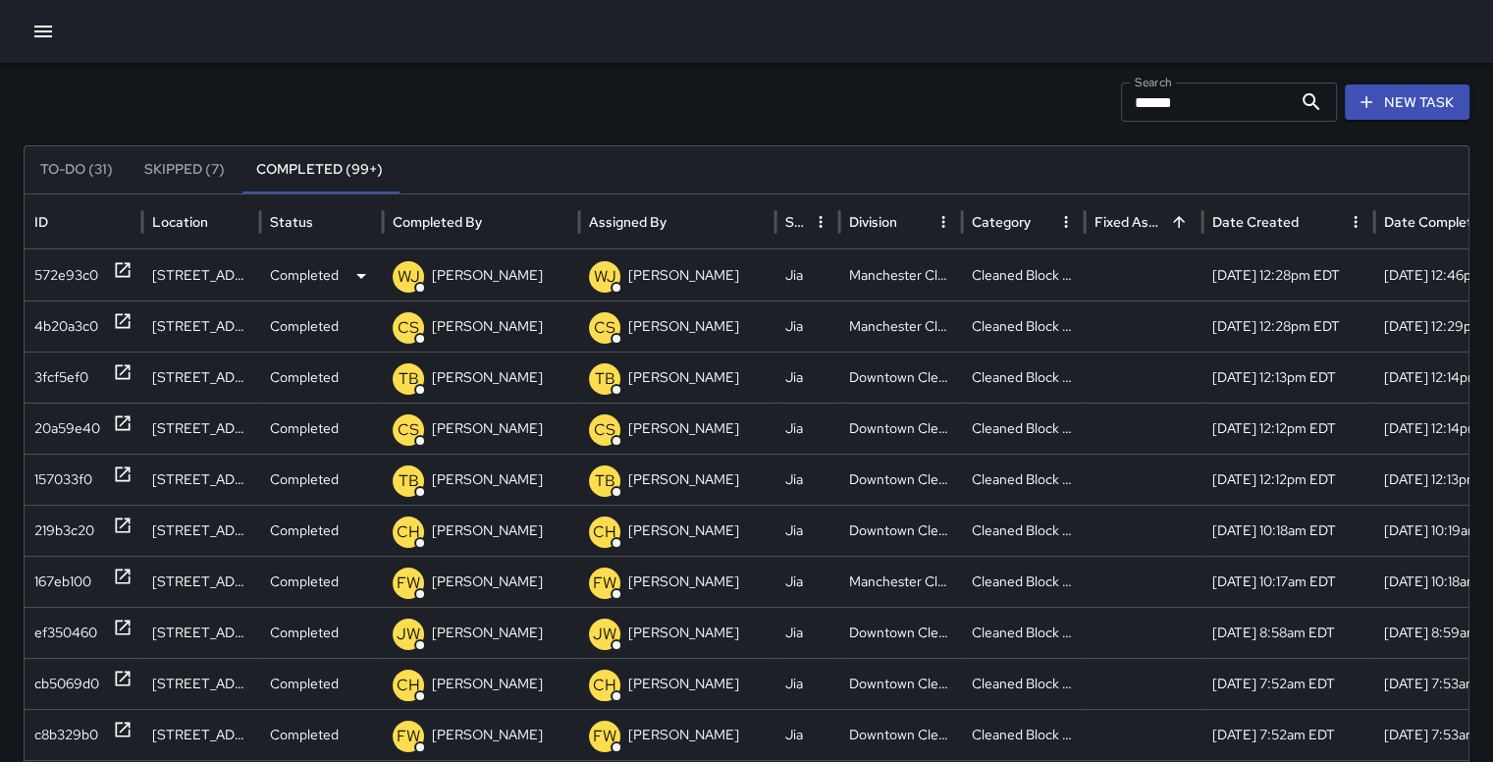
click at [72, 276] on div "572e93c0" at bounding box center [66, 275] width 64 height 50
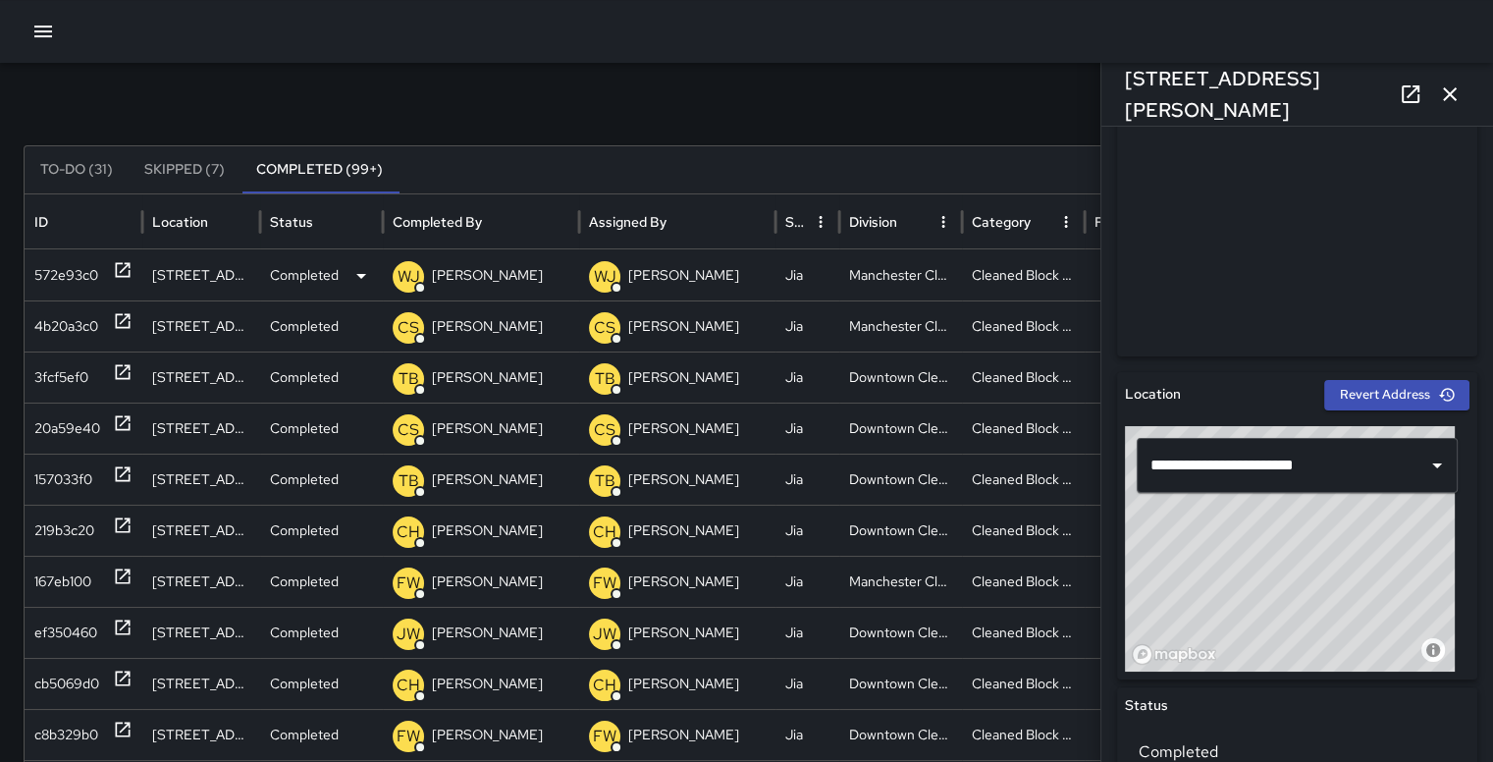
scroll to position [392, 0]
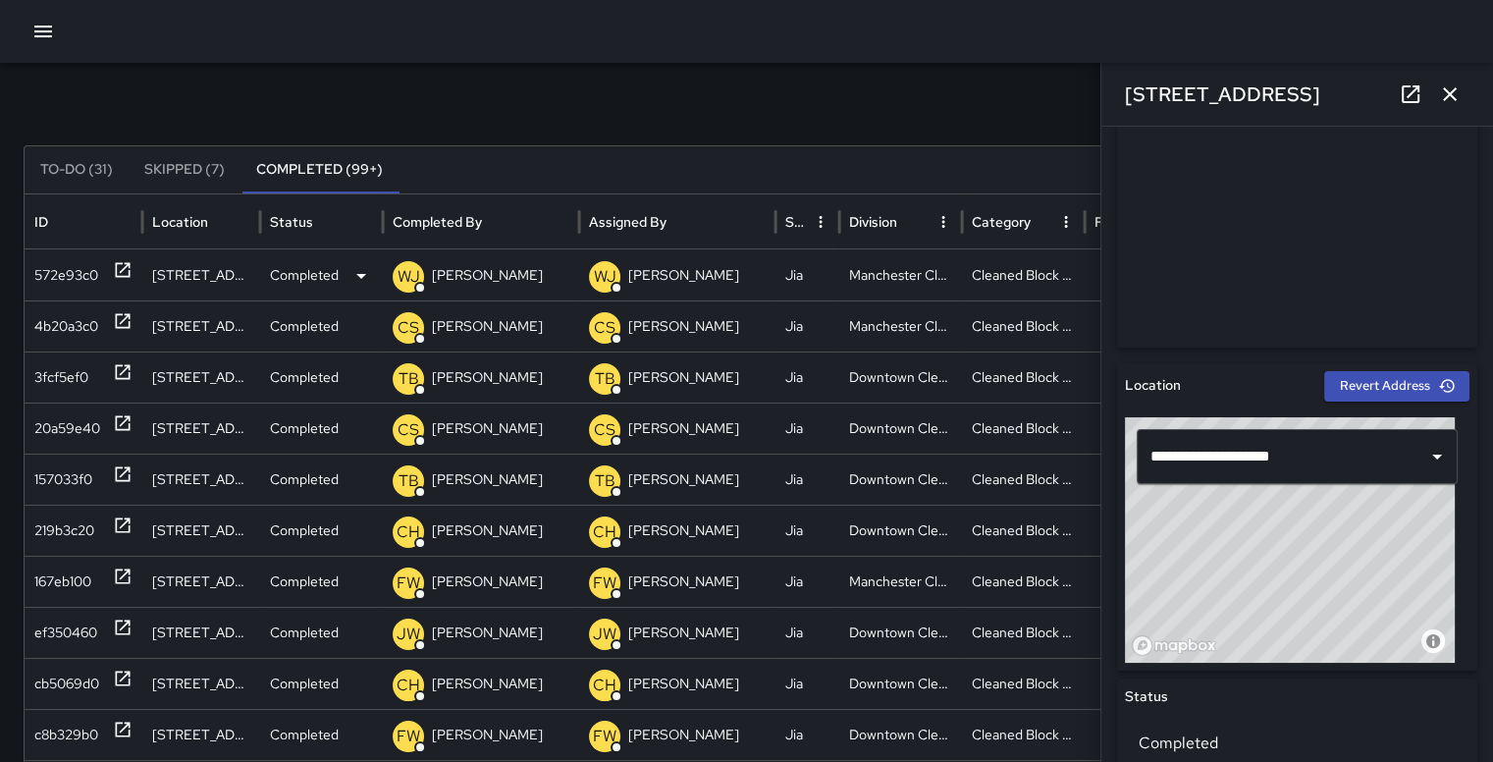
type input "**********"
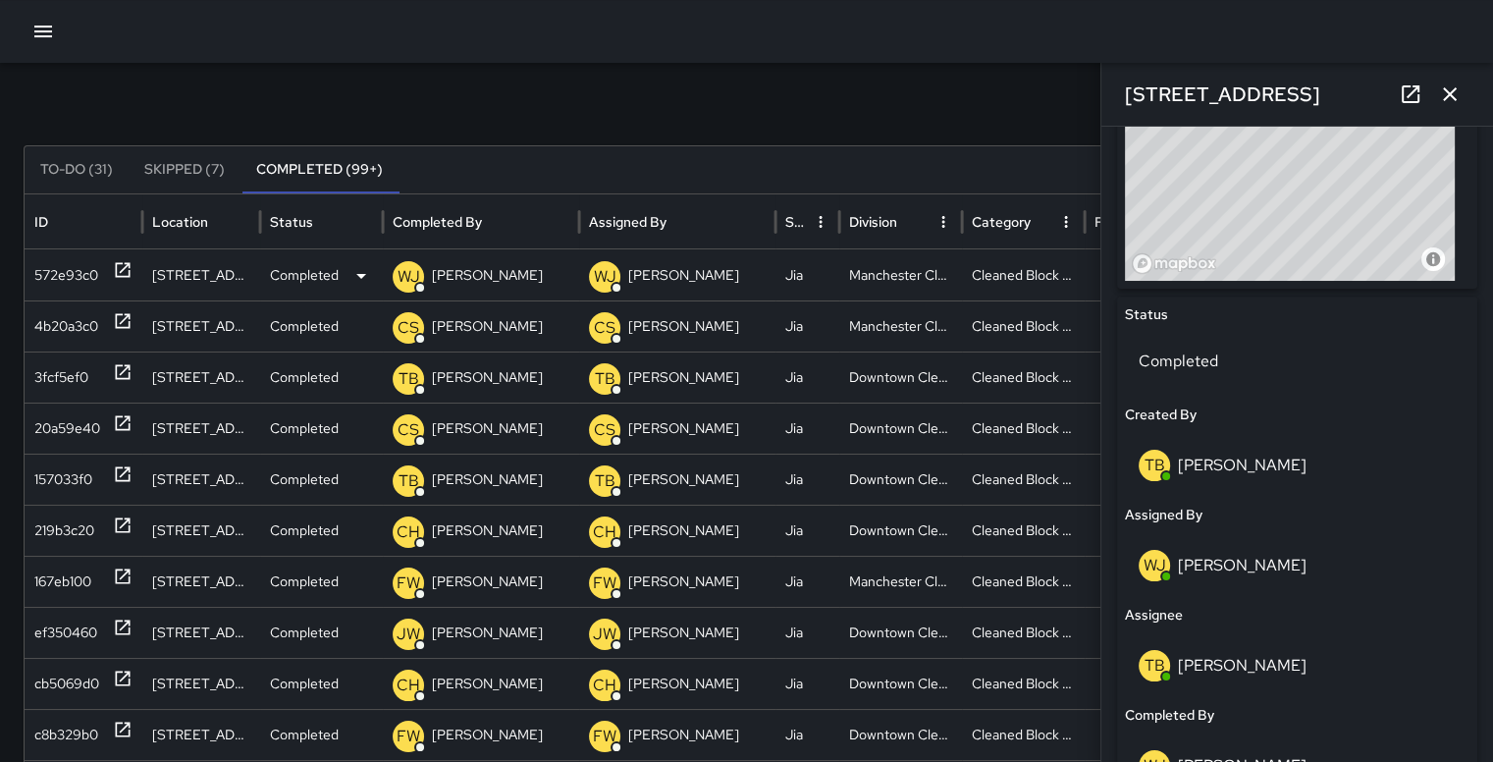
scroll to position [779, 0]
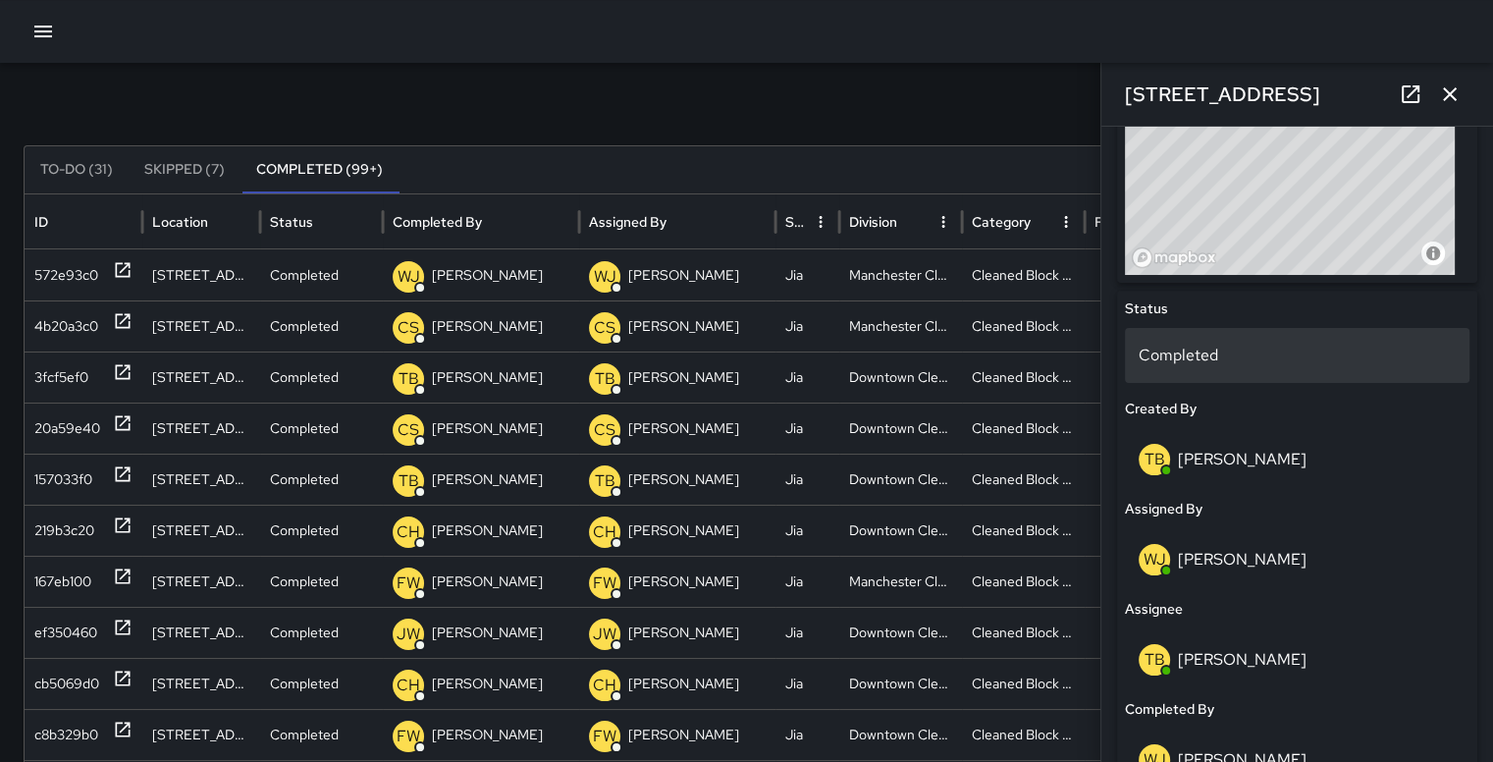
click at [1289, 351] on p "Completed" at bounding box center [1297, 356] width 317 height 24
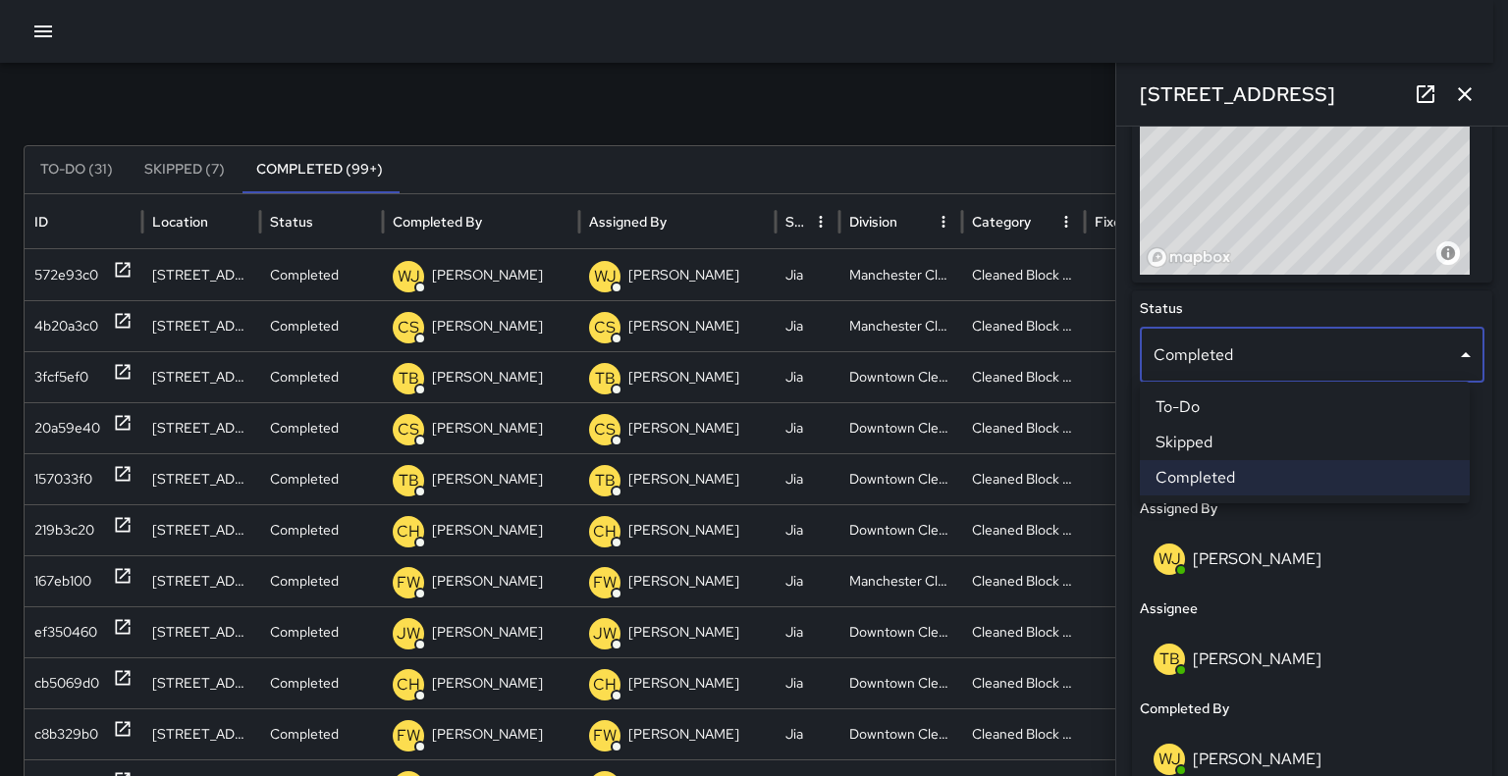
click at [1284, 411] on li "To-Do" at bounding box center [1305, 407] width 330 height 35
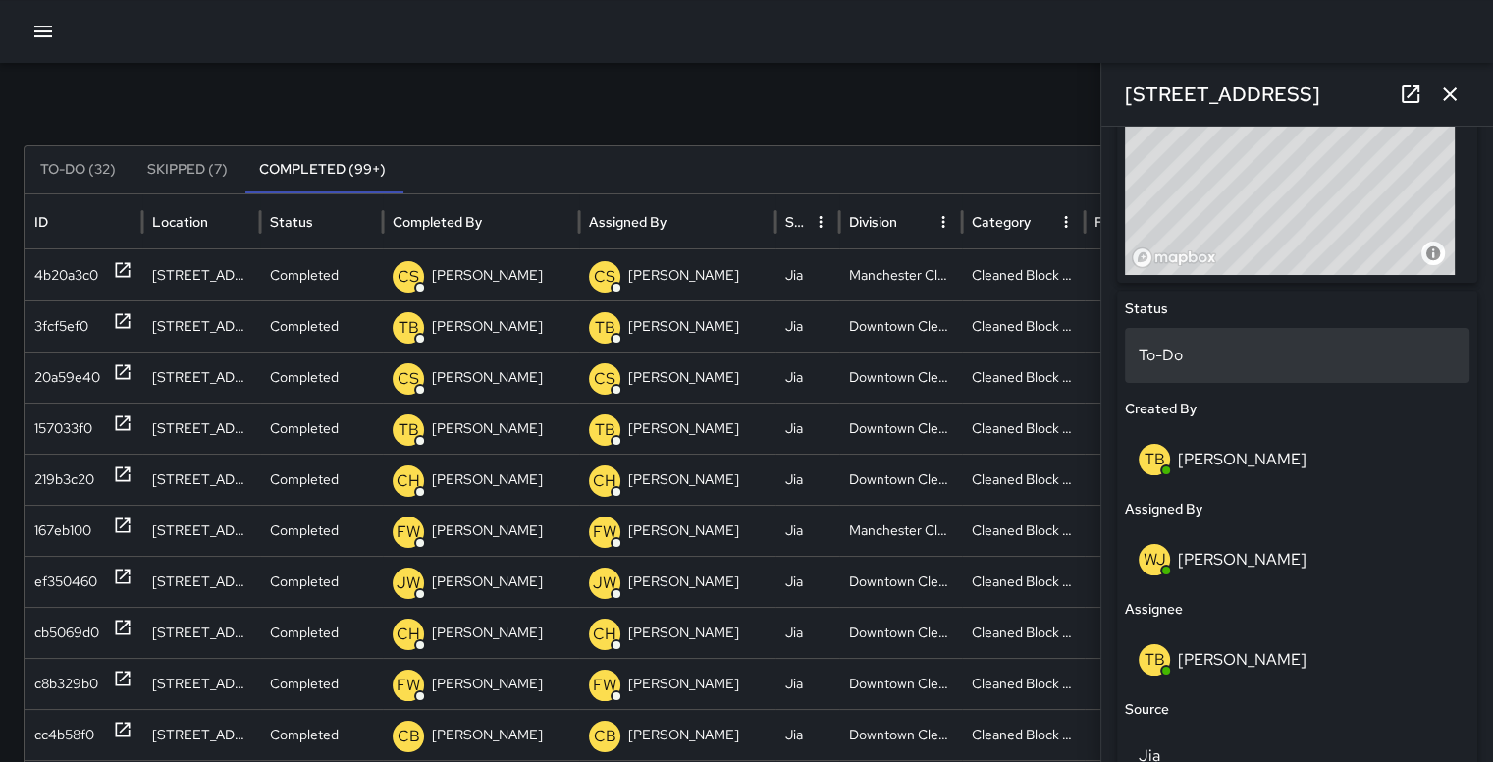
click at [1276, 344] on p "To-Do" at bounding box center [1297, 356] width 317 height 24
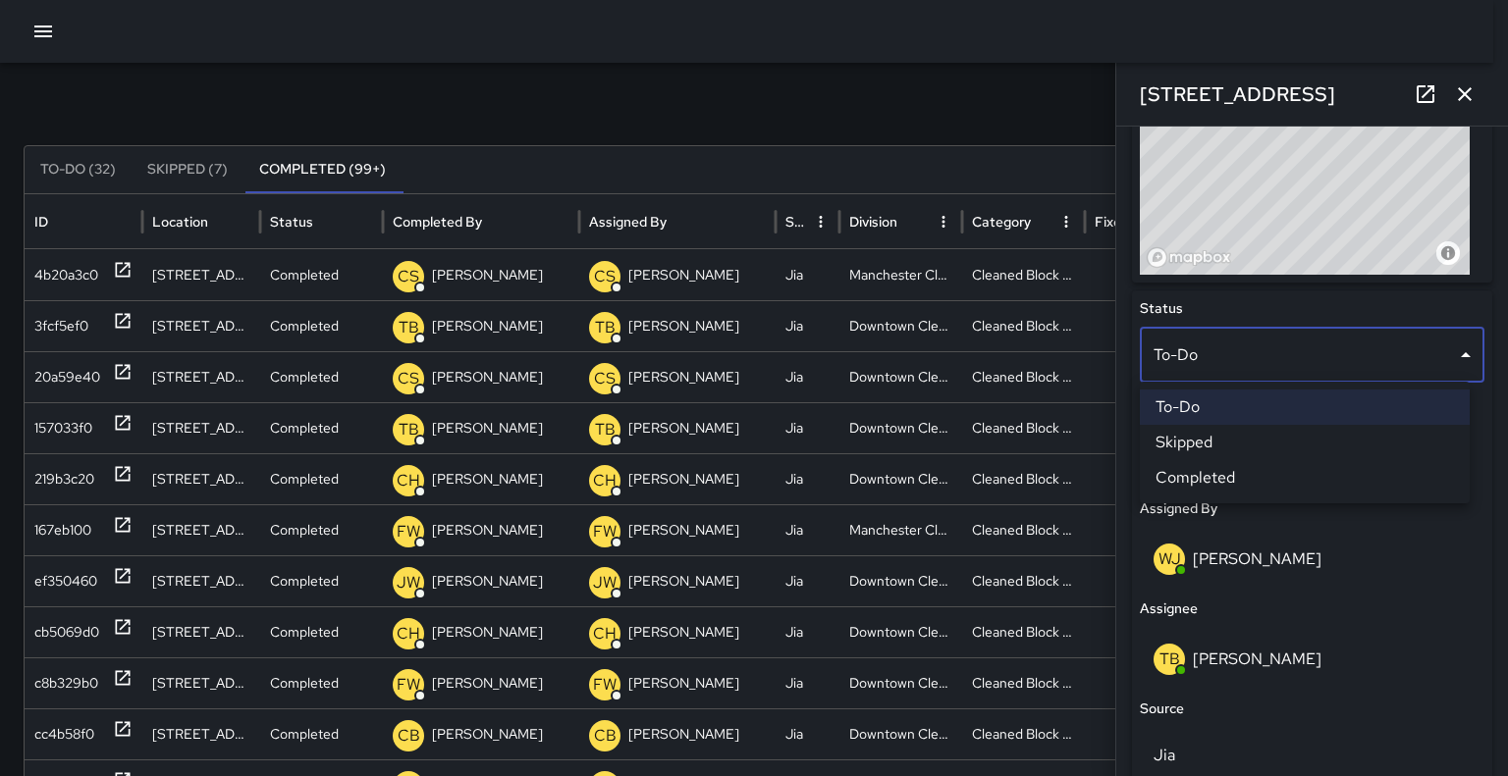
click at [1263, 449] on li "Skipped" at bounding box center [1305, 442] width 330 height 35
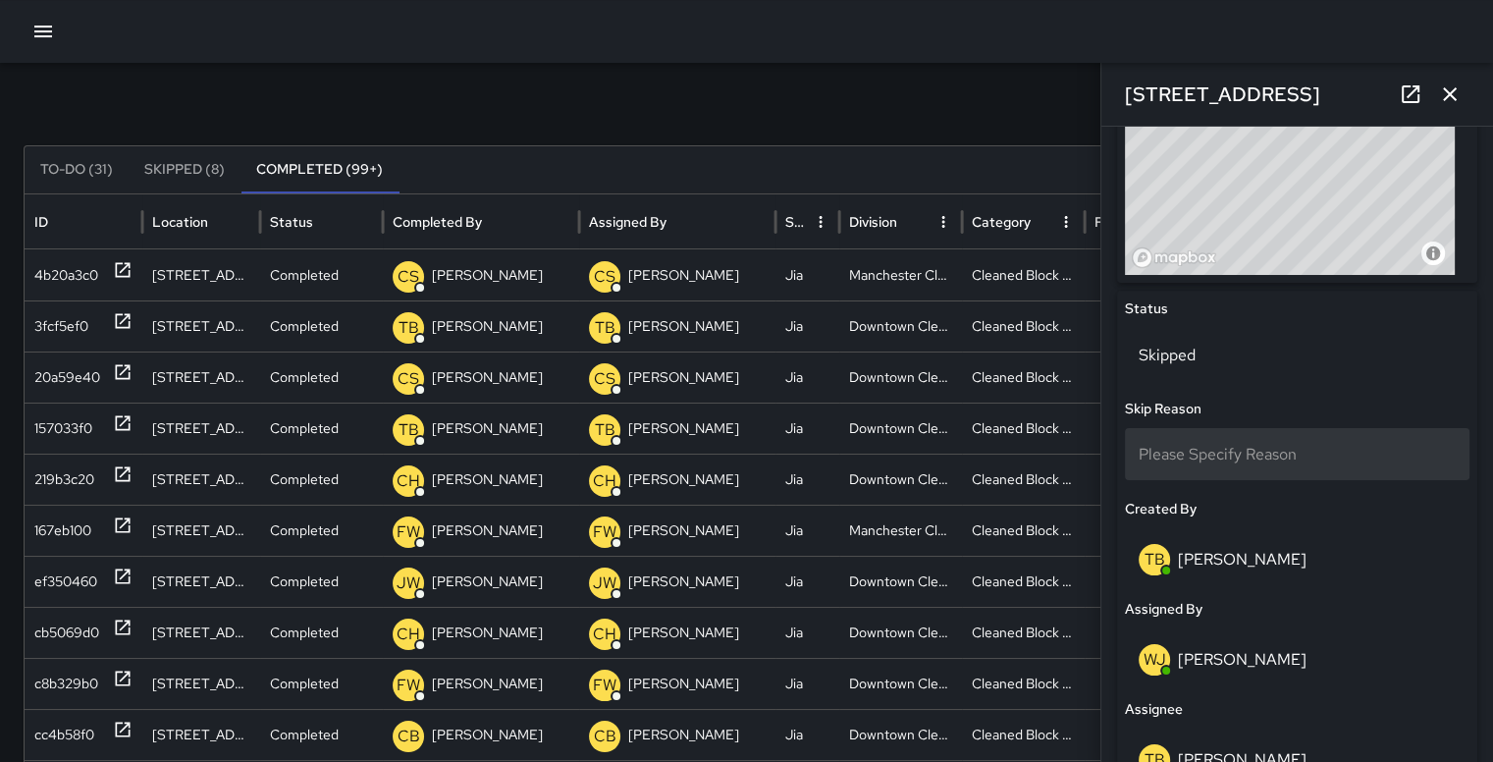
click at [1333, 453] on div "Please Specify Reason" at bounding box center [1297, 454] width 345 height 52
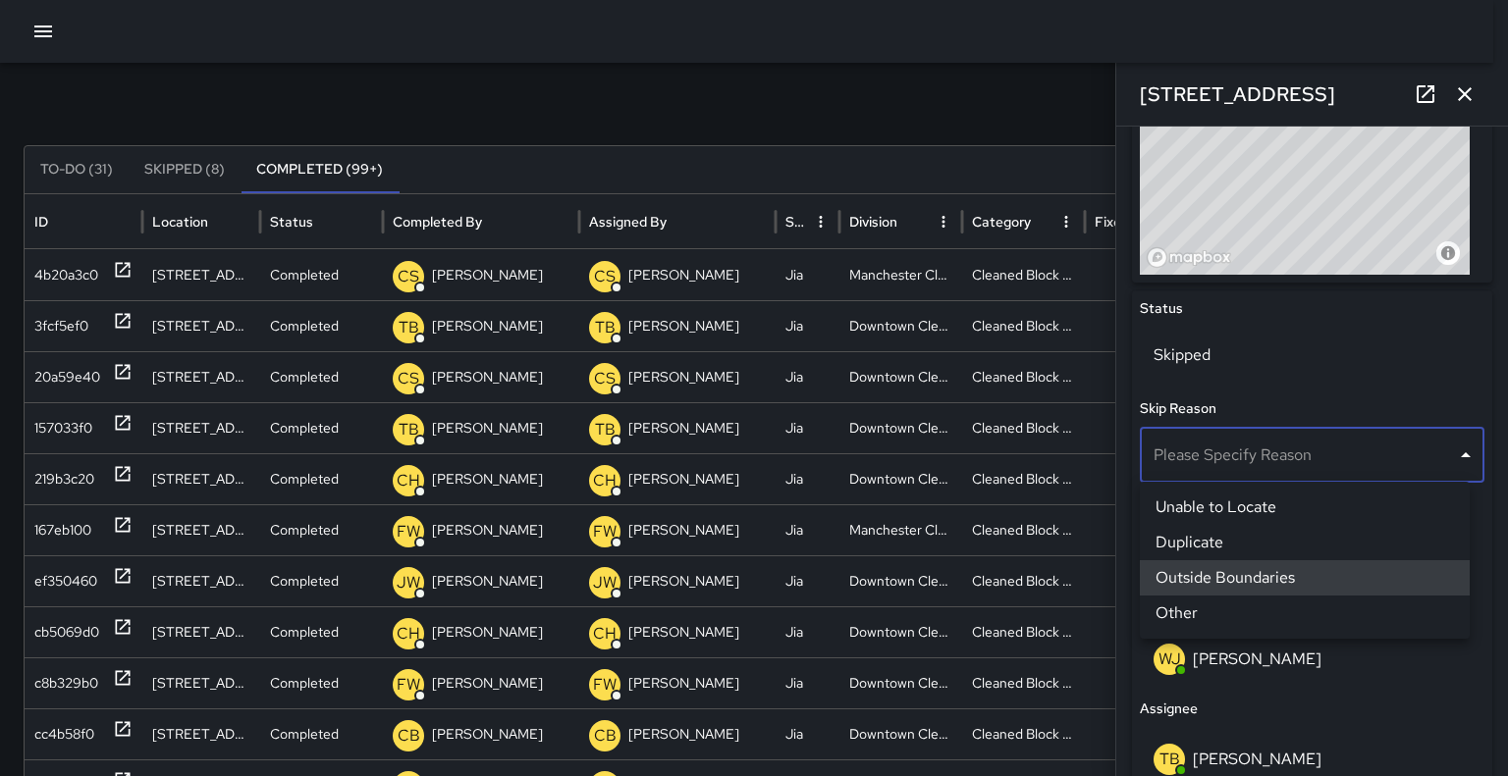
click at [1302, 541] on li "Duplicate" at bounding box center [1305, 542] width 330 height 35
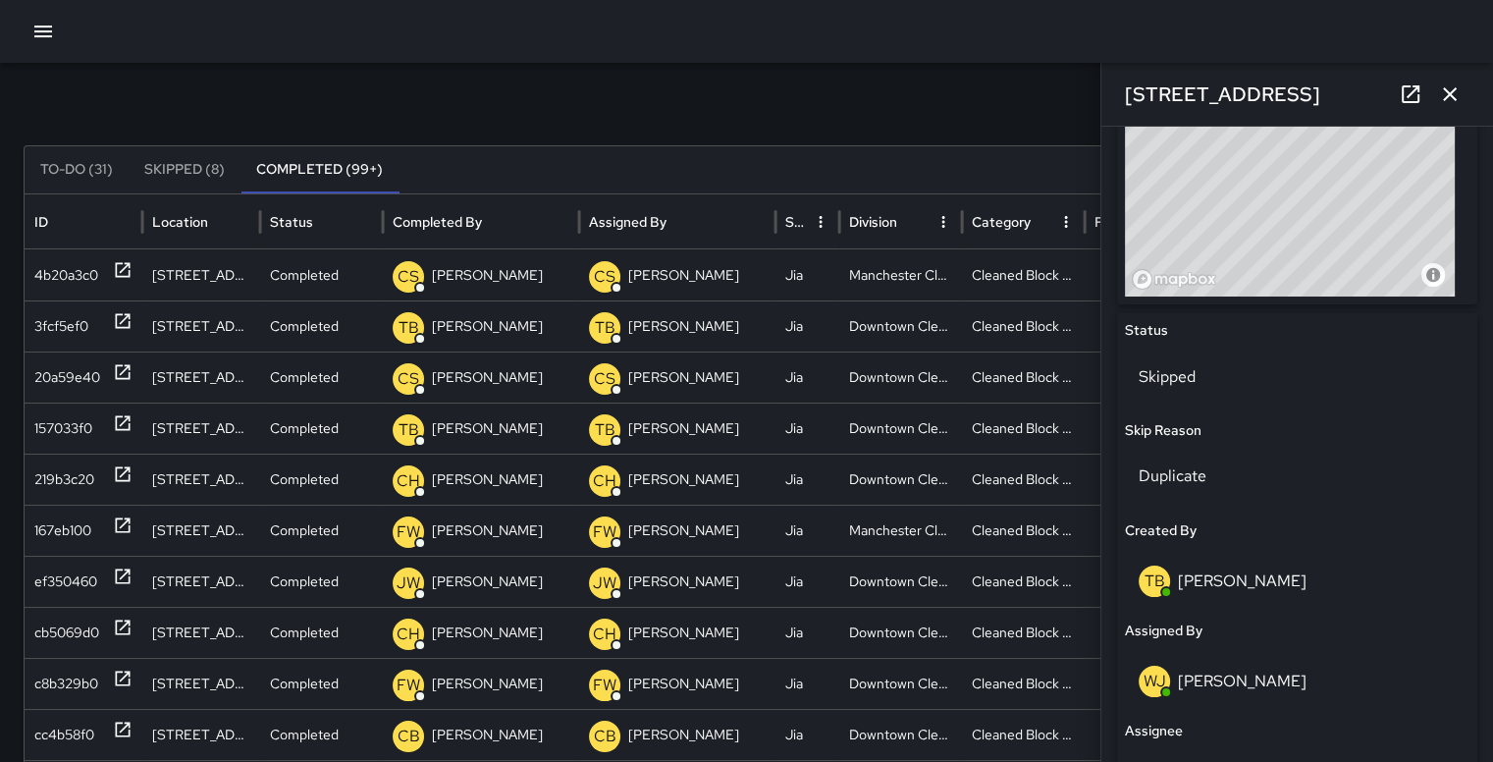
scroll to position [749, 0]
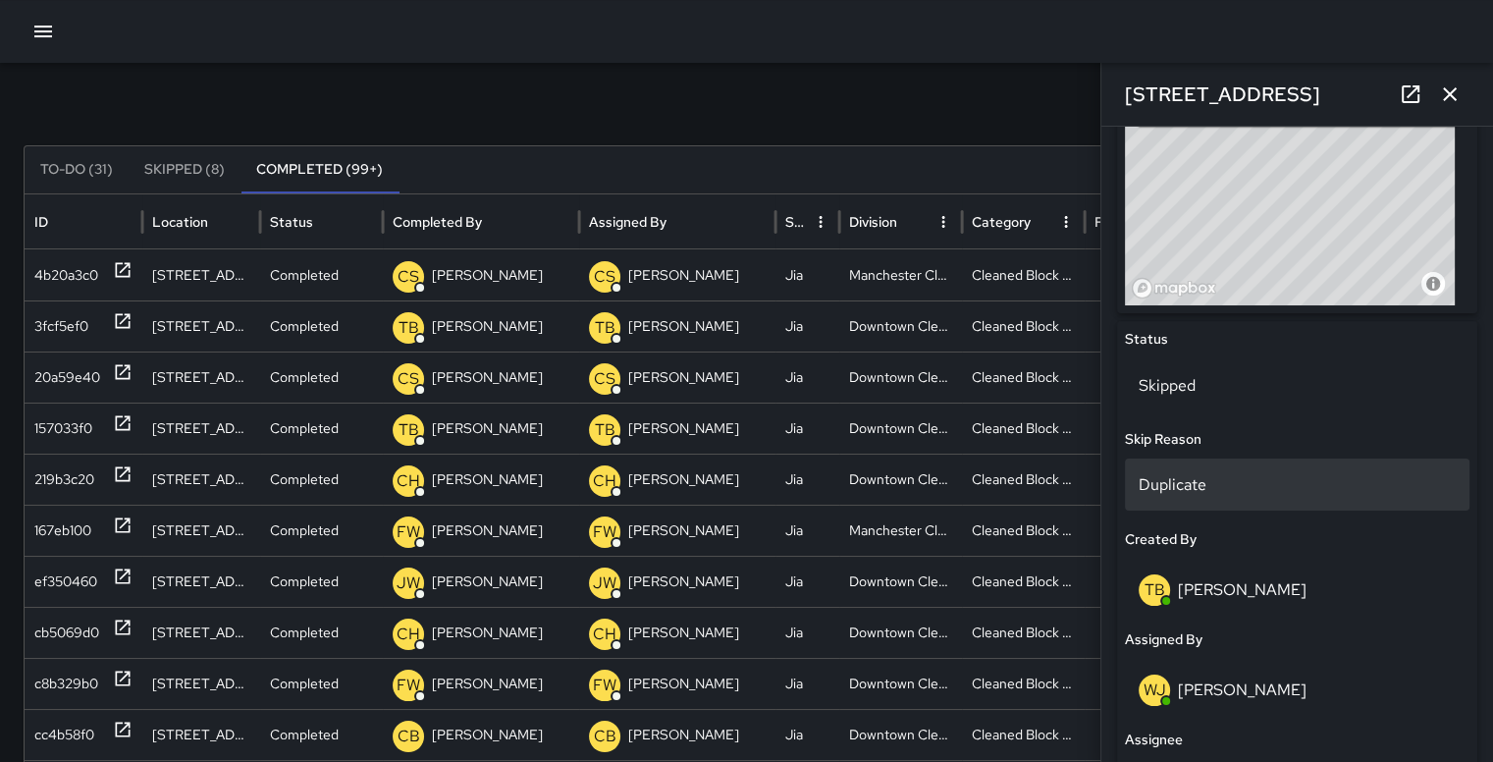
click at [1311, 475] on div "Duplicate" at bounding box center [1297, 484] width 345 height 52
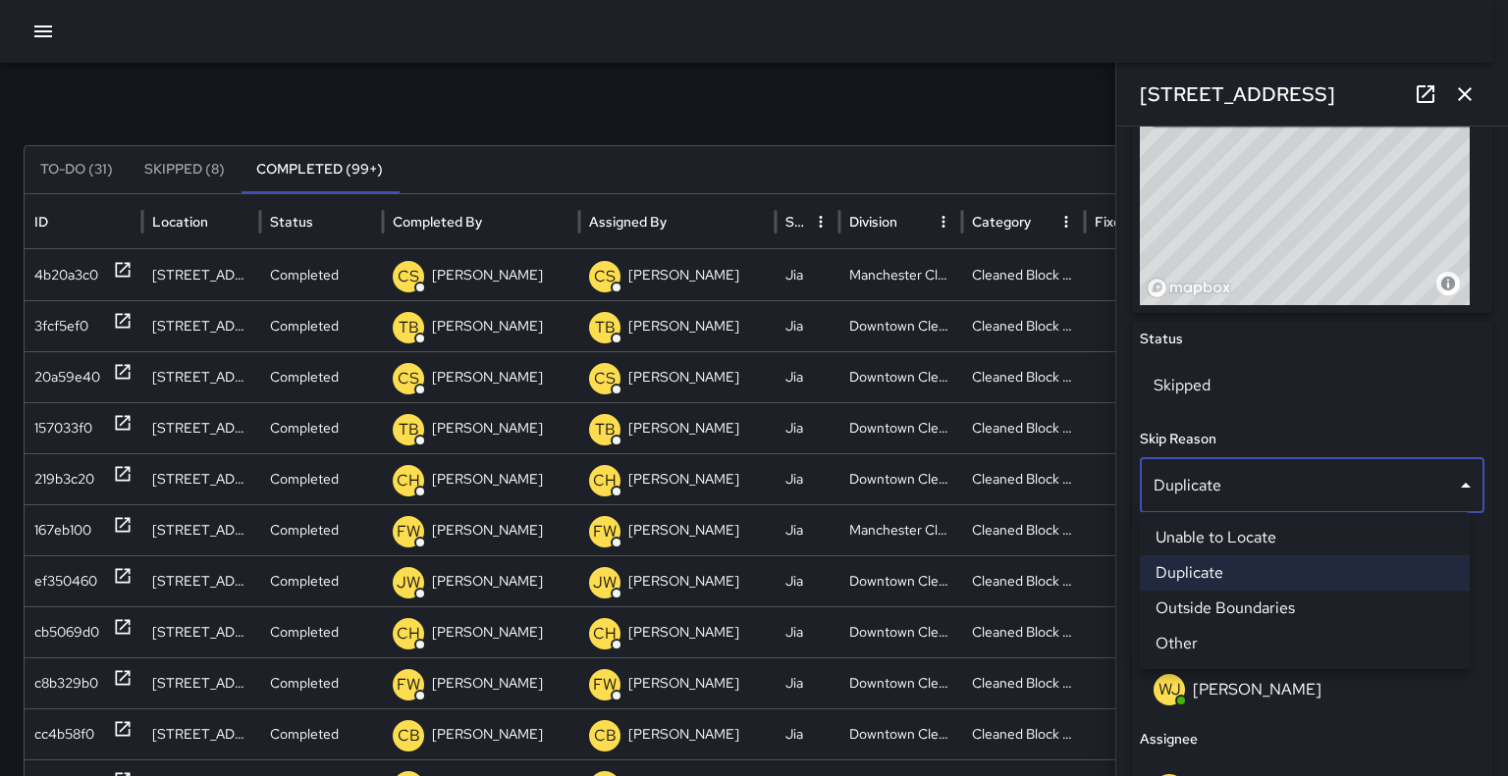
click at [1296, 640] on li "Other" at bounding box center [1305, 643] width 330 height 35
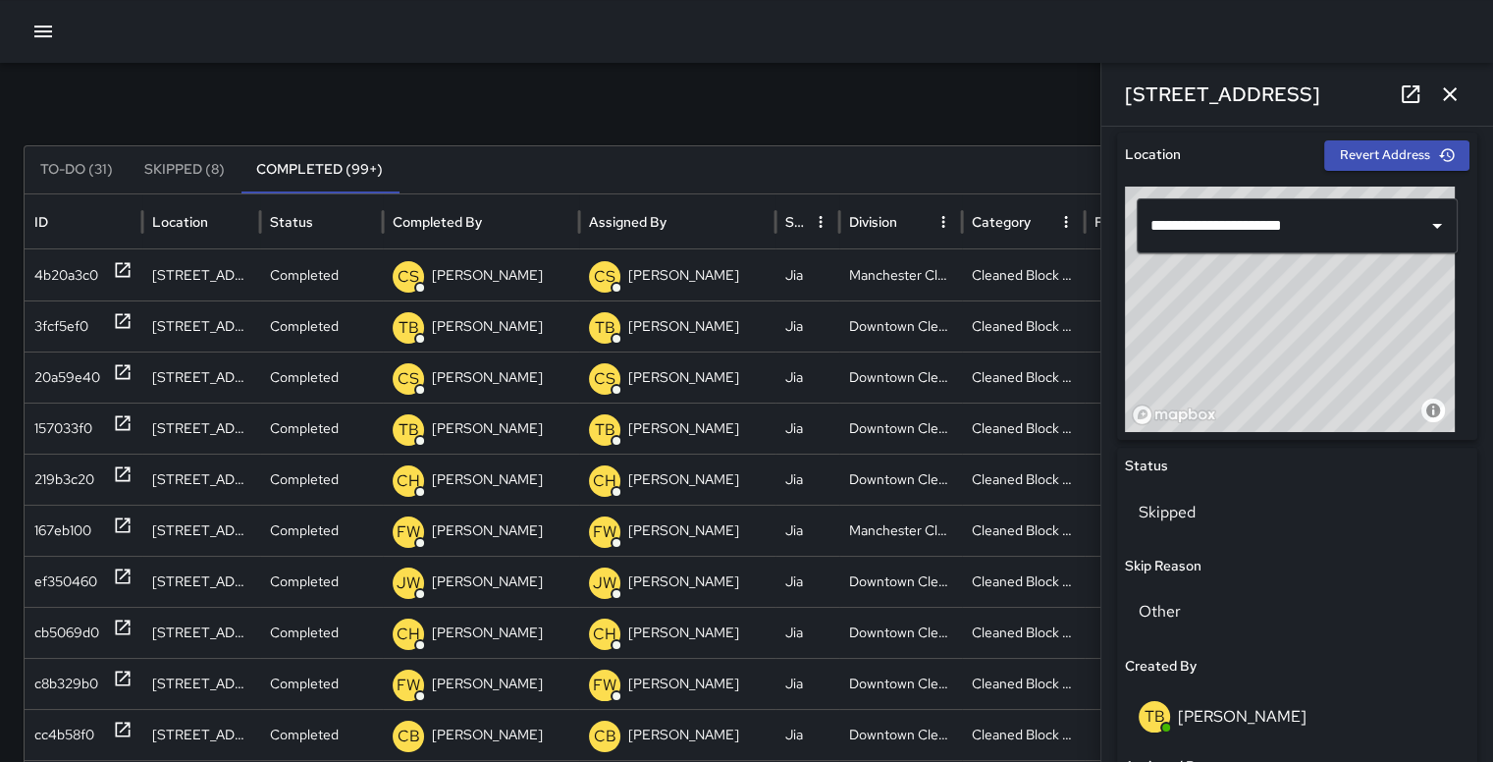
scroll to position [619, 0]
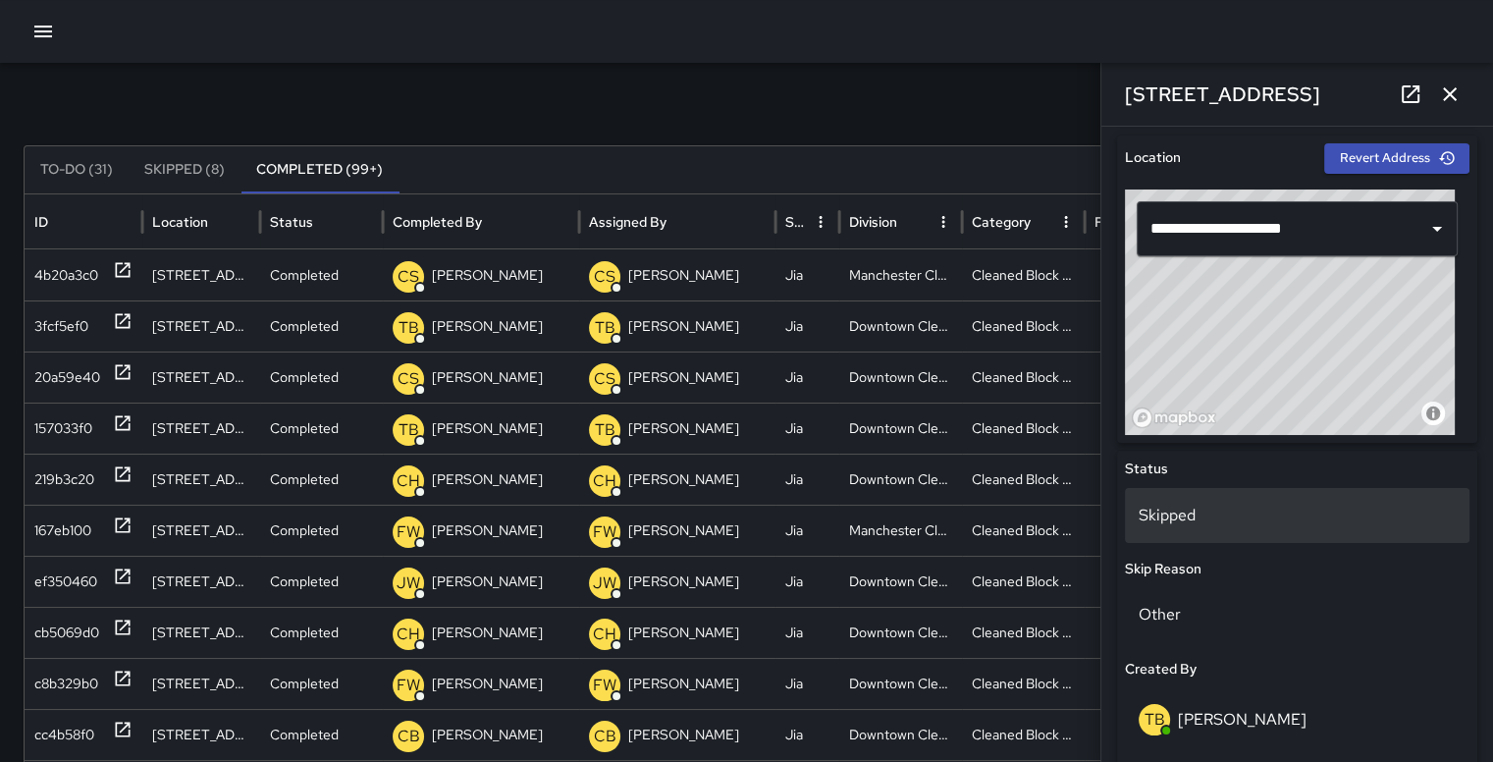
click at [1304, 521] on p "Skipped" at bounding box center [1297, 516] width 317 height 24
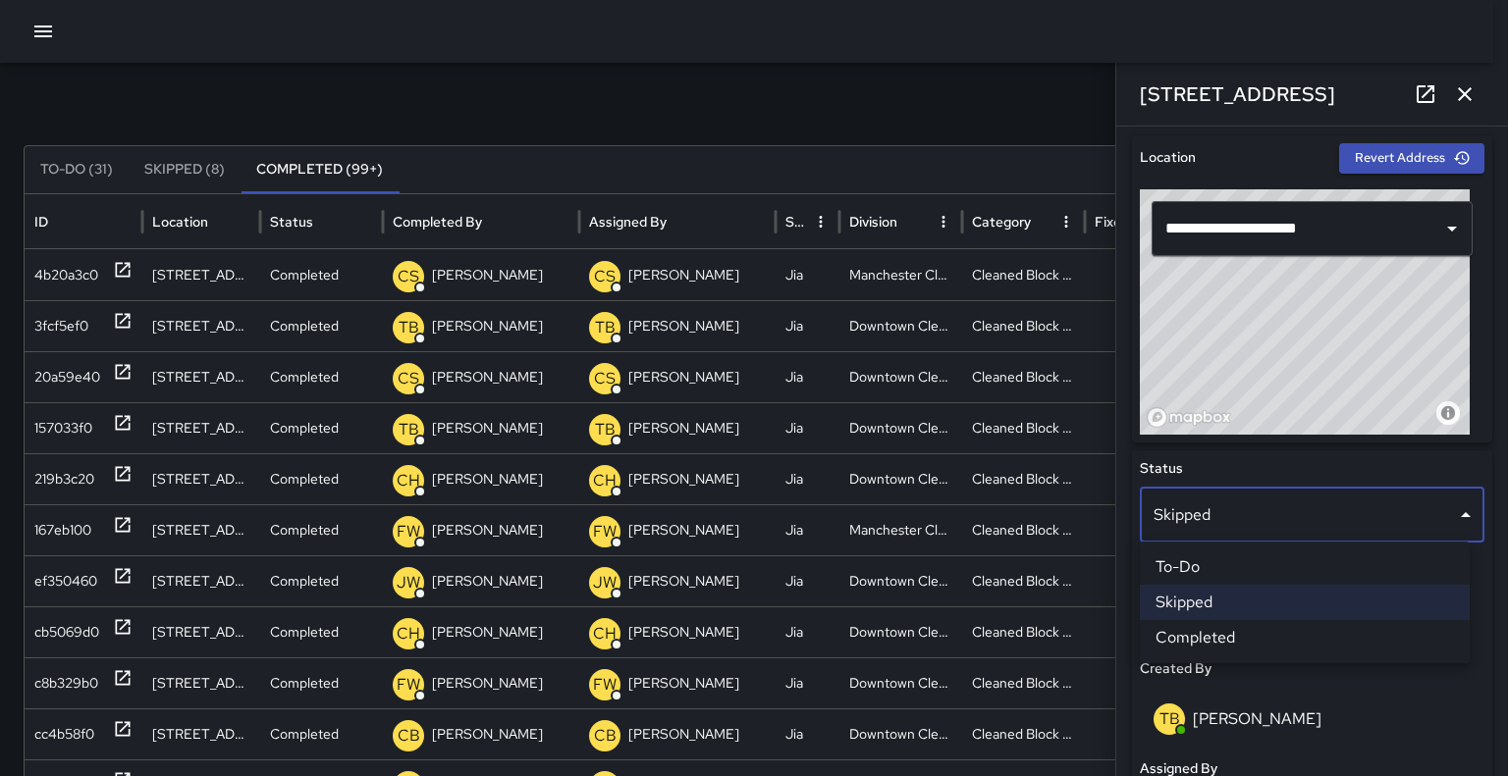
click at [1295, 632] on li "Completed" at bounding box center [1305, 637] width 330 height 35
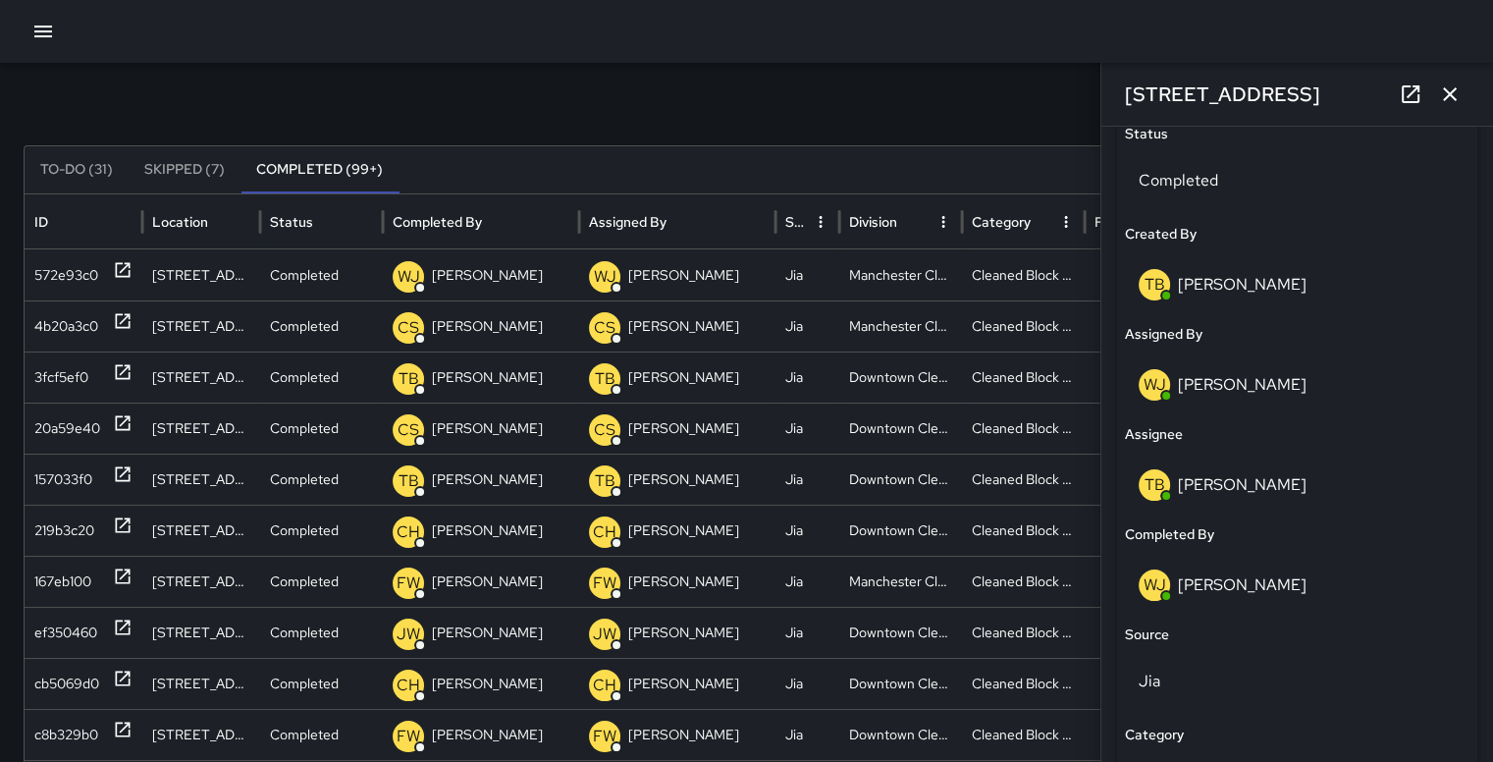
scroll to position [959, 0]
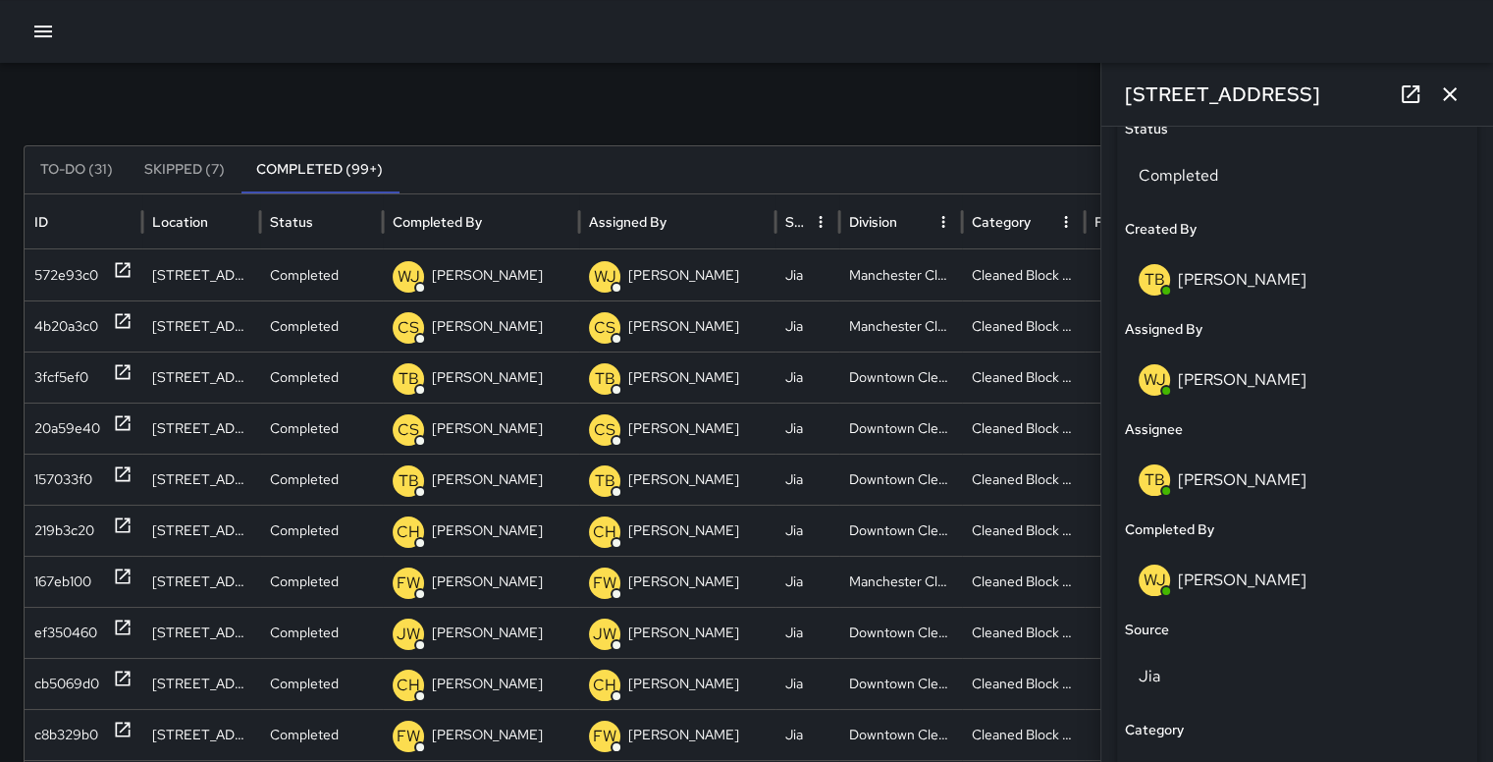
click at [1159, 577] on p "WJ" at bounding box center [1155, 580] width 23 height 24
click at [1260, 582] on p "[PERSON_NAME]" at bounding box center [1242, 579] width 129 height 21
click at [1203, 587] on p "[PERSON_NAME]" at bounding box center [1242, 579] width 129 height 21
click at [1158, 576] on p "WJ" at bounding box center [1155, 580] width 23 height 24
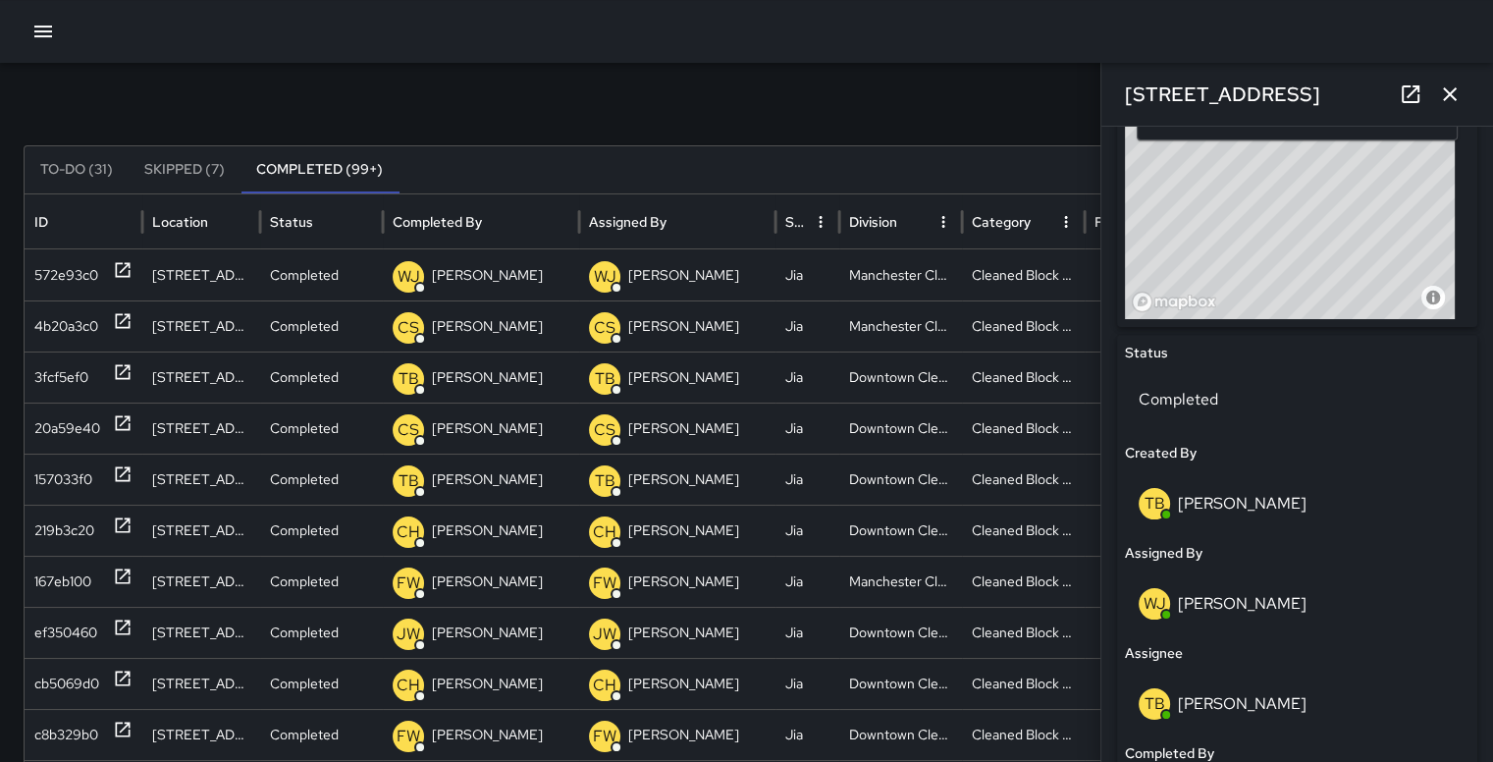
scroll to position [729, 0]
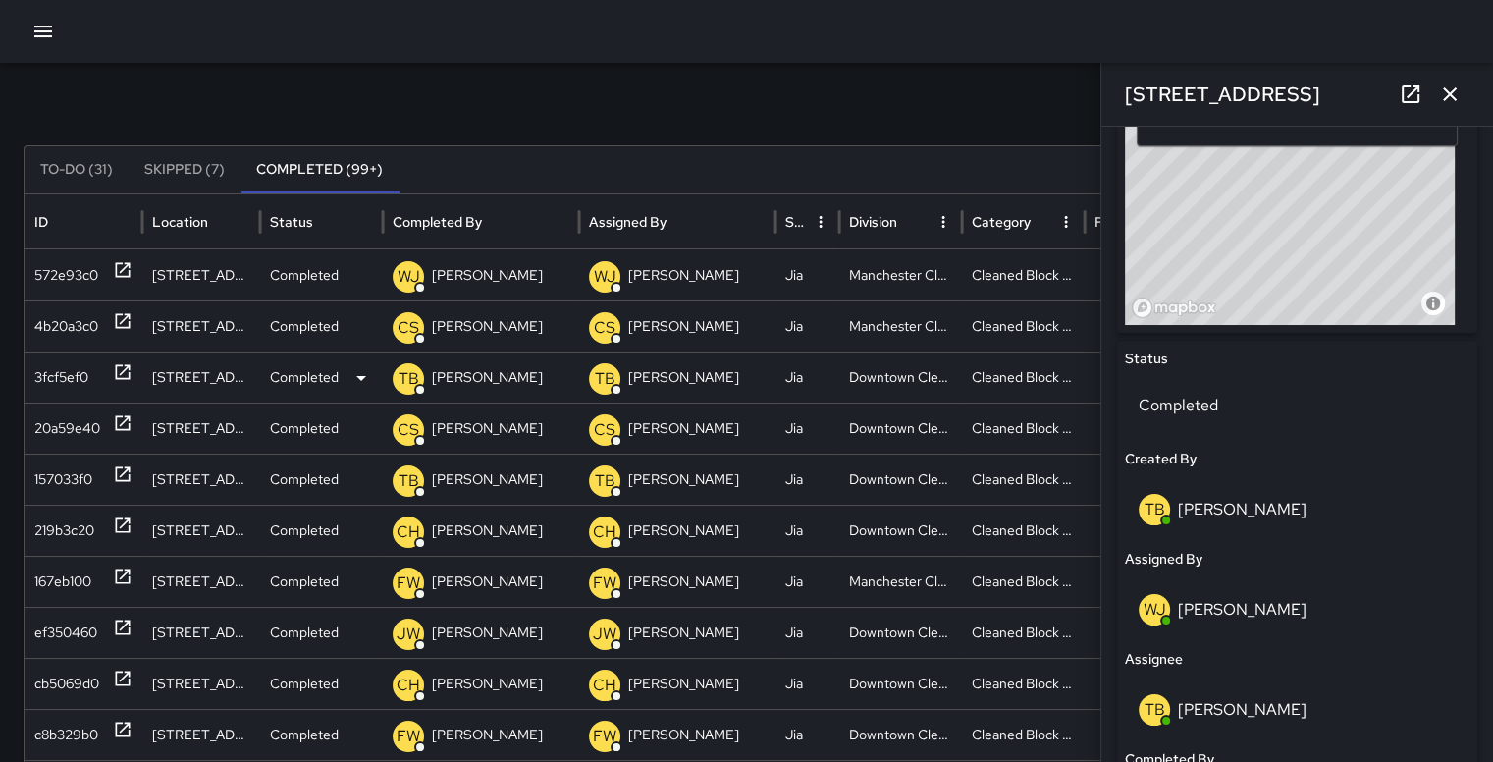
click at [63, 368] on div "3fcf5ef0" at bounding box center [61, 377] width 54 height 50
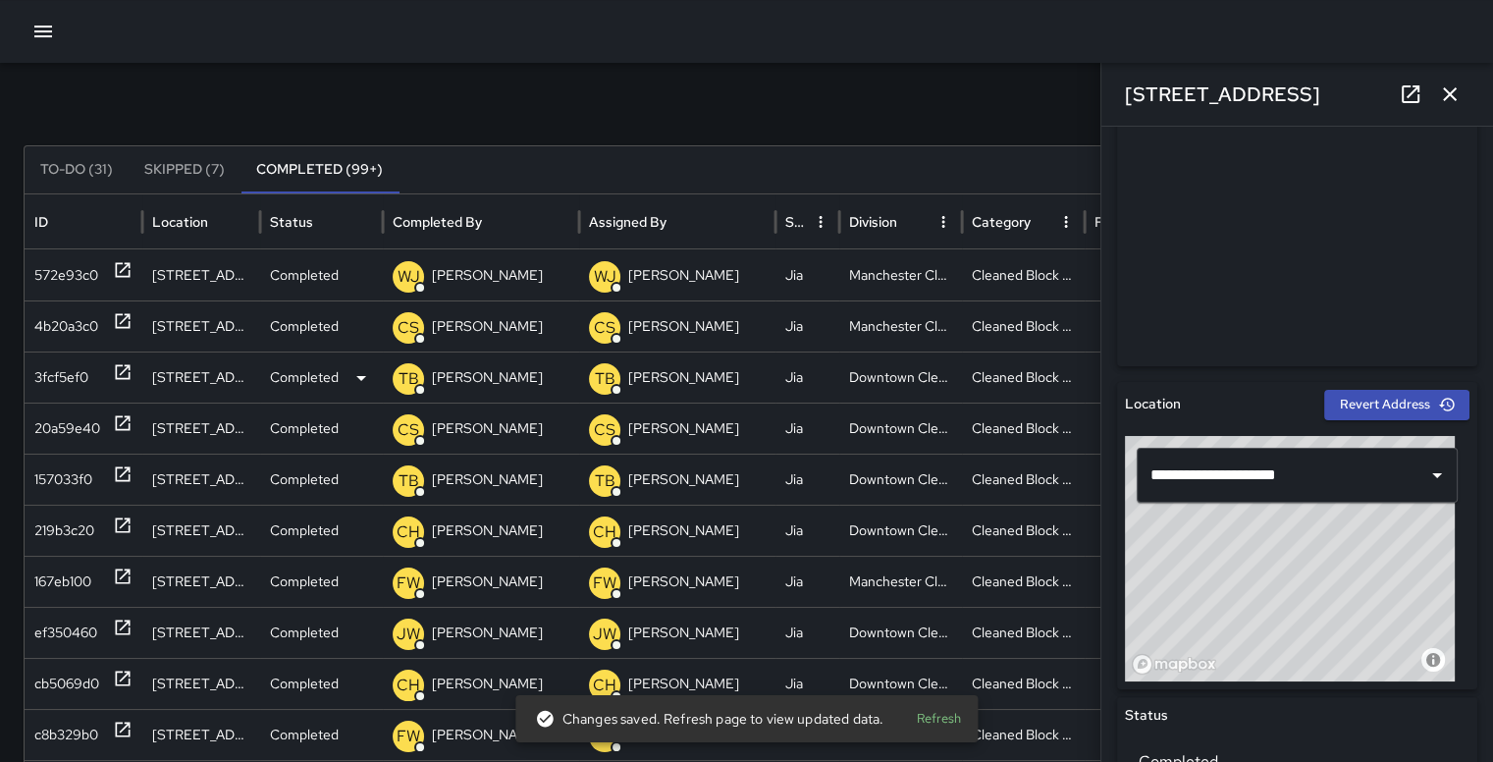
scroll to position [372, 0]
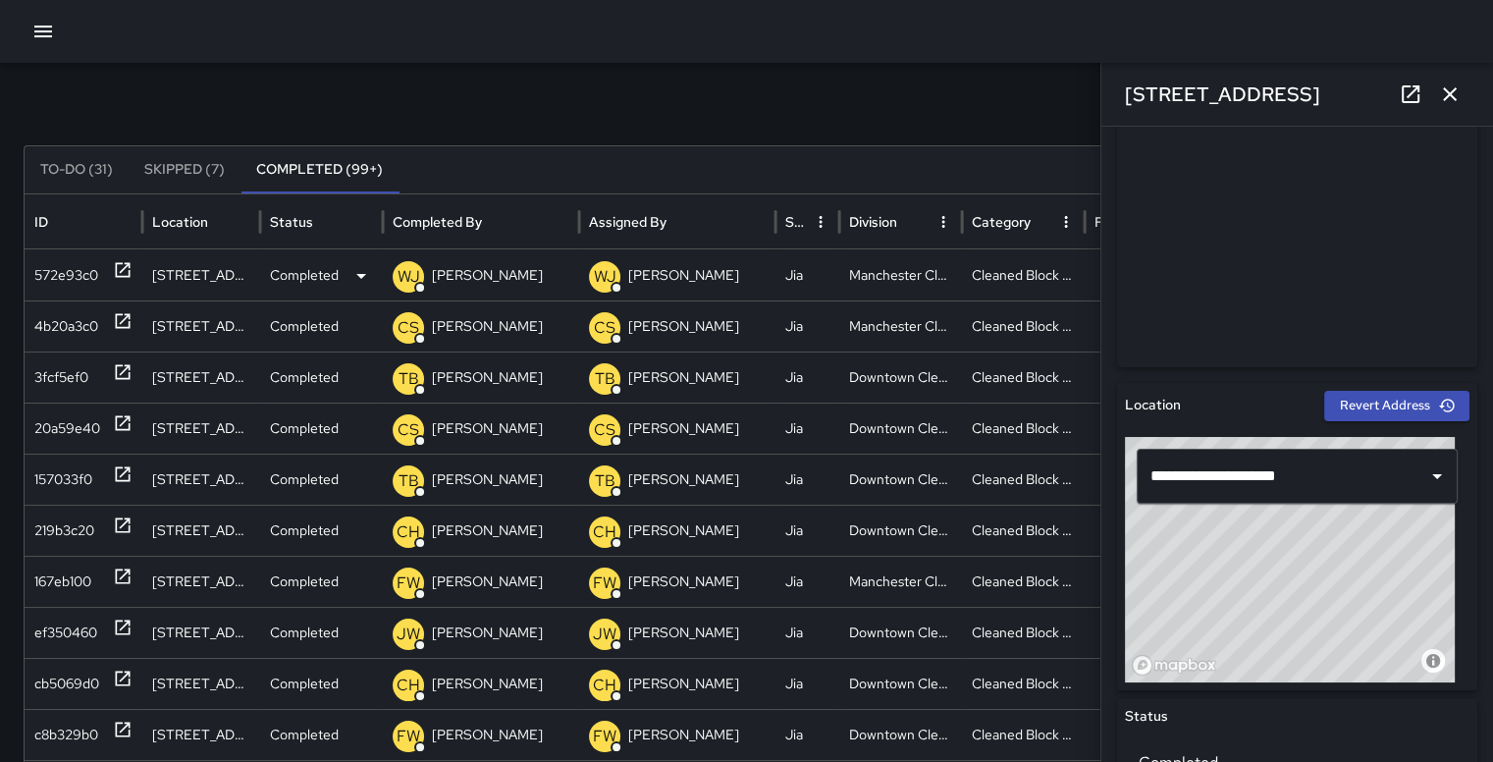
click at [72, 272] on div "572e93c0" at bounding box center [66, 275] width 64 height 50
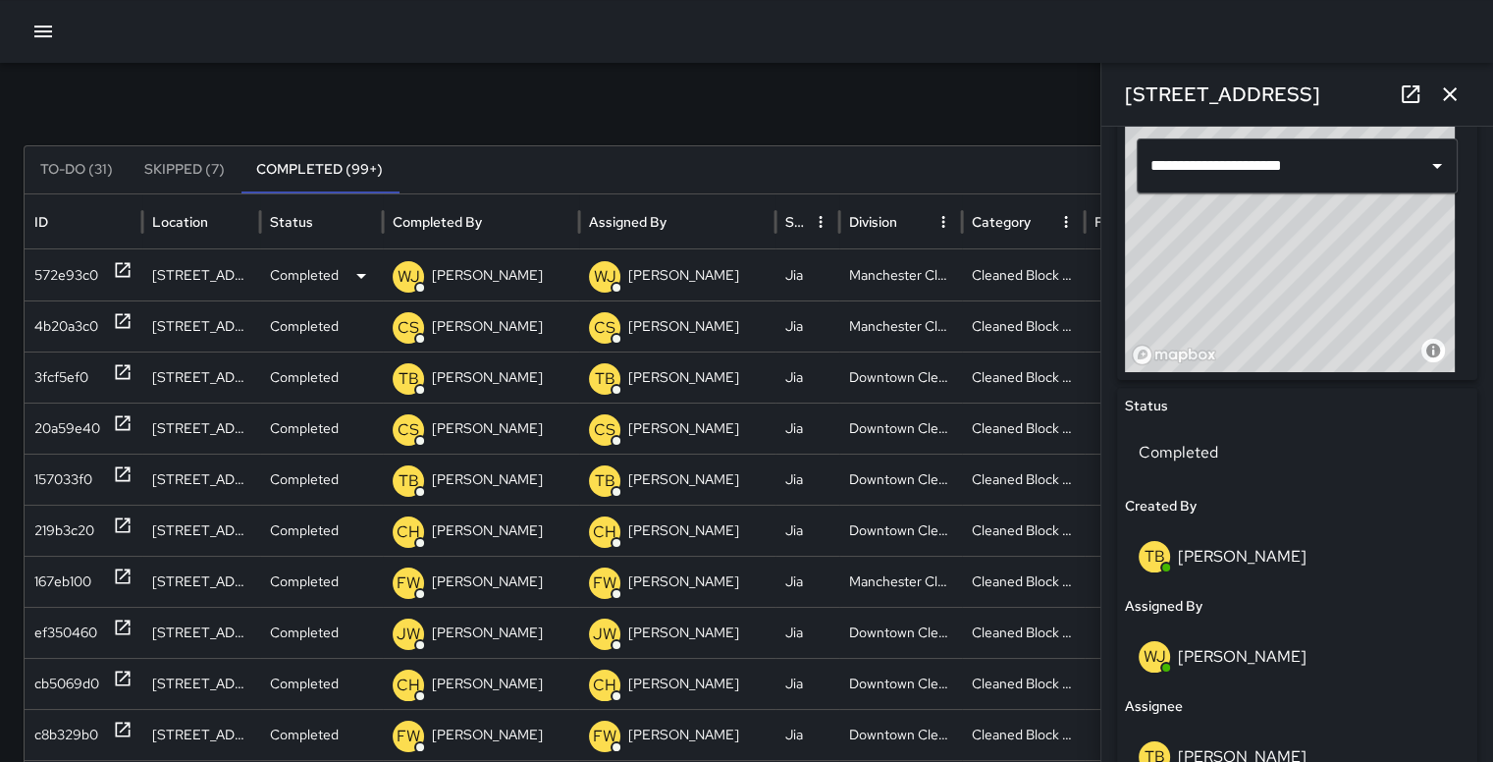
scroll to position [683, 0]
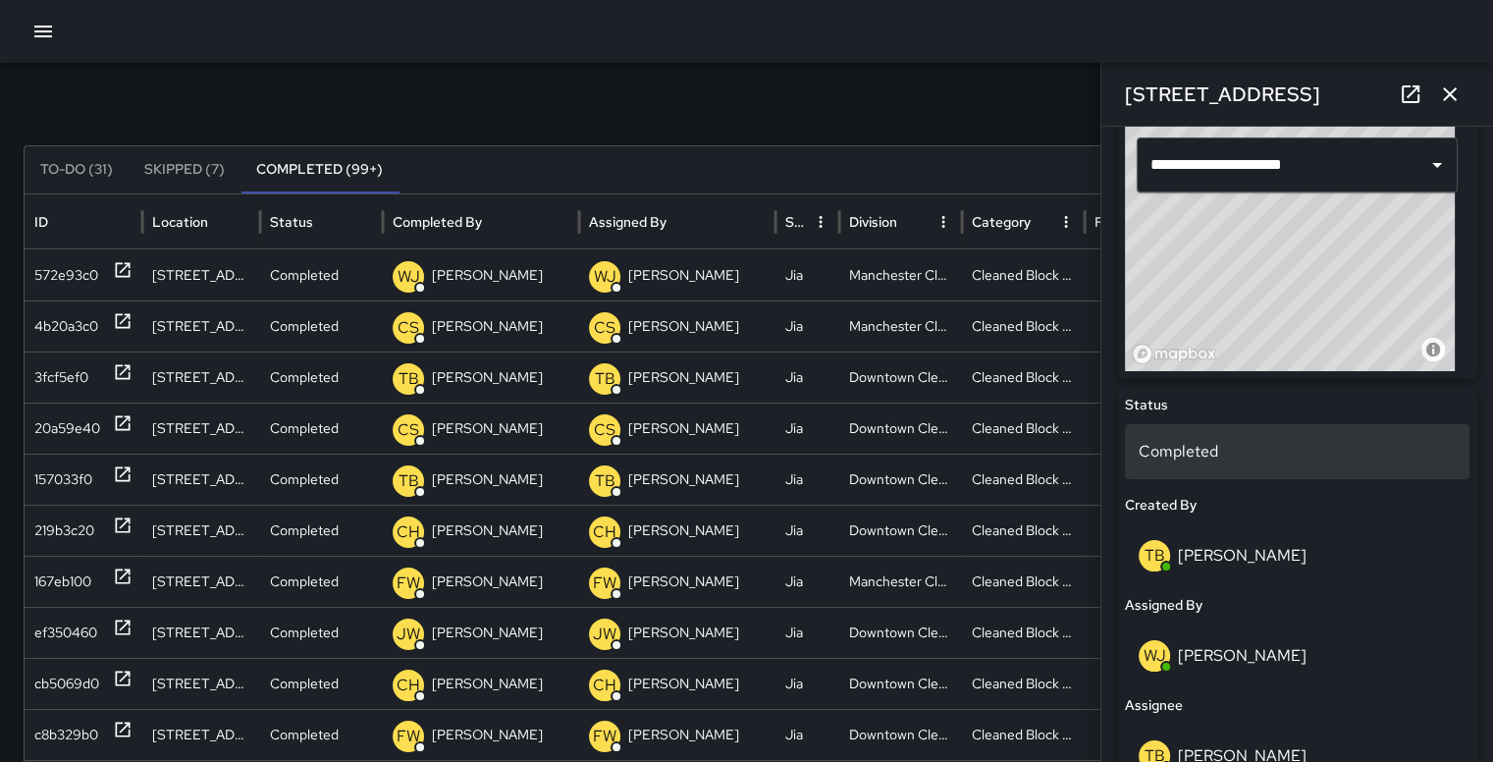
click at [1198, 452] on p "Completed" at bounding box center [1297, 452] width 317 height 24
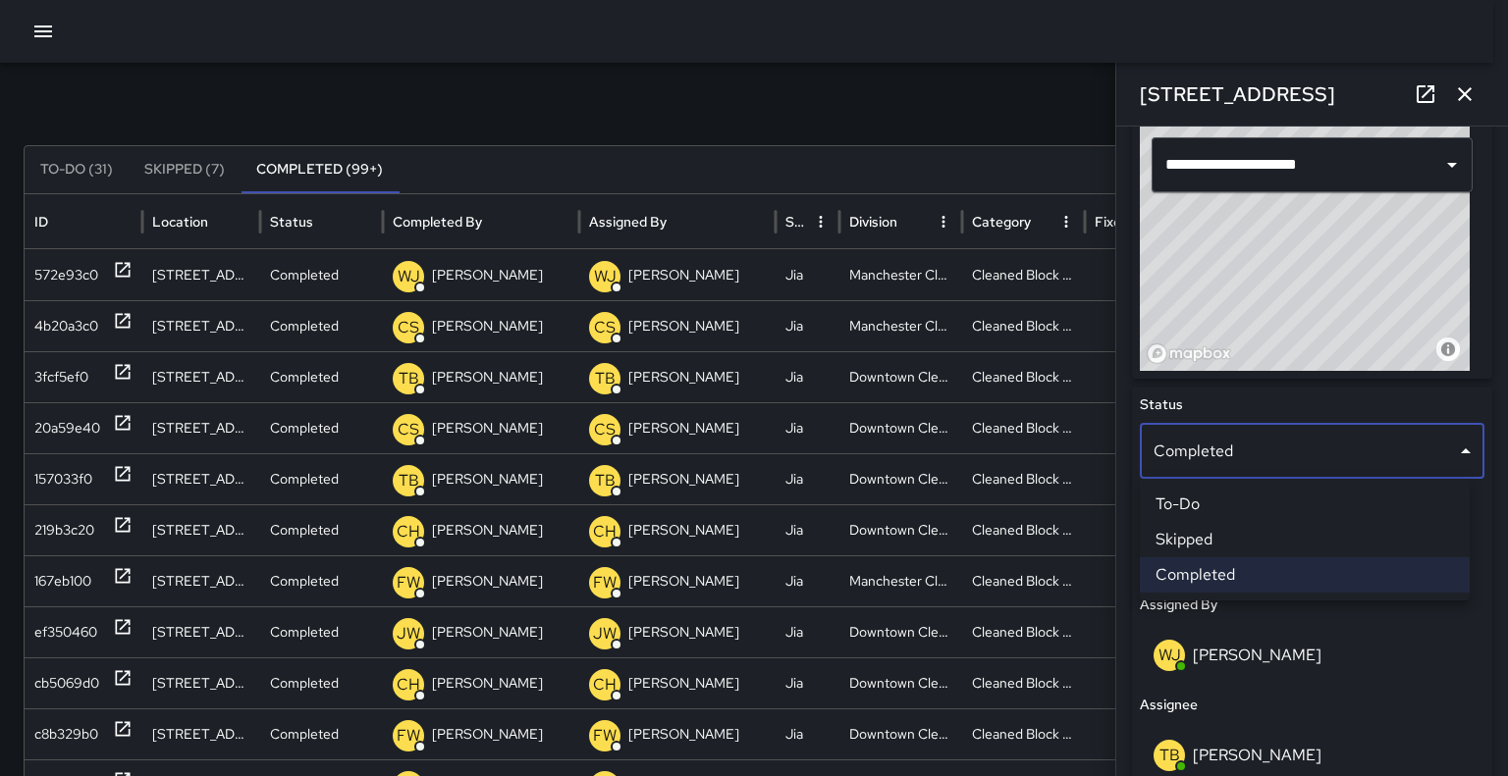
click at [1446, 629] on div at bounding box center [754, 388] width 1508 height 776
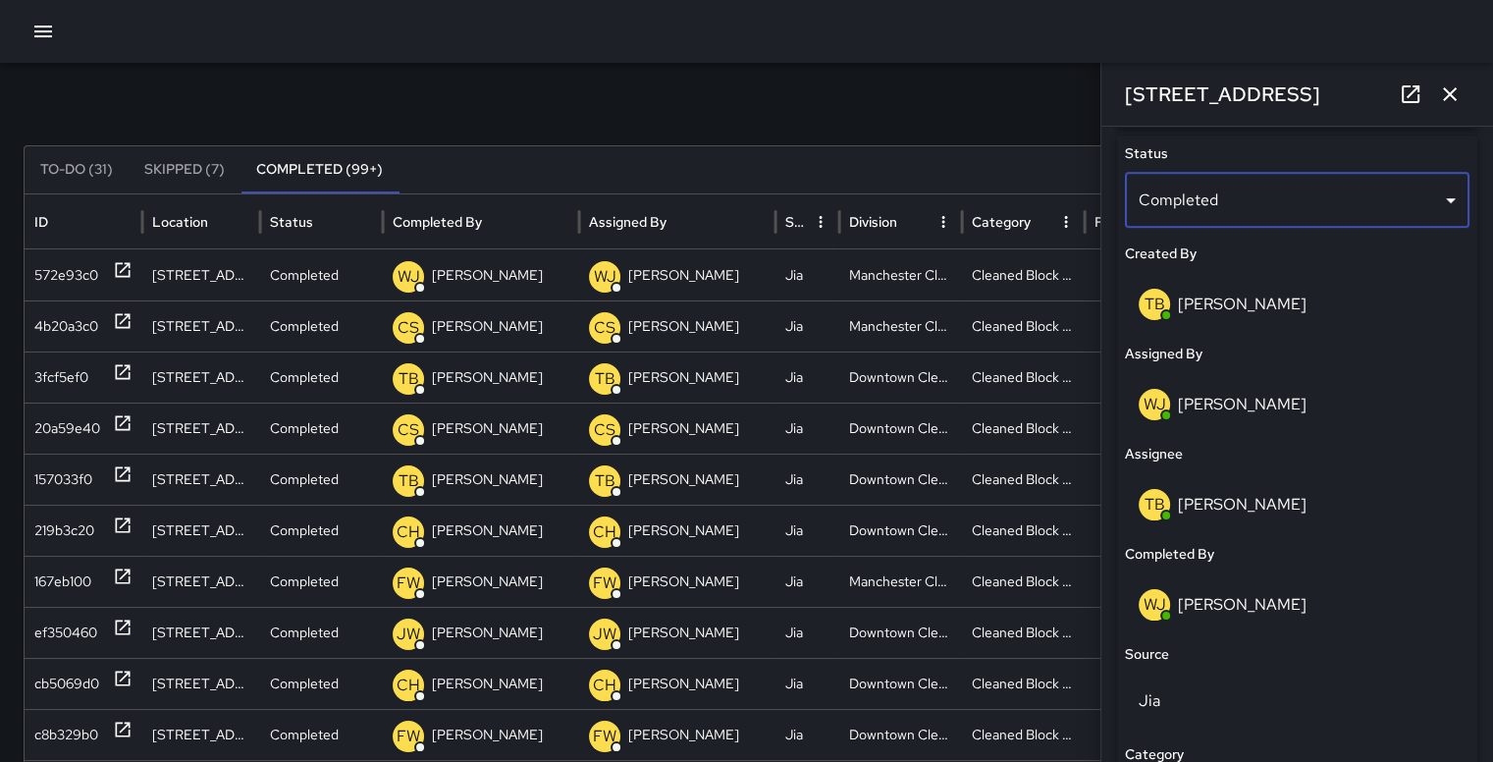
scroll to position [935, 0]
click at [1160, 607] on p "WJ" at bounding box center [1155, 604] width 23 height 24
click at [1245, 602] on p "[PERSON_NAME]" at bounding box center [1242, 603] width 129 height 21
click at [1217, 609] on p "[PERSON_NAME]" at bounding box center [1242, 603] width 129 height 21
click at [1161, 608] on p "WJ" at bounding box center [1155, 604] width 23 height 24
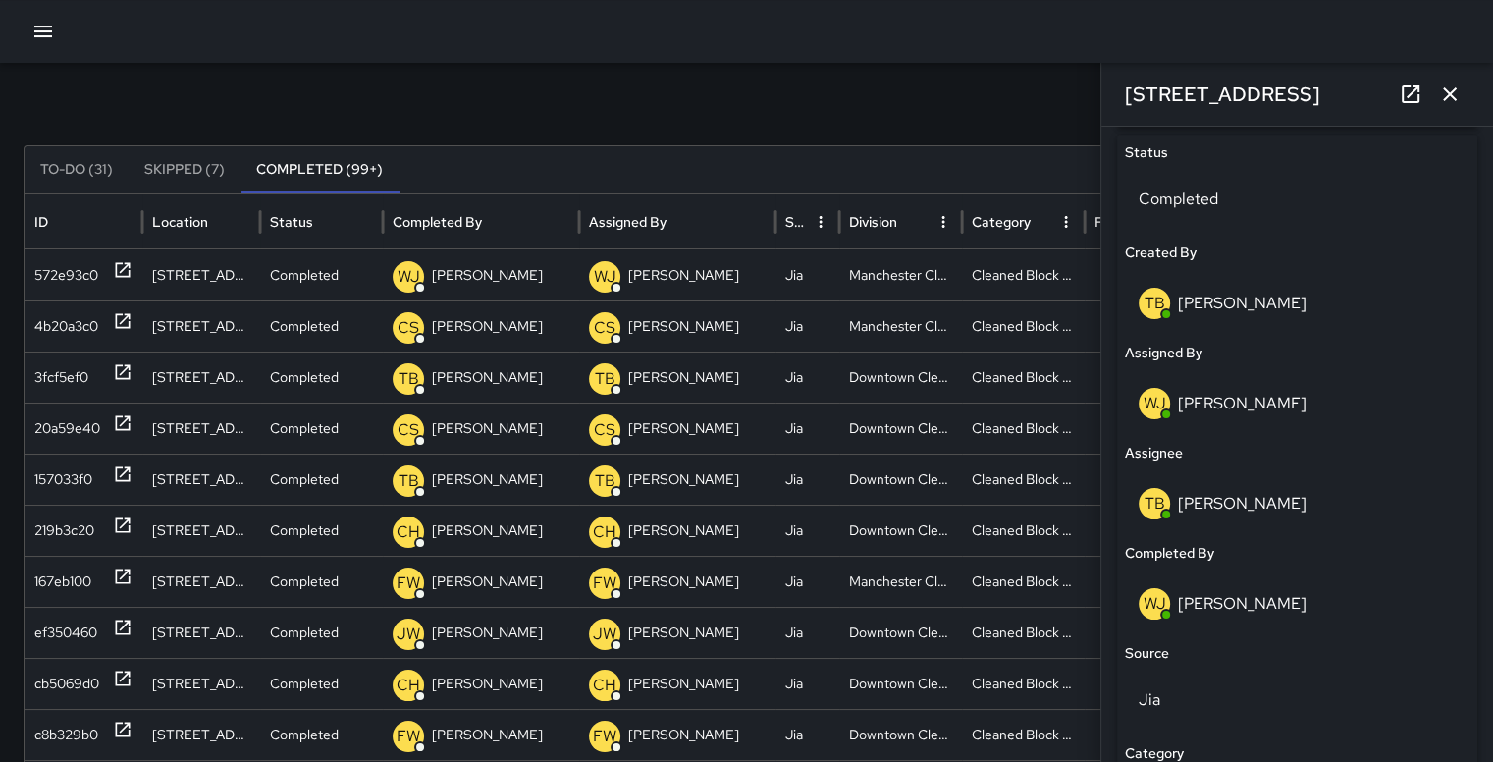
click at [1167, 600] on div "WJ" at bounding box center [1154, 603] width 31 height 31
click at [1222, 602] on p "[PERSON_NAME]" at bounding box center [1242, 603] width 129 height 21
click at [1147, 554] on h6 "Completed By" at bounding box center [1169, 554] width 89 height 22
click at [1150, 613] on p "WJ" at bounding box center [1155, 604] width 23 height 24
click at [1126, 599] on div "WJ Willie Jennings" at bounding box center [1297, 603] width 345 height 63
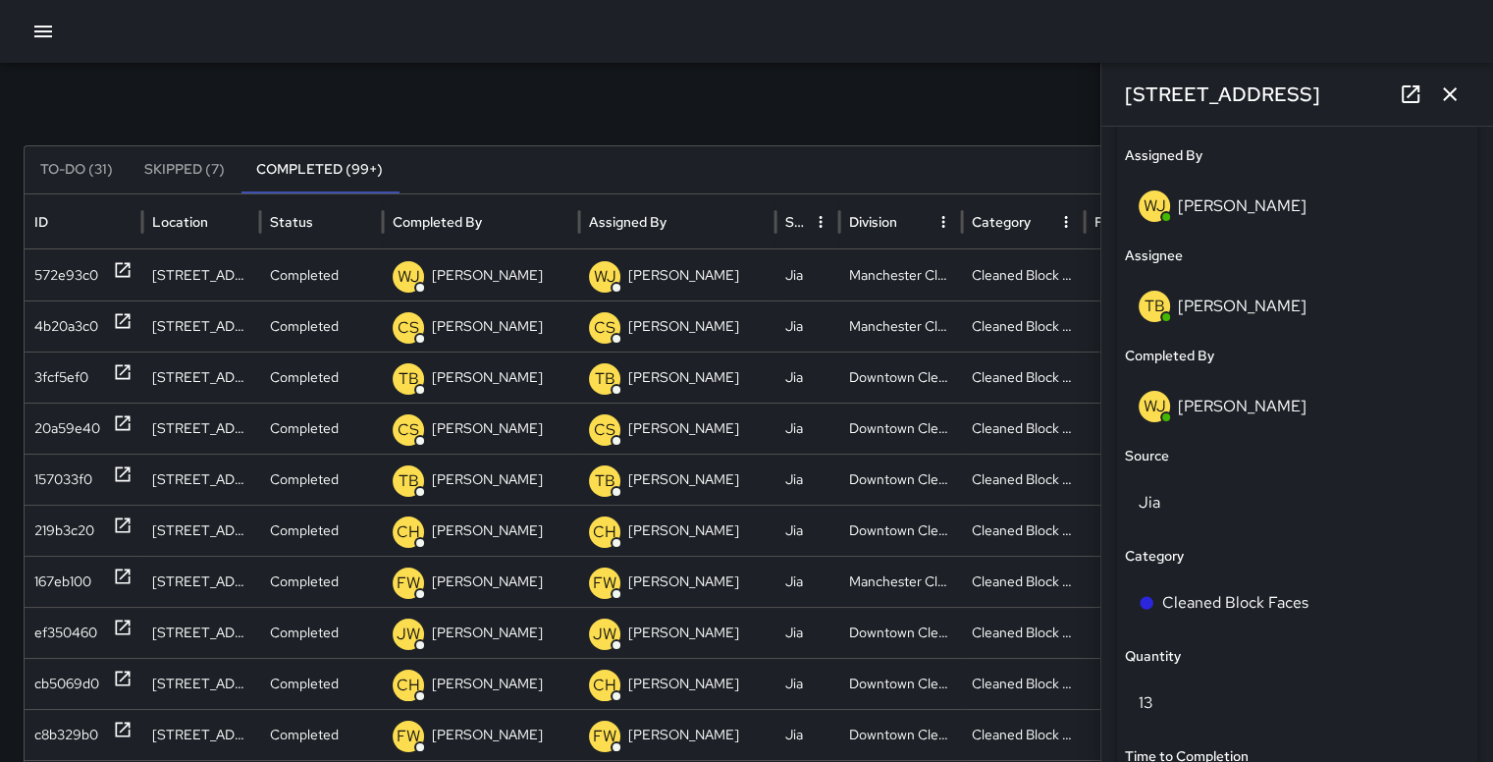
scroll to position [1193, 0]
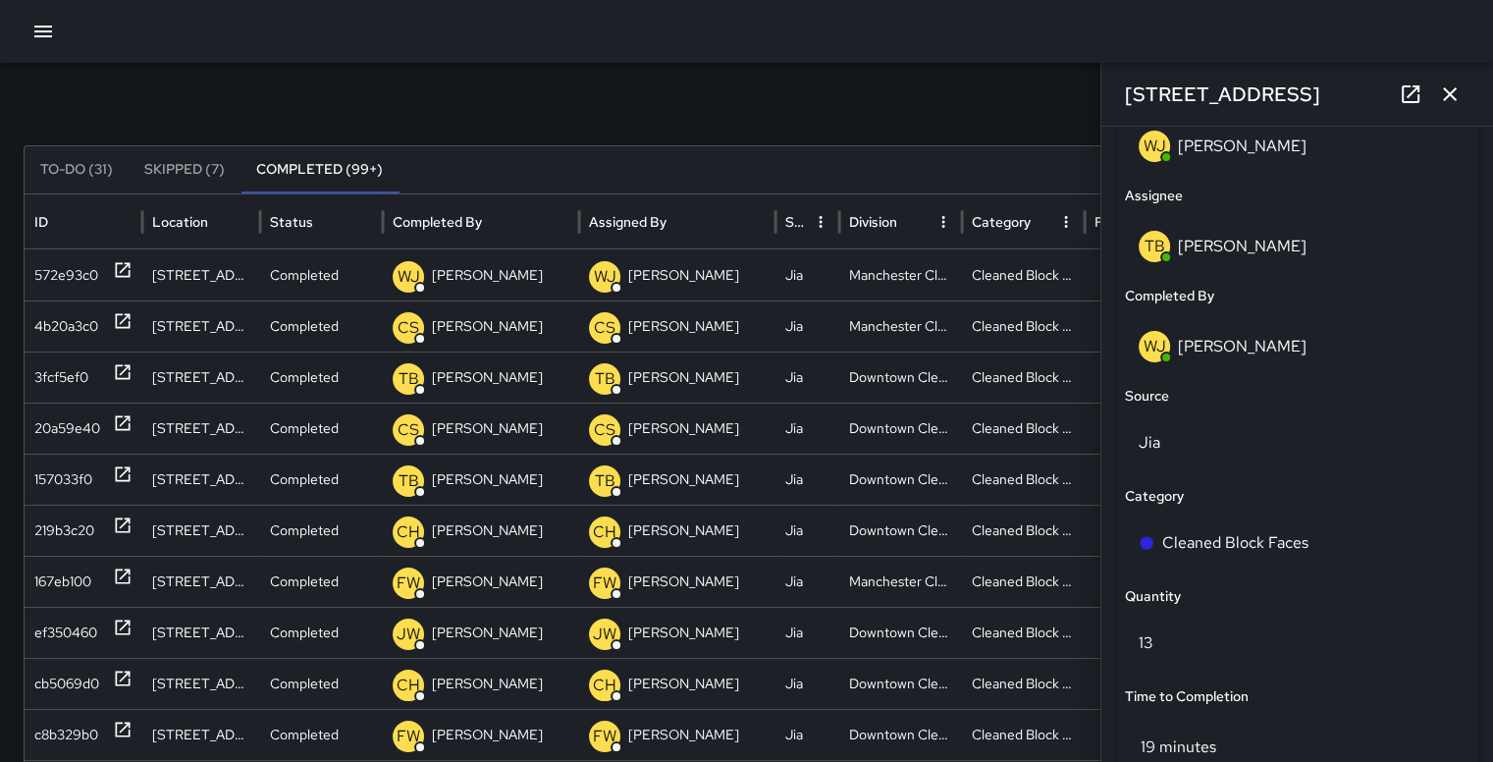
click at [1156, 347] on p "WJ" at bounding box center [1155, 347] width 23 height 24
click at [1205, 337] on p "[PERSON_NAME]" at bounding box center [1242, 346] width 129 height 21
click at [1158, 348] on p "WJ" at bounding box center [1155, 347] width 23 height 24
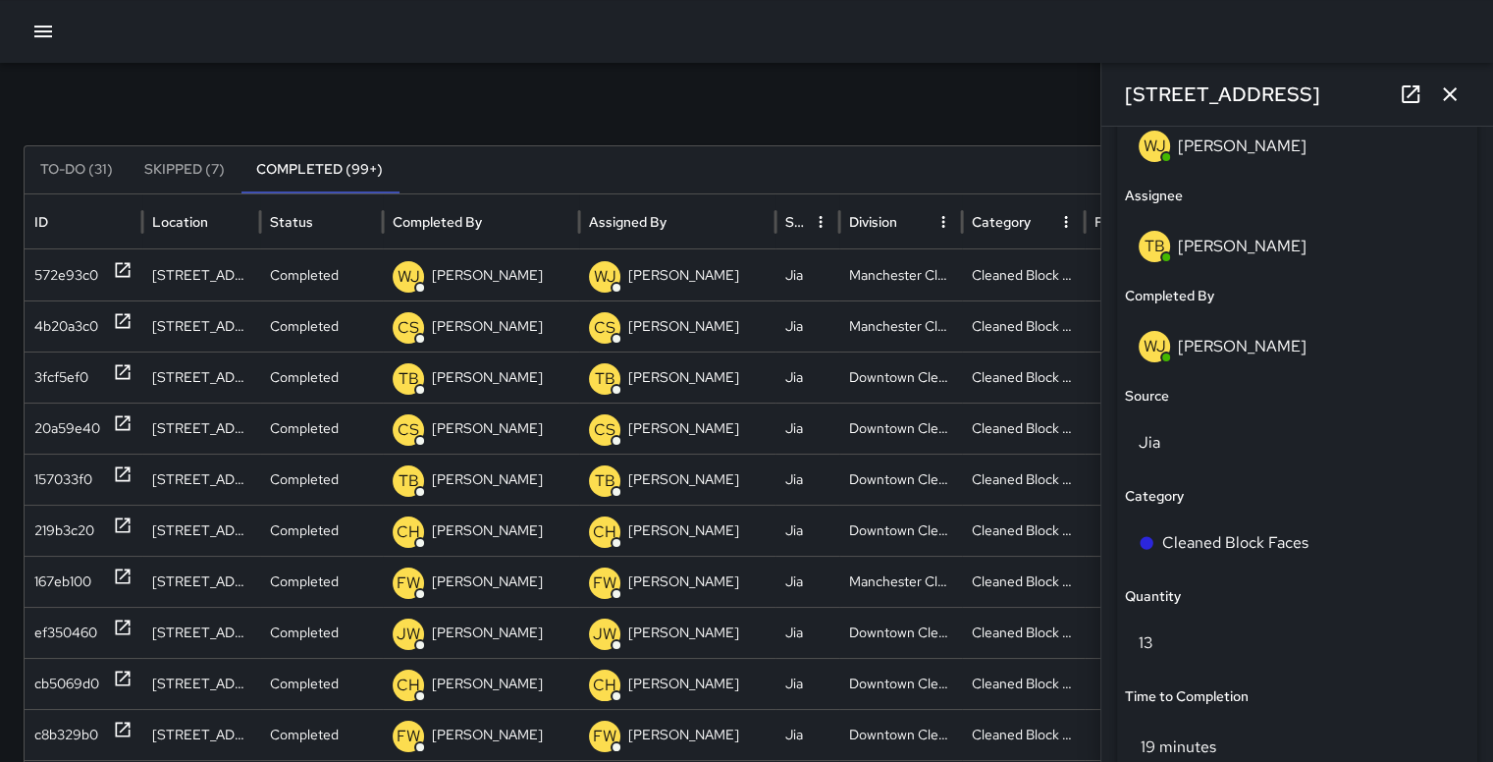
click at [1158, 348] on p "WJ" at bounding box center [1155, 347] width 23 height 24
click at [1243, 345] on p "[PERSON_NAME]" at bounding box center [1242, 346] width 129 height 21
click at [1161, 336] on p "WJ" at bounding box center [1155, 347] width 23 height 24
click at [500, 232] on button "Sort" at bounding box center [497, 221] width 27 height 27
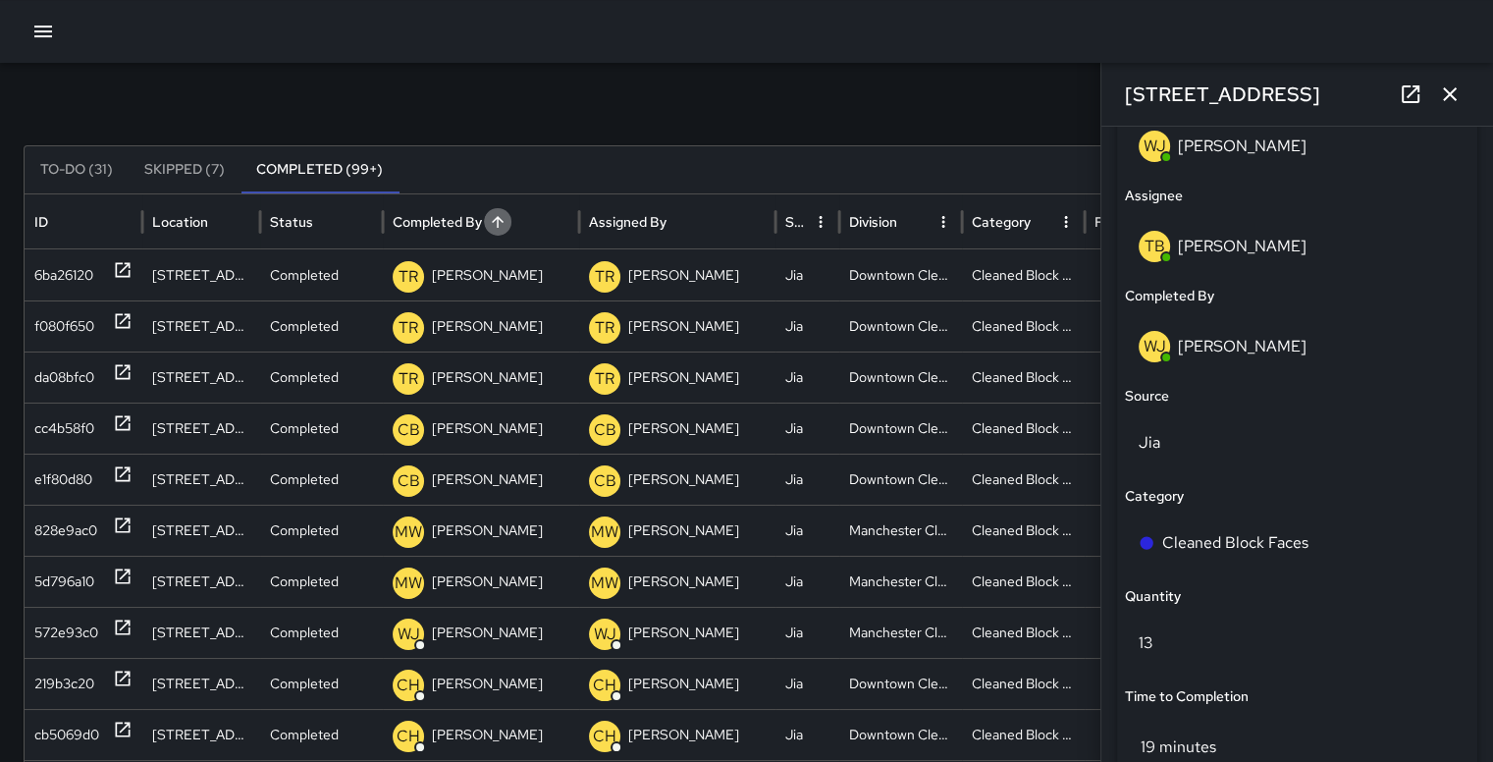
click at [500, 232] on button "Sort" at bounding box center [497, 221] width 27 height 27
click at [1153, 347] on p "WJ" at bounding box center [1155, 347] width 23 height 24
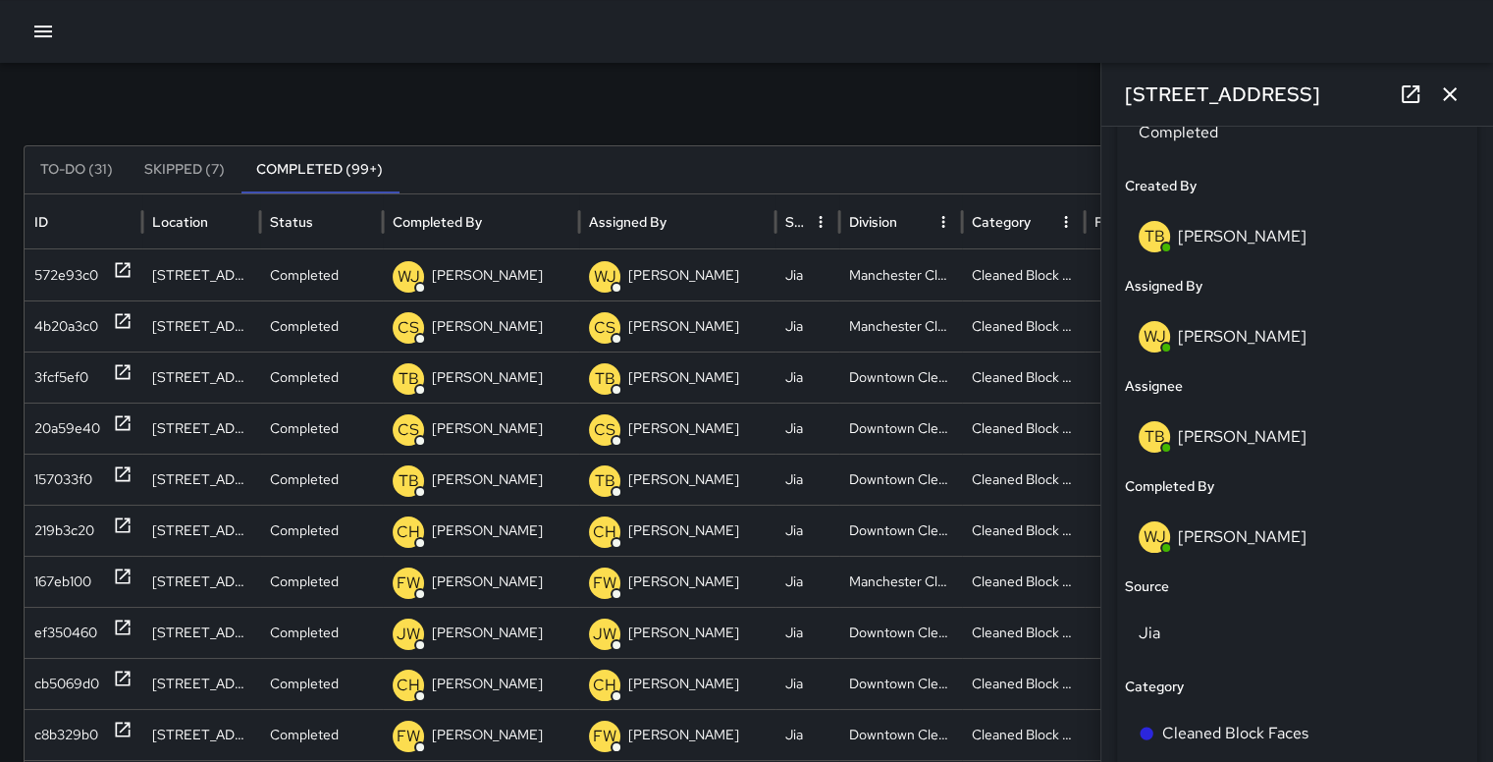
scroll to position [1001, 0]
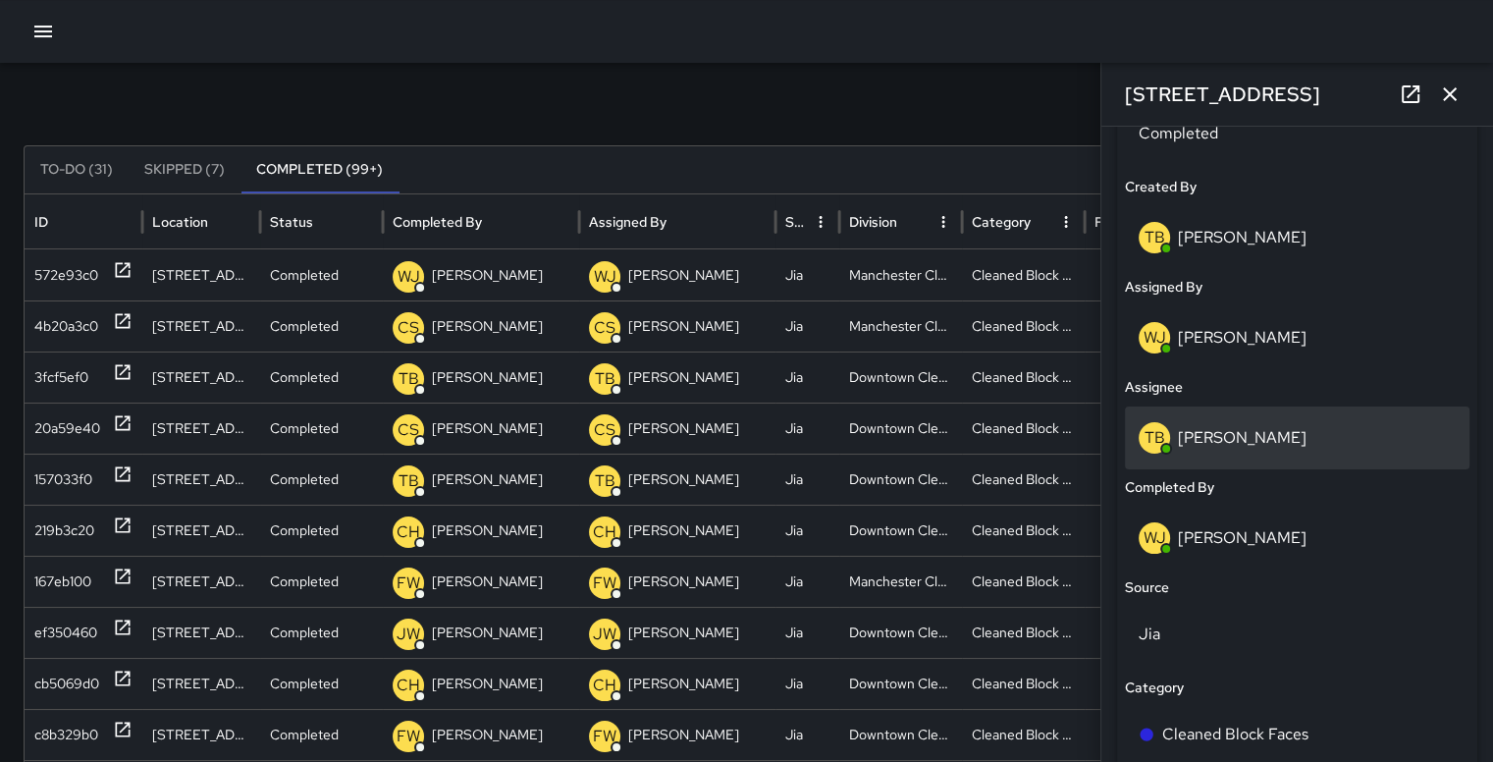
click at [1268, 455] on div "TB Trayquan Baird" at bounding box center [1297, 437] width 345 height 63
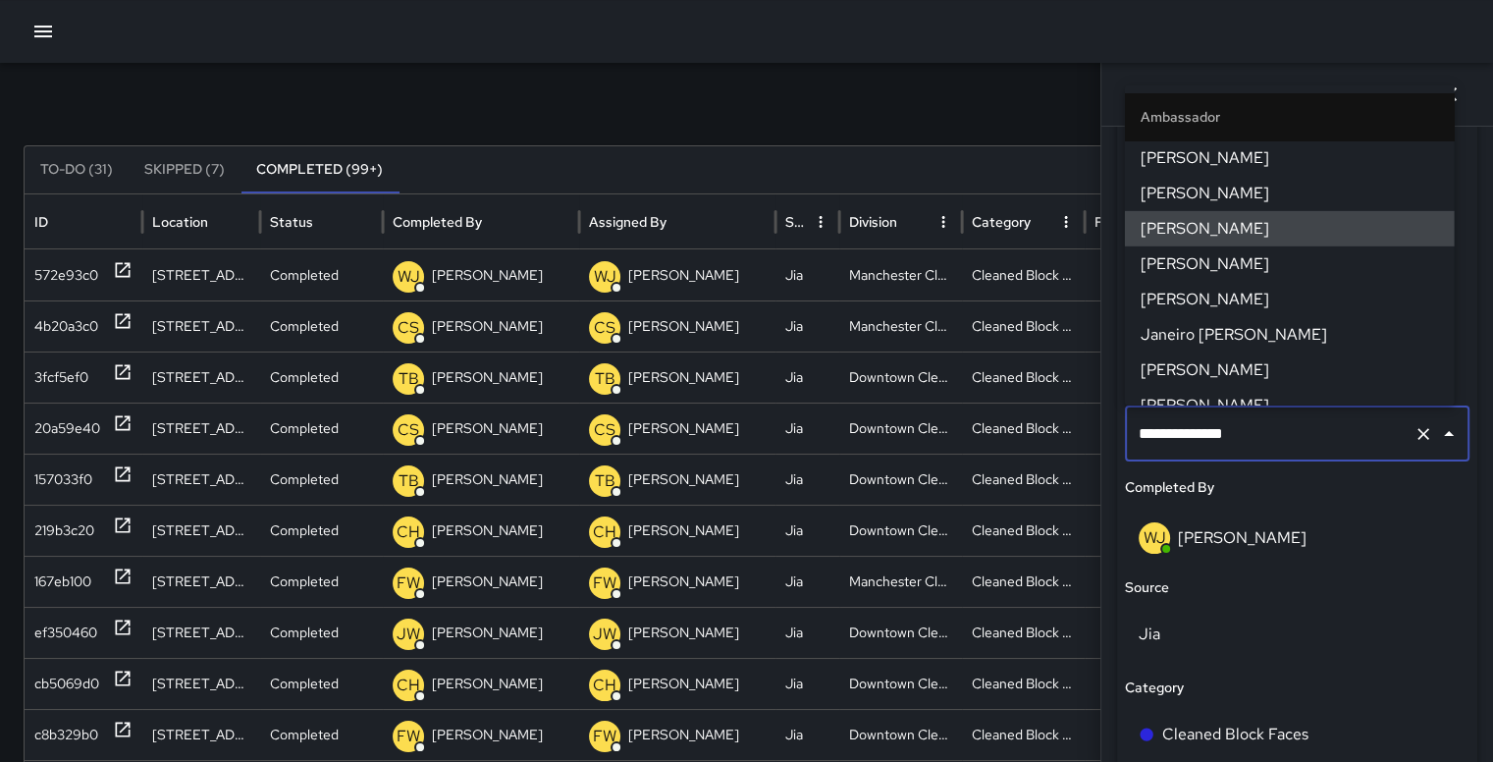
click at [1266, 535] on p "[PERSON_NAME]" at bounding box center [1242, 537] width 129 height 21
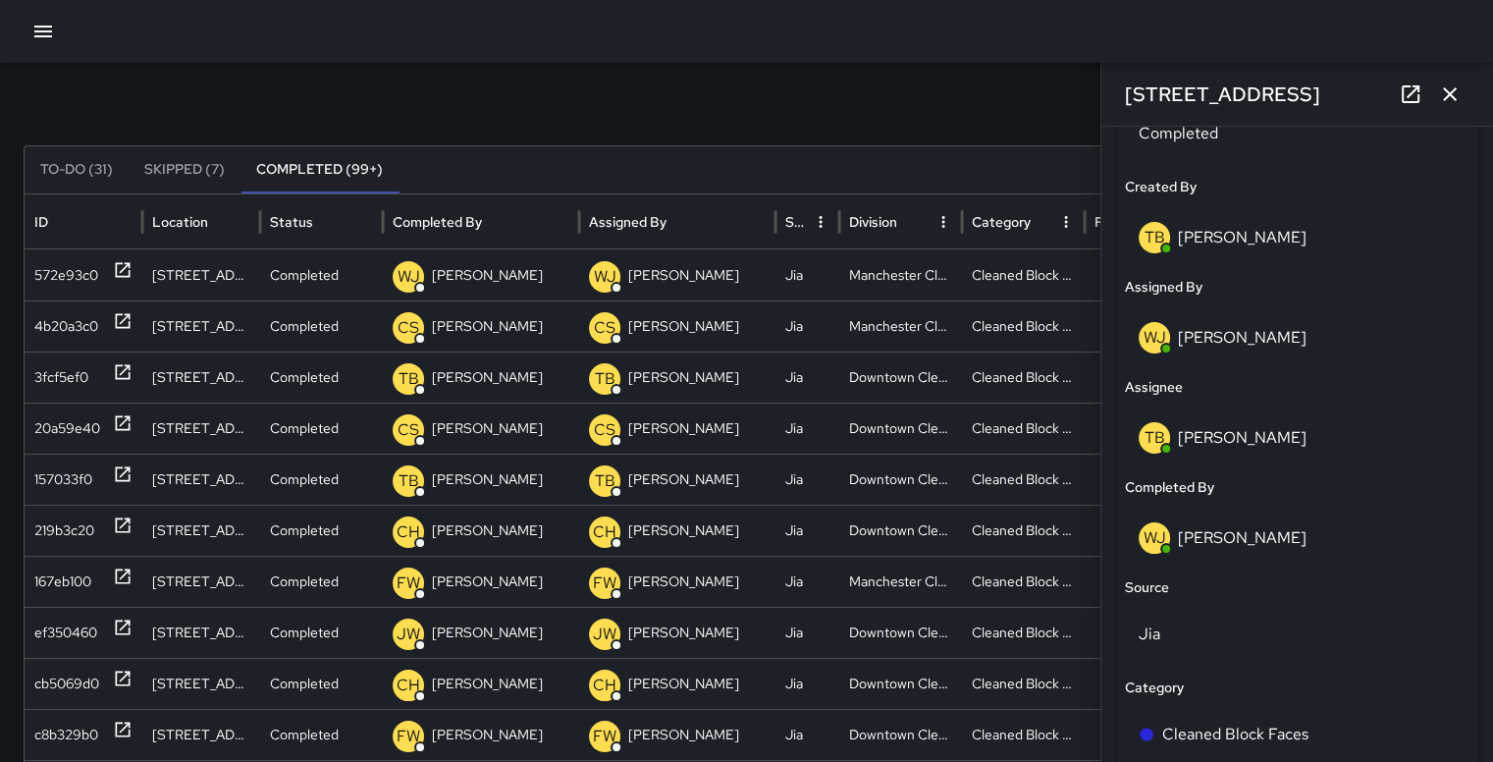
click at [1201, 541] on p "[PERSON_NAME]" at bounding box center [1242, 537] width 129 height 21
click at [1162, 535] on p "WJ" at bounding box center [1155, 538] width 23 height 24
click at [1213, 536] on p "[PERSON_NAME]" at bounding box center [1242, 537] width 129 height 21
click at [1213, 538] on p "[PERSON_NAME]" at bounding box center [1242, 537] width 129 height 21
click at [1230, 537] on p "[PERSON_NAME]" at bounding box center [1242, 537] width 129 height 21
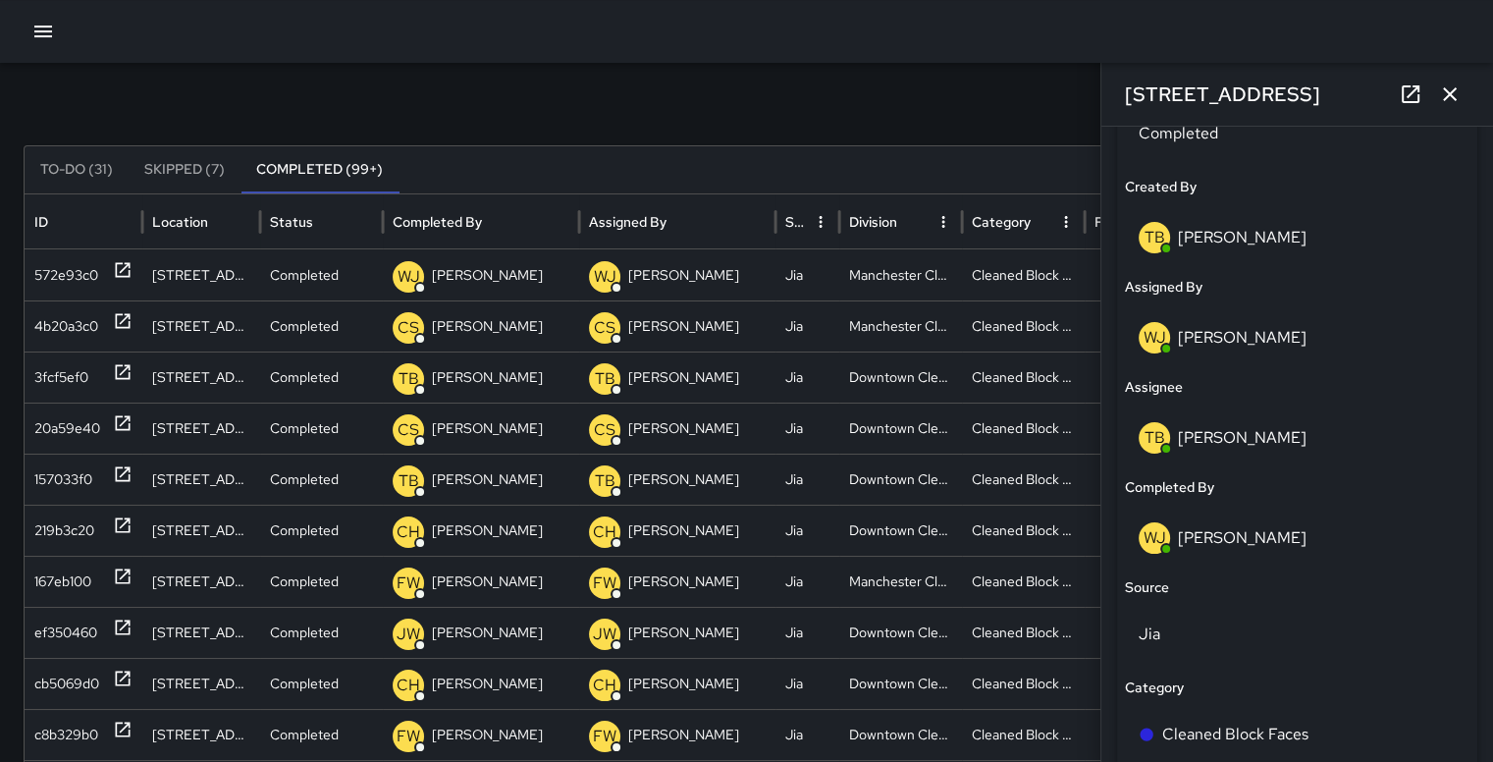
click at [1237, 535] on p "[PERSON_NAME]" at bounding box center [1242, 537] width 129 height 21
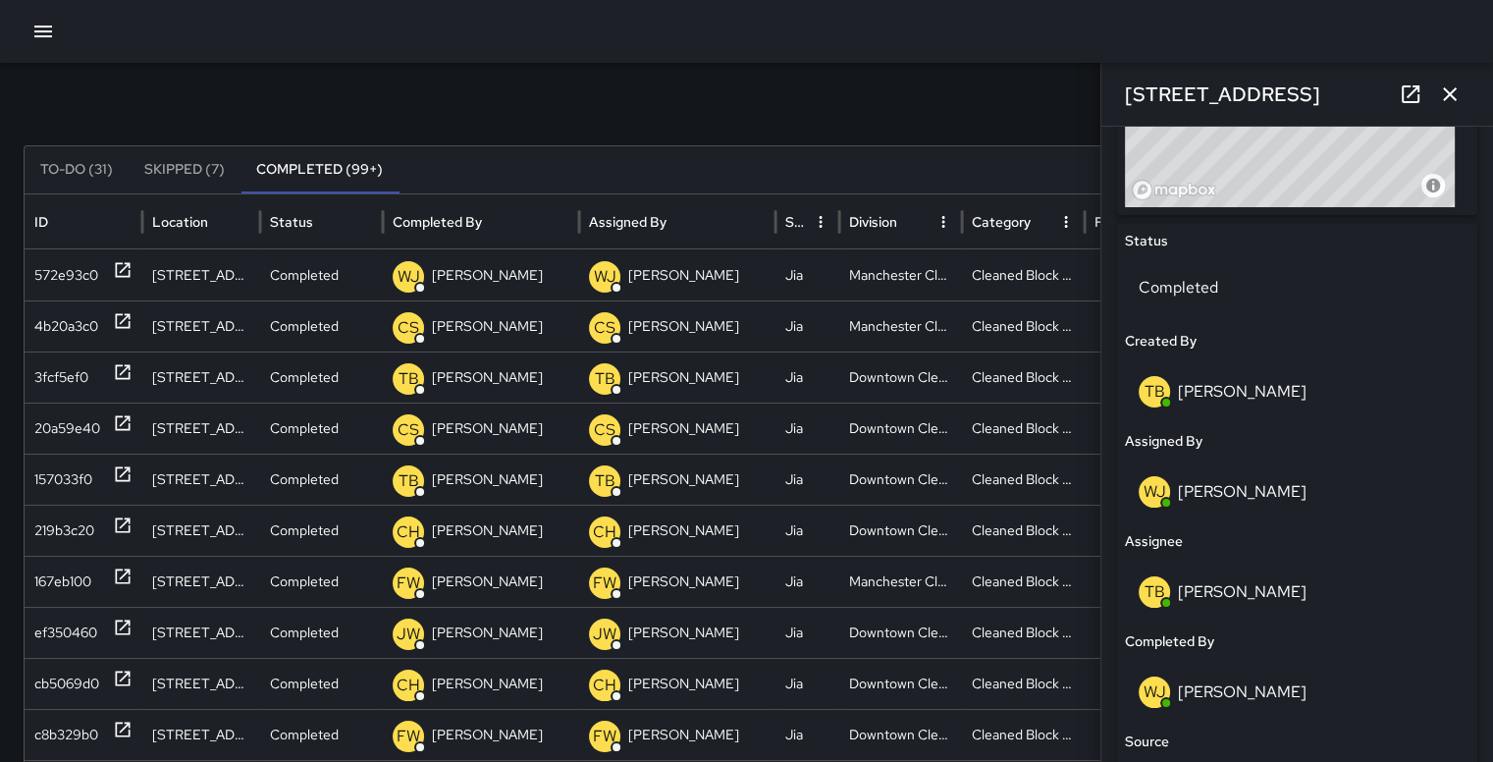
scroll to position [868, 0]
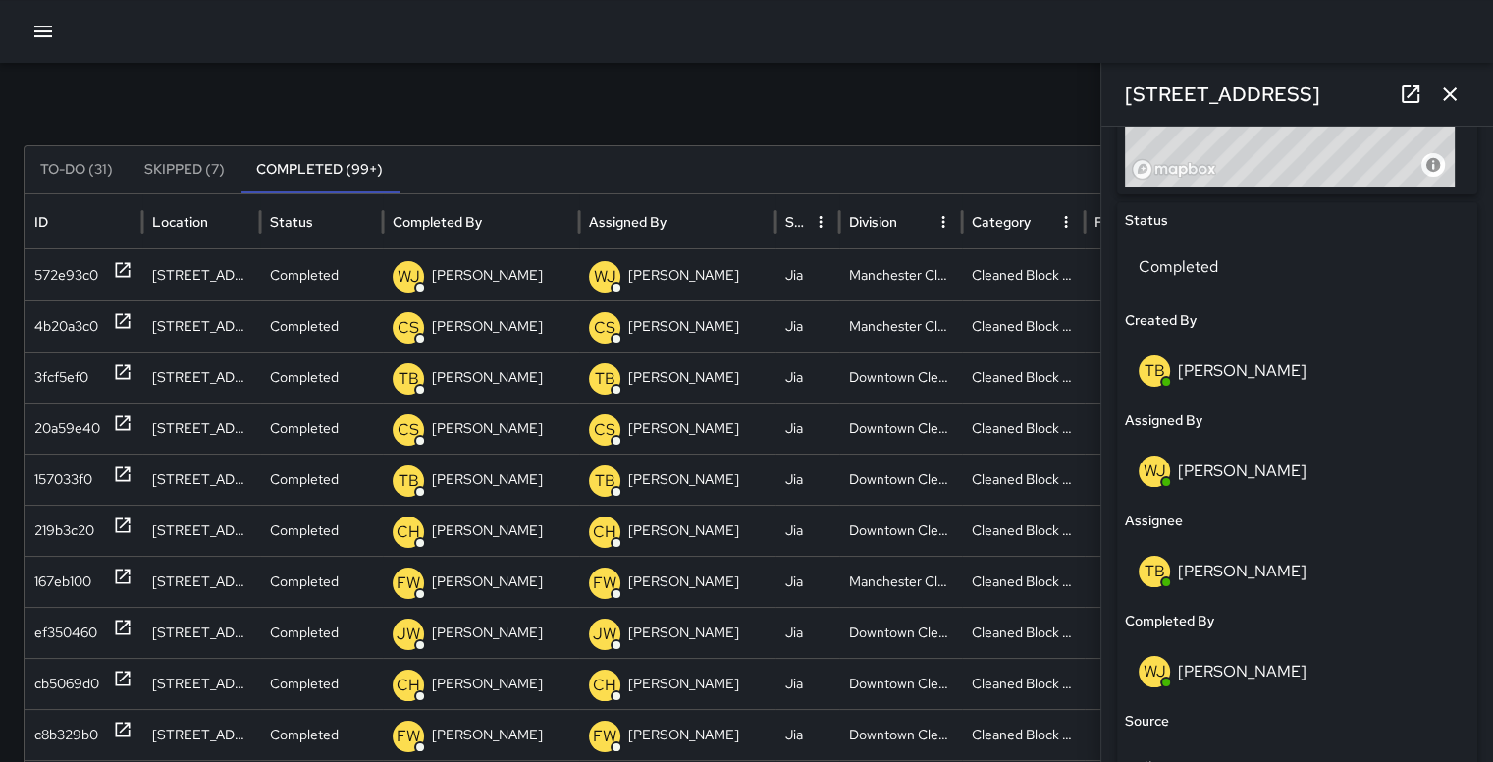
click at [1157, 478] on p "WJ" at bounding box center [1155, 471] width 23 height 24
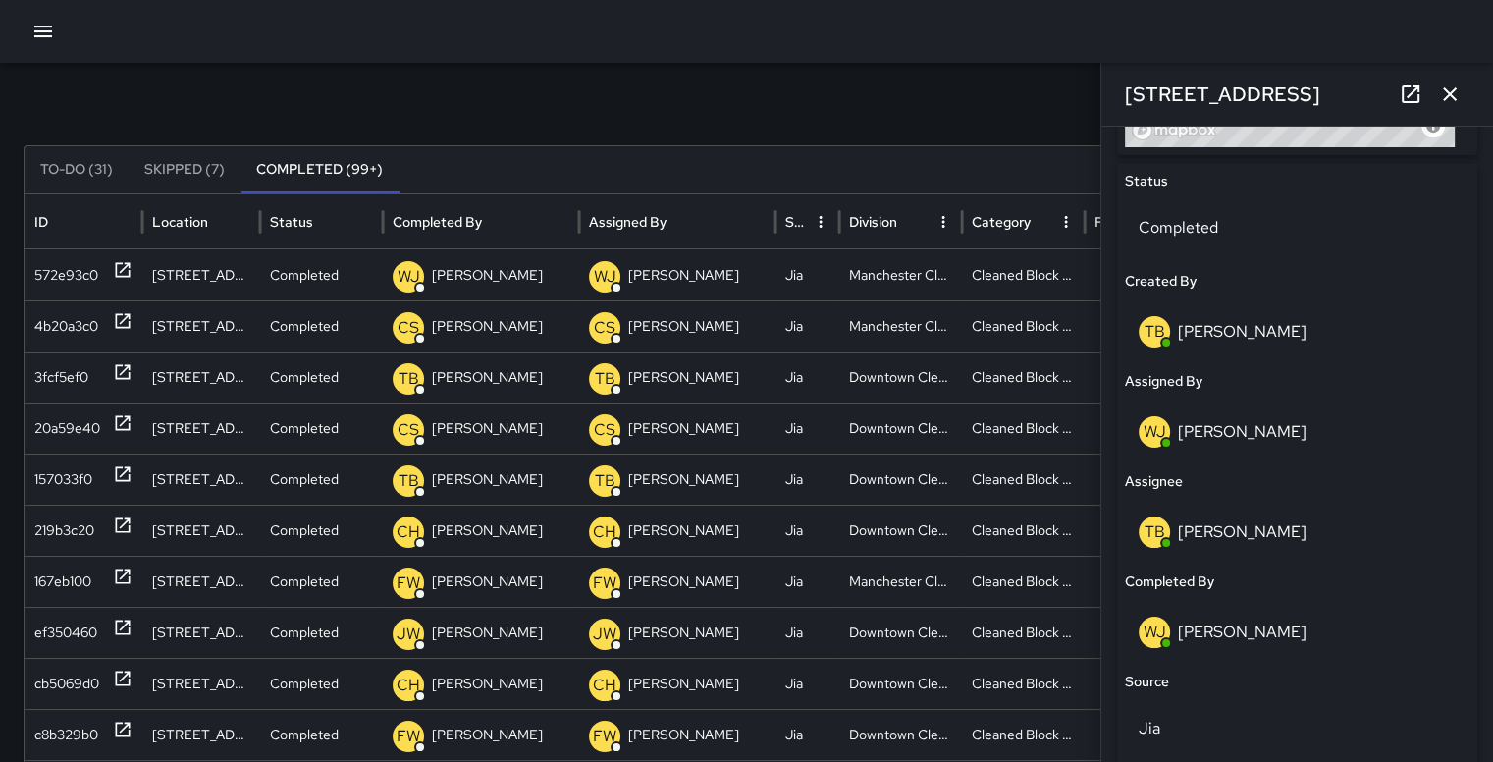
scroll to position [929, 0]
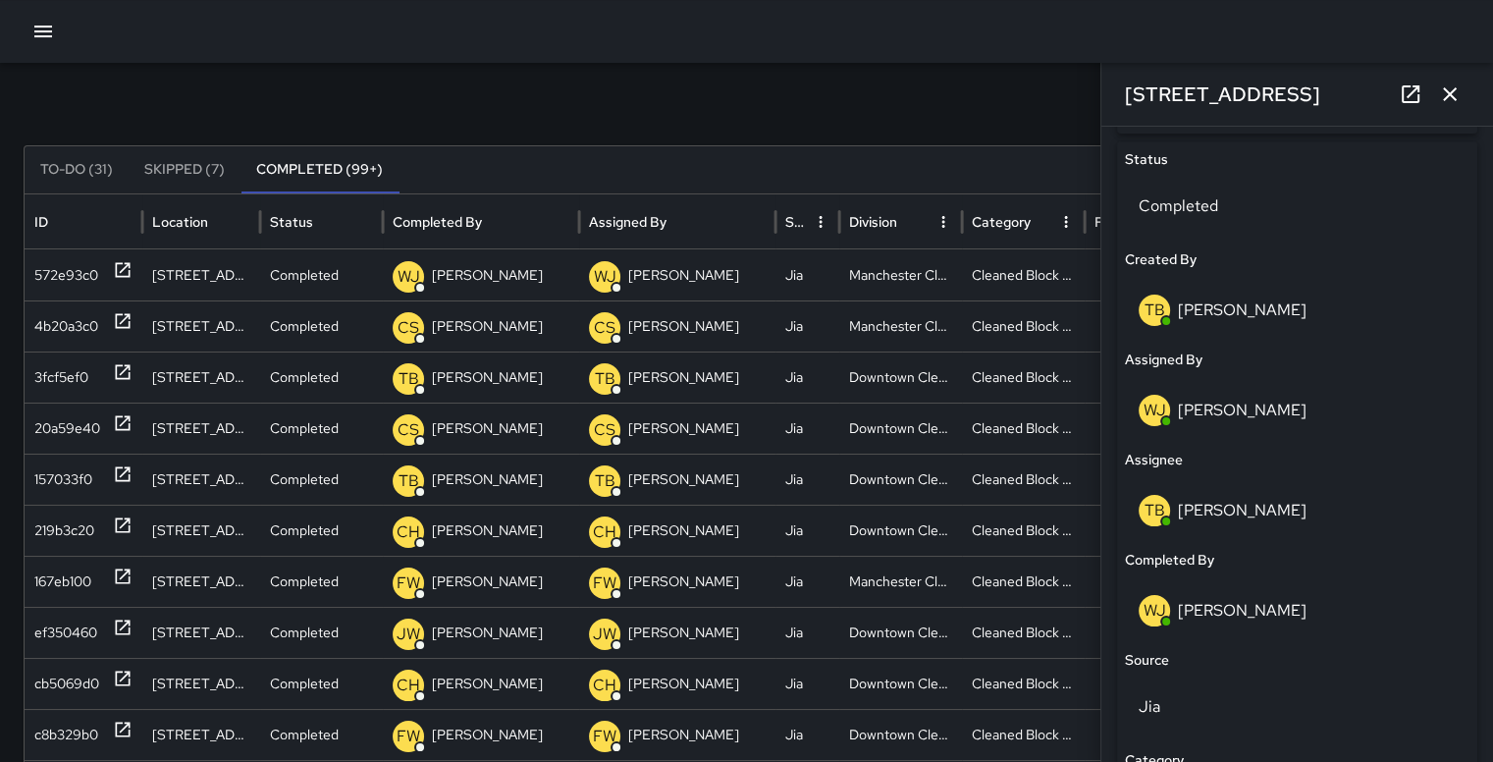
click at [1165, 610] on div "WJ" at bounding box center [1154, 610] width 31 height 31
click at [1166, 407] on div "WJ" at bounding box center [1154, 410] width 31 height 31
click at [1236, 419] on p "[PERSON_NAME]" at bounding box center [1242, 409] width 129 height 21
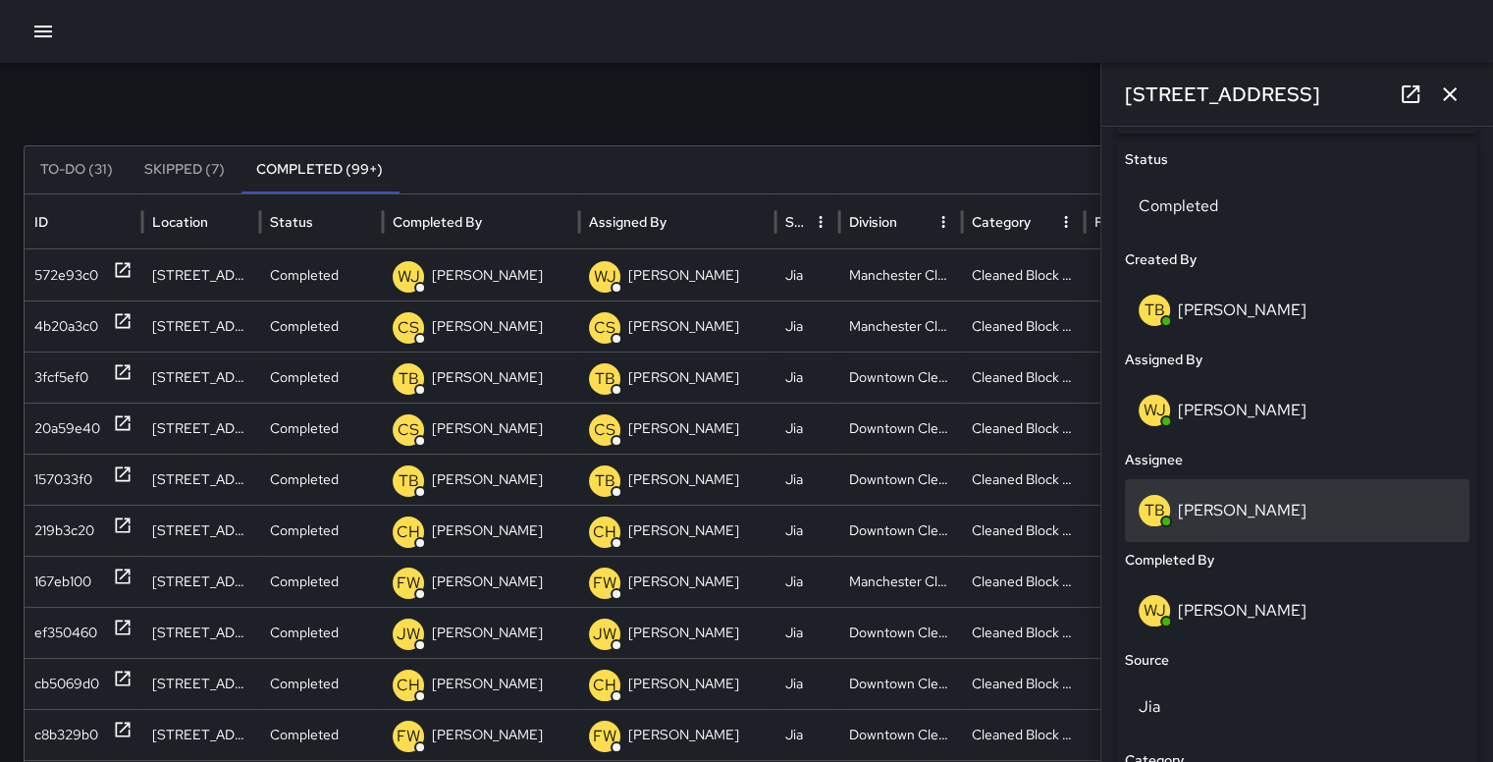
click at [1269, 512] on p "[PERSON_NAME]" at bounding box center [1242, 510] width 129 height 21
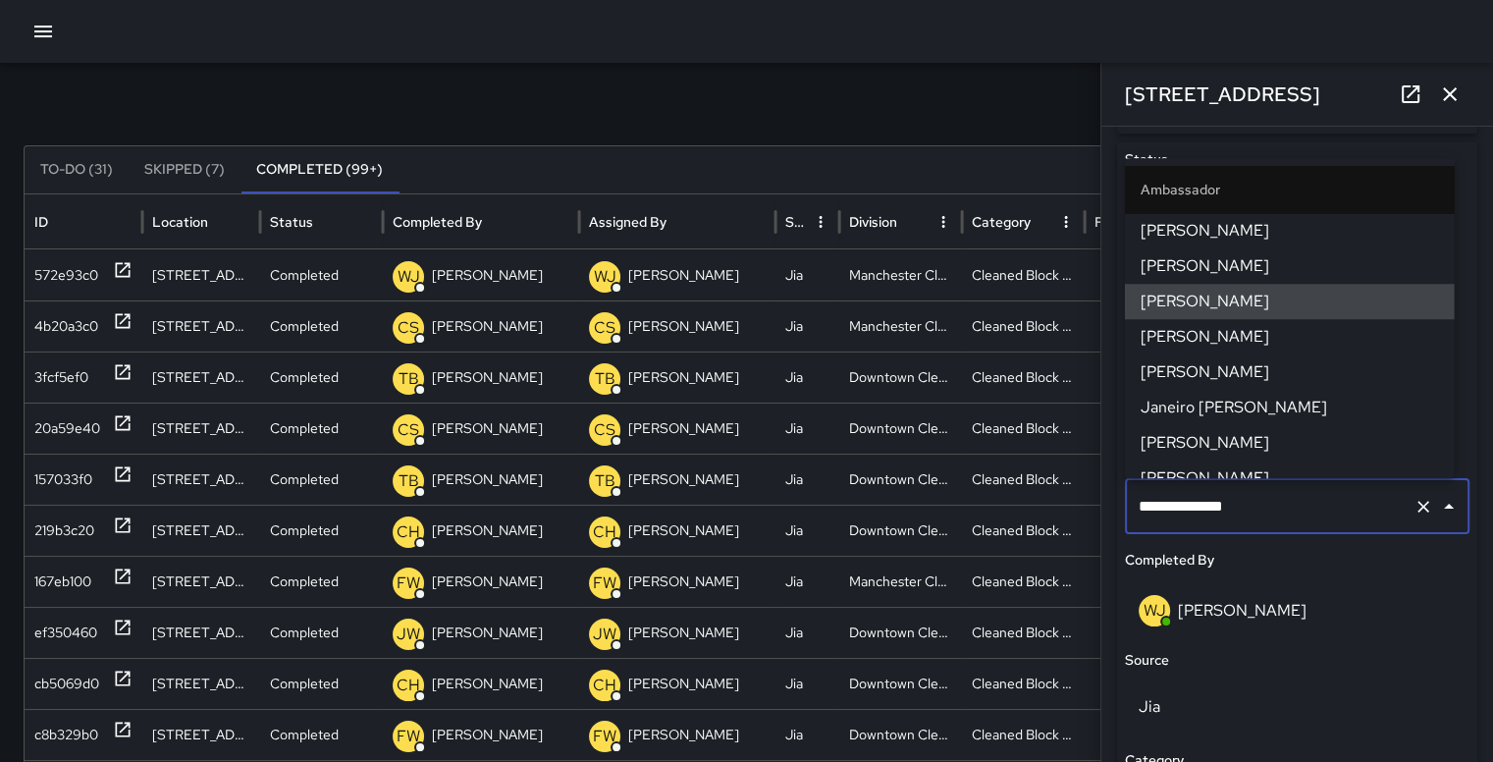
click at [1464, 97] on button "button" at bounding box center [1449, 94] width 39 height 39
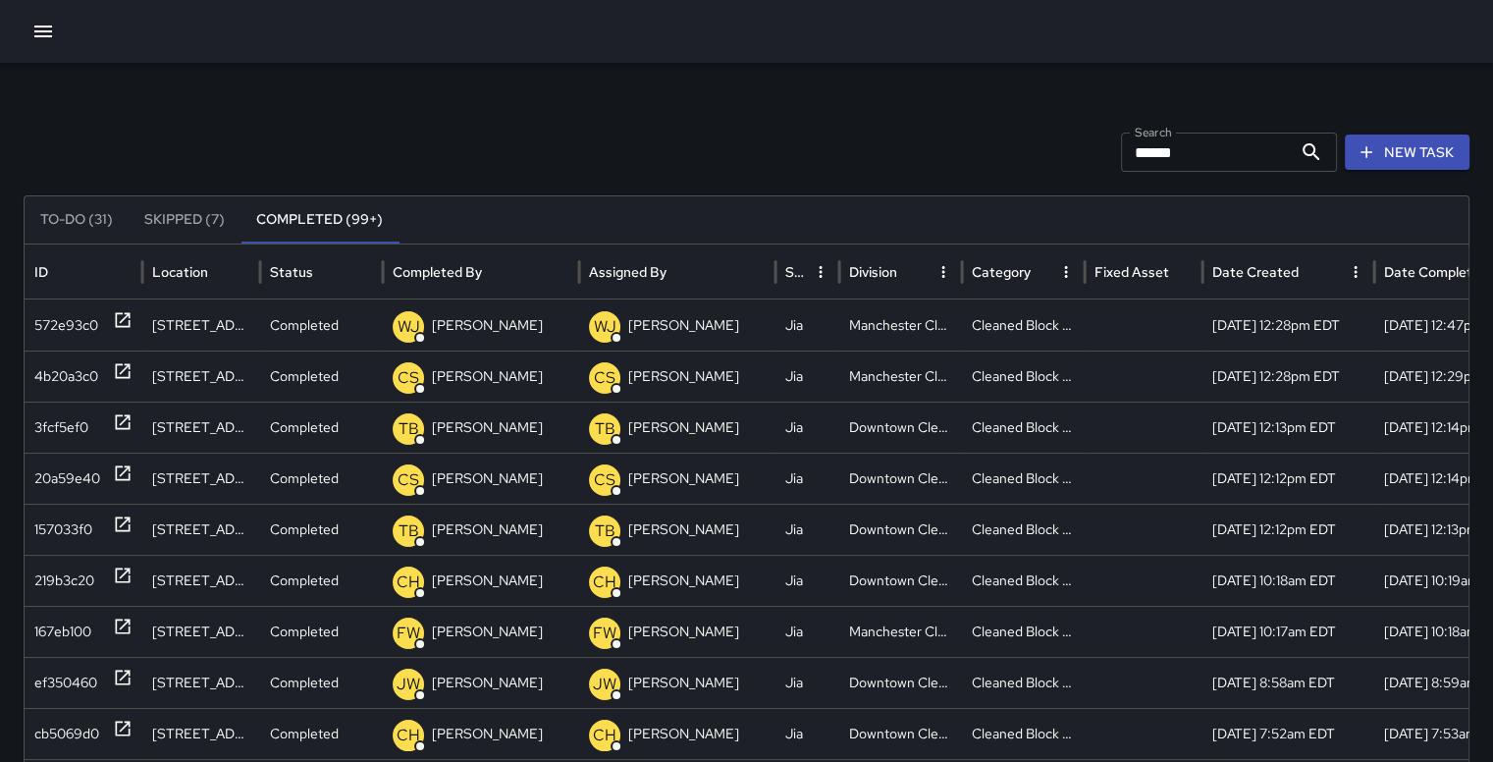
scroll to position [0, 0]
click at [77, 333] on div "572e93c0" at bounding box center [66, 326] width 64 height 50
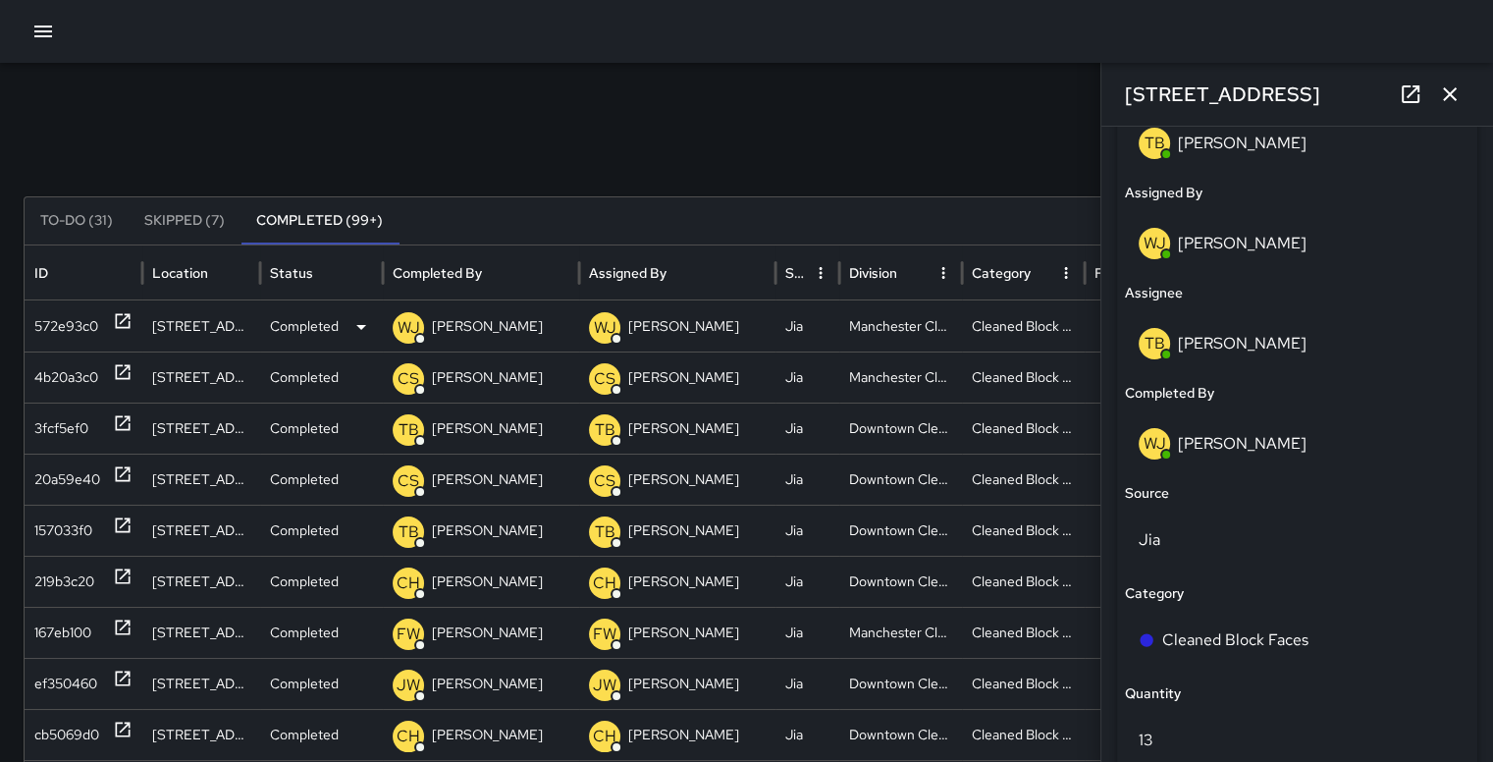
scroll to position [1084, 0]
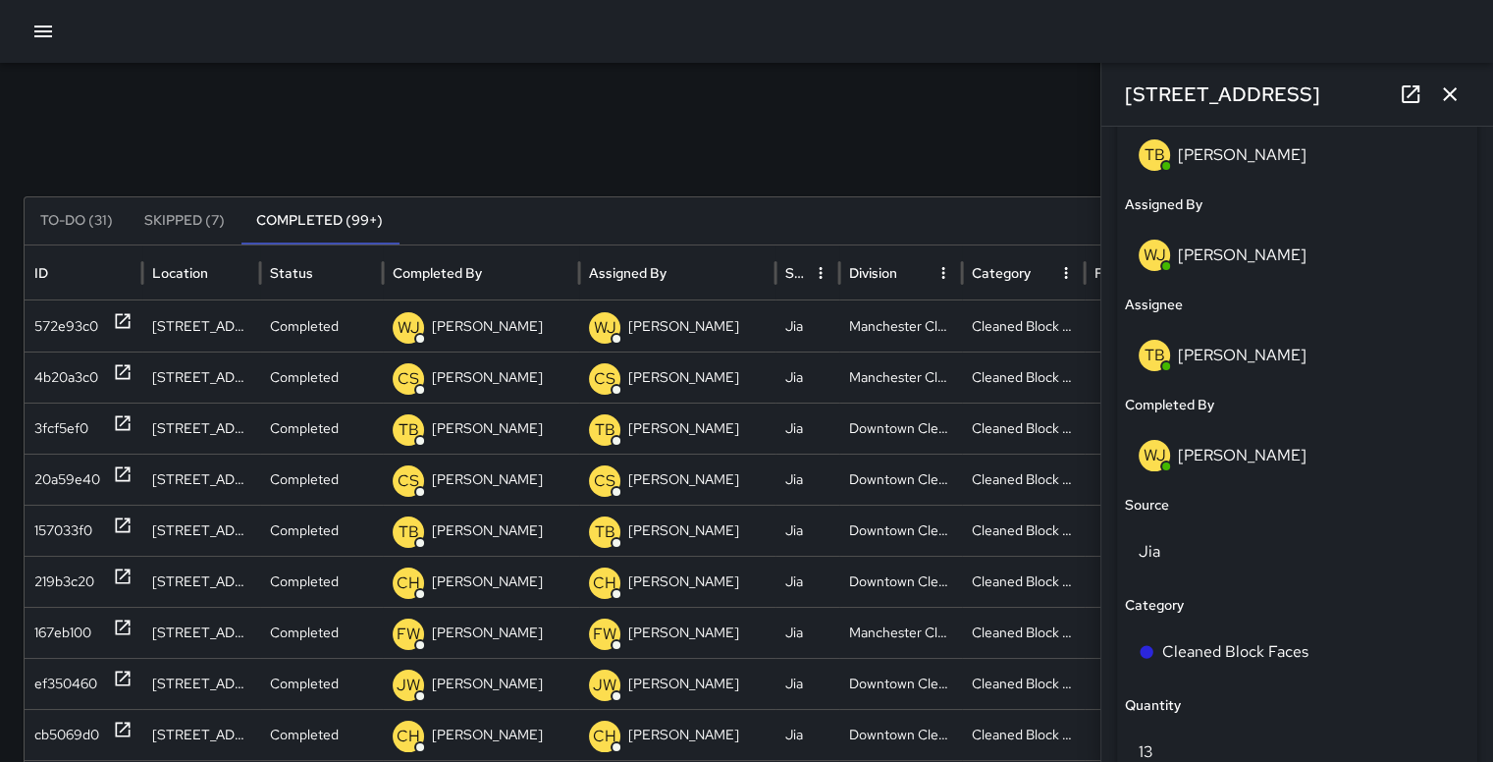
click at [1289, 444] on div "WJ Willie Jennings" at bounding box center [1297, 455] width 317 height 31
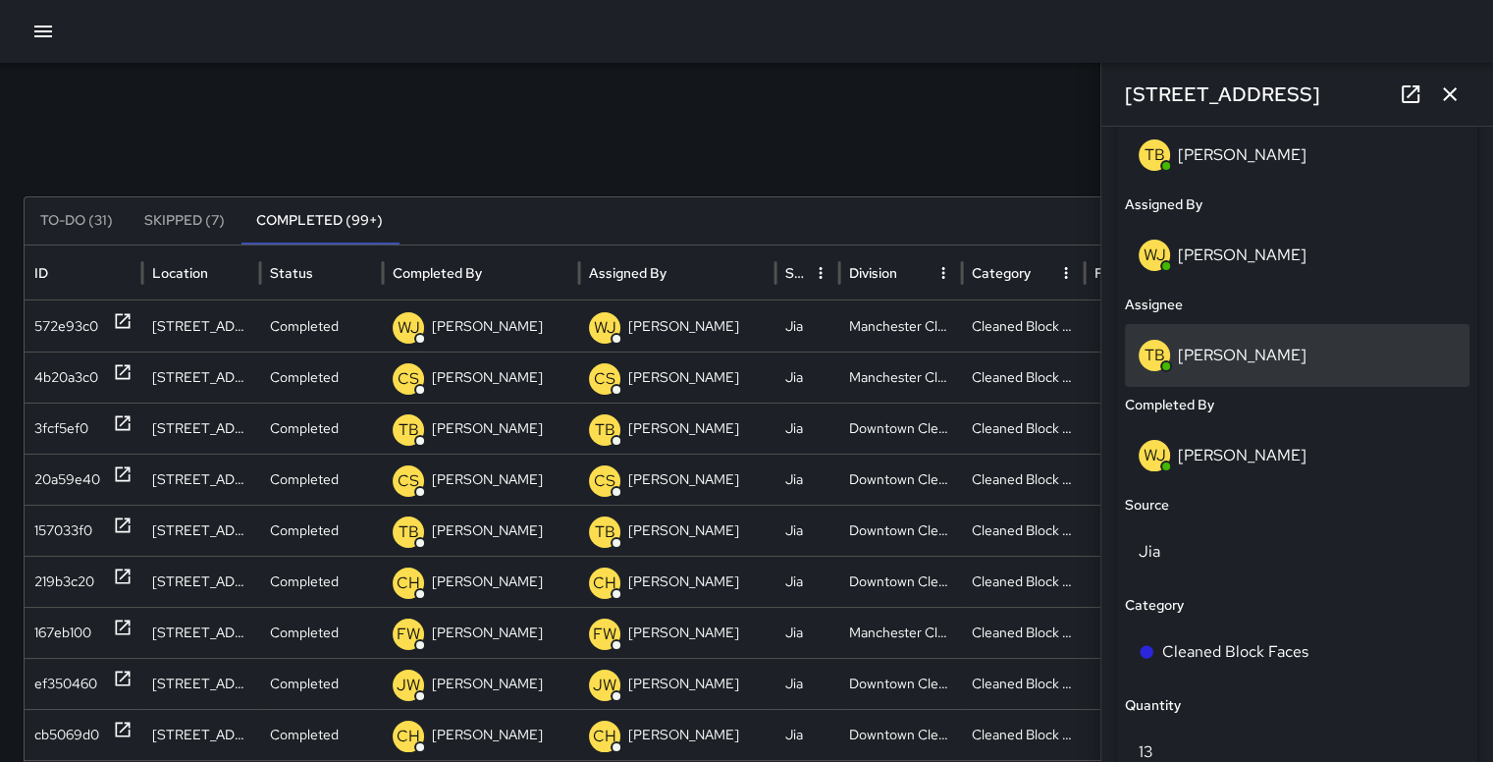
click at [1287, 364] on div "TB Trayquan Baird" at bounding box center [1297, 355] width 317 height 31
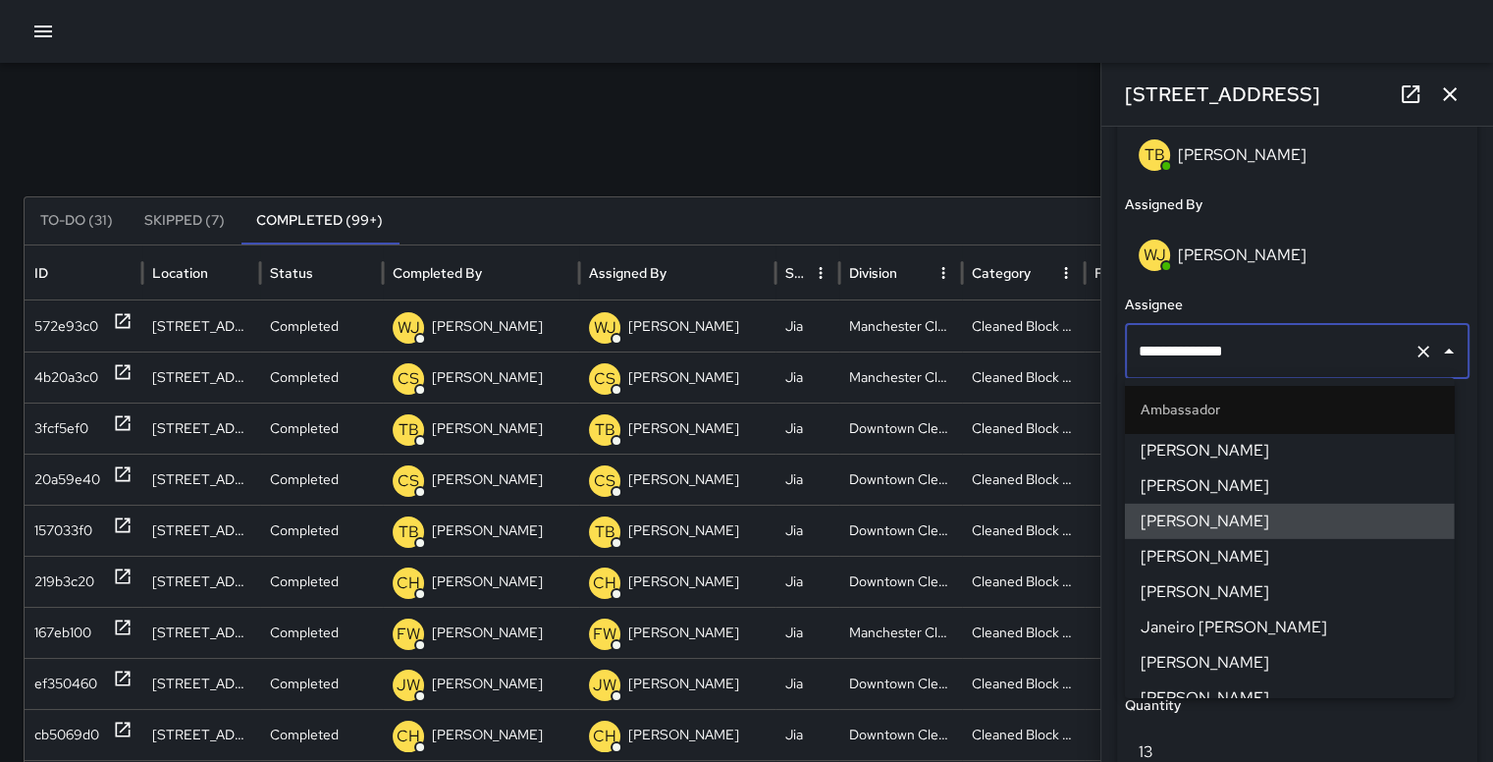
click at [1213, 523] on span "[PERSON_NAME]" at bounding box center [1290, 521] width 298 height 24
click at [1371, 257] on div "WJ Willie Jennings" at bounding box center [1297, 255] width 317 height 31
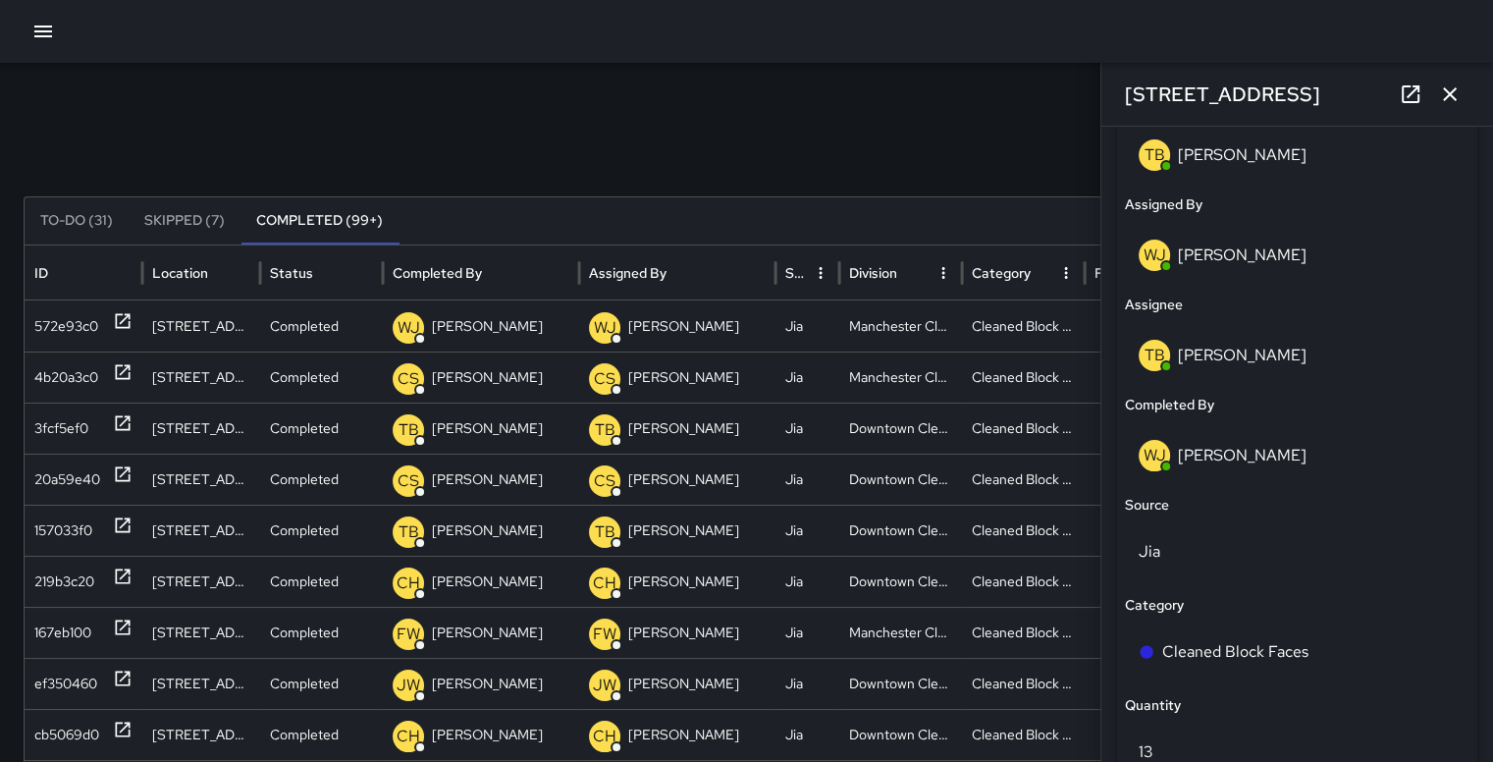
click at [1244, 461] on p "[PERSON_NAME]" at bounding box center [1242, 455] width 129 height 21
click at [1149, 455] on p "WJ" at bounding box center [1155, 456] width 23 height 24
click at [1144, 258] on p "WJ" at bounding box center [1155, 255] width 23 height 24
click at [1163, 251] on p "WJ" at bounding box center [1155, 255] width 23 height 24
click at [1168, 258] on div "WJ" at bounding box center [1154, 255] width 31 height 31
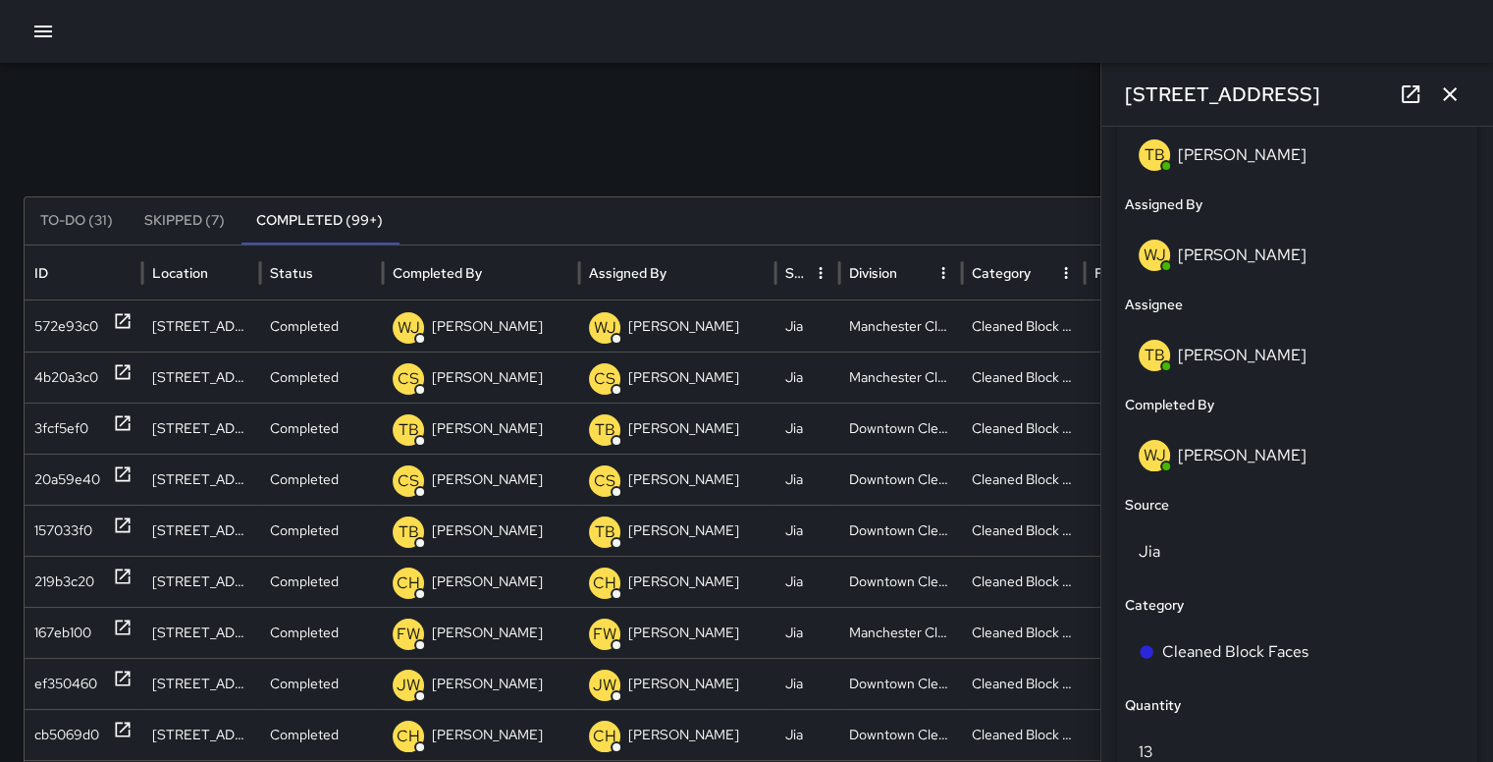
click at [1245, 265] on div "WJ Willie Jennings" at bounding box center [1297, 255] width 317 height 31
click at [1250, 161] on p "[PERSON_NAME]" at bounding box center [1242, 154] width 129 height 21
click at [1164, 167] on span at bounding box center [1166, 166] width 8 height 8
click at [1154, 153] on p "TB" at bounding box center [1155, 155] width 21 height 24
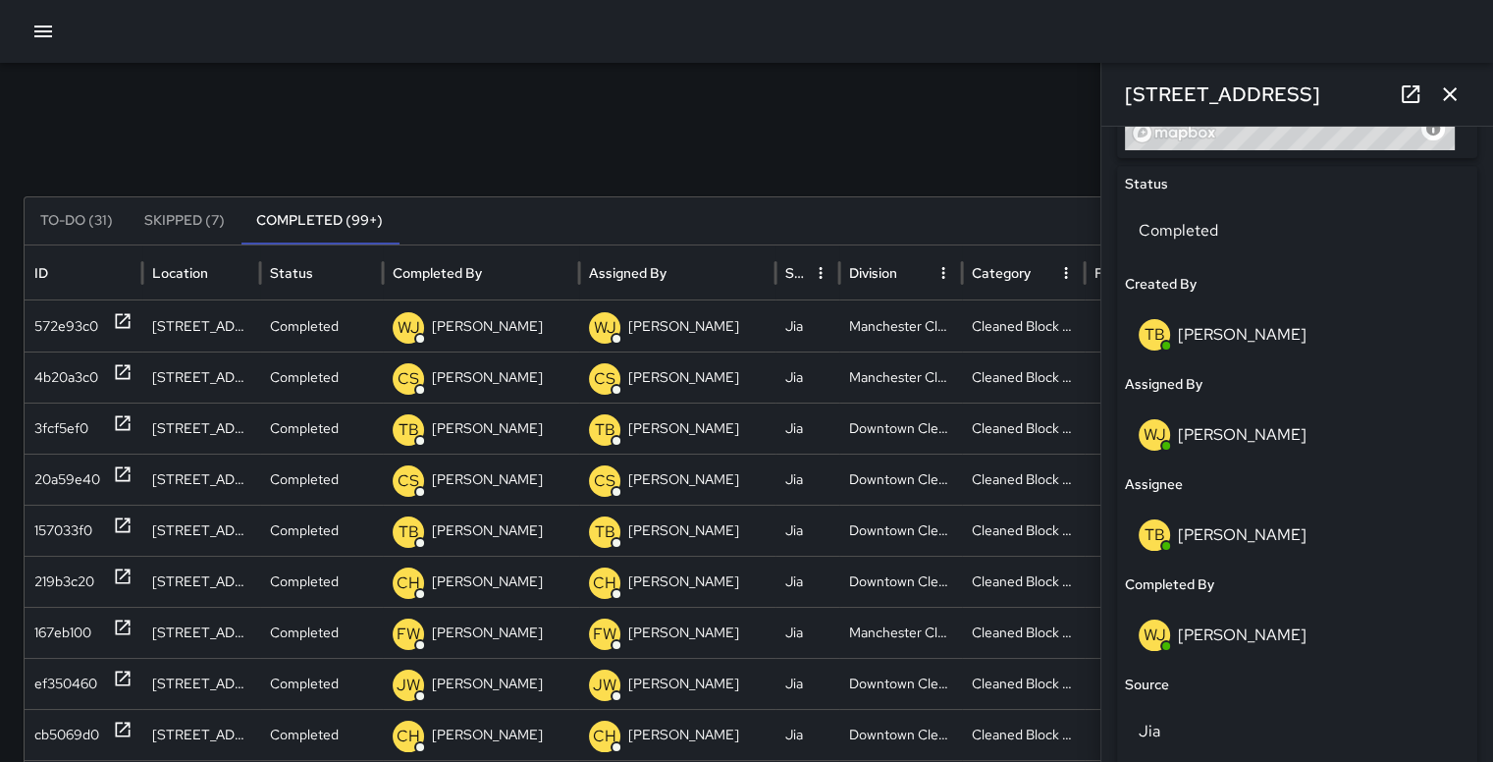
click at [1159, 323] on p "TB" at bounding box center [1155, 335] width 21 height 24
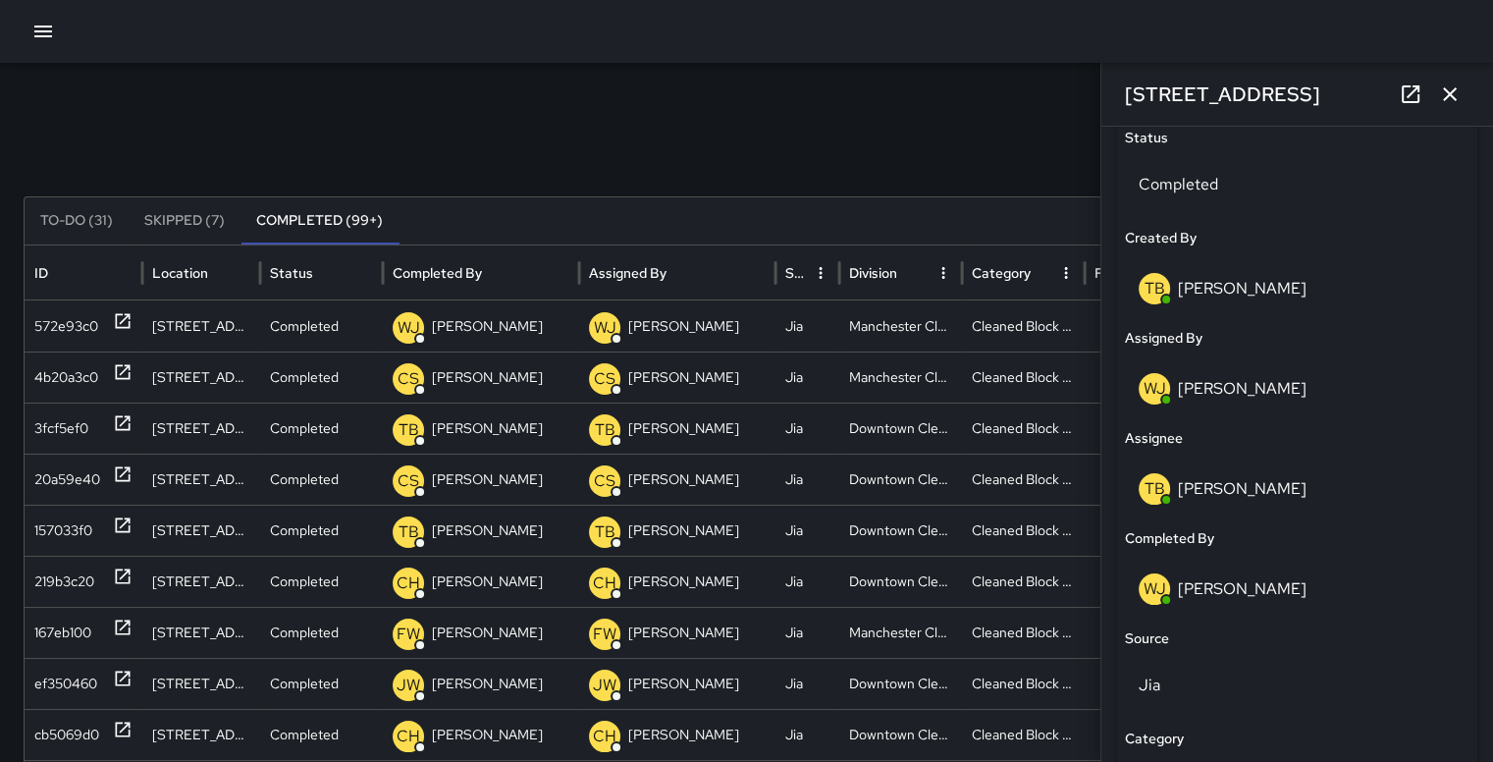
scroll to position [964, 0]
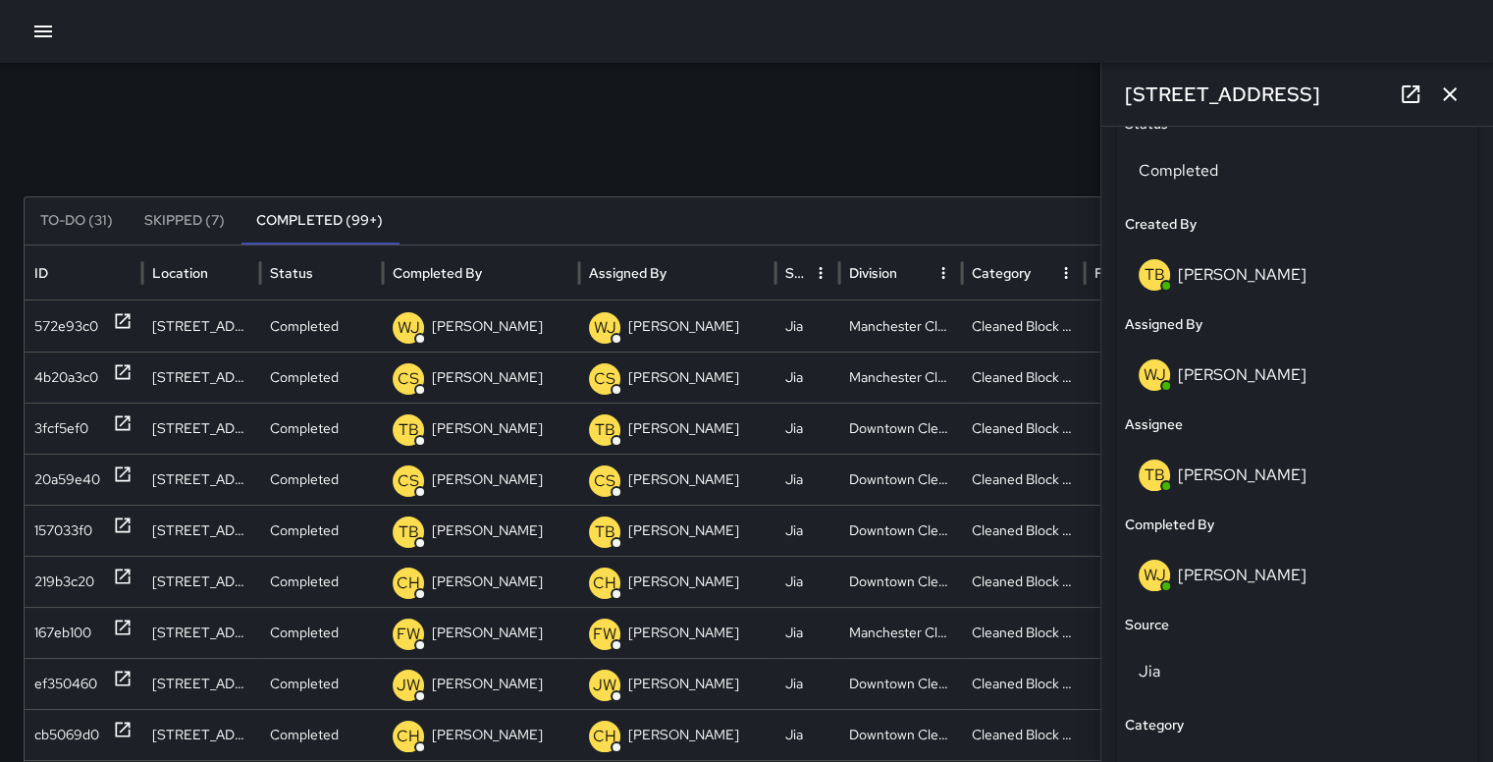
click at [1154, 377] on p "WJ" at bounding box center [1155, 375] width 23 height 24
click at [1161, 369] on p "WJ" at bounding box center [1155, 375] width 23 height 24
click at [1163, 467] on p "TB" at bounding box center [1155, 475] width 21 height 24
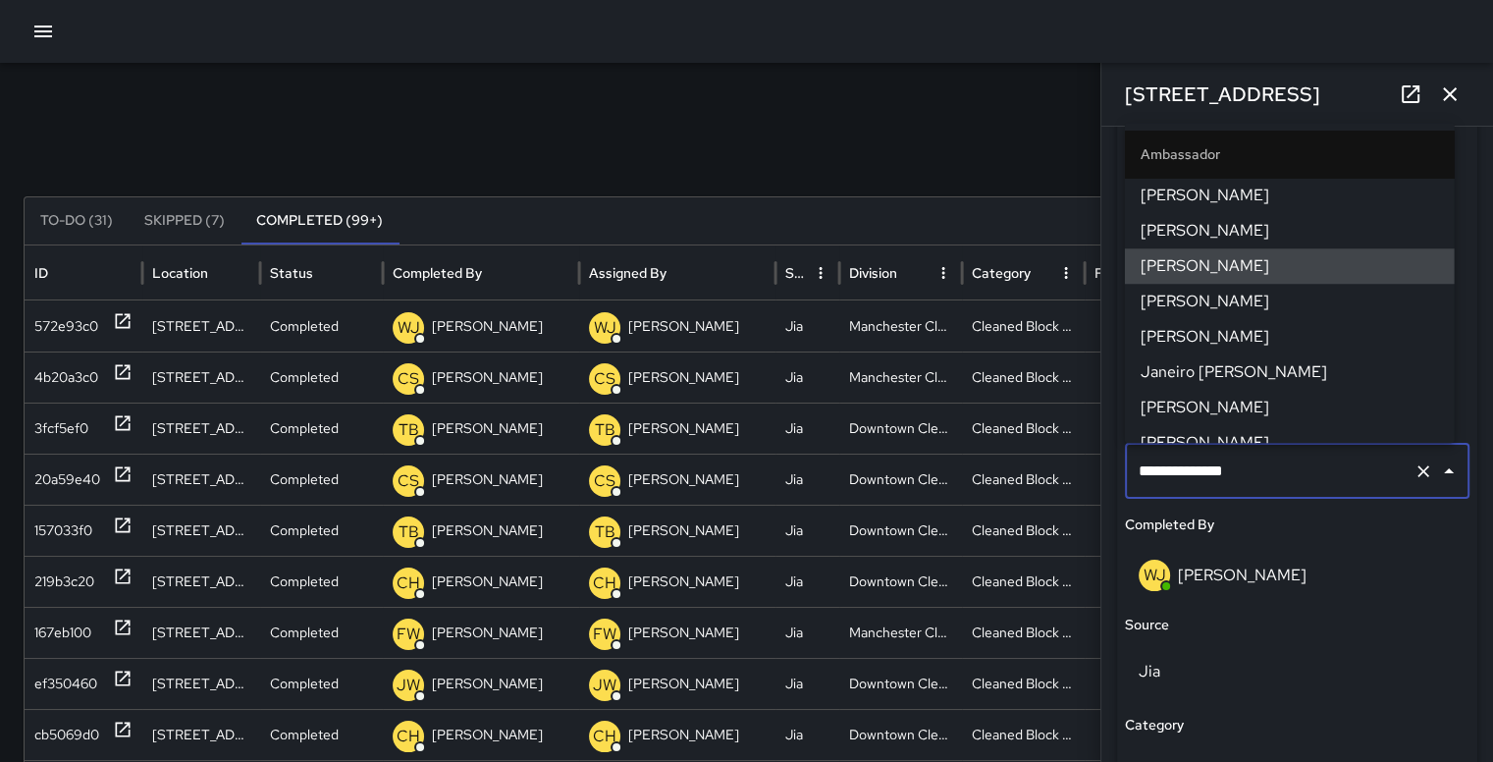
click at [1396, 565] on div "WJ Willie Jennings" at bounding box center [1297, 574] width 317 height 31
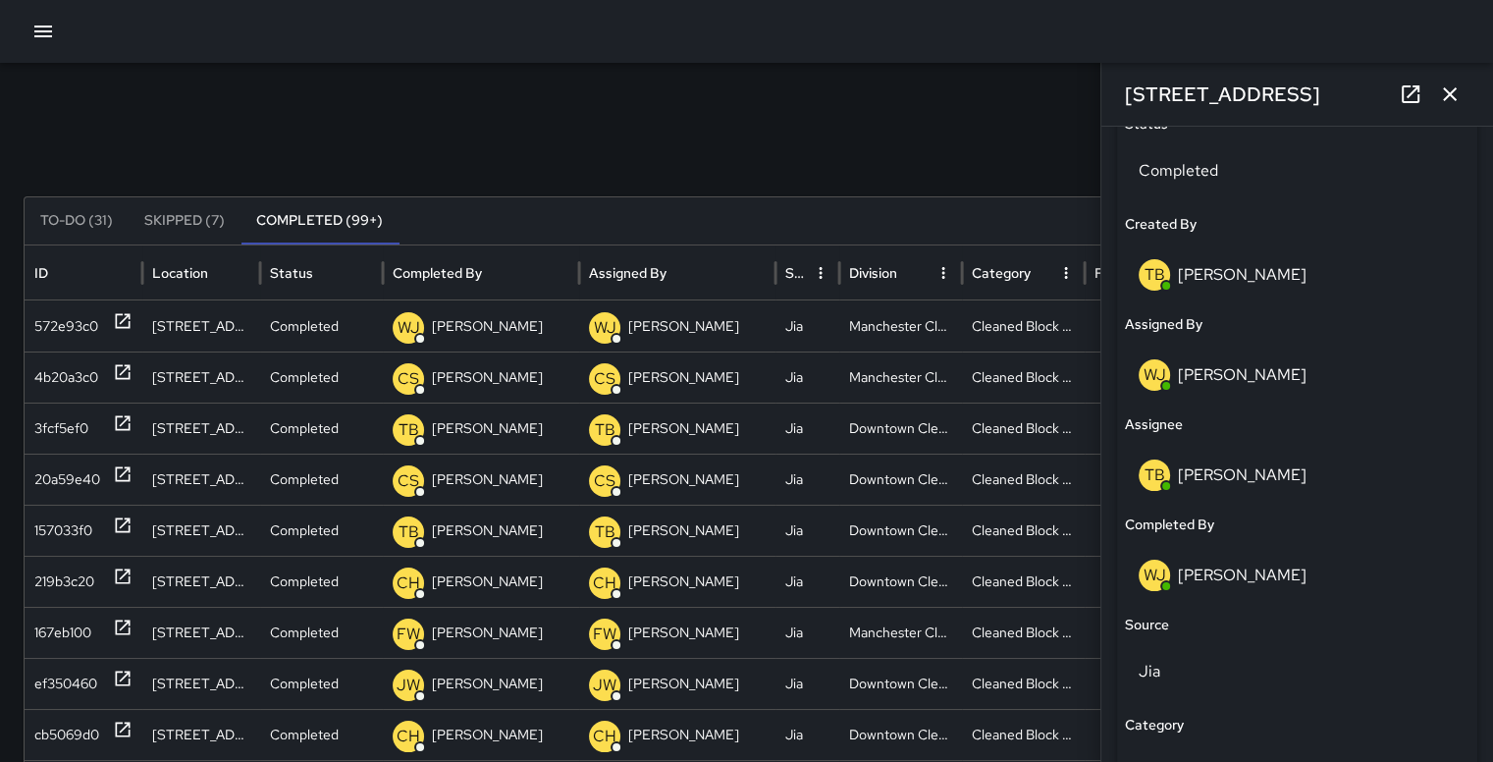
click at [1230, 576] on p "[PERSON_NAME]" at bounding box center [1242, 574] width 129 height 21
click at [1157, 577] on p "WJ" at bounding box center [1155, 575] width 23 height 24
click at [1159, 576] on p "WJ" at bounding box center [1155, 575] width 23 height 24
click at [1155, 577] on p "WJ" at bounding box center [1155, 575] width 23 height 24
click at [1169, 575] on div "WJ" at bounding box center [1154, 574] width 31 height 31
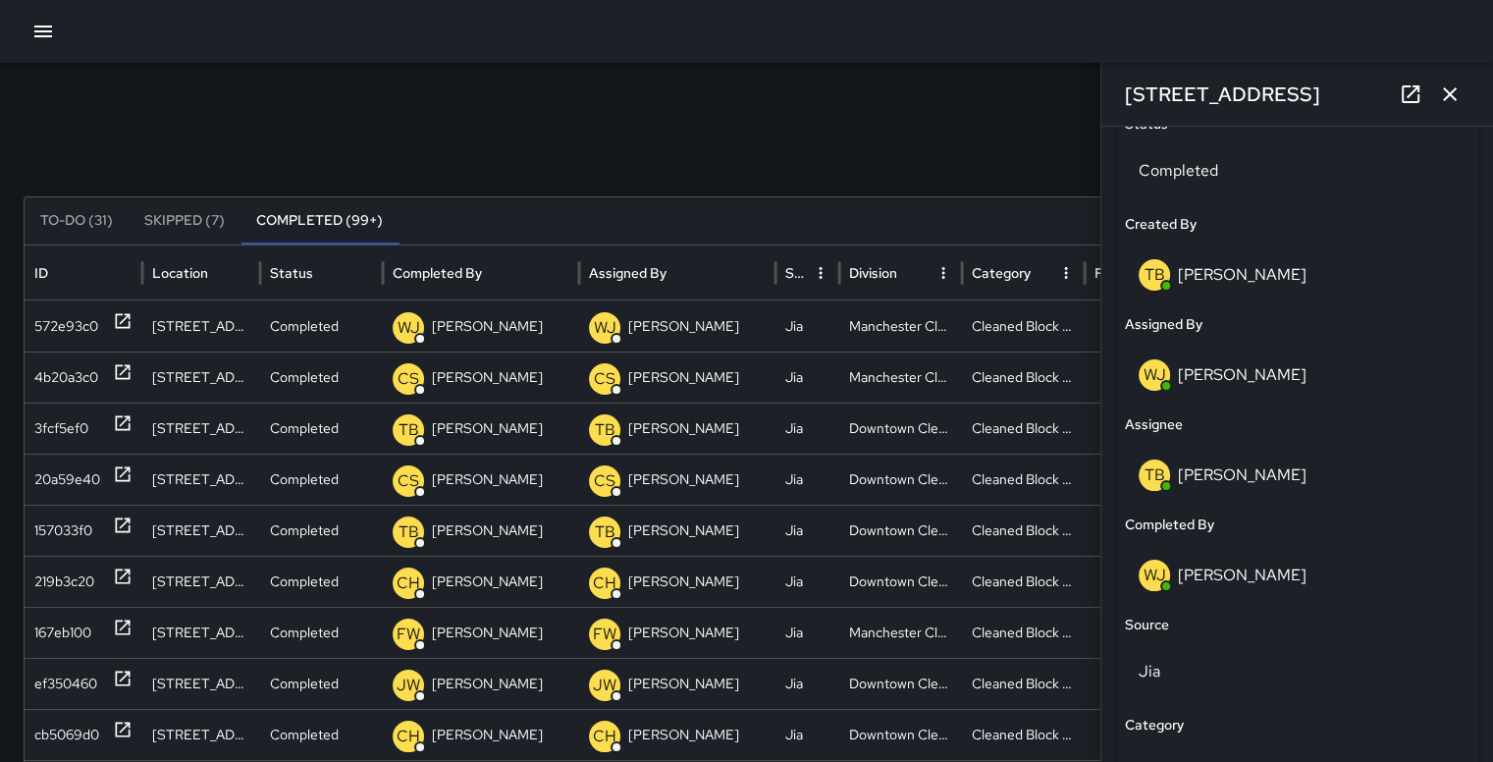
click at [1160, 575] on p "WJ" at bounding box center [1155, 575] width 23 height 24
click at [1162, 575] on p "WJ" at bounding box center [1155, 575] width 23 height 24
click at [1170, 622] on div "Source" at bounding box center [1297, 625] width 345 height 22
click at [1159, 626] on h6 "Source" at bounding box center [1147, 625] width 44 height 22
click at [1174, 544] on div "WJ Willie Jennings" at bounding box center [1297, 575] width 345 height 63
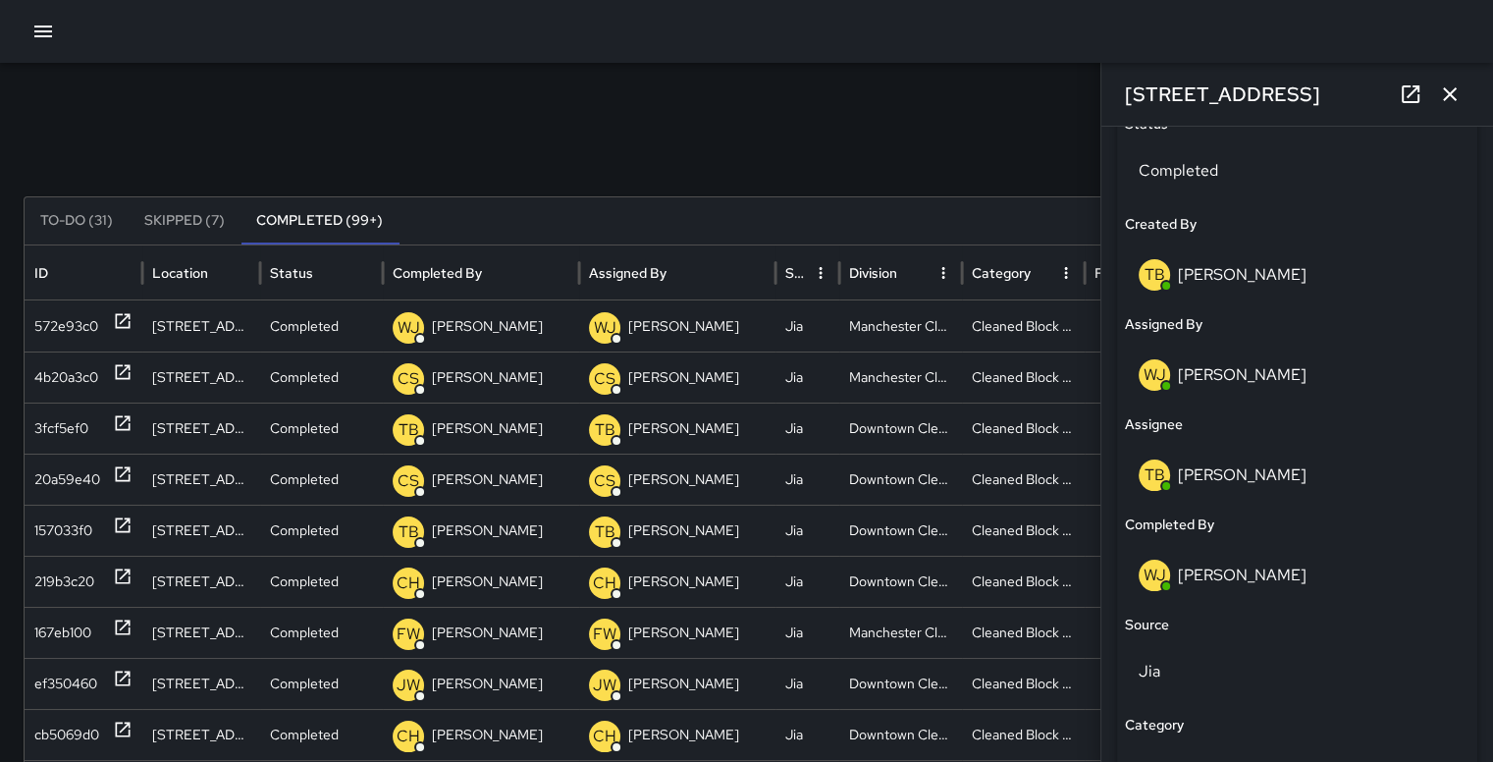
click at [1170, 521] on h6 "Completed By" at bounding box center [1169, 525] width 89 height 22
click at [1170, 526] on h6 "Completed By" at bounding box center [1169, 525] width 89 height 22
click at [1164, 531] on h6 "Completed By" at bounding box center [1169, 525] width 89 height 22
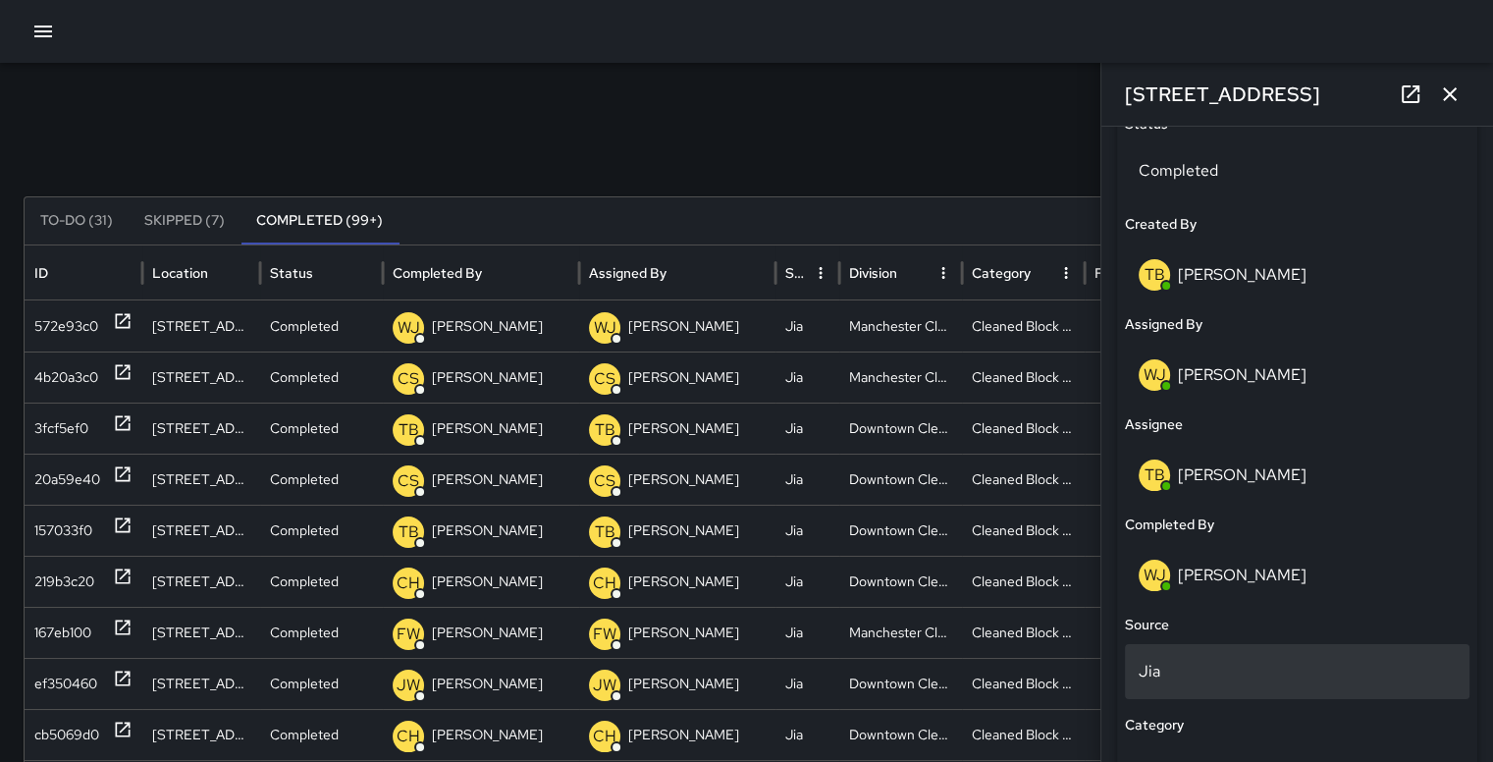
drag, startPoint x: 1150, startPoint y: 619, endPoint x: 1256, endPoint y: 673, distance: 119.0
click at [1256, 673] on p "Jia" at bounding box center [1297, 672] width 317 height 24
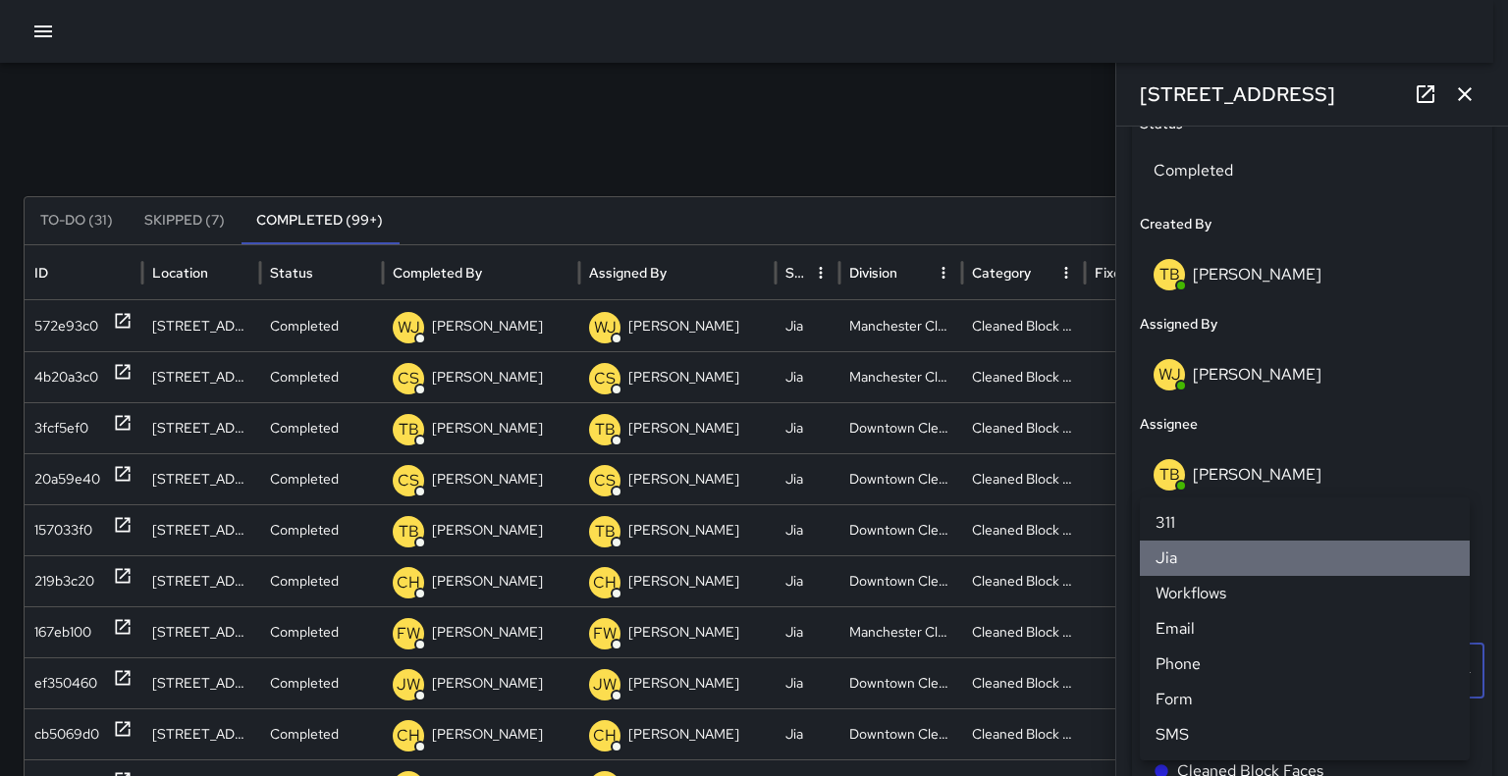
click at [1155, 568] on li "Jia" at bounding box center [1305, 558] width 330 height 35
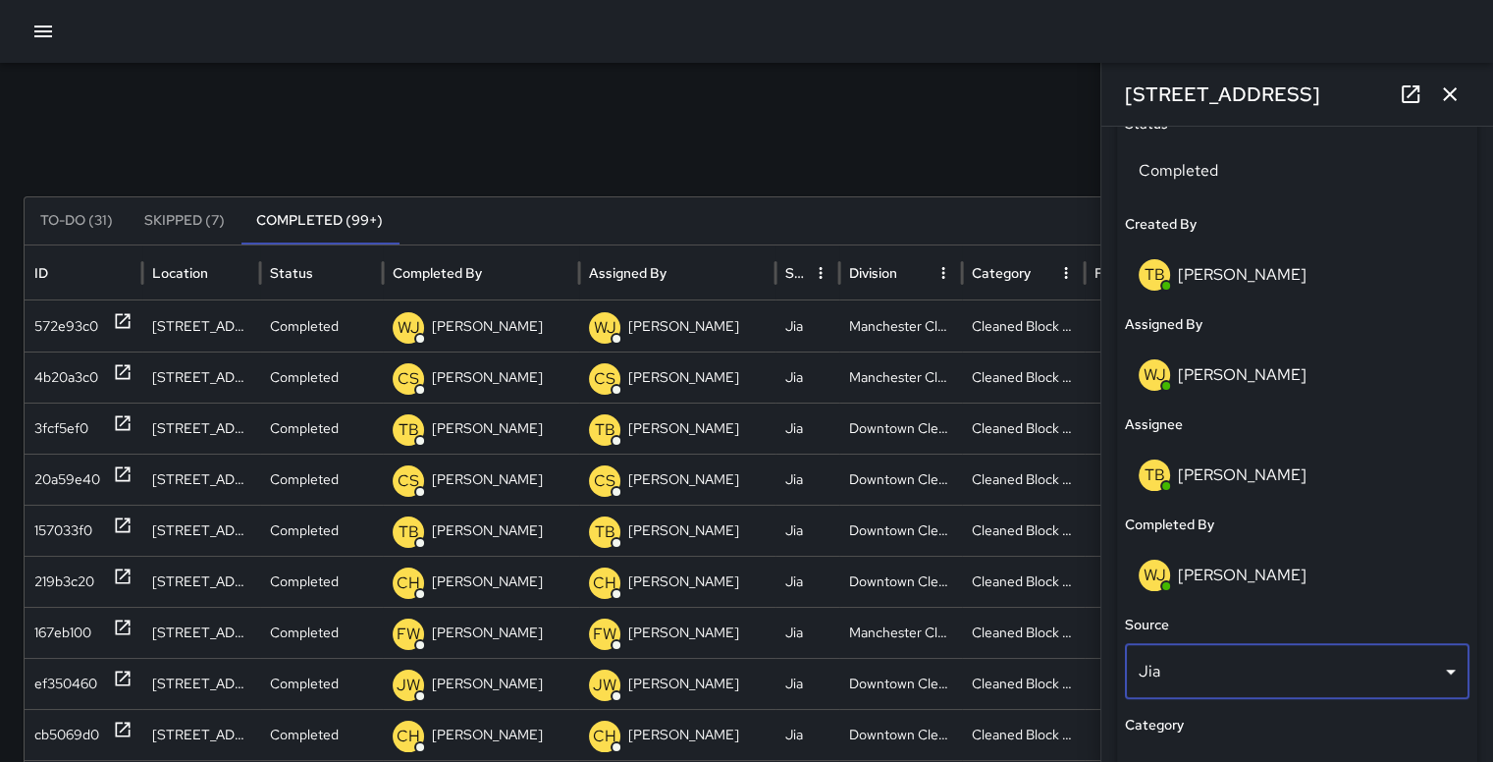
scroll to position [910, 0]
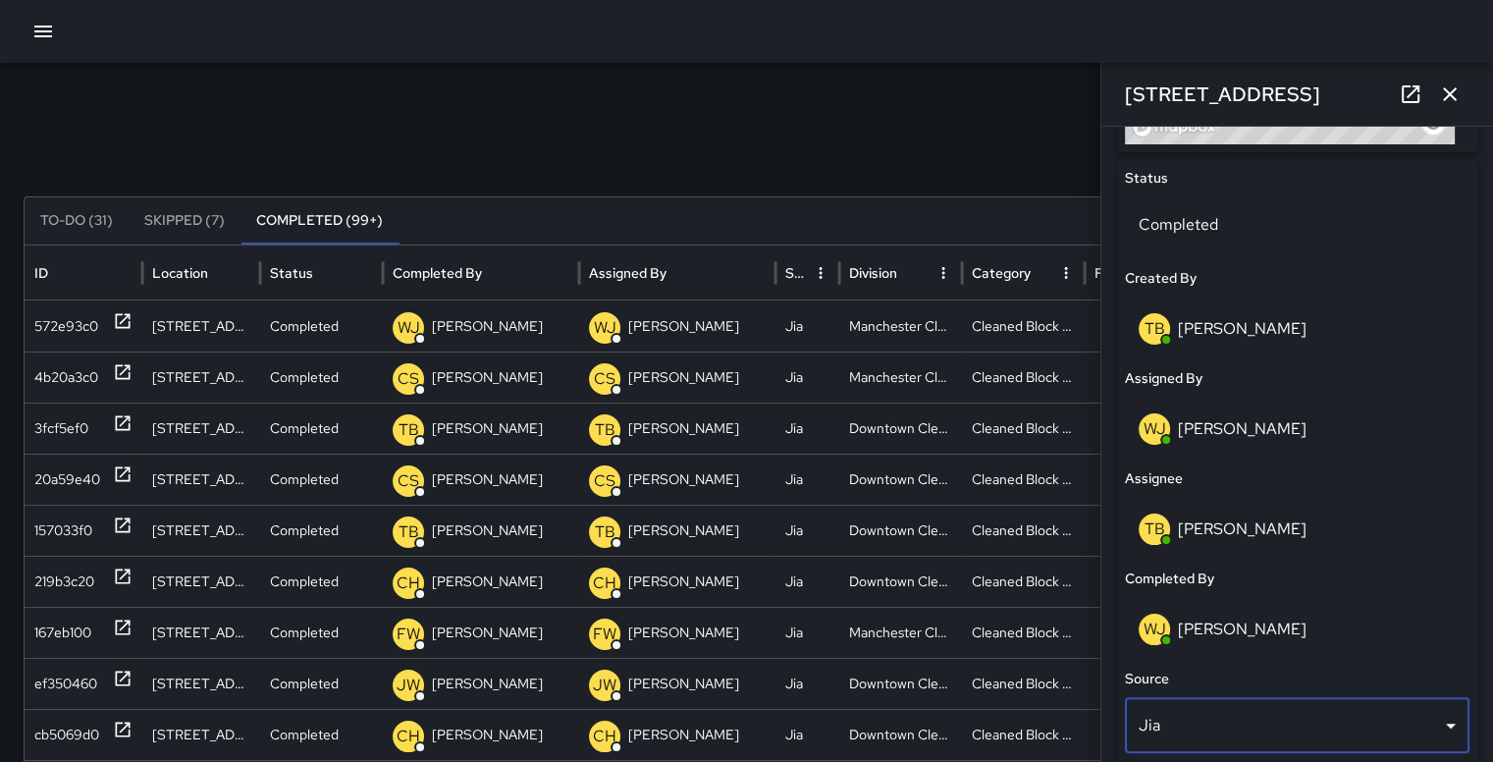
click at [1450, 86] on icon "button" at bounding box center [1450, 94] width 24 height 24
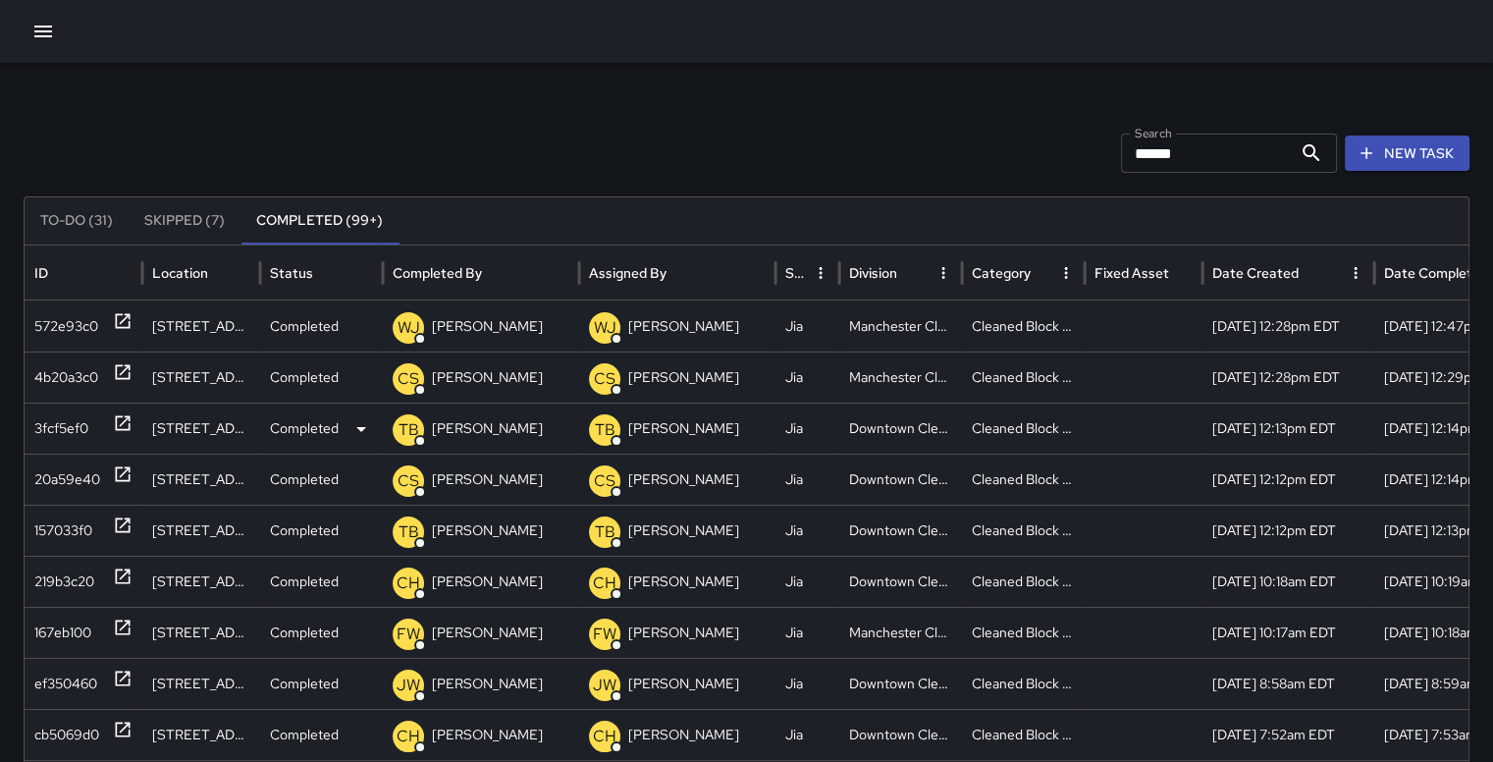
click at [73, 430] on div "3fcf5ef0" at bounding box center [61, 428] width 54 height 50
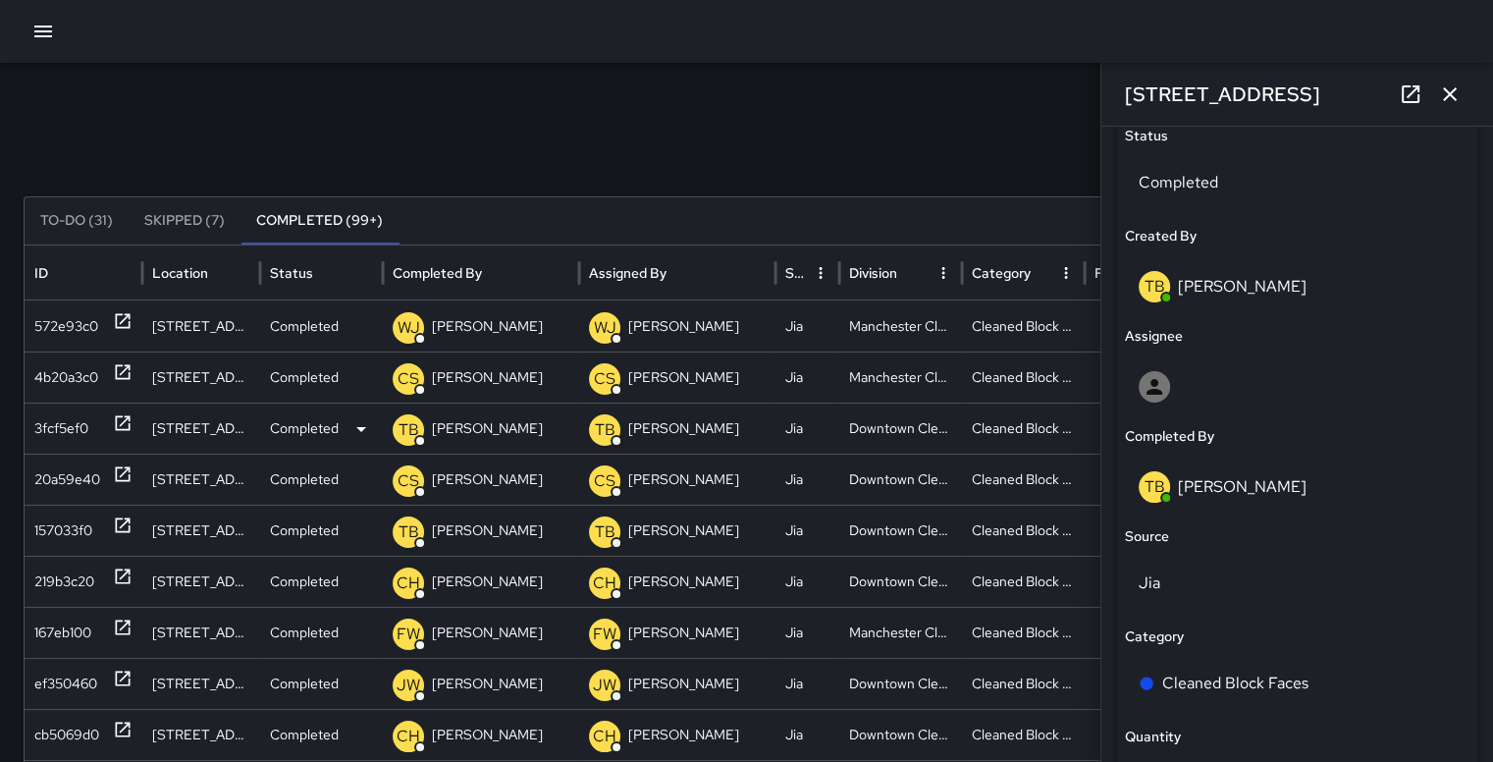
scroll to position [954, 0]
click at [1165, 492] on span at bounding box center [1166, 496] width 8 height 8
click at [1172, 479] on div "TB Trayquan Baird" at bounding box center [1297, 484] width 317 height 31
click at [1256, 490] on p "[PERSON_NAME]" at bounding box center [1242, 484] width 129 height 21
click at [1167, 489] on div "TB" at bounding box center [1154, 484] width 31 height 31
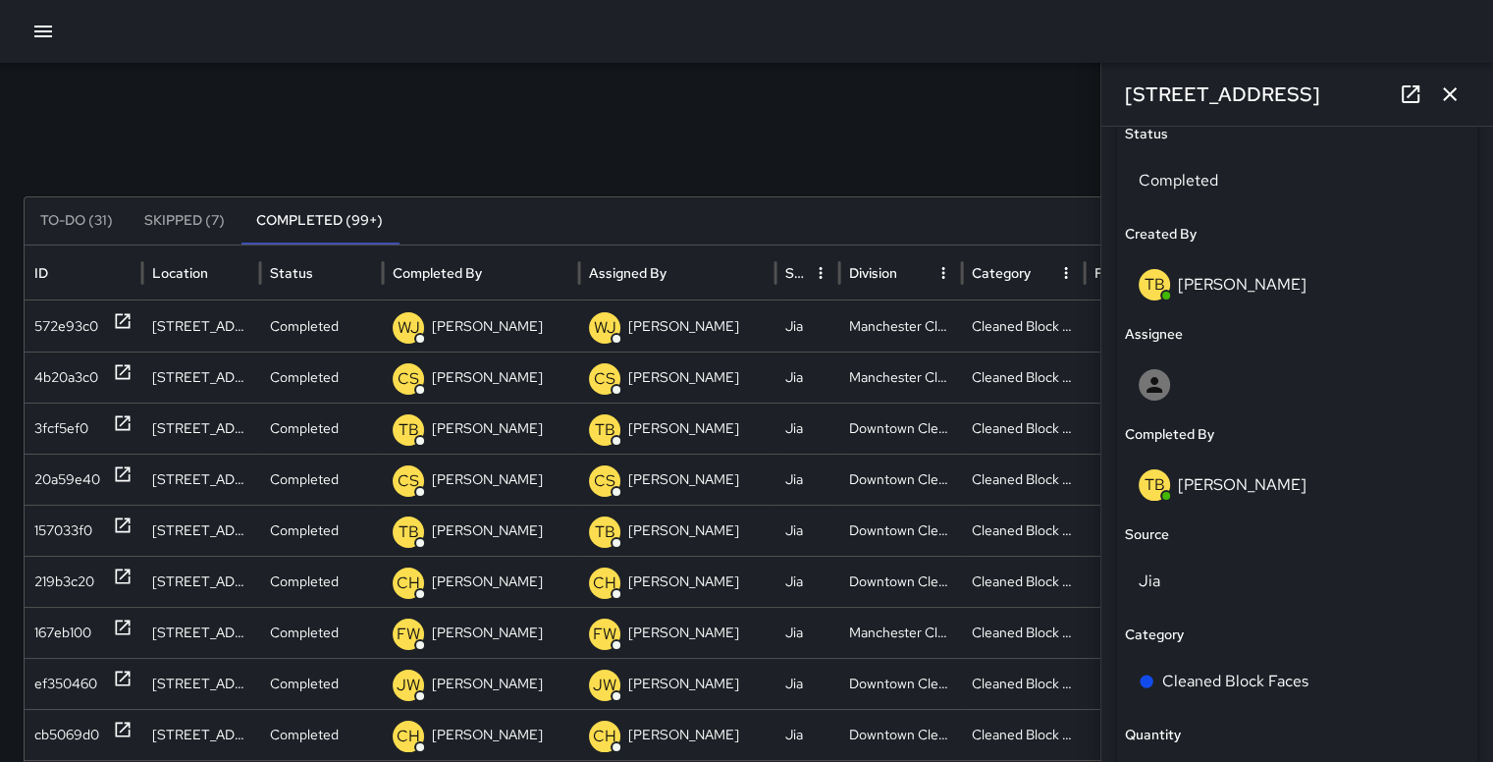
click at [1254, 496] on div "TB Trayquan Baird" at bounding box center [1297, 484] width 317 height 31
click at [1170, 495] on div "TB Trayquan Baird" at bounding box center [1297, 484] width 317 height 31
click at [1266, 498] on div "TB Trayquan Baird" at bounding box center [1297, 484] width 317 height 31
click at [1165, 483] on div "TB" at bounding box center [1154, 484] width 31 height 31
click at [1253, 499] on div "TB Trayquan Baird" at bounding box center [1297, 484] width 317 height 31
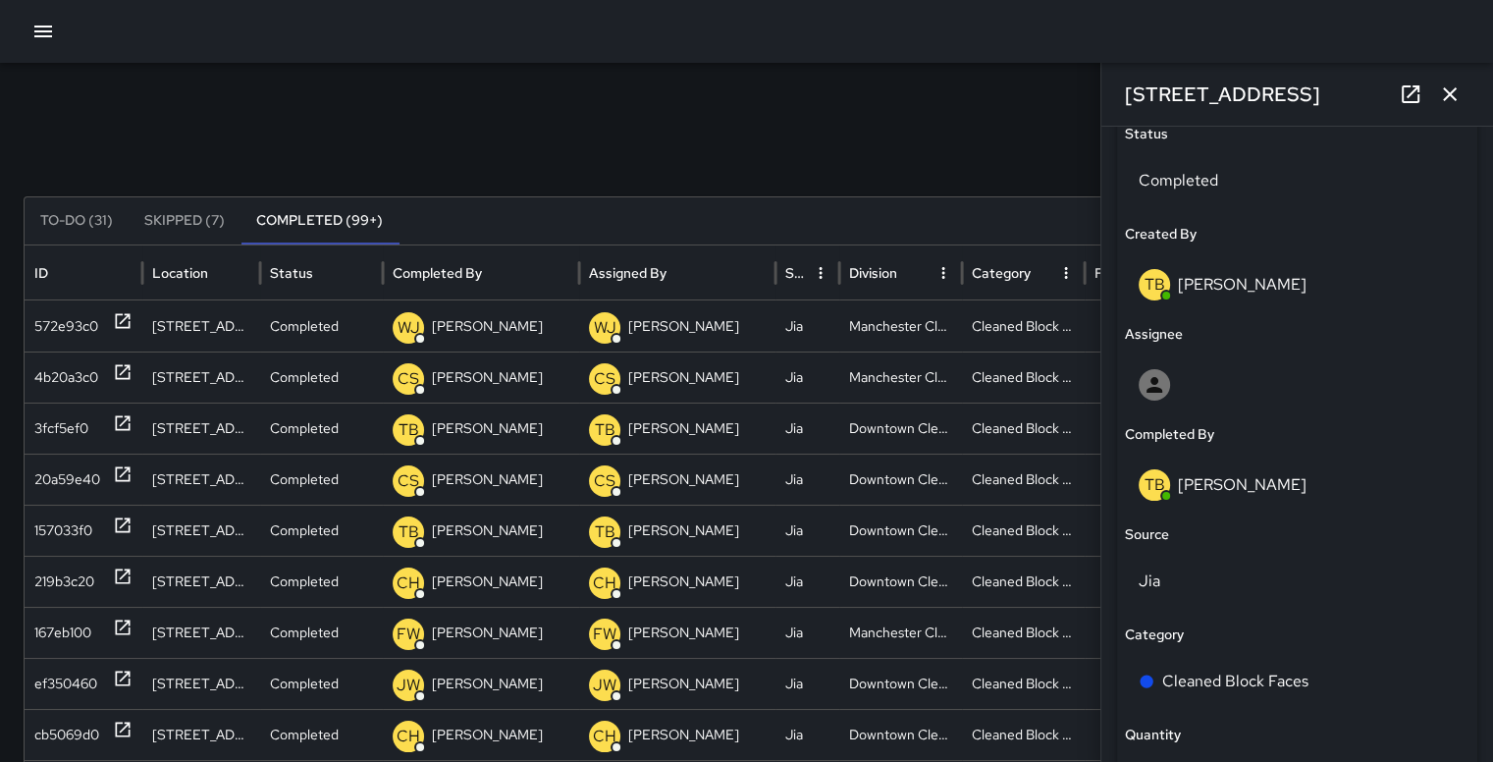
click at [1190, 495] on div "TB Trayquan Baird" at bounding box center [1297, 484] width 317 height 31
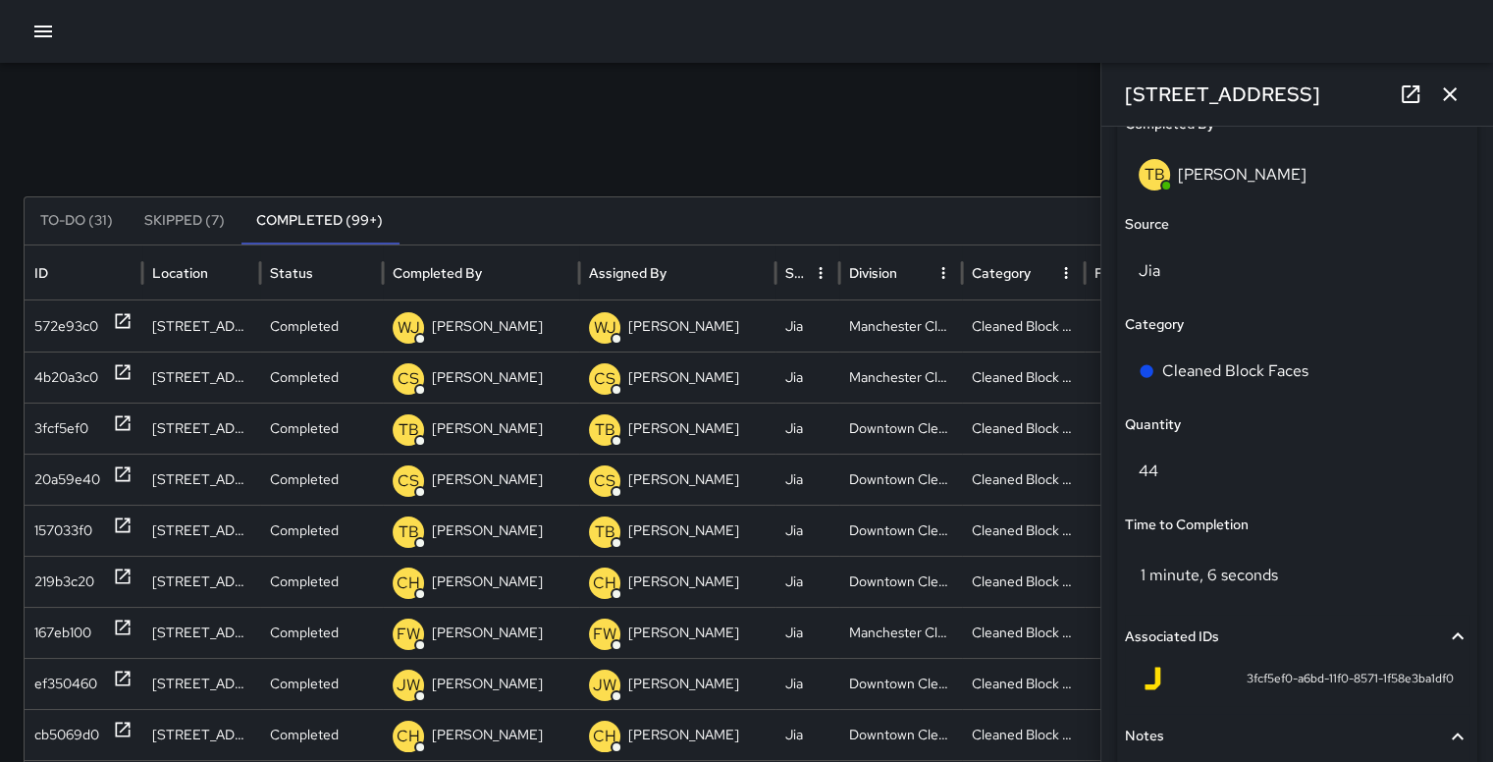
scroll to position [1269, 0]
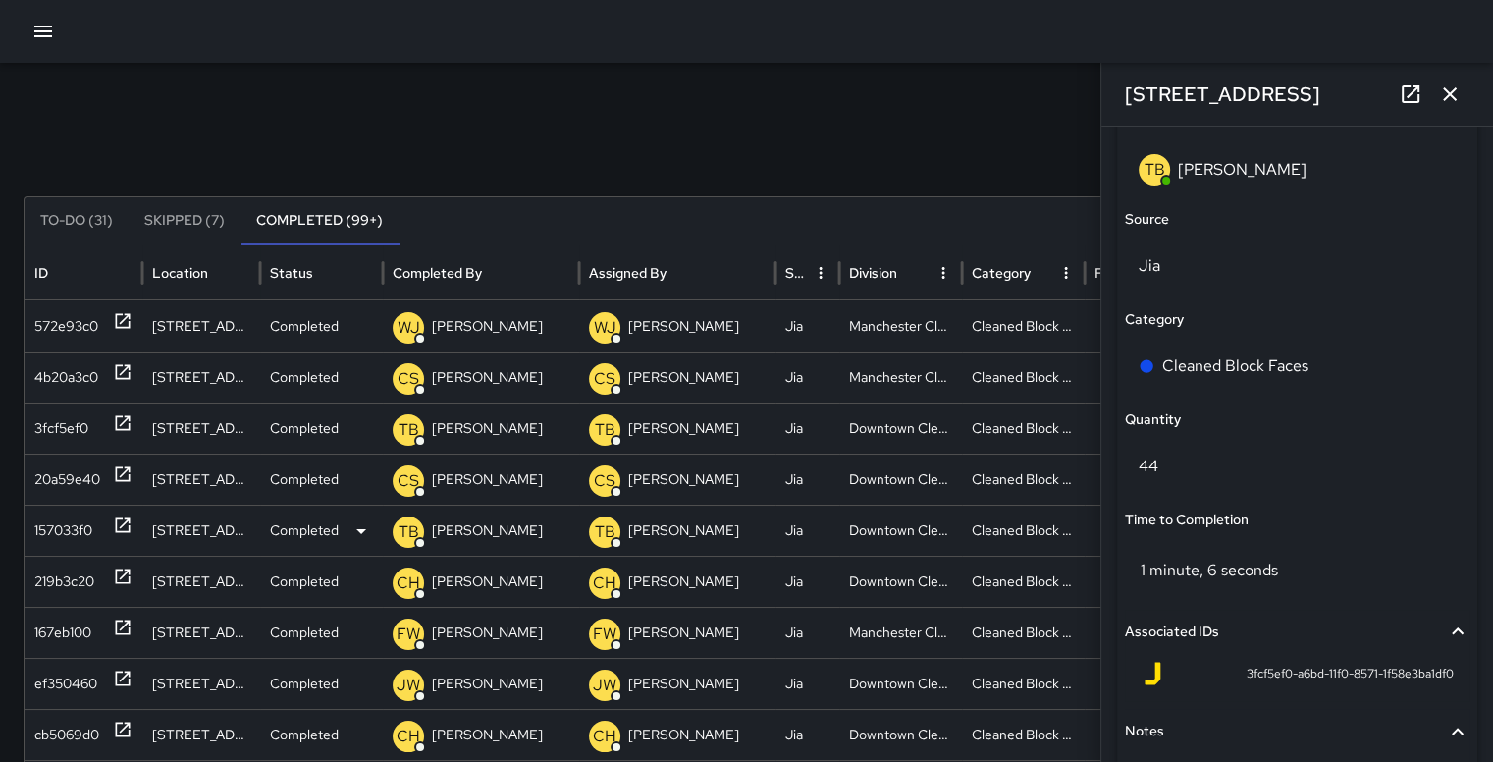
click at [79, 523] on div "157033f0" at bounding box center [63, 531] width 58 height 50
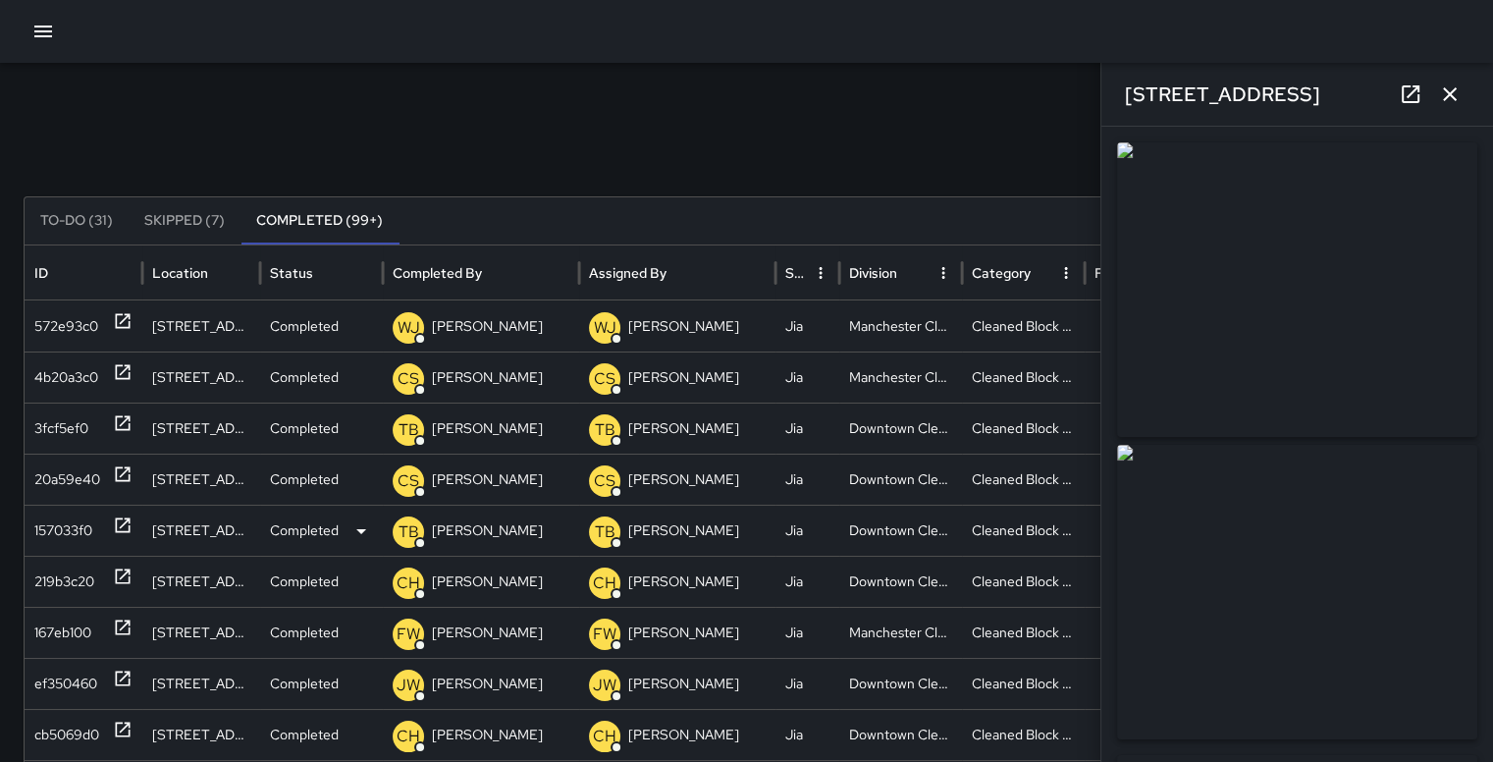
type input "**********"
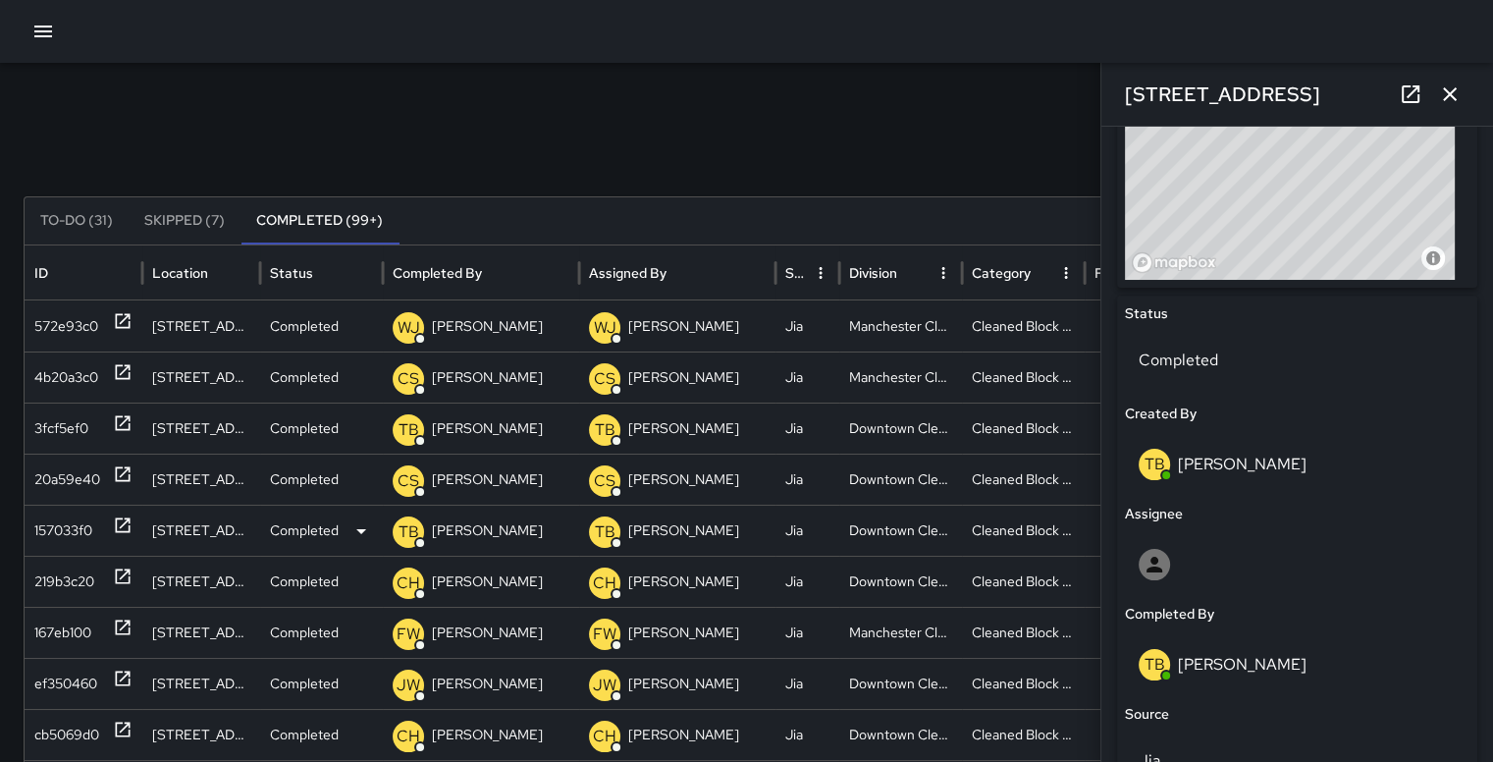
scroll to position [772, 0]
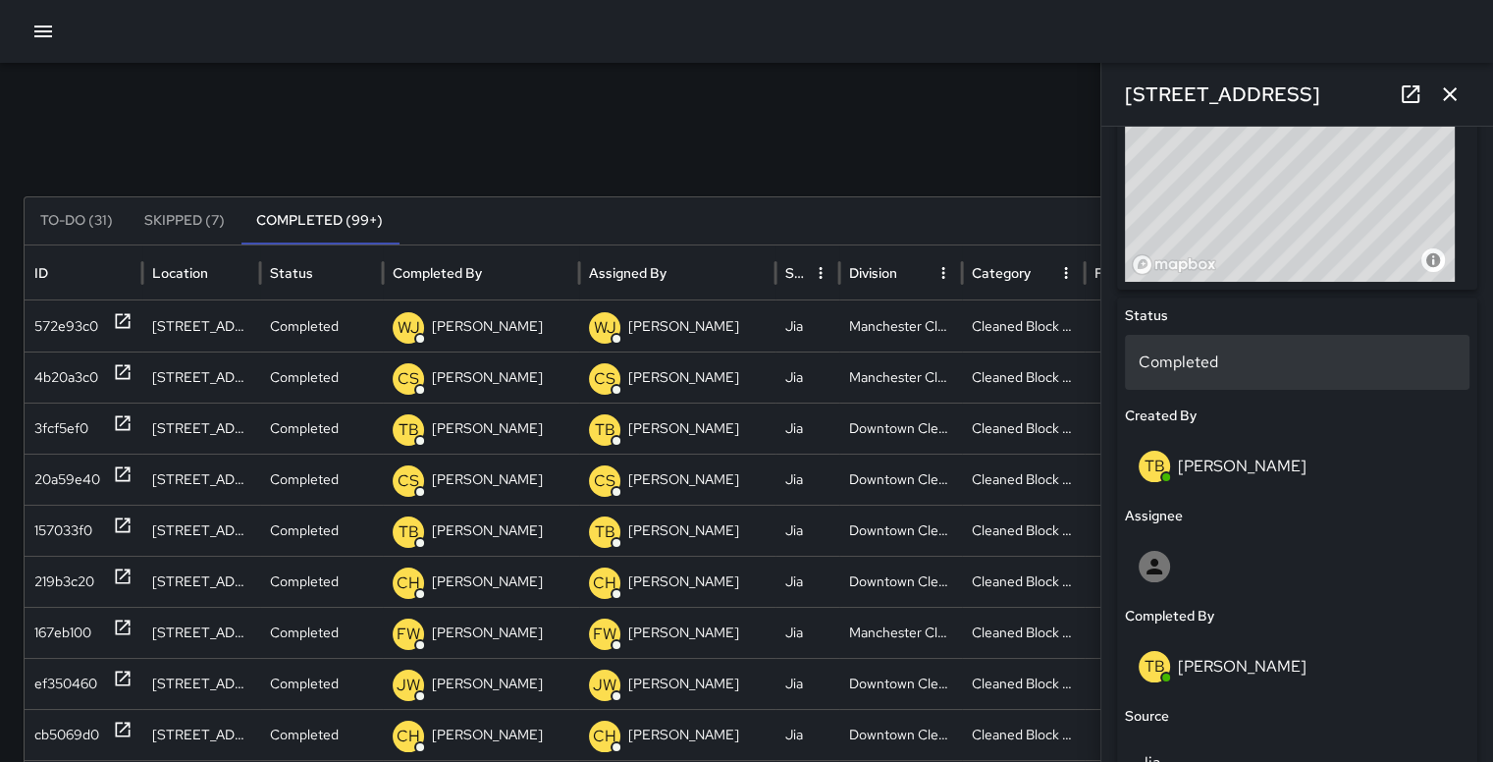
click at [1186, 364] on p "Completed" at bounding box center [1297, 362] width 317 height 24
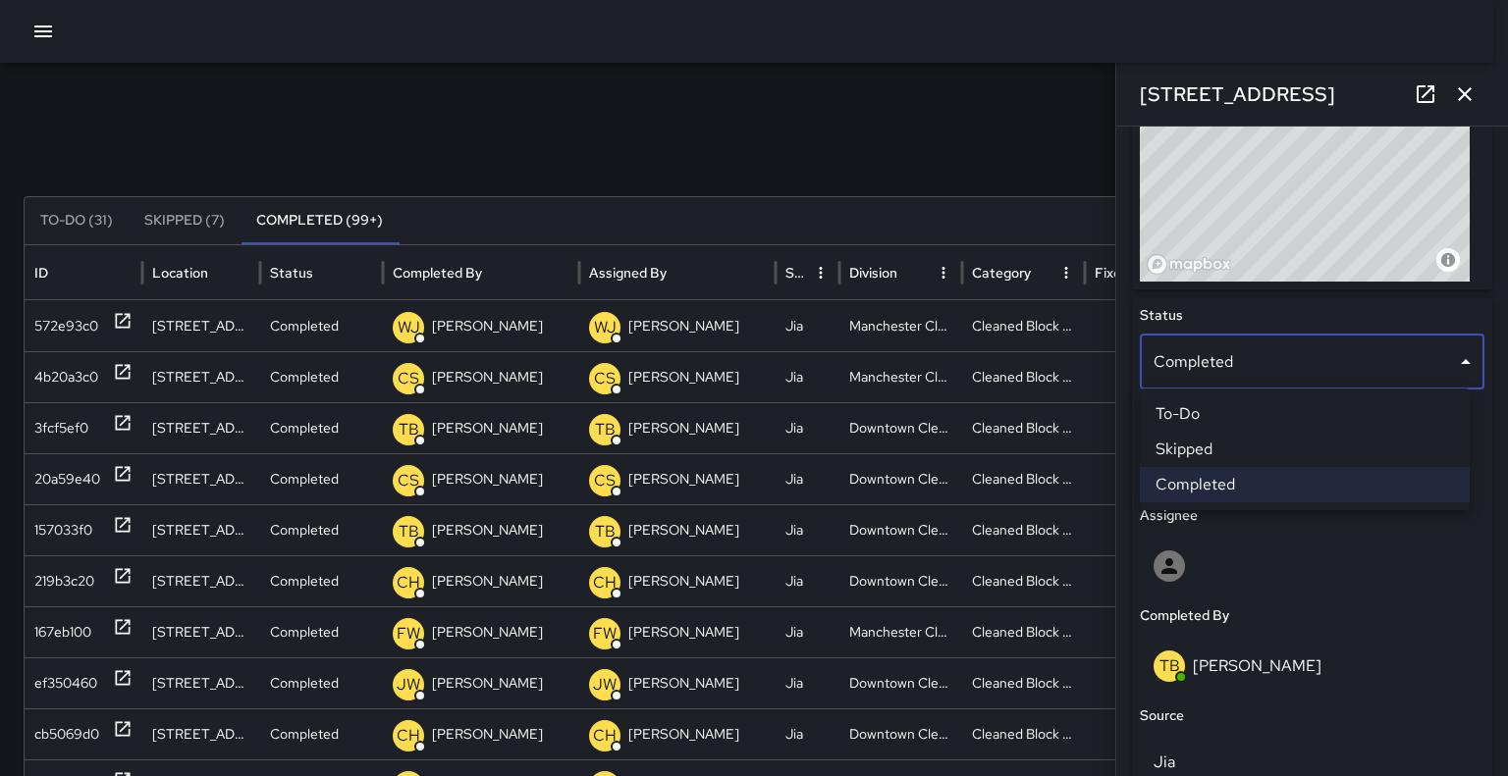
click at [1242, 449] on li "Skipped" at bounding box center [1305, 449] width 330 height 35
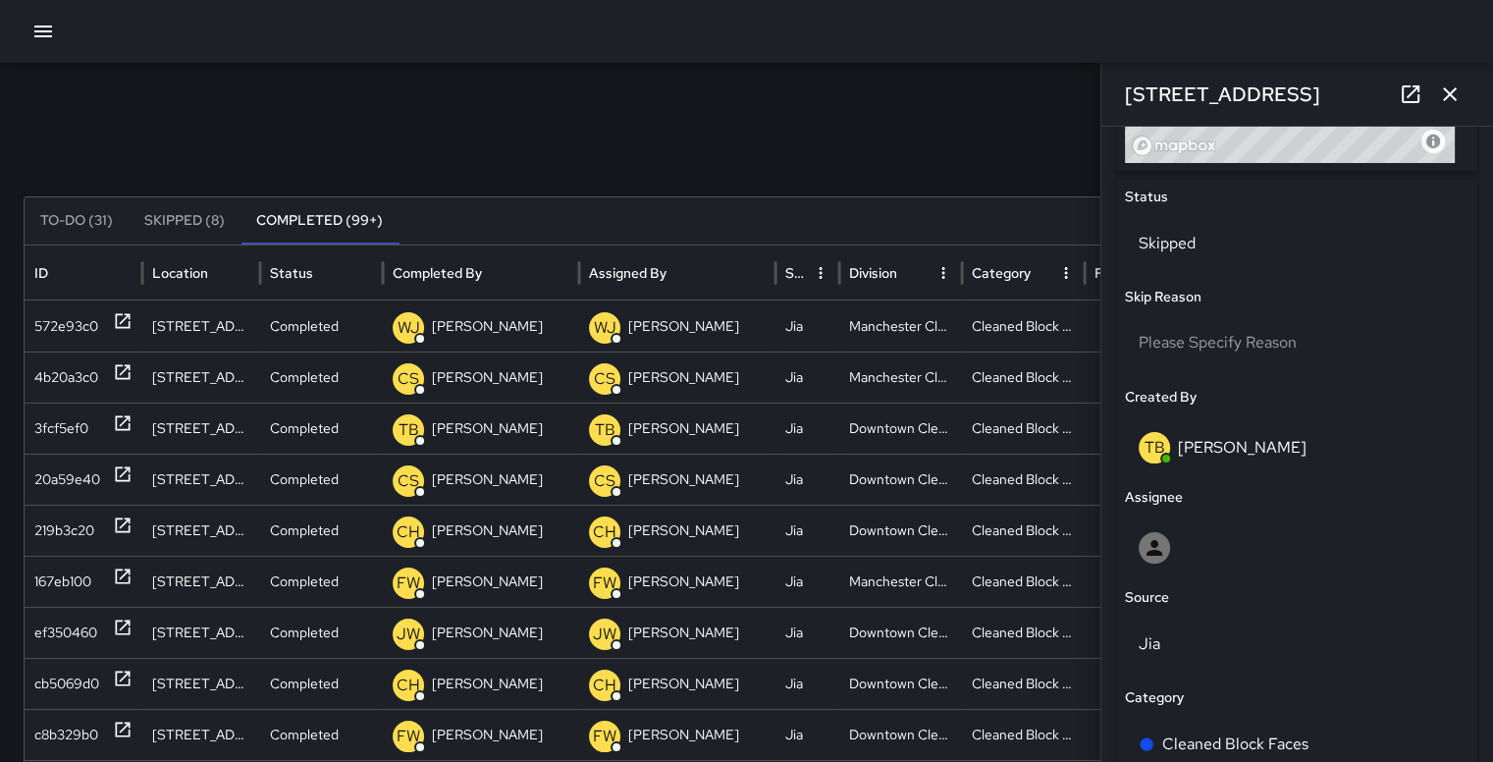
scroll to position [864, 0]
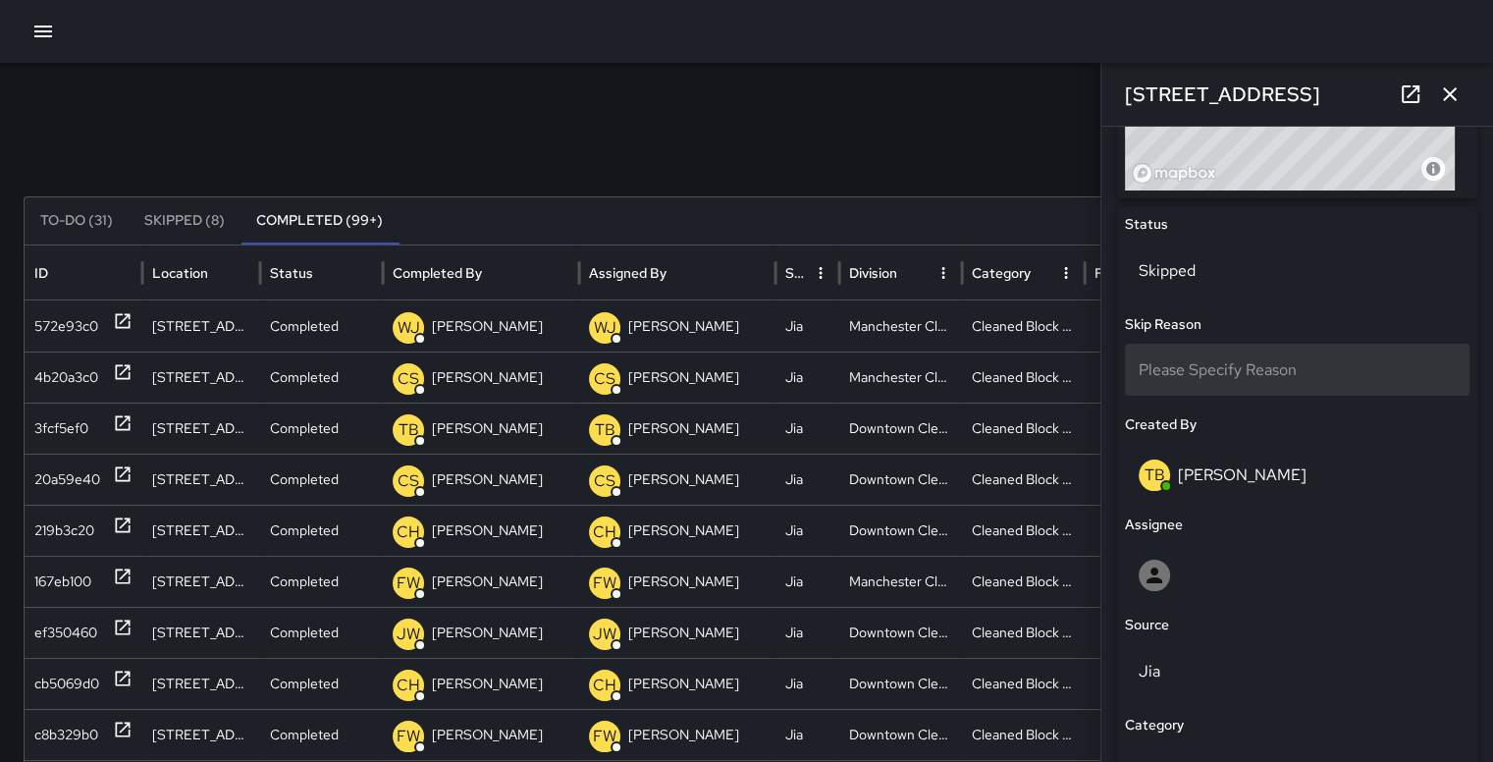
click at [1304, 366] on div "Please Specify Reason" at bounding box center [1297, 370] width 345 height 52
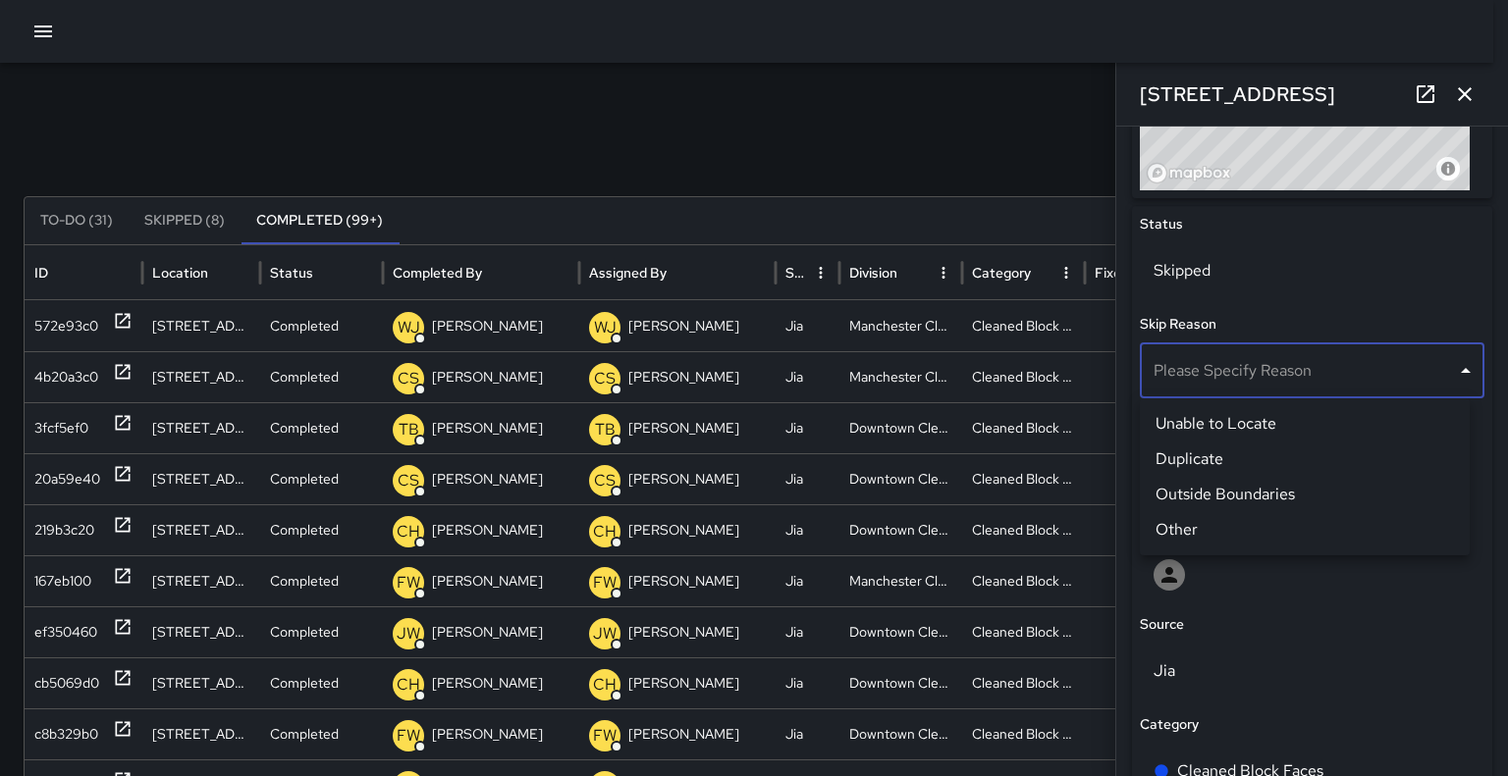
click at [1247, 462] on li "Duplicate" at bounding box center [1305, 459] width 330 height 35
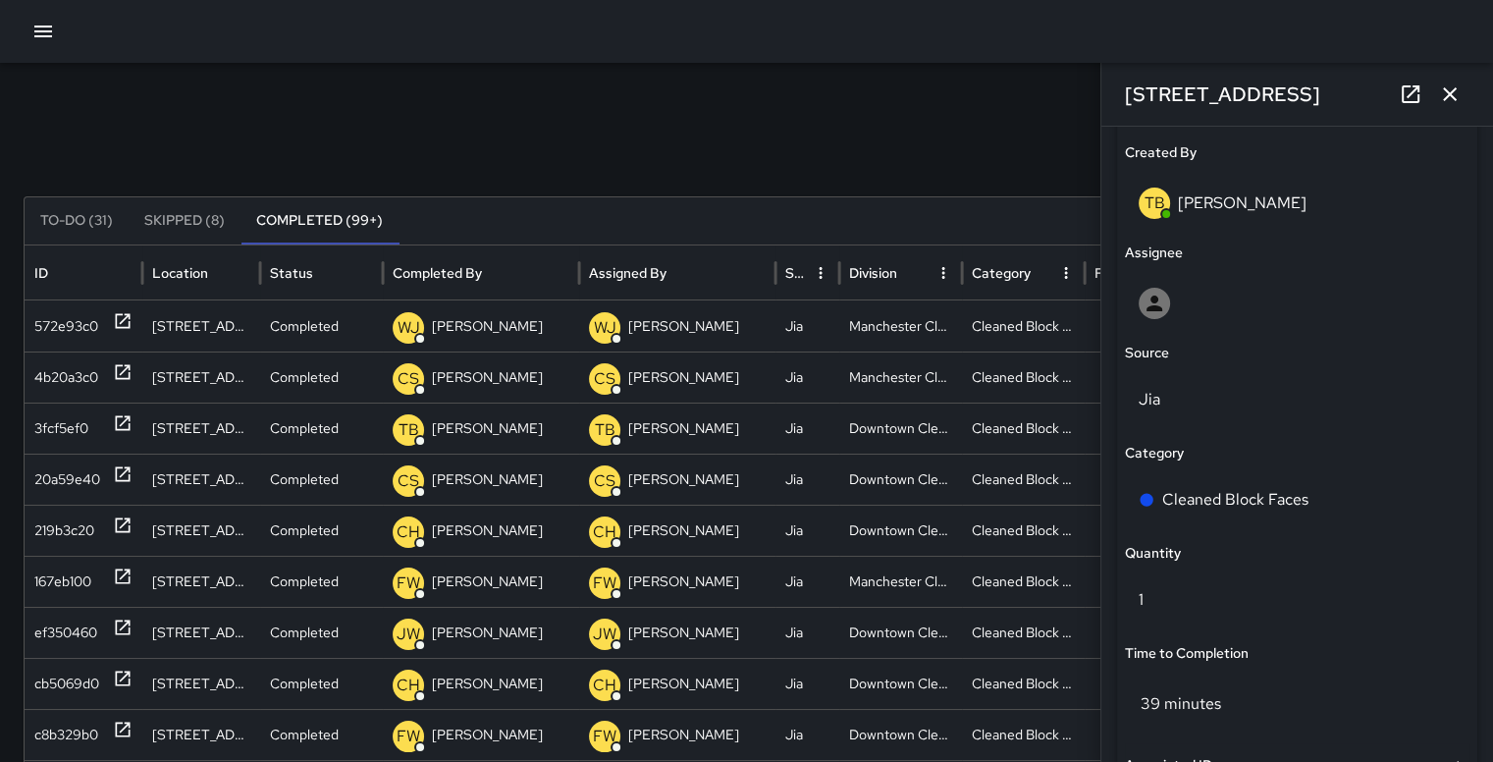
scroll to position [1139, 0]
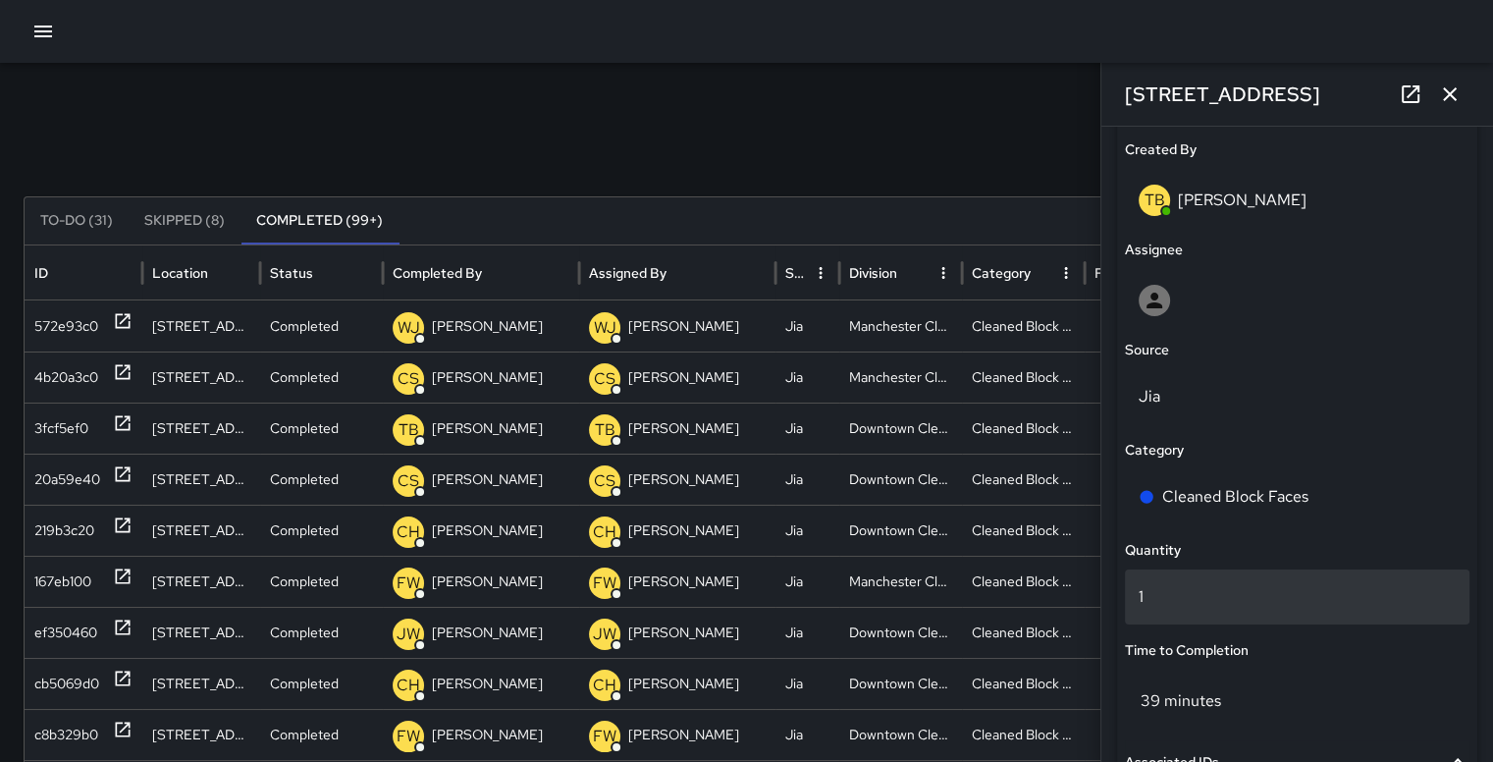
click at [1275, 597] on p "1" at bounding box center [1297, 597] width 317 height 24
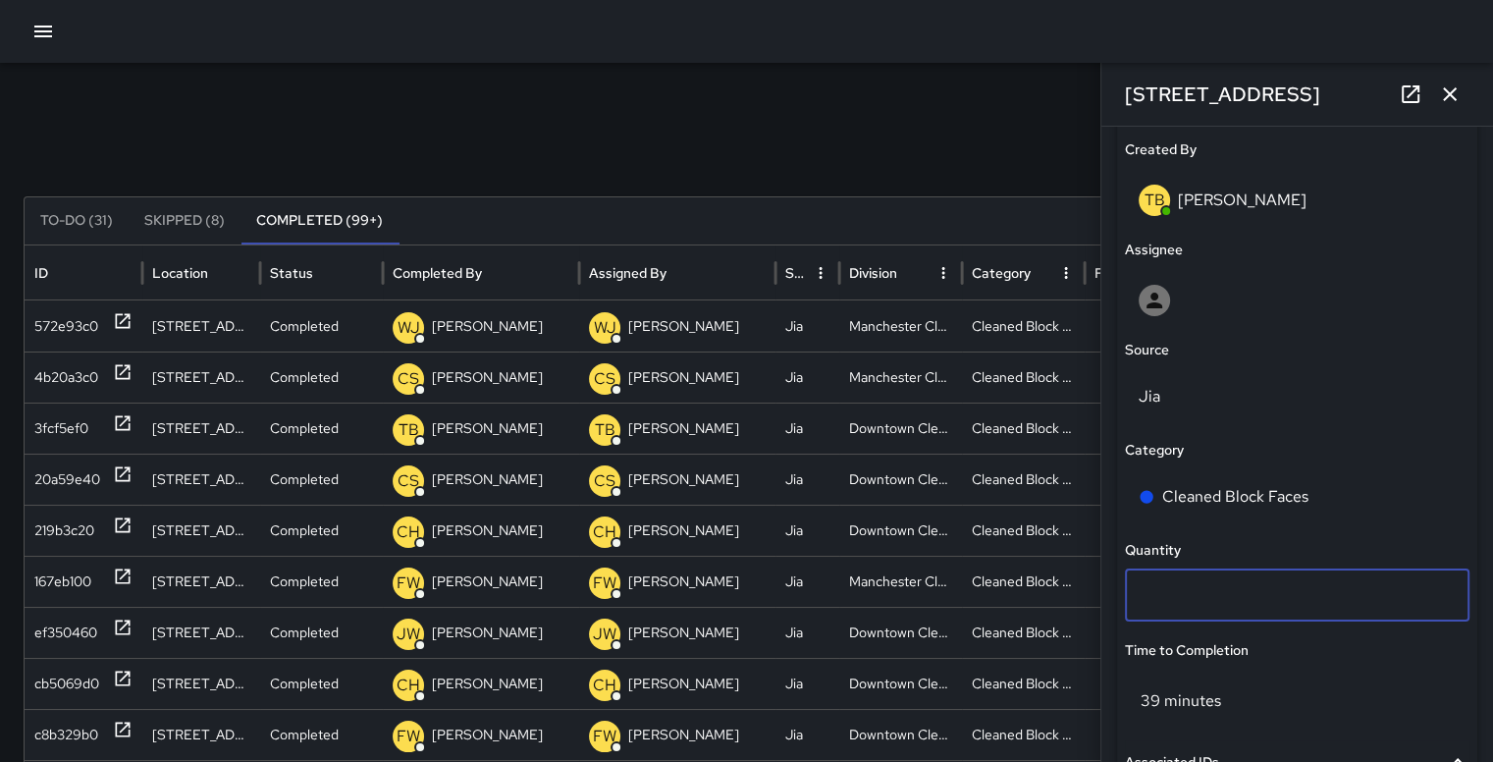
type input "*"
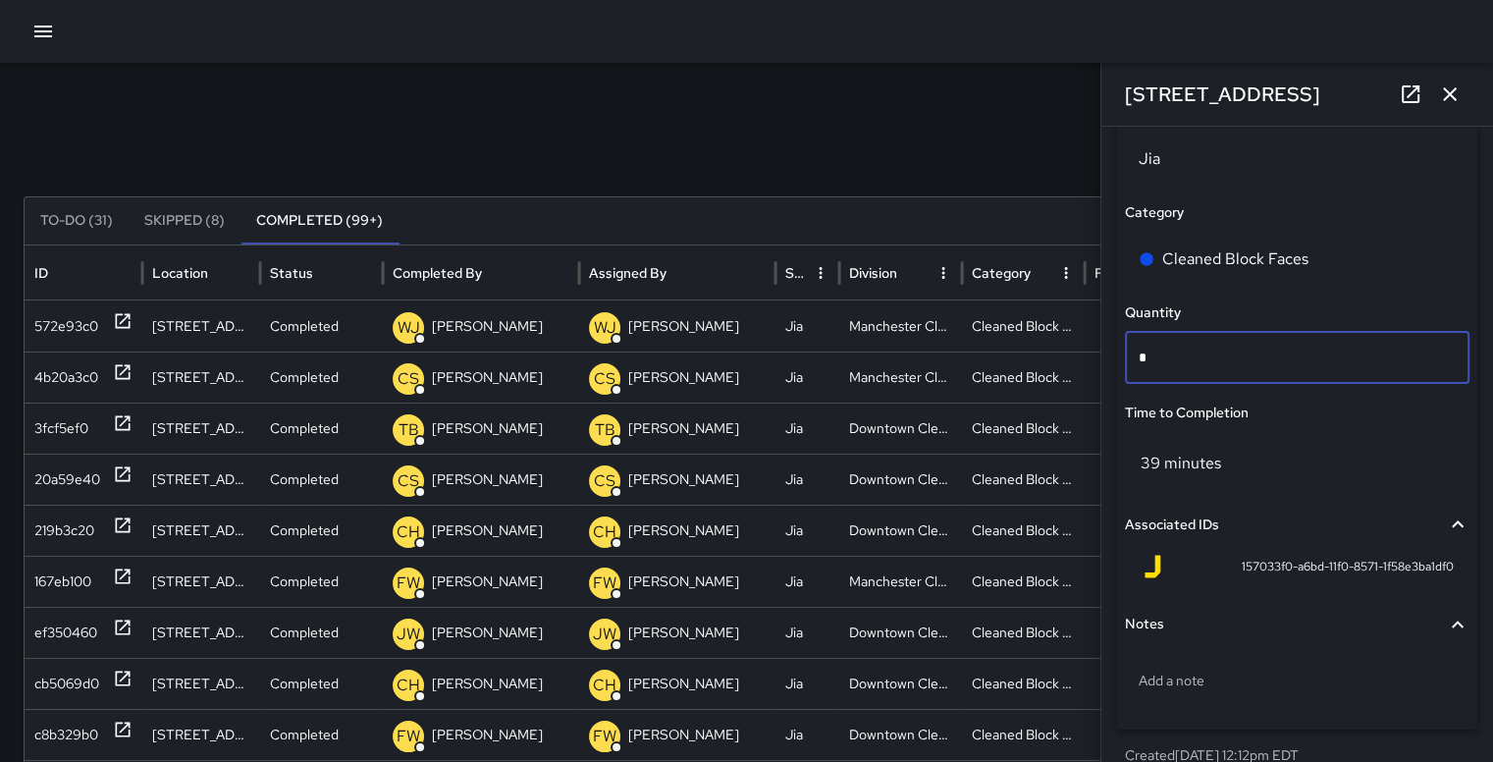
scroll to position [1430, 0]
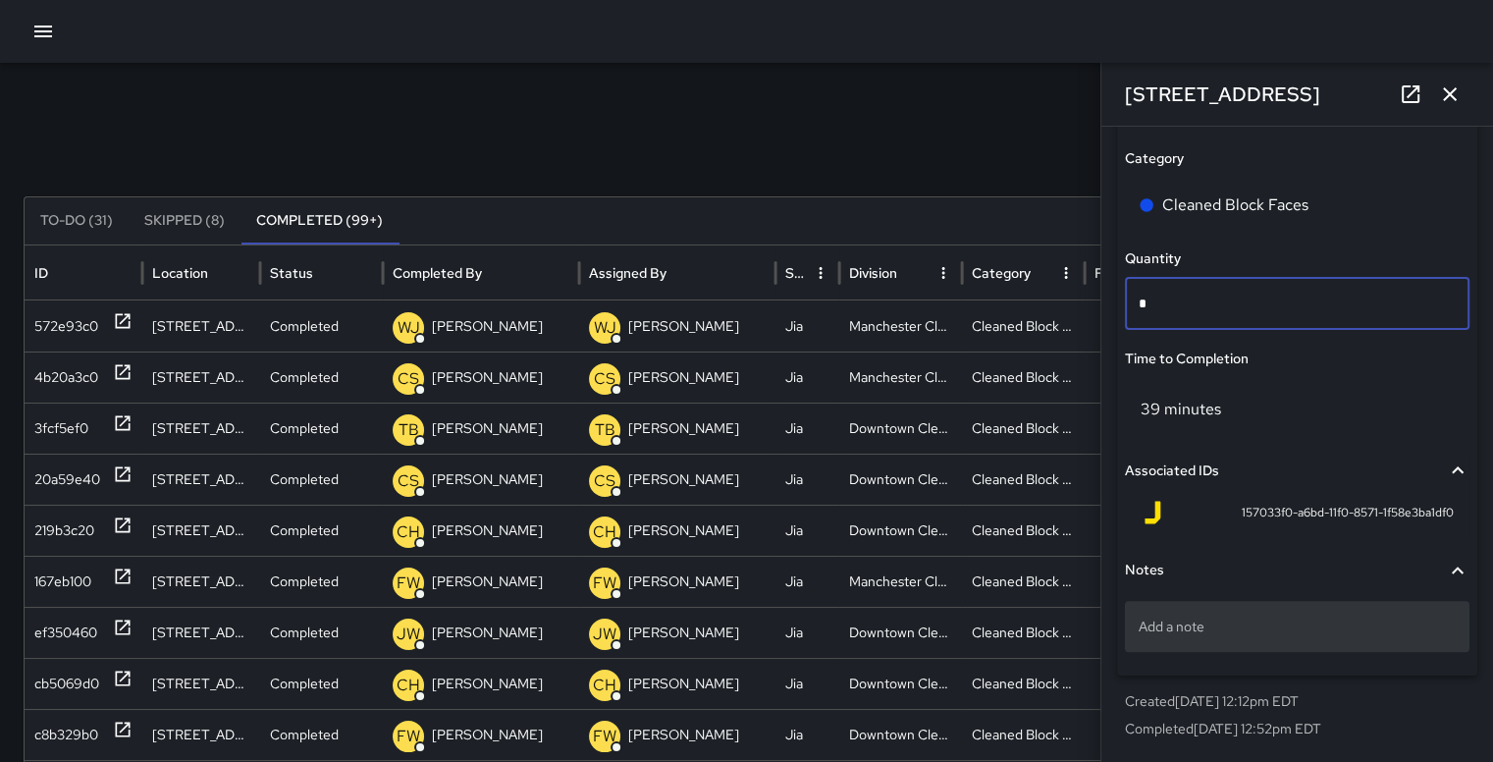
click at [1292, 638] on div "Add a note" at bounding box center [1297, 626] width 345 height 51
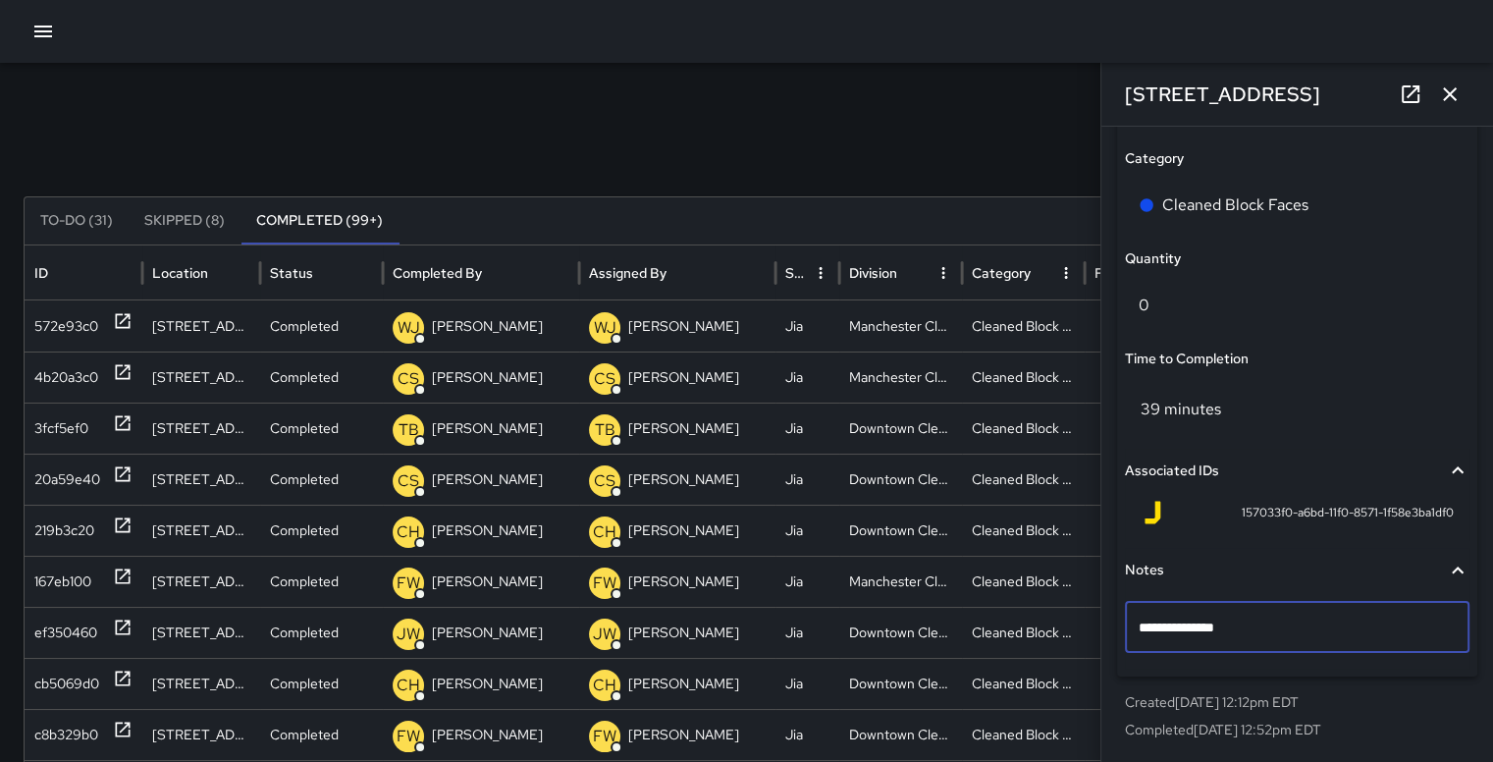
type textarea "**********"
click at [1457, 93] on icon "button" at bounding box center [1450, 94] width 24 height 24
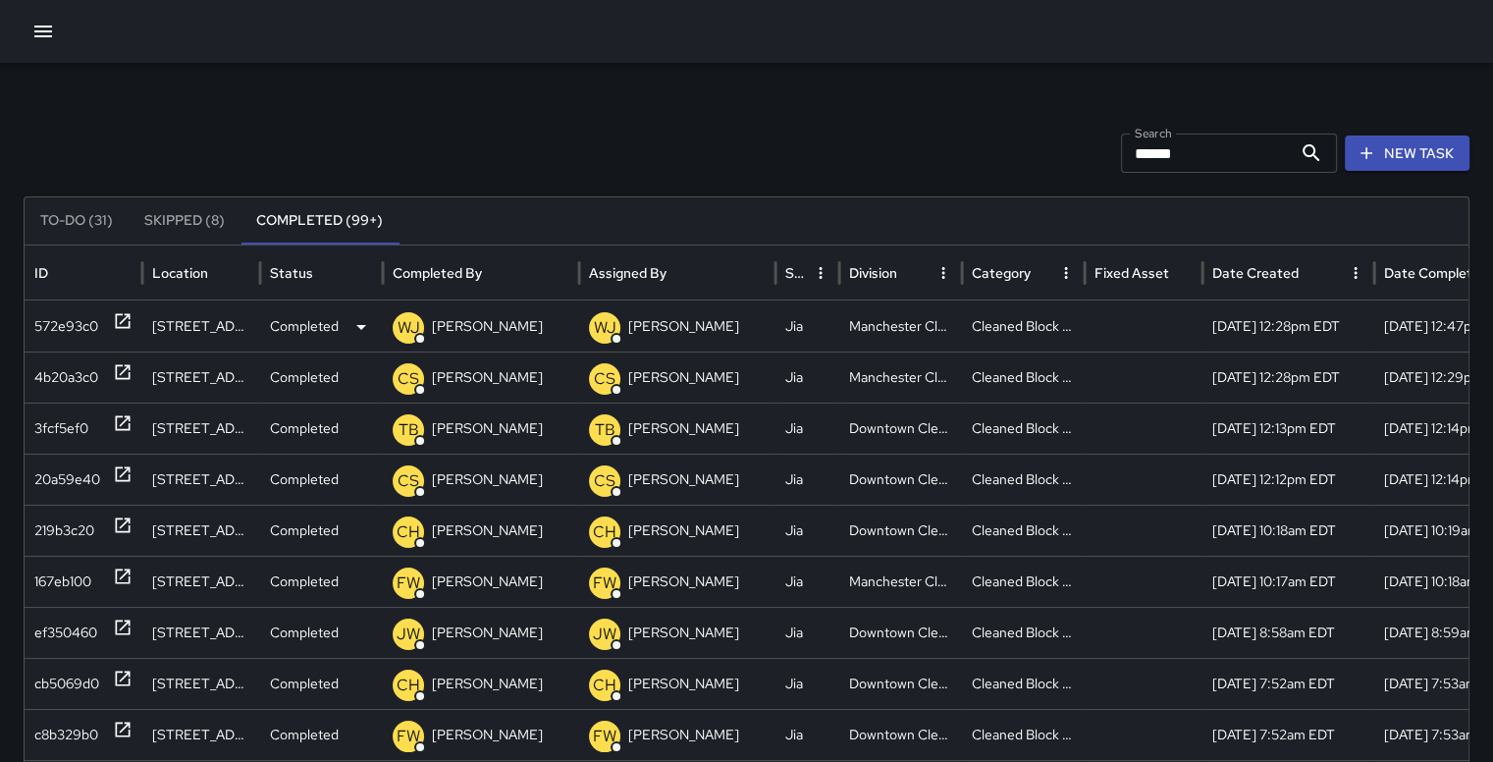
click at [409, 321] on p "WJ" at bounding box center [409, 328] width 23 height 24
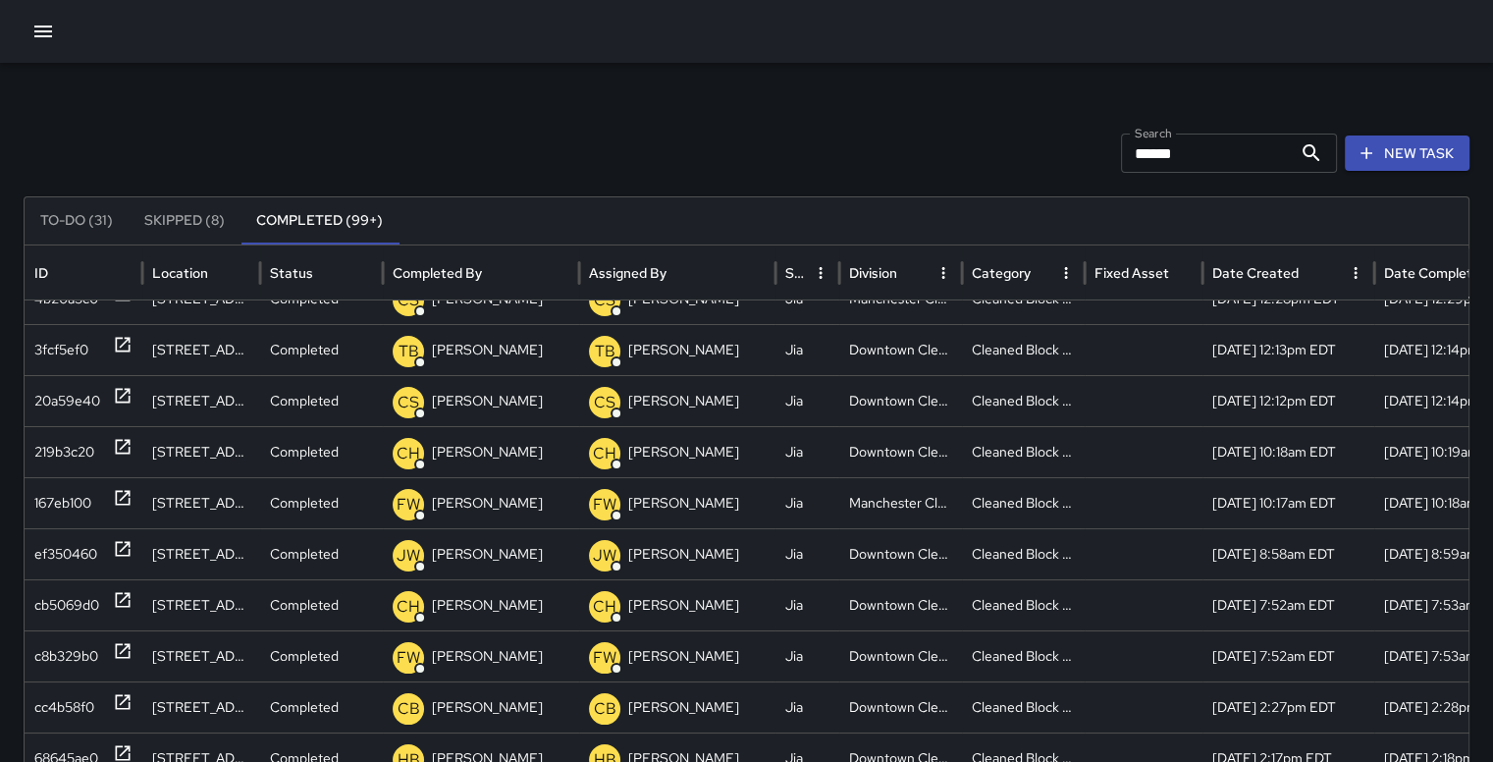
scroll to position [73, 0]
click at [64, 554] on div "ef350460" at bounding box center [65, 554] width 63 height 50
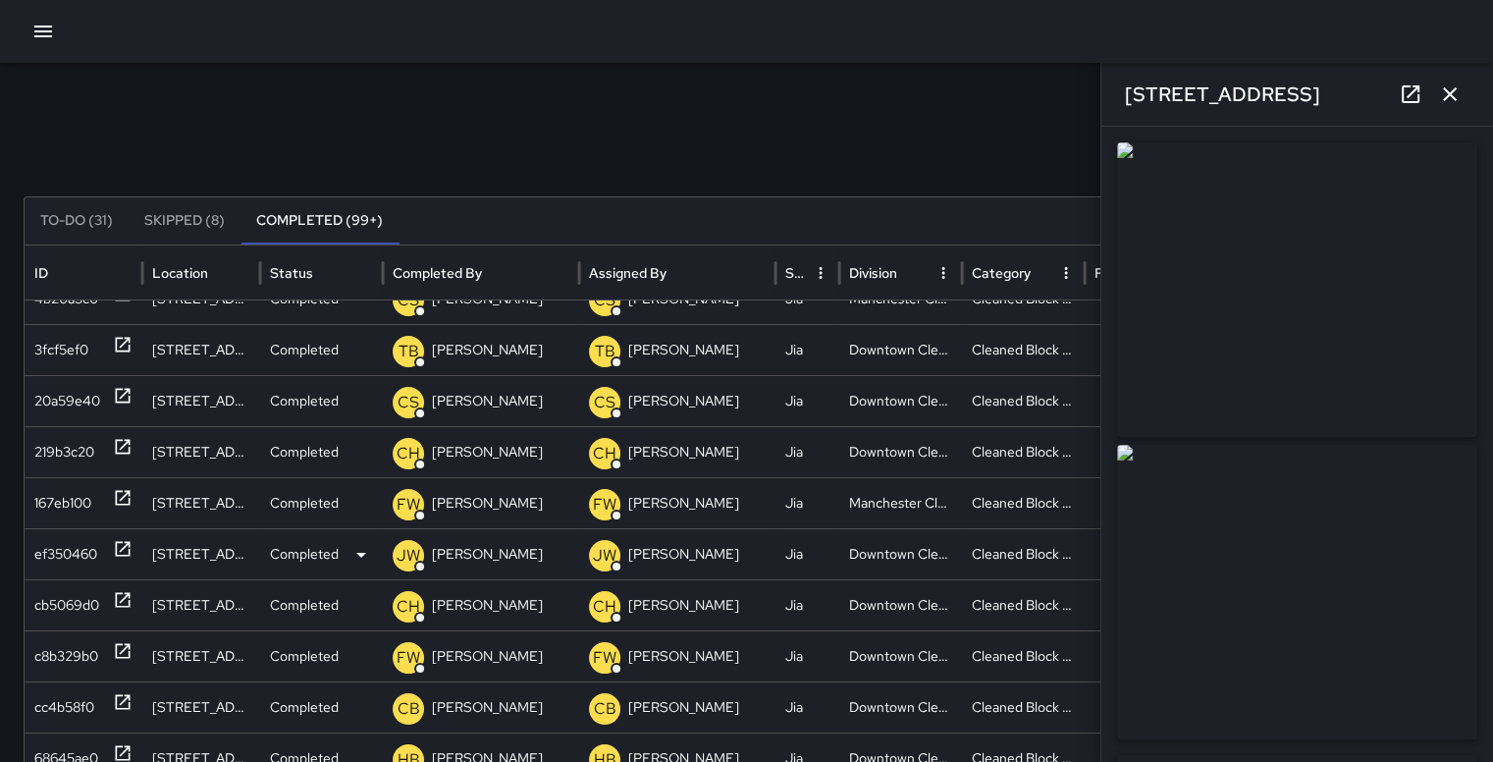
type input "**********"
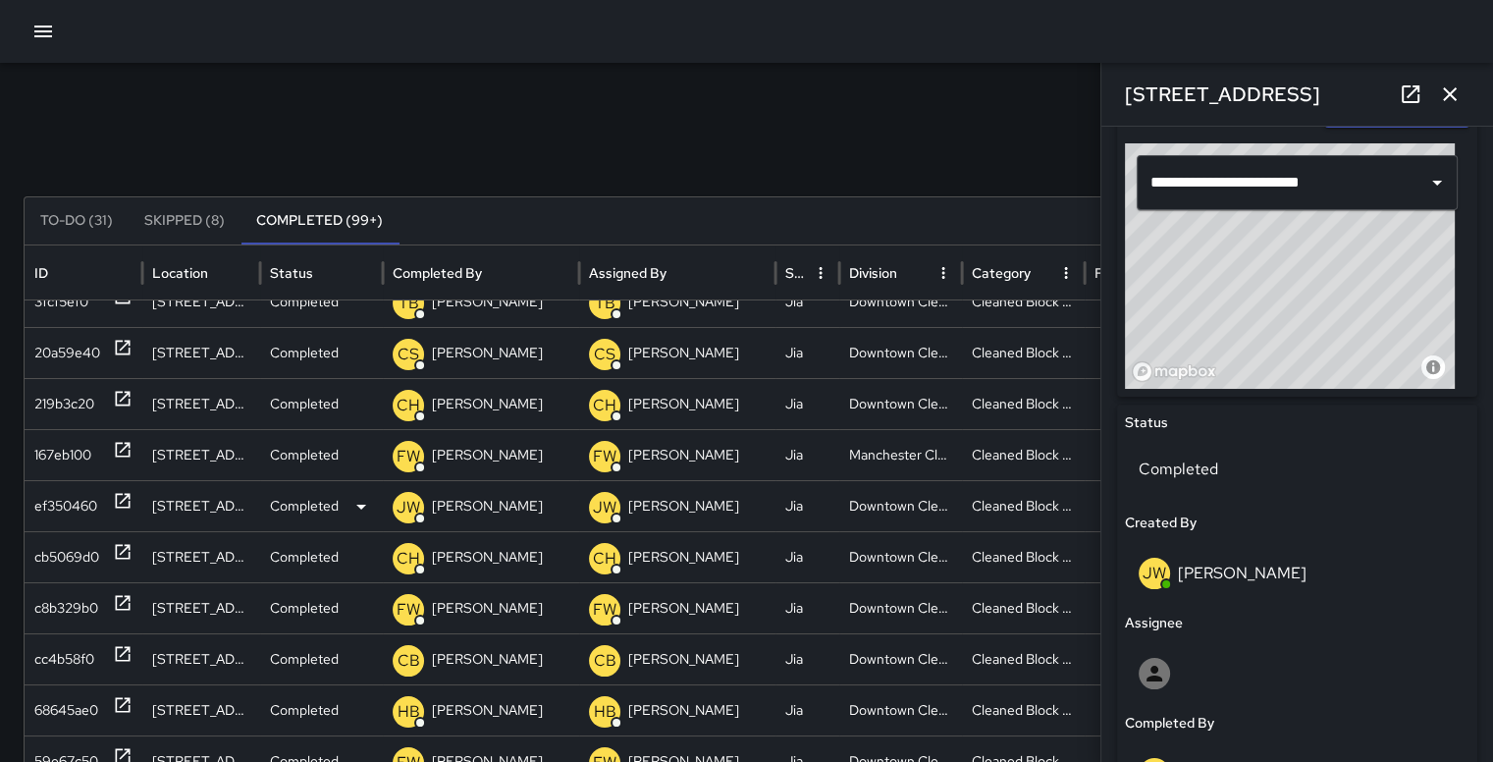
scroll to position [122, 0]
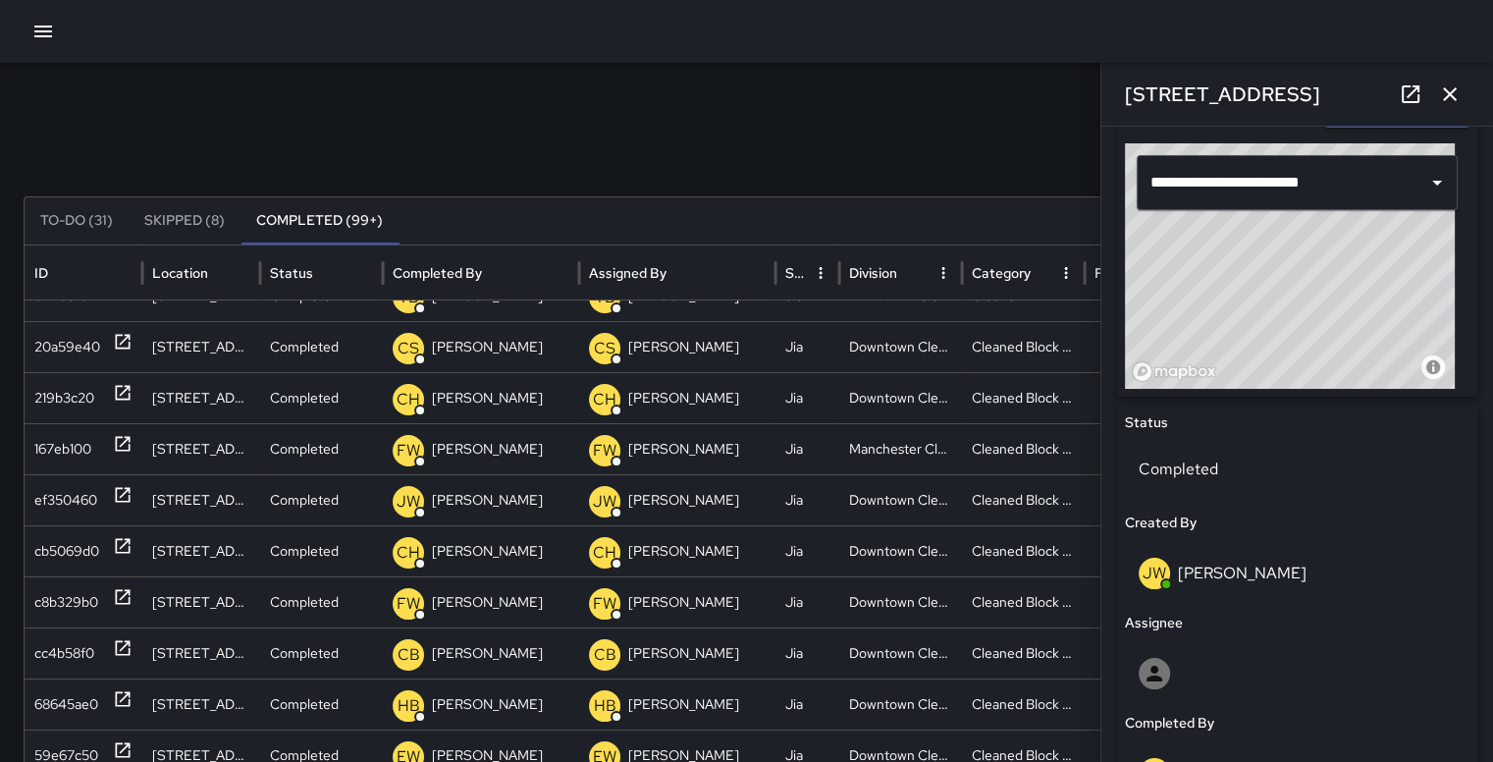
click at [1449, 86] on icon "button" at bounding box center [1450, 94] width 24 height 24
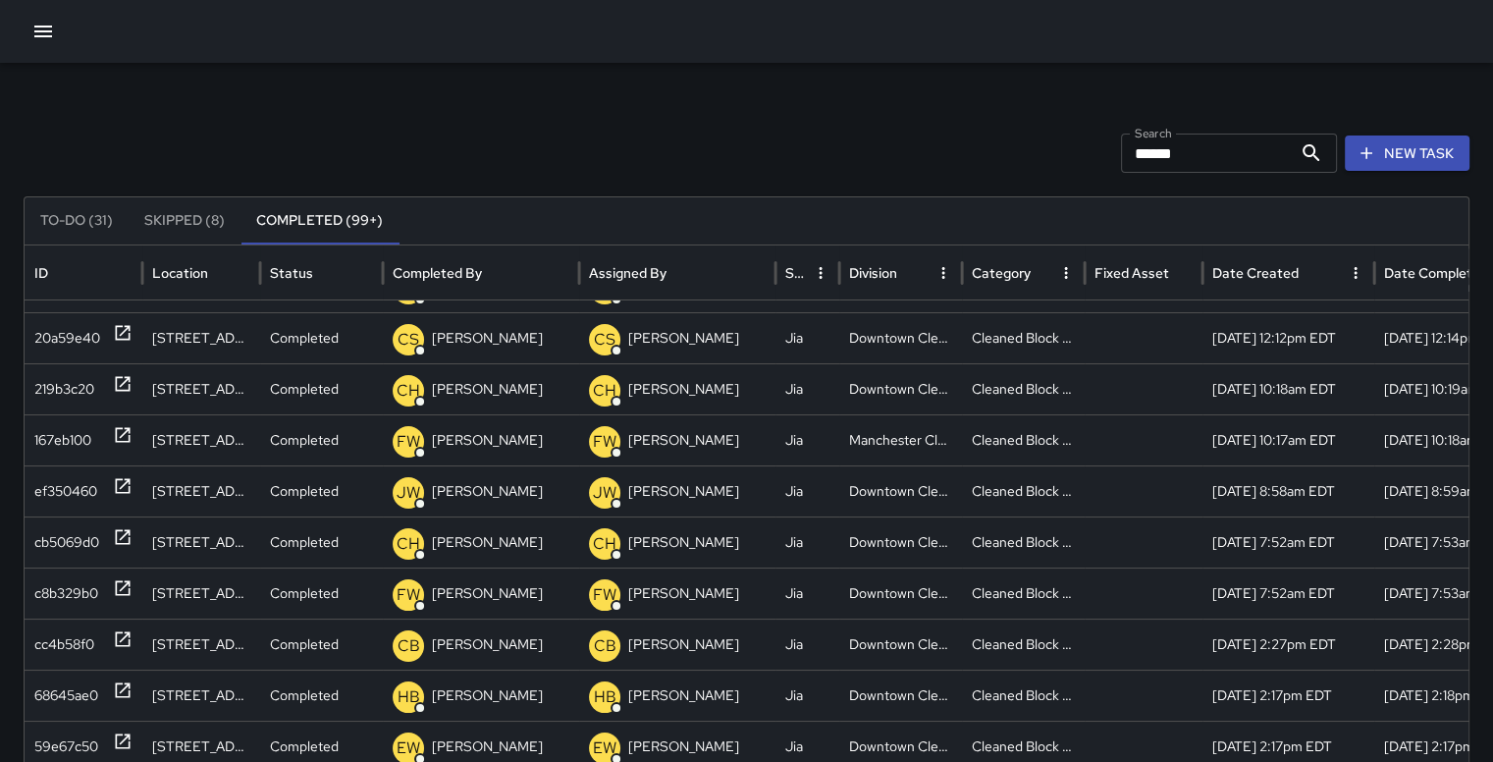
scroll to position [116, 0]
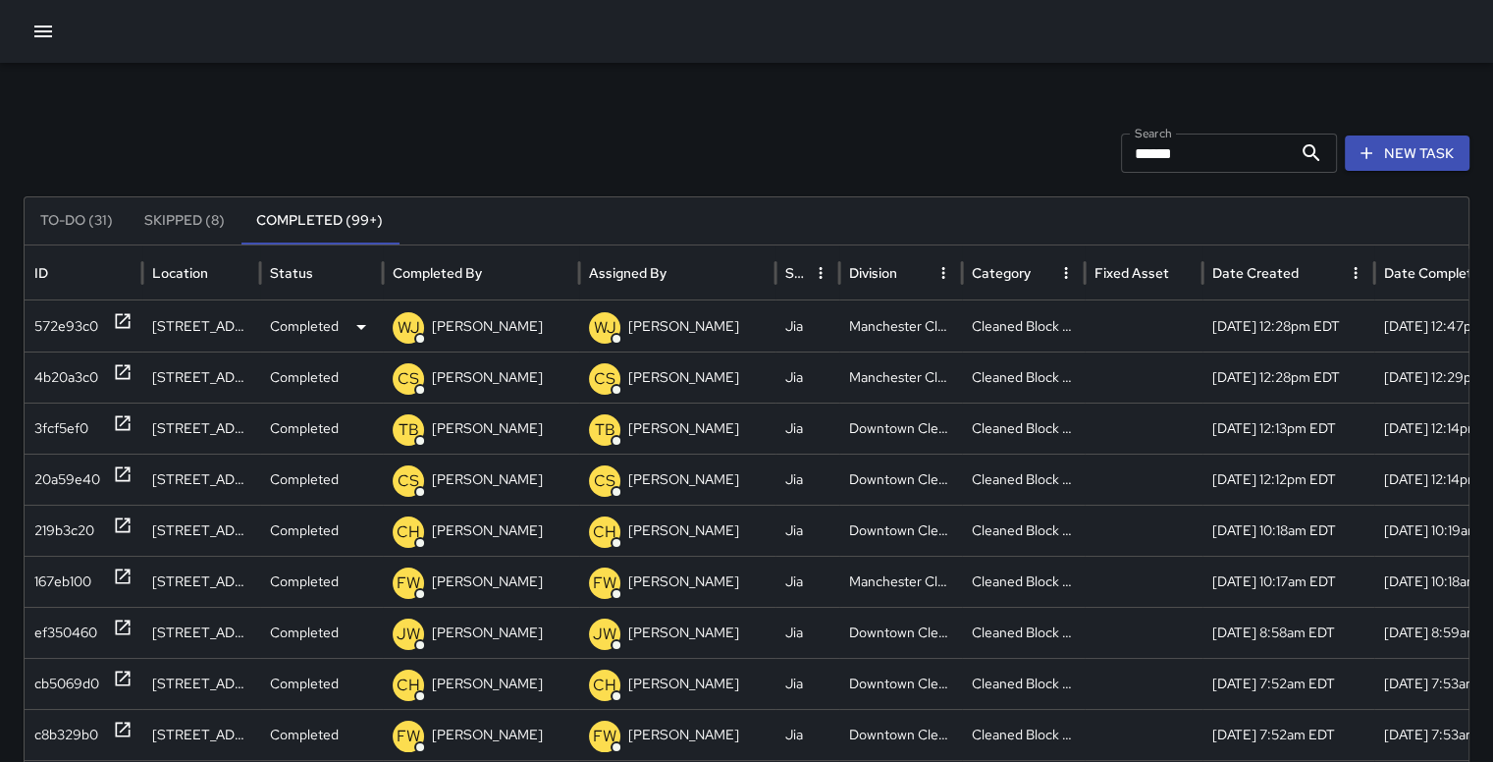
click at [604, 332] on p "WJ" at bounding box center [605, 328] width 23 height 24
click at [413, 325] on p "WJ" at bounding box center [409, 328] width 23 height 24
click at [63, 317] on div "572e93c0" at bounding box center [66, 326] width 64 height 50
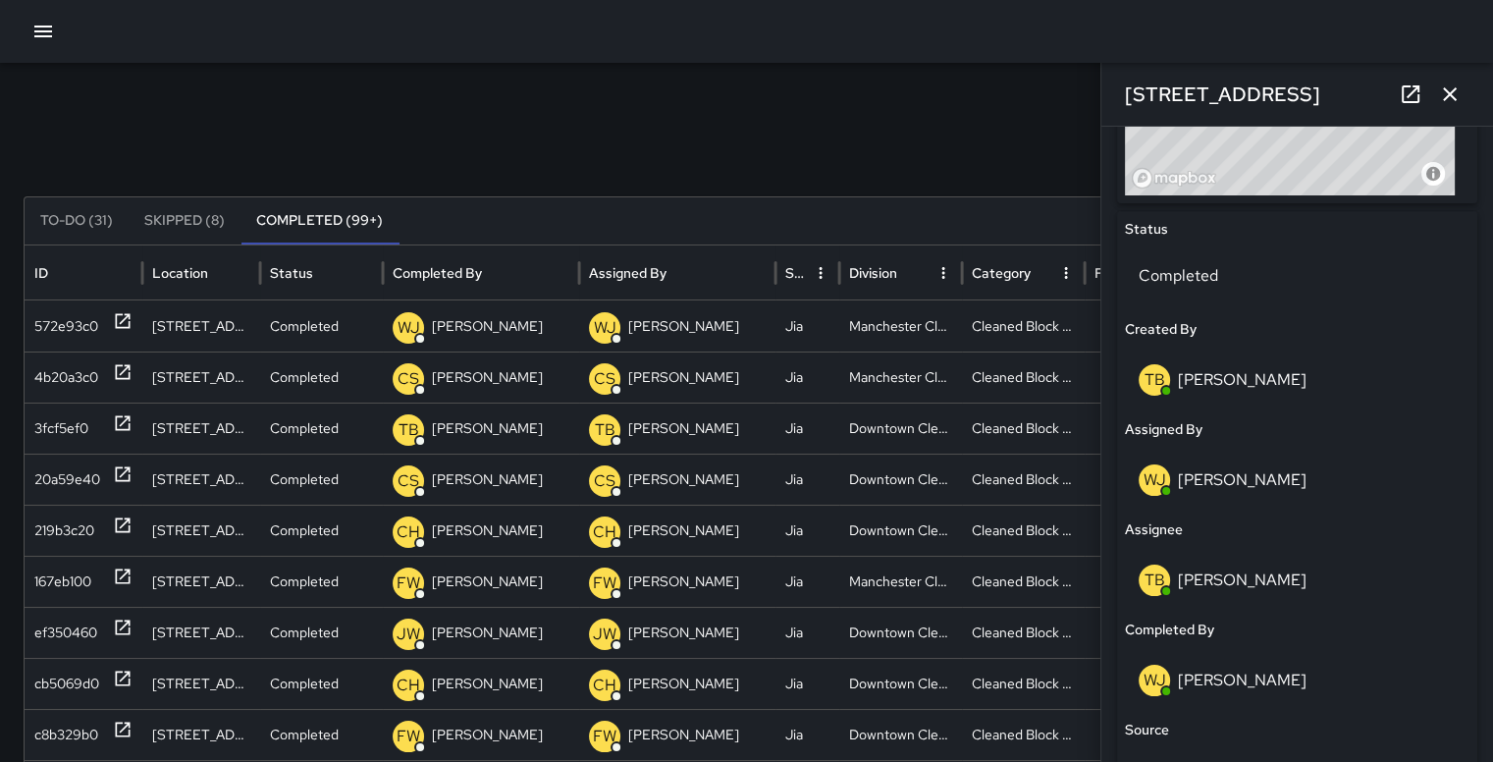
click at [1159, 489] on p "WJ" at bounding box center [1155, 480] width 23 height 24
click at [1169, 495] on div "WJ Willie Jennings" at bounding box center [1297, 480] width 345 height 63
click at [1163, 480] on p "WJ" at bounding box center [1155, 480] width 23 height 24
click at [1162, 476] on p "WJ" at bounding box center [1155, 480] width 23 height 24
click at [1166, 383] on div "TB" at bounding box center [1154, 379] width 31 height 31
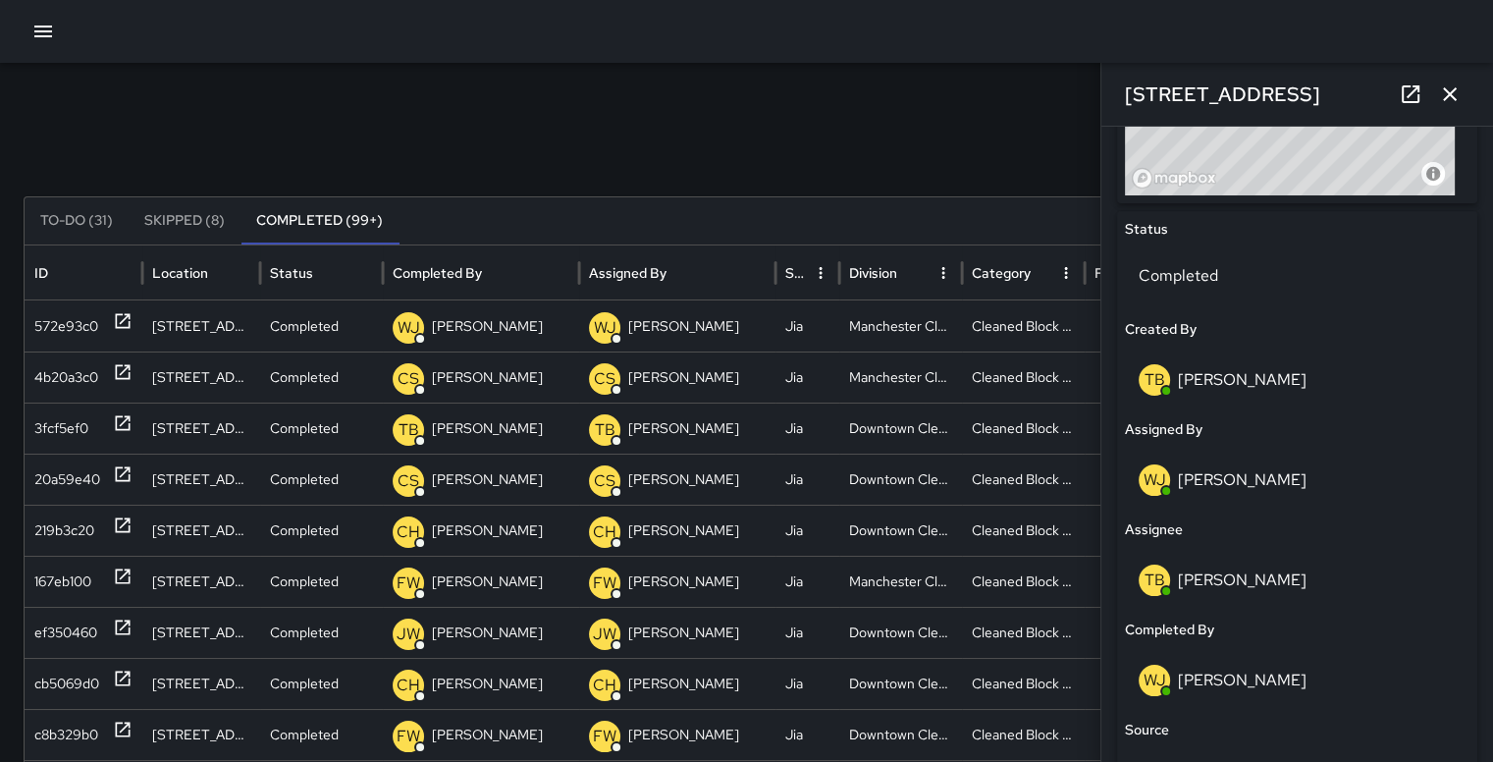
click at [1255, 381] on p "[PERSON_NAME]" at bounding box center [1242, 379] width 129 height 21
click at [1165, 375] on div "TB" at bounding box center [1154, 379] width 31 height 31
click at [1162, 473] on p "WJ" at bounding box center [1155, 480] width 23 height 24
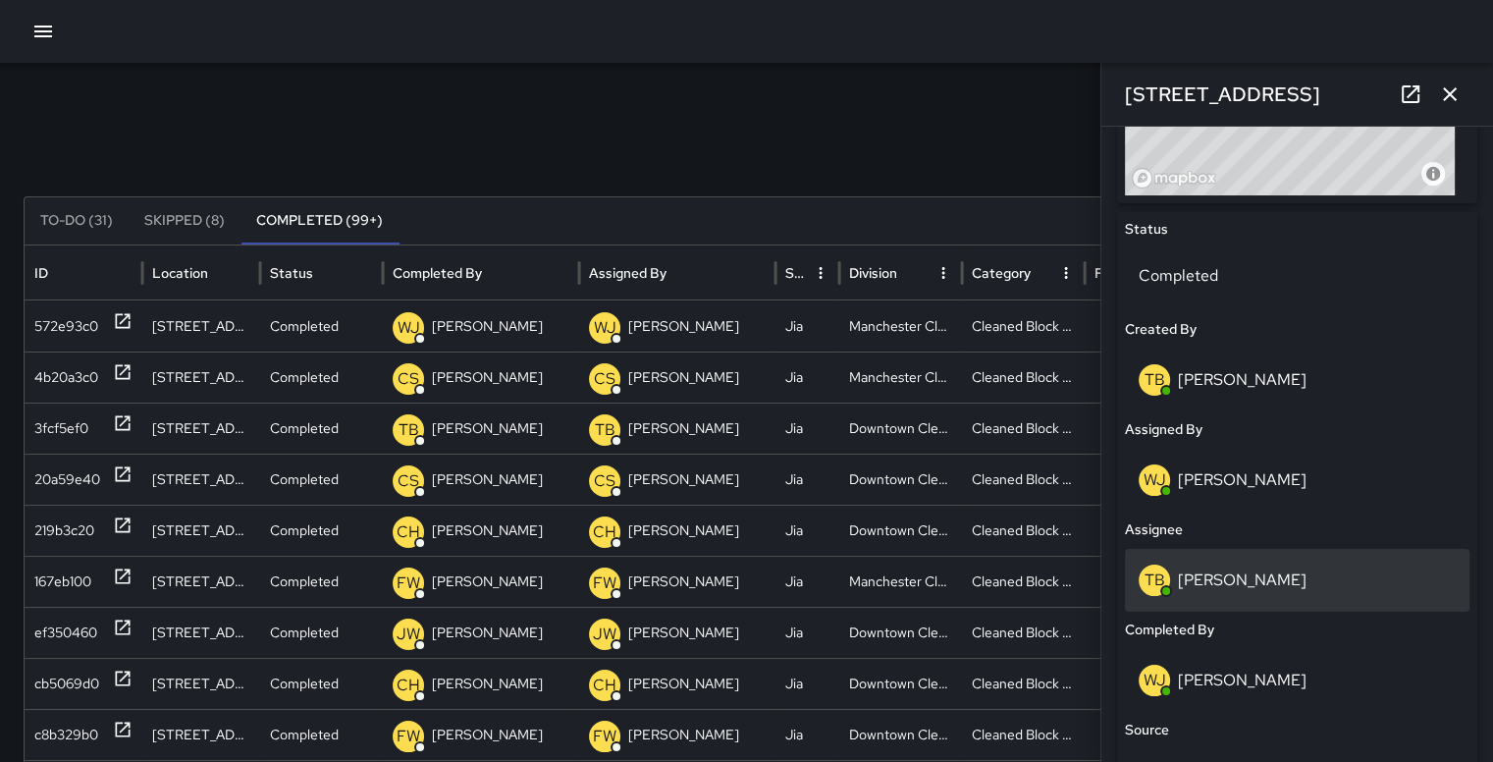
click at [1167, 561] on div "TB Trayquan Baird" at bounding box center [1297, 580] width 345 height 63
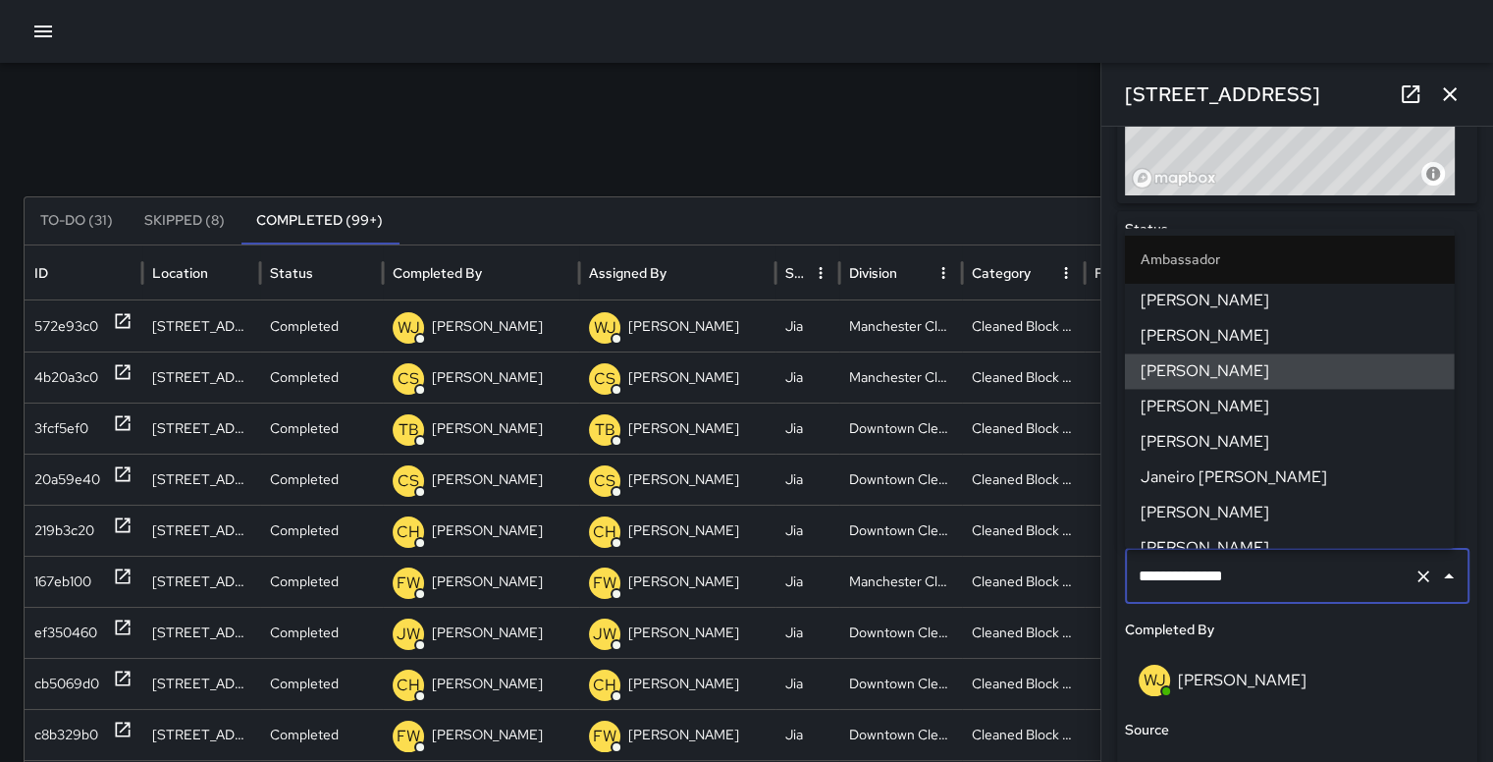
click at [1335, 657] on div "WJ Willie Jennings" at bounding box center [1297, 680] width 345 height 63
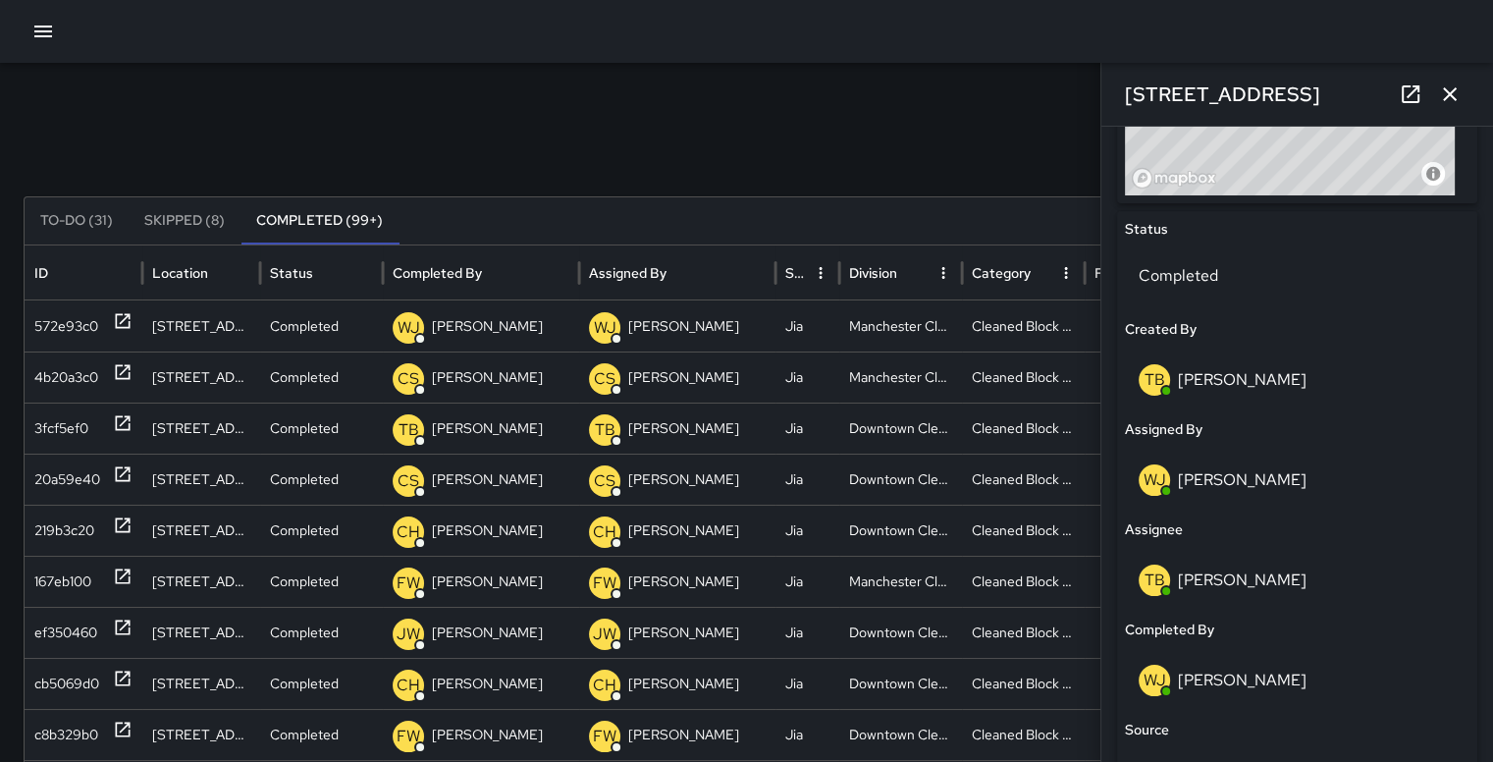
click at [1166, 675] on div "WJ" at bounding box center [1154, 680] width 31 height 31
click at [1280, 675] on p "[PERSON_NAME]" at bounding box center [1242, 679] width 129 height 21
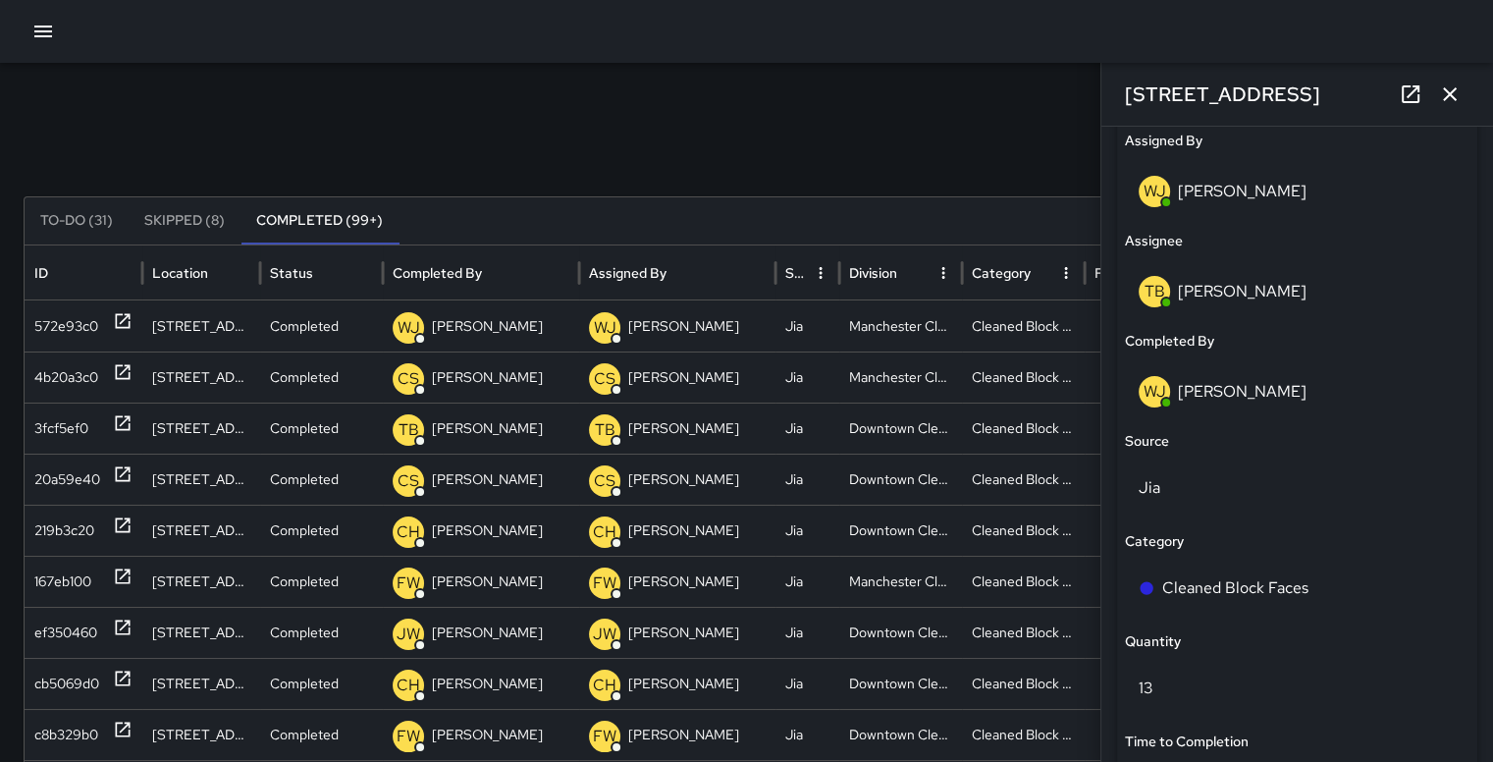
click at [1453, 82] on icon "button" at bounding box center [1450, 94] width 24 height 24
